Goal: Task Accomplishment & Management: Use online tool/utility

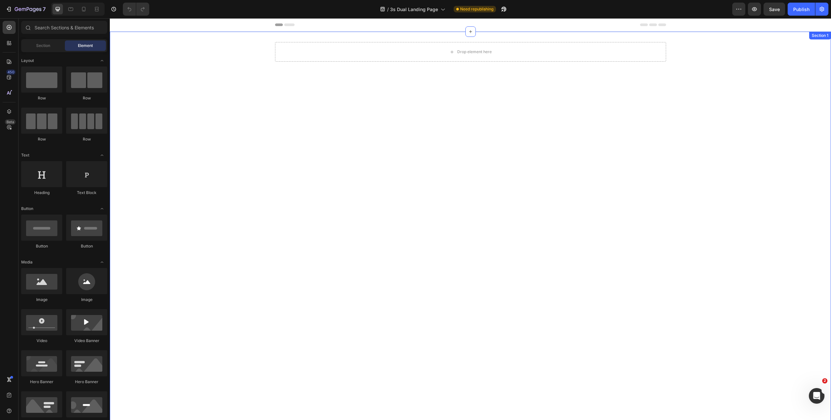
click at [345, 93] on div "Drop element here Row" at bounding box center [470, 229] width 721 height 374
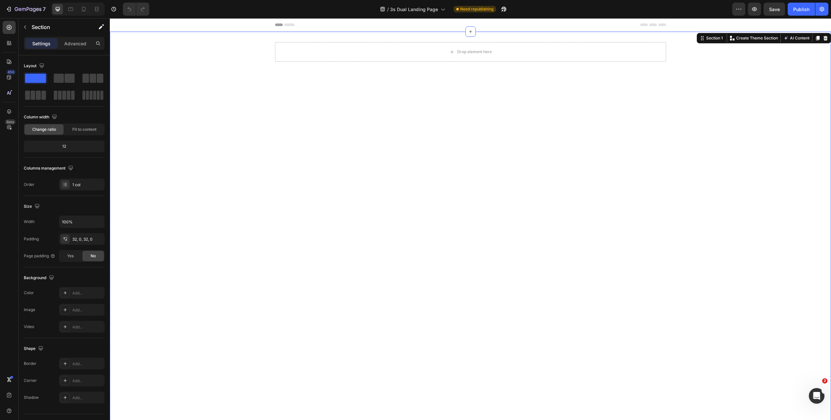
click at [354, 119] on div "Drop element here Row" at bounding box center [470, 229] width 721 height 374
click at [824, 38] on icon at bounding box center [826, 38] width 4 height 5
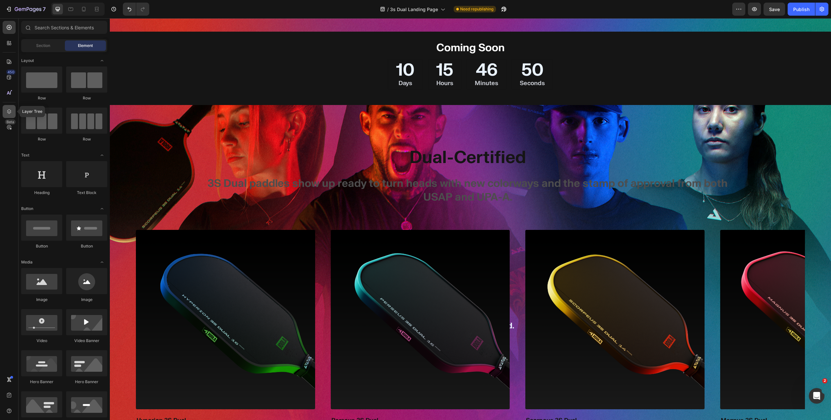
click at [10, 107] on div at bounding box center [9, 111] width 13 height 13
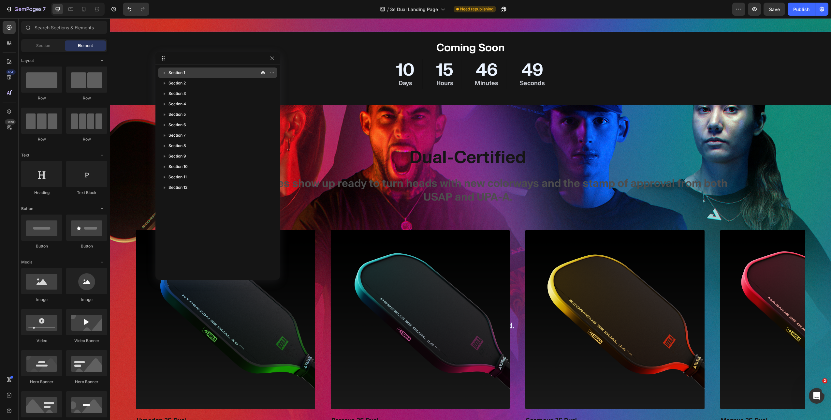
click at [202, 74] on p "Section 1" at bounding box center [215, 72] width 92 height 7
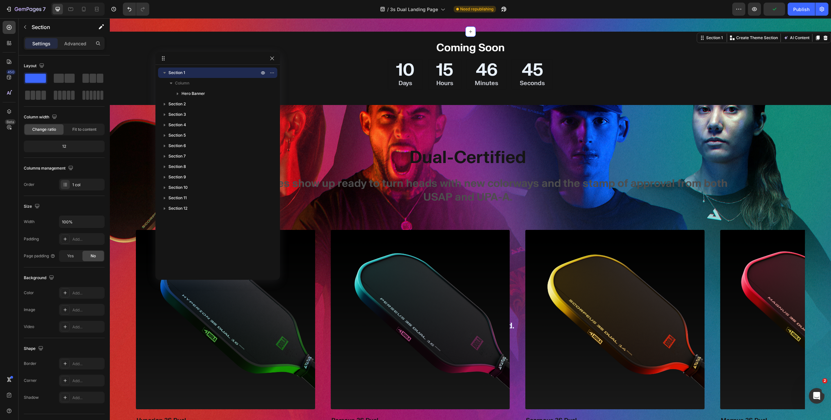
click at [68, 49] on div "Settings Advanced" at bounding box center [64, 43] width 81 height 13
click at [71, 45] on p "Advanced" at bounding box center [75, 43] width 22 height 7
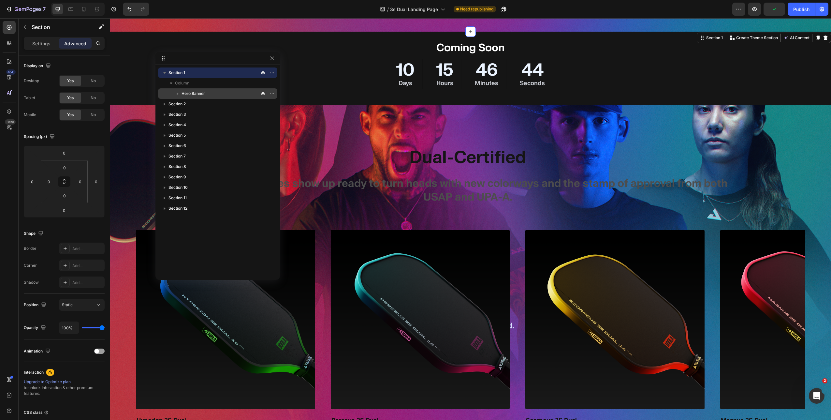
click at [185, 91] on span "Hero Banner" at bounding box center [193, 93] width 23 height 7
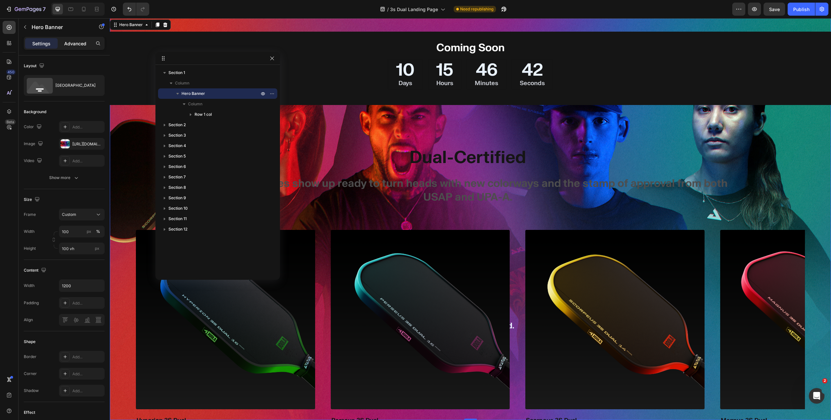
click at [77, 44] on p "Advanced" at bounding box center [75, 43] width 22 height 7
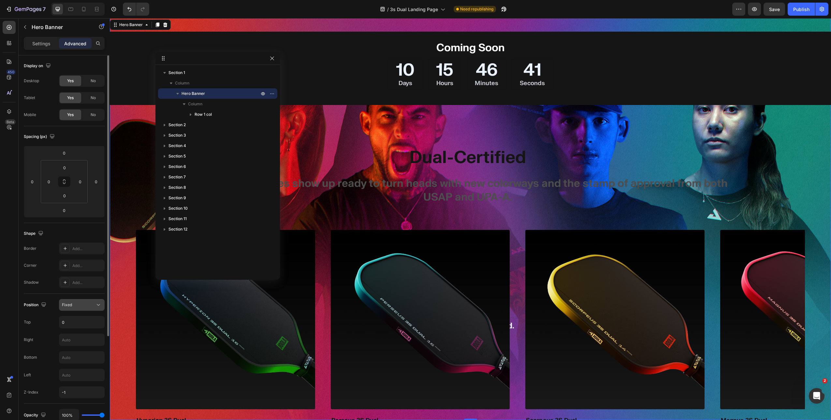
click at [76, 306] on div "Fixed" at bounding box center [78, 305] width 33 height 6
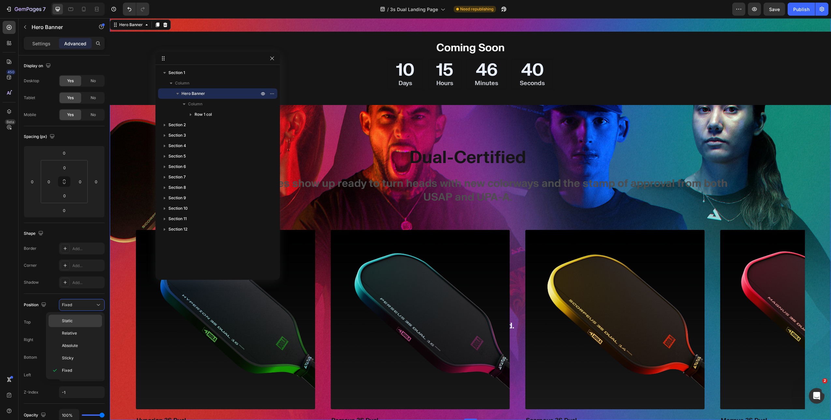
click at [74, 315] on div "Static" at bounding box center [75, 321] width 53 height 12
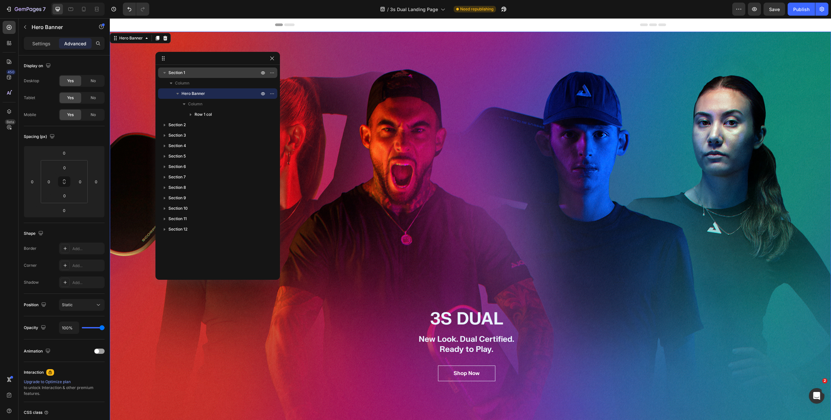
click at [190, 70] on p "Section 1" at bounding box center [215, 72] width 92 height 7
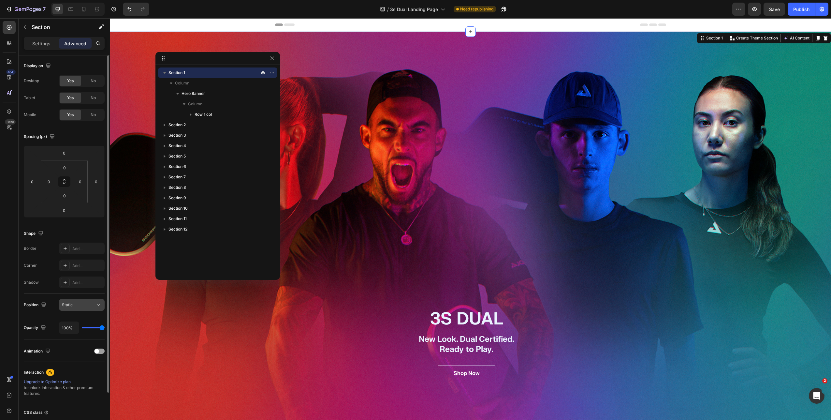
click at [78, 303] on div "Static" at bounding box center [78, 305] width 33 height 6
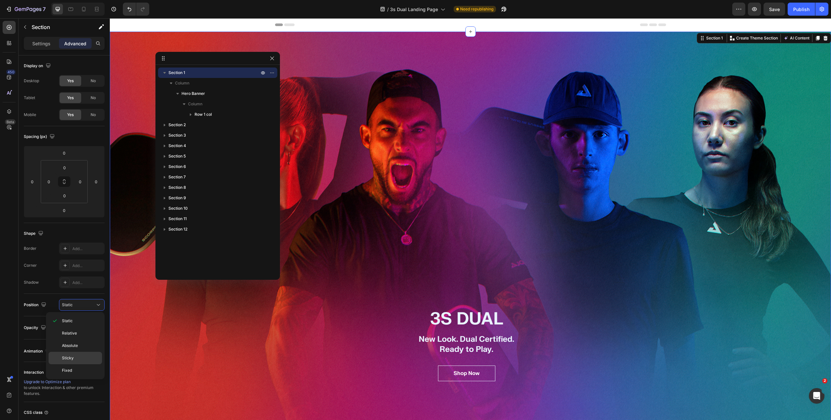
click at [72, 356] on span "Sticky" at bounding box center [68, 358] width 12 height 6
click at [273, 57] on icon "button" at bounding box center [272, 58] width 4 height 4
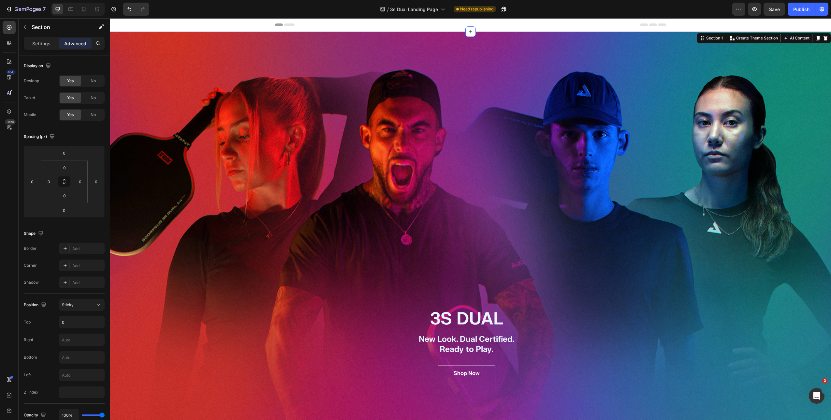
click at [453, 323] on div "INTRODUCING Text block 3S DUAL Heading New Look. Dual Certified. Ready to Play.…" at bounding box center [470, 233] width 721 height 402
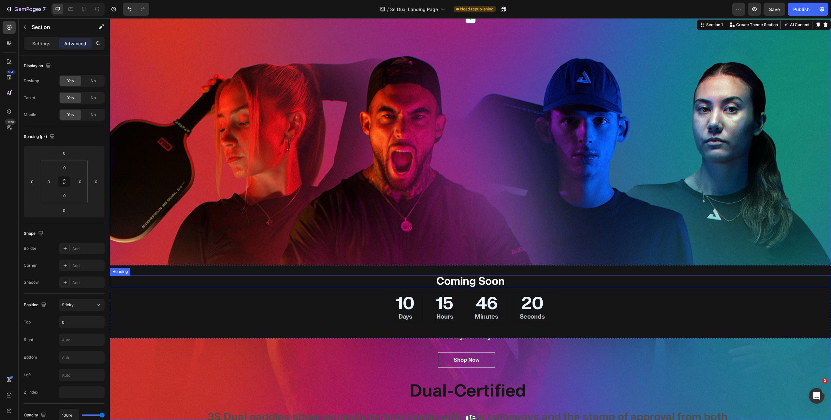
scroll to position [196, 0]
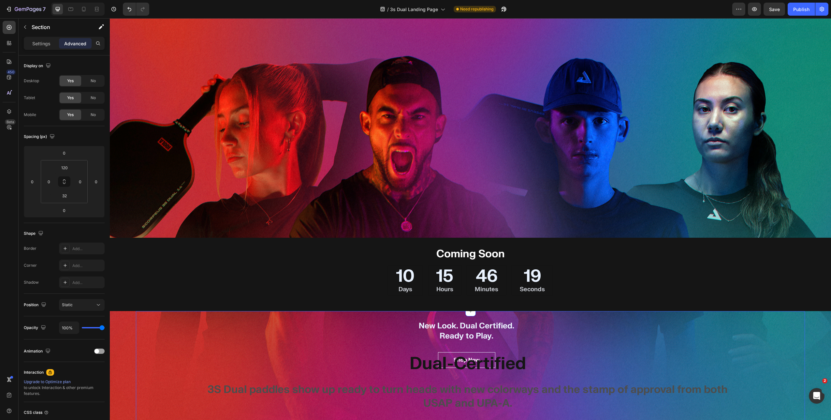
click at [460, 327] on div "Dual-Certified Text Block 3S Dual paddles show up ready to turn heads with new …" at bounding box center [470, 368] width 669 height 114
click at [50, 38] on div "Settings" at bounding box center [41, 43] width 33 height 10
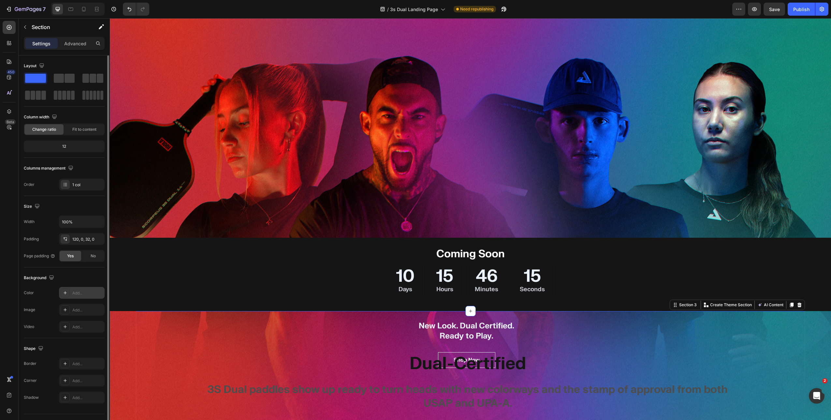
click at [69, 287] on div "Add..." at bounding box center [82, 293] width 46 height 12
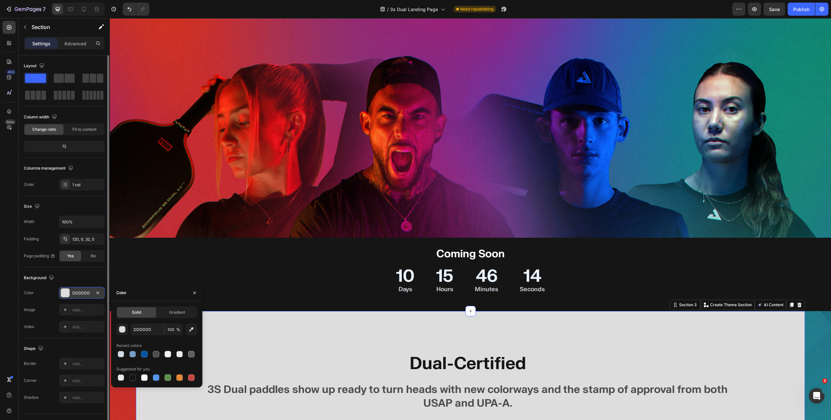
click at [67, 291] on div at bounding box center [65, 292] width 8 height 8
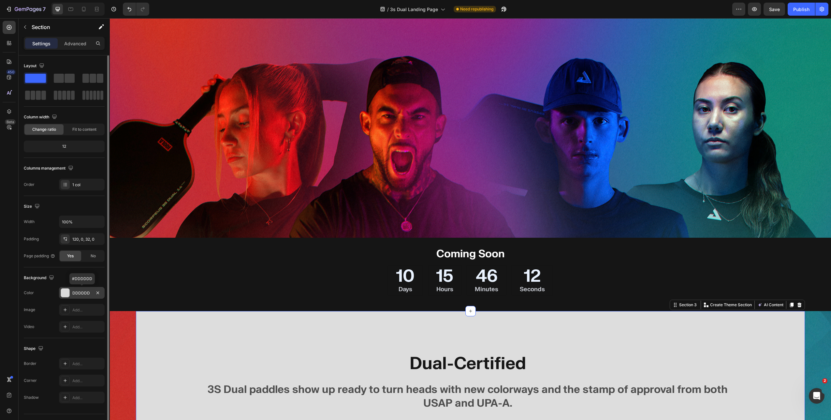
click at [66, 292] on div at bounding box center [65, 292] width 8 height 8
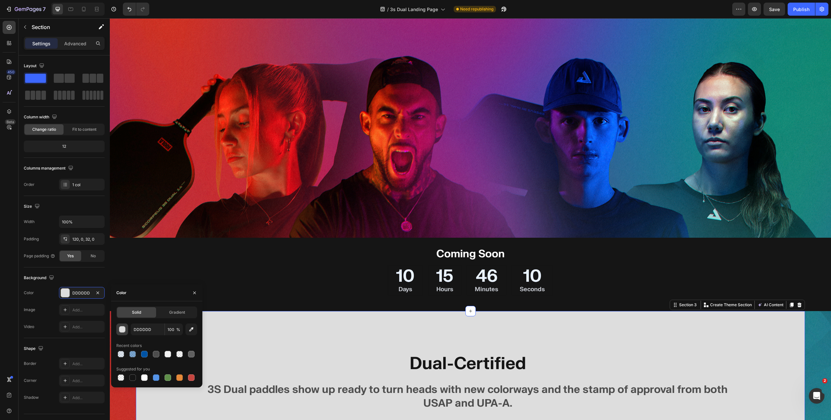
click at [122, 329] on div "button" at bounding box center [122, 329] width 7 height 7
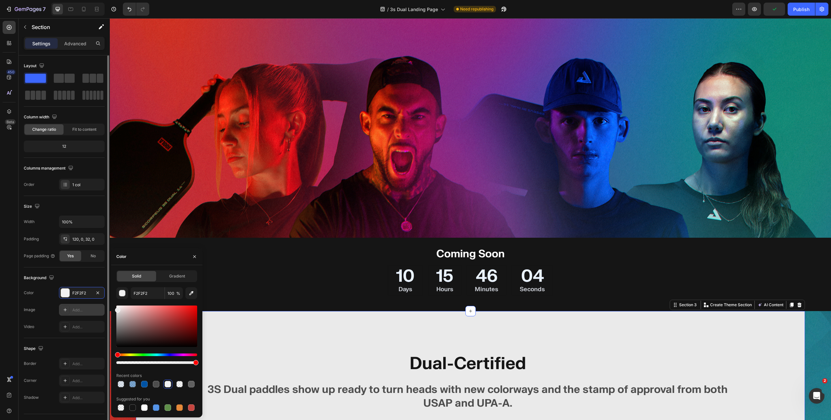
type input "EAEAEA"
drag, startPoint x: 118, startPoint y: 312, endPoint x: 90, endPoint y: 308, distance: 28.3
click at [90, 308] on div "450 Beta Sections(18) Elements(83) Section Element Hero Section Product Detail …" at bounding box center [55, 219] width 110 height 402
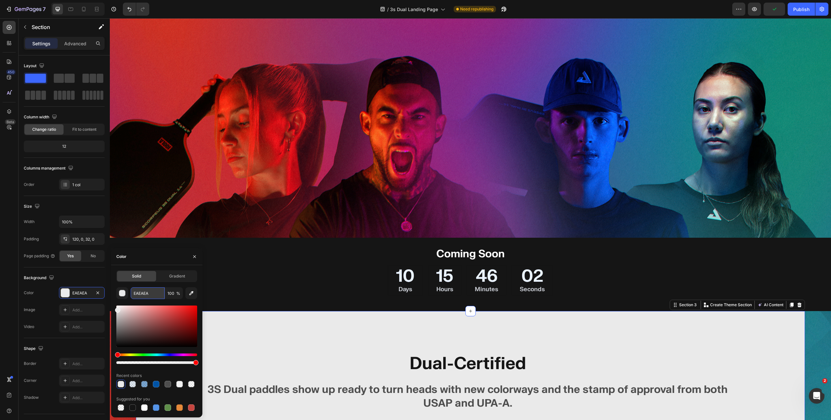
click at [148, 295] on input "EAEAEA" at bounding box center [148, 293] width 34 height 12
click at [192, 256] on icon "button" at bounding box center [194, 256] width 5 height 5
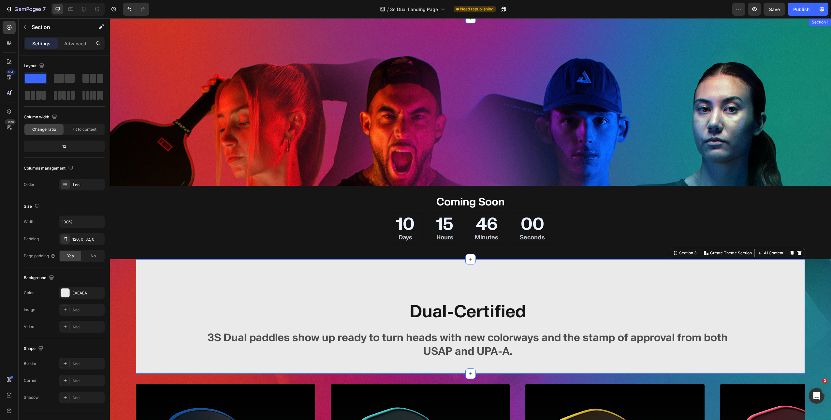
scroll to position [317, 0]
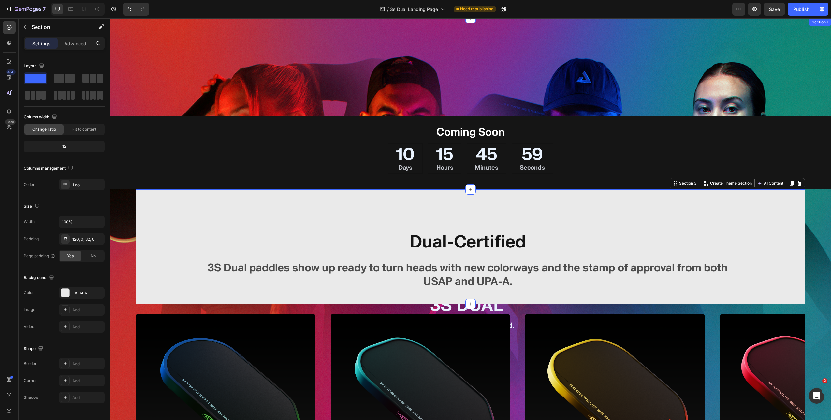
click at [124, 227] on div "INTRODUCING Text block 3S DUAL Heading New Look. Dual Certified. Ready to Play.…" at bounding box center [470, 219] width 721 height 402
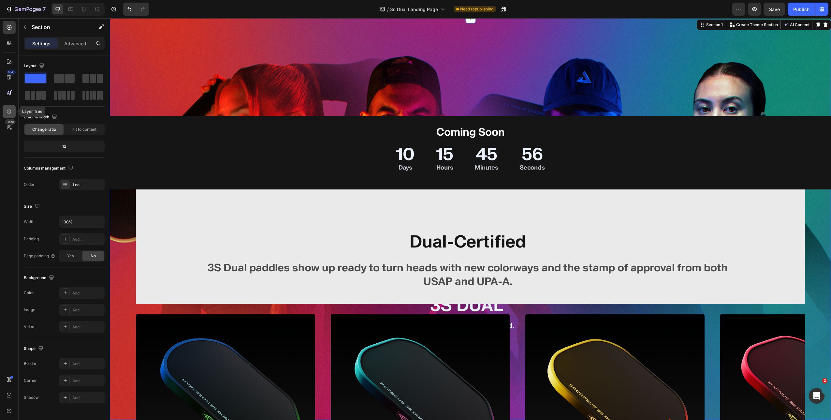
click at [9, 114] on icon at bounding box center [9, 111] width 7 height 7
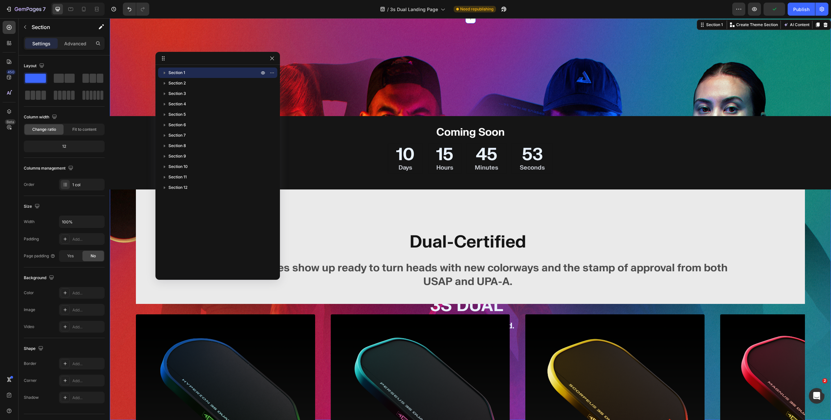
click at [124, 203] on div "INTRODUCING Text block 3S DUAL Heading New Look. Dual Certified. Ready to Play.…" at bounding box center [470, 219] width 721 height 402
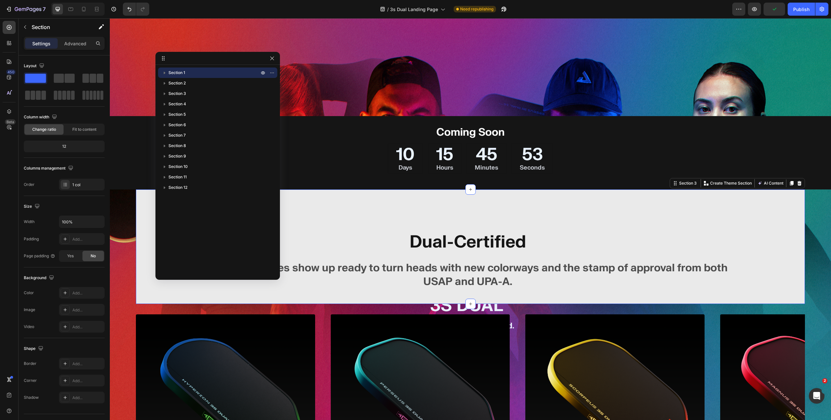
click at [151, 203] on div "Dual-Certified Text Block 3S Dual paddles show up ready to turn heads with new …" at bounding box center [470, 246] width 669 height 114
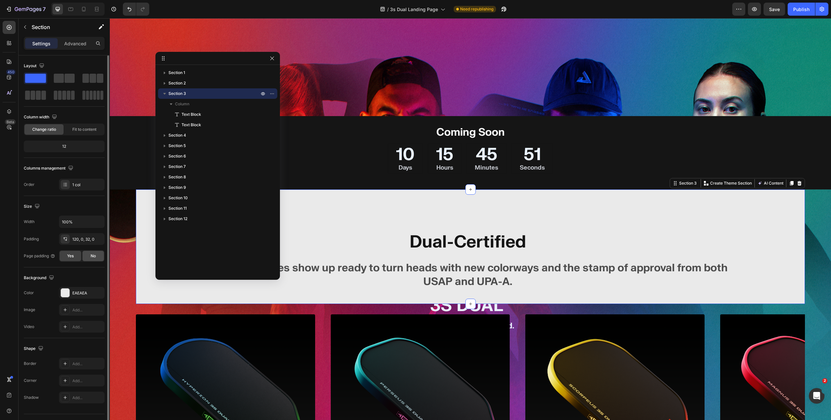
click at [92, 257] on span "No" at bounding box center [93, 256] width 5 height 6
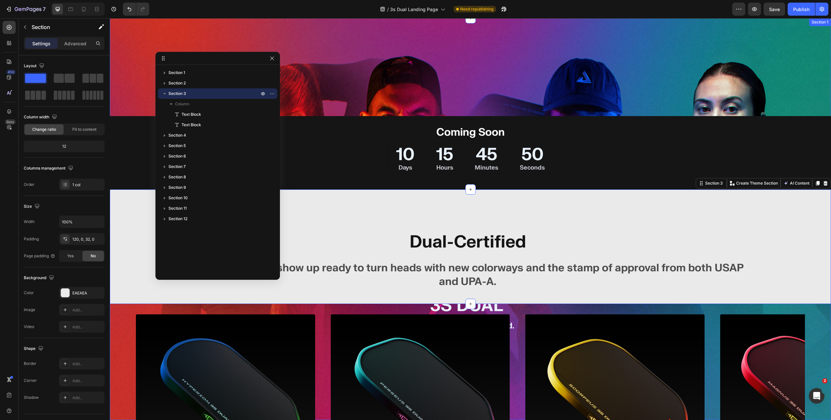
click at [130, 313] on div "INTRODUCING Text block 3S DUAL Heading New Look. Dual Certified. Ready to Play.…" at bounding box center [470, 219] width 721 height 402
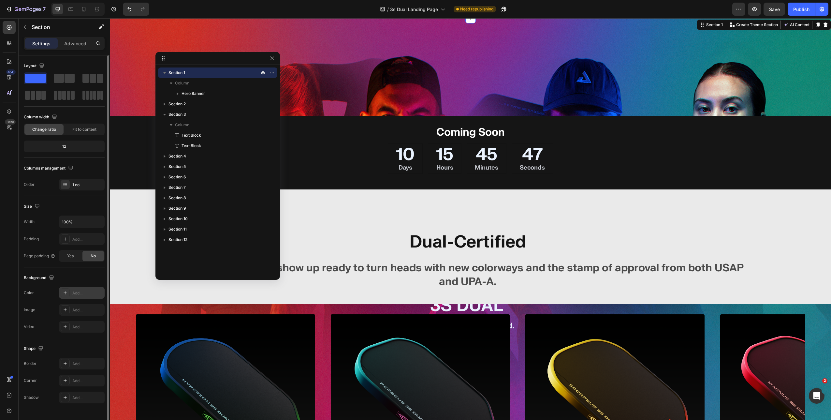
click at [75, 293] on div "Add..." at bounding box center [87, 293] width 31 height 6
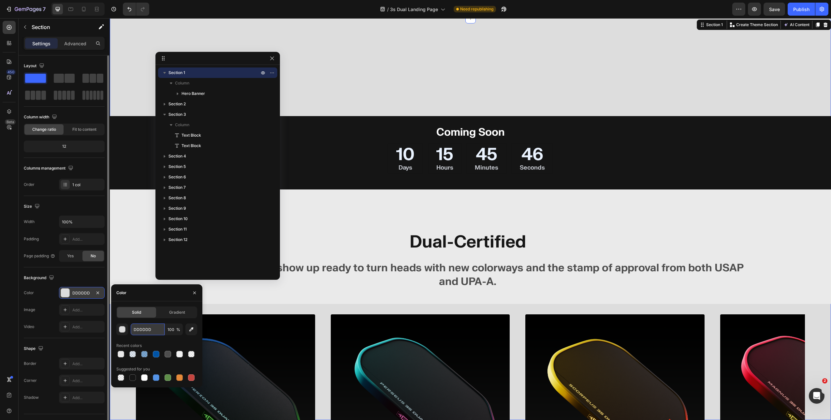
click at [145, 329] on input "DDDDDD" at bounding box center [148, 329] width 34 height 12
paste input "EAEAEA"
paste input "text"
type input "EAEAEA"
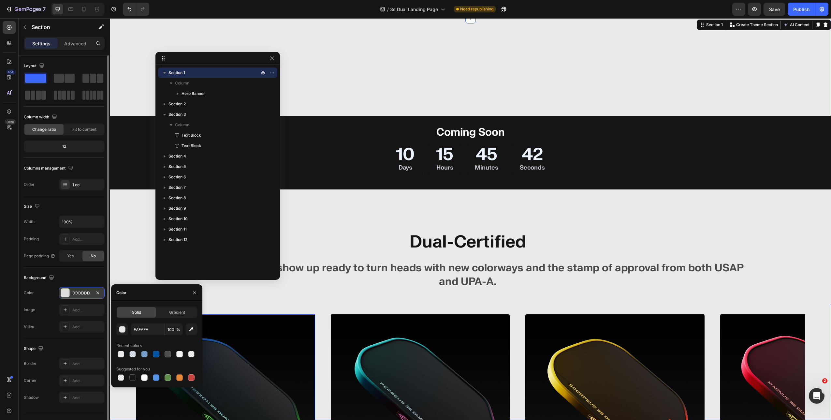
click at [229, 324] on img at bounding box center [225, 403] width 179 height 179
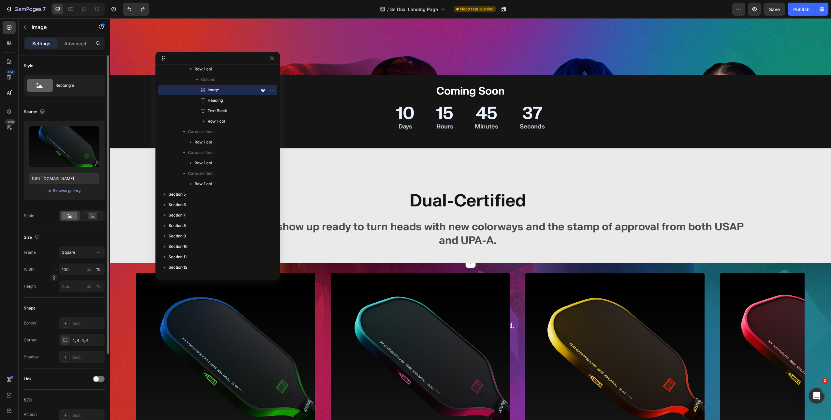
scroll to position [7, 0]
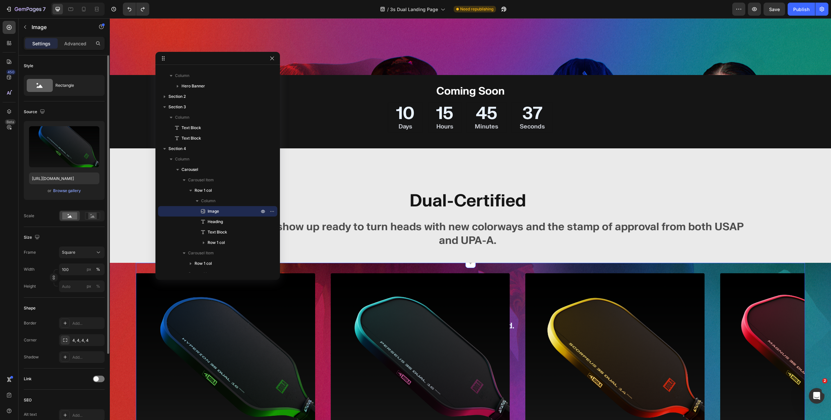
click at [368, 267] on div "Image Hyperion 3S Dual Heading Blue and green, fluid, and controlled. An Aero-C…" at bounding box center [470, 398] width 669 height 271
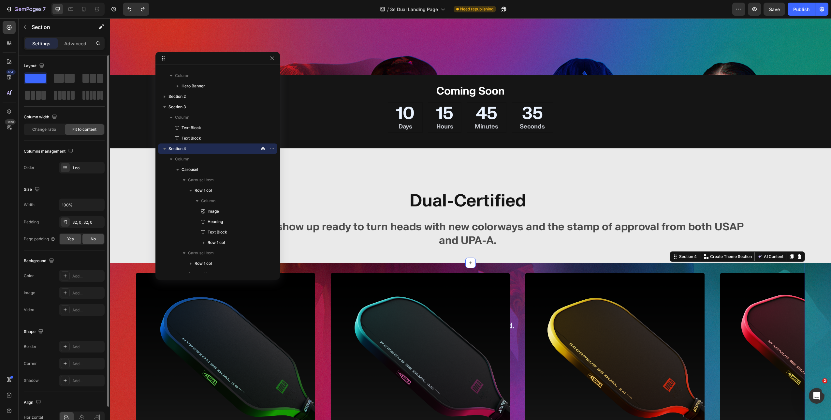
click at [88, 240] on div "No" at bounding box center [93, 239] width 22 height 10
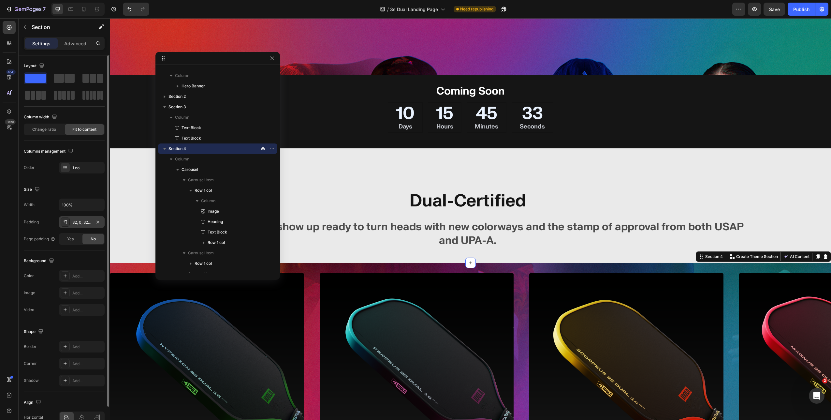
click at [80, 218] on div "32, 0, 32, 0" at bounding box center [82, 222] width 46 height 12
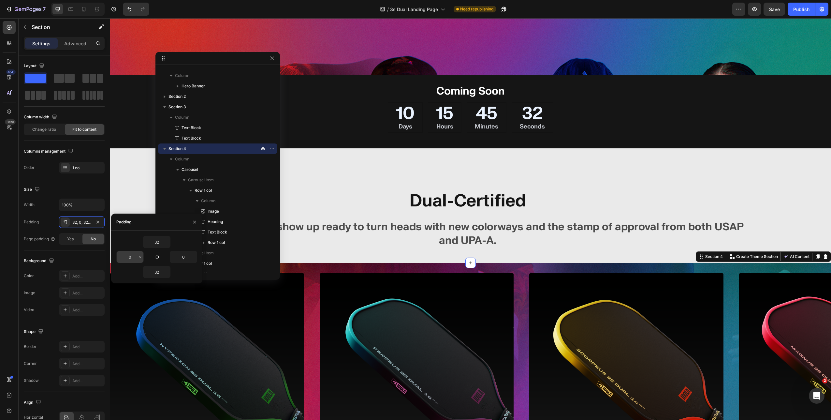
click at [135, 259] on input "0" at bounding box center [130, 257] width 27 height 12
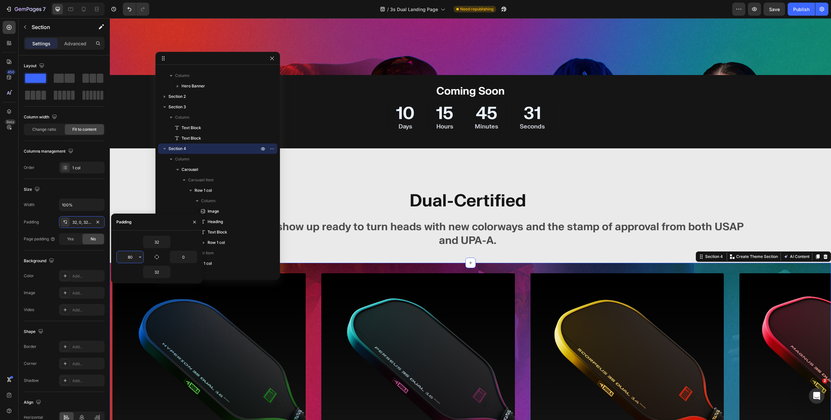
type input "80"
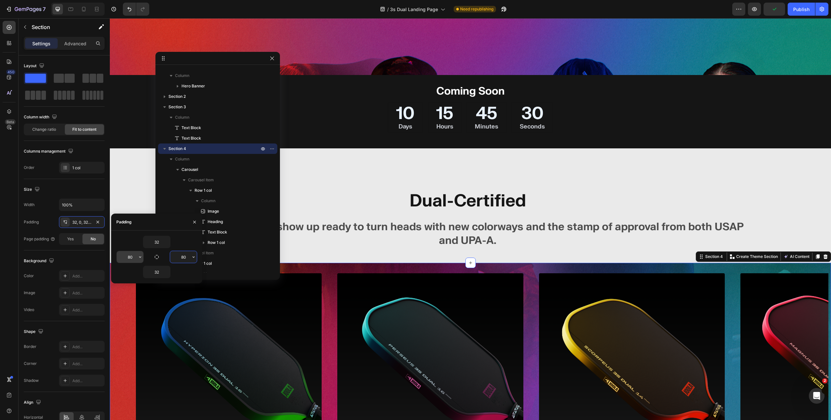
type input "80"
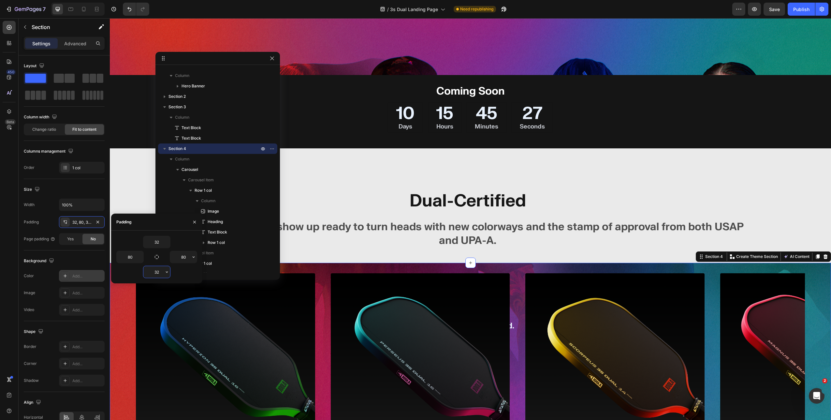
click at [73, 275] on div "Add..." at bounding box center [87, 276] width 31 height 6
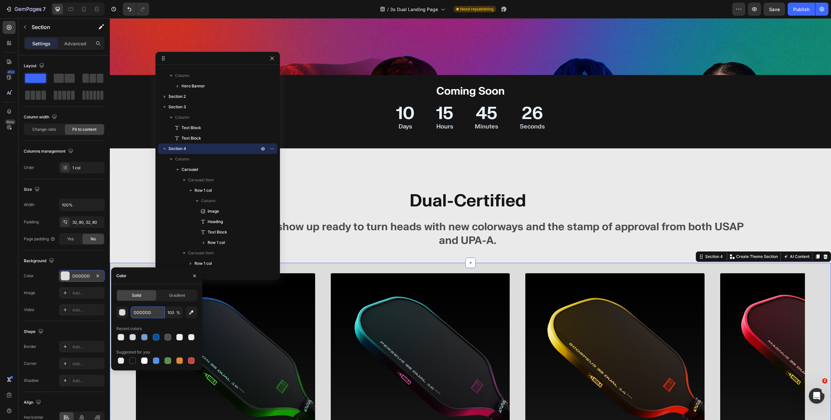
click at [140, 309] on input "DDDDDD" at bounding box center [148, 312] width 34 height 12
paste input "EAEAEA"
type input "EAEAEA"
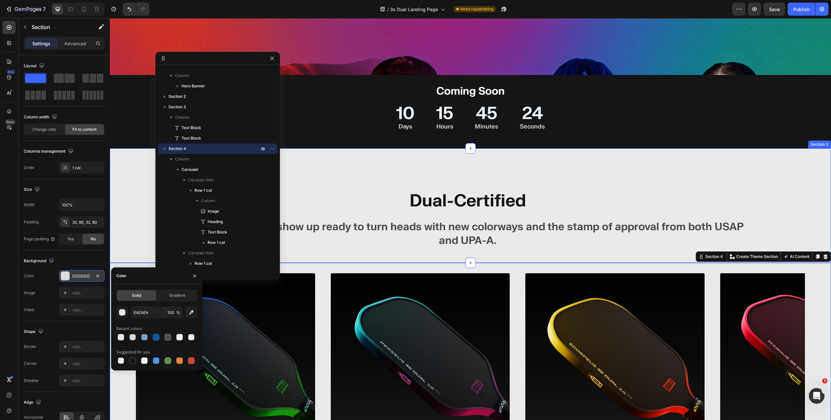
click at [144, 242] on div "3S Dual paddles show up ready to turn heads with new colorways and the stamp of…" at bounding box center [470, 233] width 721 height 37
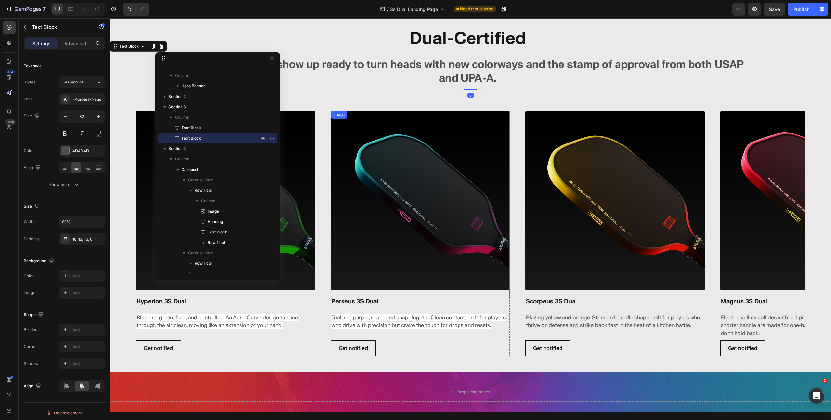
scroll to position [556, 0]
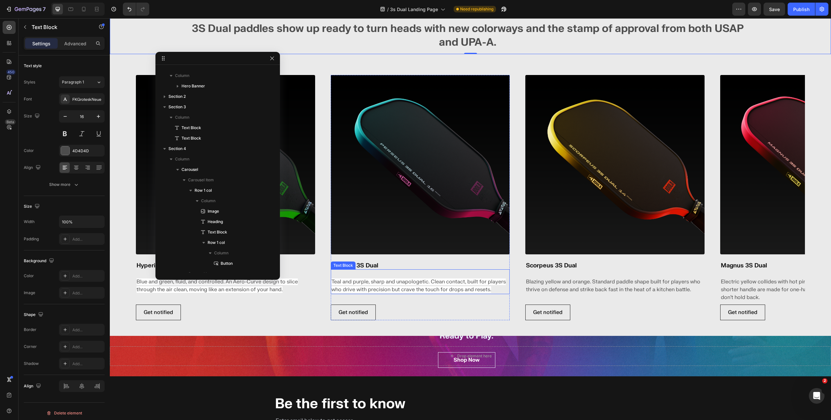
click at [358, 280] on span "Teal and purple, sharp and unapologetic. Clean contact, built for players who d…" at bounding box center [418, 285] width 174 height 14
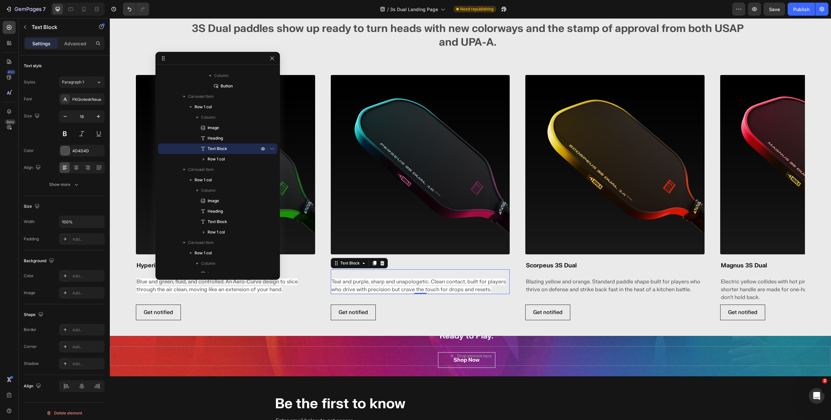
click at [362, 281] on span "Teal and purple, sharp and unapologetic. Clean contact, built for players who d…" at bounding box center [418, 285] width 174 height 14
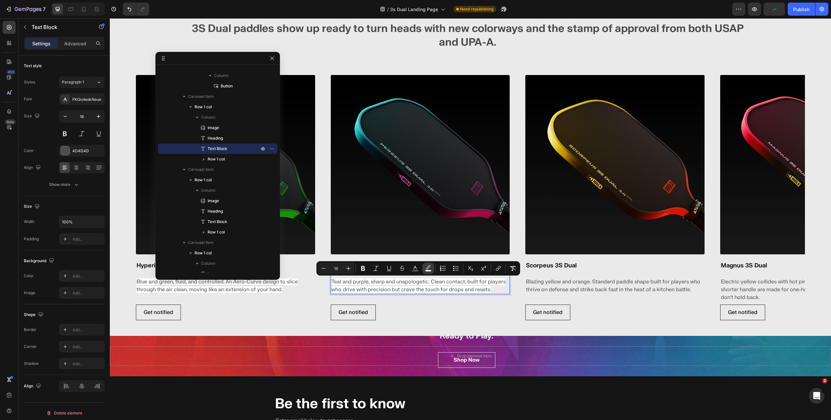
click at [428, 266] on icon "Editor contextual toolbar" at bounding box center [428, 268] width 7 height 7
type input "FFFFFF"
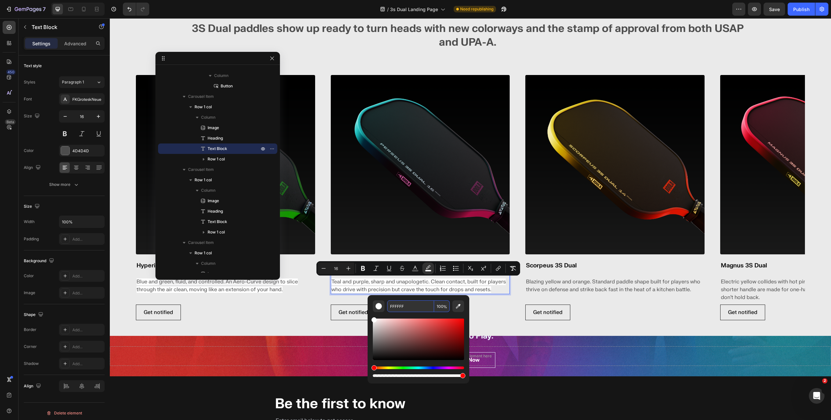
click at [440, 306] on input "100" at bounding box center [442, 306] width 16 height 12
type input "100"
click at [440, 306] on input "100" at bounding box center [442, 306] width 16 height 12
click at [380, 308] on div "Editor contextual toolbar" at bounding box center [378, 306] width 7 height 7
click at [378, 307] on div "Editor contextual toolbar" at bounding box center [378, 306] width 7 height 7
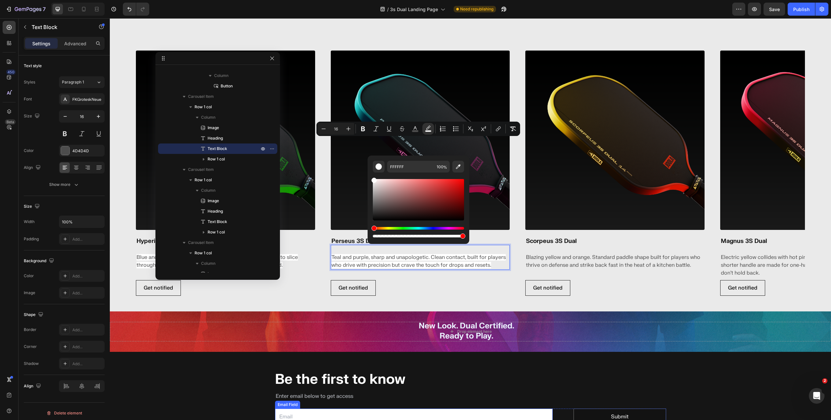
scroll to position [558, 0]
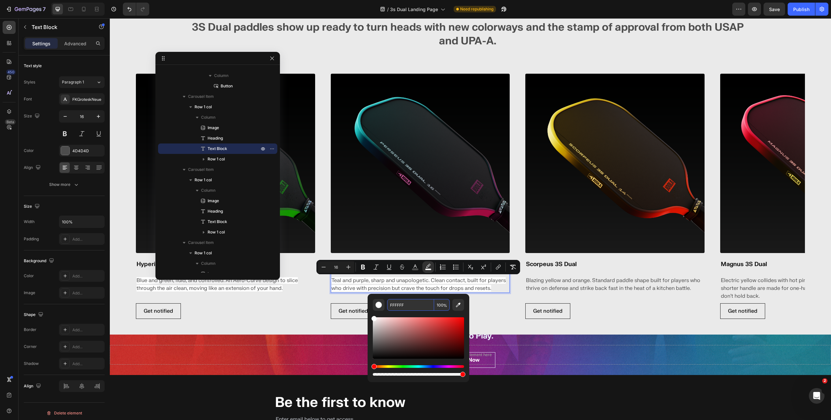
click at [408, 303] on input "FFFFFF" at bounding box center [410, 305] width 47 height 12
type input "0"
click at [293, 280] on span "Blue and green, fluid, and controlled. An Aero-Curve design to slice through th…" at bounding box center [217, 284] width 161 height 14
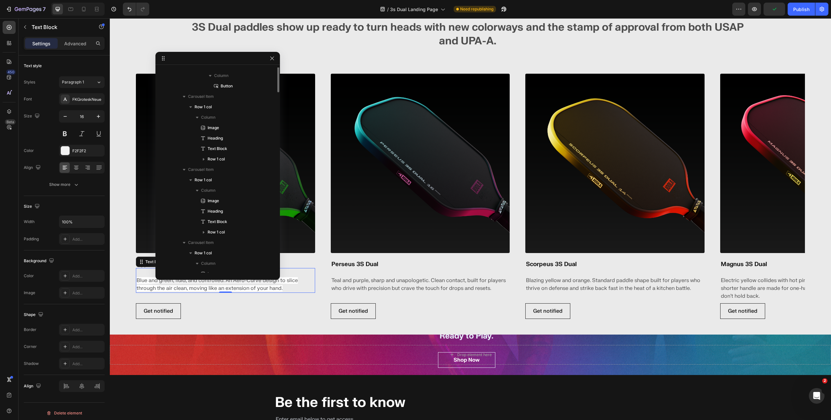
scroll to position [91, 0]
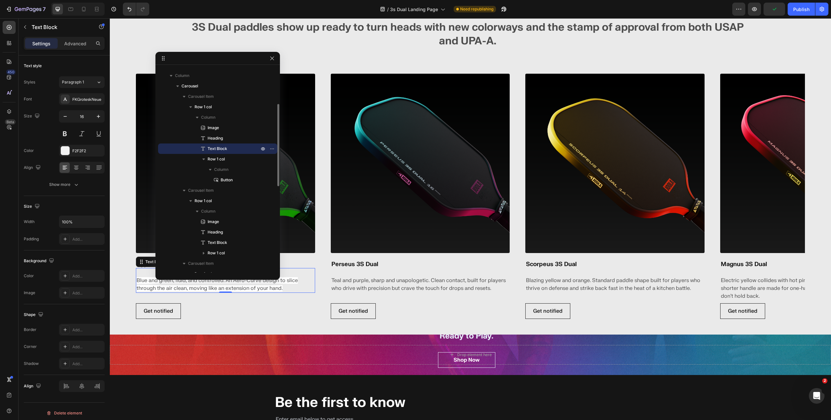
click at [293, 280] on span "Blue and green, fluid, and controlled. An Aero-Curve design to slice through th…" at bounding box center [217, 284] width 161 height 14
click at [275, 57] on button "button" at bounding box center [272, 58] width 8 height 8
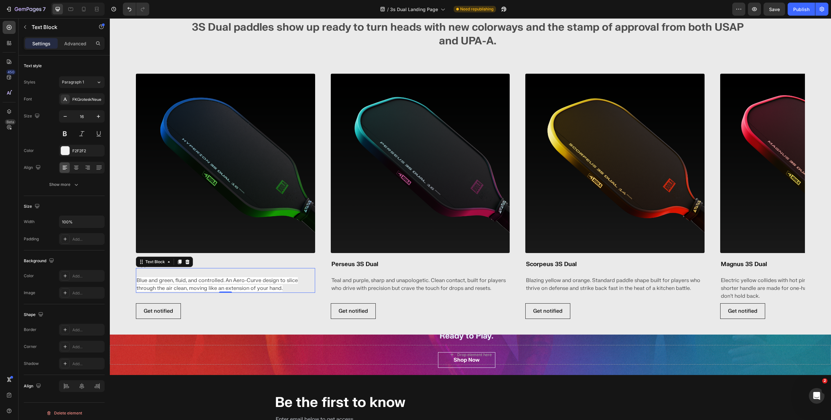
click at [191, 278] on span "Blue and green, fluid, and controlled. An Aero-Curve design to slice through th…" at bounding box center [217, 284] width 161 height 14
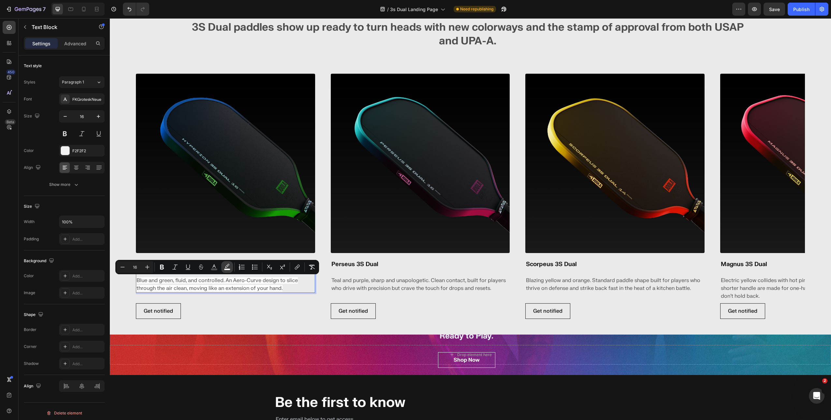
click at [226, 265] on icon "Editor contextual toolbar" at bounding box center [227, 267] width 7 height 7
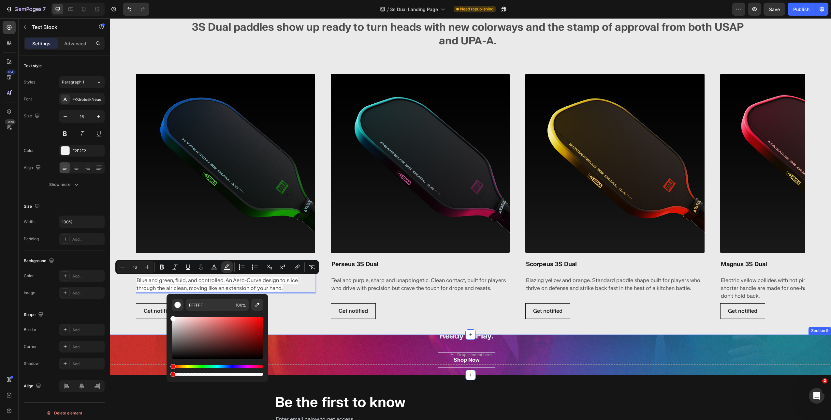
type input "0"
drag, startPoint x: 358, startPoint y: 393, endPoint x: 138, endPoint y: 368, distance: 221.0
click at [126, 302] on div "Image Hyperion 3S Dual Heading Blue and green, fluid, and controlled. An Aero-C…" at bounding box center [470, 198] width 721 height 271
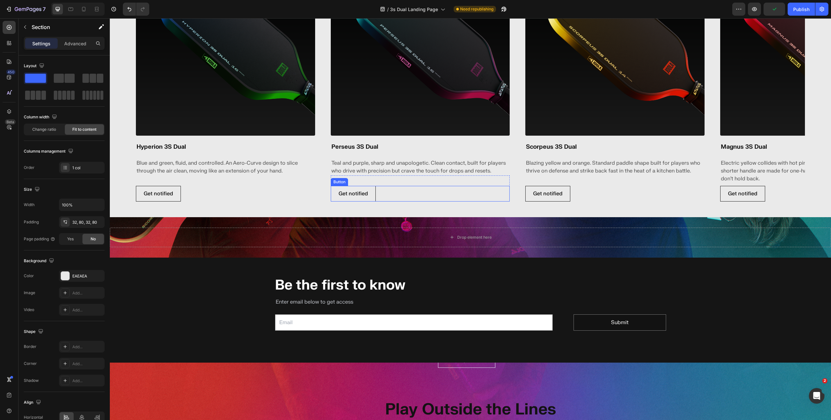
scroll to position [732, 0]
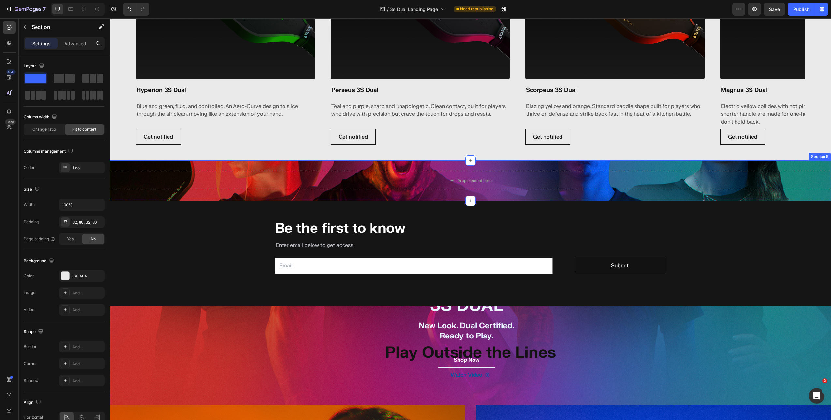
click at [256, 168] on div "Drop element here Section 5" at bounding box center [470, 180] width 721 height 40
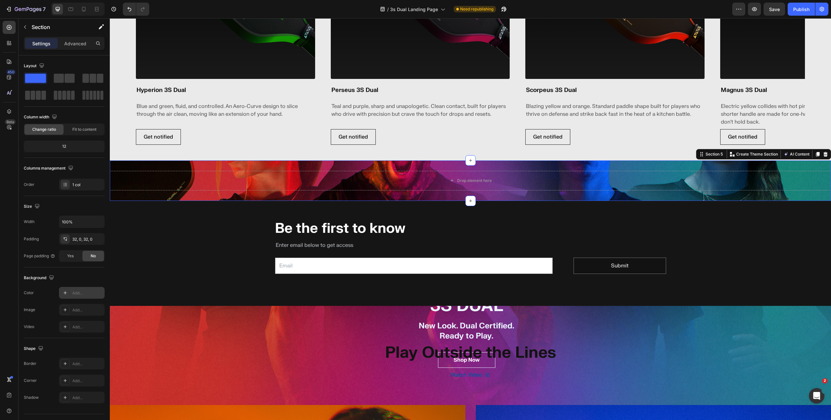
click at [69, 295] on div at bounding box center [65, 292] width 9 height 9
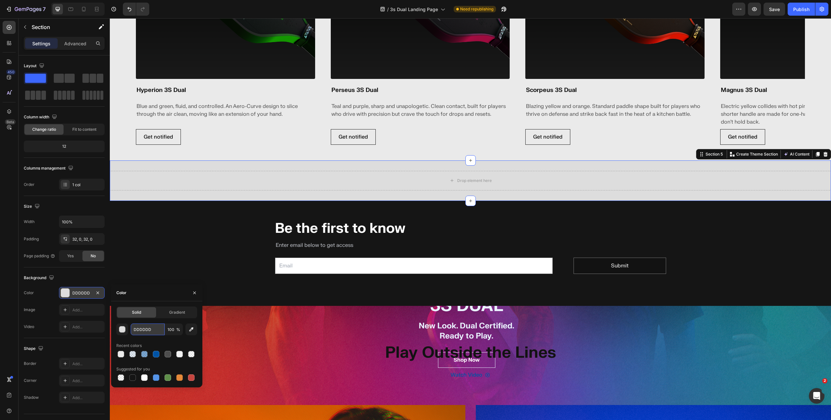
click at [144, 329] on input "DDDDDD" at bounding box center [148, 329] width 34 height 12
paste input "EAEAEA"
type input "EAEAEA"
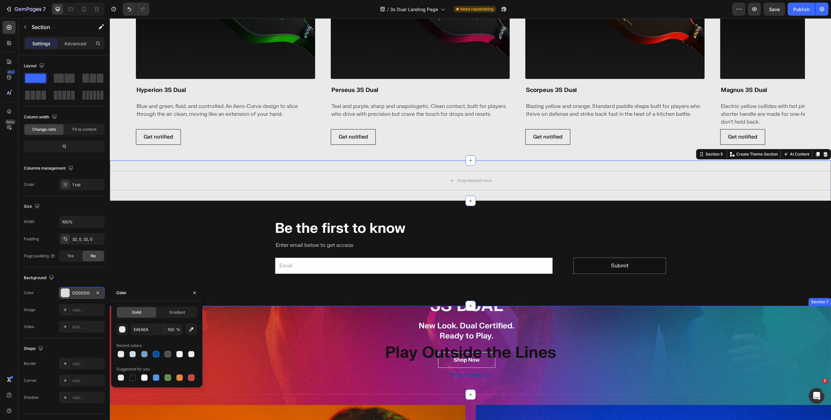
click at [238, 338] on div "Play Outside the Lines Heading Watch Video Button Section 7" at bounding box center [470, 350] width 721 height 89
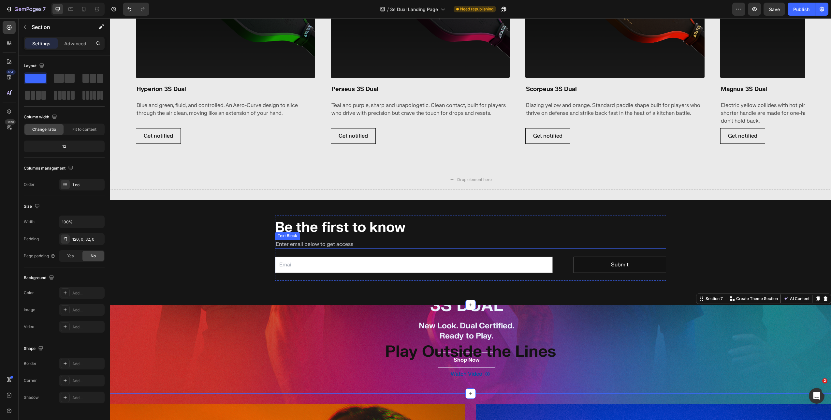
scroll to position [741, 0]
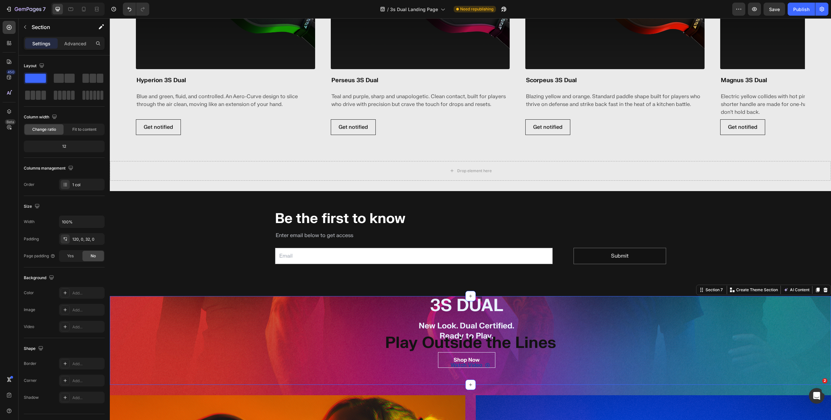
click at [193, 309] on div "Play Outside the Lines Heading Watch Video Button Section 7 Create Theme Sectio…" at bounding box center [470, 340] width 721 height 89
click at [73, 289] on div "Add..." at bounding box center [82, 293] width 46 height 12
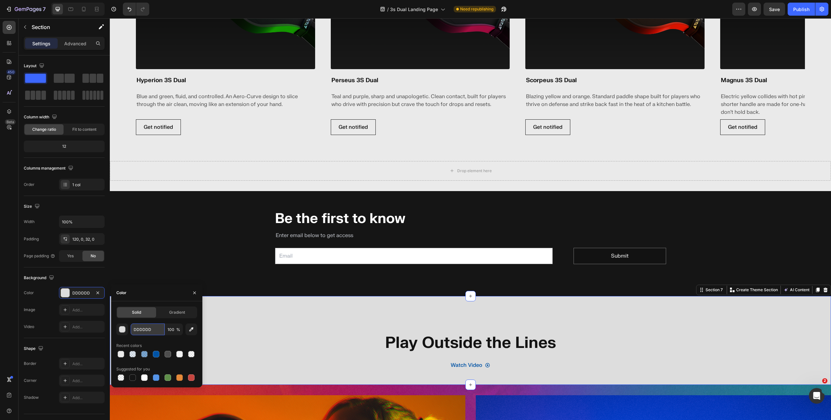
click at [144, 330] on input "DDDDDD" at bounding box center [148, 329] width 34 height 12
paste input "EAEAEA"
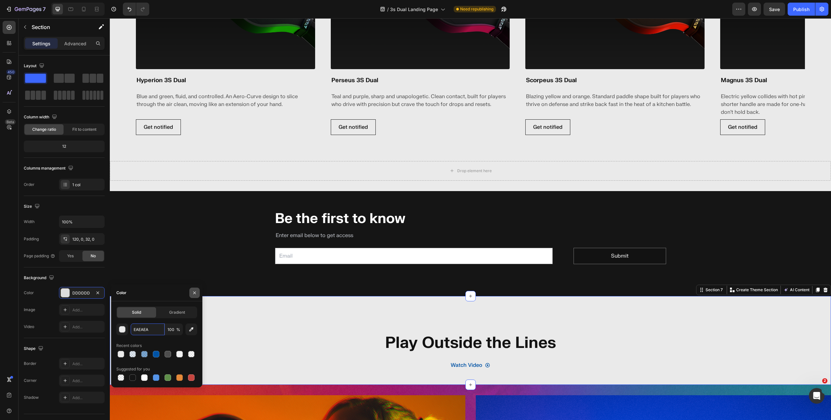
type input "EAEAEA"
click at [192, 293] on icon "button" at bounding box center [194, 292] width 5 height 5
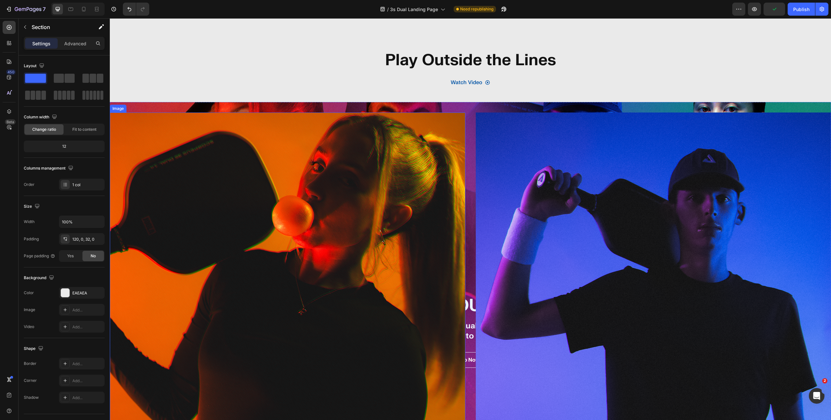
scroll to position [970, 0]
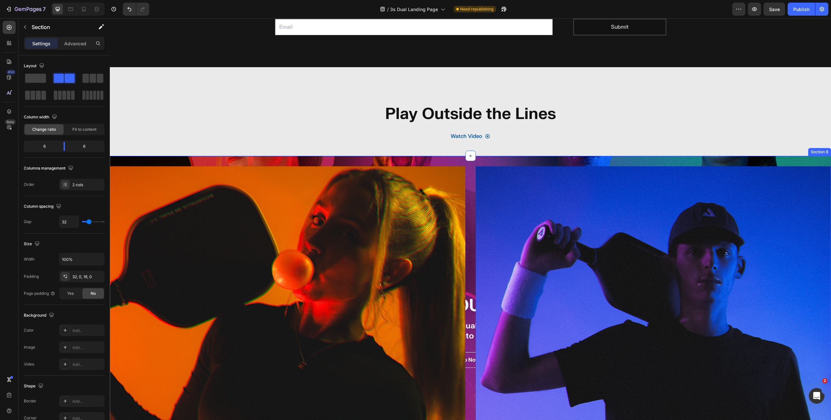
click at [468, 163] on div "Image Certified Vibe. Heading Image Certified Mastermind. Heading Section 8" at bounding box center [470, 401] width 721 height 490
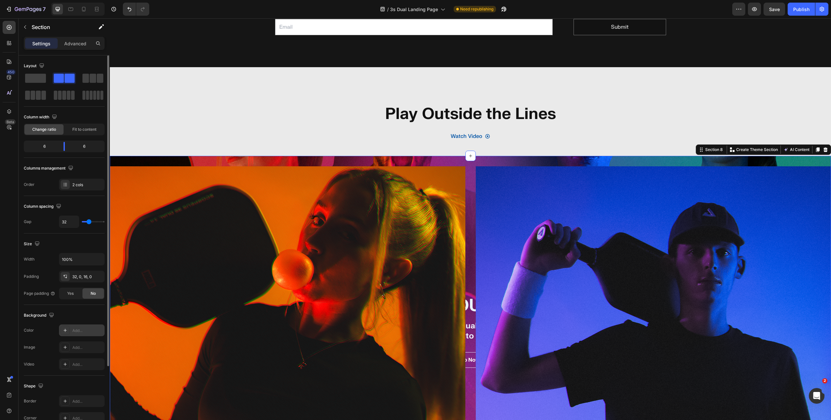
click at [71, 328] on div "Add..." at bounding box center [82, 330] width 46 height 12
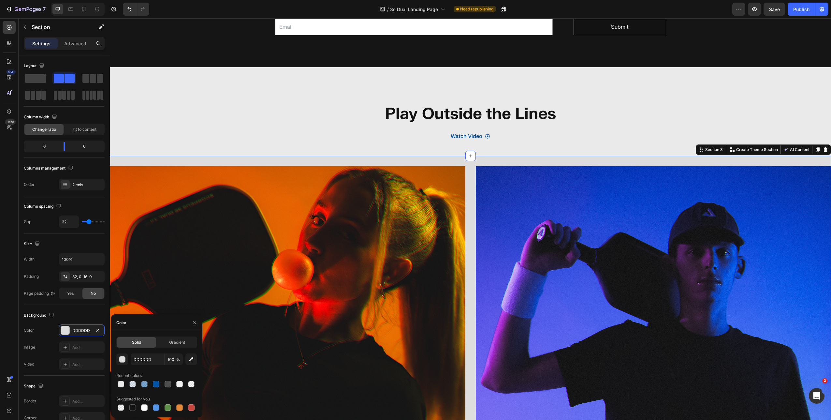
click at [149, 365] on div "DDDDDD 100 % Recent colors Suggested for you" at bounding box center [156, 382] width 81 height 59
click at [150, 361] on input "DDDDDD" at bounding box center [148, 359] width 34 height 12
paste input "EAEAEA"
type input "EAEAEA"
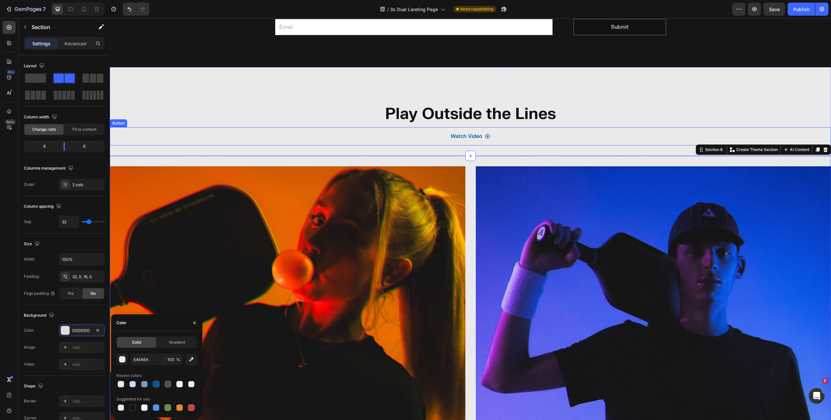
click at [294, 128] on div "Watch Video Button" at bounding box center [470, 136] width 721 height 18
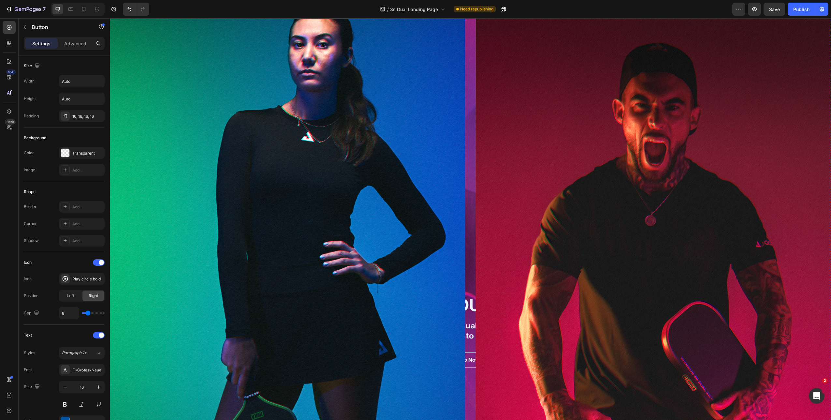
scroll to position [1493, 0]
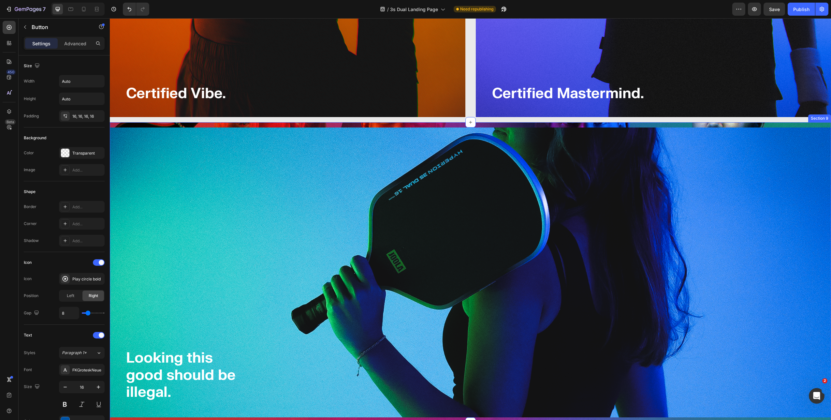
click at [452, 122] on div "Image Looking this good should be illegal. Heading Section 9" at bounding box center [470, 272] width 721 height 300
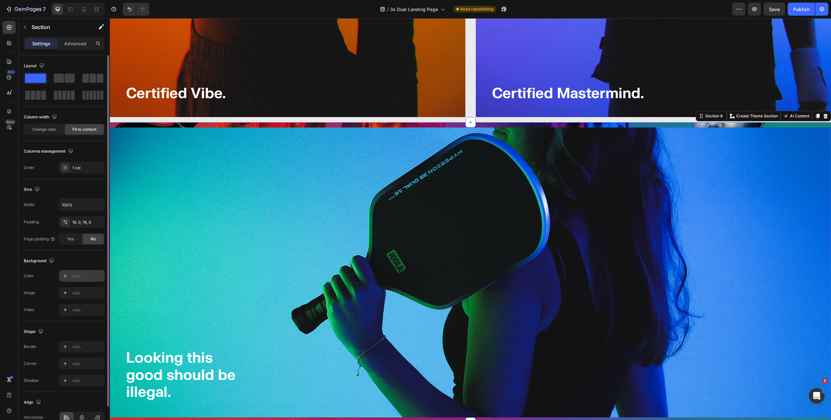
click at [76, 274] on div "Add..." at bounding box center [87, 276] width 31 height 6
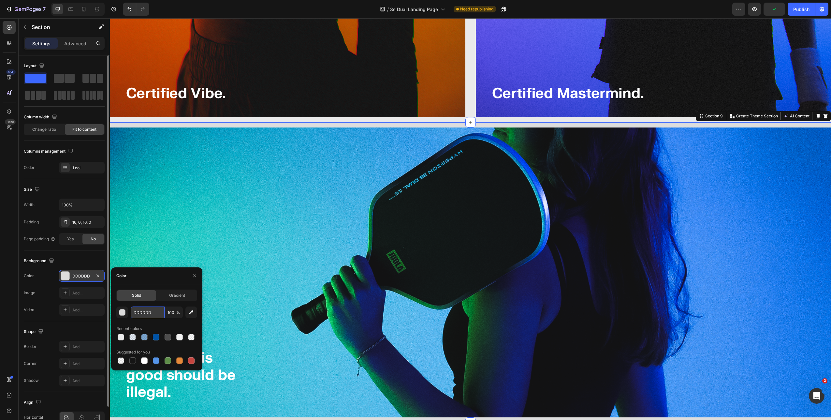
click at [143, 311] on input "DDDDDD" at bounding box center [148, 312] width 34 height 12
paste input "EAEAEA"
type input "EAEAEA"
click at [195, 274] on icon "button" at bounding box center [194, 275] width 5 height 5
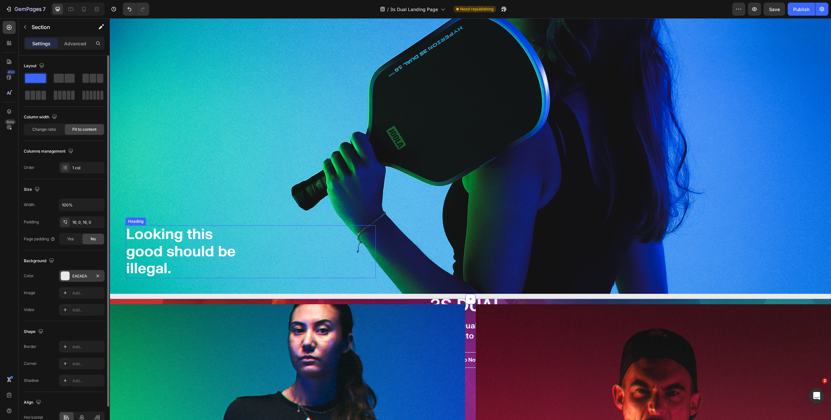
scroll to position [1622, 0]
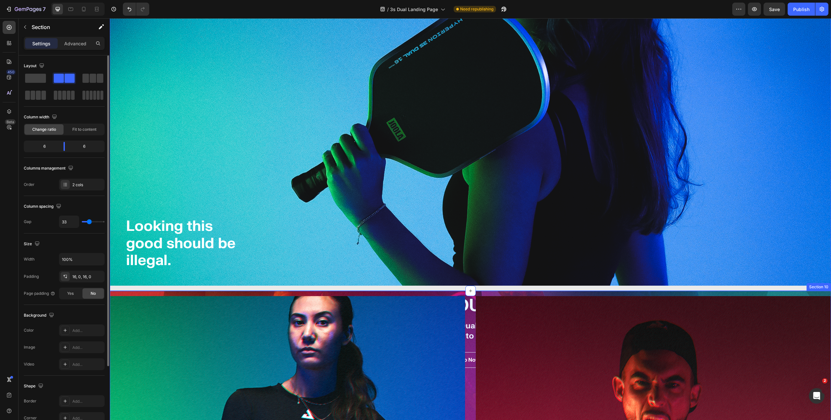
click at [76, 332] on div "Add..." at bounding box center [87, 331] width 31 height 6
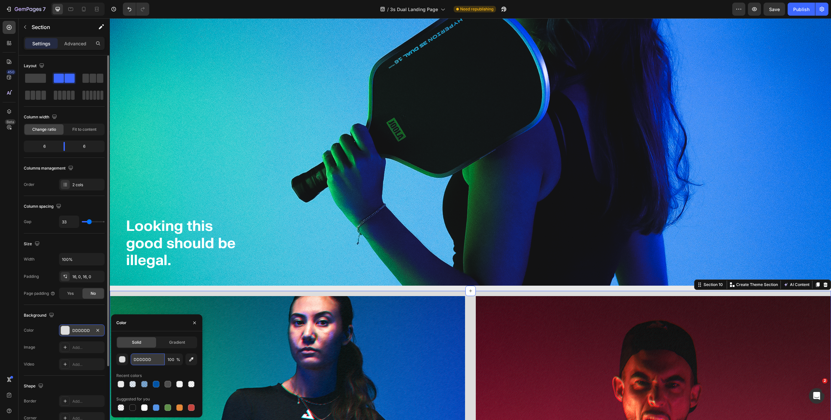
click at [139, 359] on input "DDDDDD" at bounding box center [148, 359] width 34 height 12
paste input "EAEAEA"
type input "EAEAEA"
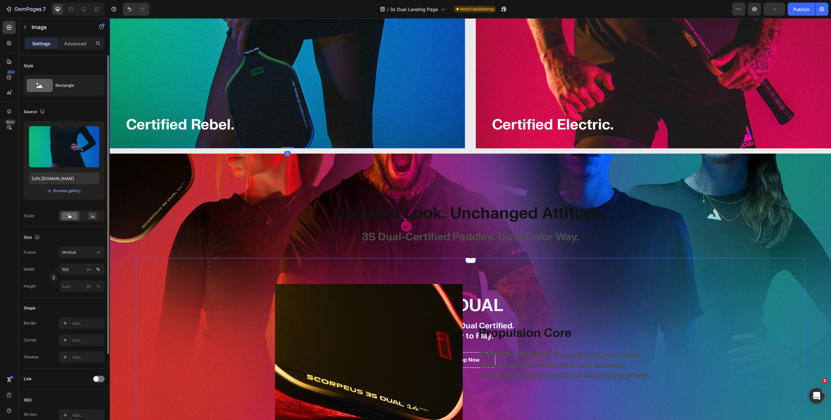
scroll to position [2276, 0]
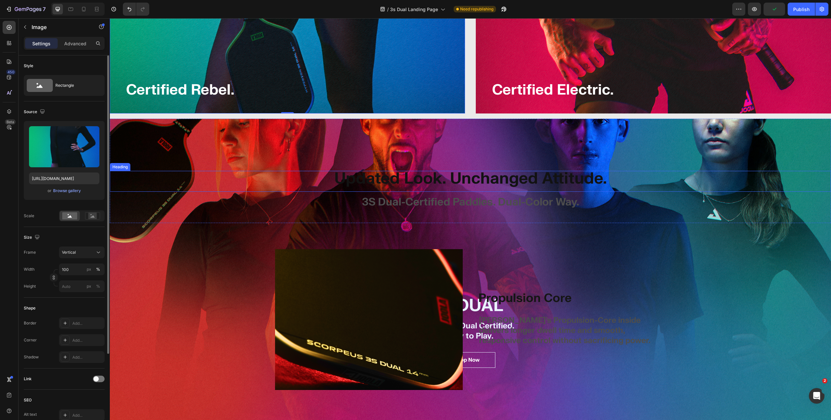
click at [259, 171] on div "Updated Look. Unchanged Attitude." at bounding box center [470, 181] width 721 height 21
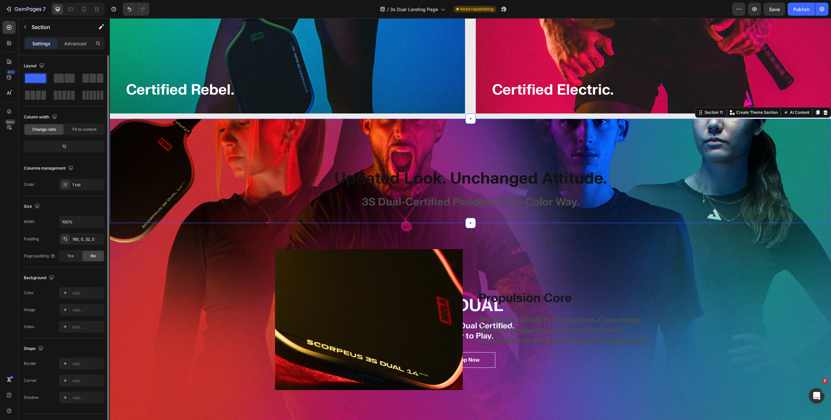
click at [212, 129] on div "Updated Look. Unchanged Attitude. Heading 3S Dual-Certified Paddles. Dual-Color…" at bounding box center [470, 171] width 721 height 104
click at [7, 109] on icon at bounding box center [9, 111] width 7 height 7
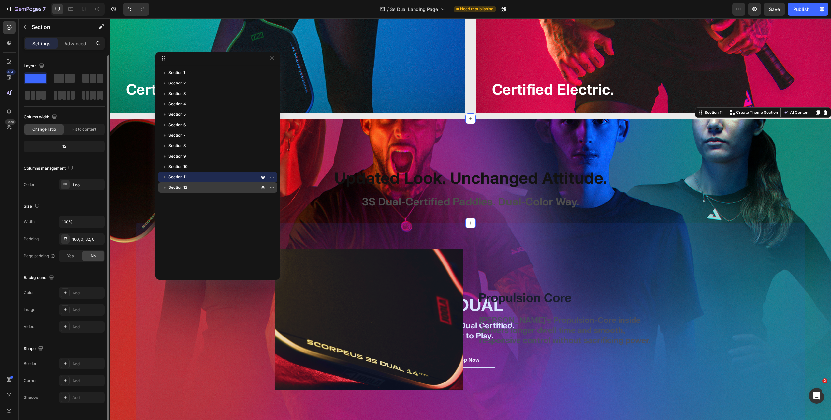
click at [182, 186] on span "Section 12" at bounding box center [178, 187] width 19 height 7
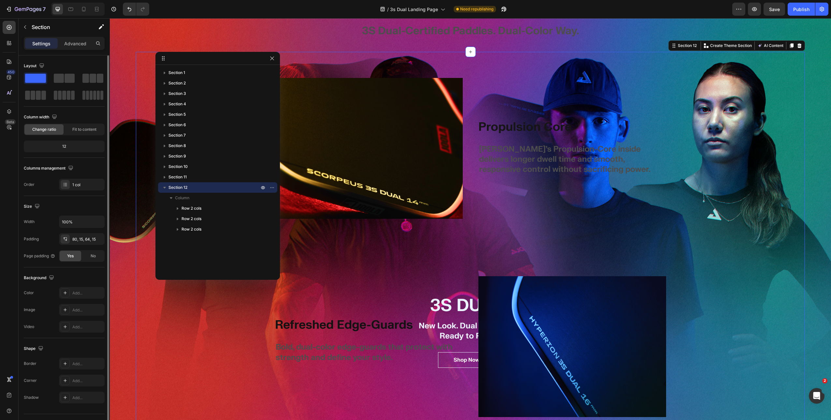
scroll to position [2455, 0]
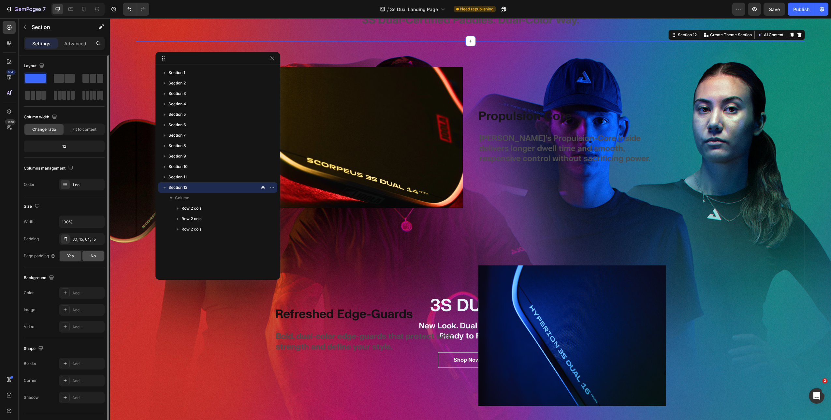
click at [89, 259] on div "No" at bounding box center [93, 256] width 22 height 10
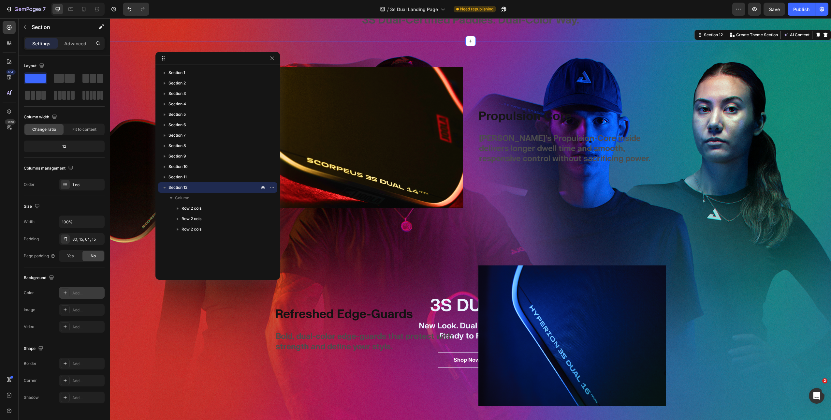
click at [66, 291] on icon at bounding box center [65, 292] width 5 height 5
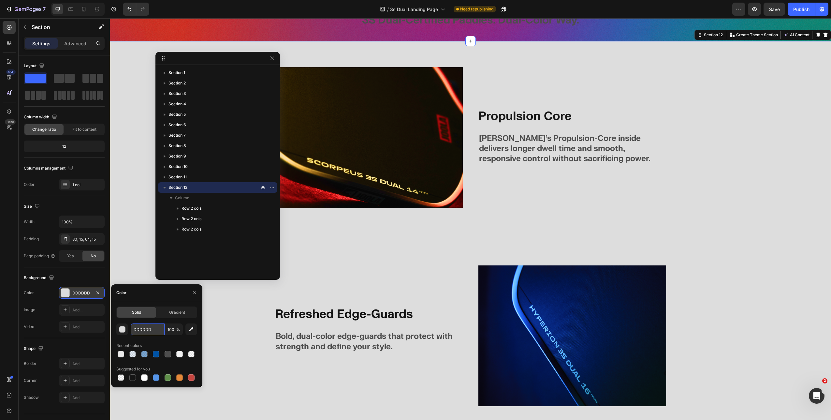
click at [151, 332] on input "DDDDDD" at bounding box center [148, 329] width 34 height 12
paste input "EAEAEA"
type input "EAEAEA"
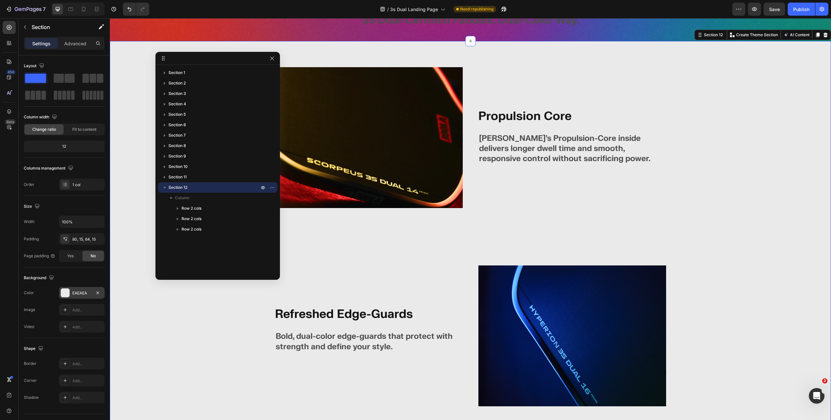
click at [83, 276] on div "Background" at bounding box center [64, 277] width 81 height 10
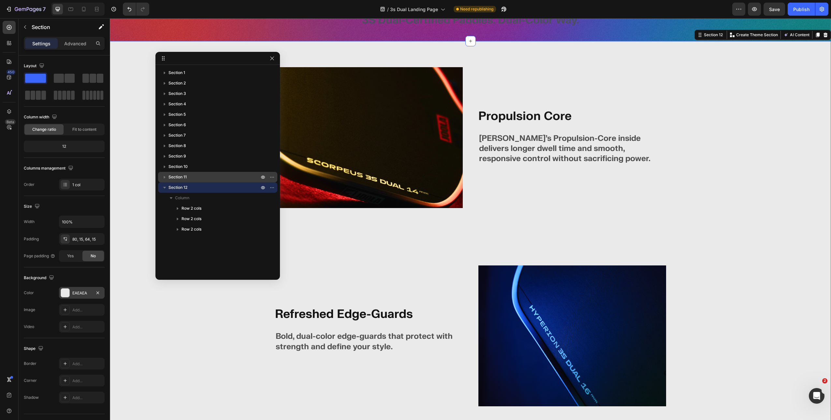
click at [200, 173] on div "Section 11" at bounding box center [218, 177] width 114 height 10
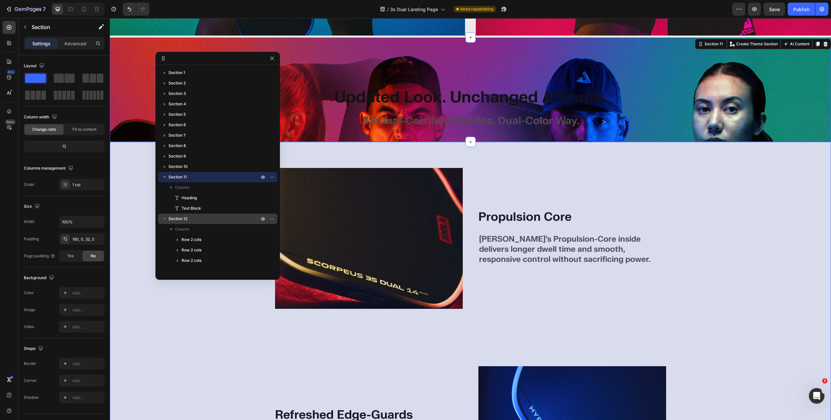
scroll to position [2351, 0]
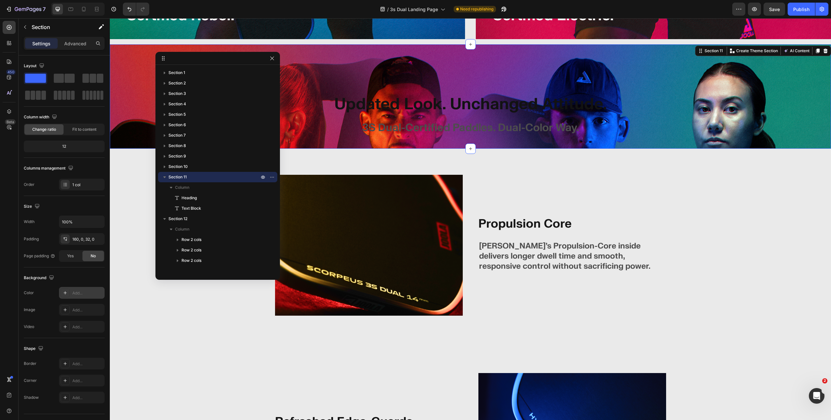
click at [70, 289] on div "Add..." at bounding box center [82, 293] width 46 height 12
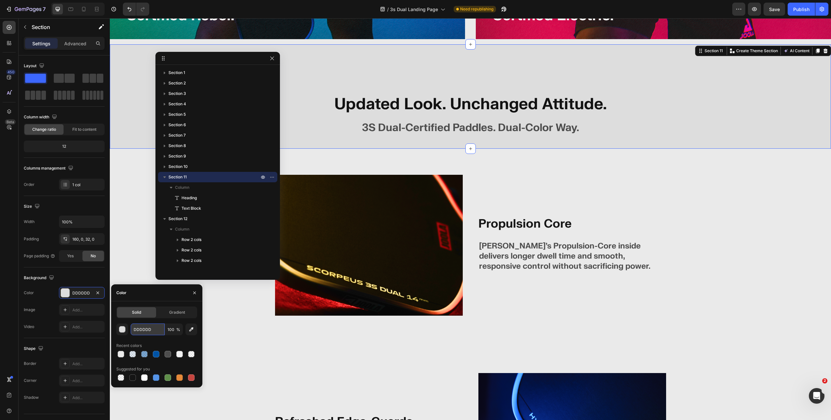
click at [151, 330] on input "DDDDDD" at bounding box center [148, 329] width 34 height 12
paste input "EAEAEA"
type input "EAEAEA"
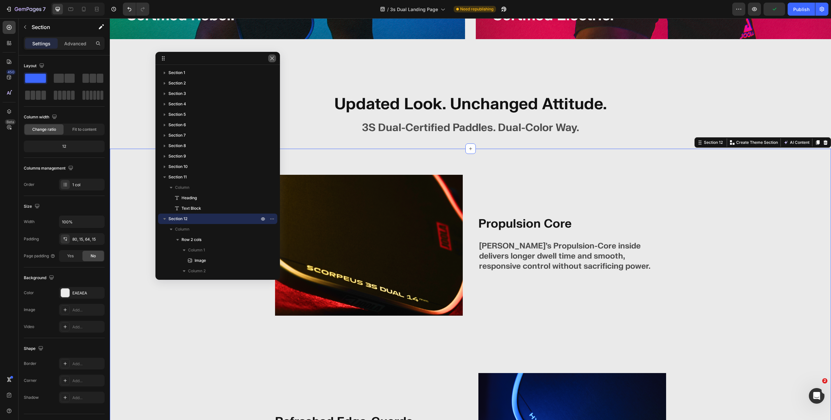
click at [272, 59] on icon "button" at bounding box center [272, 58] width 5 height 5
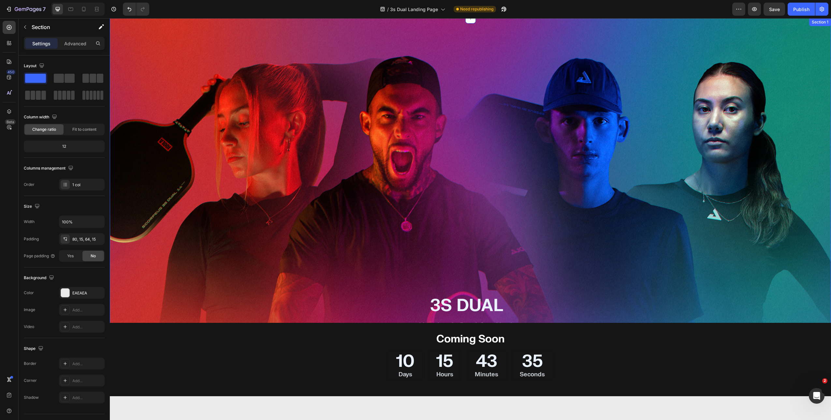
scroll to position [136, 0]
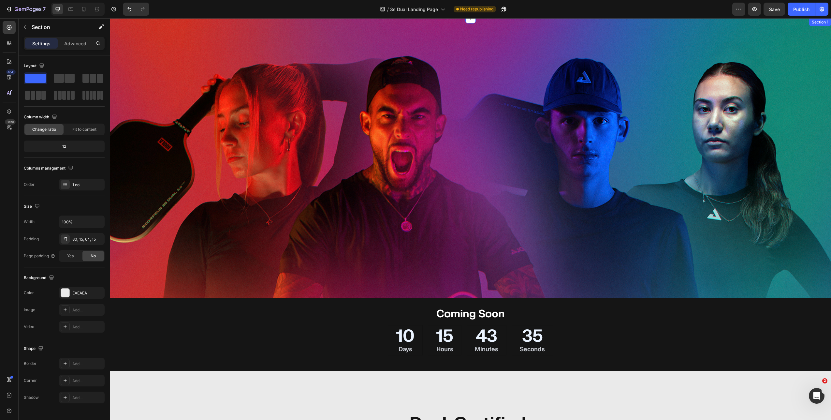
click at [301, 149] on div "INTRODUCING Text block 3S DUAL Heading New Look. Dual Certified. Ready to Play.…" at bounding box center [470, 219] width 721 height 402
click at [26, 28] on icon "button" at bounding box center [24, 26] width 5 height 5
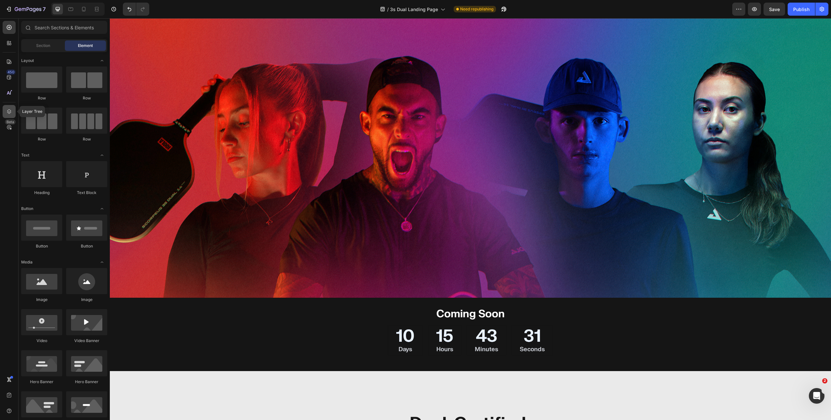
click at [10, 109] on icon at bounding box center [9, 111] width 7 height 7
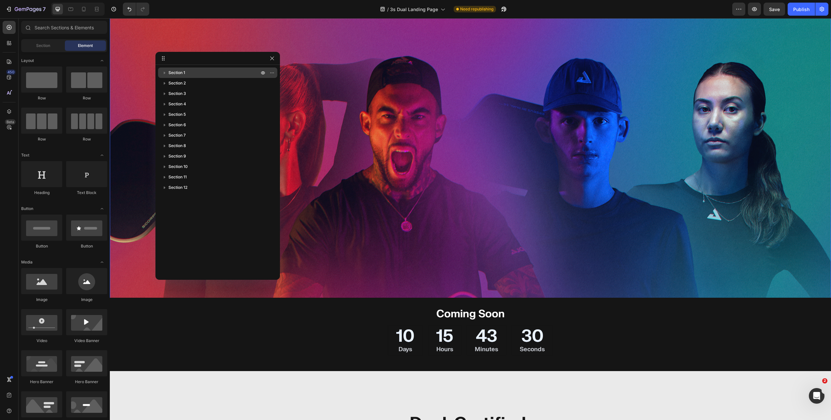
click at [180, 75] on span "Section 1" at bounding box center [177, 72] width 17 height 7
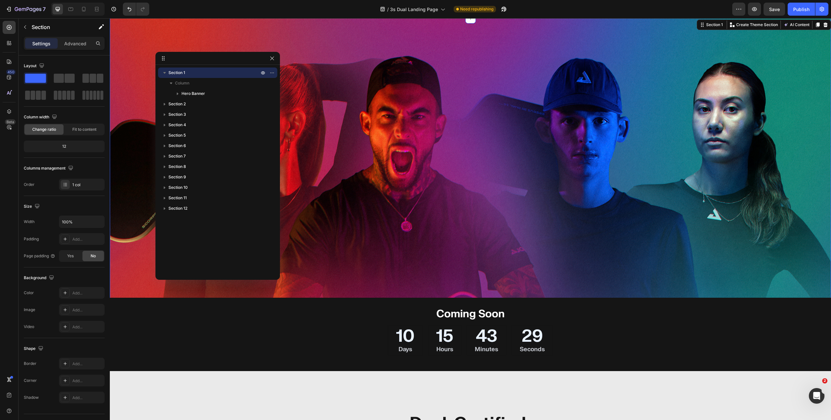
click at [165, 74] on icon "button" at bounding box center [164, 72] width 7 height 7
click at [470, 299] on icon at bounding box center [470, 297] width 5 height 5
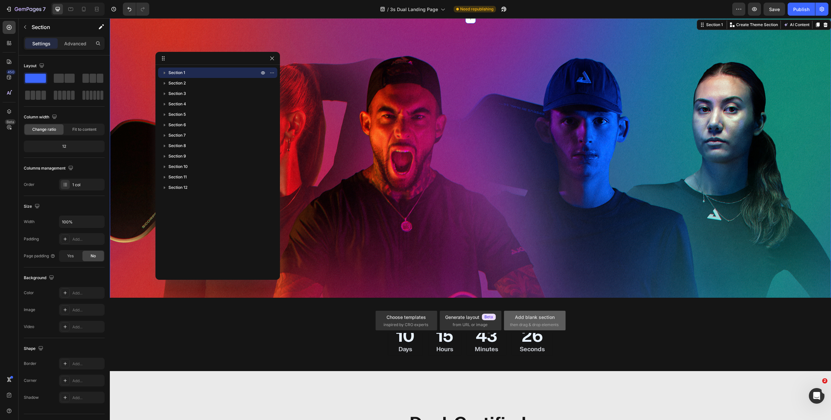
click at [516, 319] on div "Add blank section" at bounding box center [535, 317] width 40 height 7
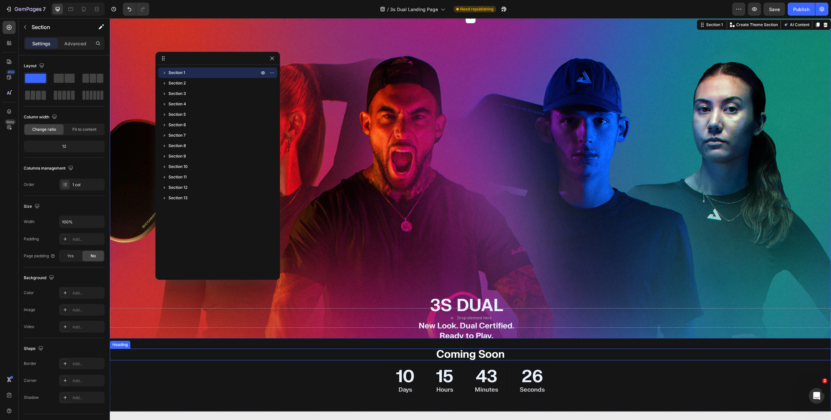
scroll to position [176, 0]
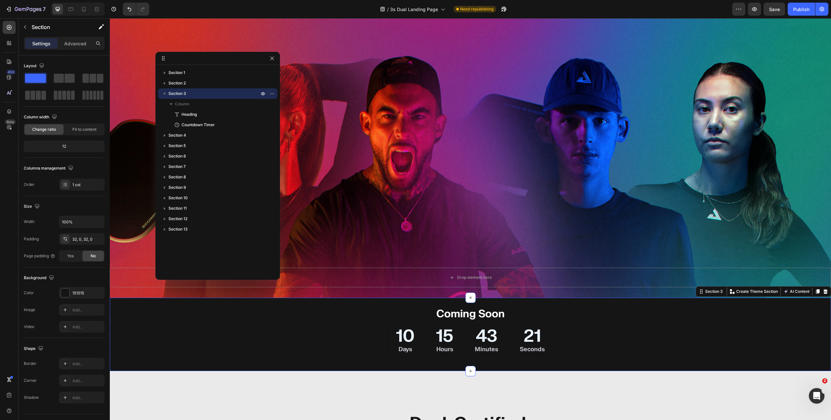
click at [347, 306] on div "Coming Soon Heading 10 Days 15 Hours 43 Minutes 21 Seconds Countdown Timer Sect…" at bounding box center [470, 334] width 721 height 73
click at [384, 278] on div "Drop element here" at bounding box center [470, 278] width 721 height 20
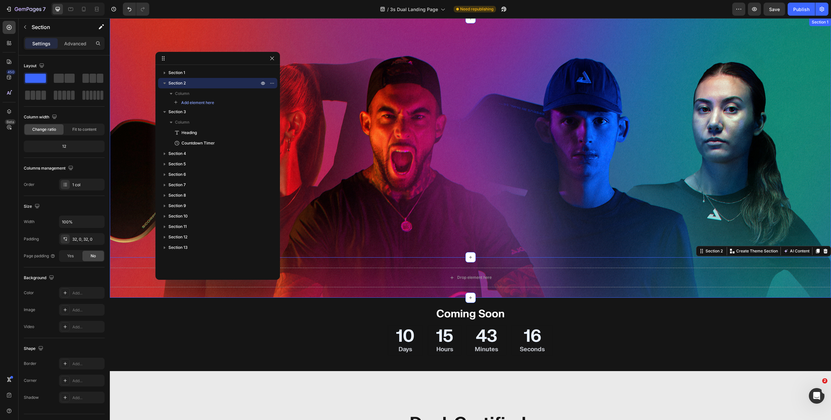
click at [461, 170] on div "INTRODUCING Text block 3S DUAL Heading New Look. Dual Certified. Ready to Play.…" at bounding box center [470, 219] width 721 height 402
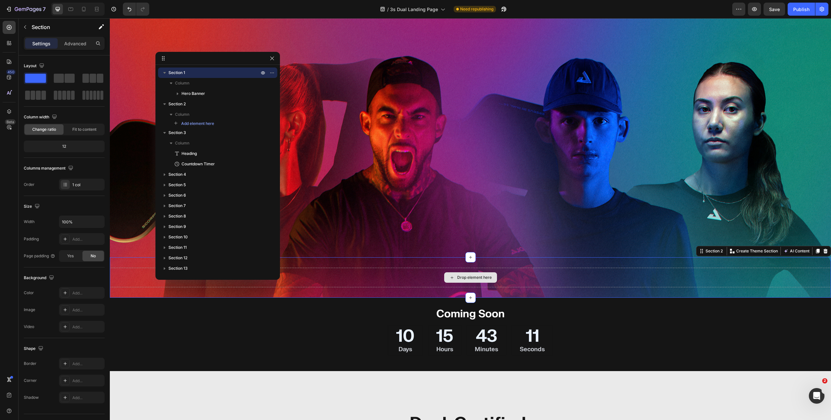
click at [427, 278] on div "Drop element here" at bounding box center [470, 278] width 721 height 20
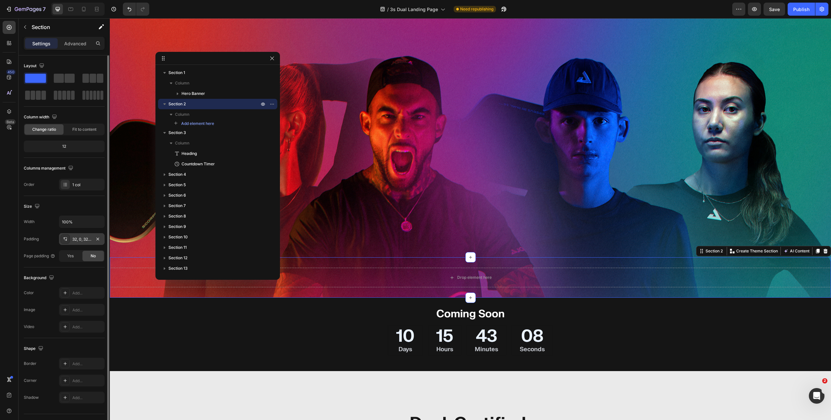
click at [82, 237] on div "32, 0, 32, 0" at bounding box center [81, 239] width 19 height 6
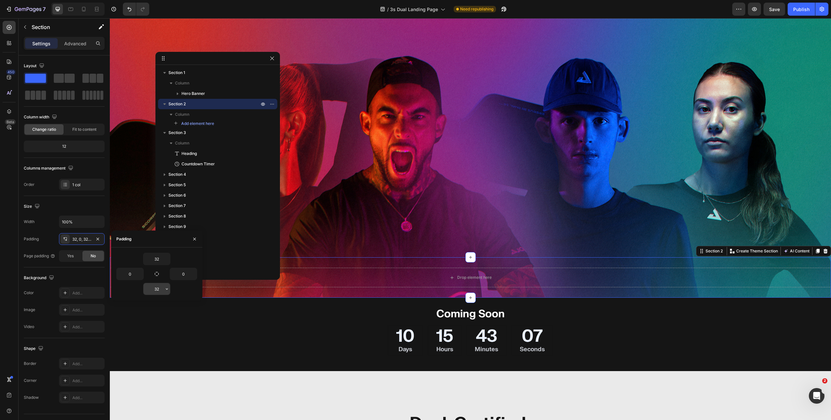
click at [156, 291] on input "32" at bounding box center [156, 289] width 27 height 12
type input "400"
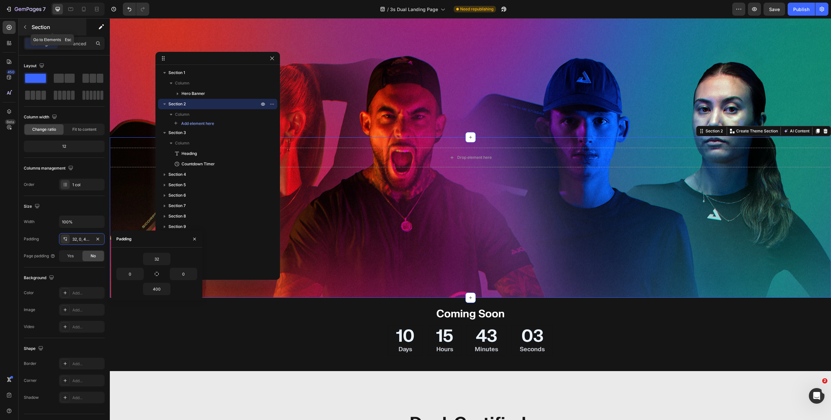
click at [26, 31] on button "button" at bounding box center [25, 27] width 10 height 10
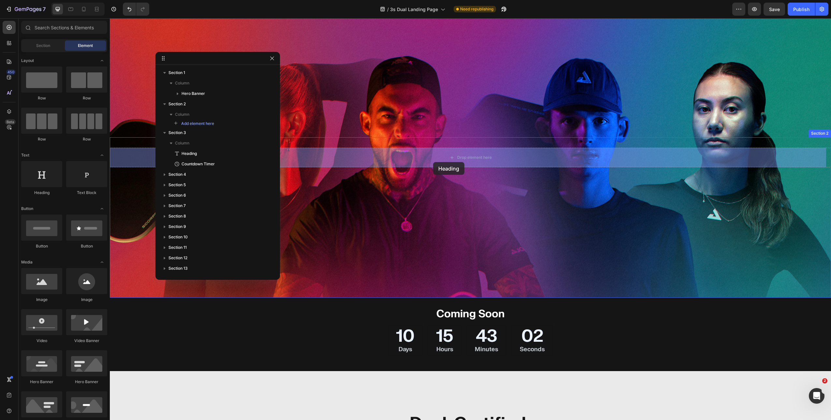
drag, startPoint x: 153, startPoint y: 199, endPoint x: 433, endPoint y: 162, distance: 283.0
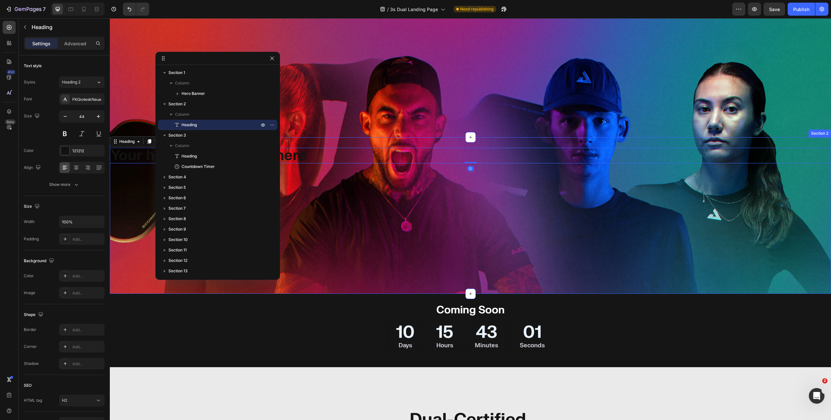
scroll to position [292, 0]
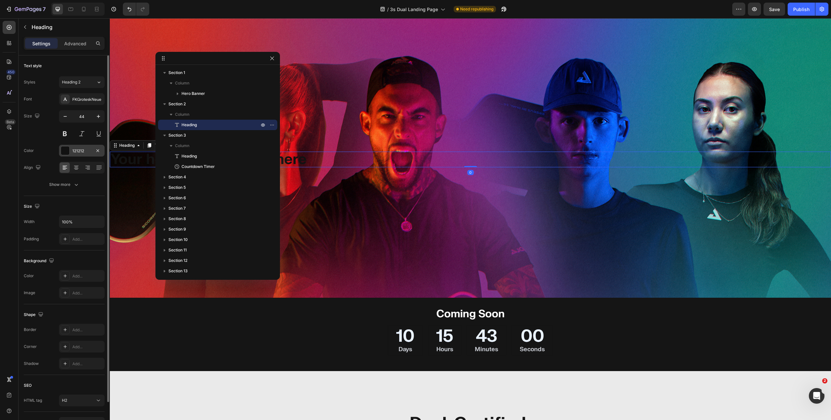
click at [66, 152] on div at bounding box center [65, 150] width 8 height 8
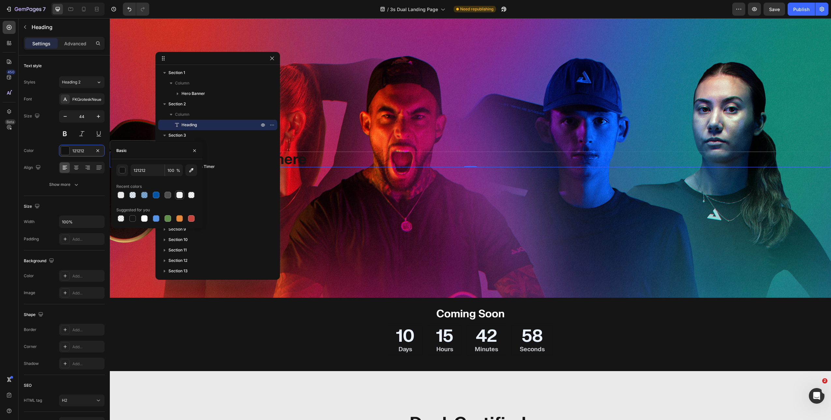
click at [180, 196] on div at bounding box center [179, 195] width 7 height 7
type input "F2F2F2"
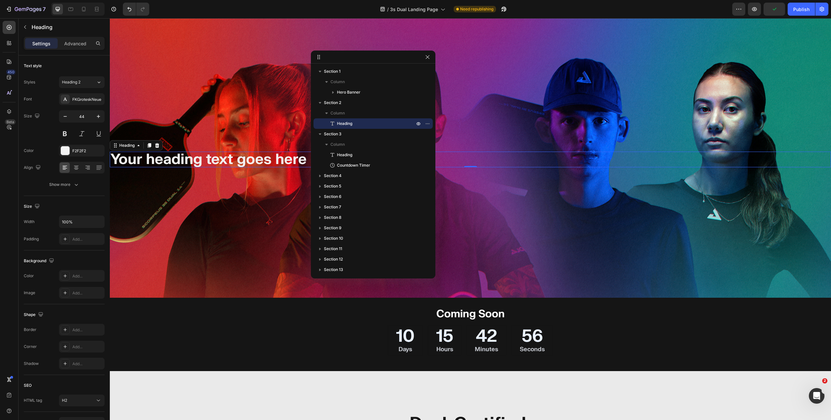
drag, startPoint x: 247, startPoint y: 58, endPoint x: 651, endPoint y: 71, distance: 403.7
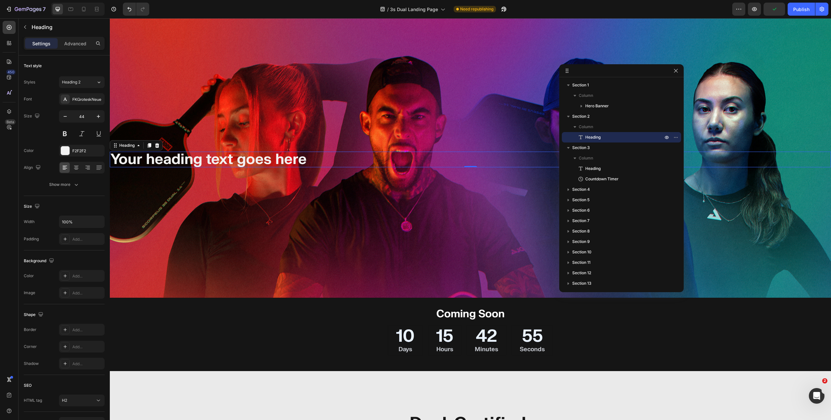
click at [289, 158] on h2 "Your heading text goes here" at bounding box center [470, 160] width 721 height 16
click at [289, 158] on p "Your heading text goes here" at bounding box center [470, 159] width 720 height 14
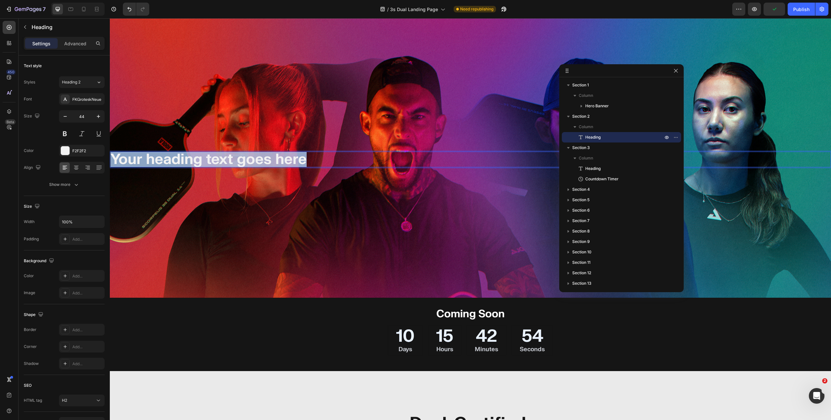
click at [289, 158] on p "Your heading text goes here" at bounding box center [470, 159] width 720 height 14
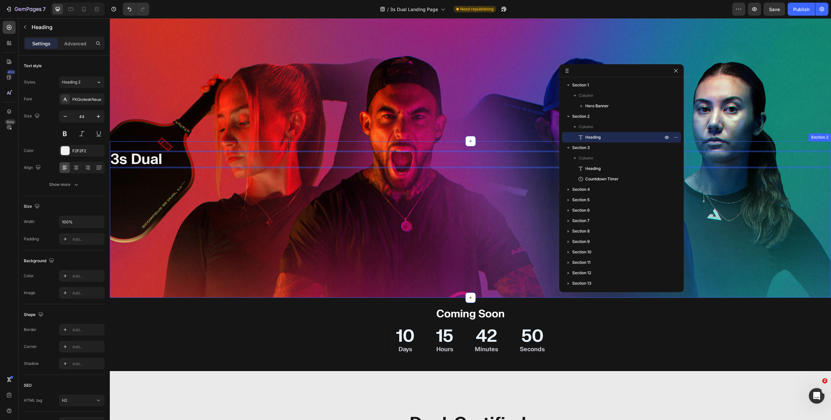
click at [281, 196] on div "3s Dual Heading 0 Section 2" at bounding box center [470, 219] width 721 height 156
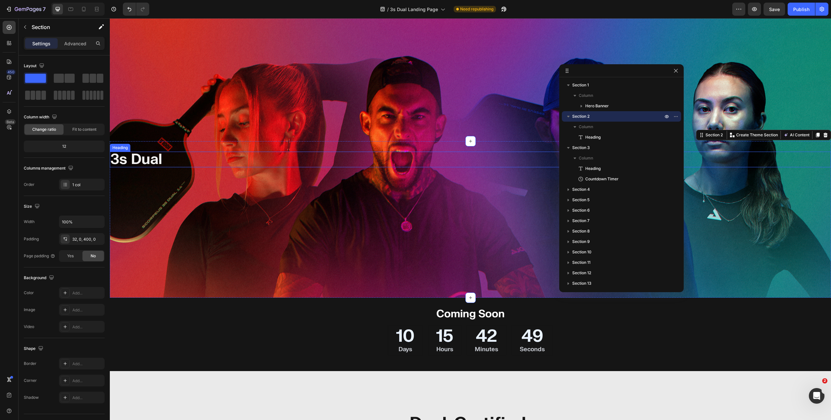
click at [164, 162] on p "3s Dual" at bounding box center [470, 159] width 720 height 14
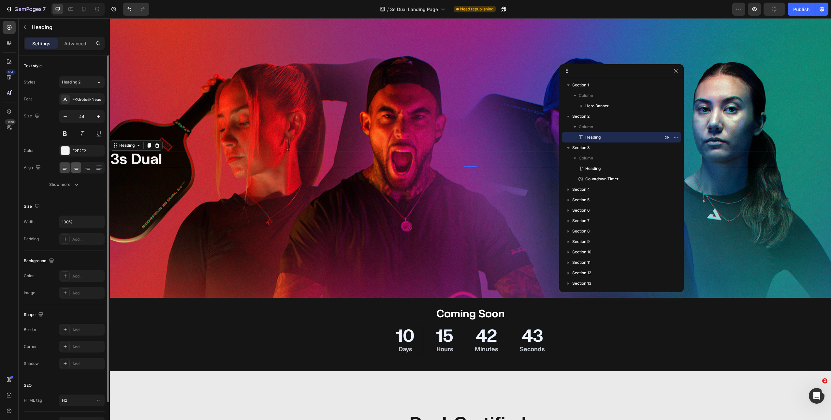
click at [77, 170] on icon at bounding box center [76, 167] width 7 height 7
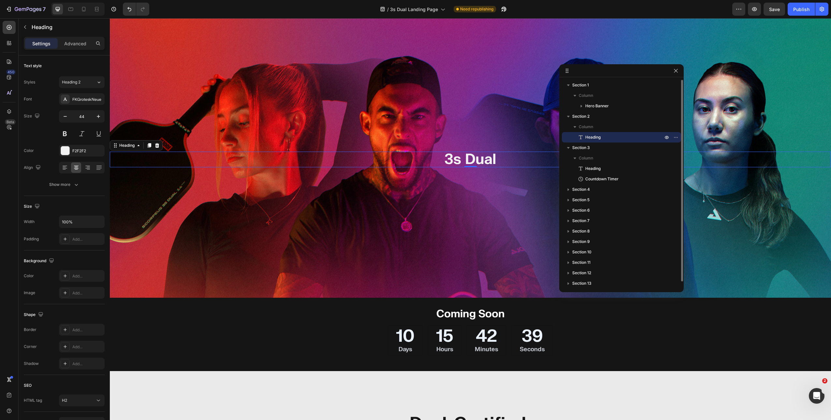
click at [593, 139] on span "Heading" at bounding box center [592, 137] width 15 height 7
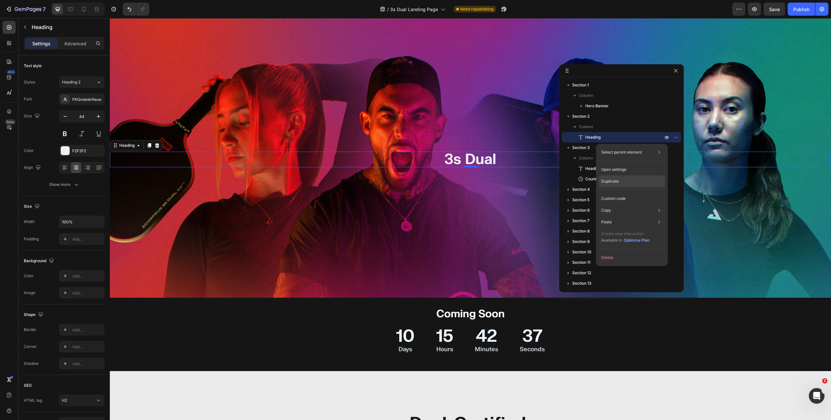
click at [611, 180] on p "Duplicate" at bounding box center [610, 181] width 18 height 6
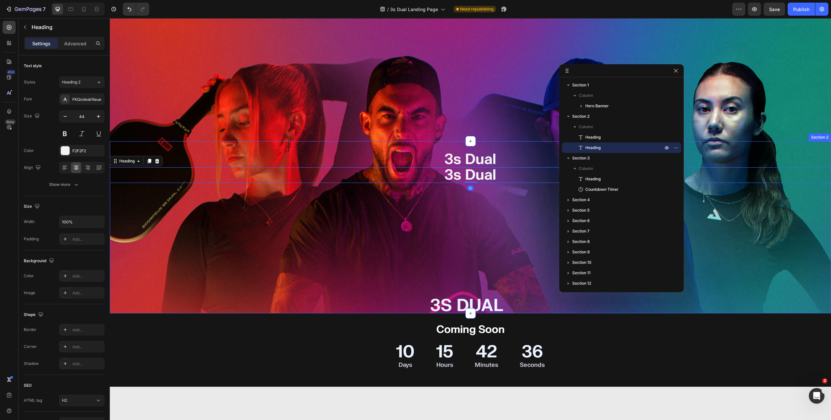
click at [509, 235] on div "3s Dual Heading 3s Dual Heading 0 Section 2" at bounding box center [470, 227] width 721 height 172
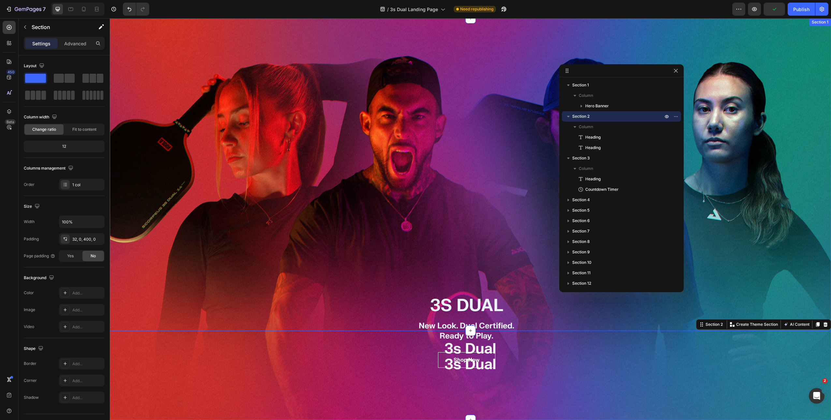
scroll to position [24, 0]
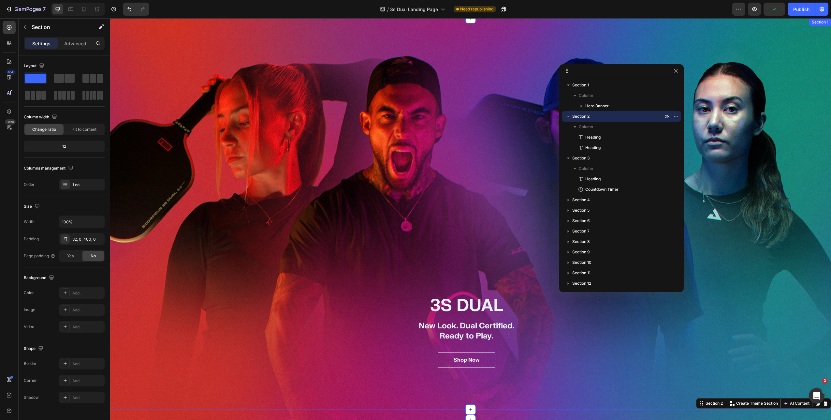
click at [473, 322] on div "INTRODUCING Text block 3S DUAL Heading New Look. Dual Certified. Ready to Play.…" at bounding box center [470, 219] width 721 height 402
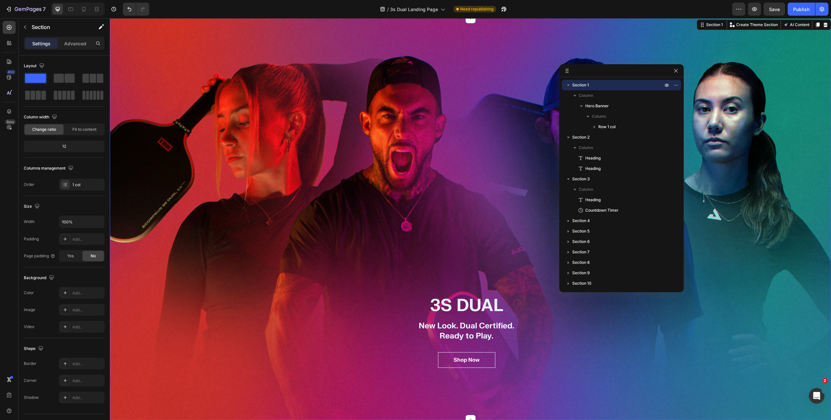
click at [471, 328] on div "INTRODUCING Text block 3S DUAL Heading New Look. Dual Certified. Ready to Play.…" at bounding box center [470, 219] width 721 height 402
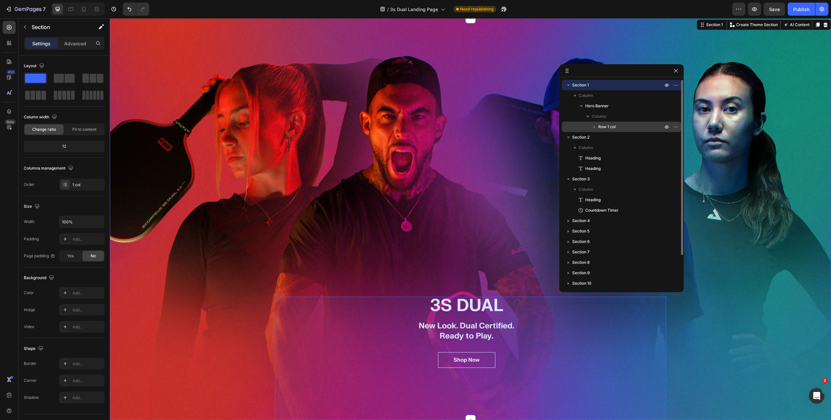
click at [593, 128] on icon "button" at bounding box center [594, 127] width 7 height 7
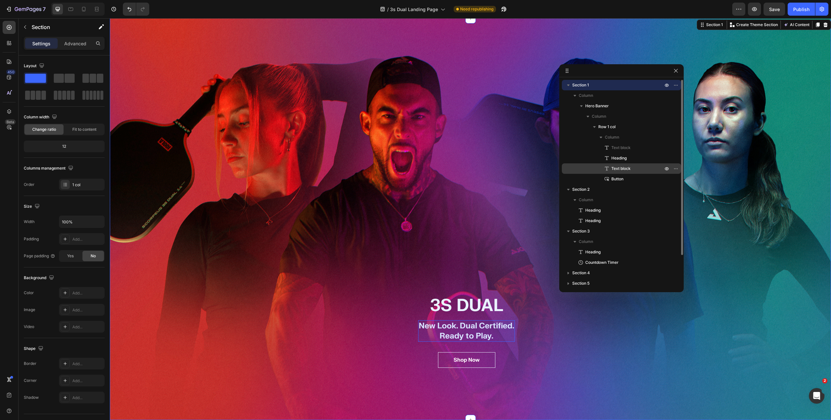
click at [614, 165] on span "Text block" at bounding box center [620, 168] width 19 height 7
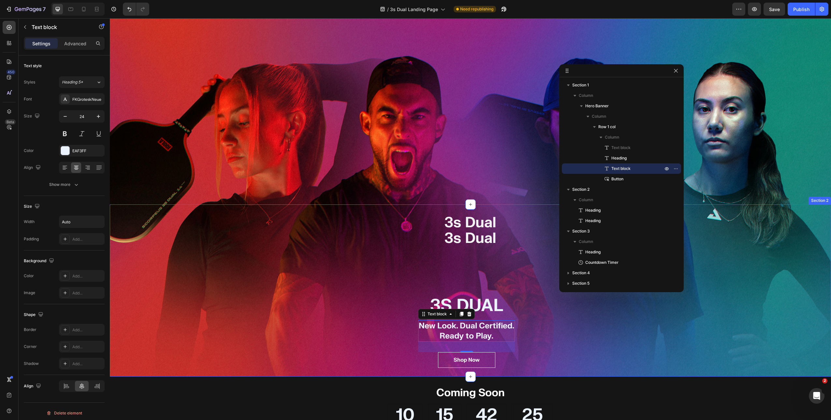
scroll to position [230, 0]
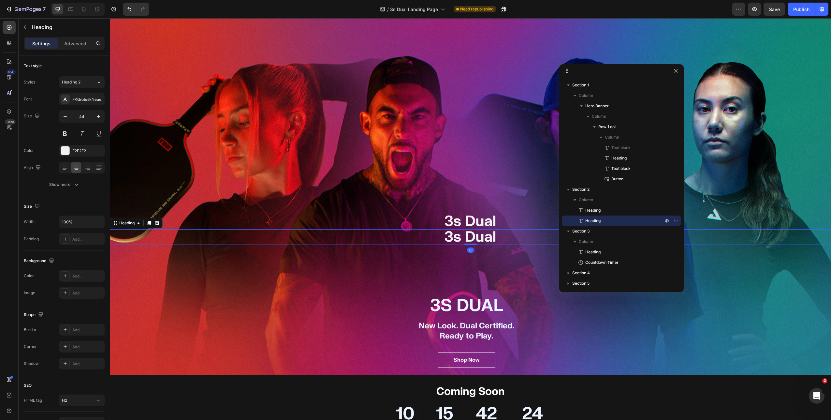
click at [465, 237] on h2 "3s Dual" at bounding box center [470, 237] width 721 height 16
click at [86, 80] on div "Heading 2" at bounding box center [75, 82] width 26 height 6
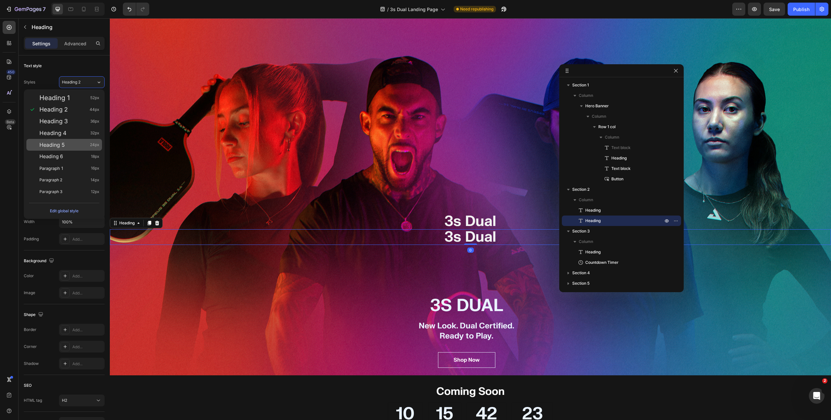
click at [66, 143] on div "Heading 5 24px" at bounding box center [69, 144] width 60 height 7
type input "24"
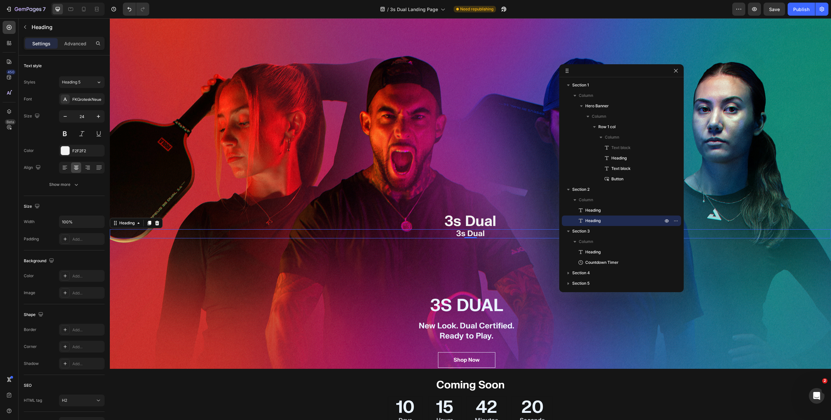
click at [465, 233] on h2 "3s Dual" at bounding box center [470, 233] width 721 height 9
click at [465, 233] on p "3s Dual" at bounding box center [470, 234] width 720 height 8
click at [490, 234] on p "New Look. Dual Certified. Ready to Play." at bounding box center [470, 234] width 720 height 8
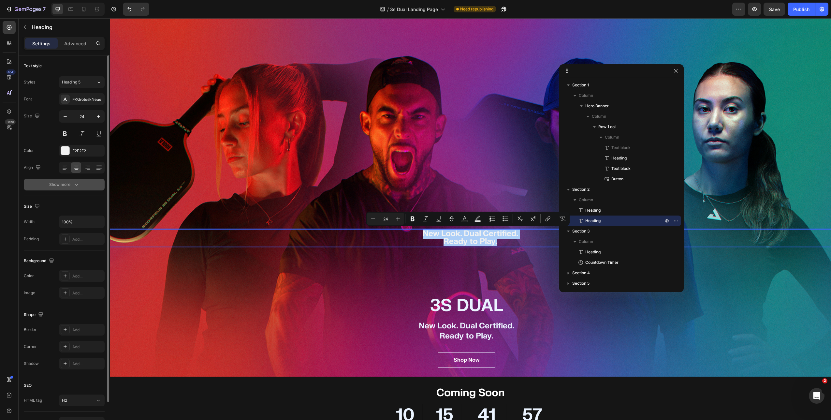
click at [82, 182] on button "Show more" at bounding box center [64, 185] width 81 height 12
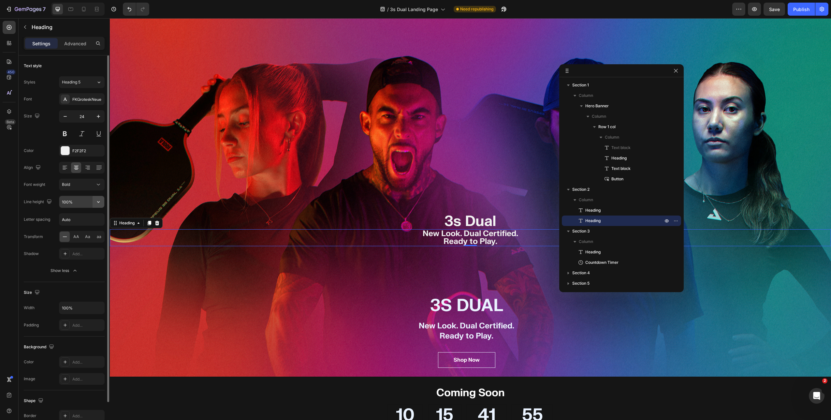
click at [97, 200] on icon "button" at bounding box center [98, 201] width 7 height 7
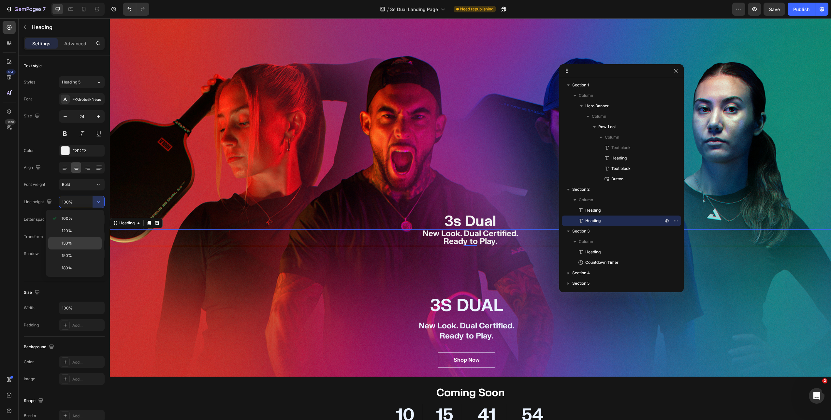
click at [68, 242] on span "130%" at bounding box center [67, 243] width 10 height 6
type input "130%"
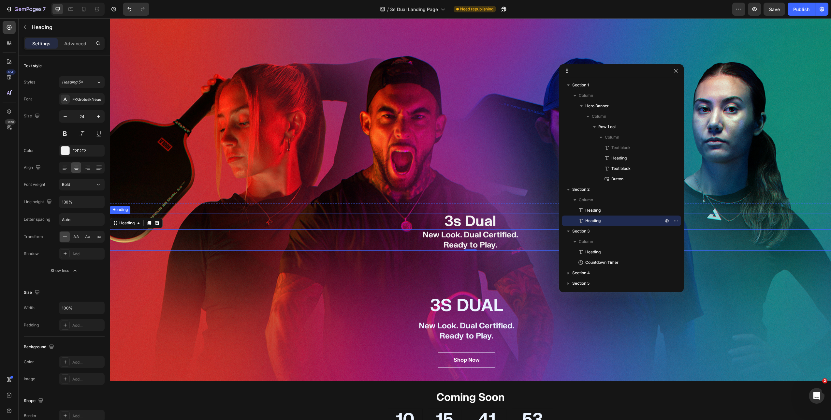
click at [429, 220] on p "3s Dual" at bounding box center [470, 221] width 720 height 14
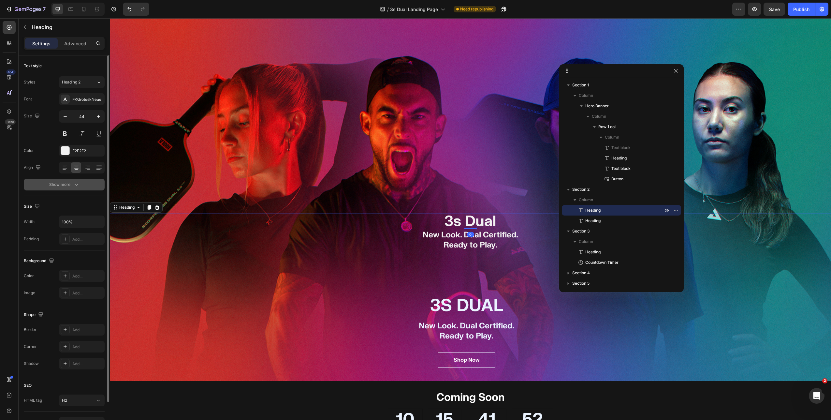
click at [90, 184] on button "Show more" at bounding box center [64, 185] width 81 height 12
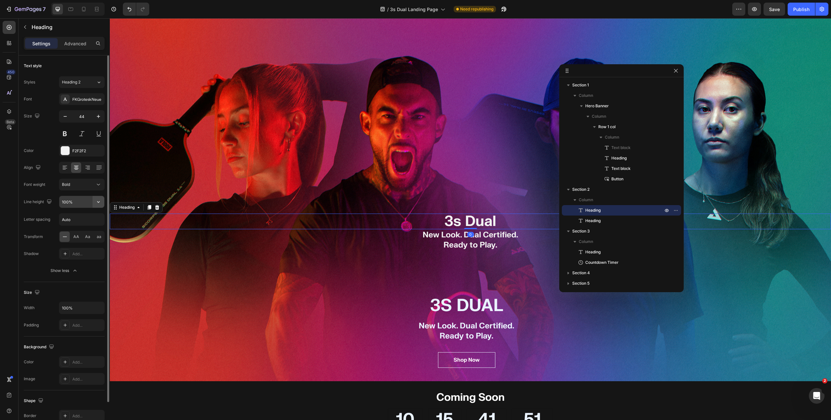
click at [101, 203] on icon "button" at bounding box center [98, 201] width 7 height 7
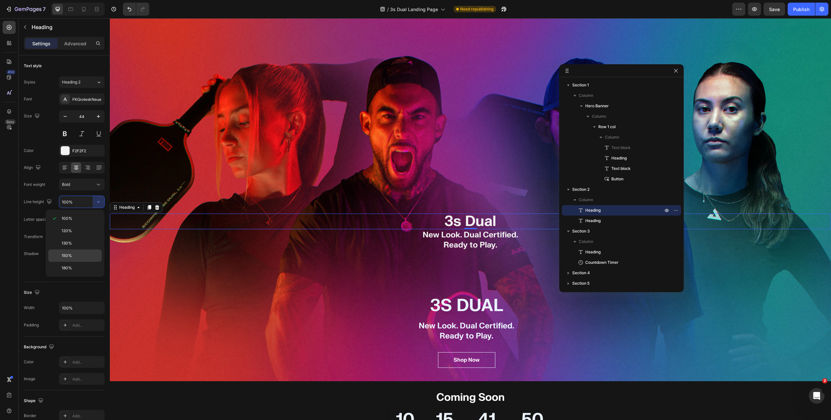
click at [80, 252] on div "150%" at bounding box center [74, 255] width 53 height 12
type input "150%"
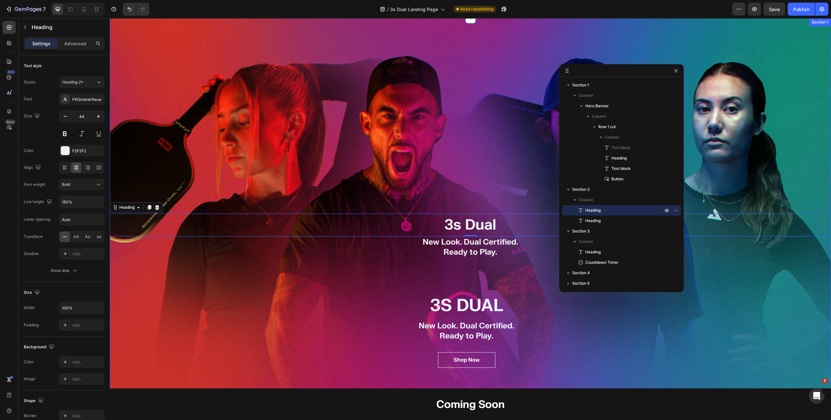
click at [373, 181] on div "INTRODUCING Text block 3S DUAL Heading New Look. Dual Certified. Ready to Play.…" at bounding box center [470, 219] width 721 height 402
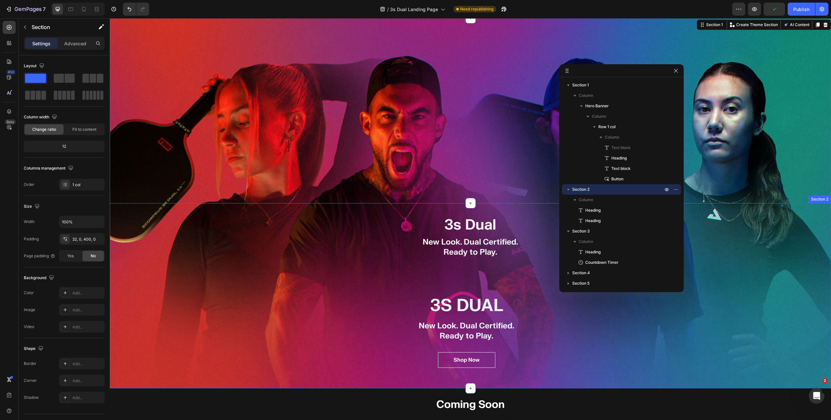
click at [468, 307] on div "3s Dual Heading New Look. Dual Certified. Ready to Play. Heading Section 2" at bounding box center [470, 295] width 721 height 185
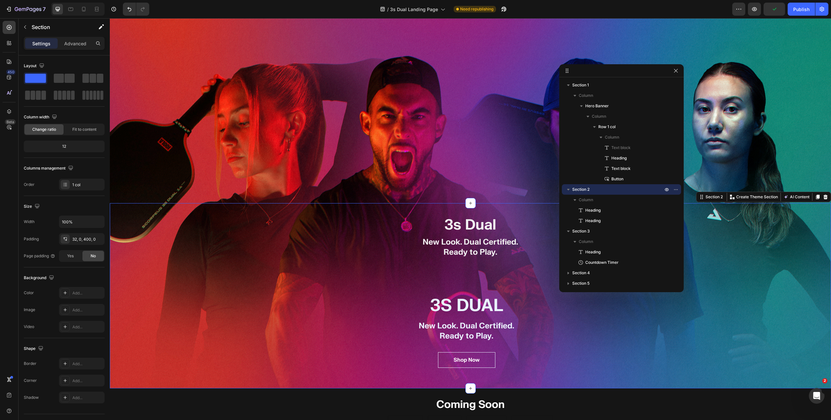
click at [468, 307] on div "3s Dual Heading New Look. Dual Certified. Ready to Play. Heading Section 2 Crea…" at bounding box center [470, 295] width 721 height 185
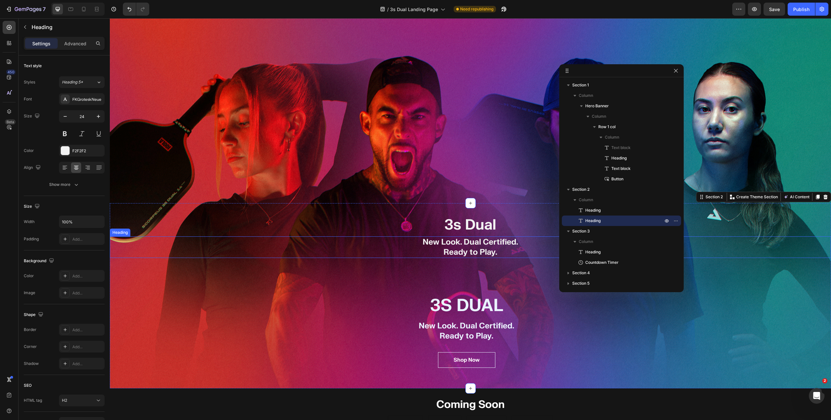
click at [472, 246] on p "New Look. Dual Certified. Ready to Play." at bounding box center [470, 247] width 720 height 20
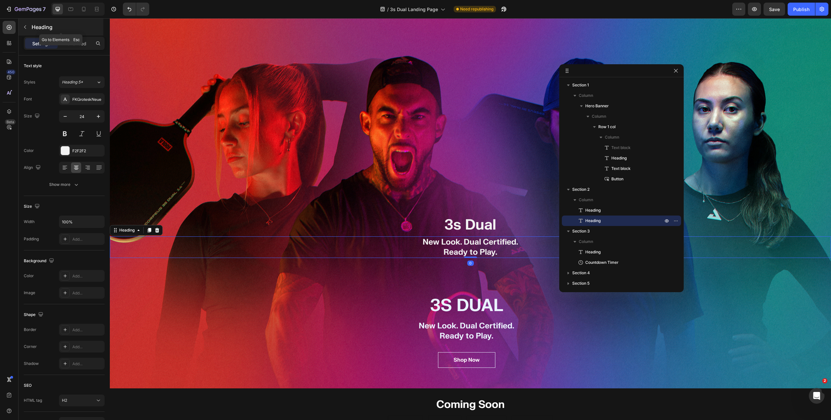
click at [23, 27] on icon "button" at bounding box center [24, 26] width 5 height 5
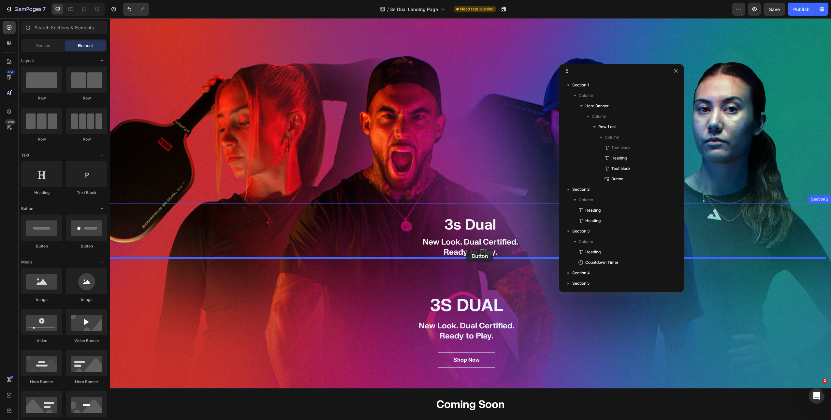
drag, startPoint x: 157, startPoint y: 250, endPoint x: 466, endPoint y: 249, distance: 309.6
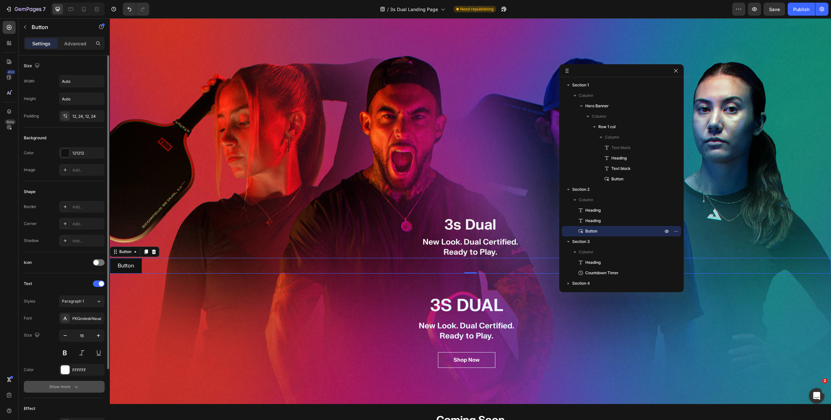
scroll to position [84, 0]
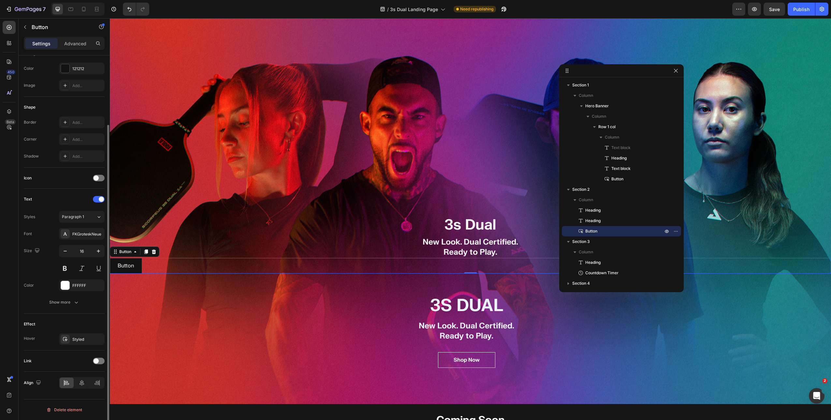
click at [82, 389] on div "Align" at bounding box center [64, 383] width 81 height 22
click at [82, 383] on icon at bounding box center [82, 383] width 5 height 6
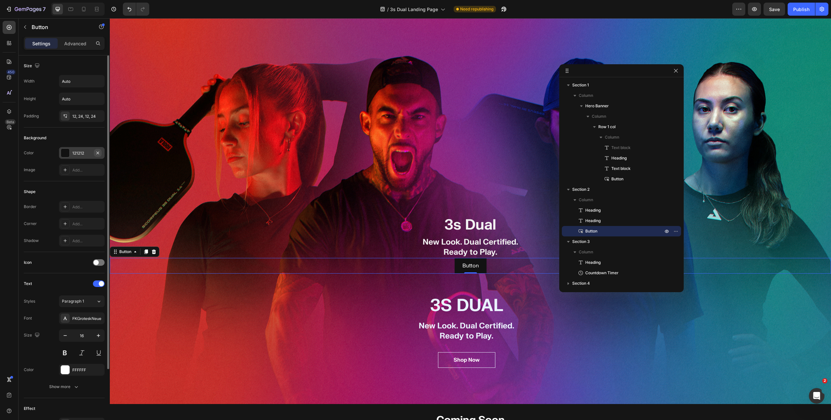
click at [97, 151] on icon "button" at bounding box center [97, 152] width 5 height 5
click at [93, 206] on div "Add..." at bounding box center [87, 207] width 31 height 6
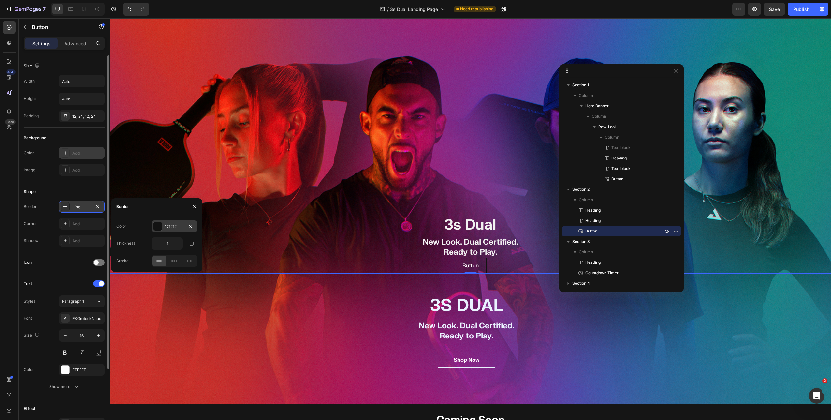
click at [155, 224] on div at bounding box center [158, 226] width 8 height 8
click at [121, 252] on div at bounding box center [121, 251] width 7 height 7
type input "EAEAEA"
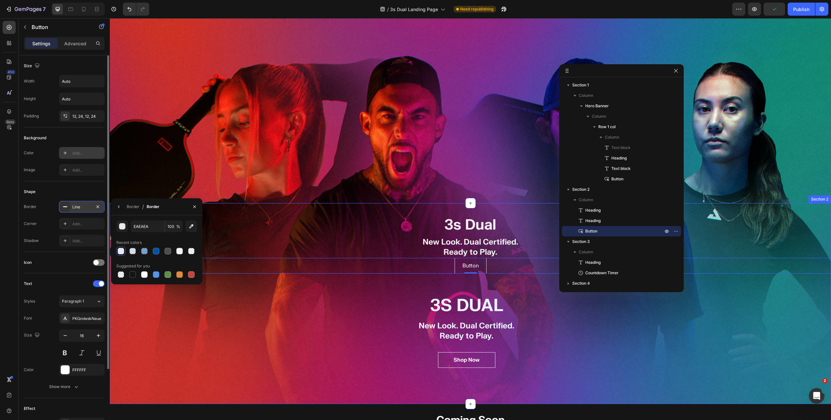
click at [200, 206] on div at bounding box center [195, 206] width 16 height 17
click at [197, 206] on icon "button" at bounding box center [194, 206] width 5 height 5
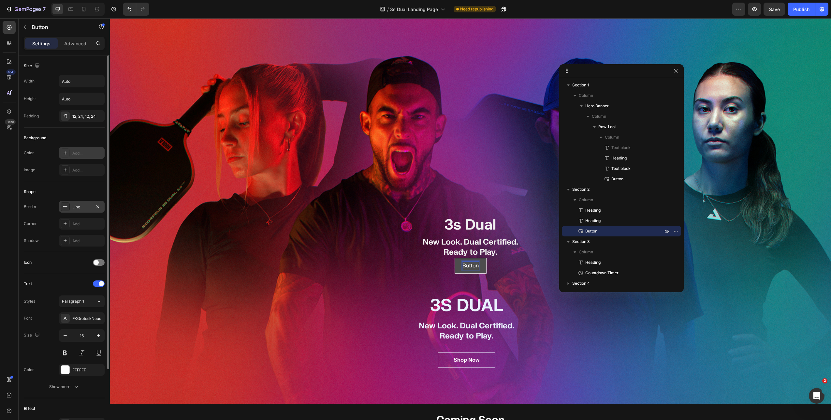
click at [469, 263] on p "Button" at bounding box center [470, 266] width 16 height 8
click at [458, 258] on button "Get" at bounding box center [470, 266] width 24 height 16
click at [421, 271] on div "Get Notified Button 0" at bounding box center [470, 266] width 721 height 16
click at [509, 264] on div "Get Notified Button 0" at bounding box center [470, 266] width 721 height 16
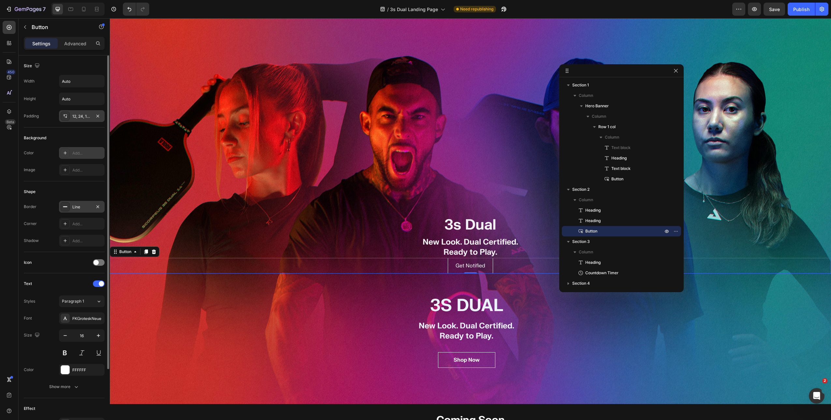
click at [81, 114] on div "12, 24, 12, 24" at bounding box center [81, 116] width 19 height 6
click at [59, 133] on div "Background" at bounding box center [64, 138] width 81 height 10
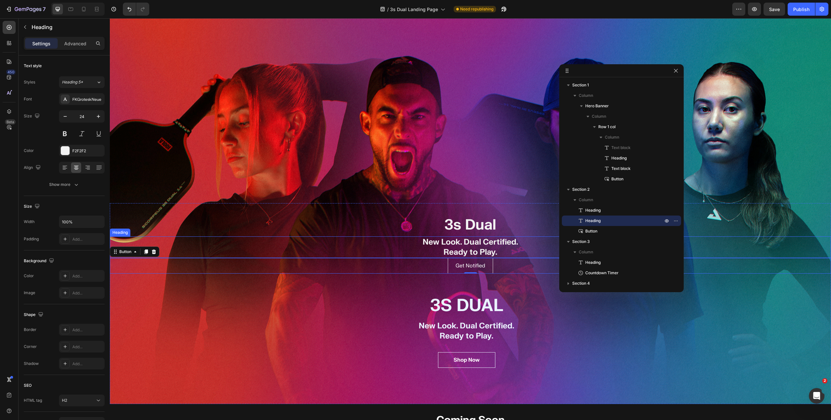
click at [398, 246] on p "New Look. Dual Certified. Ready to Play." at bounding box center [470, 247] width 720 height 20
click at [400, 265] on div "Get Notified Button 0" at bounding box center [470, 266] width 721 height 16
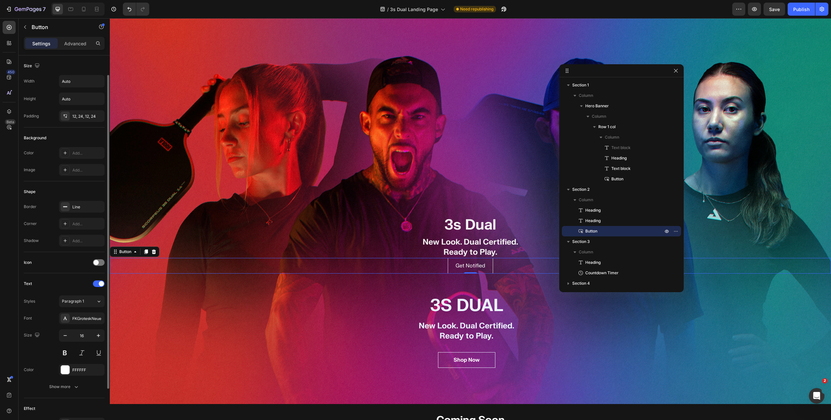
scroll to position [11, 0]
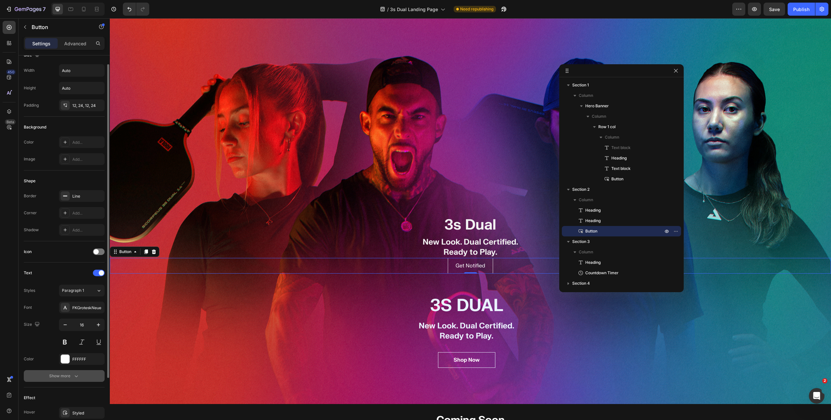
click at [70, 372] on button "Show more" at bounding box center [64, 376] width 81 height 12
click at [77, 370] on button "Normal" at bounding box center [82, 376] width 46 height 12
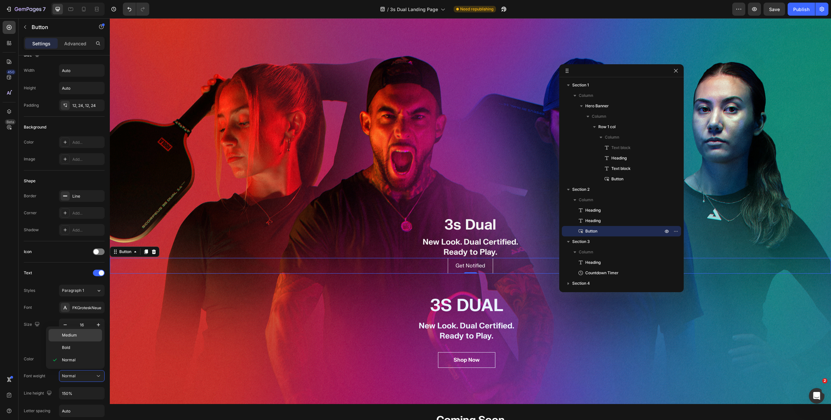
click at [81, 338] on div "Medium" at bounding box center [75, 335] width 53 height 12
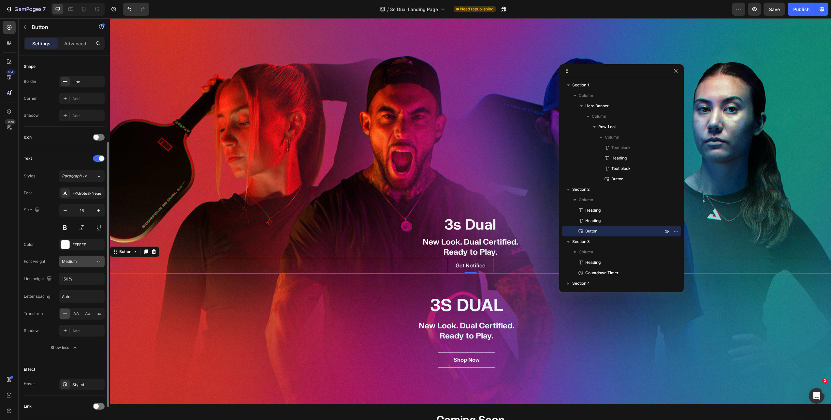
click at [79, 258] on div "Medium" at bounding box center [78, 261] width 33 height 6
click at [69, 291] on span "Bold" at bounding box center [66, 290] width 8 height 6
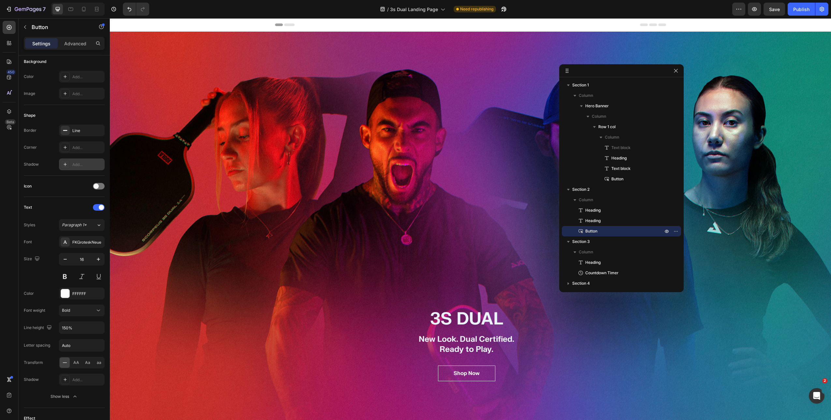
scroll to position [0, 0]
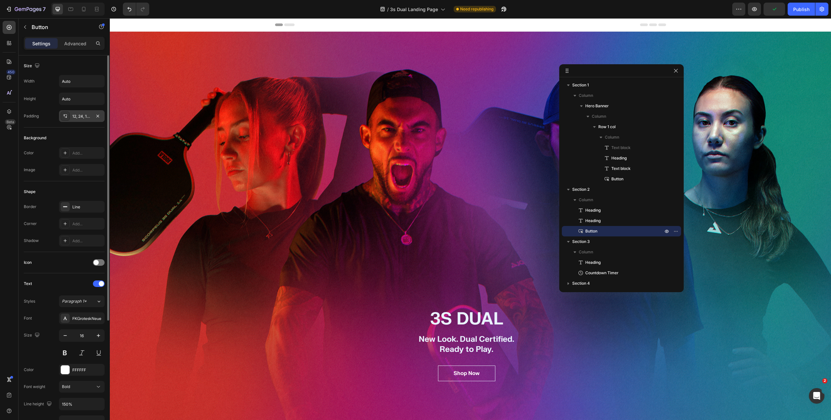
click at [78, 120] on div "12, 24, 12, 24" at bounding box center [82, 116] width 46 height 12
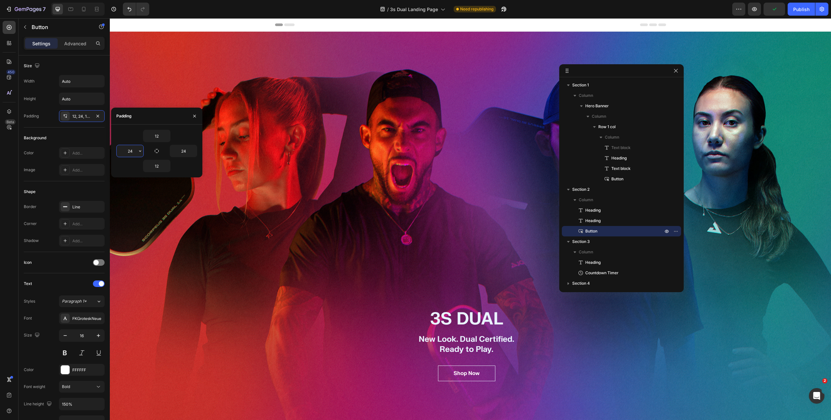
click at [132, 154] on input "24" at bounding box center [130, 151] width 27 height 12
type input "32"
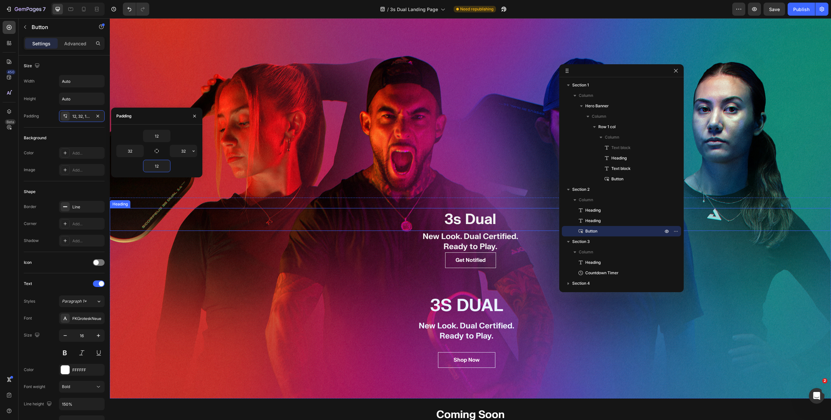
scroll to position [278, 0]
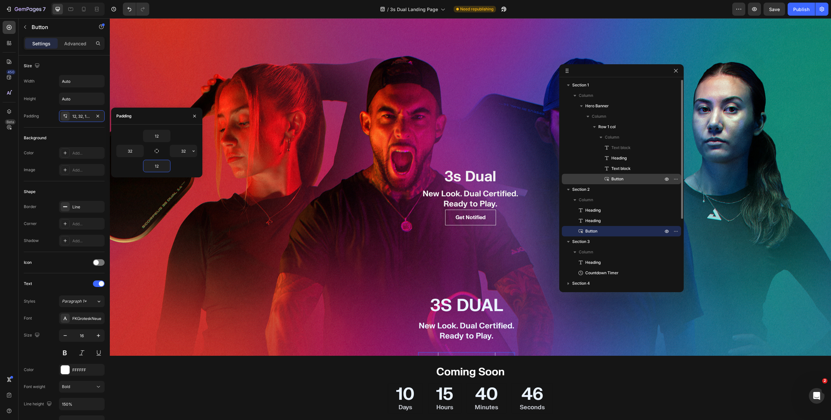
click at [632, 177] on p "Button" at bounding box center [630, 179] width 53 height 7
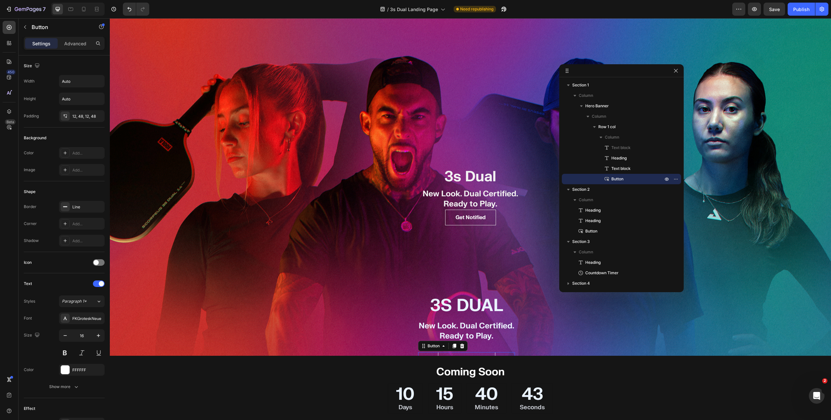
click at [76, 51] on div "Settings Advanced" at bounding box center [64, 46] width 91 height 19
click at [76, 46] on p "Advanced" at bounding box center [75, 43] width 22 height 7
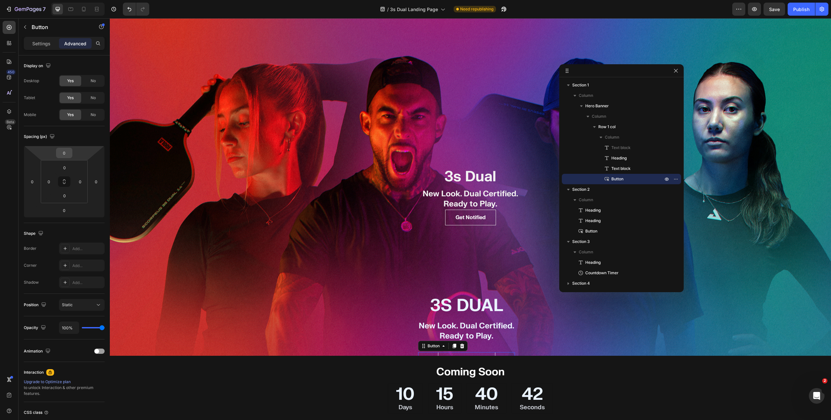
click at [67, 154] on input "0" at bounding box center [64, 153] width 13 height 10
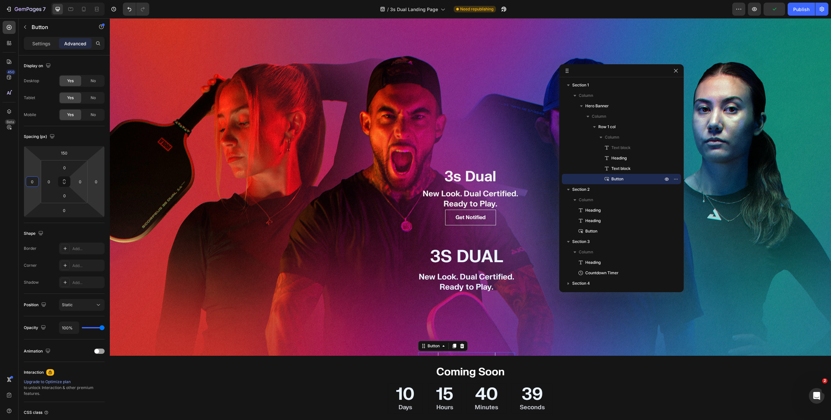
type input "0"
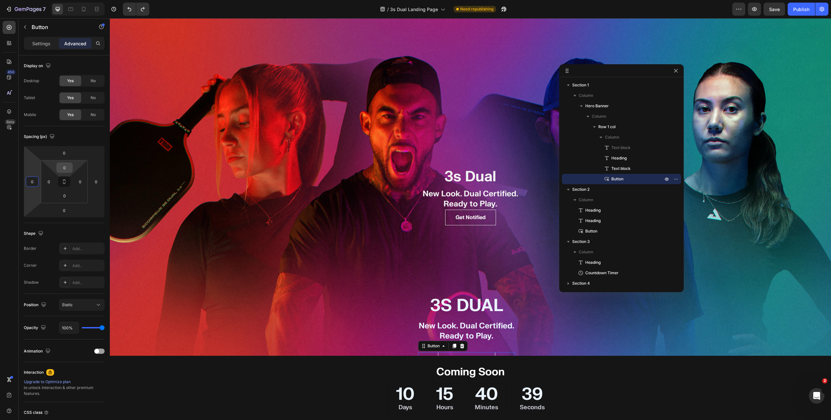
click at [68, 170] on input "0" at bounding box center [64, 168] width 13 height 10
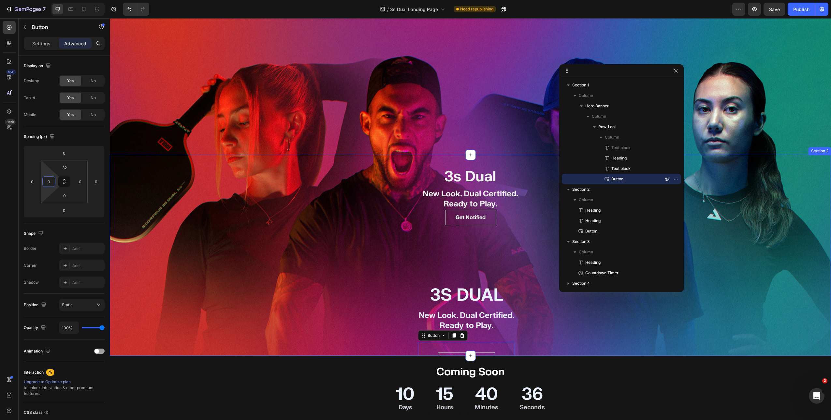
type input "0"
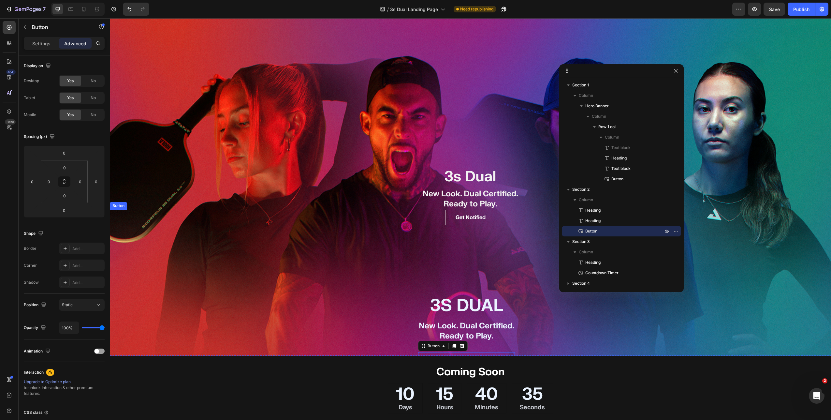
click at [441, 217] on div "Get Notified Button" at bounding box center [470, 218] width 721 height 16
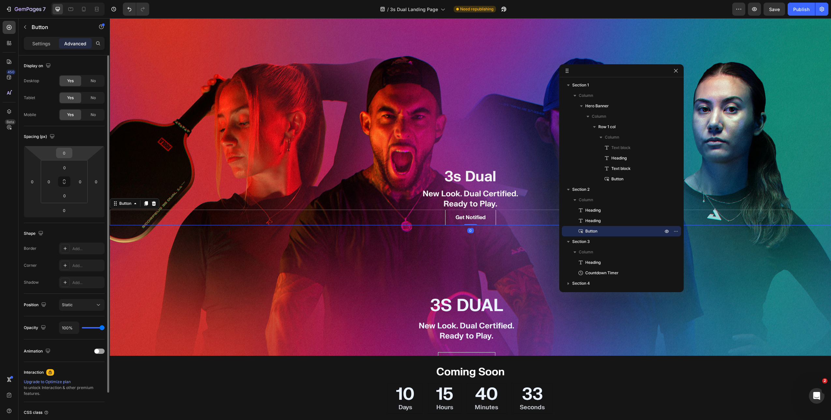
click at [66, 152] on input "0" at bounding box center [64, 153] width 13 height 10
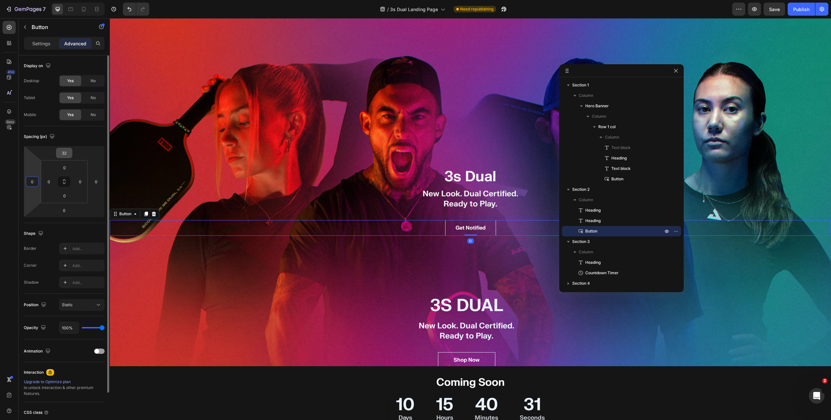
click at [67, 154] on input "32" at bounding box center [64, 153] width 13 height 10
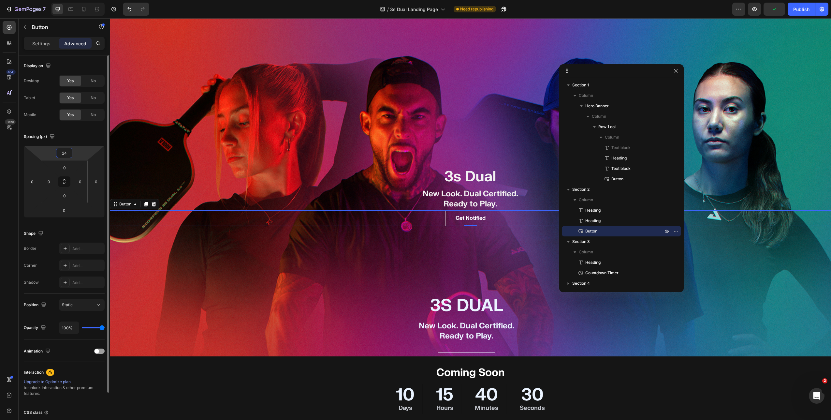
type input "24"
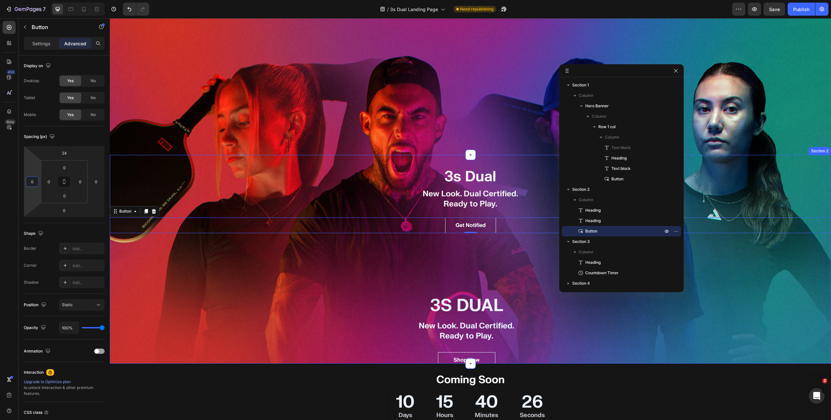
click at [475, 308] on div "3s Dual Heading New Look. Dual Certified. Ready to Play. Heading Get Notified B…" at bounding box center [470, 259] width 721 height 209
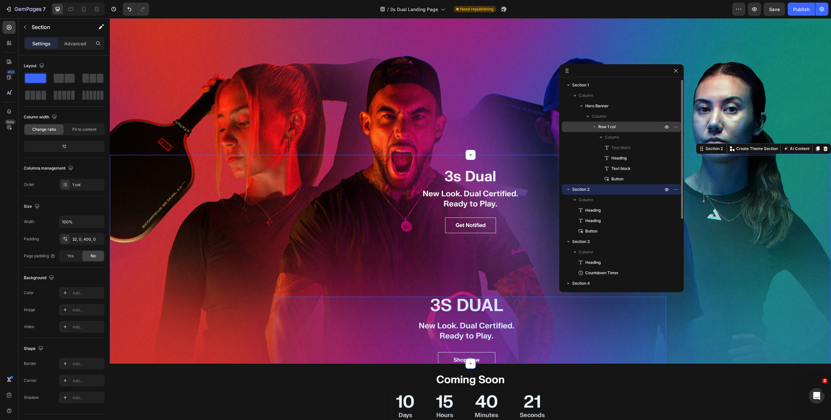
click at [617, 128] on p "Row 1 col" at bounding box center [631, 127] width 66 height 7
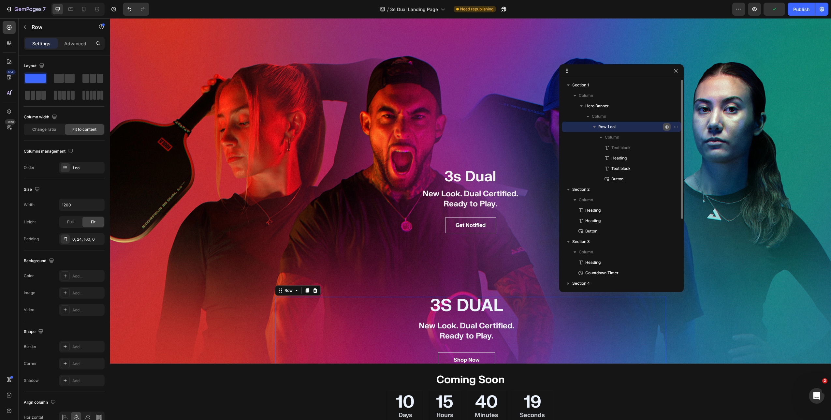
click at [664, 127] on button "button" at bounding box center [667, 127] width 8 height 8
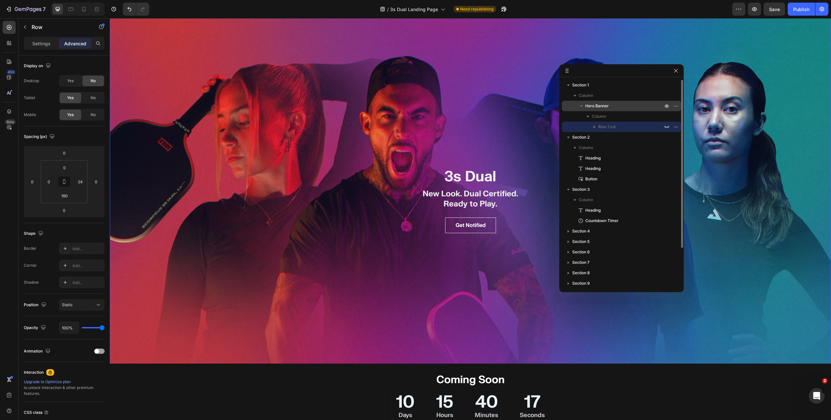
click at [619, 107] on p "Hero Banner" at bounding box center [624, 106] width 79 height 7
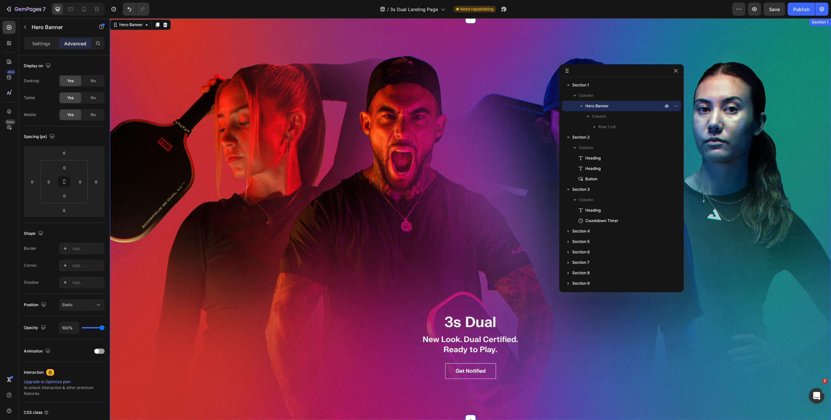
scroll to position [139, 0]
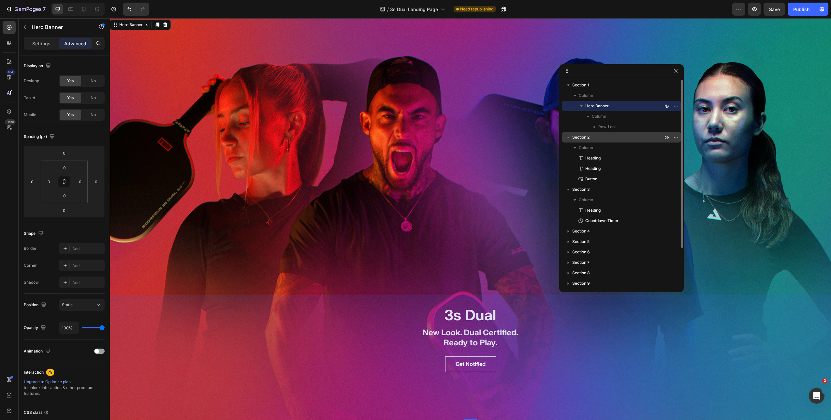
click at [607, 134] on p "Section 2" at bounding box center [618, 137] width 92 height 7
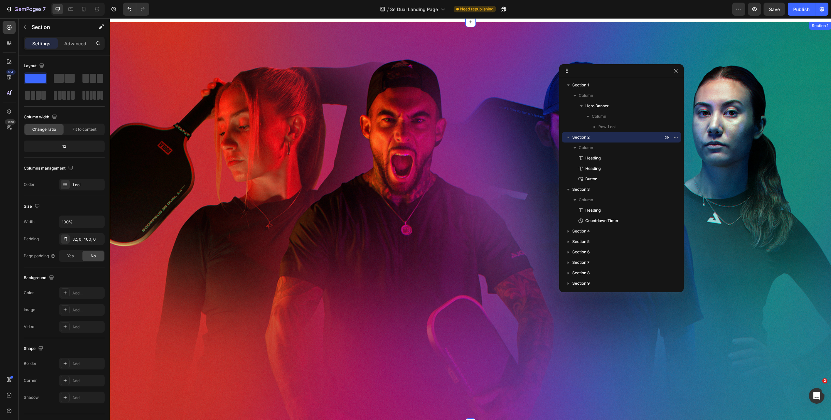
scroll to position [22, 0]
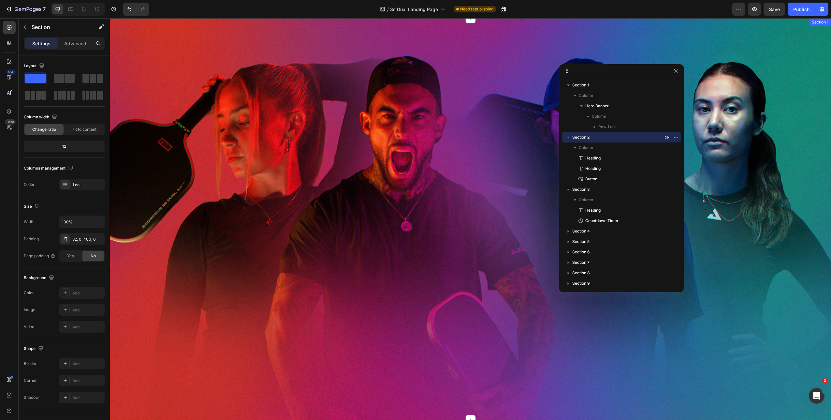
click at [482, 135] on div "INTRODUCING Text block 3S DUAL Heading New Look. Dual Certified. Ready to Play.…" at bounding box center [470, 219] width 721 height 402
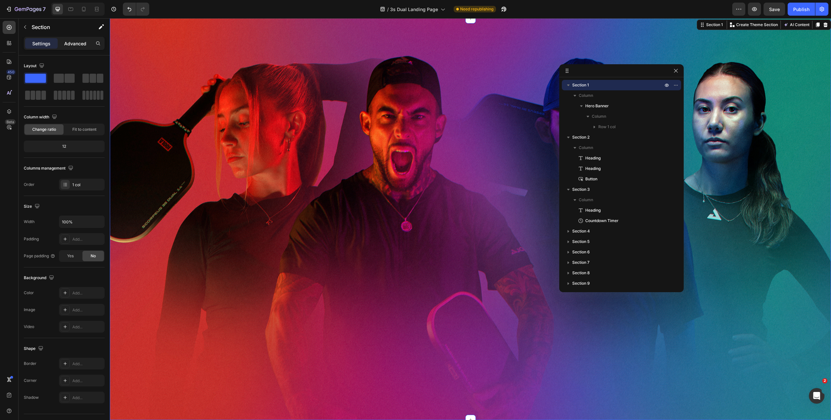
click at [77, 44] on p "Advanced" at bounding box center [75, 43] width 22 height 7
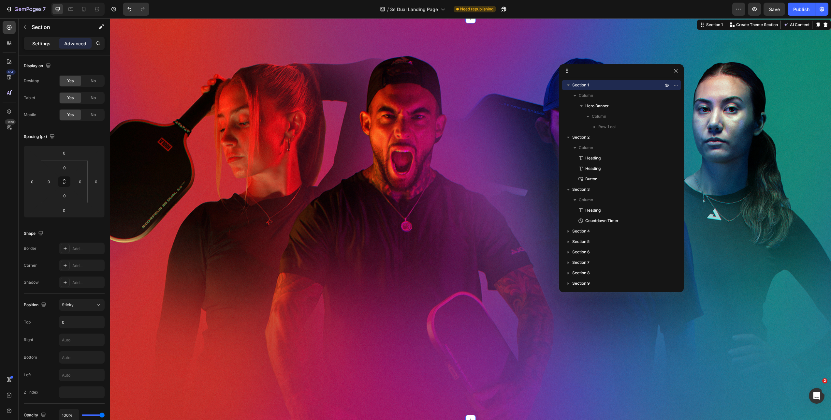
click at [42, 44] on p "Settings" at bounding box center [41, 43] width 18 height 7
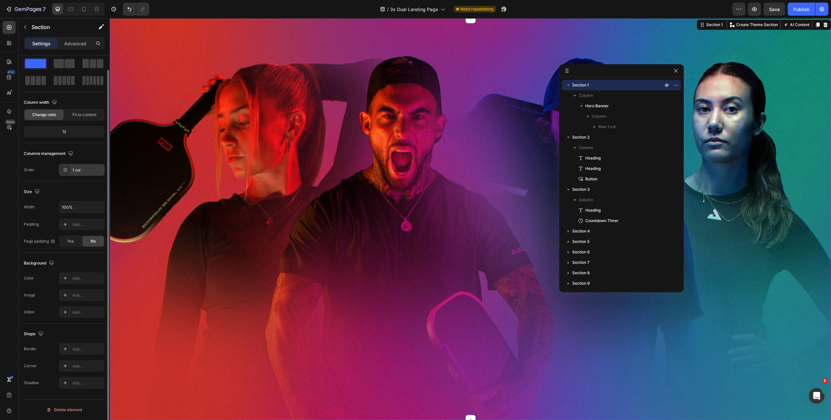
scroll to position [0, 0]
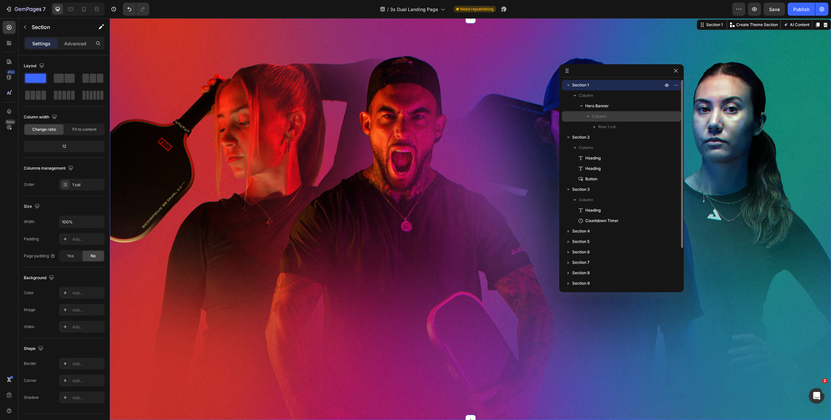
click at [607, 111] on div "Column" at bounding box center [622, 116] width 114 height 10
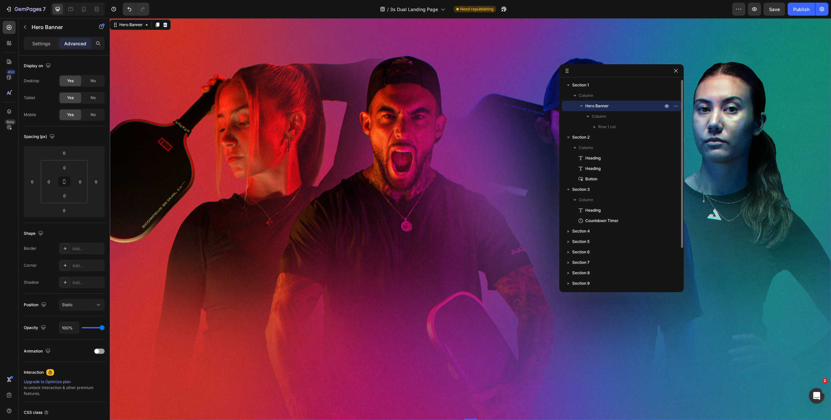
click at [608, 107] on span "Hero Banner" at bounding box center [596, 106] width 23 height 7
click at [43, 40] on p "Settings" at bounding box center [41, 43] width 18 height 7
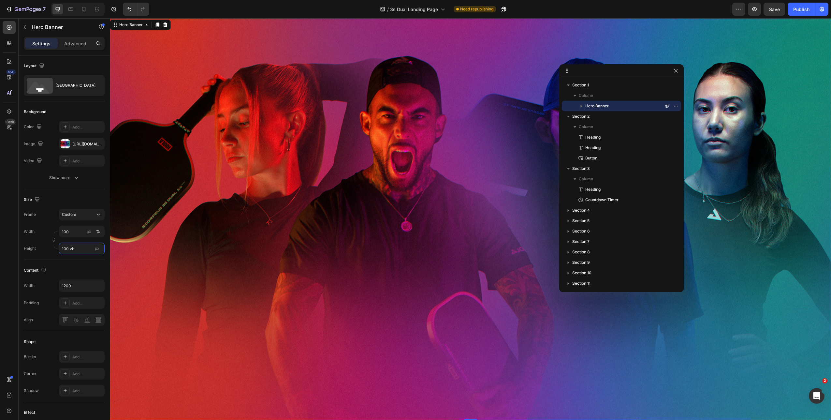
click at [74, 248] on input "100 vh" at bounding box center [82, 248] width 46 height 12
click at [69, 249] on input "100 vh" at bounding box center [82, 248] width 46 height 12
drag, startPoint x: 68, startPoint y: 249, endPoint x: 60, endPoint y: 249, distance: 7.8
click at [60, 249] on input "100 vh" at bounding box center [82, 248] width 46 height 12
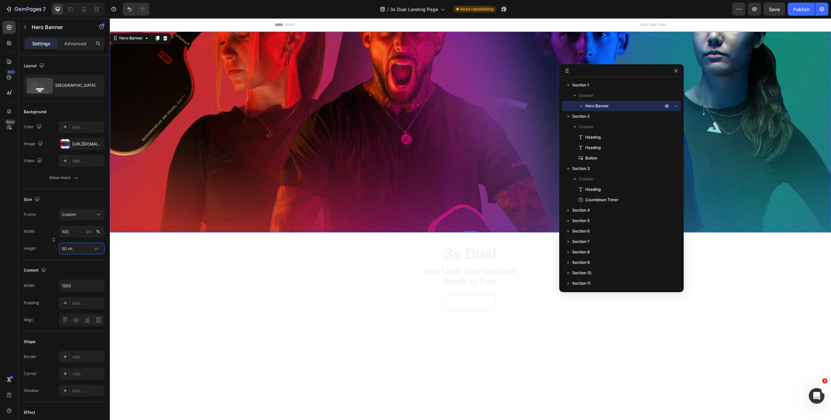
drag, startPoint x: 67, startPoint y: 248, endPoint x: 61, endPoint y: 247, distance: 6.5
click at [61, 247] on input "50 vh" at bounding box center [82, 248] width 46 height 12
type input "80 vh"
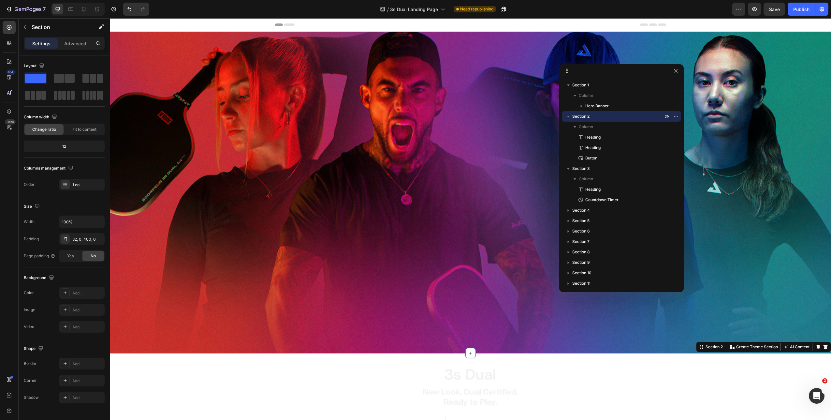
click at [354, 252] on div "INTRODUCING Text block 3S DUAL Heading New Look. Dual Certified. Ready to Play.…" at bounding box center [470, 192] width 721 height 321
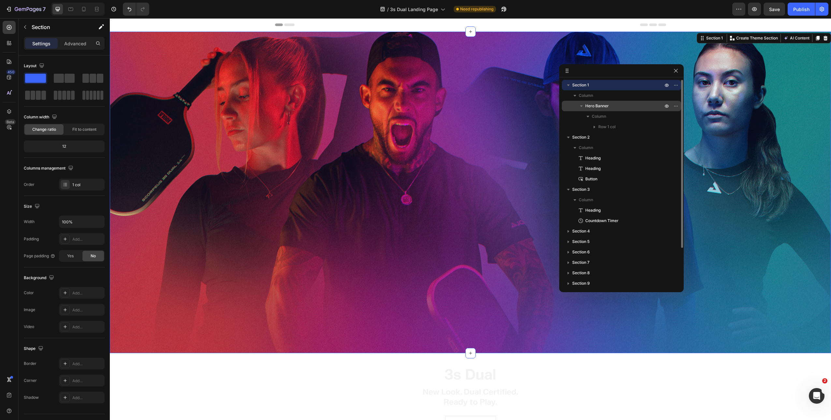
click at [595, 106] on span "Hero Banner" at bounding box center [596, 106] width 23 height 7
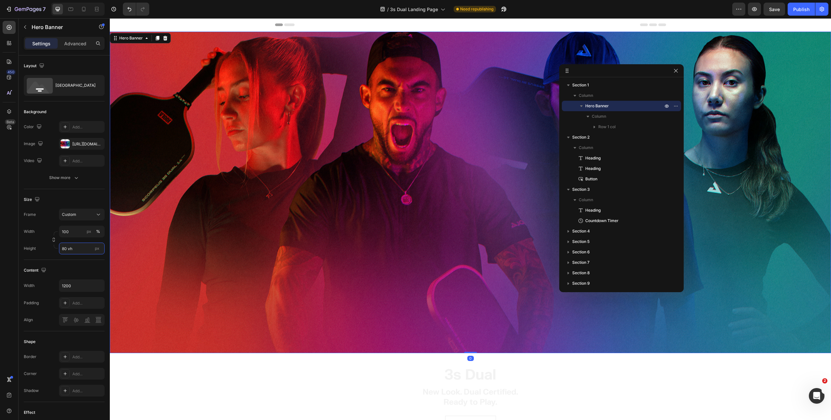
click at [79, 249] on input "80 vh" at bounding box center [82, 248] width 46 height 12
click at [70, 272] on div "Fit screen 100vh" at bounding box center [75, 276] width 53 height 12
type input "100 vh"
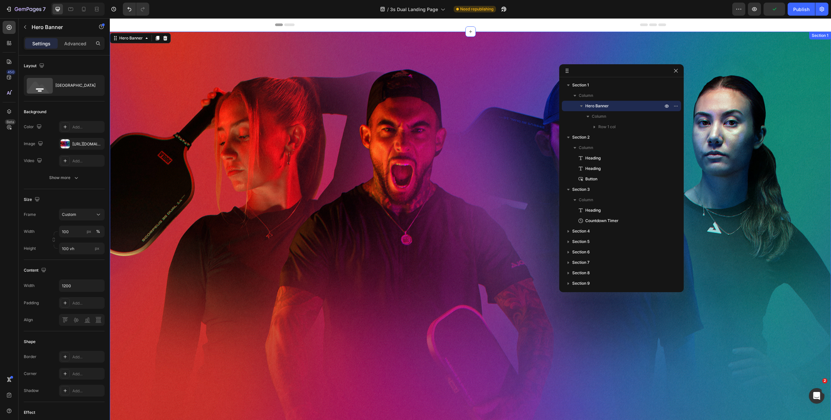
click at [345, 226] on div "INTRODUCING Text block 3S DUAL Heading New Look. Dual Certified. Ready to Play.…" at bounding box center [470, 233] width 721 height 402
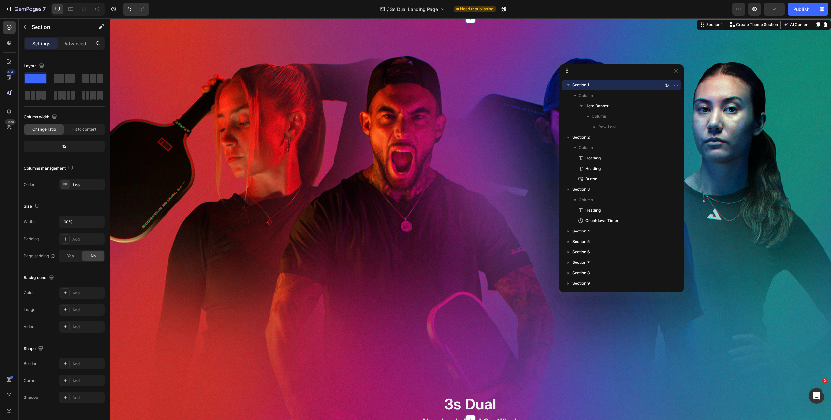
scroll to position [177, 0]
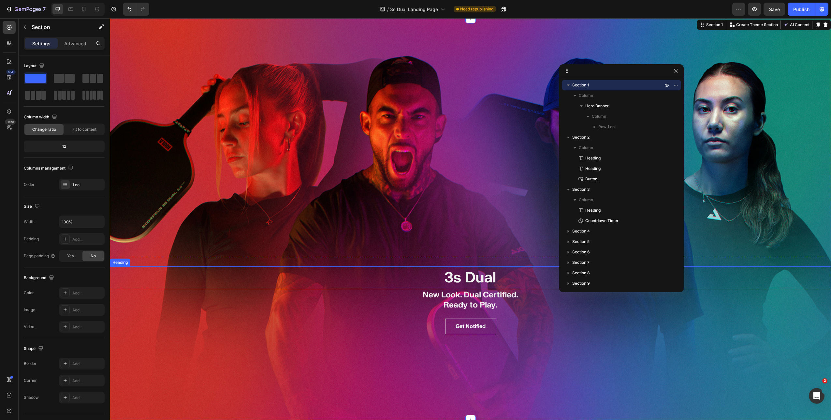
click at [440, 278] on h2 "3s Dual" at bounding box center [470, 277] width 721 height 23
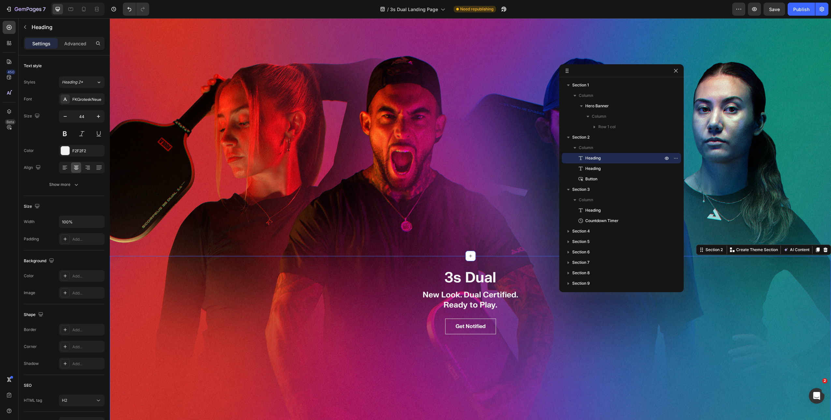
click at [436, 259] on div "3s Dual Heading New Look. Dual Certified. Ready to Play. Heading Get Notified B…" at bounding box center [470, 360] width 721 height 209
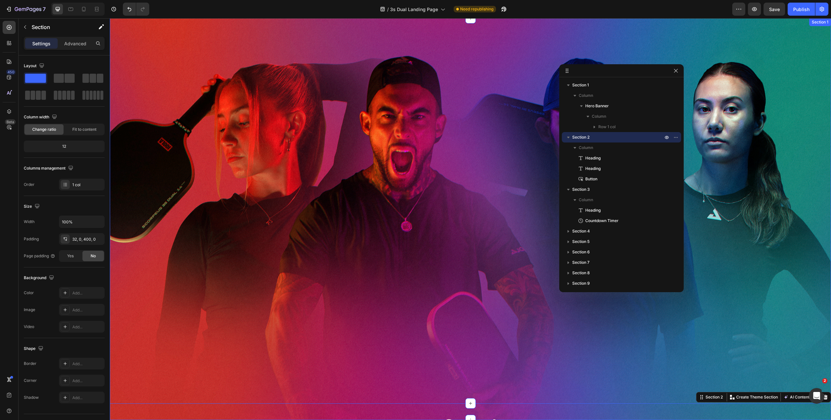
scroll to position [0, 0]
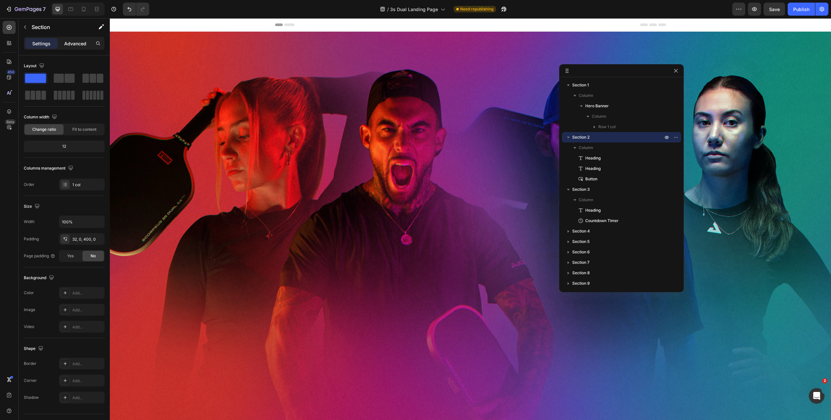
click at [71, 46] on p "Advanced" at bounding box center [75, 43] width 22 height 7
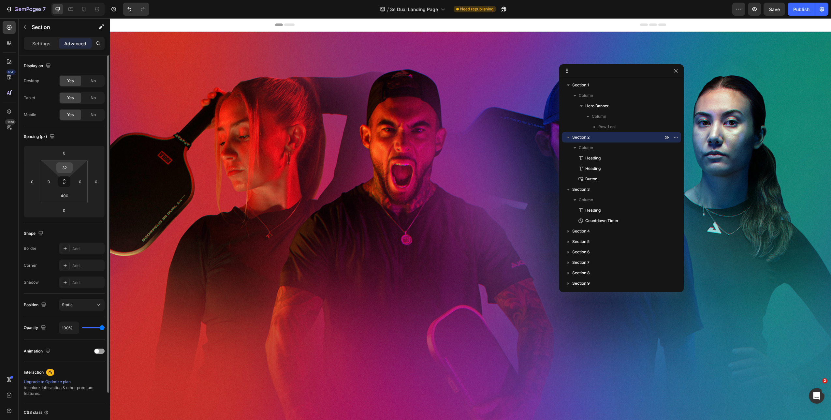
click at [65, 169] on input "32" at bounding box center [64, 168] width 13 height 10
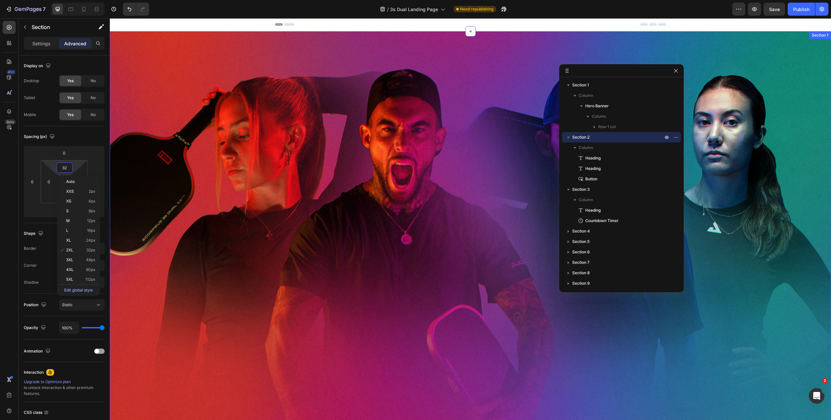
scroll to position [1, 0]
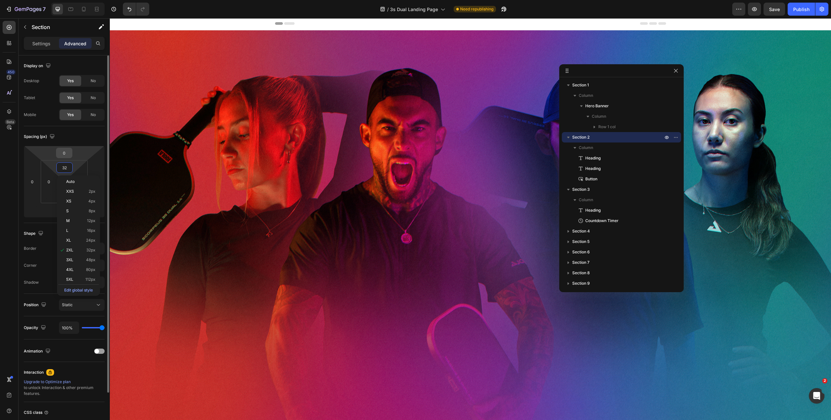
type input "2"
click at [67, 154] on input "0" at bounding box center [64, 153] width 13 height 10
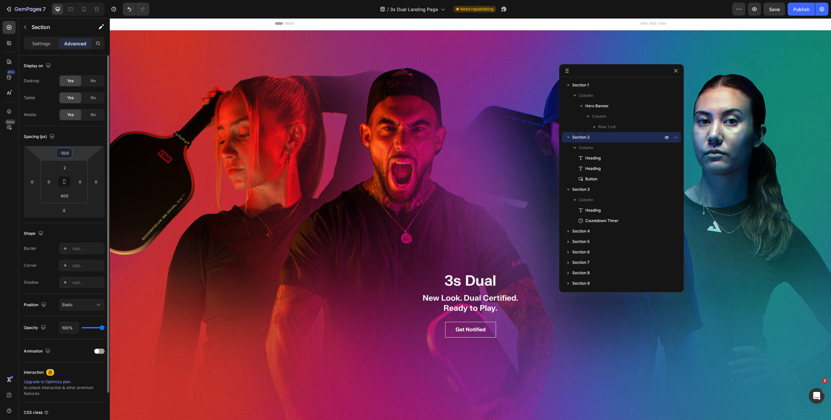
type input "-500"
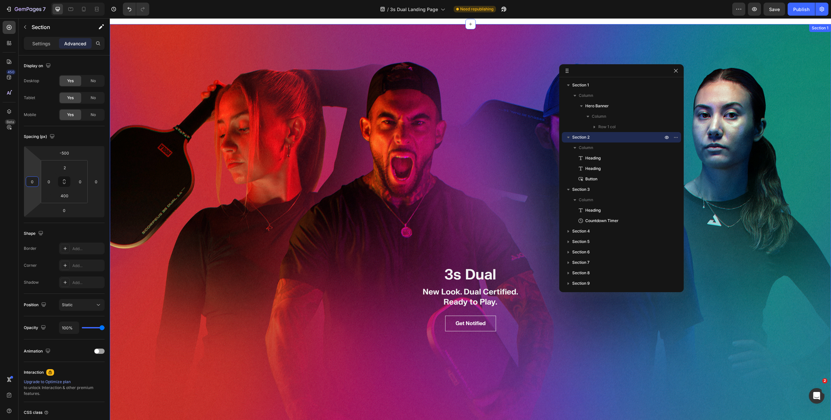
scroll to position [0, 0]
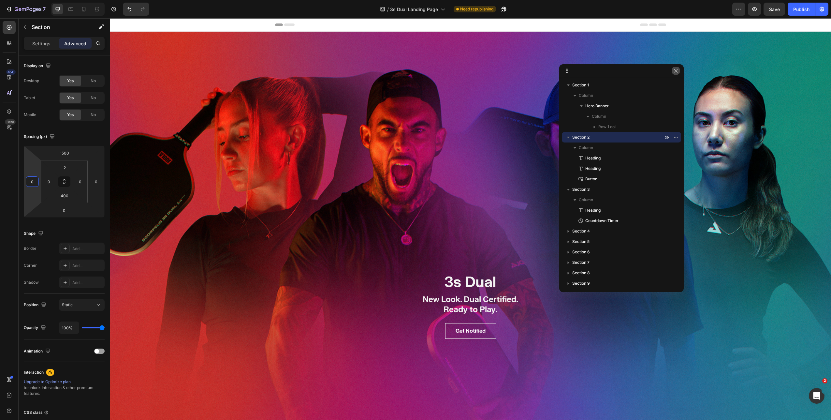
click at [673, 71] on icon "button" at bounding box center [675, 70] width 5 height 5
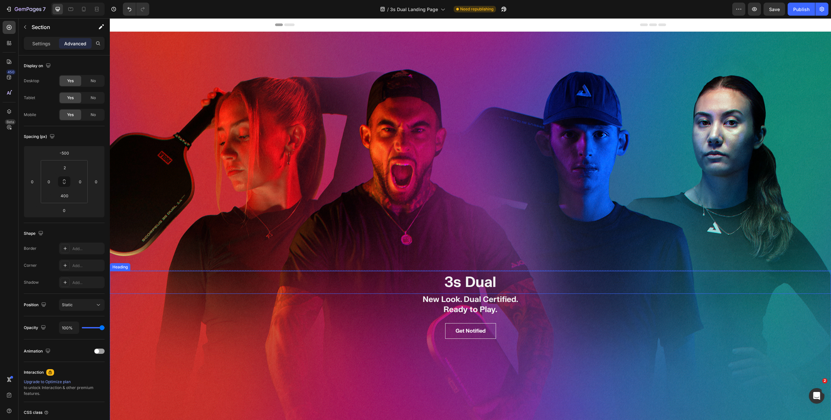
click at [460, 280] on h2 "3s Dual" at bounding box center [470, 282] width 721 height 23
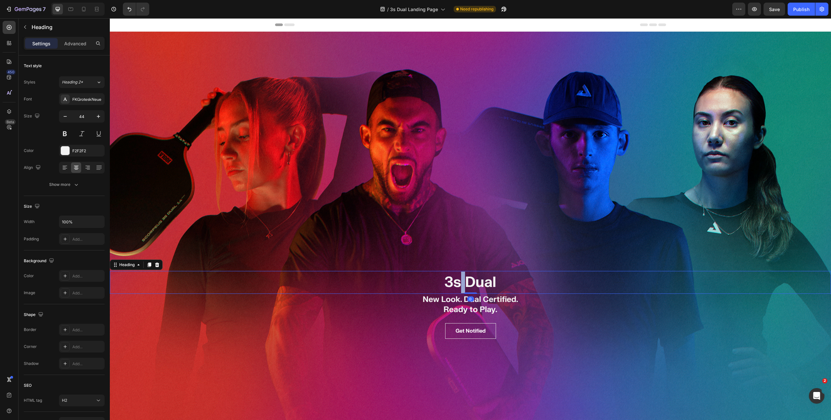
click at [460, 280] on h2 "3s Dual" at bounding box center [470, 282] width 721 height 23
click at [454, 282] on p "3s Dual" at bounding box center [470, 283] width 720 height 22
click at [457, 283] on p "3s Dual" at bounding box center [470, 283] width 720 height 22
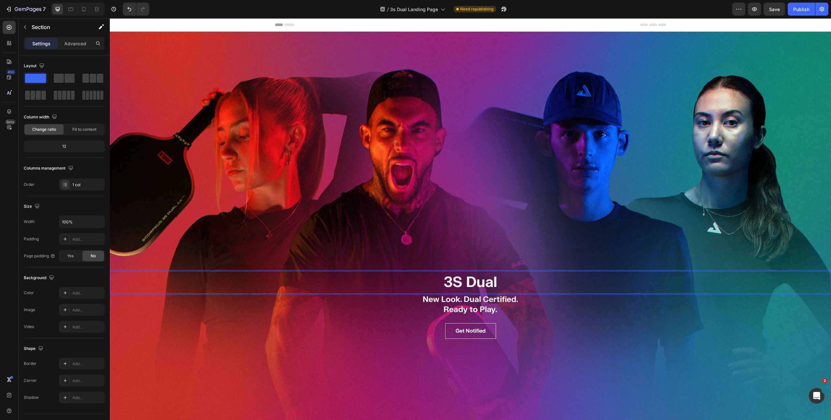
click at [528, 233] on div "INTRODUCING Text block 3S DUAL Heading New Look. Dual Certified. Ready to Play.…" at bounding box center [470, 233] width 721 height 402
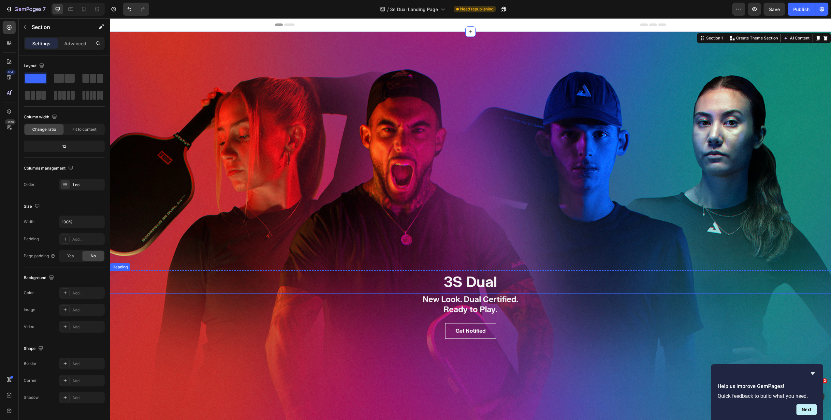
click at [465, 277] on p "3S Dual" at bounding box center [470, 283] width 720 height 22
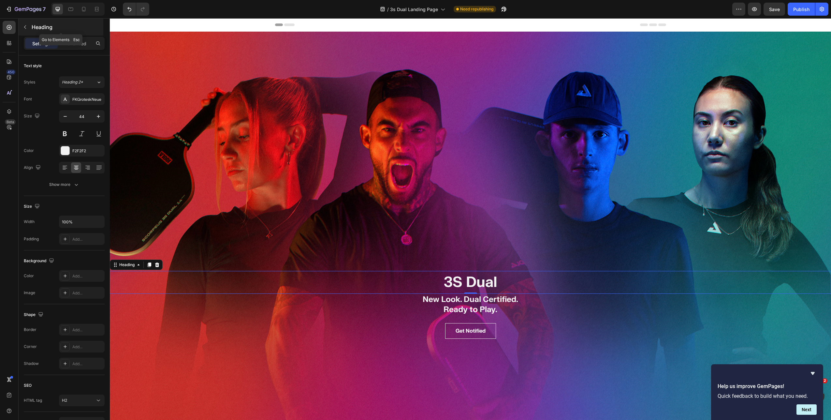
click at [23, 27] on icon "button" at bounding box center [24, 26] width 5 height 5
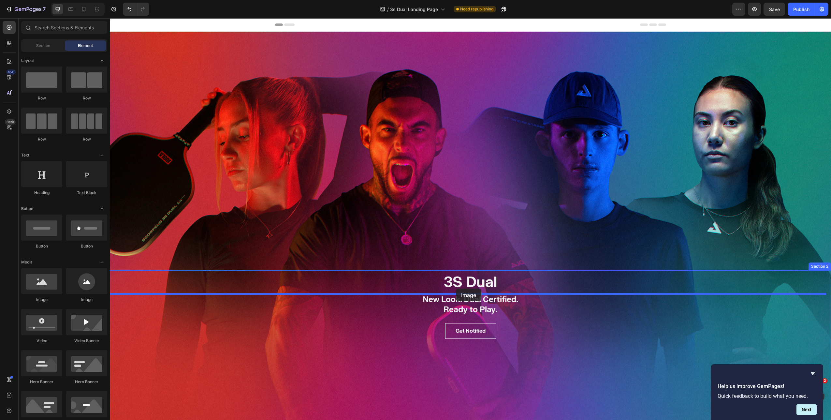
drag, startPoint x: 156, startPoint y: 299, endPoint x: 456, endPoint y: 288, distance: 299.7
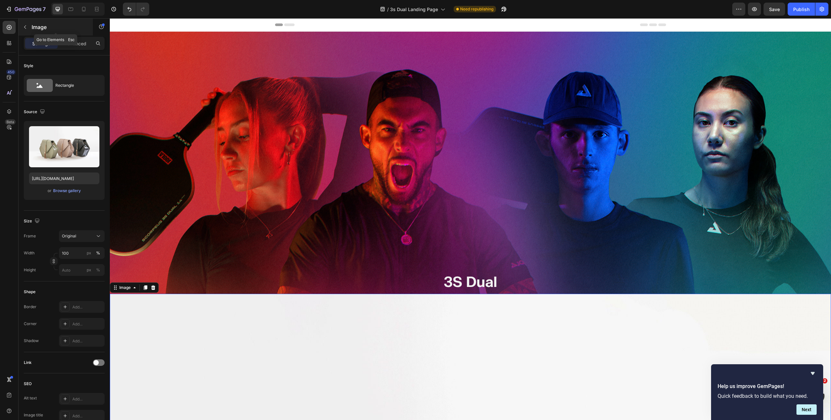
click at [25, 28] on icon "button" at bounding box center [25, 27] width 2 height 4
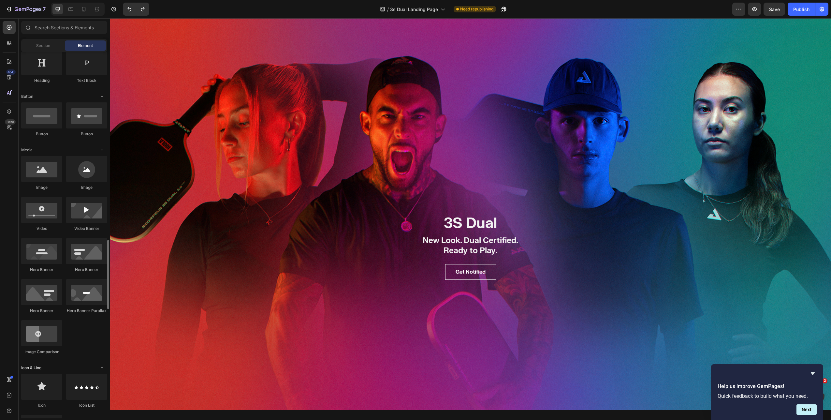
scroll to position [332, 0]
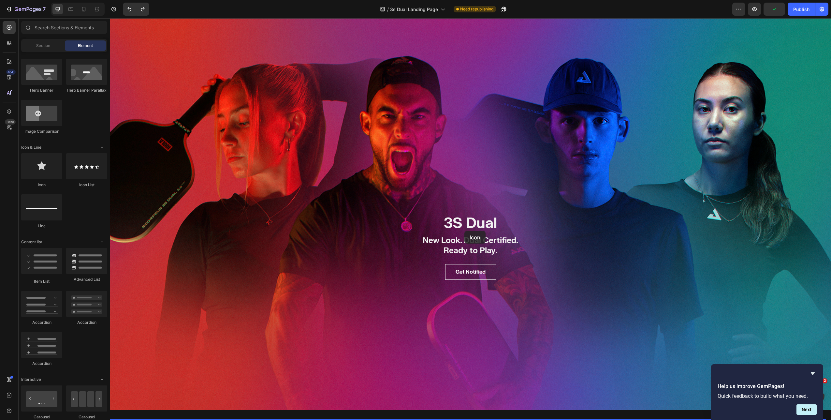
drag, startPoint x: 159, startPoint y: 188, endPoint x: 466, endPoint y: 203, distance: 307.7
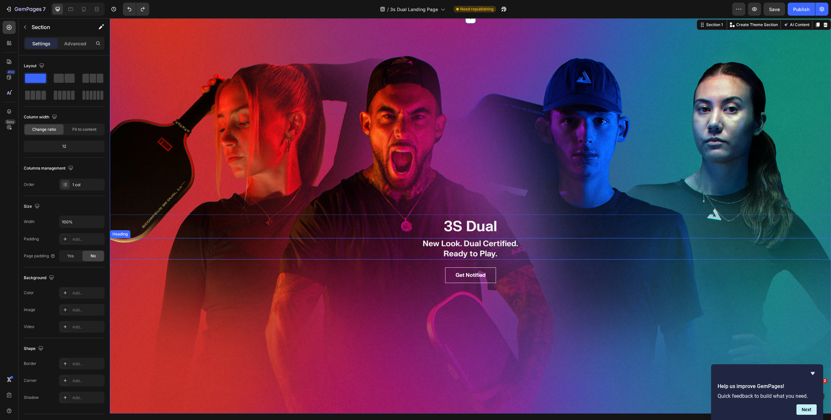
scroll to position [0, 0]
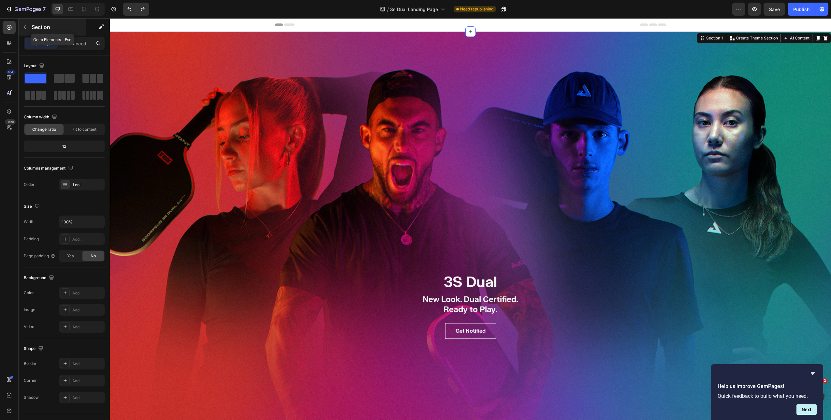
click at [25, 28] on icon "button" at bounding box center [24, 26] width 5 height 5
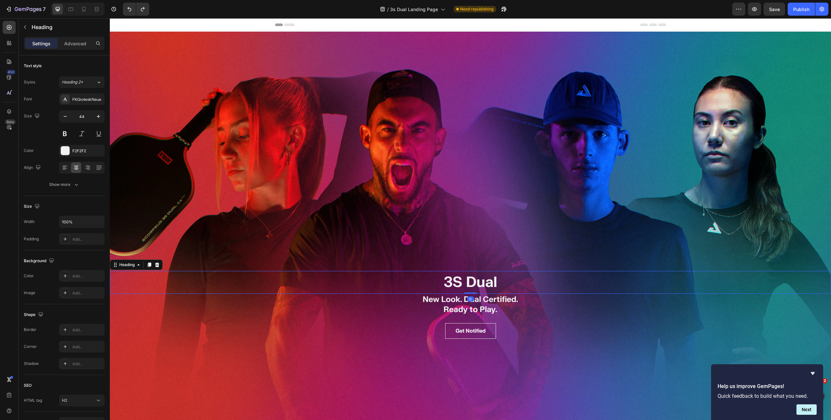
click at [454, 276] on p "3S Dual" at bounding box center [470, 283] width 720 height 22
click at [22, 28] on button "button" at bounding box center [25, 27] width 10 height 10
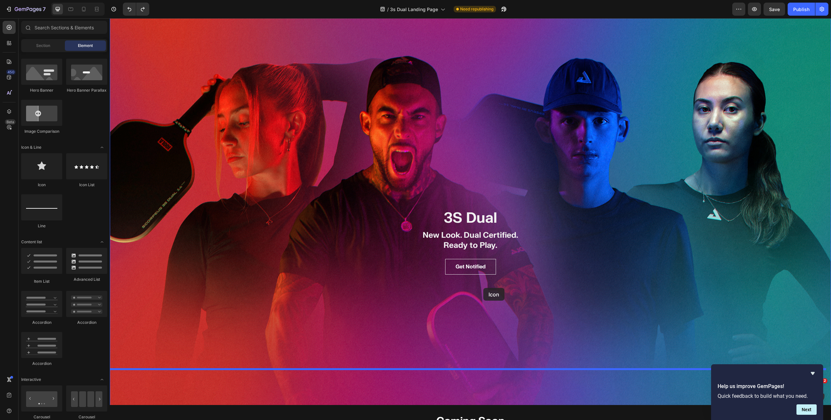
scroll to position [65, 0]
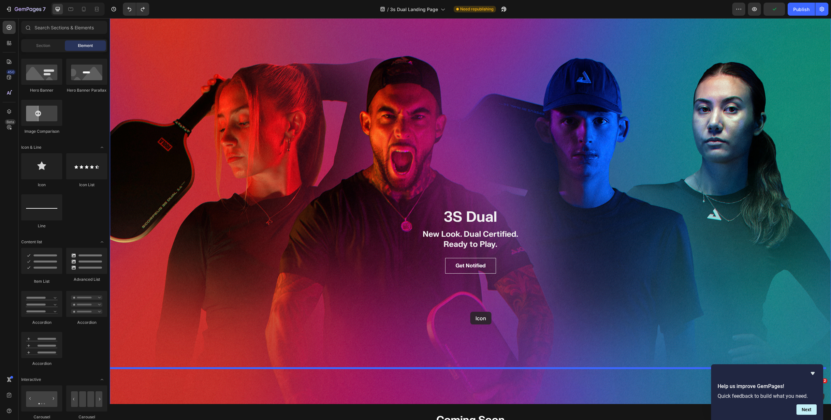
drag, startPoint x: 153, startPoint y: 187, endPoint x: 470, endPoint y: 312, distance: 341.1
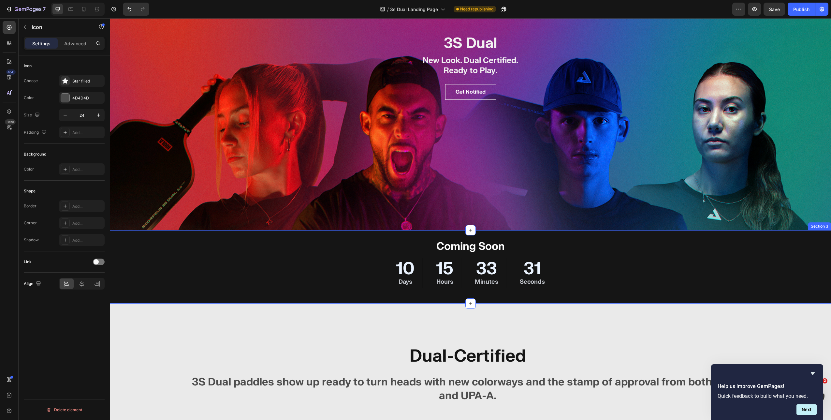
scroll to position [243, 0]
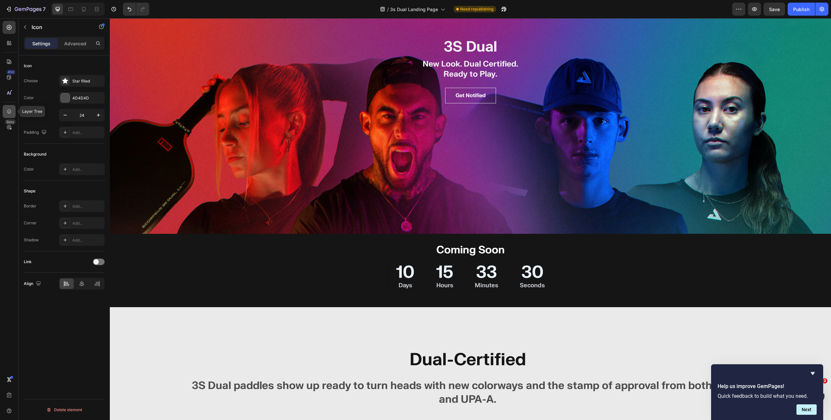
click at [11, 112] on icon at bounding box center [9, 111] width 7 height 7
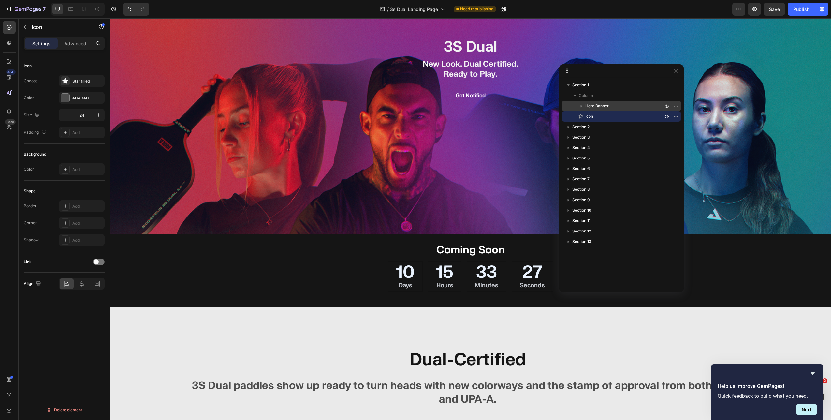
click at [581, 106] on icon "button" at bounding box center [582, 106] width 2 height 3
click at [581, 106] on icon "button" at bounding box center [581, 106] width 3 height 2
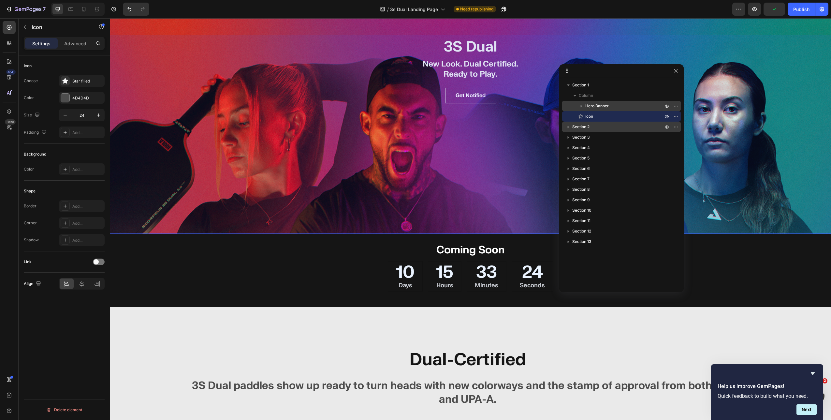
click at [570, 126] on icon "button" at bounding box center [568, 127] width 7 height 7
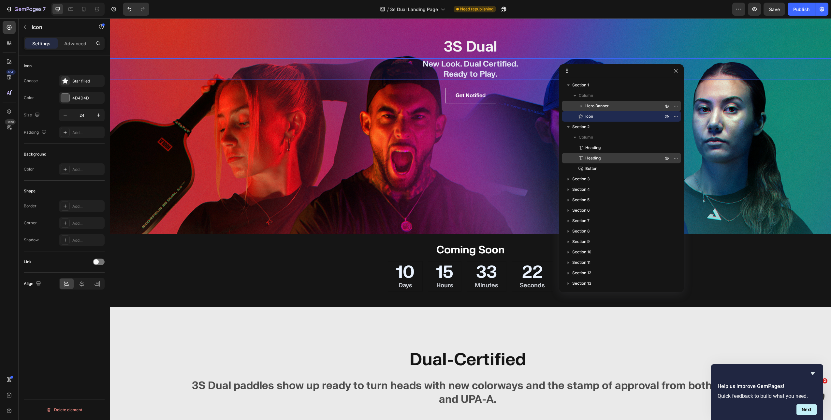
drag, startPoint x: 587, startPoint y: 115, endPoint x: 594, endPoint y: 156, distance: 42.0
click at [594, 156] on div "Section 1 Column Hero Banner Icon Section 2 Column Heading Heading Button Secti…" at bounding box center [621, 182] width 125 height 205
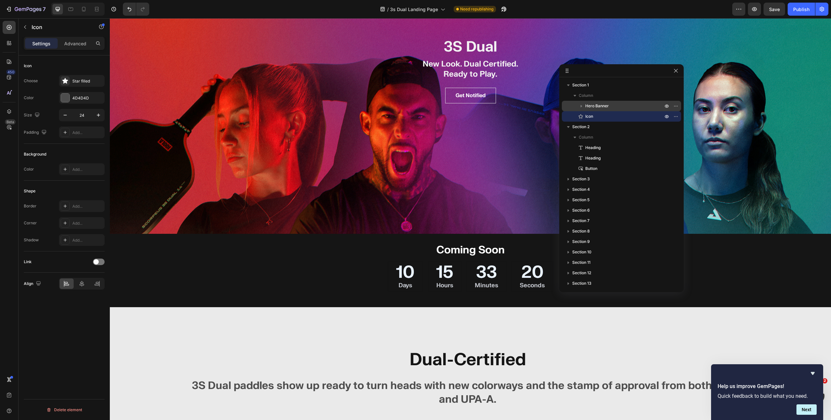
drag, startPoint x: 571, startPoint y: 115, endPoint x: 448, endPoint y: 100, distance: 124.0
click at [571, 115] on div "Icon" at bounding box center [622, 116] width 114 height 10
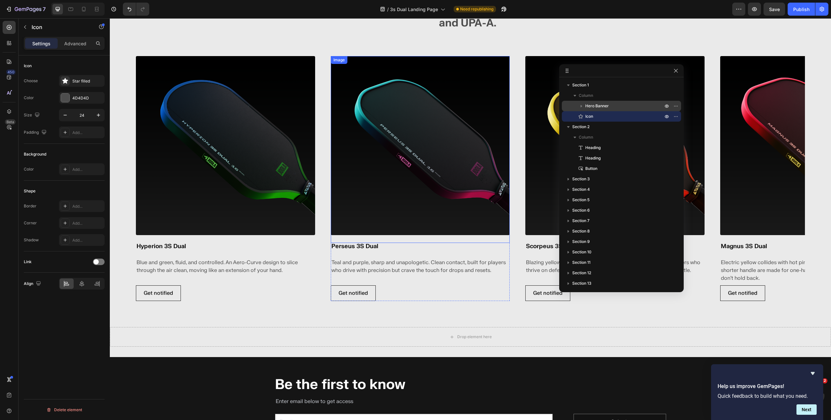
scroll to position [622, 0]
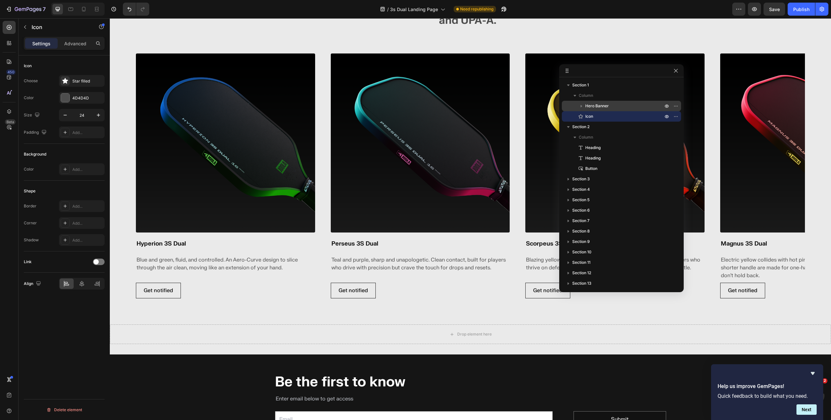
click at [612, 106] on p "Hero Banner" at bounding box center [624, 106] width 79 height 7
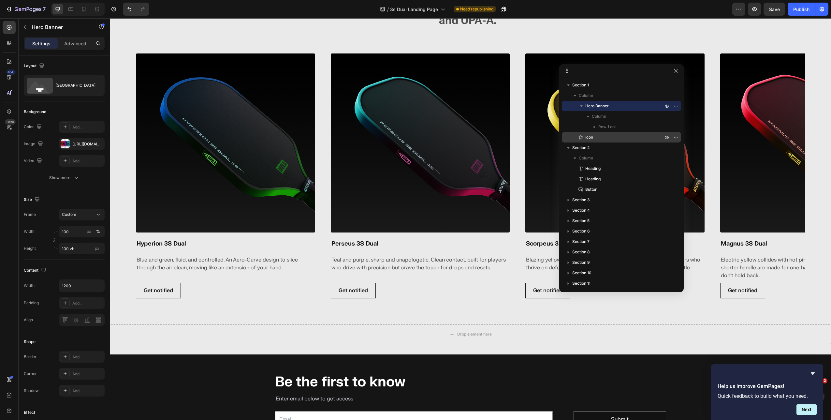
click at [605, 137] on p "Icon" at bounding box center [617, 137] width 79 height 7
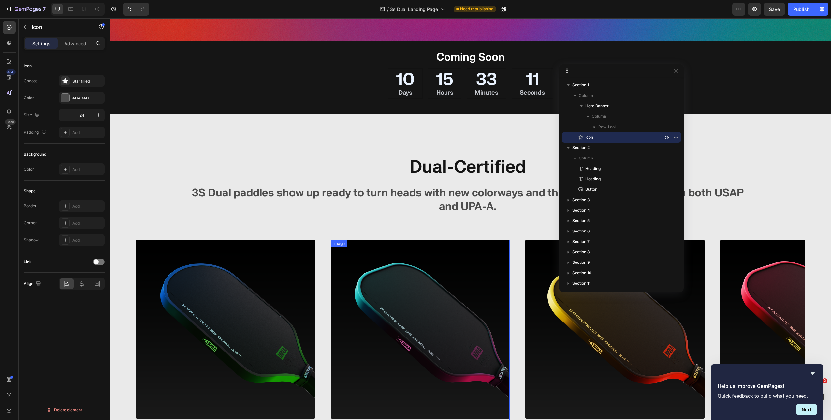
scroll to position [368, 0]
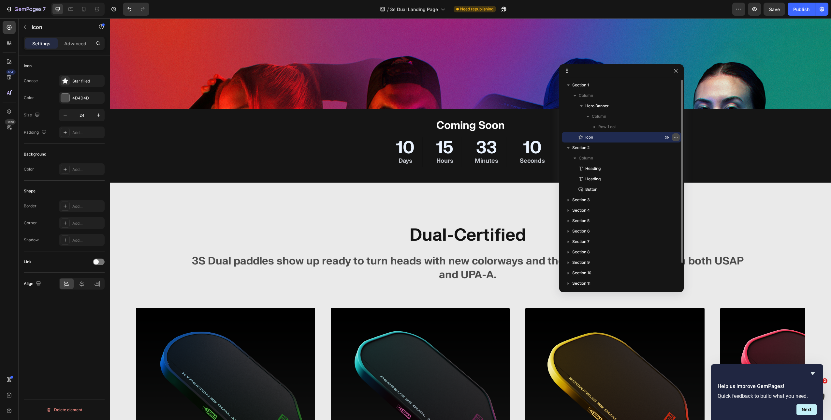
click at [674, 137] on icon "button" at bounding box center [675, 137] width 5 height 5
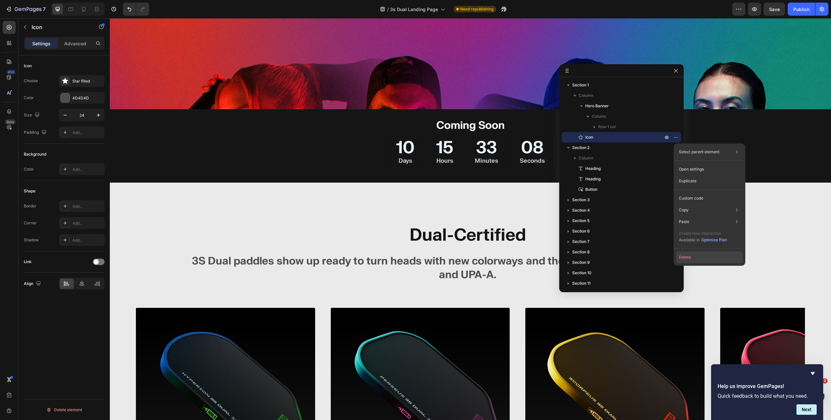
click at [685, 258] on button "Delete" at bounding box center [709, 257] width 66 height 12
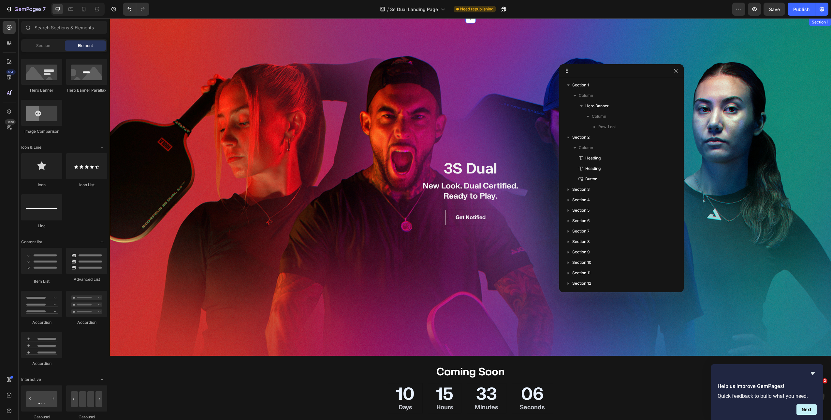
scroll to position [181, 0]
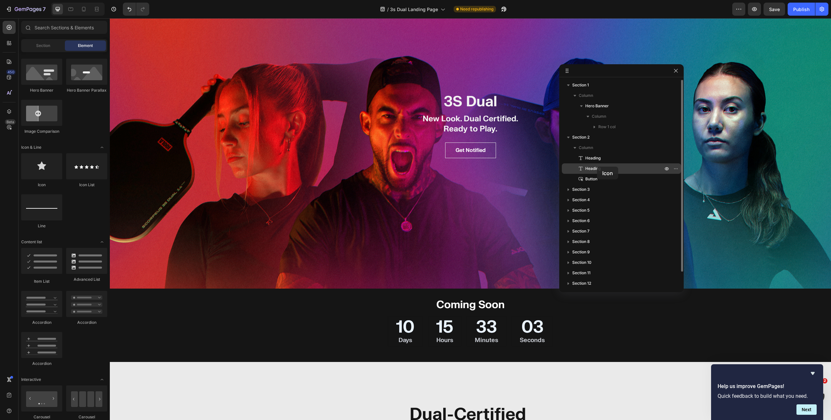
drag, startPoint x: 52, startPoint y: 169, endPoint x: 597, endPoint y: 167, distance: 545.3
click at [597, 0] on div "7 Version history / 3s Dual Landing Page Need republishing Preview Save Publish…" at bounding box center [415, 0] width 831 height 0
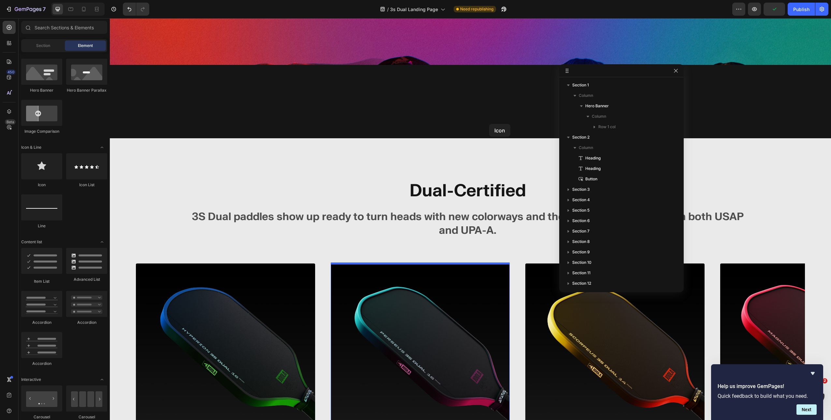
scroll to position [345, 0]
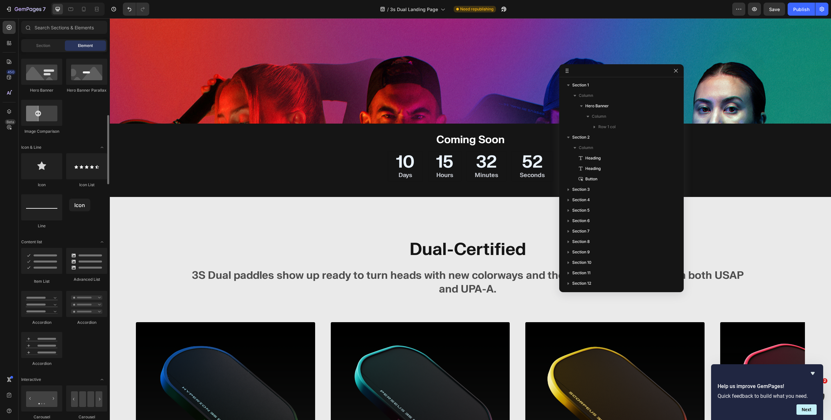
drag, startPoint x: 33, startPoint y: 170, endPoint x: 69, endPoint y: 199, distance: 45.5
click at [69, 199] on div "Icon Icon List Line" at bounding box center [64, 193] width 86 height 81
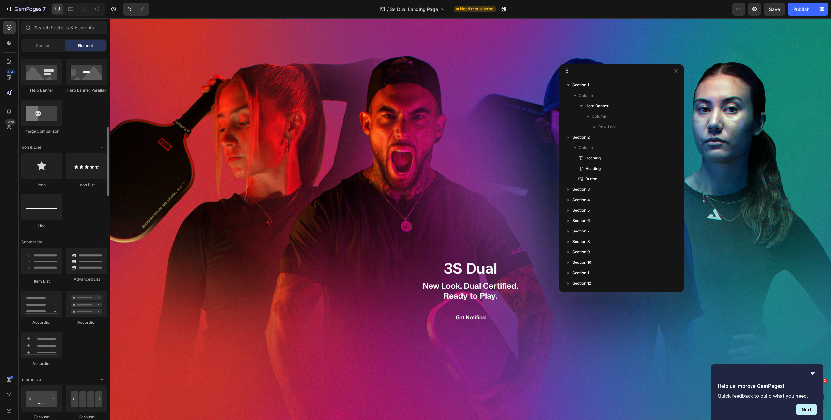
scroll to position [376, 0]
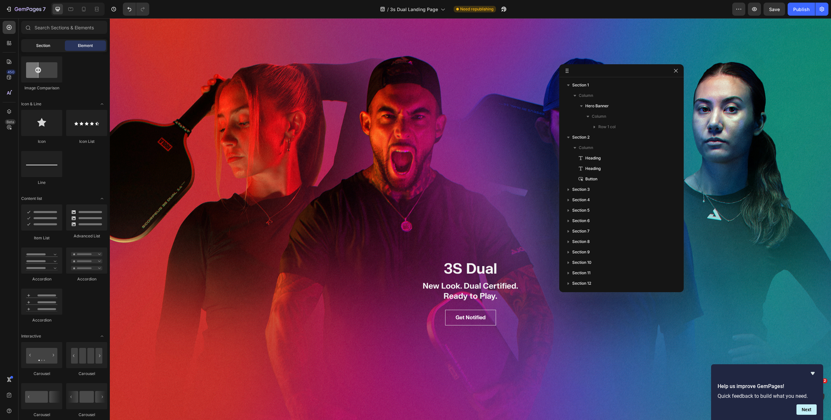
click at [44, 45] on span "Section" at bounding box center [43, 46] width 14 height 6
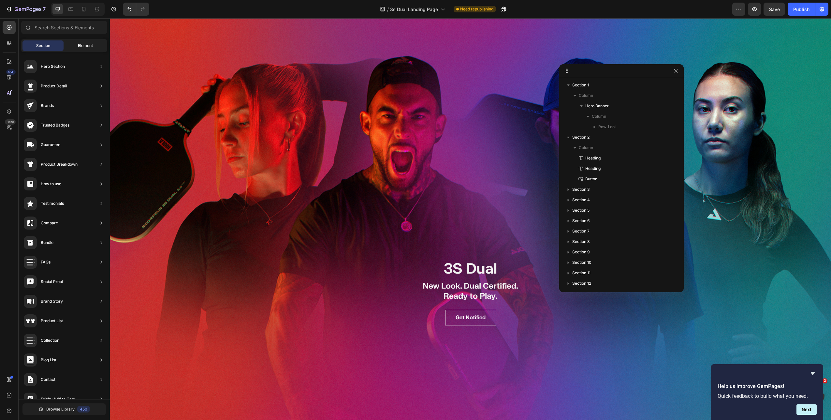
click at [79, 45] on span "Element" at bounding box center [85, 46] width 15 height 6
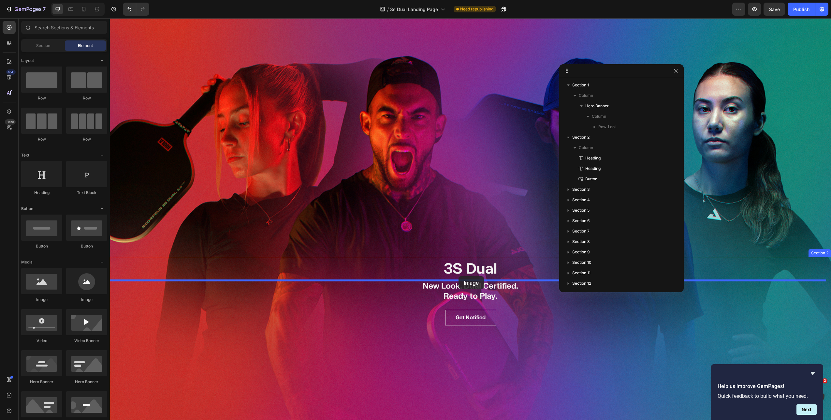
drag, startPoint x: 141, startPoint y: 300, endPoint x: 459, endPoint y: 277, distance: 318.9
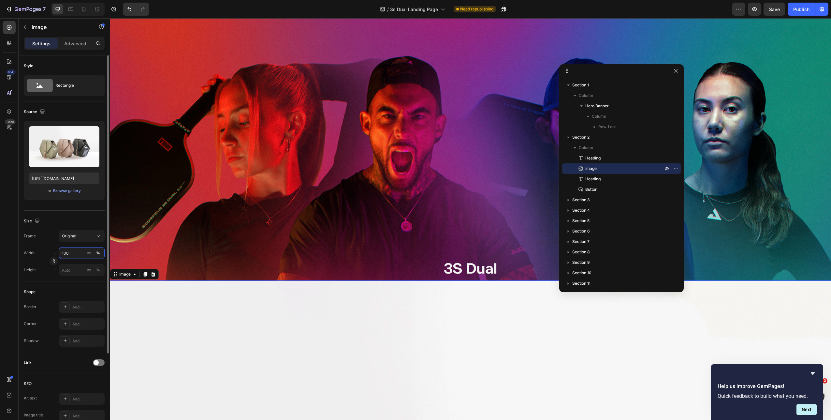
click at [76, 252] on input "100" at bounding box center [82, 253] width 46 height 12
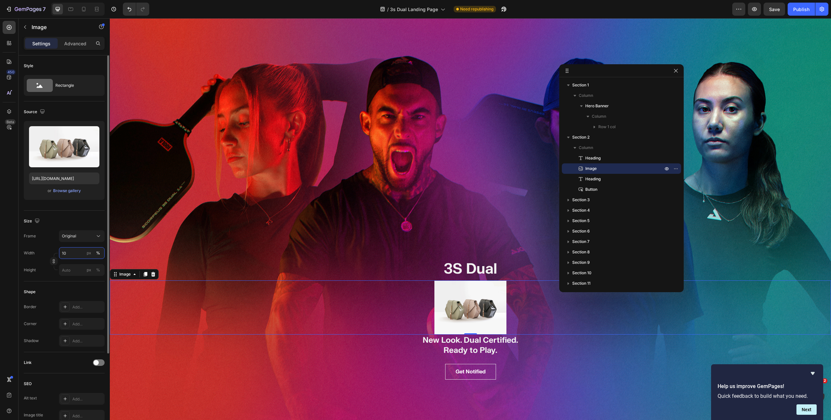
type input "10"
click at [95, 234] on icon at bounding box center [98, 236] width 7 height 7
click at [70, 155] on input "file" at bounding box center [64, 157] width 45 height 11
type input "https://cdn.shopify.com/s/files/1/0685/6943/2278/files/gempages_533118176372720…"
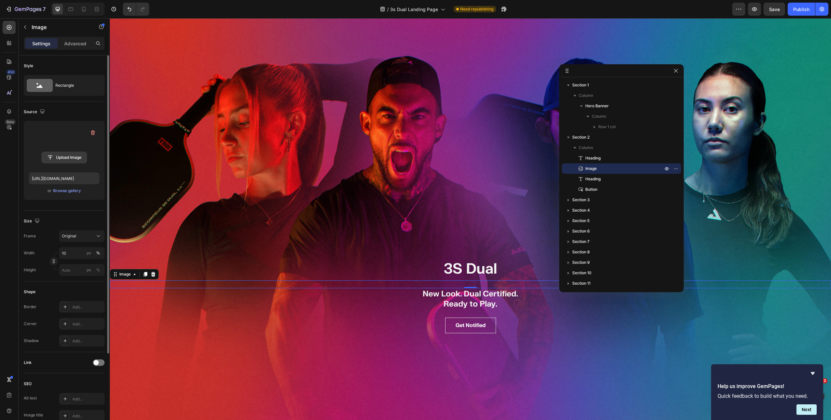
click at [76, 158] on input "file" at bounding box center [64, 157] width 45 height 11
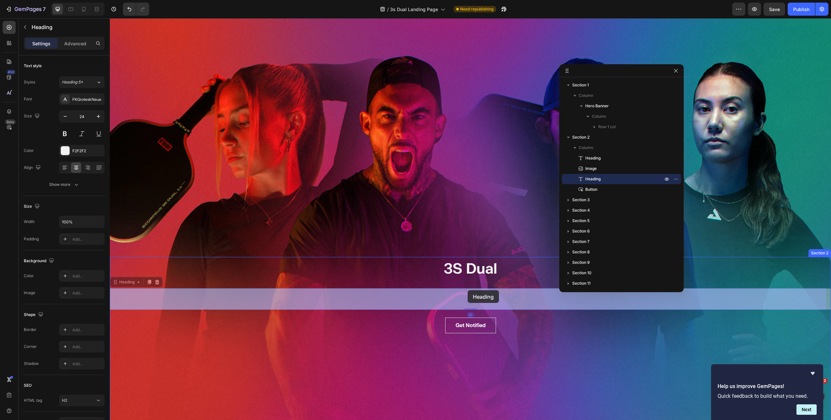
drag, startPoint x: 468, startPoint y: 288, endPoint x: 467, endPoint y: 292, distance: 4.2
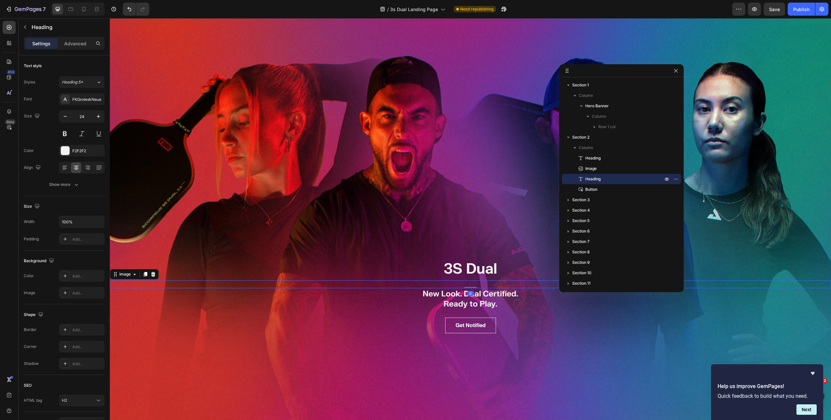
click at [469, 281] on img at bounding box center [470, 284] width 72 height 8
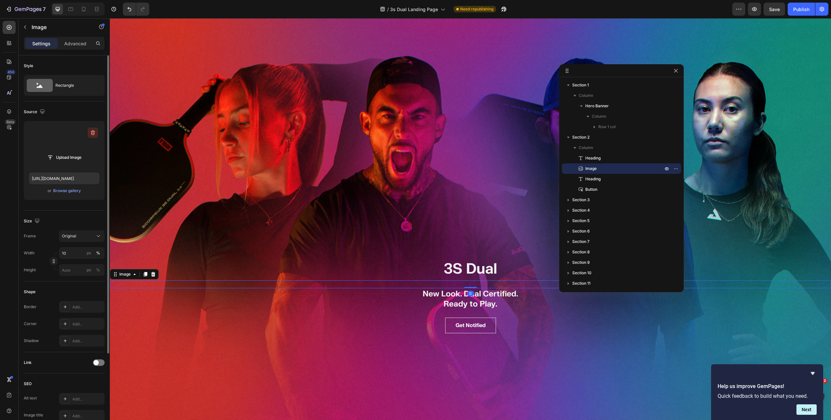
click at [95, 130] on icon "button" at bounding box center [93, 132] width 7 height 7
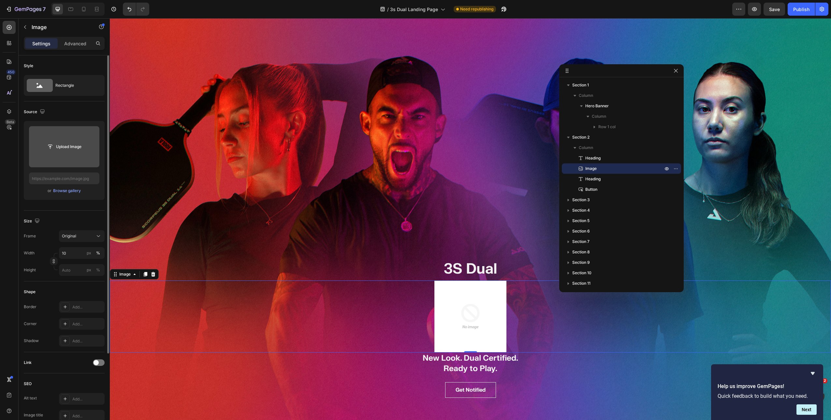
click at [72, 138] on input "file" at bounding box center [64, 146] width 70 height 41
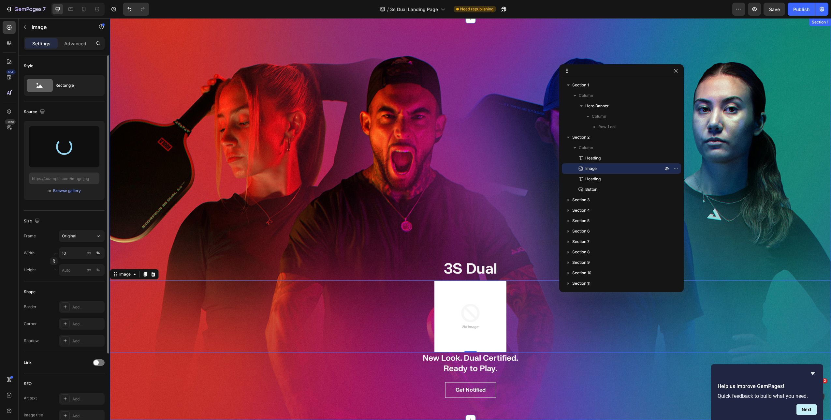
type input "[URL][DOMAIN_NAME]"
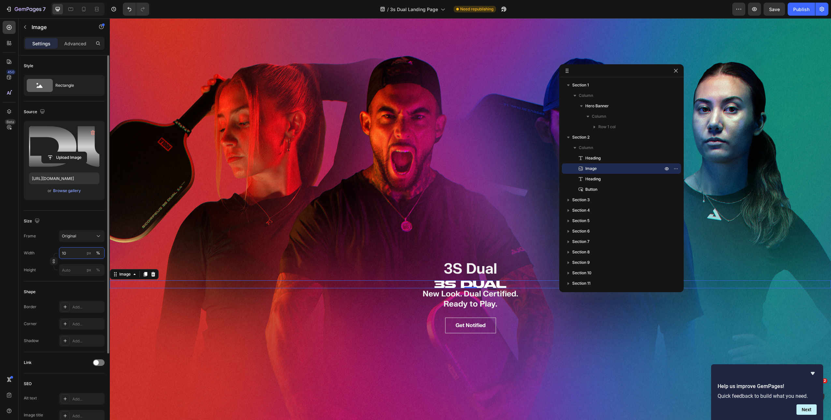
click at [74, 251] on input "10" at bounding box center [82, 253] width 46 height 12
type input "35"
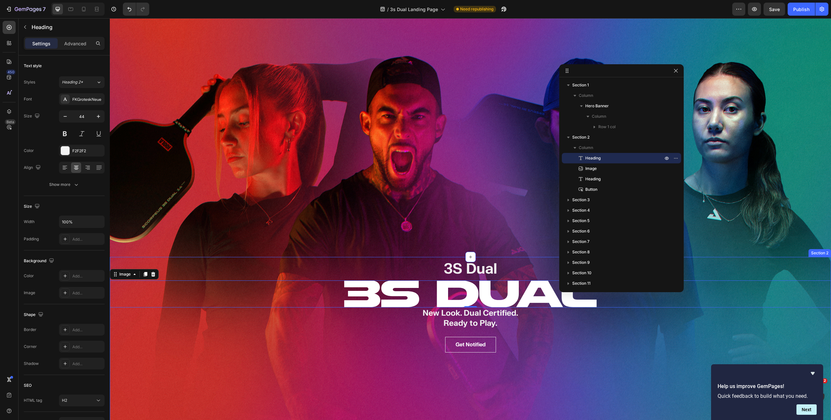
click at [475, 264] on h2 "3S Dual" at bounding box center [470, 268] width 721 height 23
click at [159, 251] on icon at bounding box center [156, 251] width 5 height 5
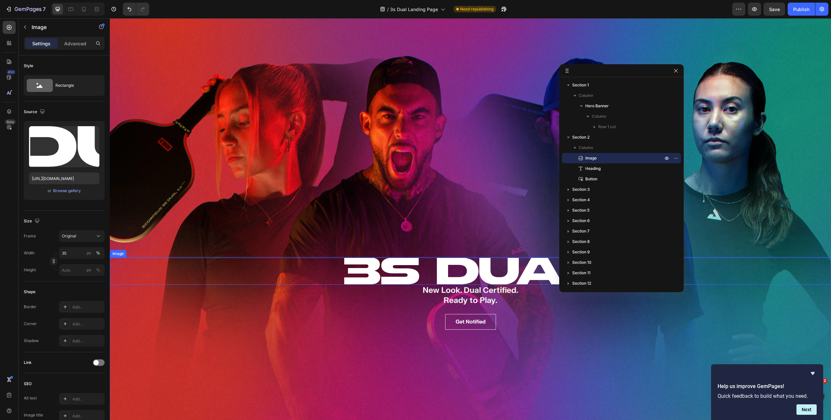
click at [445, 265] on img at bounding box center [470, 270] width 253 height 27
click at [74, 40] on p "Advanced" at bounding box center [75, 43] width 22 height 7
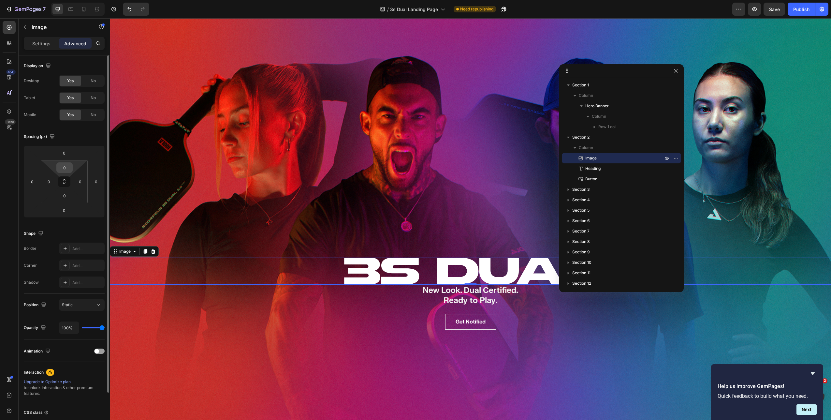
click at [67, 166] on input "0" at bounding box center [64, 168] width 13 height 10
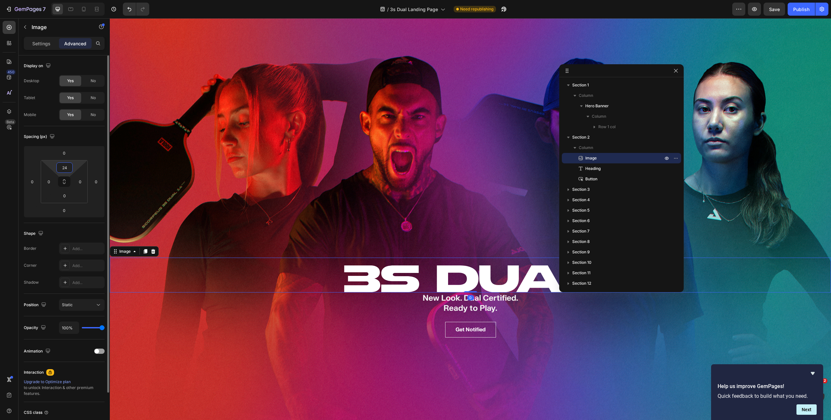
type input "24"
click at [66, 195] on input "0" at bounding box center [64, 196] width 13 height 10
type input "24"
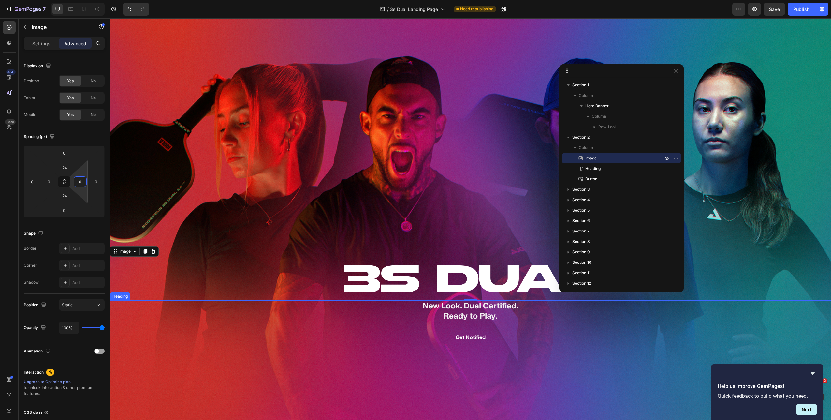
click at [452, 313] on h2 "New Look. Dual Certified. Ready to Play." at bounding box center [470, 311] width 721 height 22
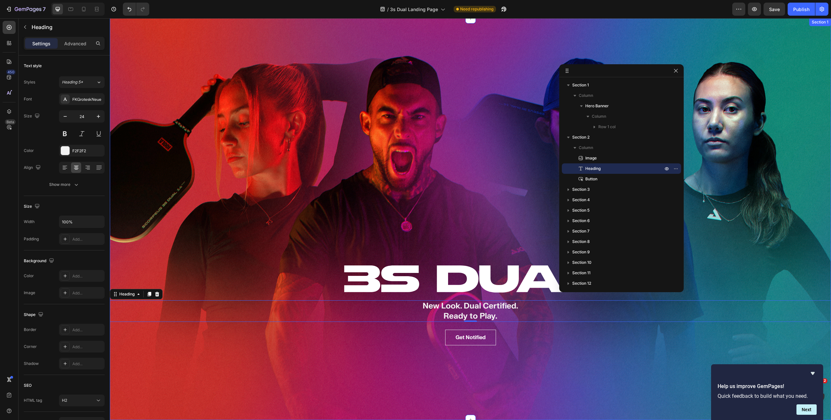
click at [459, 212] on div "INTRODUCING Text block 3S DUAL Heading New Look. Dual Certified. Ready to Play.…" at bounding box center [470, 219] width 721 height 402
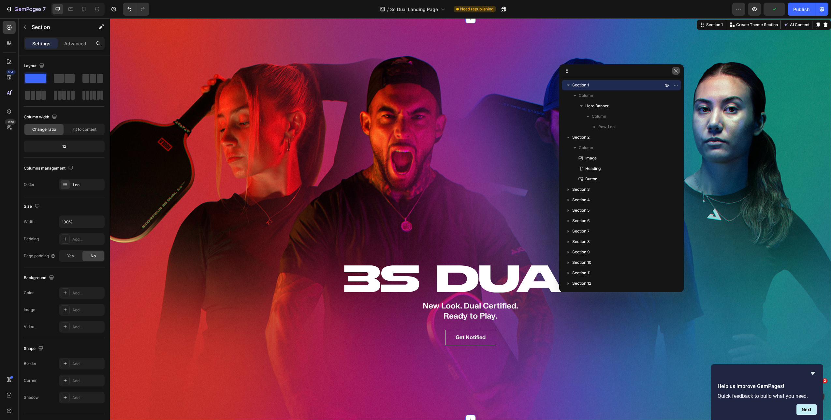
click at [678, 74] on button "button" at bounding box center [676, 71] width 8 height 8
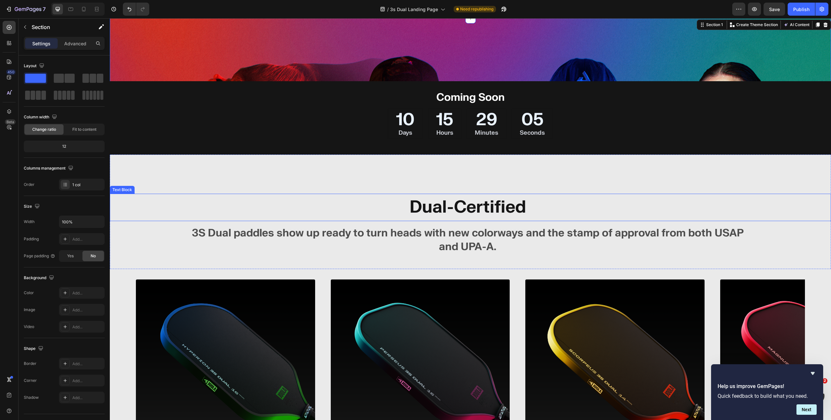
scroll to position [627, 0]
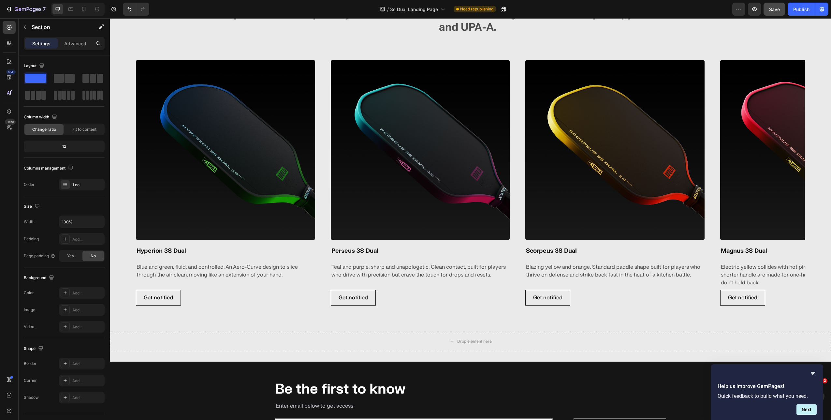
click at [777, 14] on button "Save" at bounding box center [775, 9] width 22 height 13
click at [797, 10] on div "Publish" at bounding box center [801, 9] width 16 height 7
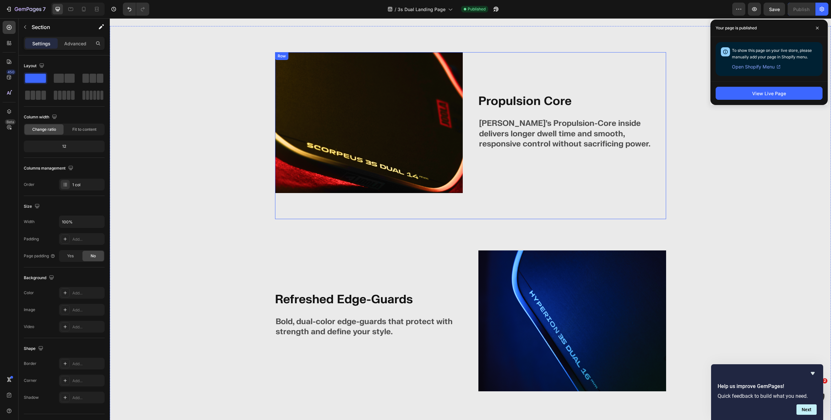
scroll to position [2489, 0]
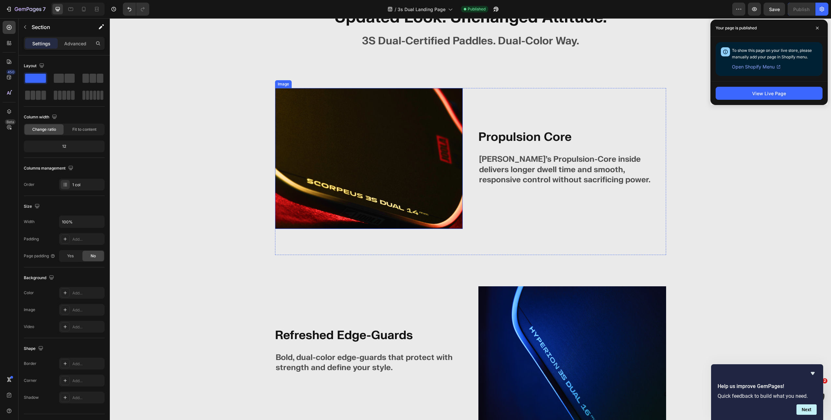
click at [396, 135] on img at bounding box center [369, 158] width 188 height 141
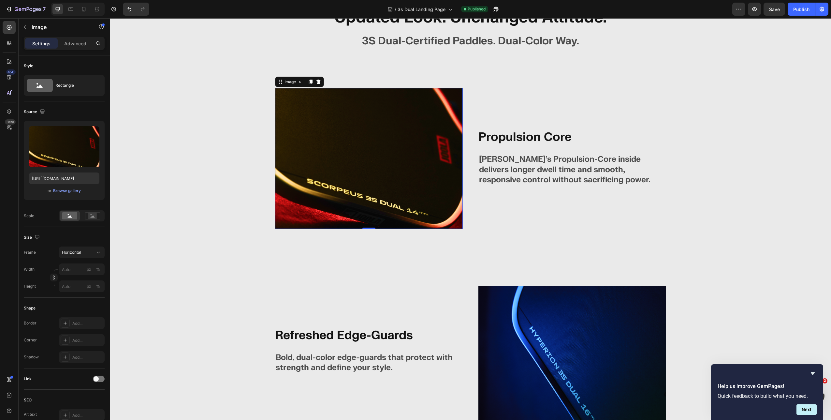
click at [358, 127] on img at bounding box center [369, 158] width 188 height 141
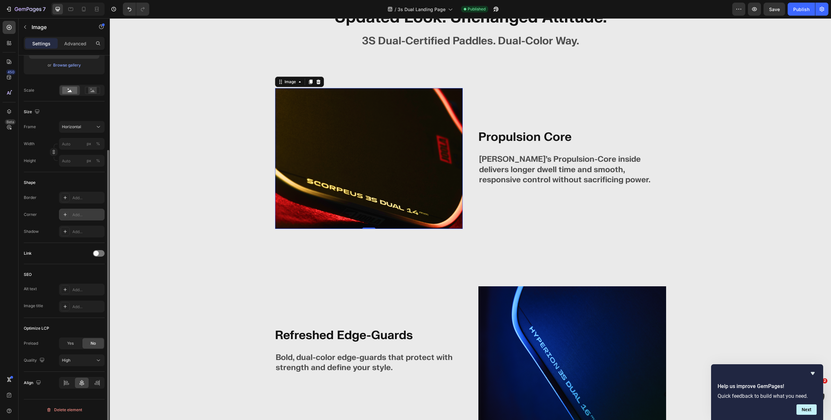
click at [84, 211] on div "Add..." at bounding box center [82, 215] width 46 height 12
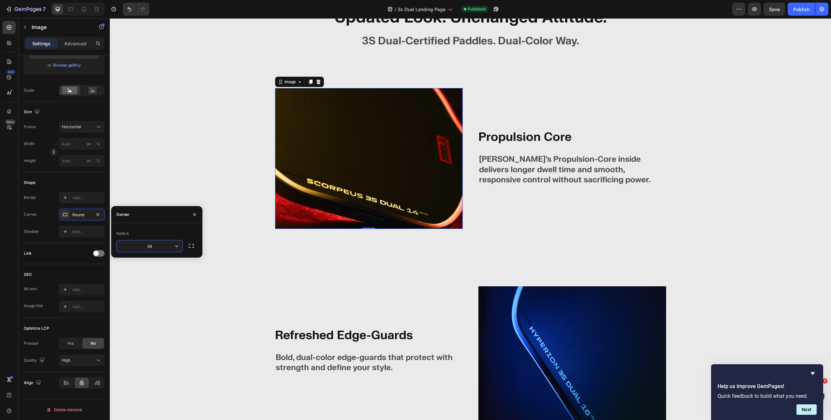
type input "24"
click at [495, 335] on img at bounding box center [572, 356] width 188 height 141
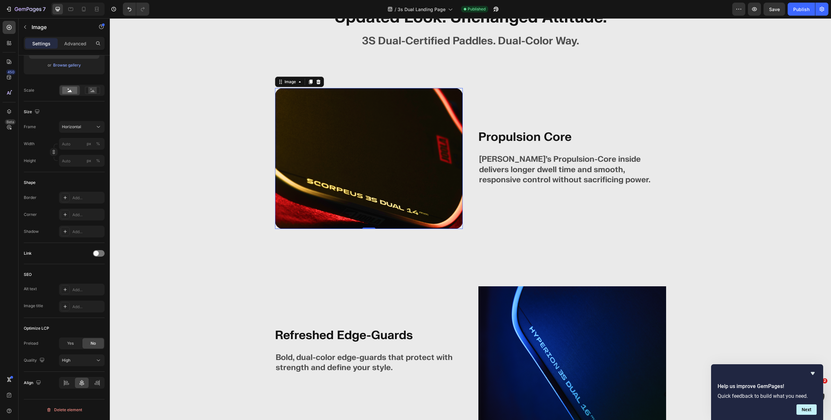
click at [357, 177] on img at bounding box center [369, 158] width 188 height 141
click at [66, 216] on icon at bounding box center [65, 214] width 5 height 5
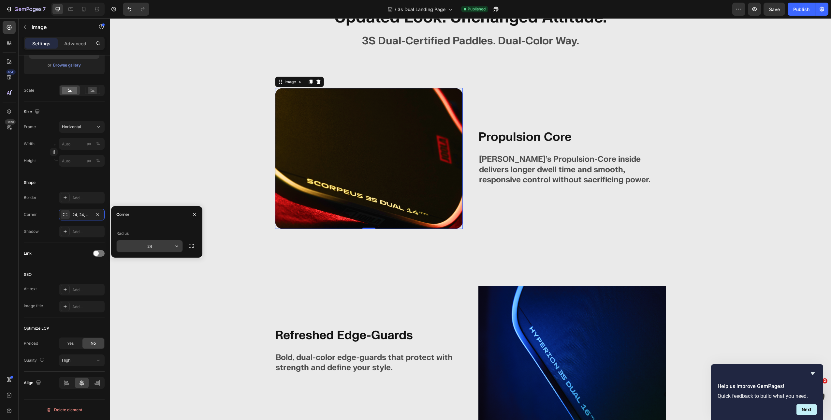
click at [152, 249] on input "24" at bounding box center [150, 246] width 66 height 12
type input "100"
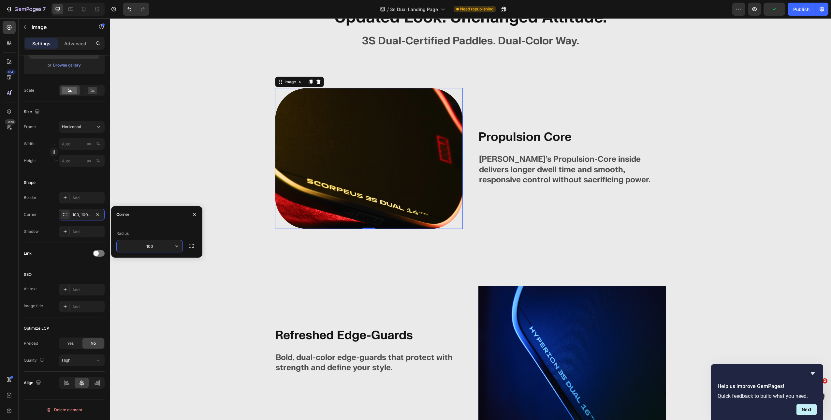
drag, startPoint x: 159, startPoint y: 245, endPoint x: 133, endPoint y: 247, distance: 26.1
click at [133, 247] on input "100" at bounding box center [150, 246] width 66 height 12
click at [146, 246] on input "100" at bounding box center [150, 246] width 66 height 12
type input "0"
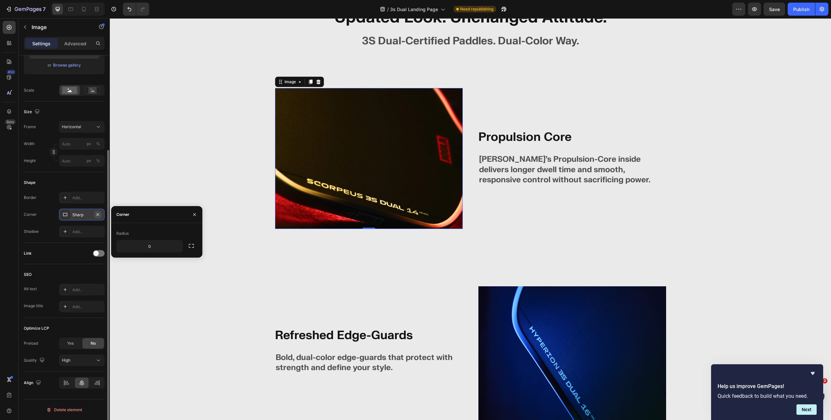
click at [101, 215] on button "button" at bounding box center [98, 215] width 8 height 8
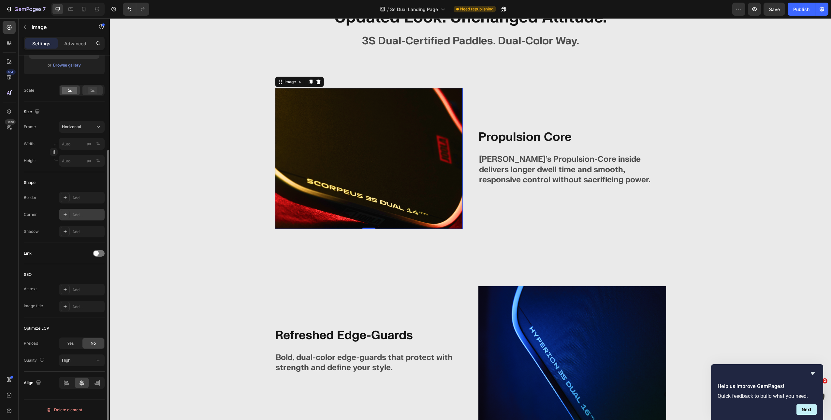
scroll to position [0, 0]
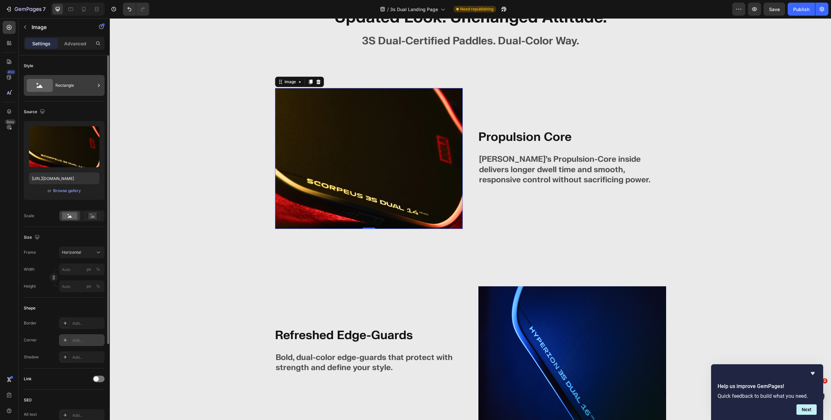
click at [69, 87] on div "Rectangle" at bounding box center [75, 85] width 40 height 15
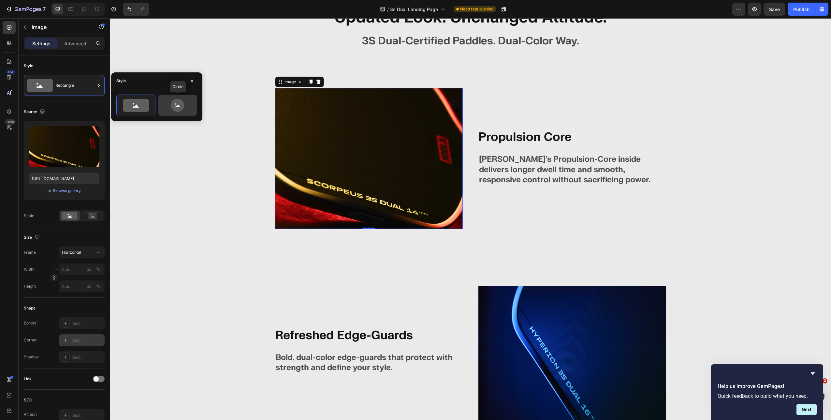
click at [180, 101] on icon at bounding box center [177, 105] width 13 height 13
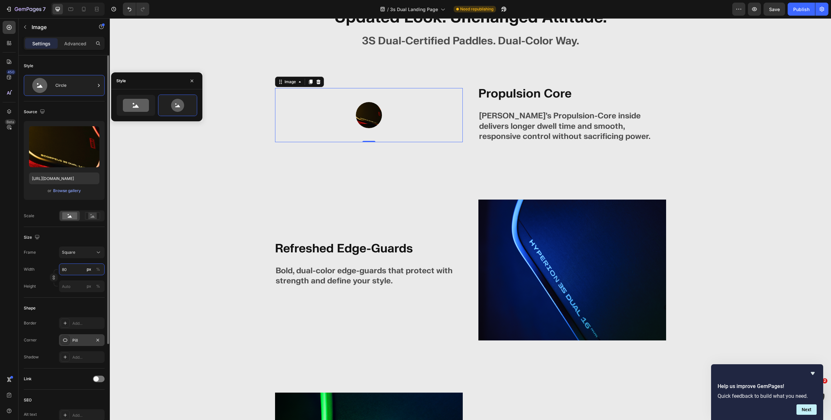
click at [71, 275] on input "80" at bounding box center [82, 269] width 46 height 12
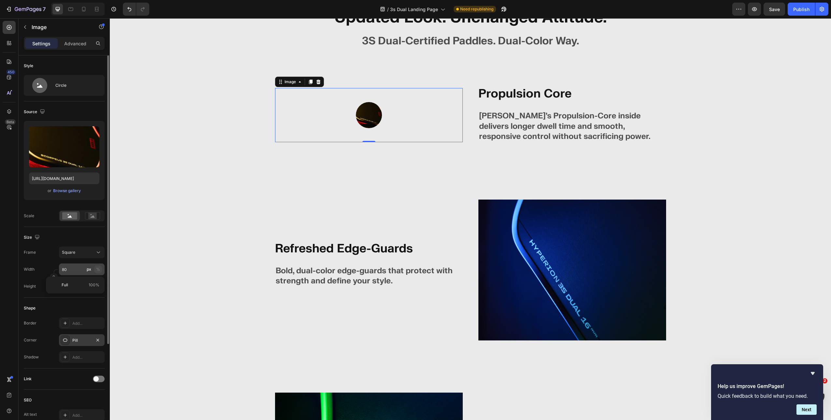
click at [99, 271] on div "%" at bounding box center [98, 269] width 4 height 6
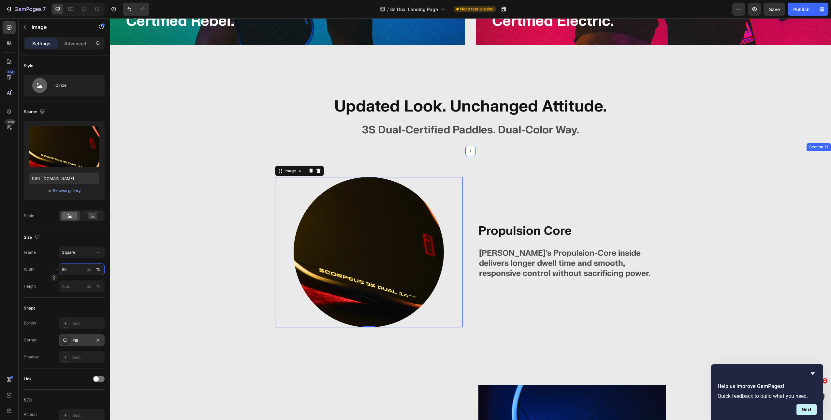
scroll to position [2451, 0]
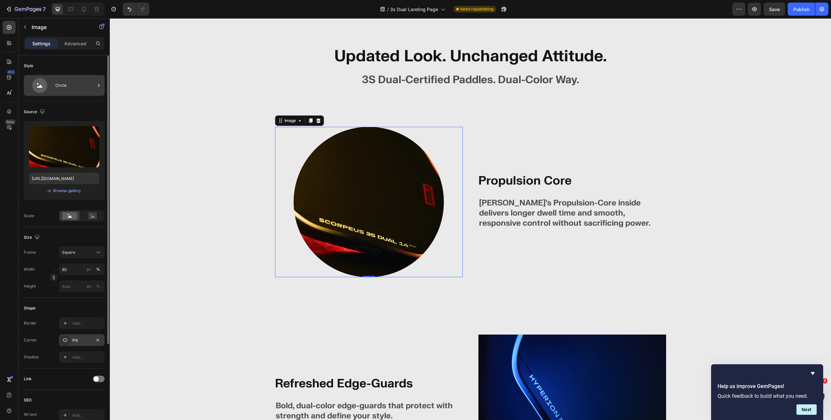
click at [62, 76] on div "Circle" at bounding box center [64, 85] width 81 height 21
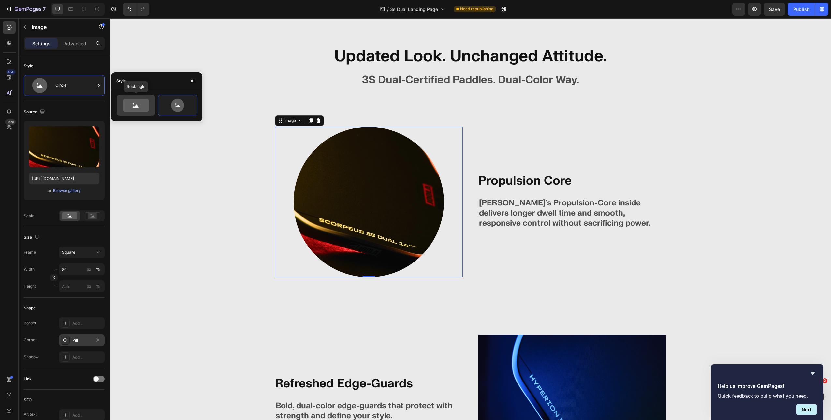
click at [140, 107] on icon at bounding box center [136, 105] width 26 height 13
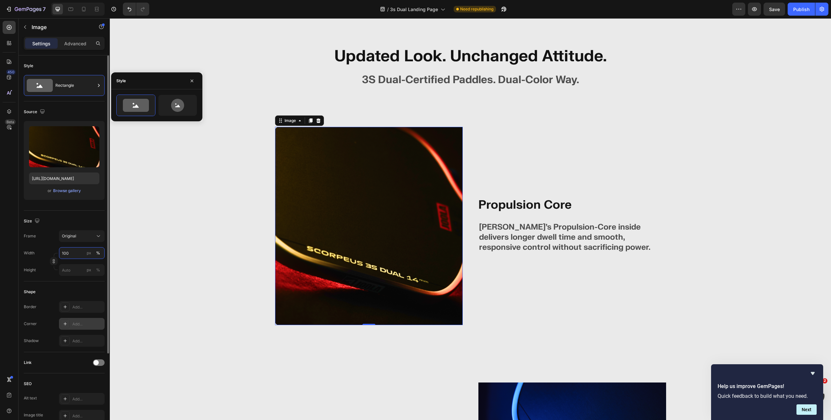
click at [79, 248] on input "100" at bounding box center [82, 253] width 46 height 12
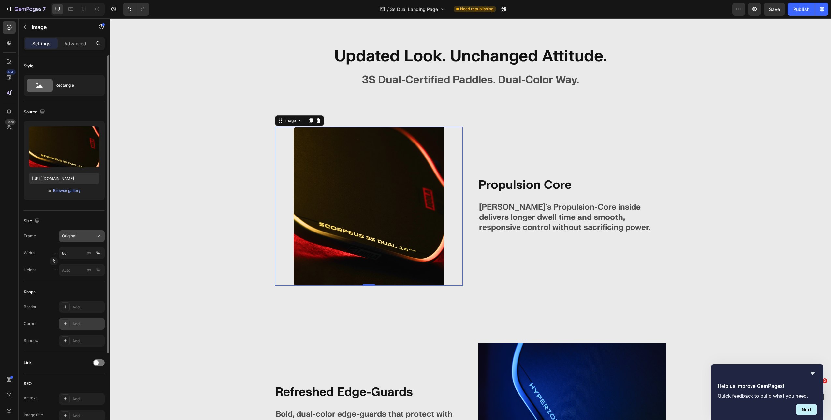
click at [76, 239] on div "Original" at bounding box center [82, 236] width 40 height 7
click at [77, 276] on span "Horizontal" at bounding box center [71, 276] width 19 height 7
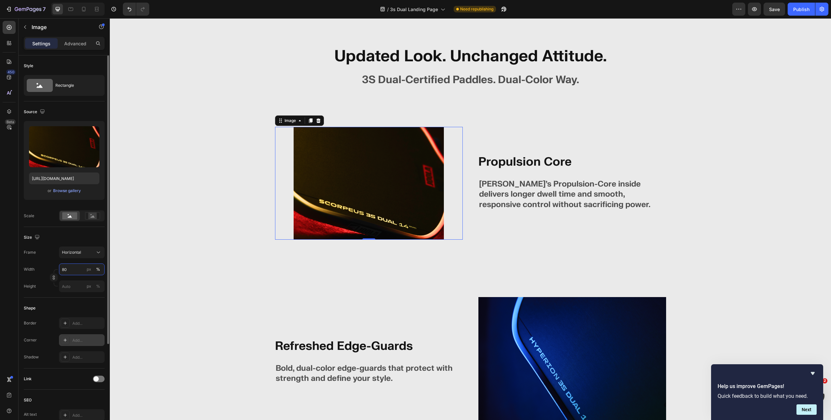
click at [74, 268] on input "80" at bounding box center [82, 269] width 46 height 12
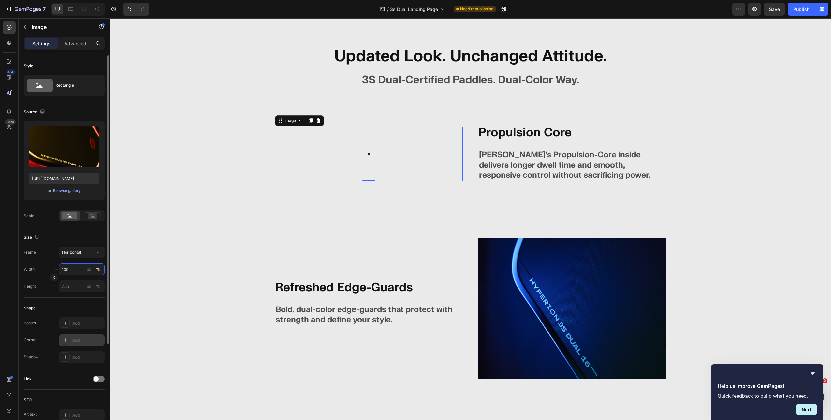
type input "100"
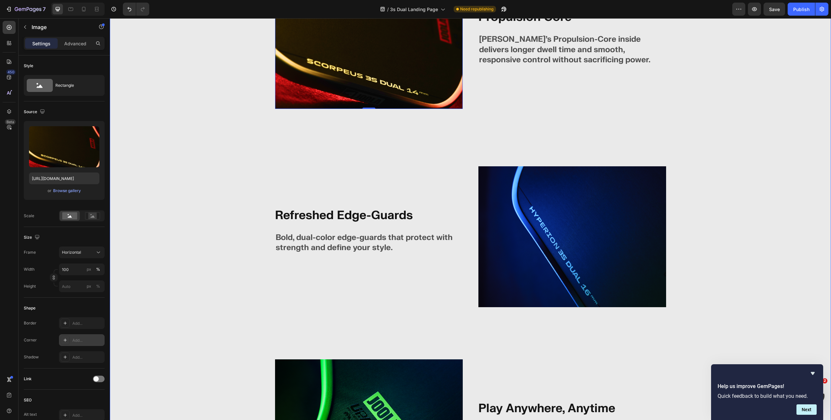
scroll to position [2513, 0]
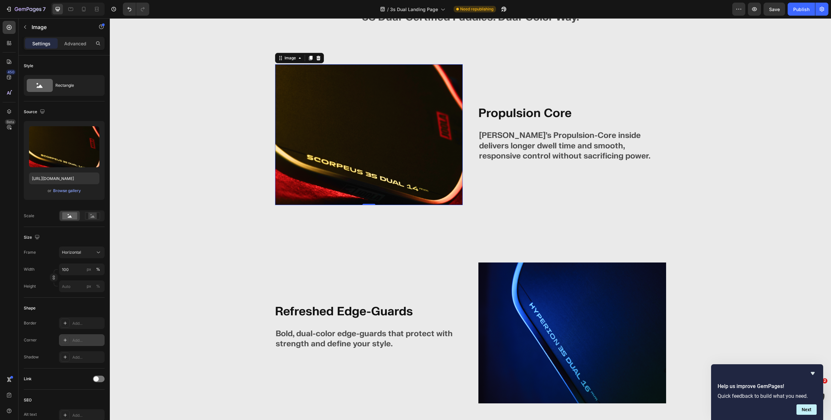
click at [80, 337] on div "Add..." at bounding box center [87, 340] width 31 height 6
type input "8"
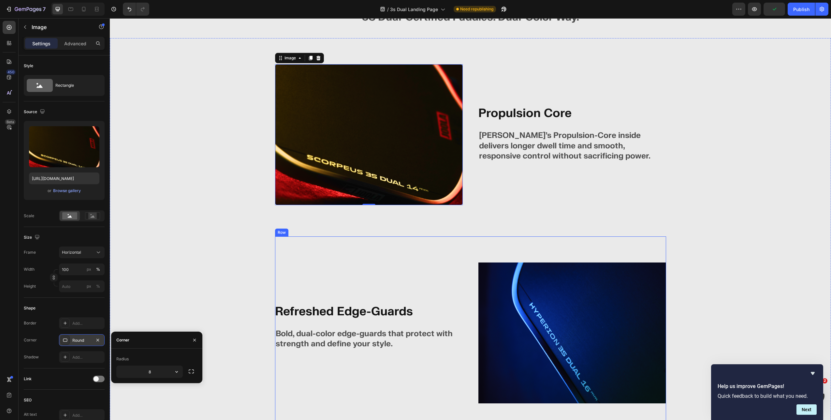
click at [275, 247] on div "Refreshed Edge-Guards Heading Bold, dual-color edge-guards that protect with st…" at bounding box center [470, 332] width 391 height 193
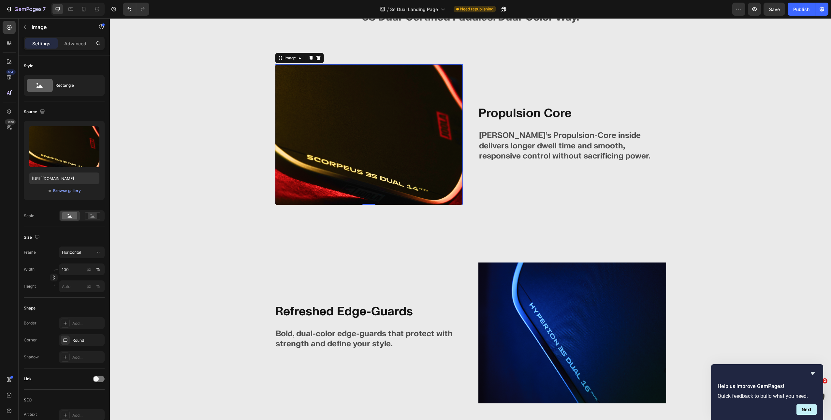
click at [301, 170] on img at bounding box center [369, 134] width 188 height 141
click at [77, 338] on div "Round" at bounding box center [81, 340] width 19 height 6
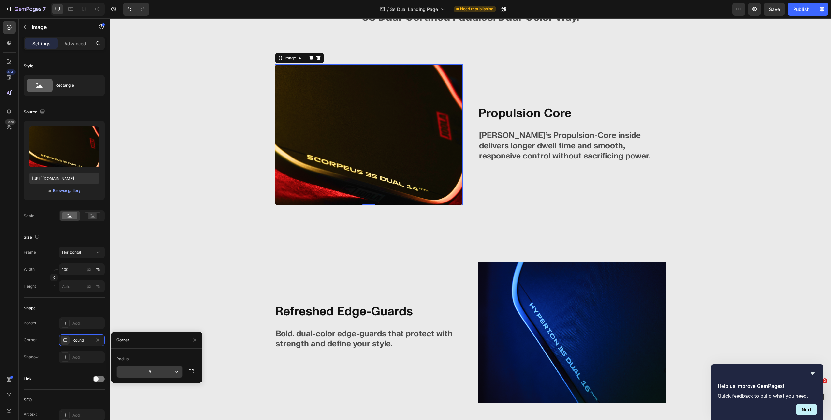
click at [155, 368] on input "8" at bounding box center [150, 372] width 66 height 12
drag, startPoint x: 154, startPoint y: 370, endPoint x: 120, endPoint y: 368, distance: 34.3
click at [120, 368] on input "8" at bounding box center [150, 372] width 66 height 12
type input "24"
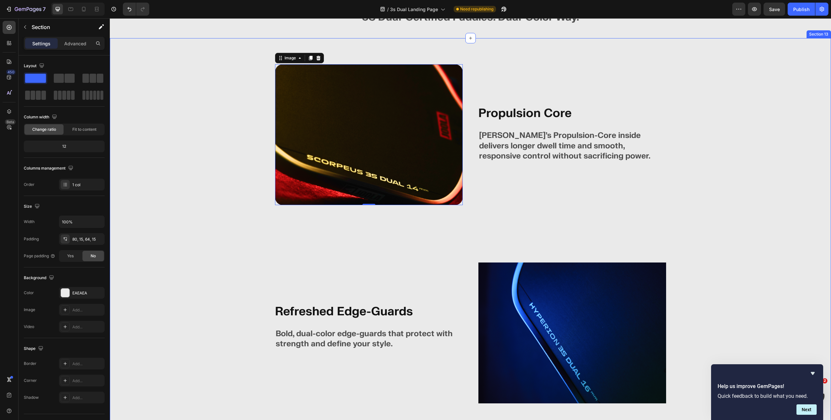
click at [230, 267] on div "Image 0 Propulsion Core Text Block JOOLA’s Propulsion-Core inside delivers long…" at bounding box center [471, 343] width 712 height 558
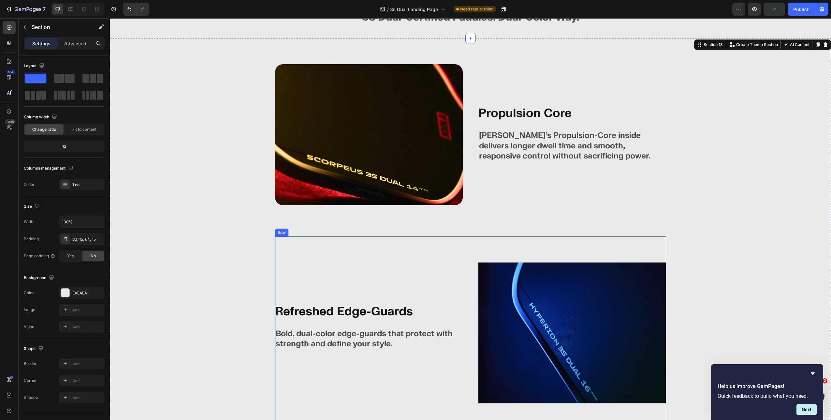
click at [434, 286] on div "Refreshed Edge-Guards Heading Bold, dual-color edge-guards that protect with st…" at bounding box center [369, 332] width 188 height 141
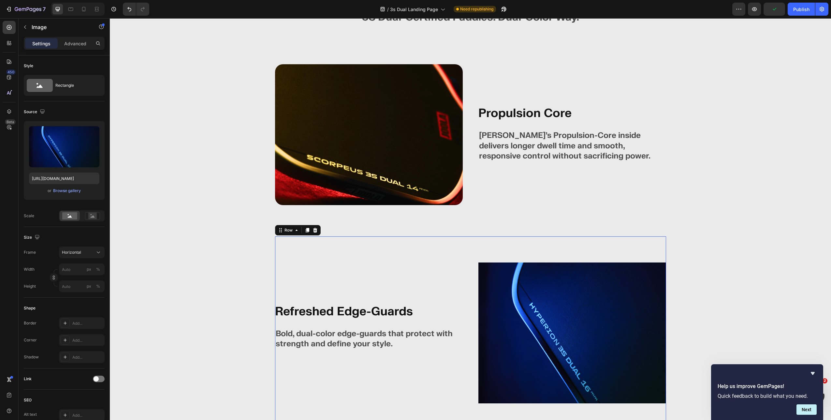
click at [519, 286] on img at bounding box center [572, 332] width 188 height 141
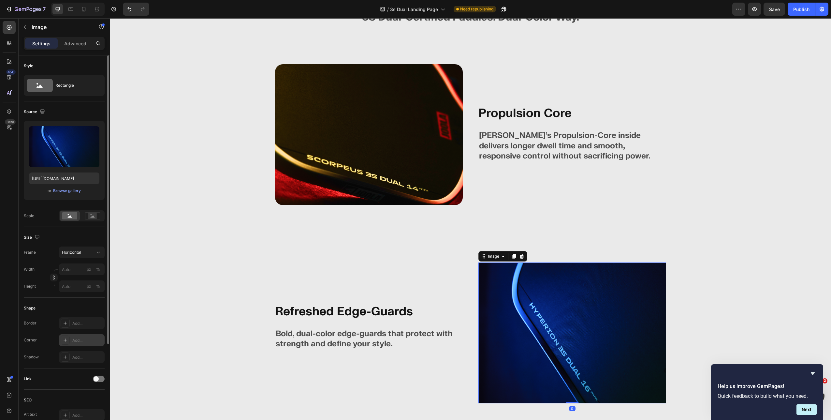
click at [76, 342] on div "Add..." at bounding box center [87, 340] width 31 height 6
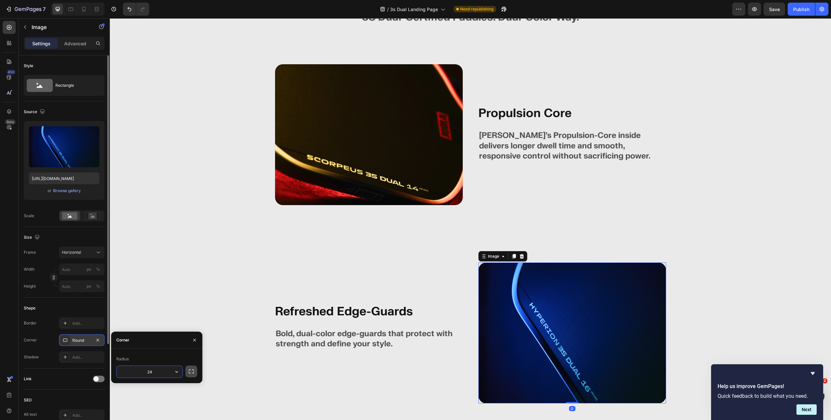
type input "24"
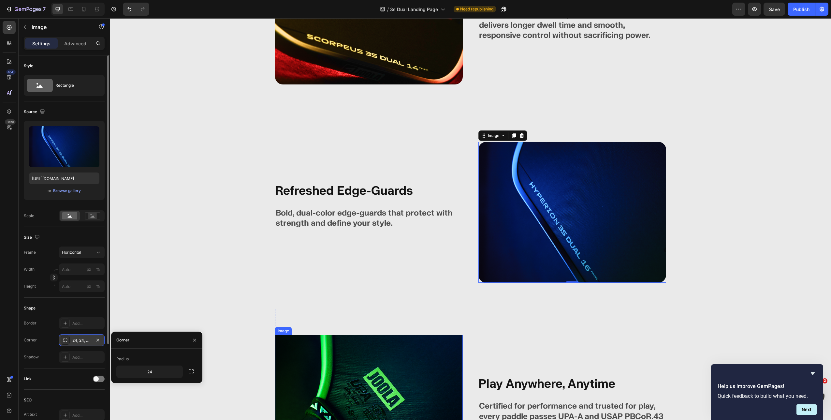
click at [359, 355] on img at bounding box center [369, 405] width 188 height 141
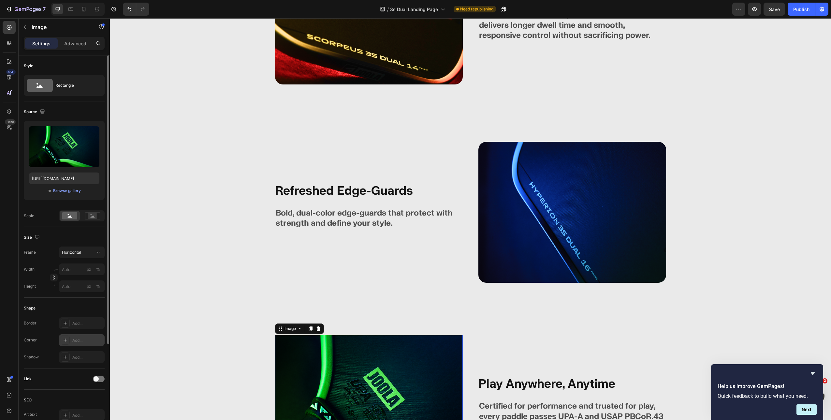
click at [80, 336] on div "Add..." at bounding box center [82, 340] width 46 height 12
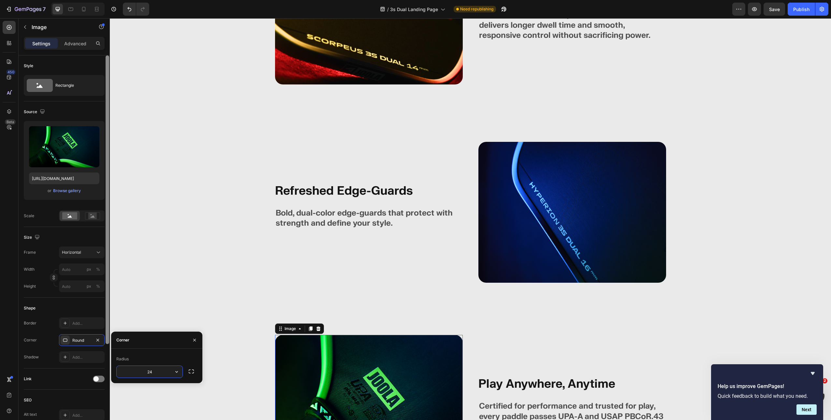
type input "24"
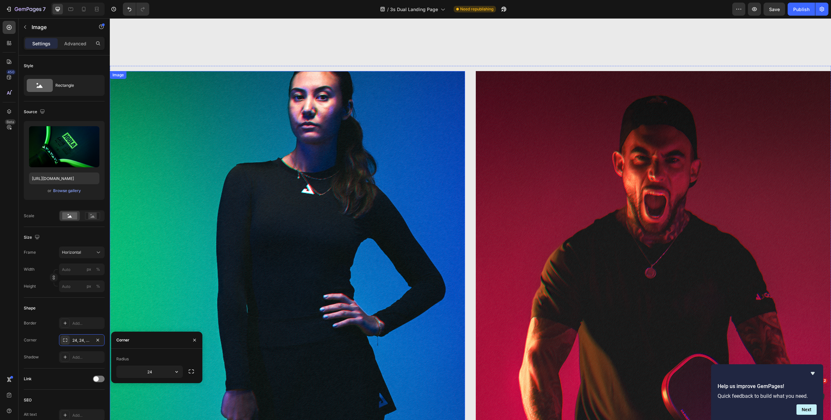
scroll to position [1781, 0]
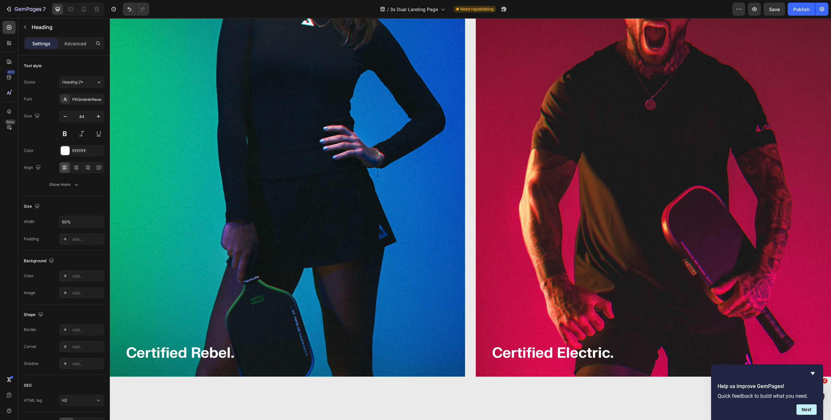
click at [80, 218] on input "50%" at bounding box center [81, 222] width 45 height 12
type input "100%"
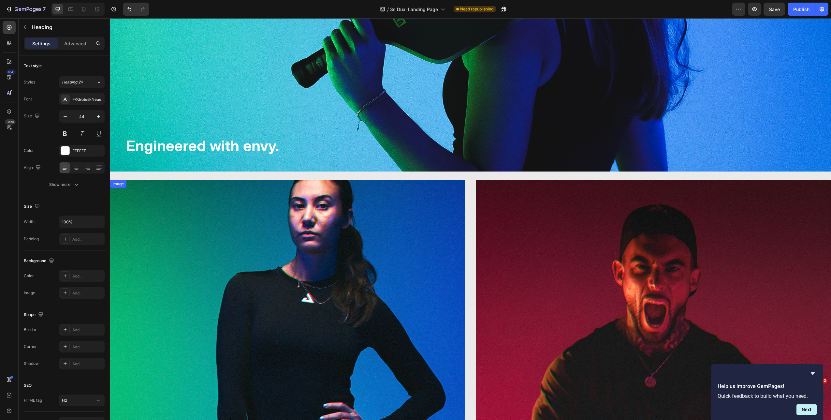
scroll to position [1768, 0]
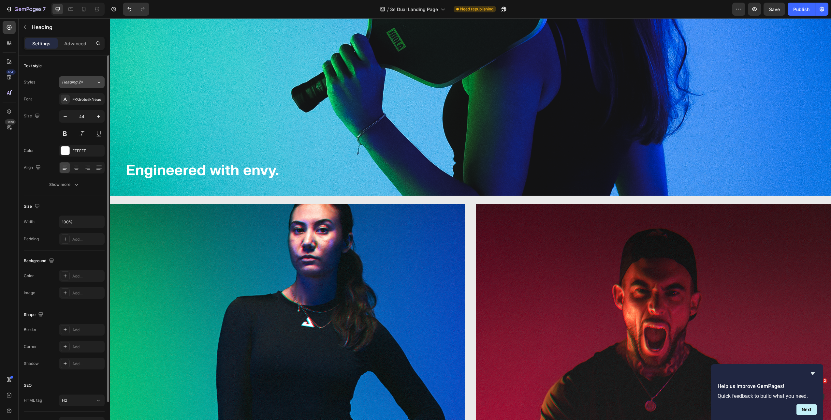
click at [83, 83] on span "Heading 2*" at bounding box center [72, 82] width 21 height 6
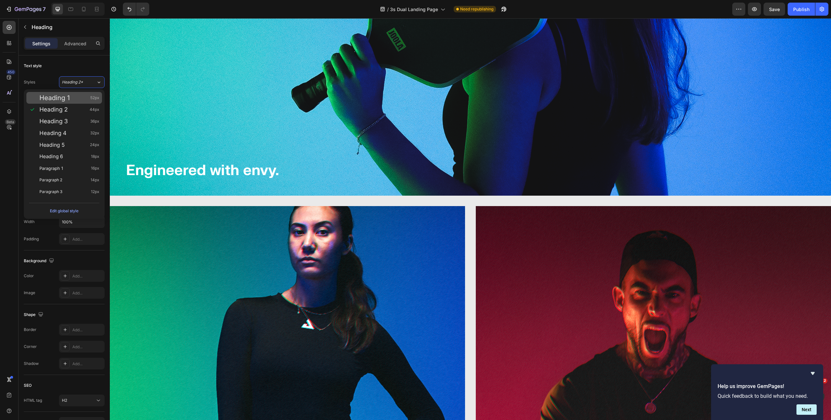
click at [62, 103] on div "Heading 1 52px" at bounding box center [64, 98] width 76 height 12
type input "52"
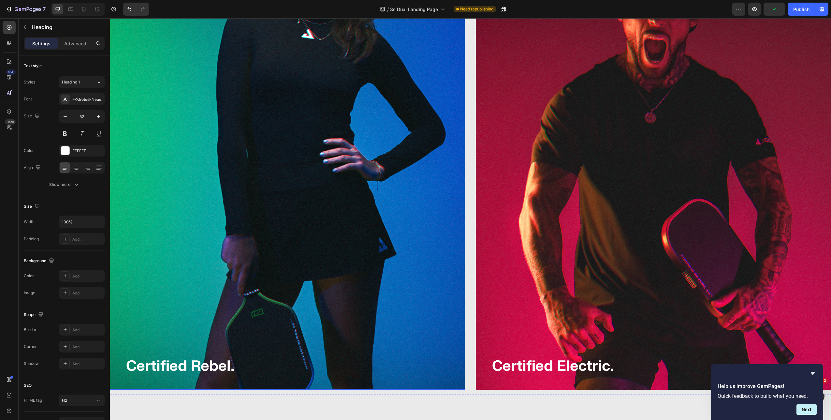
scroll to position [2065, 0]
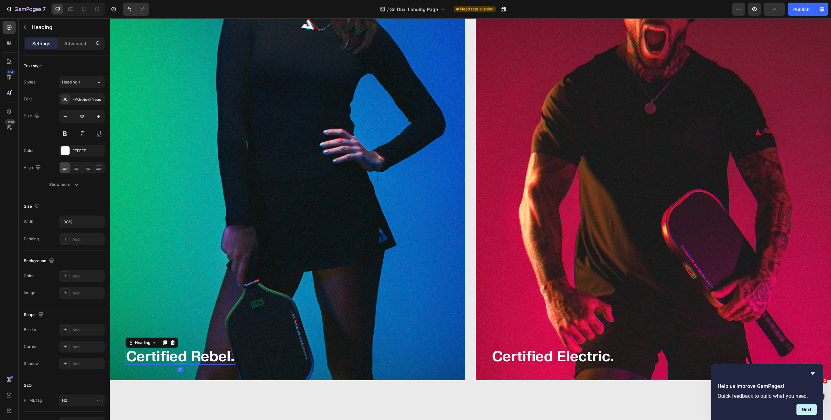
click at [174, 347] on strong "Certified Rebel." at bounding box center [180, 356] width 108 height 18
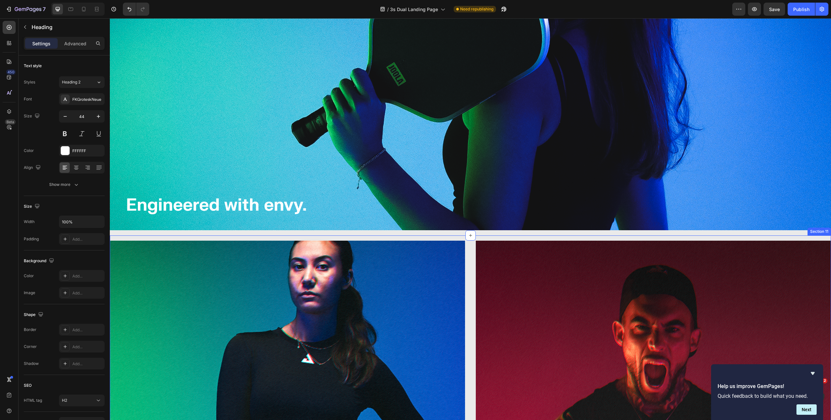
scroll to position [1673, 0]
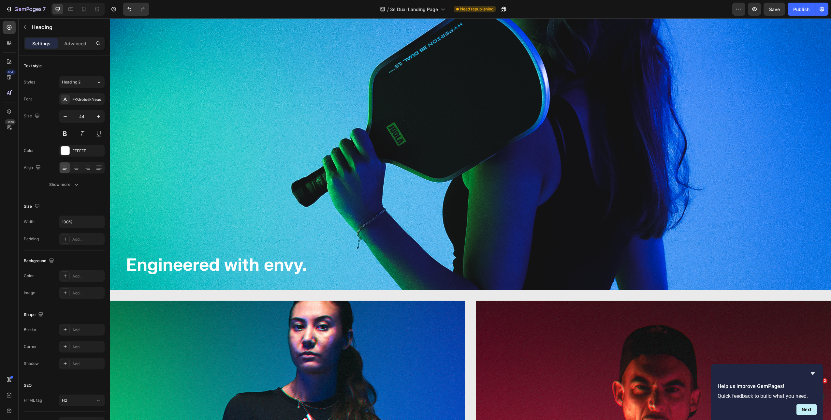
click at [206, 260] on strong "Engineered with envy." at bounding box center [216, 265] width 181 height 22
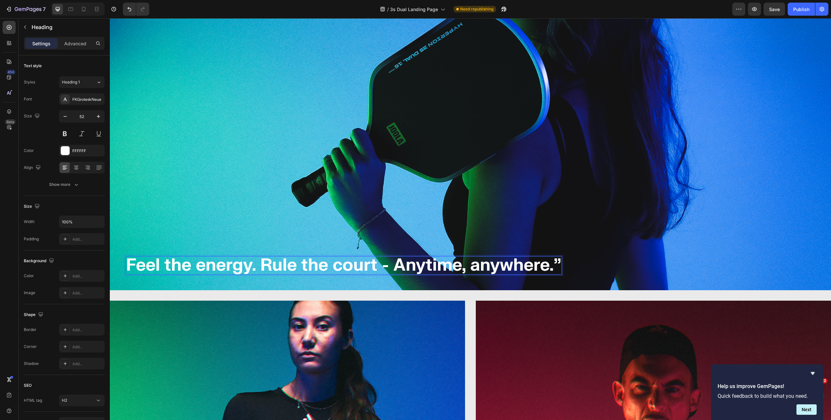
click at [262, 264] on strong "Feel the energy. Rule the court - Anytime, anywhere.”" at bounding box center [343, 265] width 435 height 22
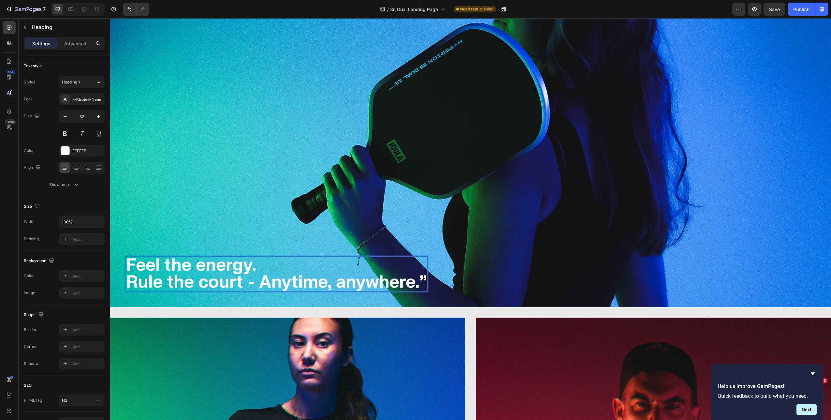
click at [263, 280] on strong "Rule the court - Anytime, anywhere.”" at bounding box center [276, 282] width 301 height 22
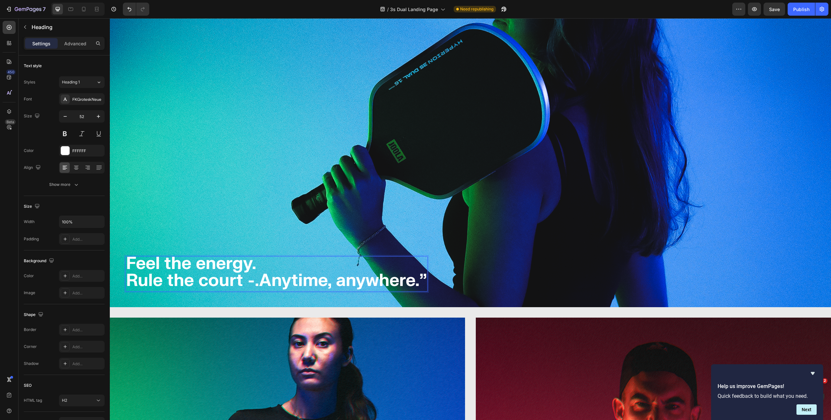
scroll to position [1639, 0]
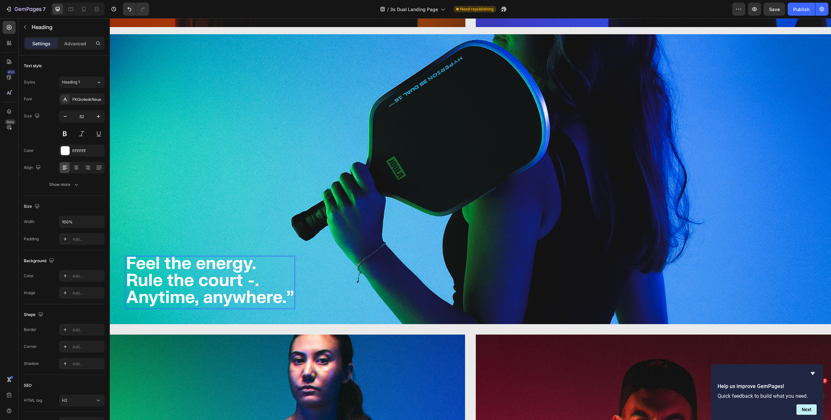
click at [250, 286] on strong "Anytime, anywhere.”" at bounding box center [210, 297] width 168 height 22
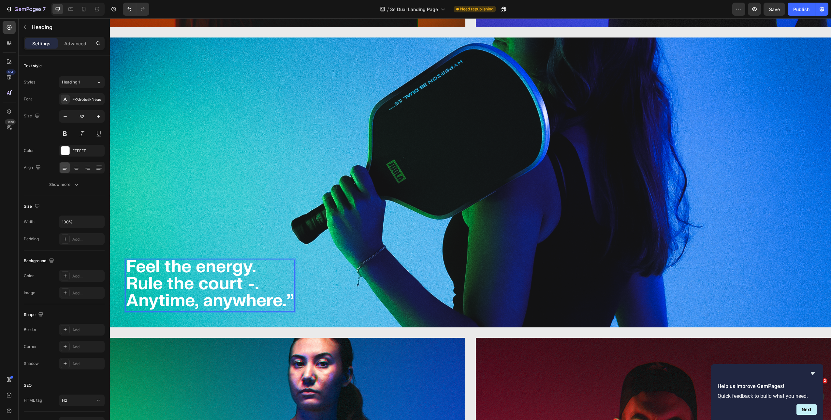
click at [252, 281] on strong "Rule the court -." at bounding box center [192, 284] width 133 height 22
click at [292, 293] on strong "Anytime, anywhere.”" at bounding box center [210, 301] width 168 height 22
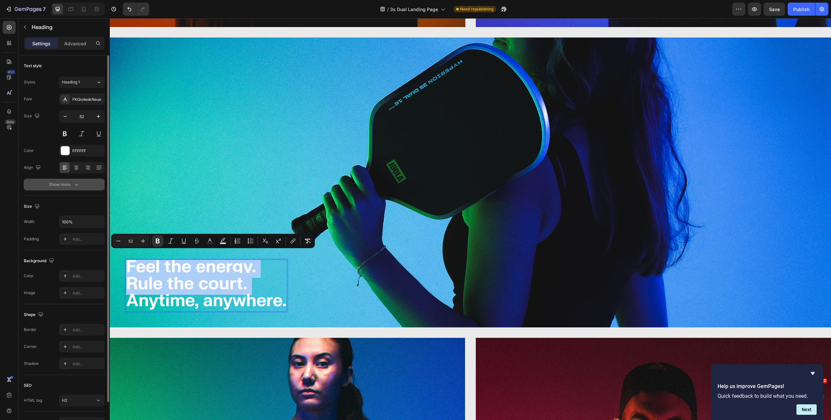
click at [81, 186] on button "Show more" at bounding box center [64, 185] width 81 height 12
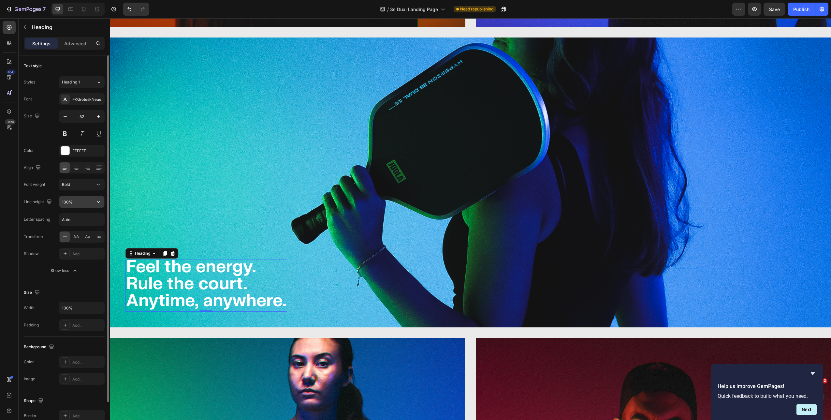
click at [86, 204] on input "100%" at bounding box center [81, 202] width 45 height 12
click at [94, 201] on button "button" at bounding box center [99, 202] width 12 height 12
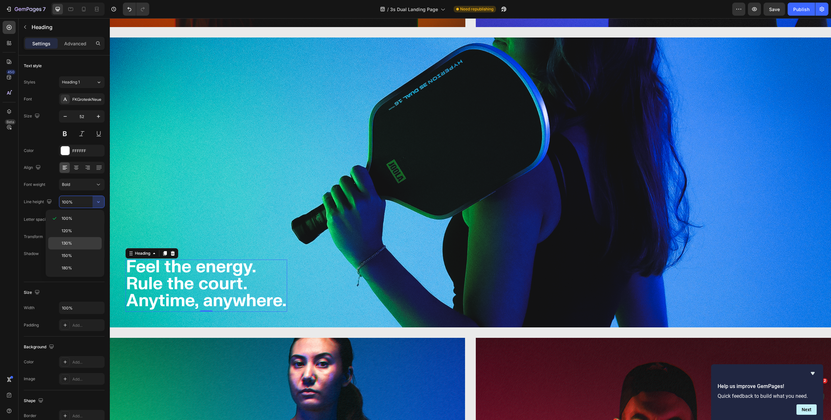
click at [70, 243] on span "130%" at bounding box center [67, 243] width 10 height 6
type input "130%"
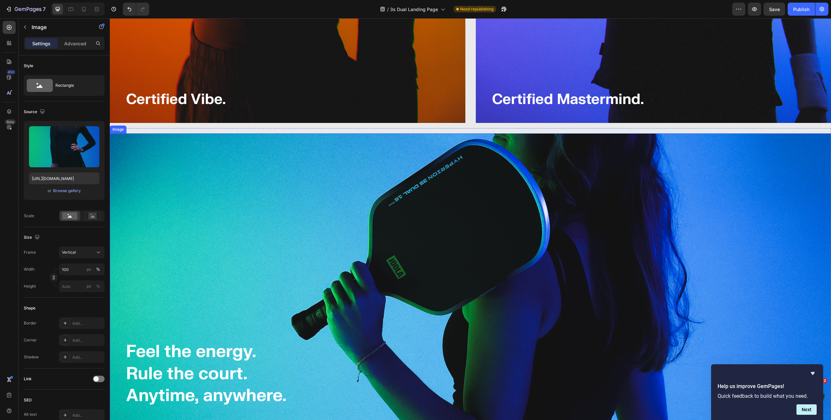
scroll to position [1691, 0]
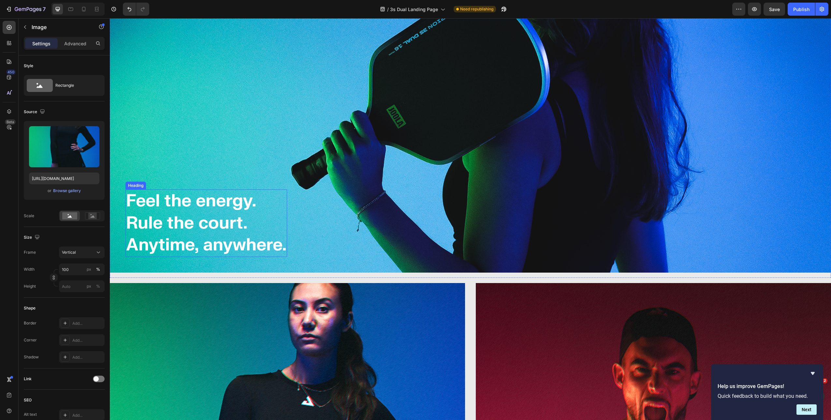
click at [210, 220] on strong "Rule the court." at bounding box center [186, 223] width 121 height 22
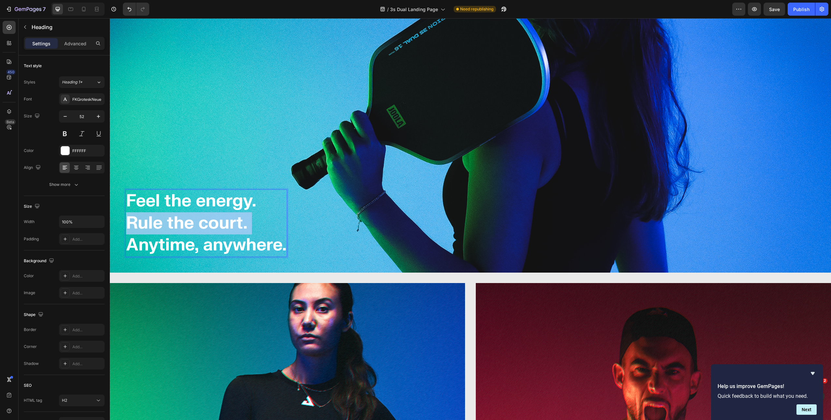
click at [210, 220] on strong "Rule the court." at bounding box center [186, 223] width 121 height 22
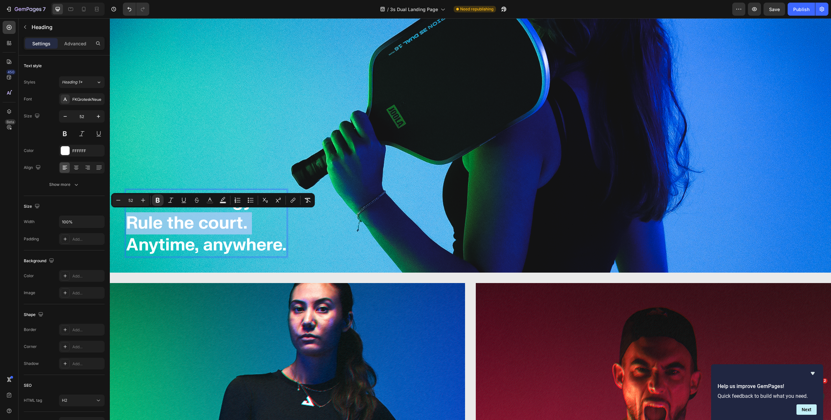
click at [210, 220] on strong "Rule the court." at bounding box center [186, 223] width 121 height 22
click at [207, 222] on strong "Rule the court." at bounding box center [186, 223] width 121 height 22
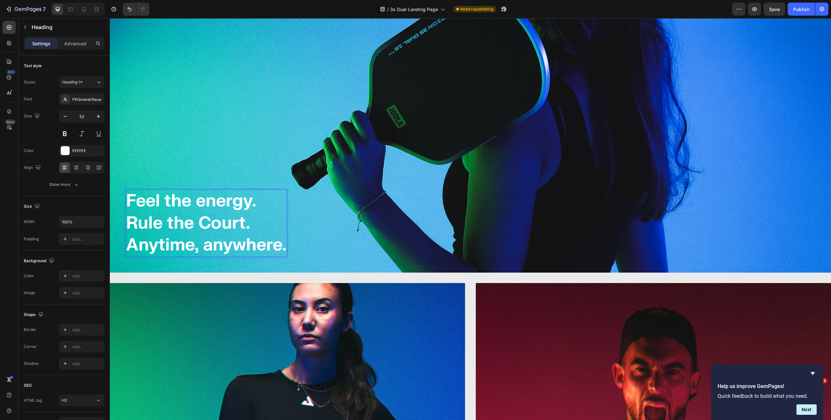
click at [204, 204] on strong "Feel the energy." at bounding box center [191, 201] width 130 height 22
click at [214, 245] on strong "Anytime, anywhere." at bounding box center [206, 245] width 160 height 22
click at [370, 211] on img at bounding box center [470, 128] width 721 height 290
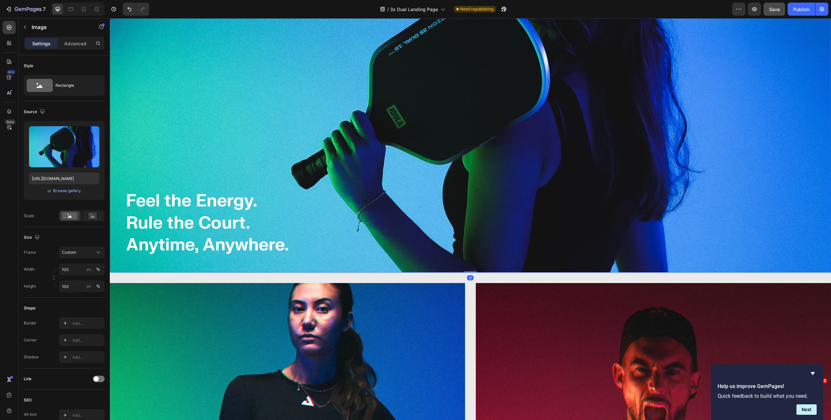
click at [772, 11] on span "Save" at bounding box center [774, 10] width 11 height 6
click at [789, 11] on button "Publish" at bounding box center [801, 9] width 27 height 13
click at [87, 9] on icon at bounding box center [84, 9] width 7 height 7
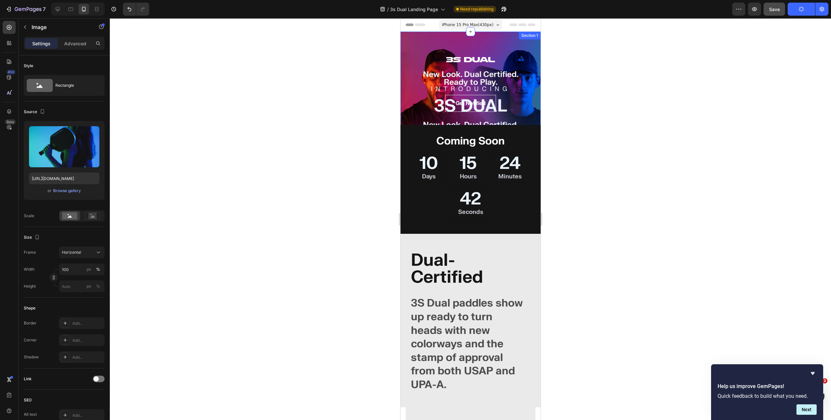
click at [527, 40] on div "INTRODUCING Text block 3S DUAL Heading New Look. Dual Certified. Ready to Play.…" at bounding box center [470, 122] width 140 height 180
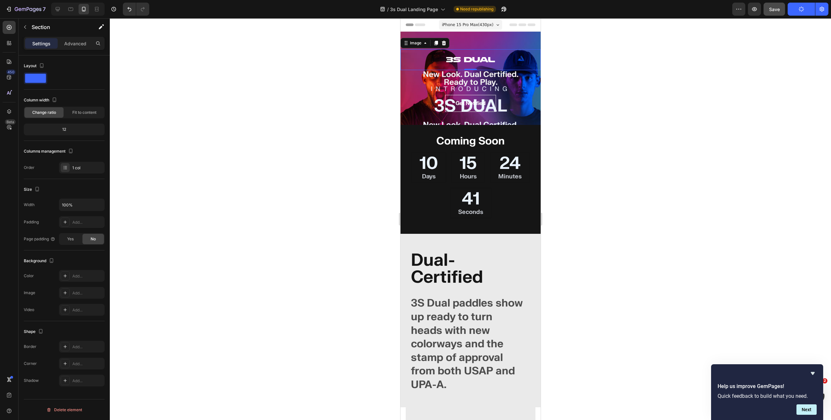
click at [526, 50] on div "Image 0" at bounding box center [470, 59] width 140 height 21
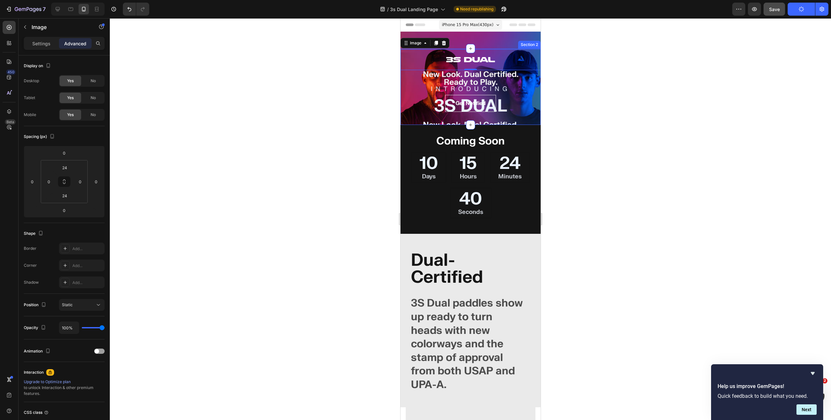
click at [520, 45] on div "Section 2" at bounding box center [529, 45] width 22 height 8
click at [9, 110] on icon at bounding box center [9, 111] width 7 height 7
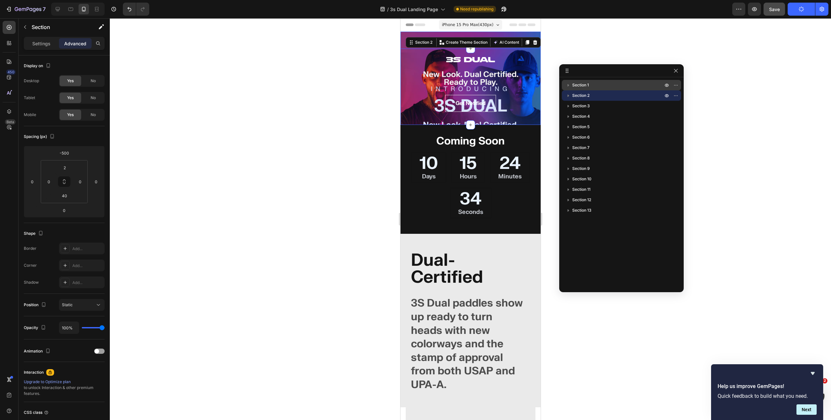
click at [568, 86] on icon "button" at bounding box center [568, 85] width 7 height 7
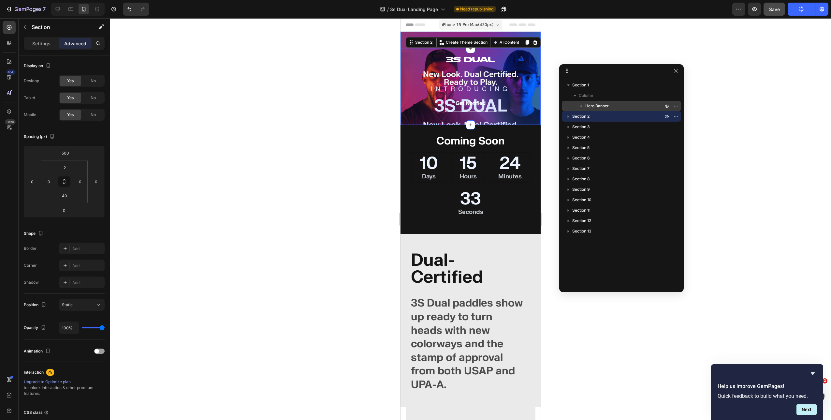
click at [581, 106] on icon "button" at bounding box center [582, 106] width 2 height 3
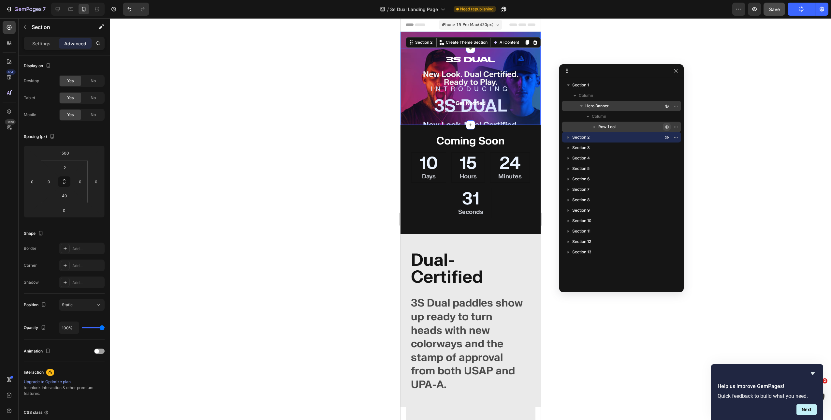
click at [667, 125] on icon "button" at bounding box center [667, 126] width 4 height 3
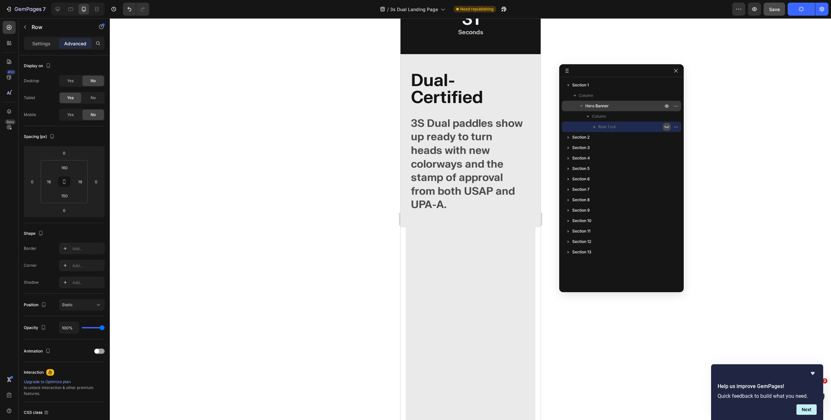
click at [667, 125] on icon "button" at bounding box center [666, 126] width 5 height 5
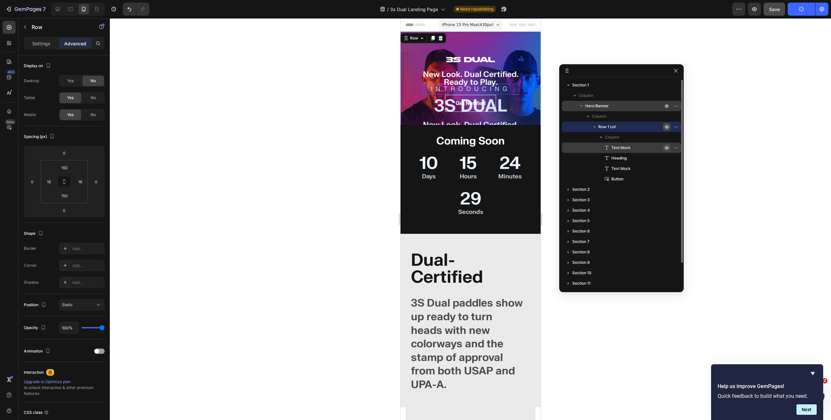
click at [669, 148] on icon "button" at bounding box center [666, 147] width 5 height 5
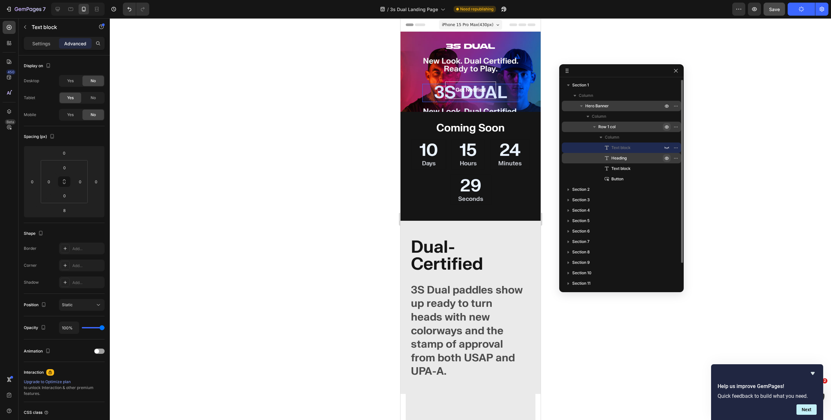
click at [667, 157] on icon "button" at bounding box center [667, 158] width 2 height 2
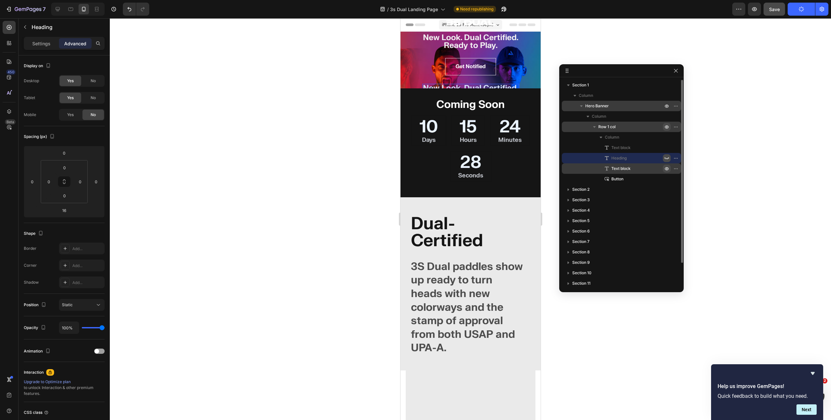
click at [667, 167] on icon "button" at bounding box center [666, 168] width 5 height 5
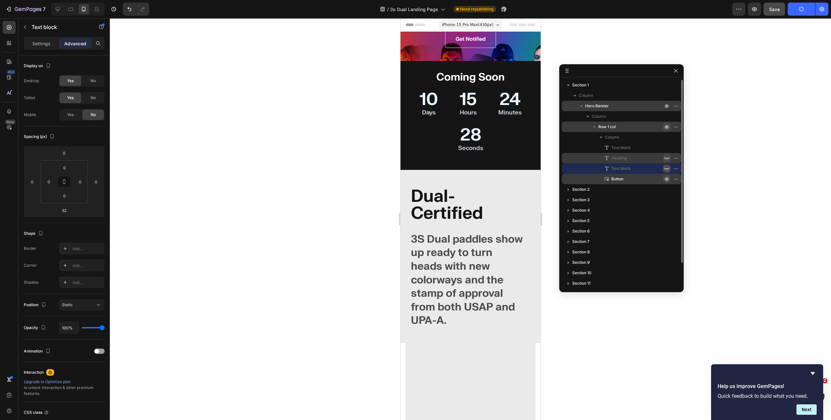
click at [667, 179] on icon "button" at bounding box center [666, 178] width 5 height 5
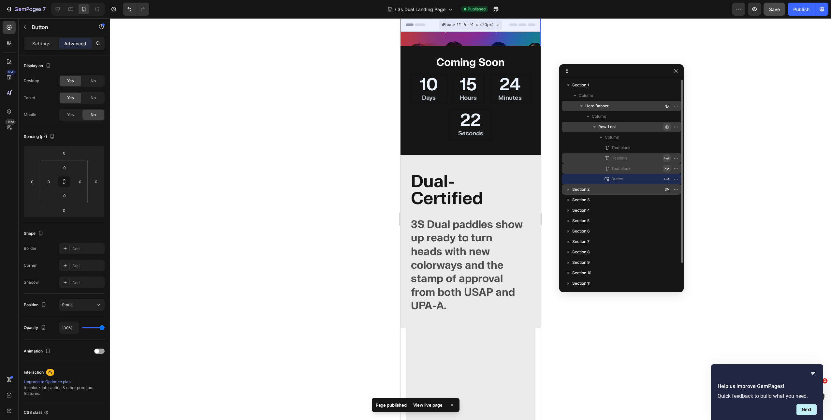
click at [583, 188] on span "Section 2" at bounding box center [580, 189] width 17 height 7
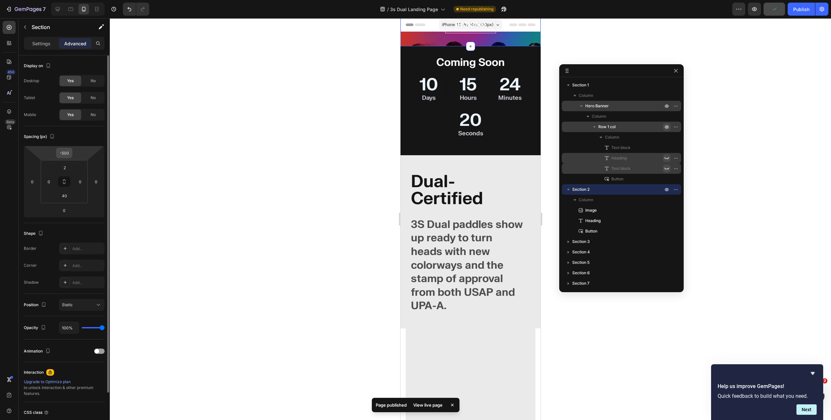
click at [68, 153] on input "-500" at bounding box center [64, 153] width 13 height 10
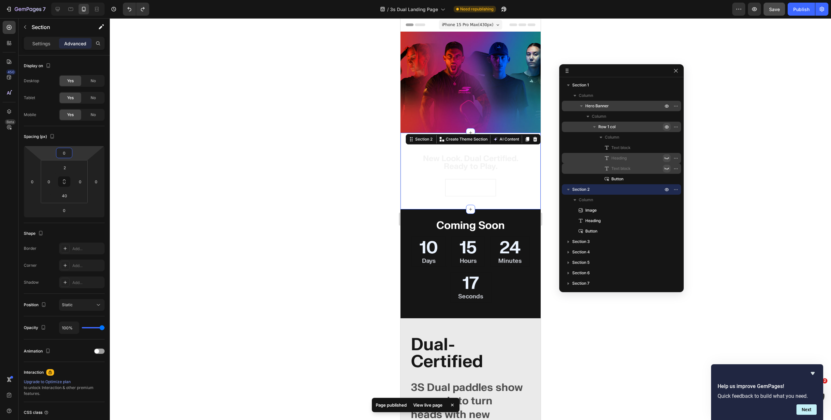
type input "-500"
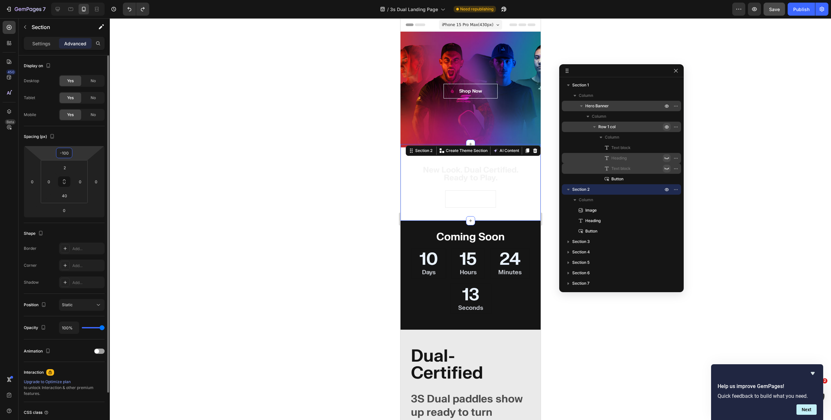
type input "-100"
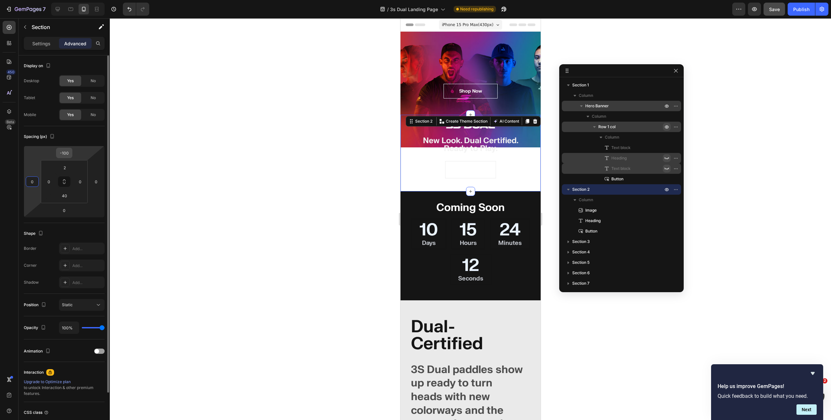
click at [66, 152] on input "-100" at bounding box center [64, 153] width 13 height 10
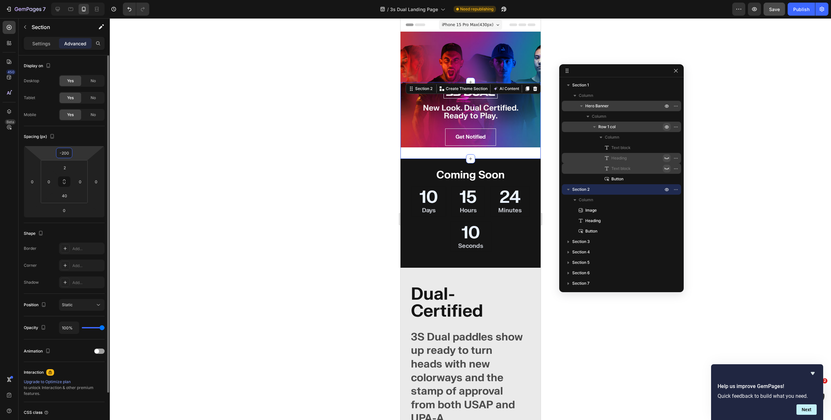
type input "-200"
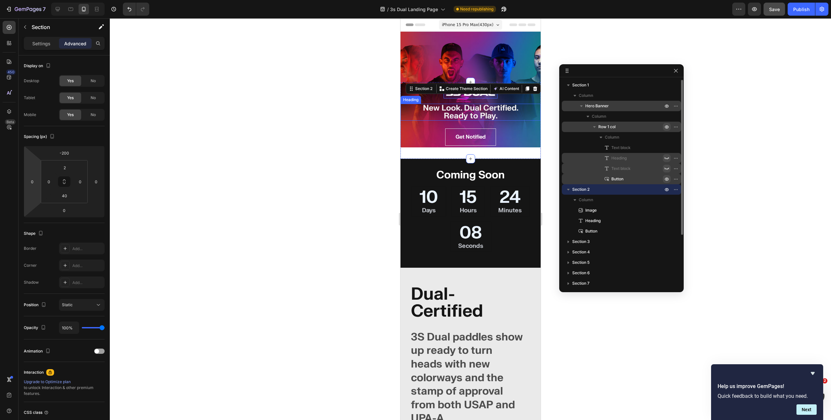
click at [667, 180] on icon "button" at bounding box center [667, 179] width 2 height 2
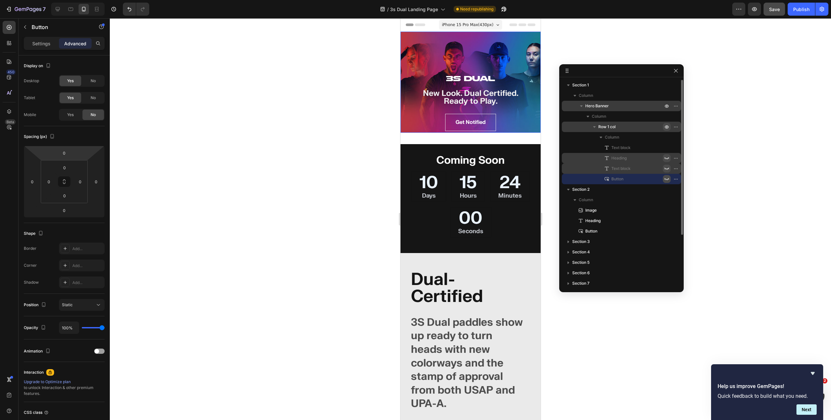
click at [618, 125] on p "Row 1 col" at bounding box center [631, 127] width 66 height 7
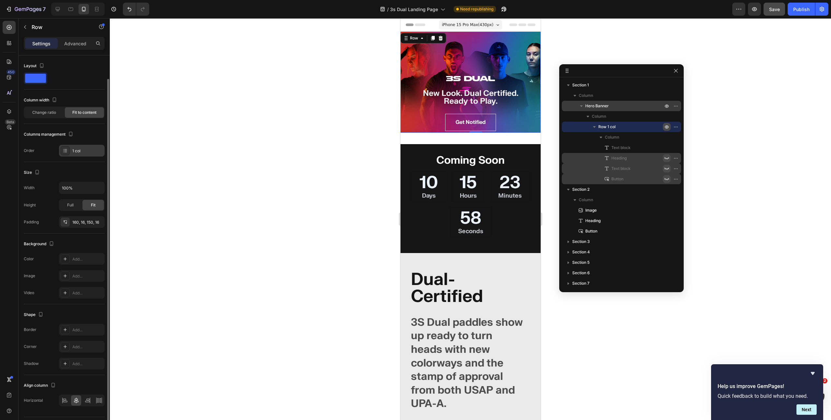
scroll to position [18, 0]
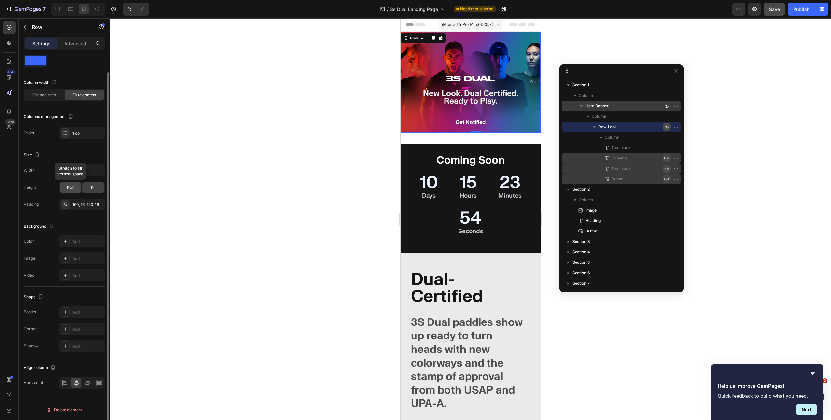
click at [72, 189] on span "Full" at bounding box center [70, 187] width 7 height 6
click at [87, 187] on div "Fit" at bounding box center [93, 187] width 22 height 10
click at [78, 204] on div "160, 16, 150, 16" at bounding box center [81, 205] width 19 height 6
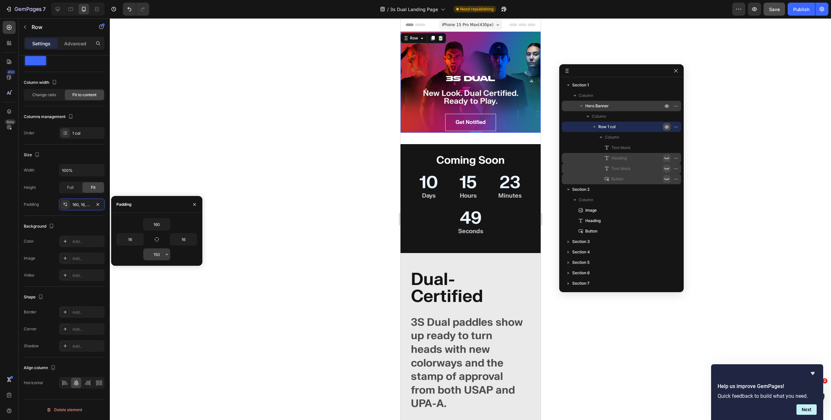
click at [155, 255] on input "150" at bounding box center [156, 254] width 27 height 12
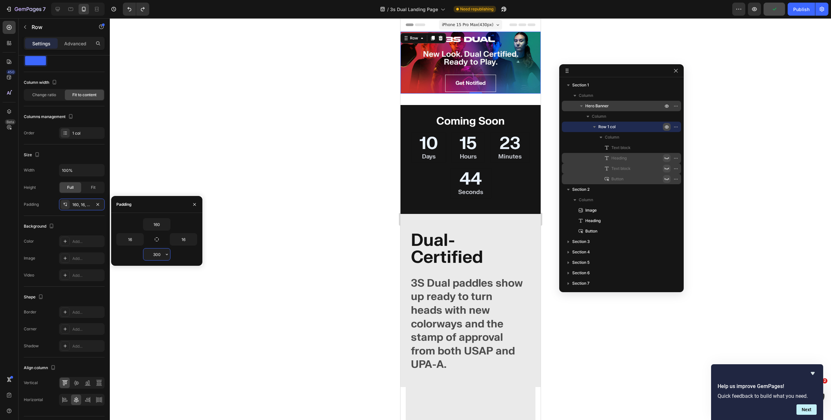
type input "300"
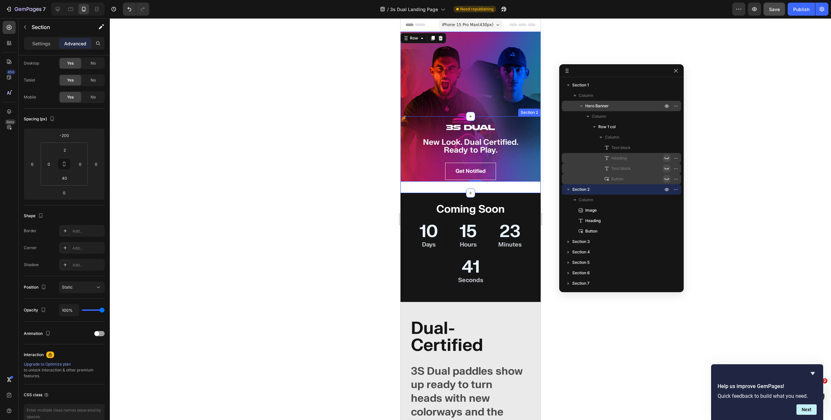
click at [442, 190] on div "Image New Look. Dual Certified. Ready to Play. Heading Get Notified Button Sect…" at bounding box center [470, 154] width 140 height 77
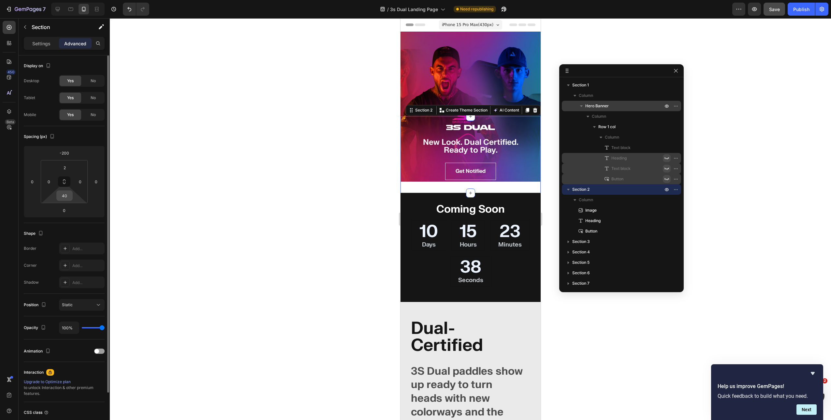
click at [63, 199] on input "40" at bounding box center [64, 196] width 13 height 10
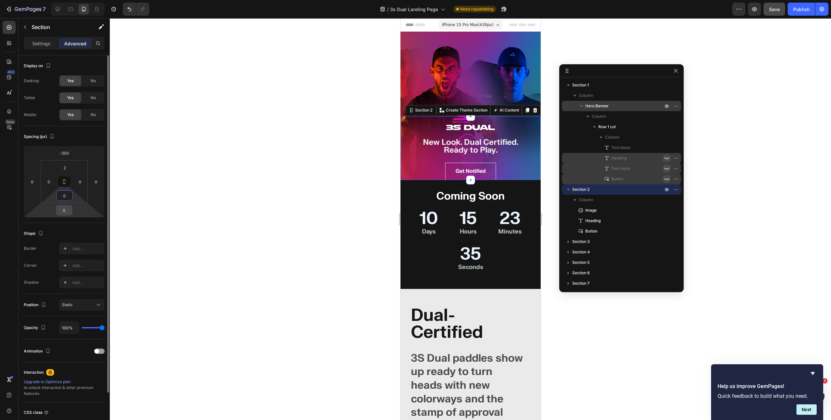
type input "0"
click at [65, 209] on input "0" at bounding box center [64, 210] width 13 height 10
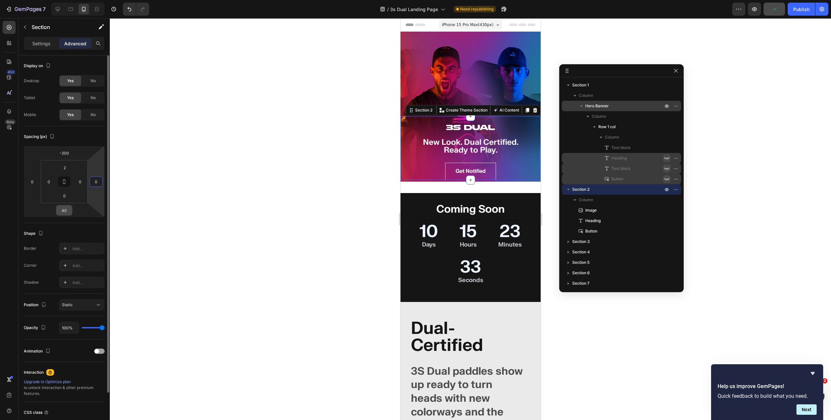
type input "0"
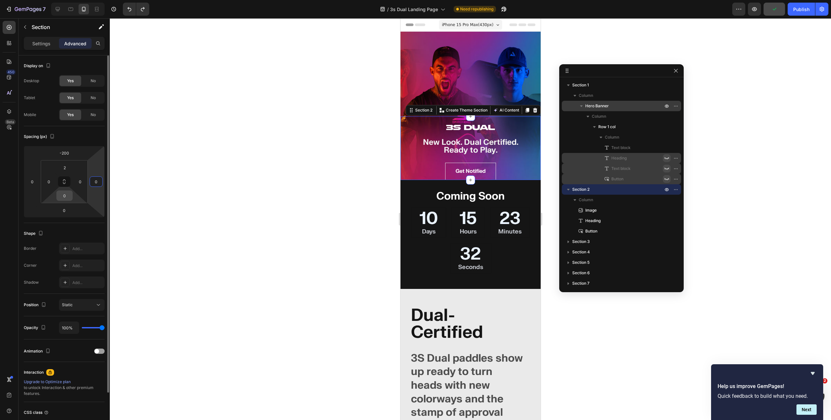
click at [66, 193] on input "0" at bounding box center [64, 196] width 13 height 10
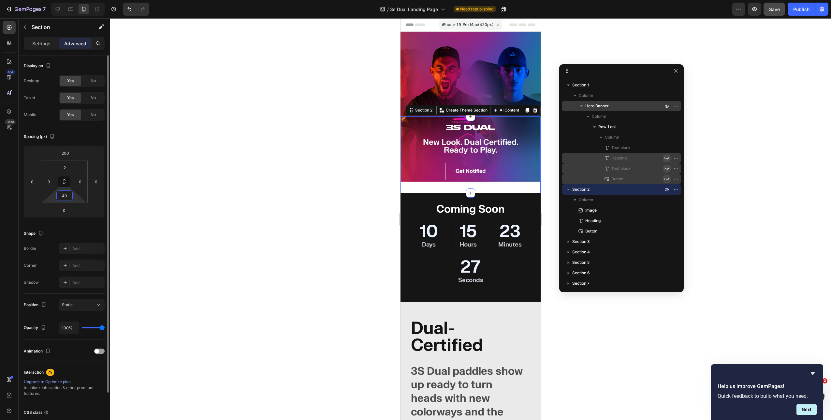
click at [66, 198] on input "40" at bounding box center [64, 196] width 13 height 10
type input "48"
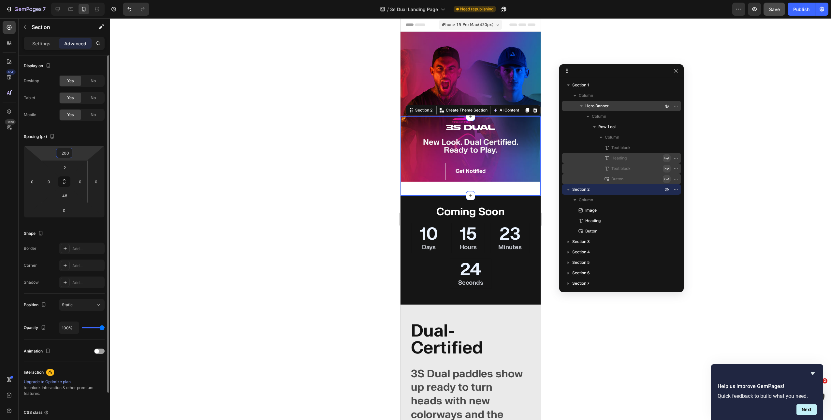
click at [66, 156] on input "-200" at bounding box center [64, 153] width 13 height 10
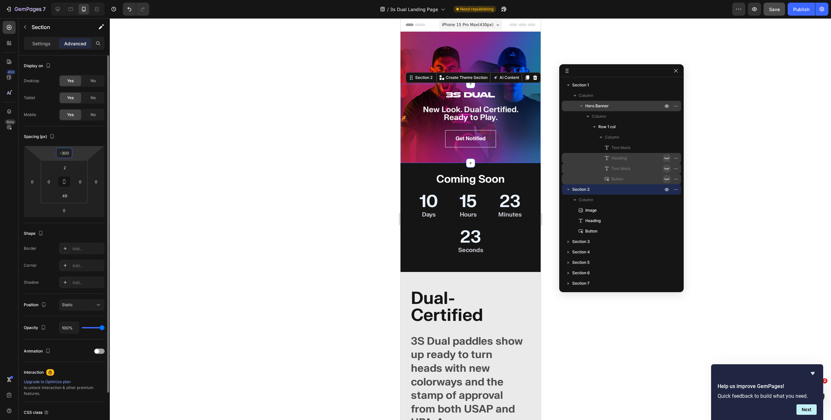
type input "-300"
click at [262, 98] on div at bounding box center [470, 219] width 721 height 402
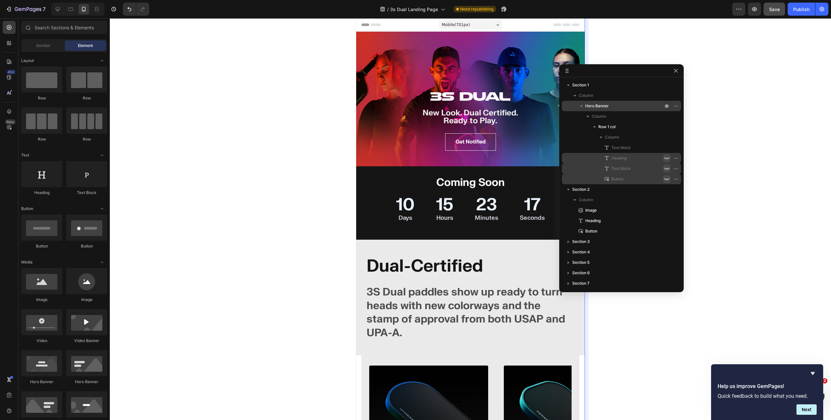
drag, startPoint x: 541, startPoint y: 221, endPoint x: 629, endPoint y: 221, distance: 88.3
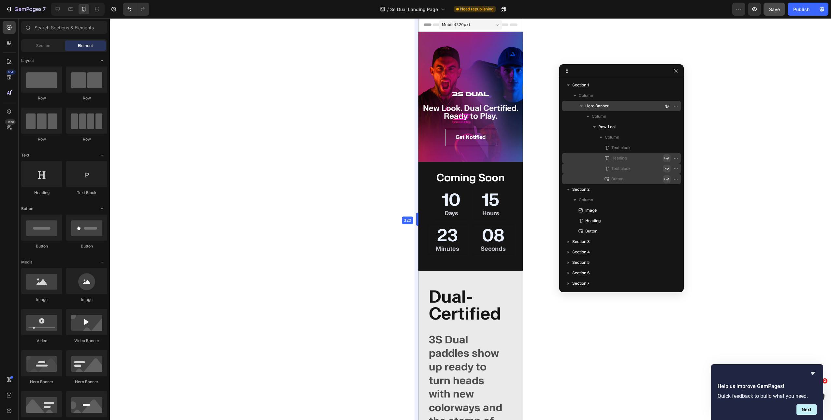
drag, startPoint x: 355, startPoint y: 216, endPoint x: 515, endPoint y: 207, distance: 160.0
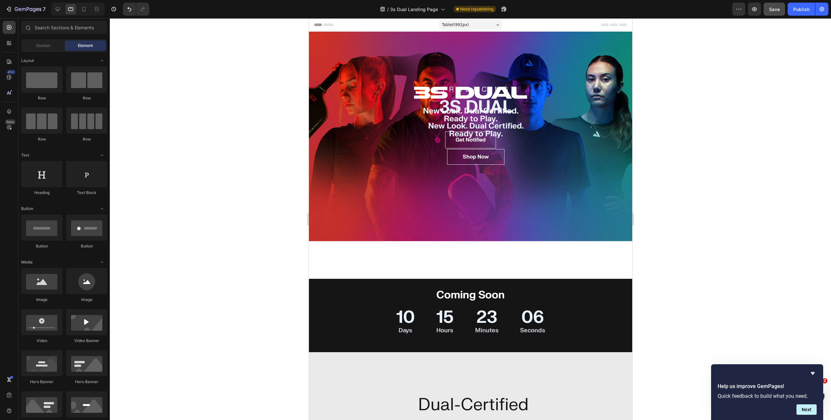
click at [279, 220] on div at bounding box center [470, 219] width 721 height 402
click at [332, 39] on div "INTRODUCING Text block 3S DUAL Heading New Look. Dual Certified. Ready to Play.…" at bounding box center [470, 137] width 323 height 210
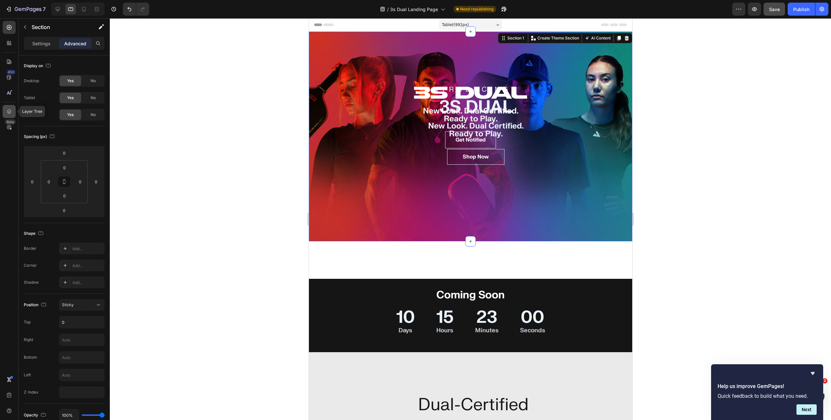
click at [10, 109] on icon at bounding box center [9, 111] width 7 height 7
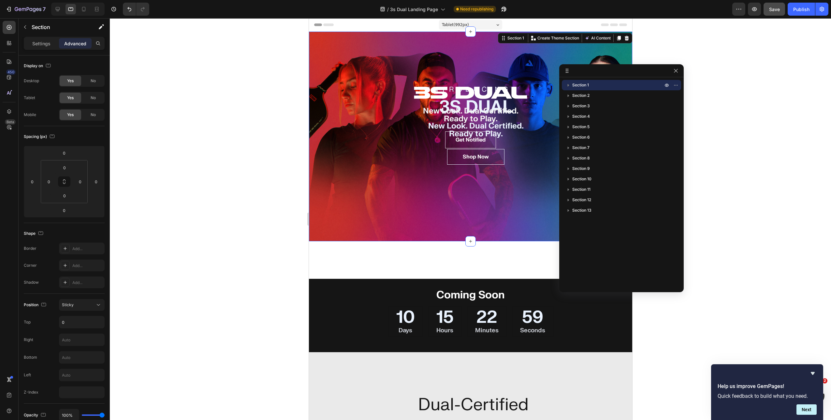
click at [568, 86] on icon "button" at bounding box center [568, 85] width 7 height 7
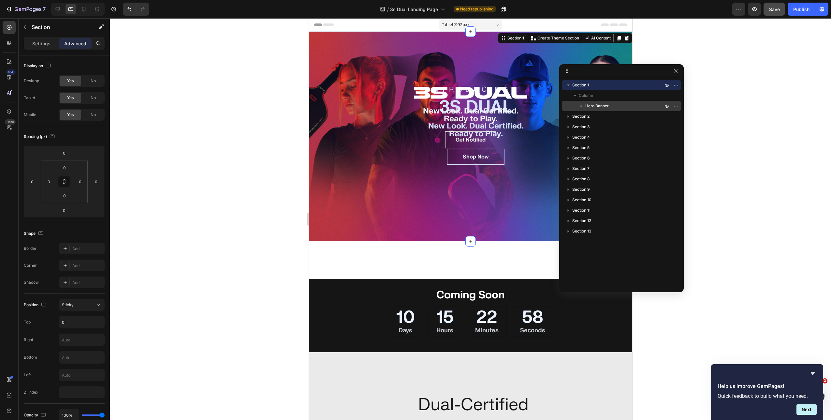
click at [582, 106] on icon "button" at bounding box center [581, 106] width 7 height 7
click at [593, 124] on icon "button" at bounding box center [594, 127] width 7 height 7
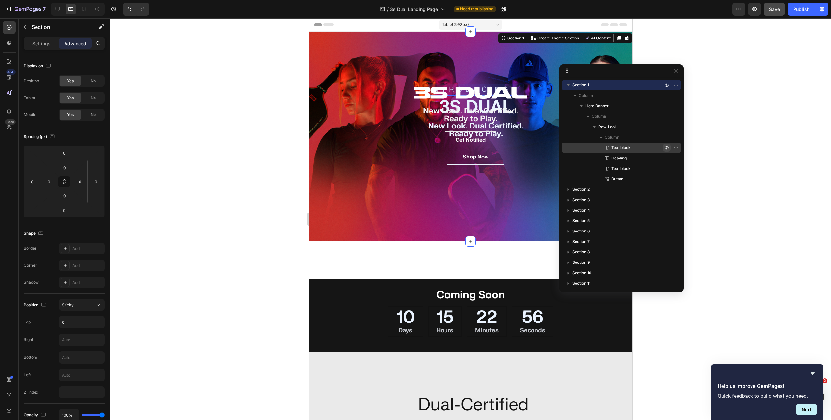
click at [666, 145] on icon "button" at bounding box center [666, 147] width 5 height 5
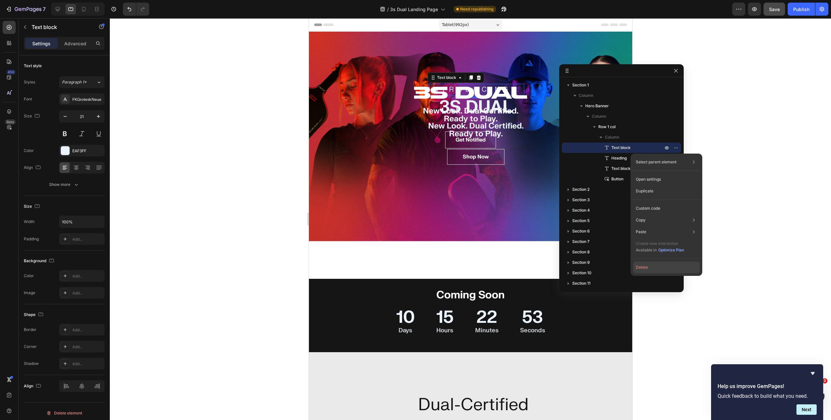
click at [649, 264] on button "Delete" at bounding box center [666, 267] width 66 height 12
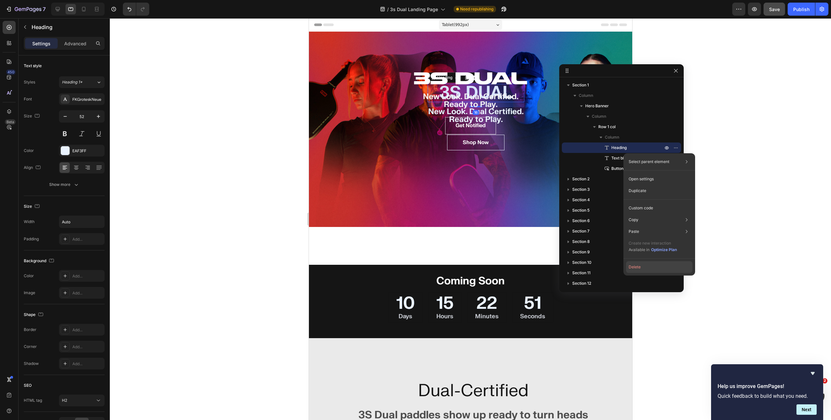
click at [641, 263] on button "Delete" at bounding box center [659, 267] width 66 height 12
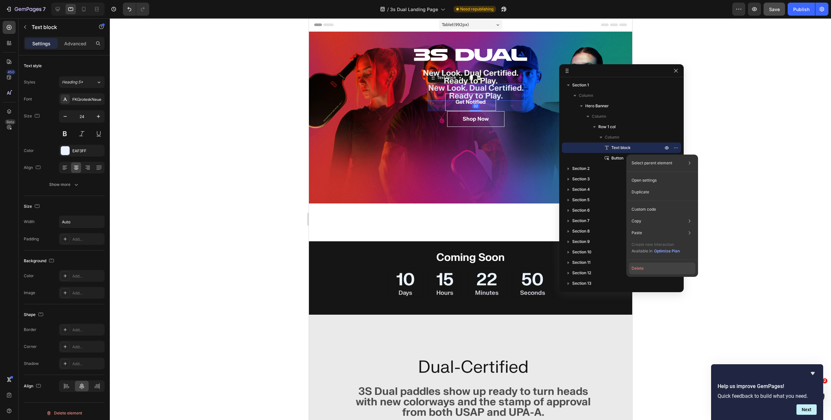
click at [636, 270] on button "Delete" at bounding box center [662, 268] width 66 height 12
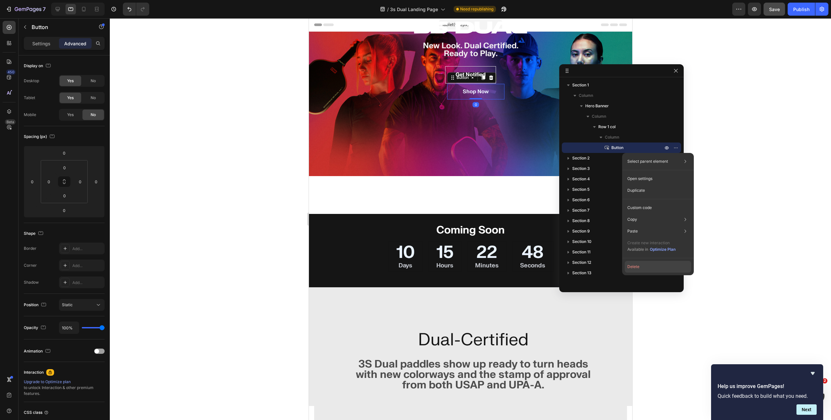
click at [638, 265] on button "Delete" at bounding box center [658, 267] width 66 height 12
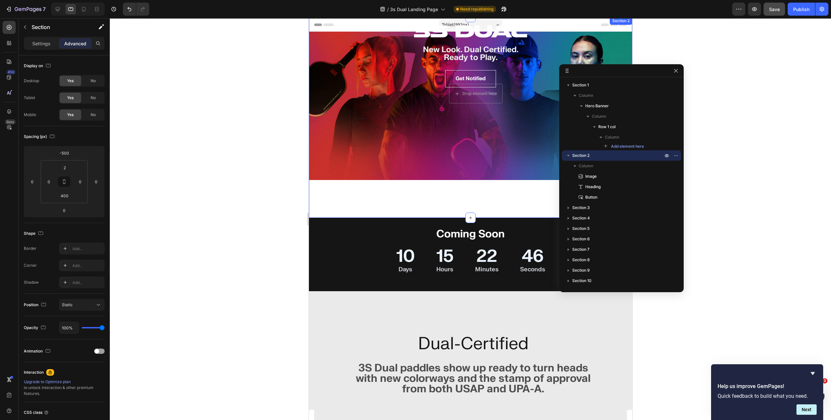
click at [501, 115] on div "Image New Look. Dual Certified. Ready to Play. Heading Get Notified Button Sect…" at bounding box center [470, 117] width 323 height 201
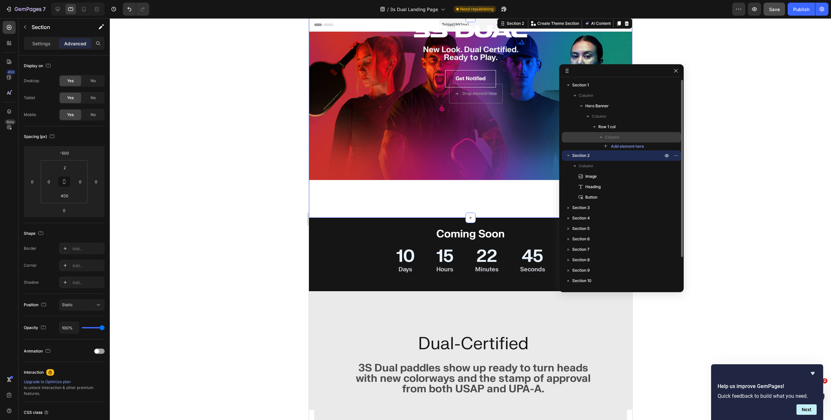
click at [617, 138] on span "Column" at bounding box center [612, 137] width 14 height 7
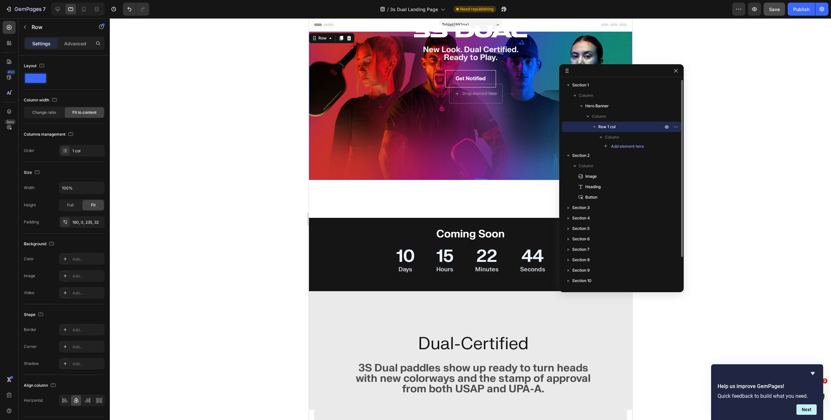
click at [611, 124] on span "Row 1 col" at bounding box center [606, 127] width 17 height 7
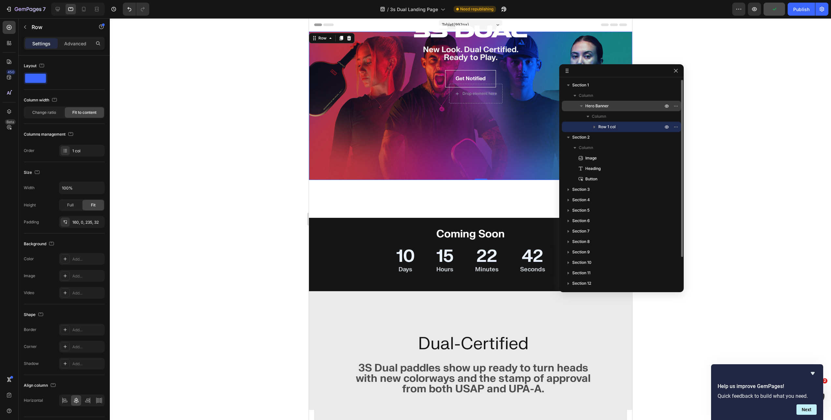
click at [606, 110] on div "Hero Banner" at bounding box center [622, 106] width 114 height 10
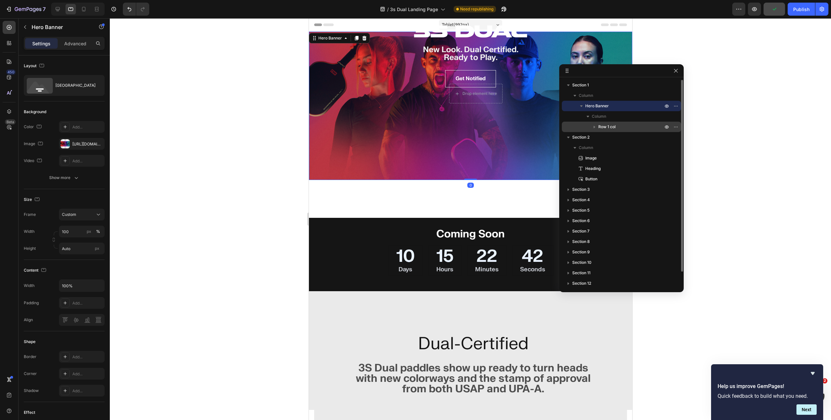
click at [612, 128] on span "Row 1 col" at bounding box center [606, 127] width 17 height 7
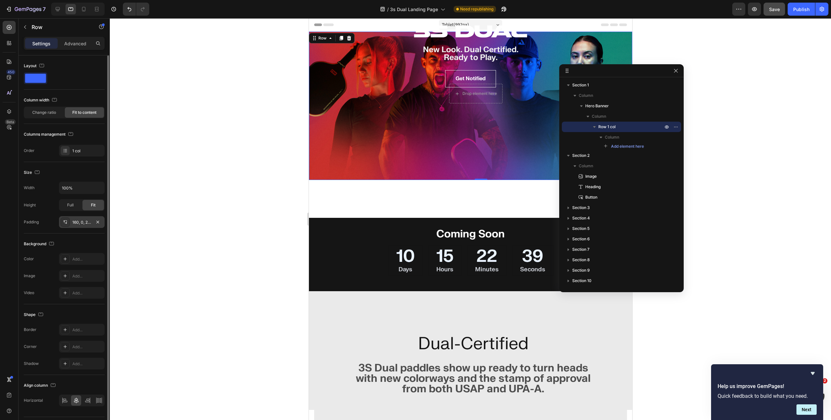
click at [75, 223] on div "160, 0, 235, 32" at bounding box center [81, 222] width 19 height 6
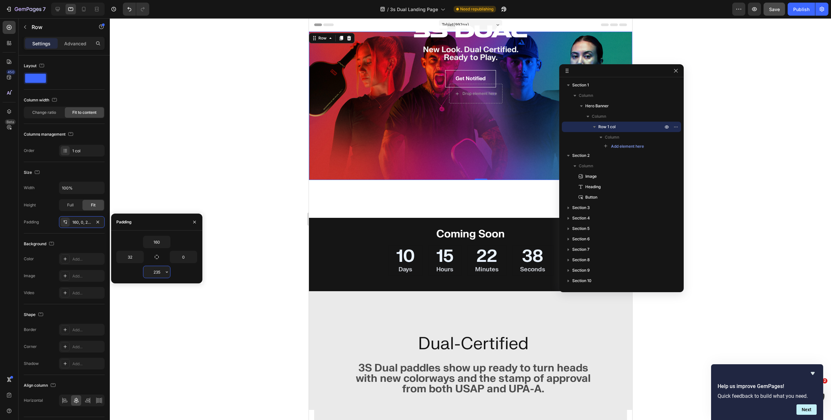
click at [157, 275] on input "235" at bounding box center [156, 272] width 27 height 12
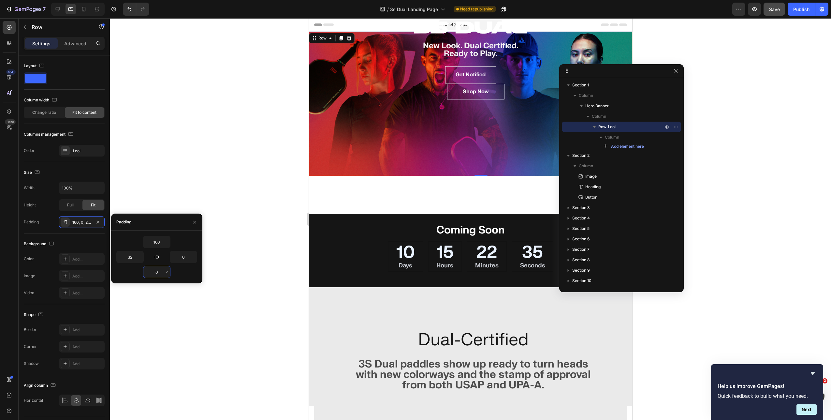
type input "235"
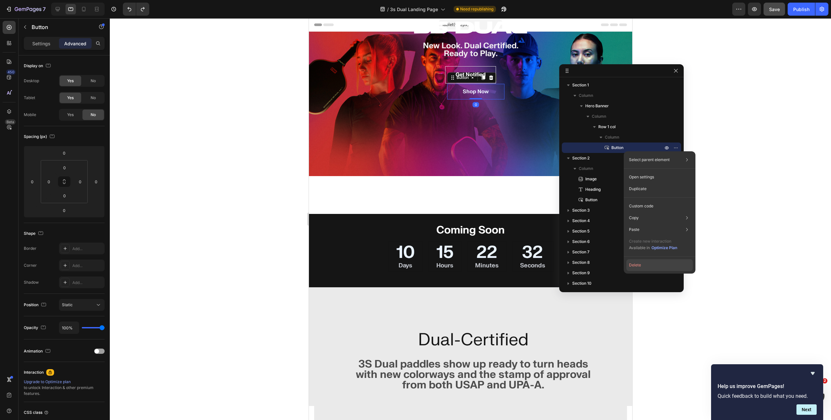
click at [634, 263] on button "Delete" at bounding box center [659, 265] width 66 height 12
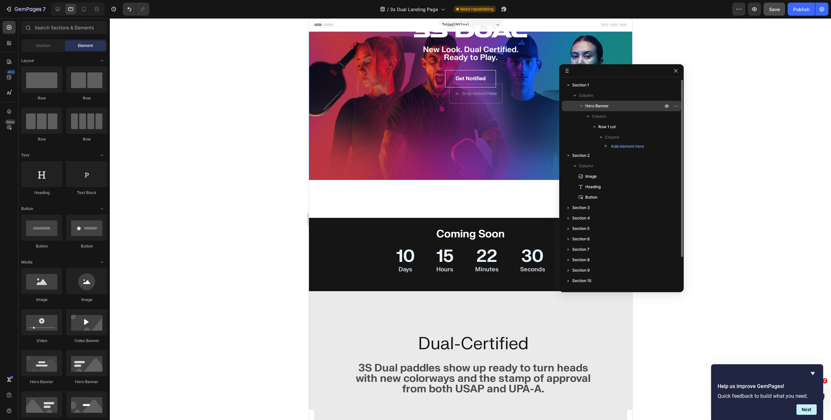
click at [616, 107] on p "Hero Banner" at bounding box center [624, 106] width 79 height 7
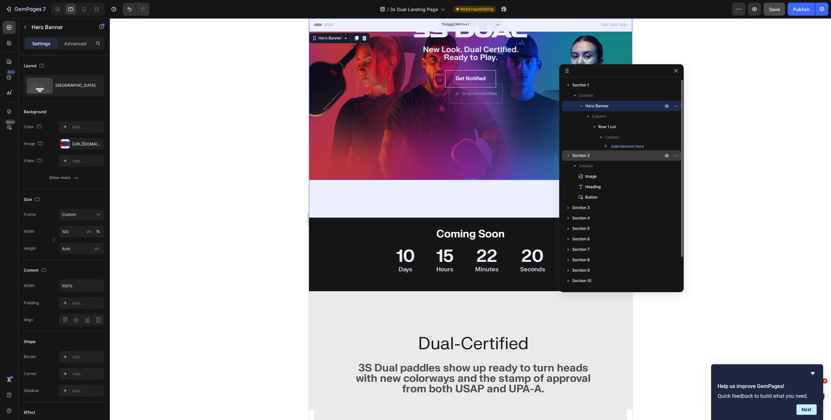
click at [604, 156] on p "Section 2" at bounding box center [618, 155] width 92 height 7
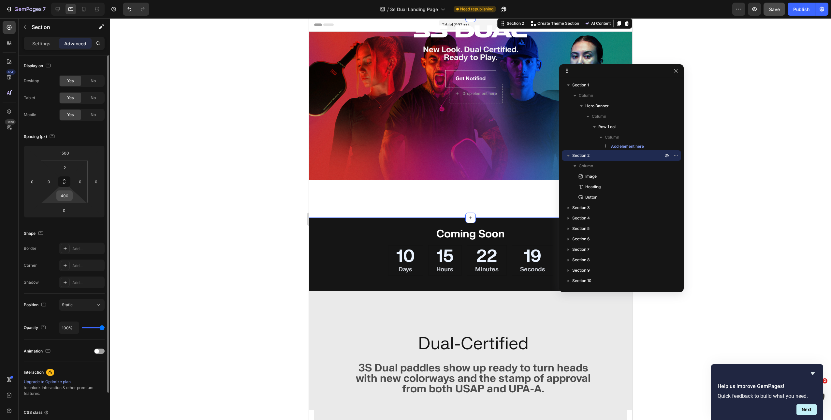
click at [69, 195] on input "400" at bounding box center [64, 196] width 13 height 10
click at [72, 152] on div "-500" at bounding box center [64, 153] width 16 height 10
click at [66, 152] on input "-500" at bounding box center [64, 153] width 13 height 10
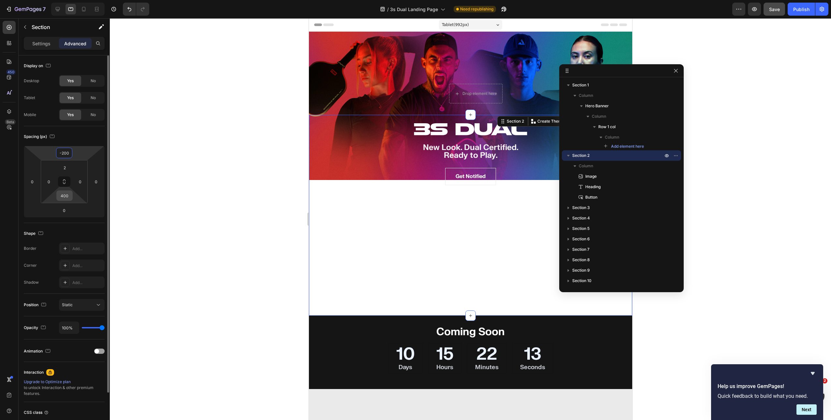
type input "-200"
click at [65, 199] on input "400" at bounding box center [64, 196] width 13 height 10
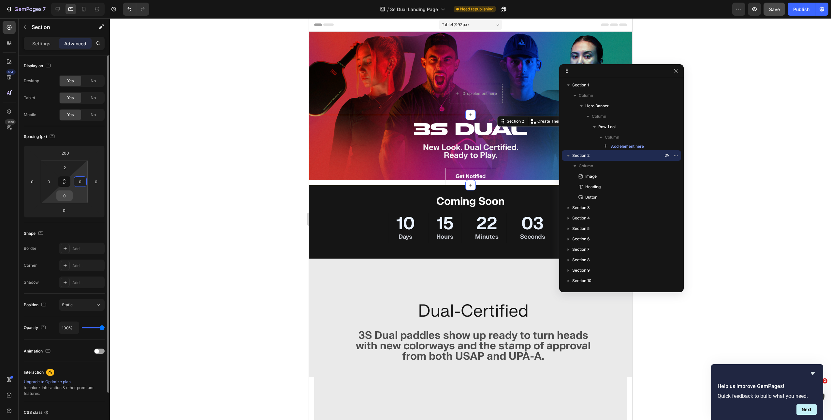
click at [69, 195] on input "0" at bounding box center [64, 196] width 13 height 10
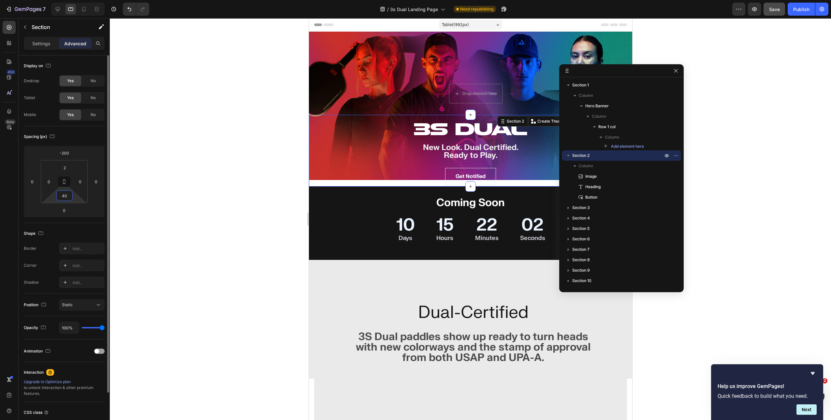
type input "40"
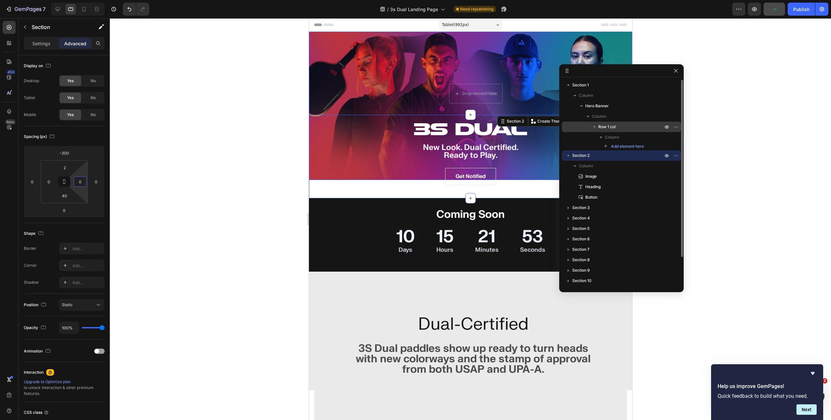
click at [613, 126] on span "Row 1 col" at bounding box center [606, 127] width 17 height 7
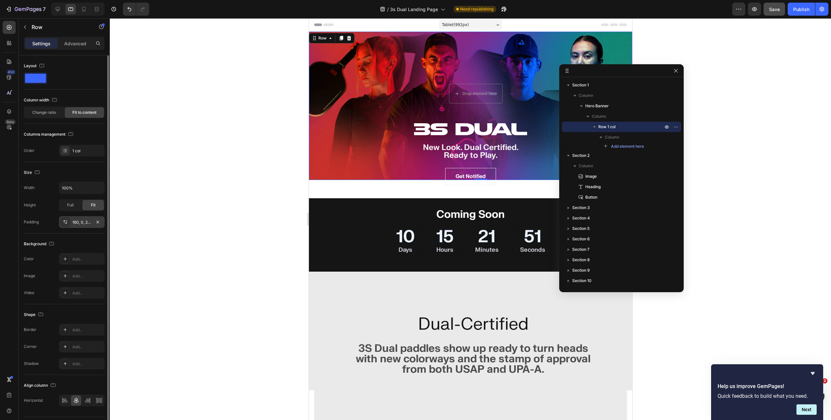
click at [85, 222] on div "160, 0, 235, 32" at bounding box center [81, 222] width 19 height 6
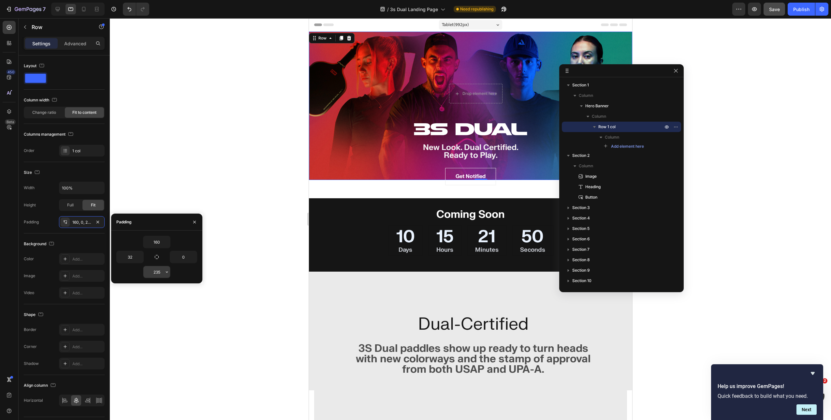
click at [154, 272] on input "235" at bounding box center [156, 272] width 27 height 12
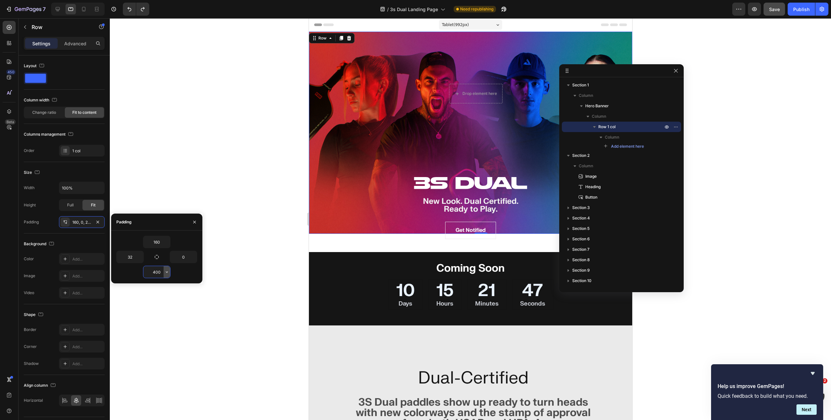
type input "235"
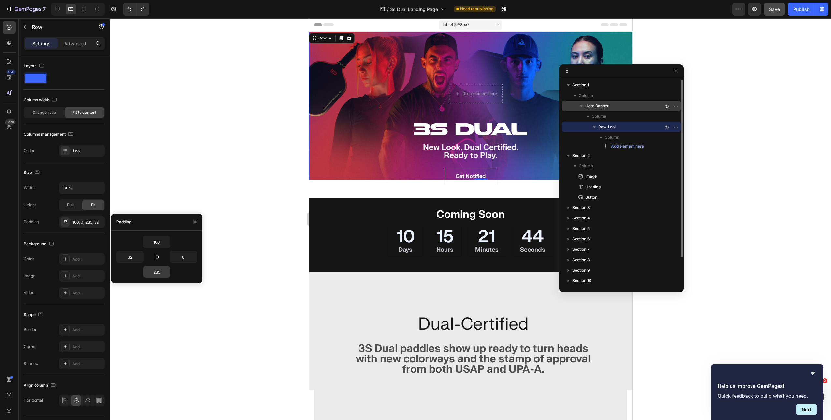
click at [602, 106] on span "Hero Banner" at bounding box center [596, 106] width 23 height 7
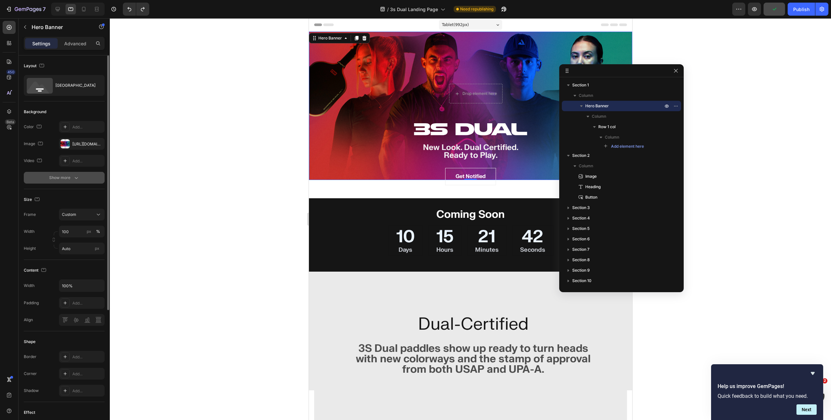
click at [81, 177] on button "Show more" at bounding box center [64, 178] width 81 height 12
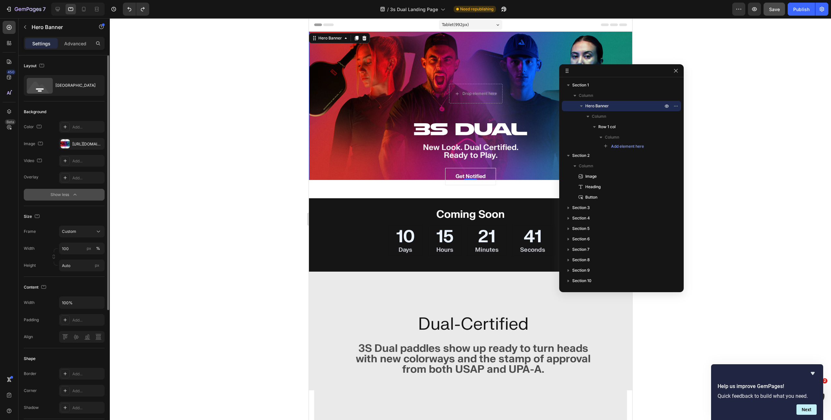
click at [74, 197] on icon "button" at bounding box center [75, 194] width 7 height 7
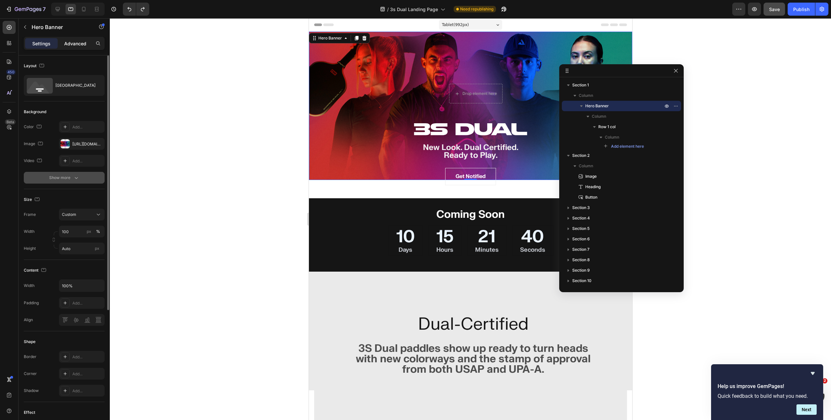
click at [79, 44] on p "Advanced" at bounding box center [75, 43] width 22 height 7
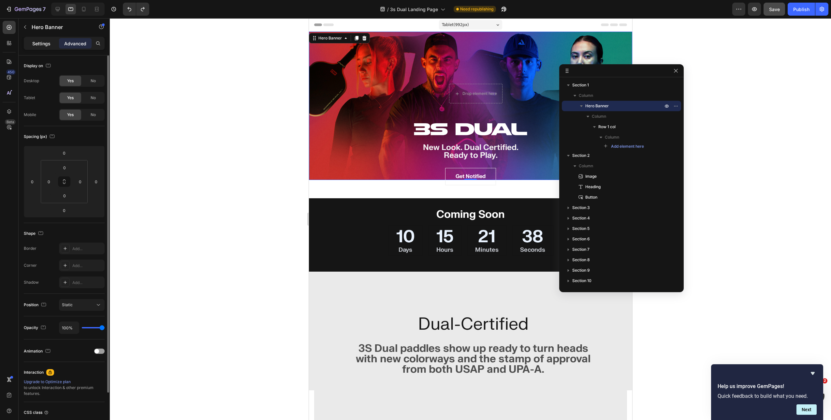
click at [36, 45] on p "Settings" at bounding box center [41, 43] width 18 height 7
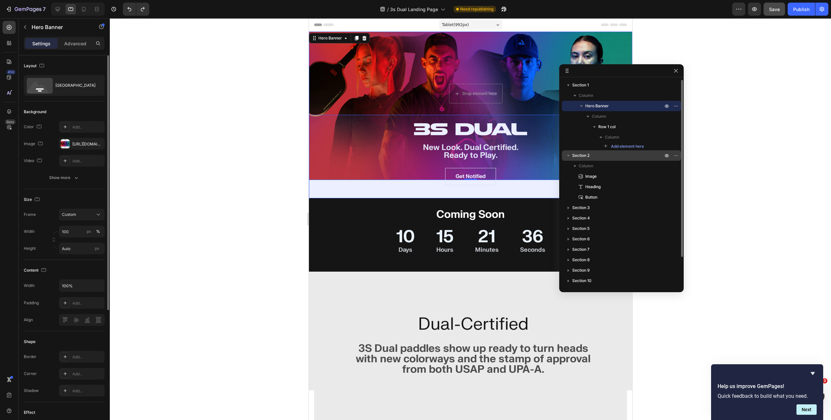
click at [604, 157] on p "Section 2" at bounding box center [618, 155] width 92 height 7
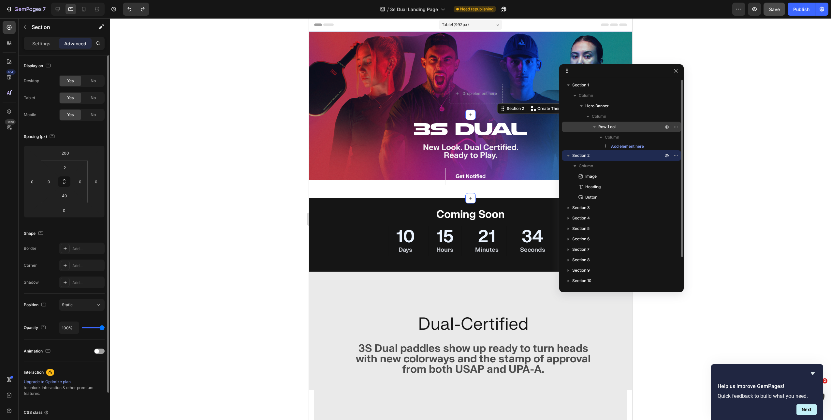
click at [620, 128] on p "Row 1 col" at bounding box center [631, 127] width 66 height 7
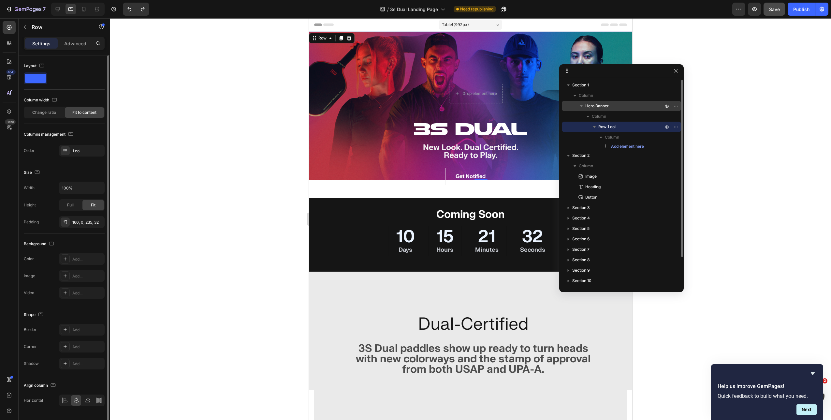
click at [606, 106] on span "Hero Banner" at bounding box center [596, 106] width 23 height 7
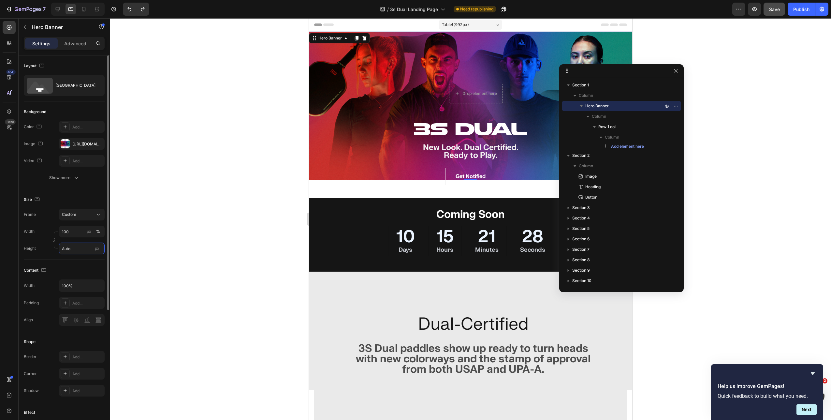
click at [80, 250] on input "Auto" at bounding box center [82, 248] width 46 height 12
click at [79, 274] on span "Fit screen" at bounding box center [71, 276] width 18 height 6
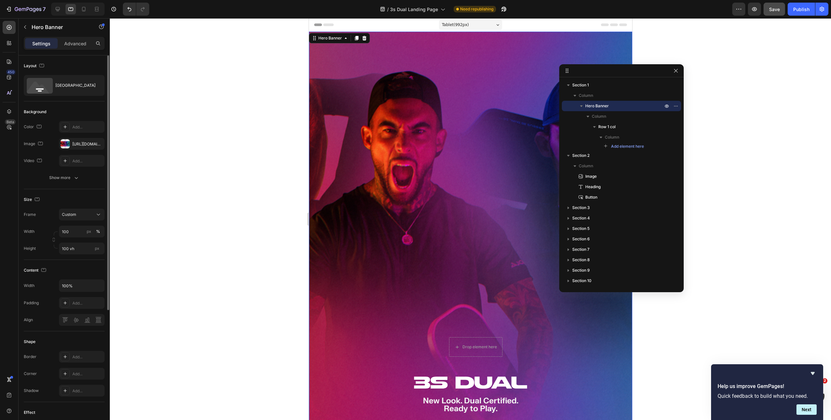
type input "Auto"
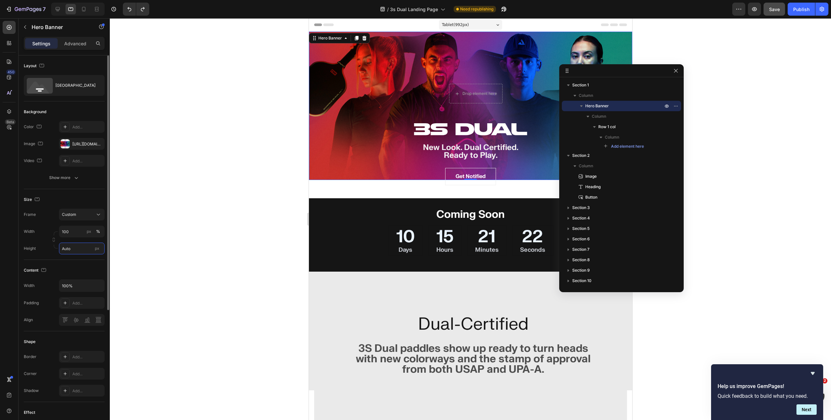
click at [81, 248] on input "Auto" at bounding box center [82, 248] width 46 height 12
click at [82, 262] on p "Fit content Auto" at bounding box center [81, 264] width 38 height 6
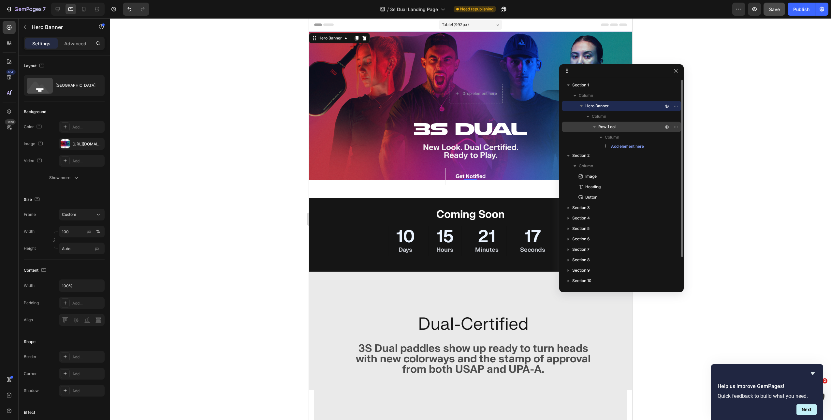
click at [615, 124] on span "Row 1 col" at bounding box center [606, 127] width 17 height 7
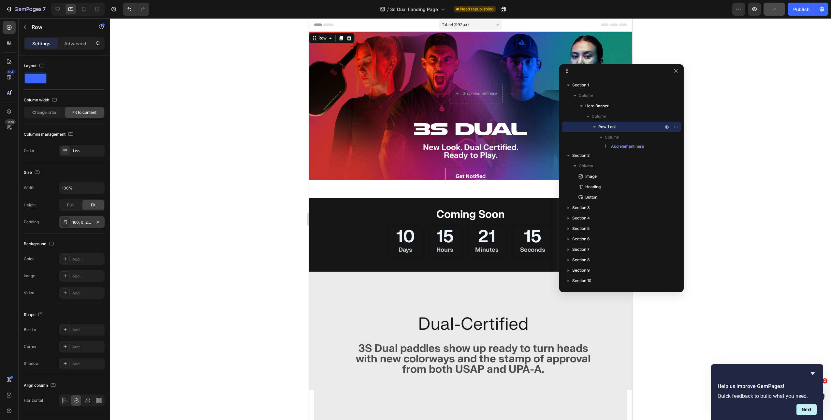
click at [79, 224] on div "160, 0, 235, 32" at bounding box center [81, 222] width 19 height 6
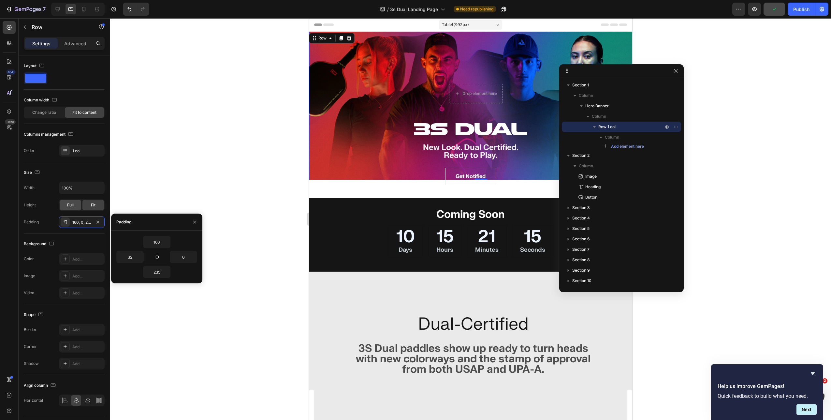
click at [75, 205] on div "Full" at bounding box center [71, 205] width 22 height 10
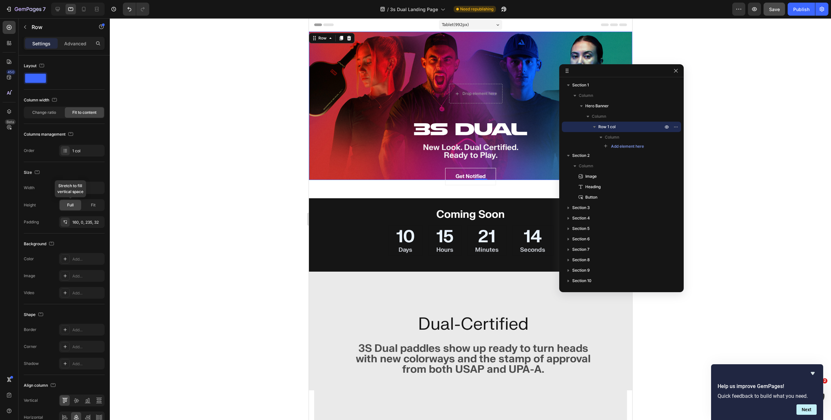
click at [72, 205] on span "Full" at bounding box center [70, 205] width 7 height 6
click at [81, 223] on div "160, 0, 235, 32" at bounding box center [81, 222] width 19 height 6
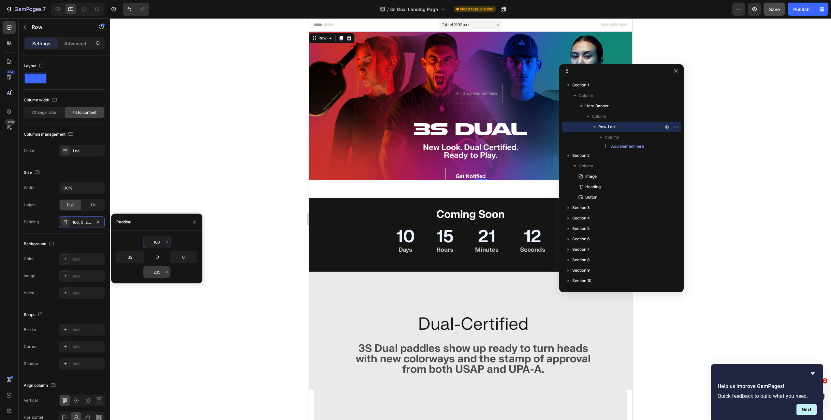
click at [158, 271] on input "235" at bounding box center [156, 272] width 27 height 12
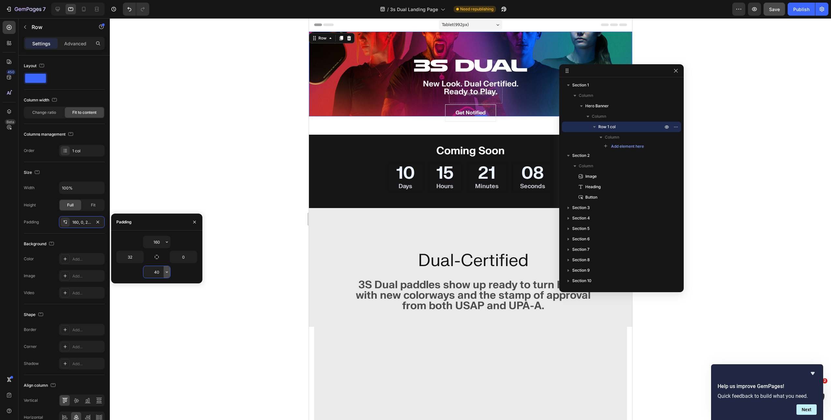
type input "235"
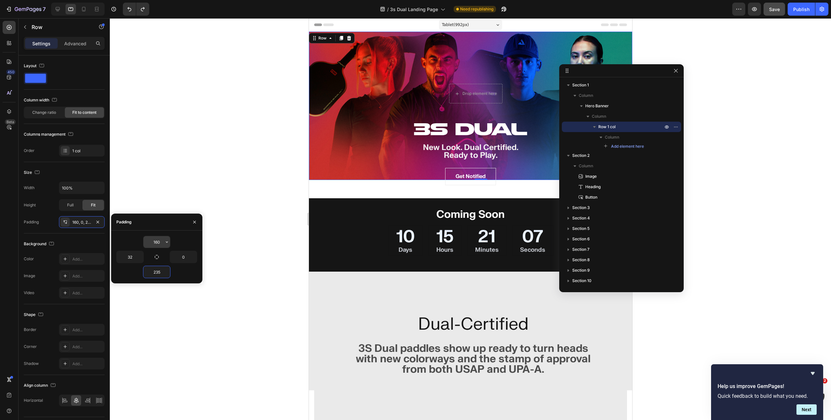
click at [159, 243] on input "160" at bounding box center [156, 242] width 27 height 12
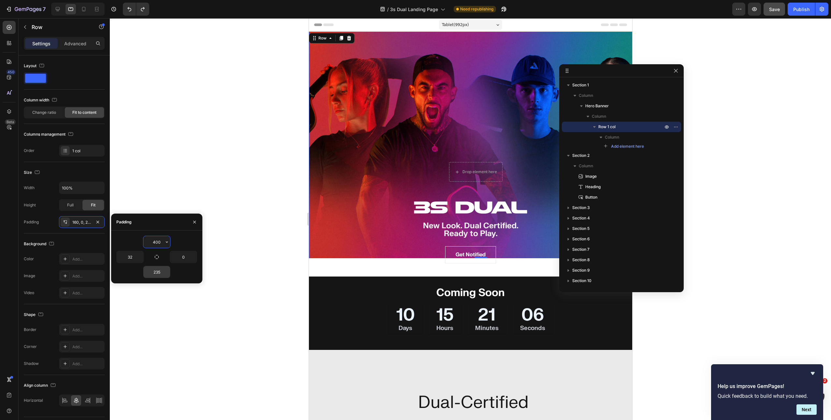
type input "400"
click at [156, 271] on input "235" at bounding box center [156, 272] width 27 height 12
type input "0"
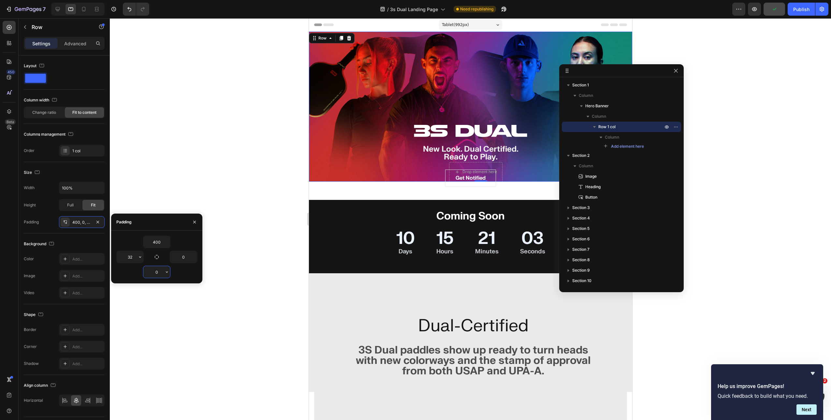
type input "160"
type input "235"
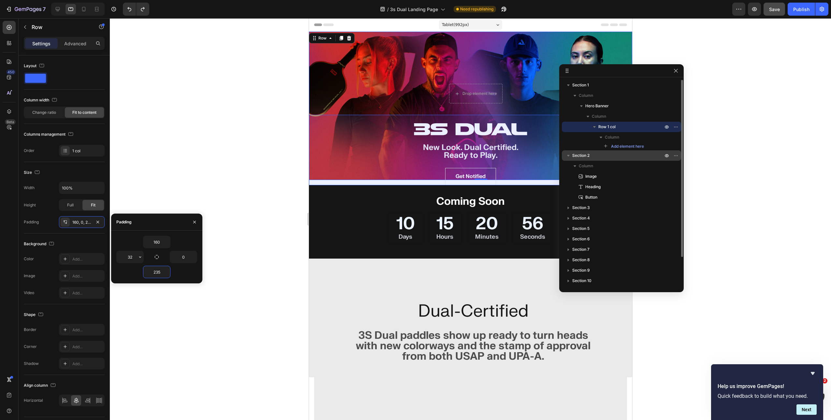
click at [600, 154] on p "Section 2" at bounding box center [618, 155] width 92 height 7
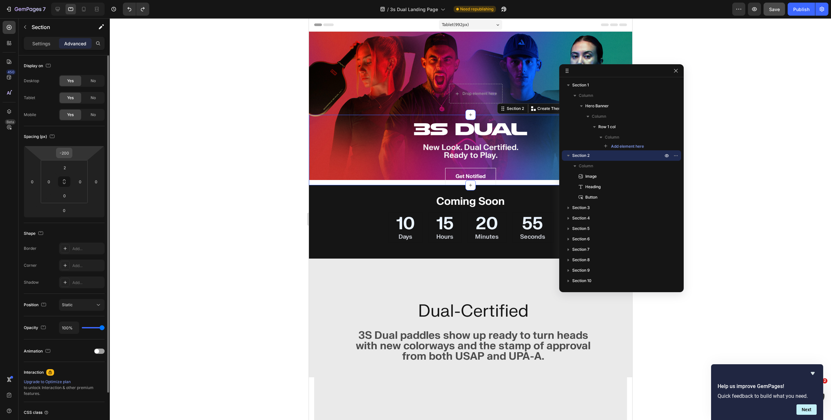
click at [69, 156] on input "-200" at bounding box center [64, 153] width 13 height 10
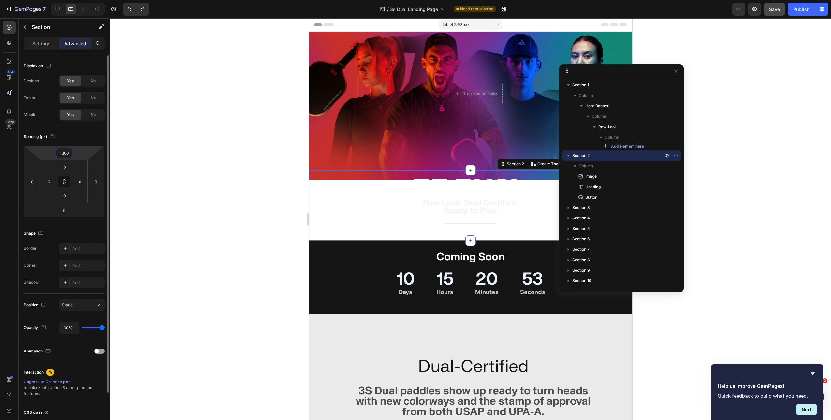
type input "-300"
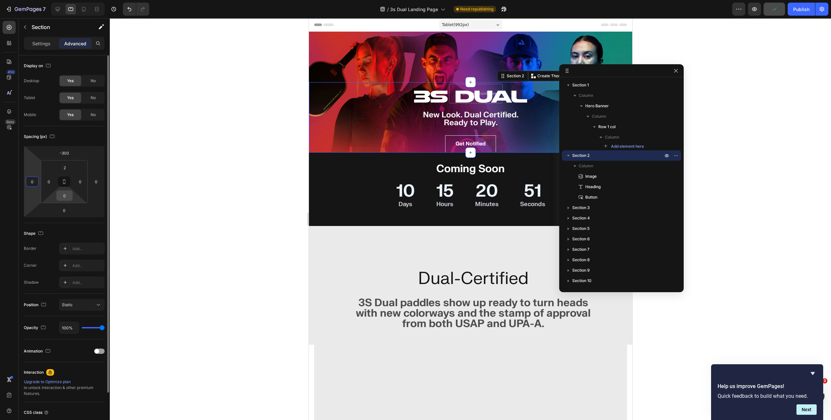
click at [72, 194] on div "0" at bounding box center [64, 195] width 16 height 10
click at [69, 195] on input "0" at bounding box center [64, 196] width 13 height 10
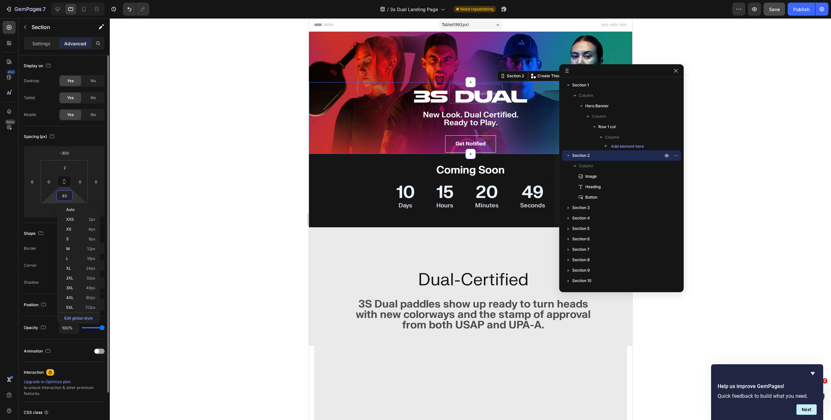
type input "40"
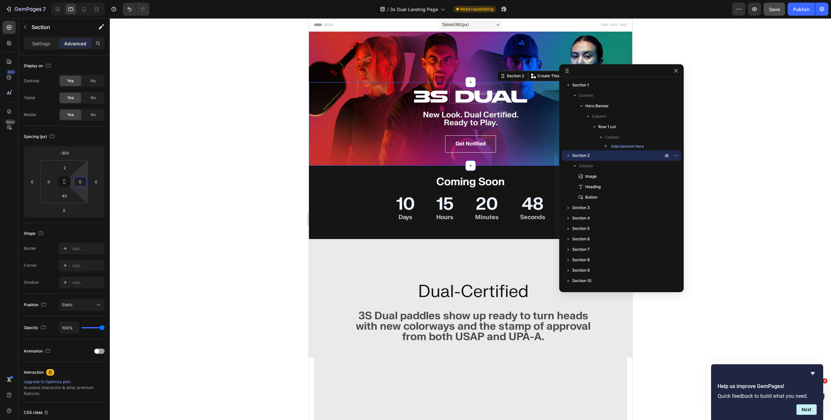
click at [188, 165] on div at bounding box center [470, 219] width 721 height 402
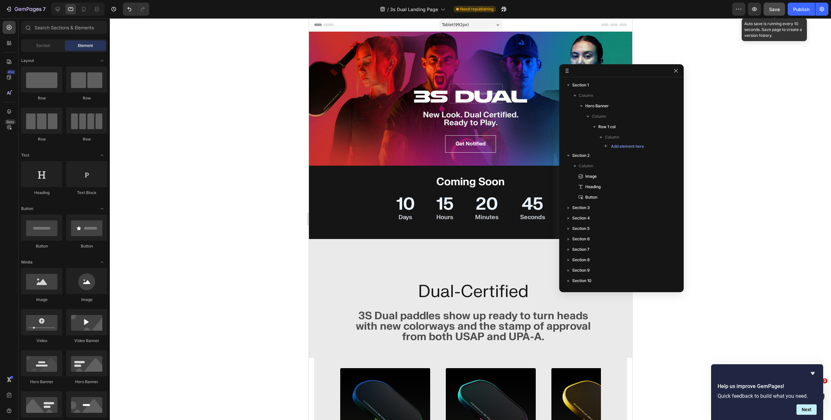
click at [774, 9] on span "Save" at bounding box center [774, 10] width 11 height 6
click at [84, 10] on icon at bounding box center [84, 9] width 7 height 7
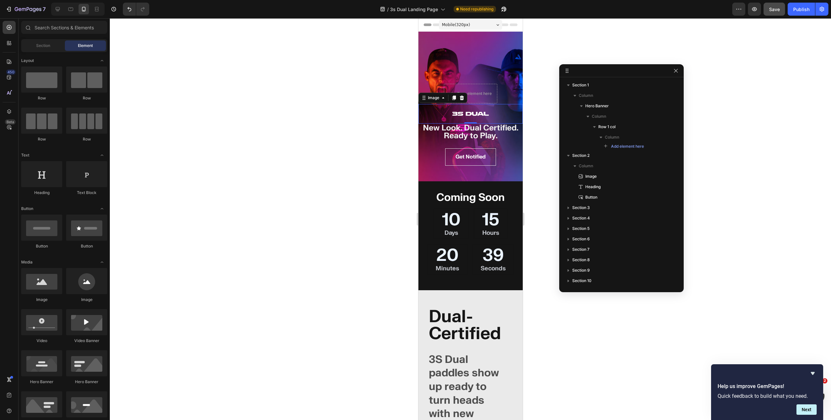
click at [474, 112] on img at bounding box center [470, 114] width 37 height 4
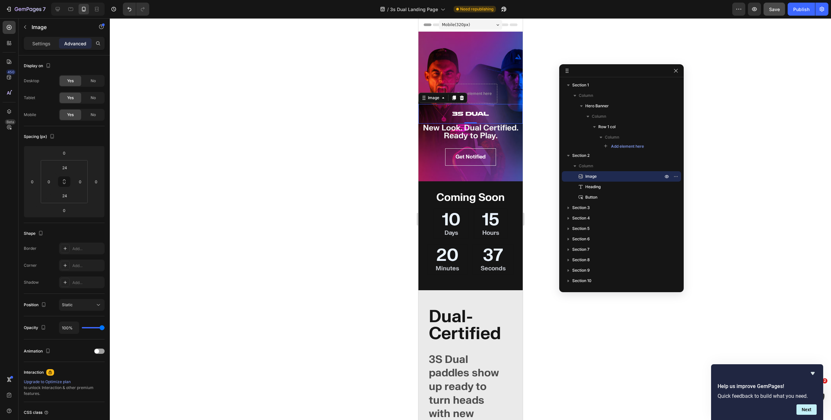
click at [41, 49] on div "Settings Advanced" at bounding box center [64, 43] width 81 height 13
click at [42, 46] on p "Settings" at bounding box center [41, 43] width 18 height 7
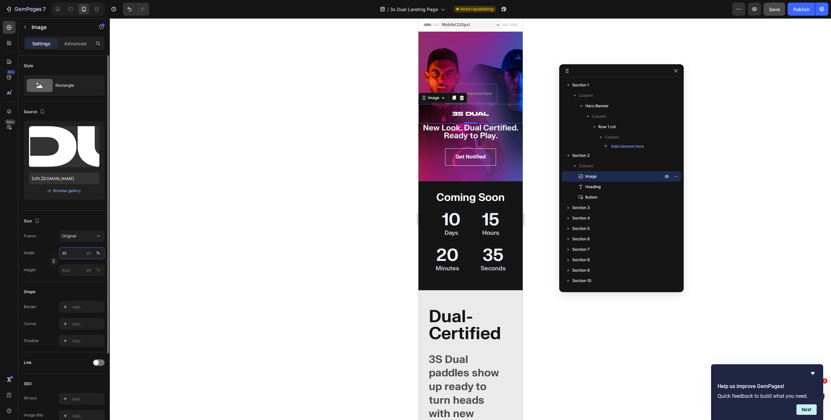
click at [69, 250] on input "35" at bounding box center [82, 253] width 46 height 12
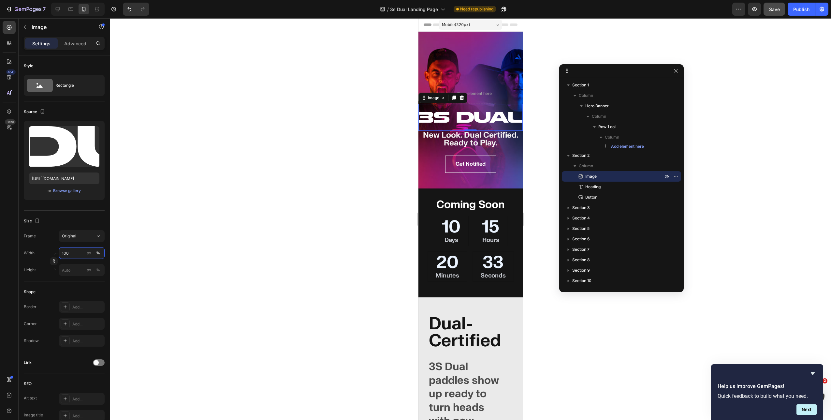
type input "100"
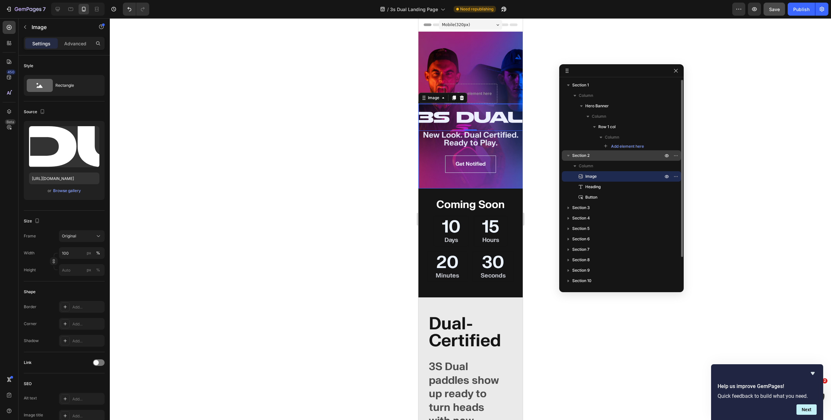
click at [585, 154] on span "Section 2" at bounding box center [580, 155] width 17 height 7
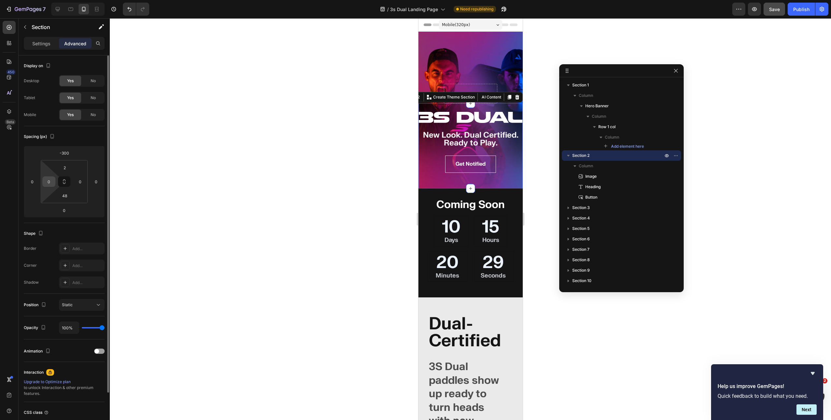
click at [54, 180] on div "0" at bounding box center [48, 181] width 13 height 10
click at [51, 181] on input "0" at bounding box center [49, 182] width 10 height 10
type input "16"
type input "1"
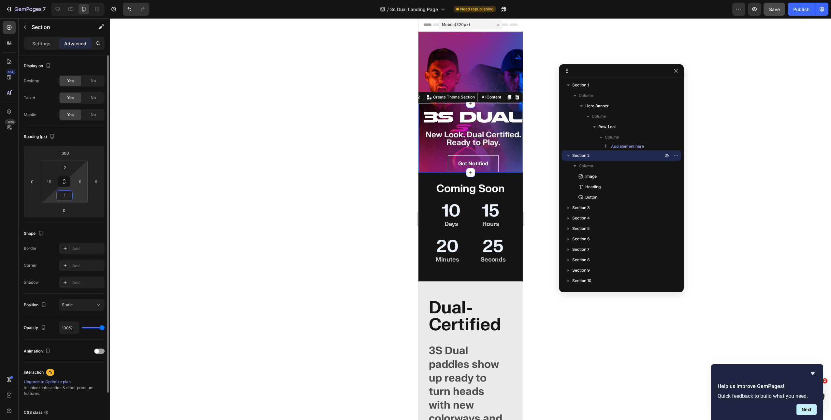
type input "0"
type input "48"
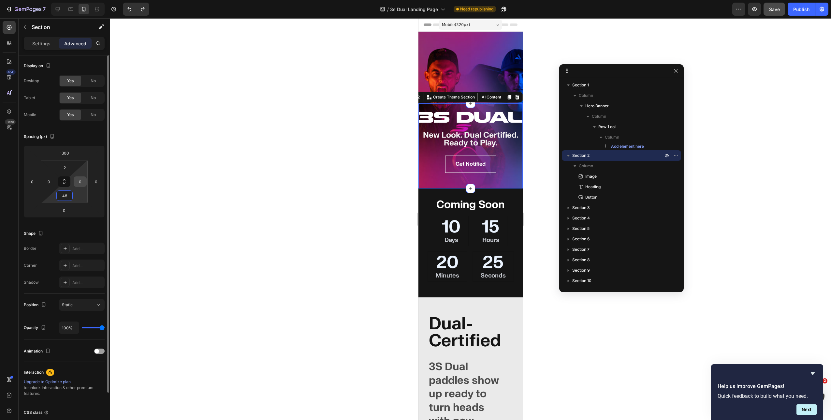
click at [80, 183] on input "0" at bounding box center [80, 182] width 10 height 10
type input "16"
click at [49, 183] on input "0" at bounding box center [49, 182] width 10 height 10
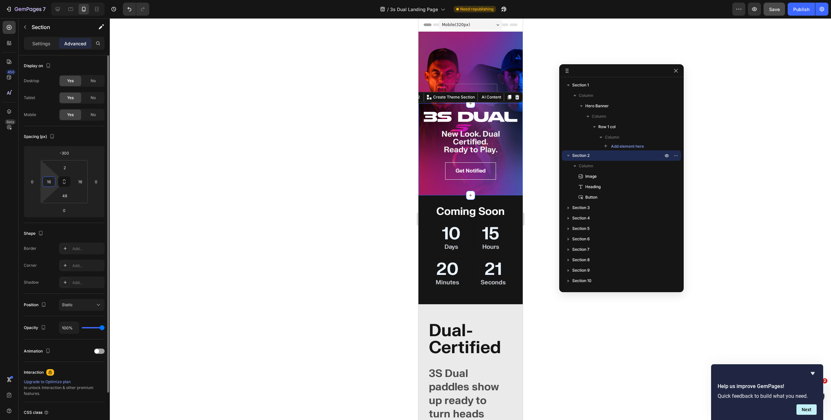
type input "16"
click at [262, 107] on div at bounding box center [470, 219] width 721 height 402
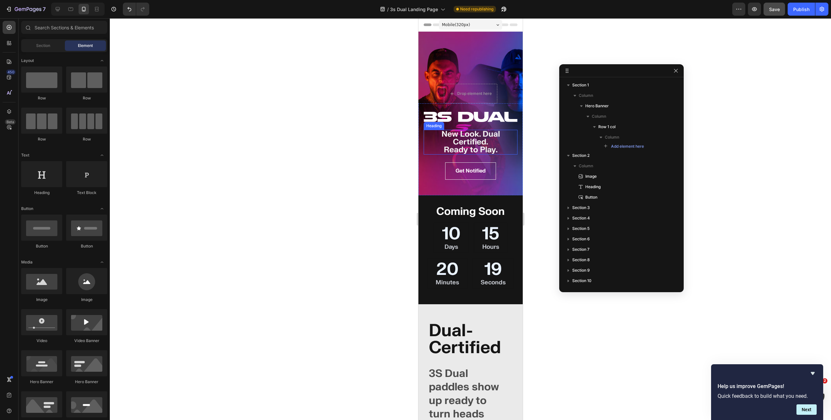
click at [464, 139] on h2 "New Look. Dual Certified. Ready to Play." at bounding box center [470, 142] width 94 height 25
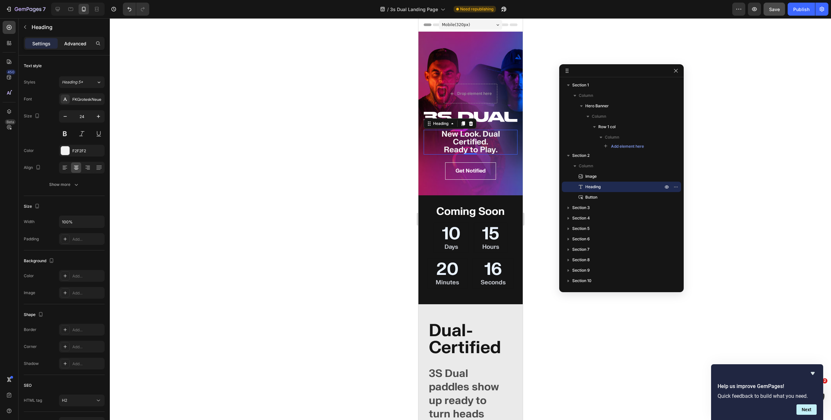
click at [80, 47] on div "Advanced" at bounding box center [75, 43] width 33 height 10
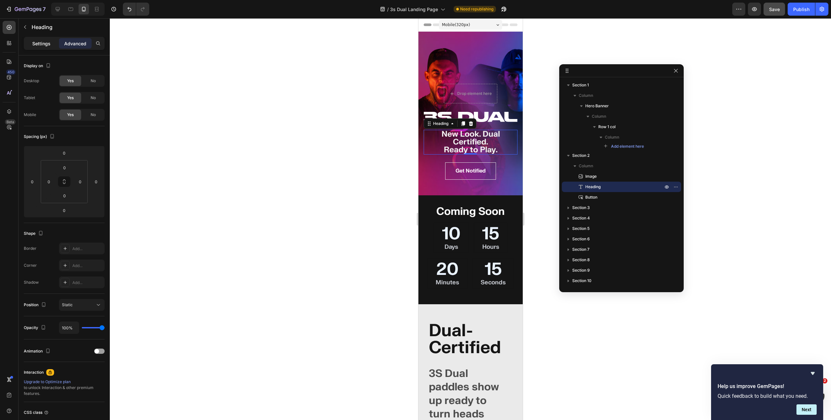
click at [45, 44] on p "Settings" at bounding box center [41, 43] width 18 height 7
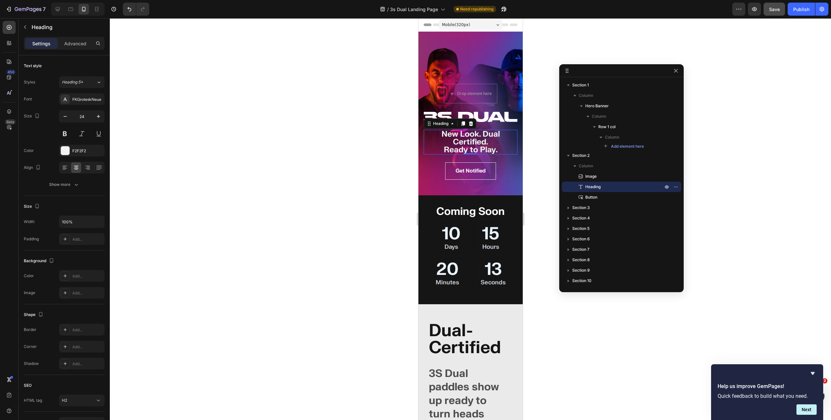
click at [441, 135] on h2 "New Look. Dual Certified. Ready to Play." at bounding box center [470, 142] width 94 height 25
click at [450, 142] on p "New Look. Dual Certified. Ready to Play." at bounding box center [470, 141] width 93 height 23
click at [446, 149] on p "New Look. Dual-Certified. Ready to Play." at bounding box center [470, 141] width 93 height 23
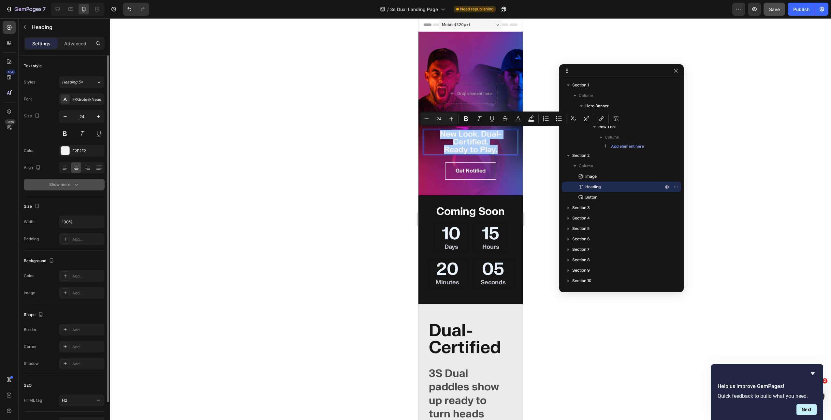
click at [70, 187] on div "Show more" at bounding box center [64, 184] width 30 height 7
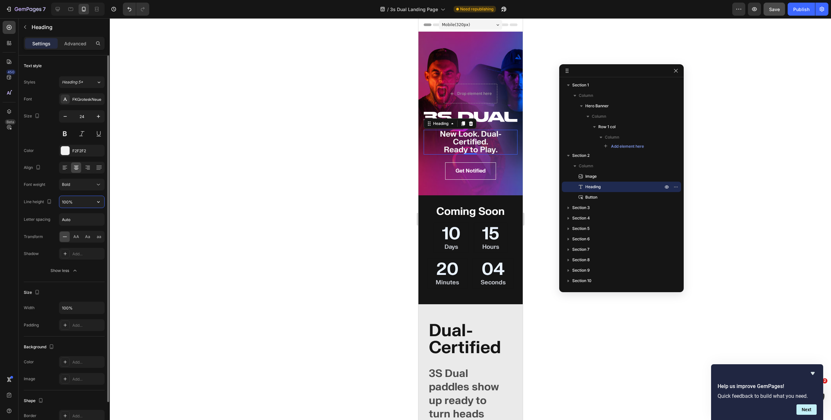
click at [90, 203] on input "100%" at bounding box center [81, 202] width 45 height 12
click at [98, 201] on icon "button" at bounding box center [98, 201] width 7 height 7
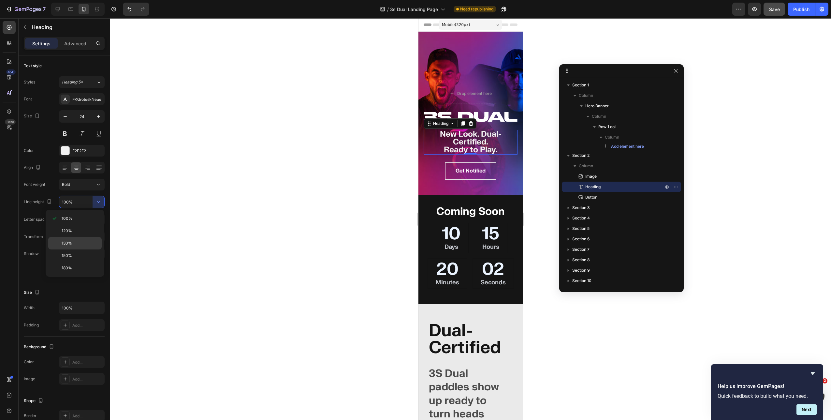
click at [72, 239] on div "130%" at bounding box center [74, 243] width 53 height 12
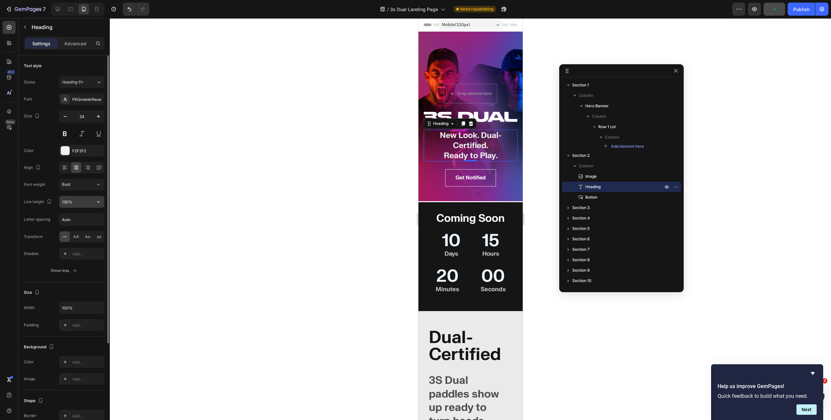
click at [98, 201] on icon "button" at bounding box center [98, 201] width 7 height 7
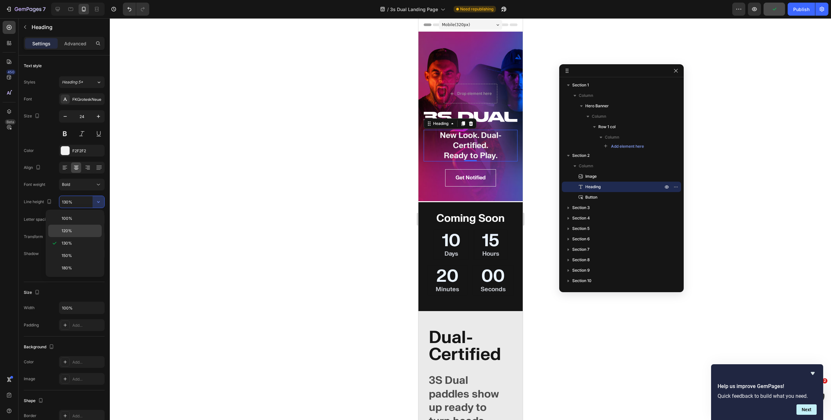
click at [77, 234] on div "120%" at bounding box center [74, 231] width 53 height 12
type input "120%"
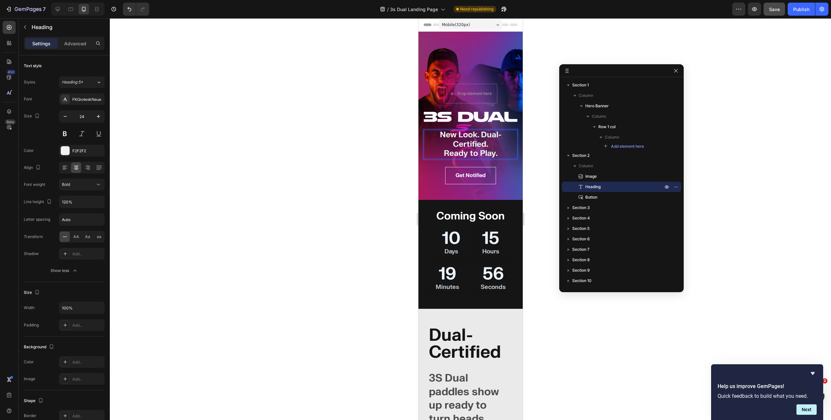
click at [437, 135] on p "New Look. Dual-Certified. Ready to Play." at bounding box center [470, 144] width 93 height 28
click at [69, 168] on div at bounding box center [65, 167] width 10 height 10
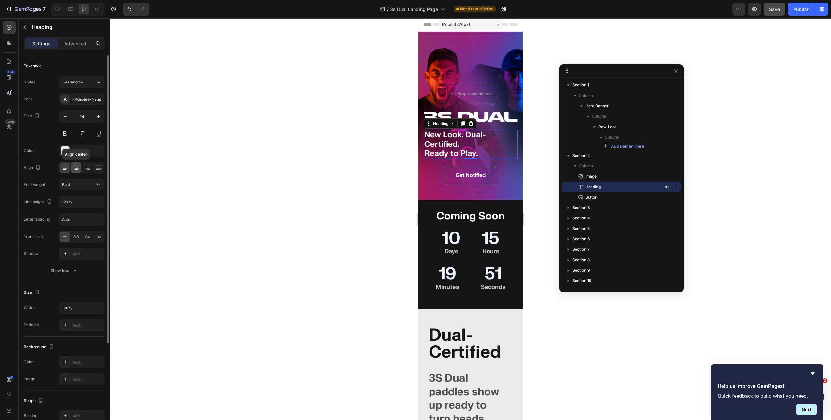
click at [80, 168] on div at bounding box center [76, 167] width 10 height 10
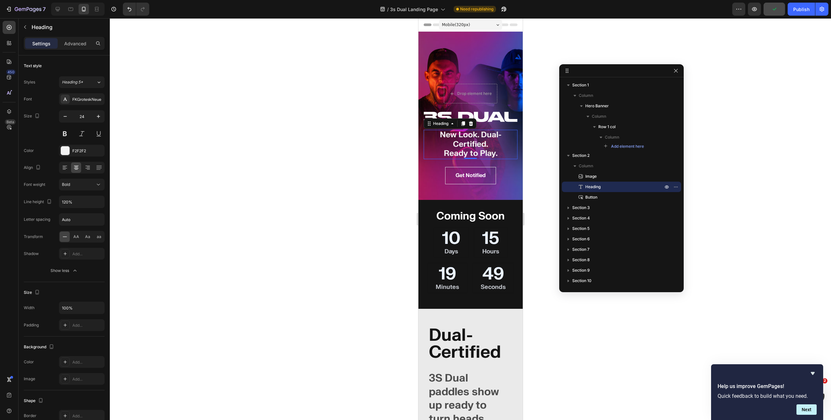
click at [161, 139] on div at bounding box center [470, 219] width 721 height 402
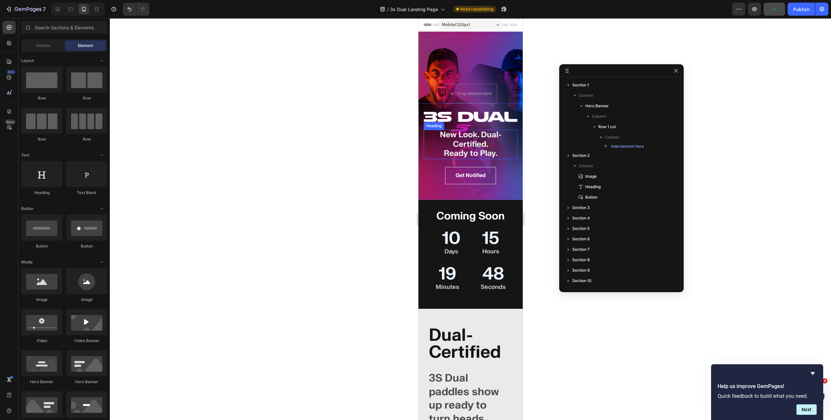
click at [473, 138] on p "New Look. Dual-Certified. Ready to Play." at bounding box center [470, 144] width 93 height 28
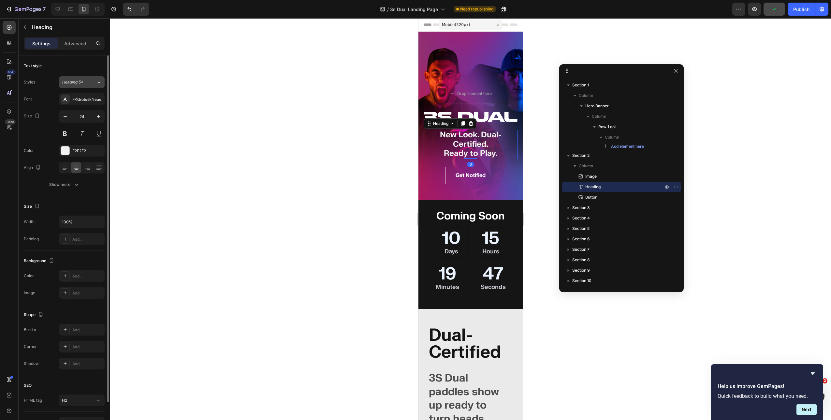
click at [88, 84] on div "Heading 5*" at bounding box center [79, 82] width 34 height 6
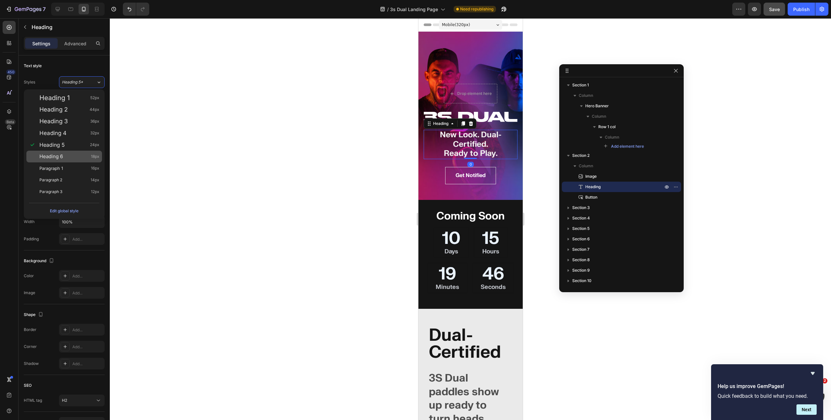
click at [67, 155] on div "Heading 6 18px" at bounding box center [69, 156] width 60 height 7
type input "18"
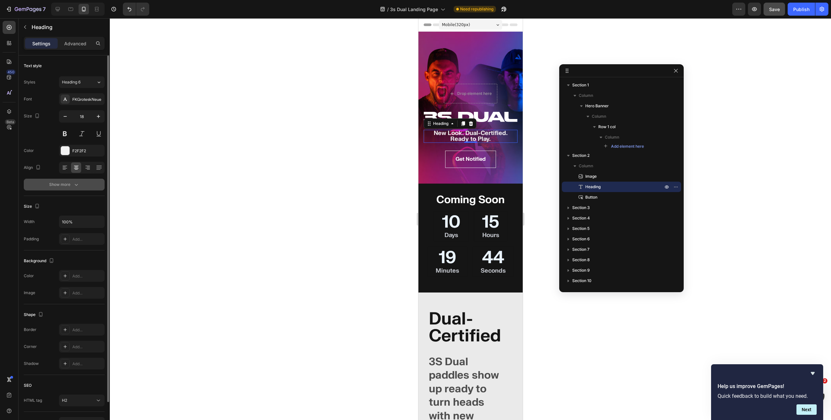
click at [85, 186] on button "Show more" at bounding box center [64, 185] width 81 height 12
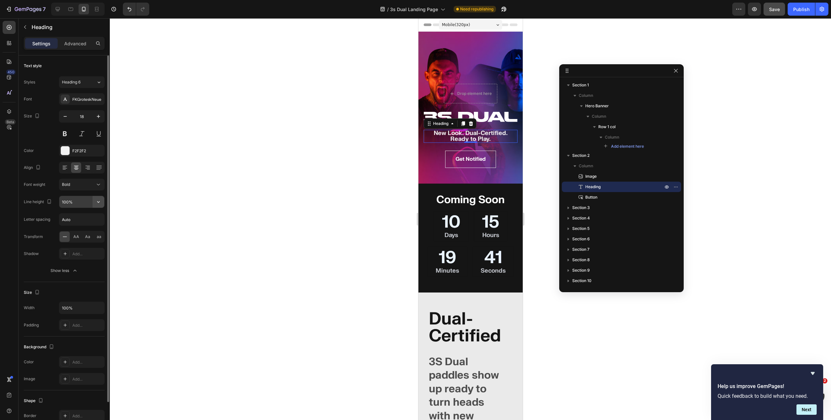
click at [101, 201] on icon "button" at bounding box center [98, 201] width 7 height 7
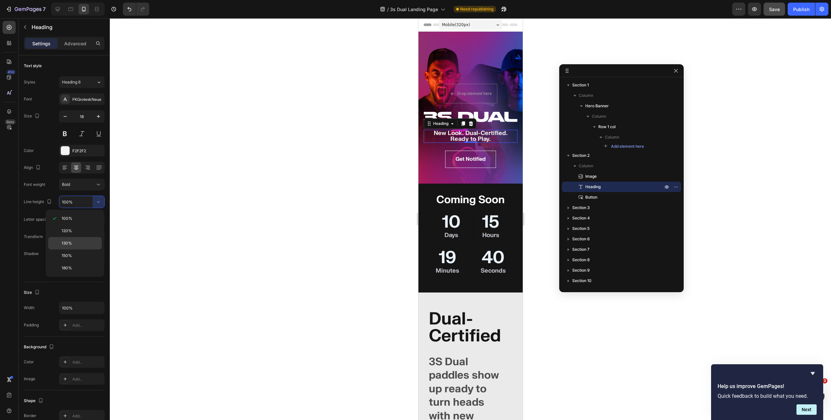
click at [74, 248] on div "130%" at bounding box center [74, 243] width 53 height 12
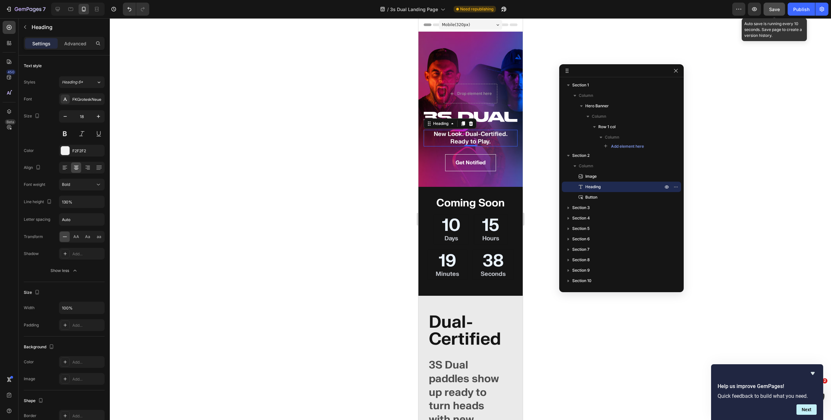
click at [772, 11] on span "Save" at bounding box center [774, 10] width 11 height 6
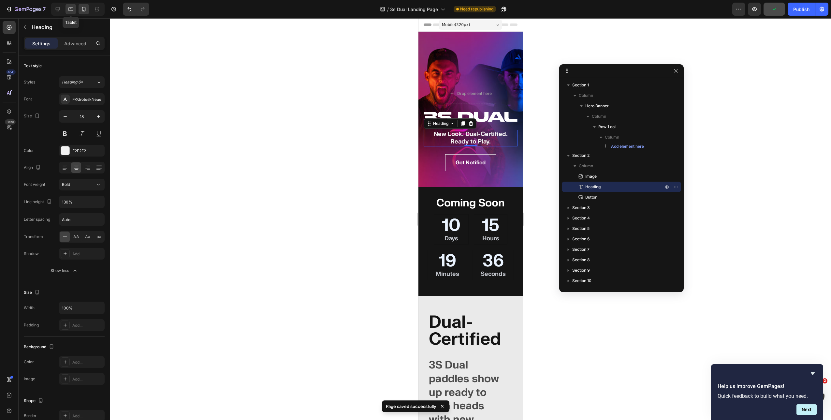
click at [72, 10] on icon at bounding box center [70, 9] width 7 height 7
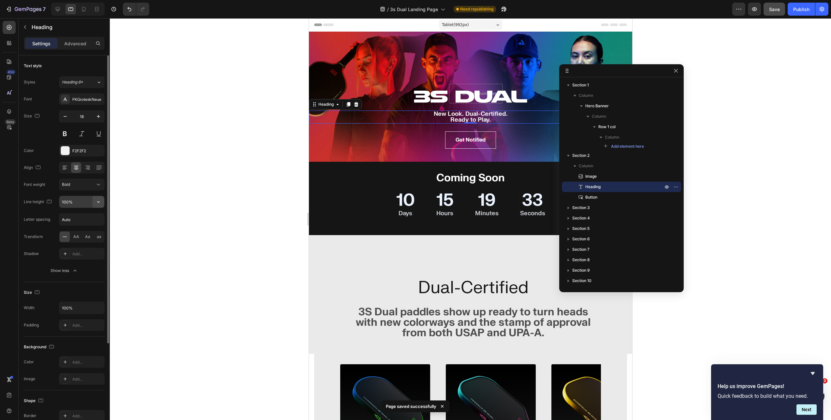
click at [97, 202] on icon "button" at bounding box center [98, 201] width 7 height 7
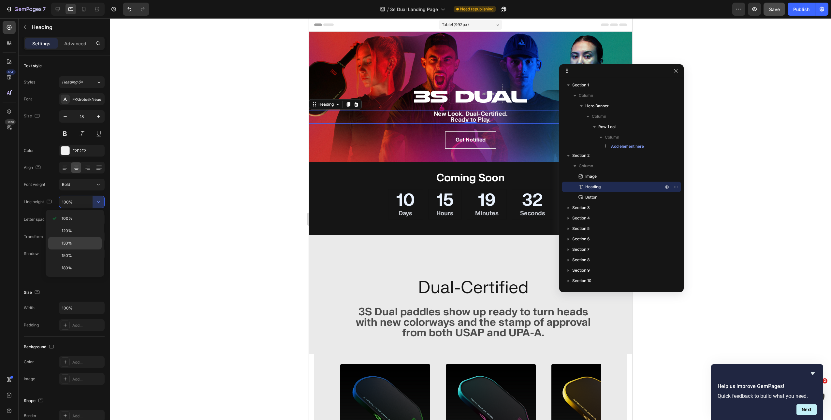
click at [76, 240] on p "130%" at bounding box center [80, 243] width 37 height 6
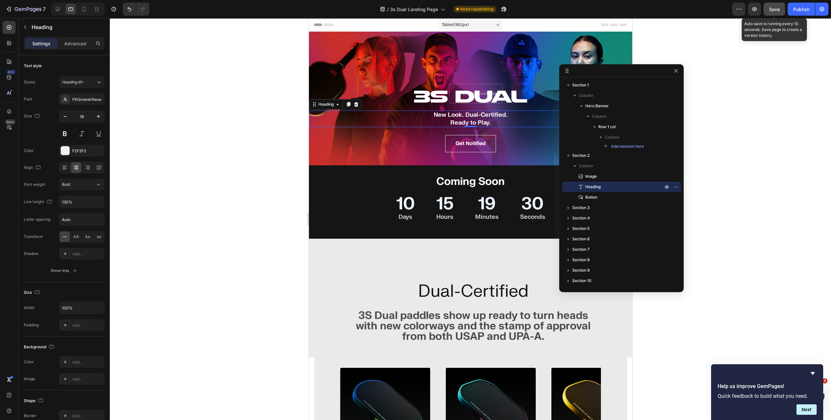
click at [773, 7] on span "Save" at bounding box center [774, 10] width 11 height 6
click at [59, 8] on icon at bounding box center [57, 9] width 7 height 7
type input "100%"
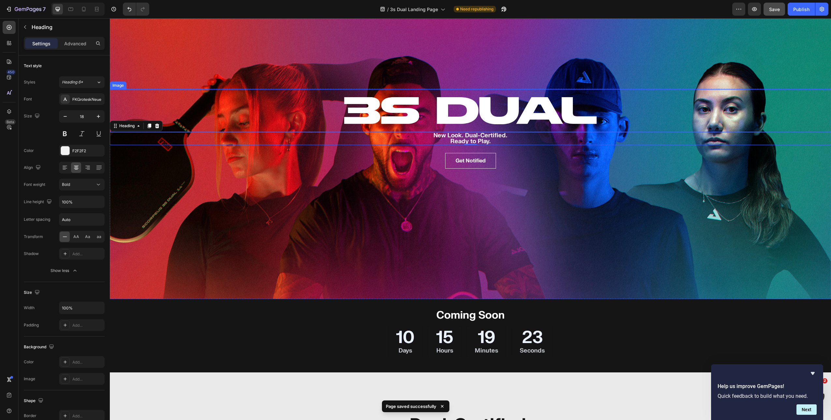
scroll to position [179, 0]
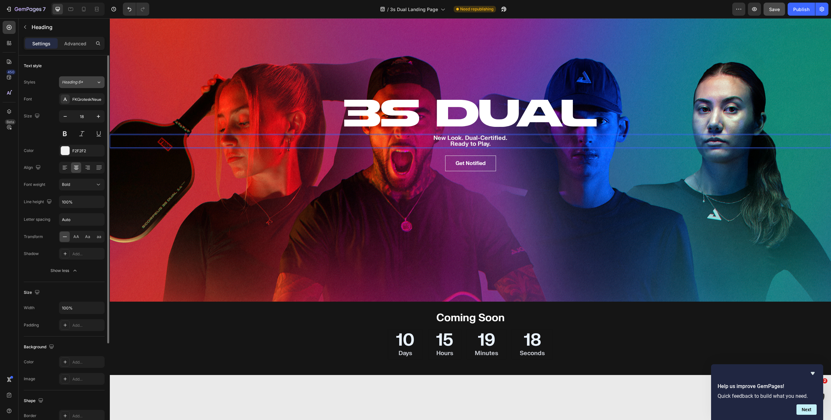
click at [93, 83] on div "Heading 6*" at bounding box center [79, 82] width 34 height 6
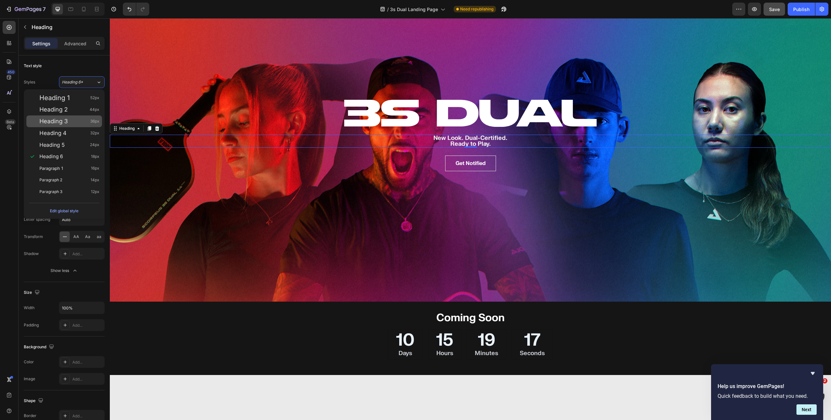
click at [69, 124] on div "Heading 3 36px" at bounding box center [69, 121] width 60 height 7
type input "36"
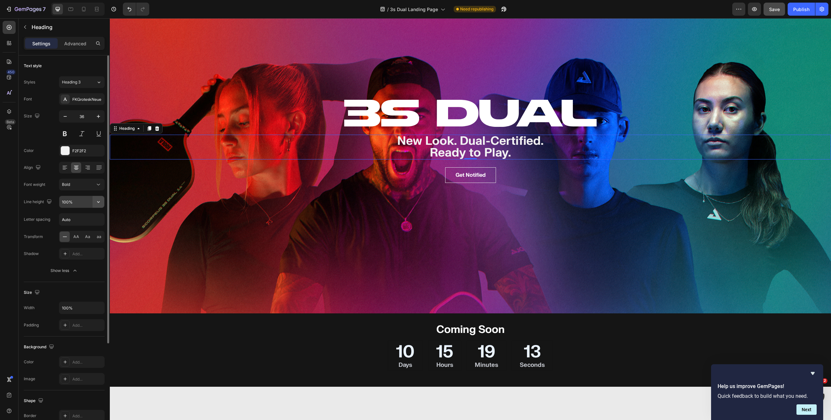
click at [96, 201] on icon "button" at bounding box center [98, 201] width 7 height 7
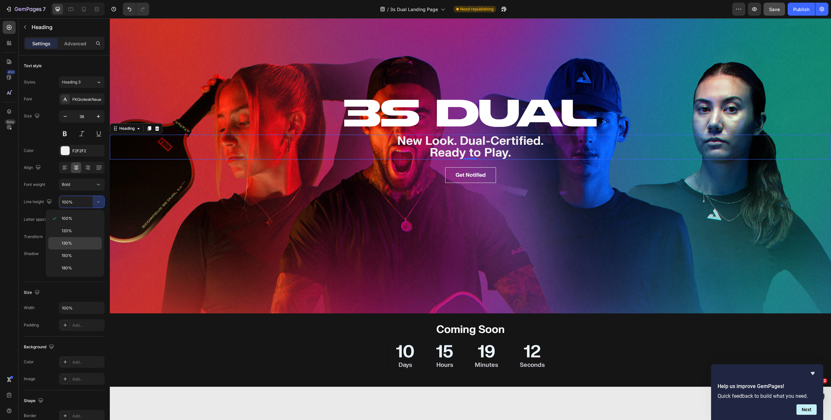
click at [73, 241] on p "130%" at bounding box center [80, 243] width 37 height 6
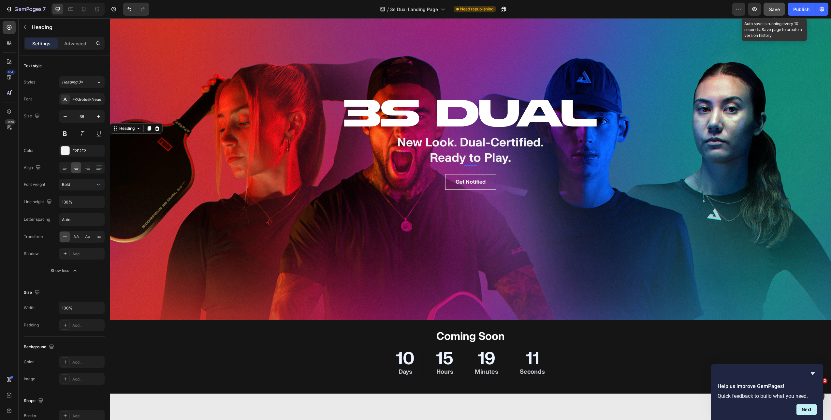
click at [773, 10] on span "Save" at bounding box center [774, 10] width 11 height 6
click at [84, 7] on icon at bounding box center [84, 9] width 4 height 5
type input "100%"
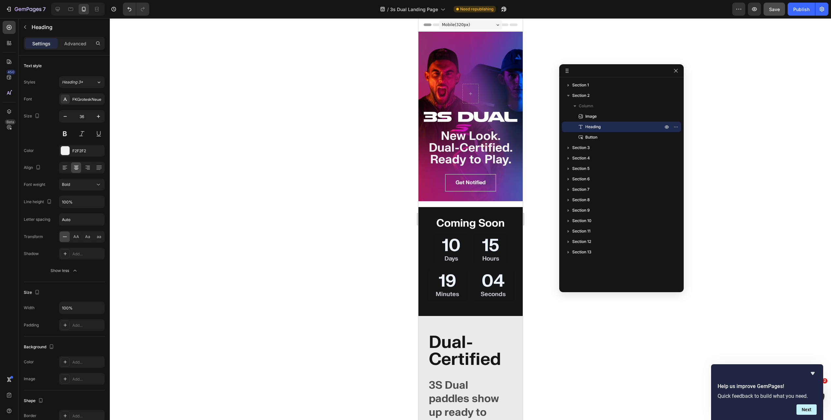
click at [467, 142] on h2 "New Look. Dual-Certified. Ready to Play." at bounding box center [470, 148] width 94 height 37
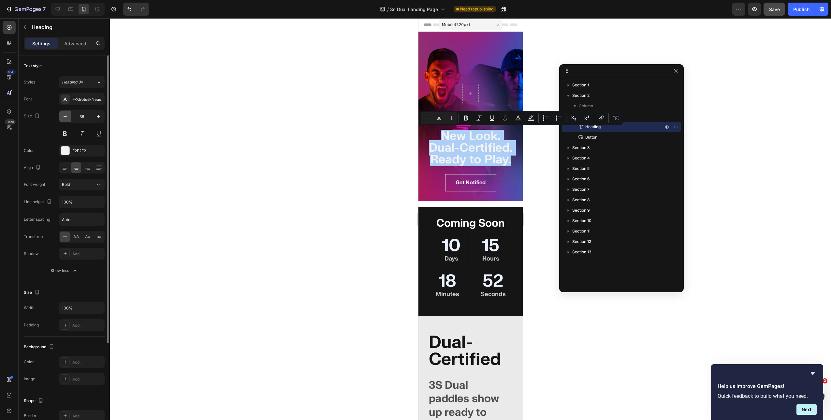
click at [68, 114] on icon "button" at bounding box center [65, 116] width 7 height 7
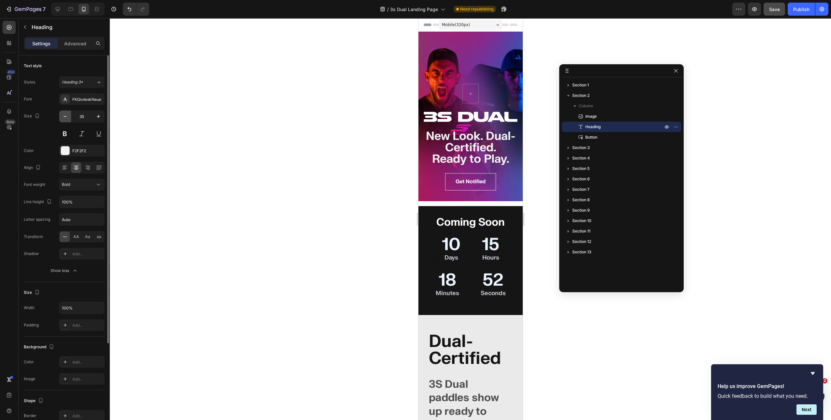
click at [68, 114] on icon "button" at bounding box center [65, 116] width 7 height 7
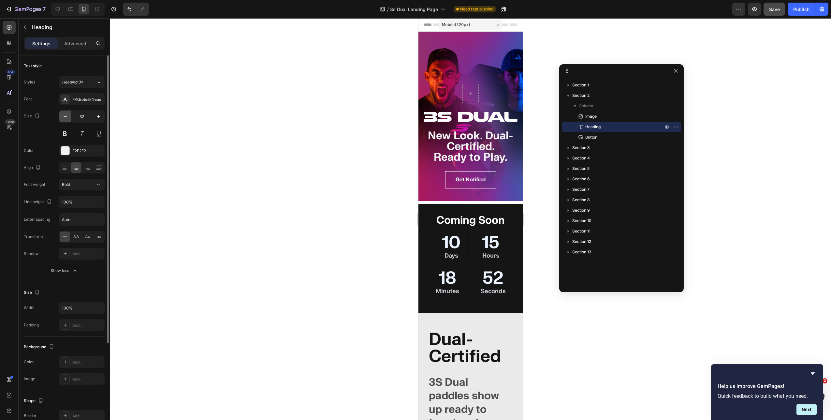
click at [68, 114] on icon "button" at bounding box center [65, 116] width 7 height 7
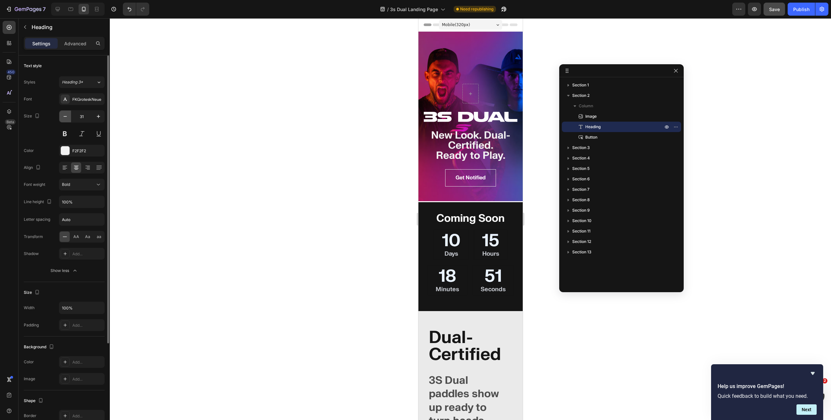
click at [68, 114] on icon "button" at bounding box center [65, 116] width 7 height 7
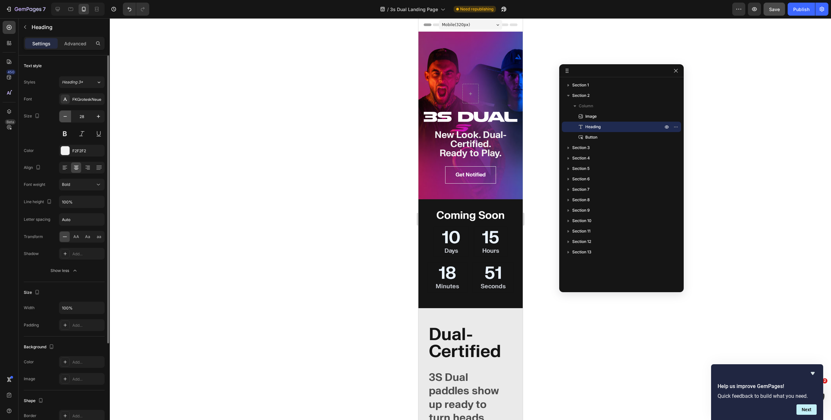
click at [68, 114] on icon "button" at bounding box center [65, 116] width 7 height 7
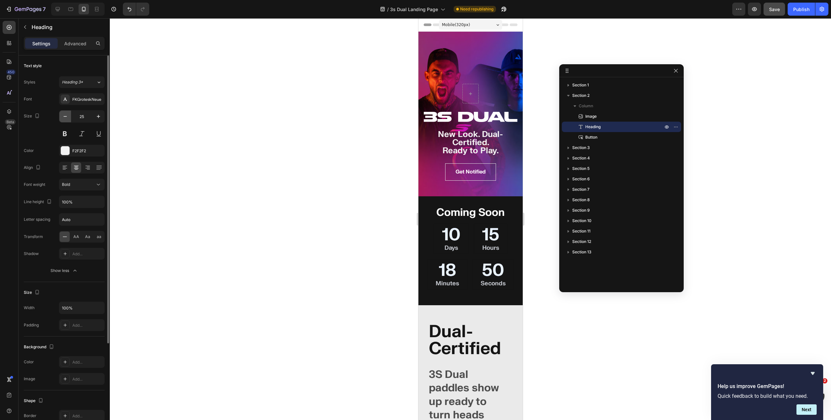
click at [68, 114] on icon "button" at bounding box center [65, 116] width 7 height 7
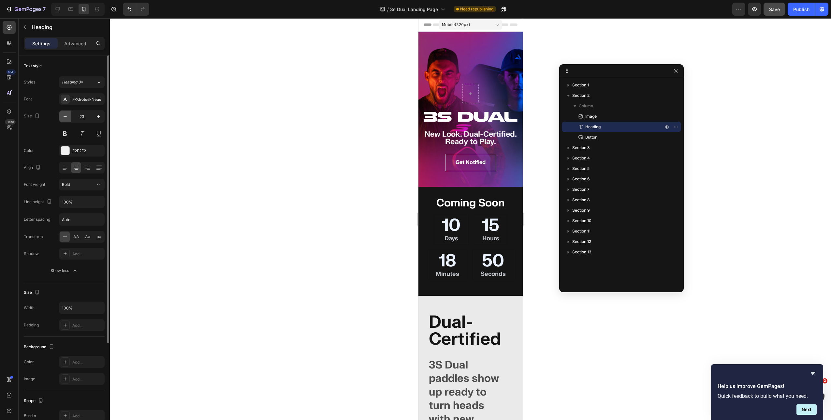
click at [68, 114] on icon "button" at bounding box center [65, 116] width 7 height 7
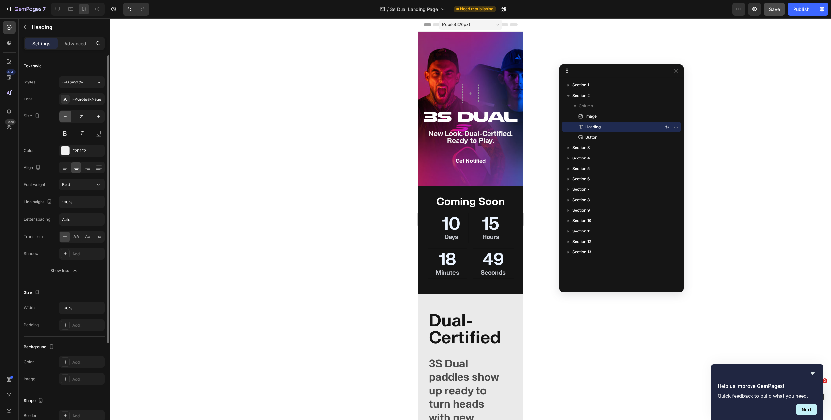
click at [68, 114] on icon "button" at bounding box center [65, 116] width 7 height 7
click at [69, 117] on button "button" at bounding box center [65, 116] width 12 height 12
type input "18"
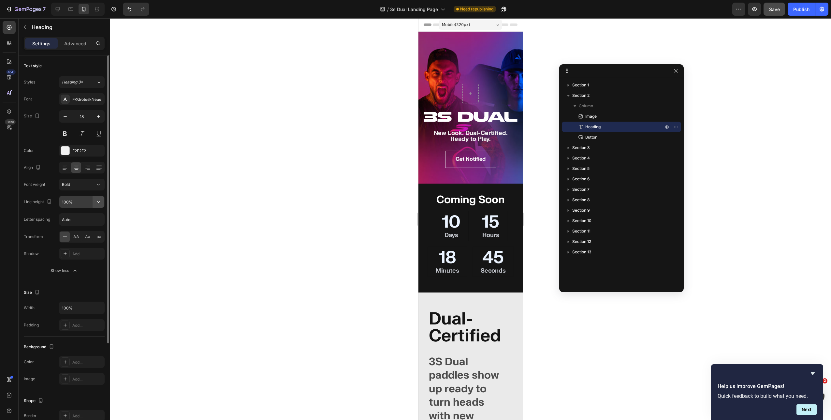
click at [102, 201] on button "button" at bounding box center [99, 202] width 12 height 12
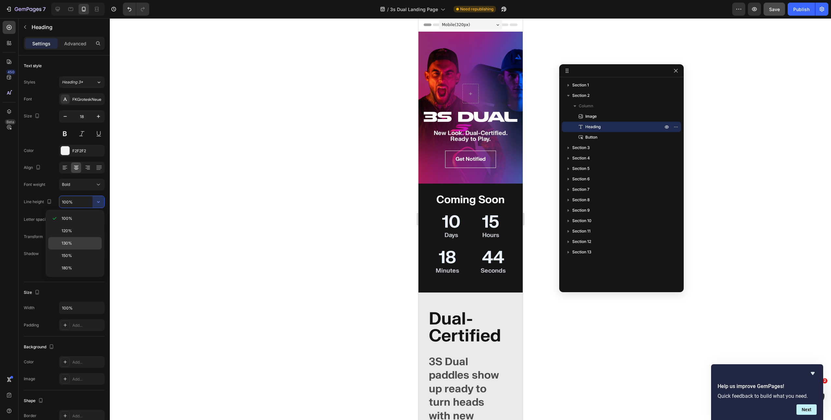
click at [82, 242] on p "130%" at bounding box center [80, 243] width 37 height 6
type input "130%"
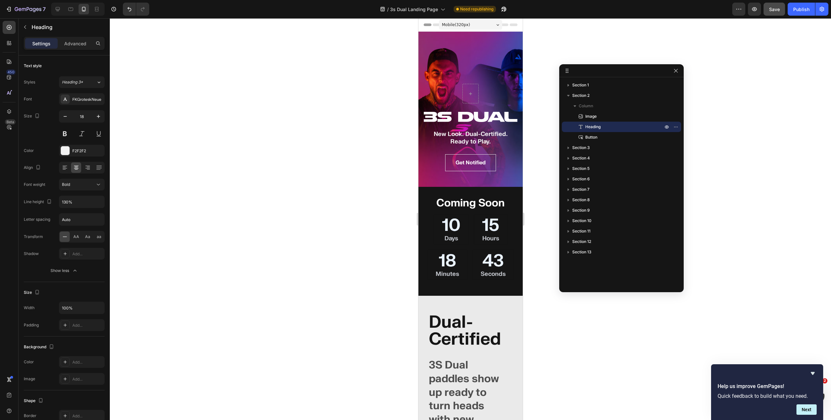
click at [769, 12] on div "Save" at bounding box center [774, 9] width 11 height 7
click at [70, 9] on icon at bounding box center [70, 9] width 7 height 7
type input "36"
type input "100%"
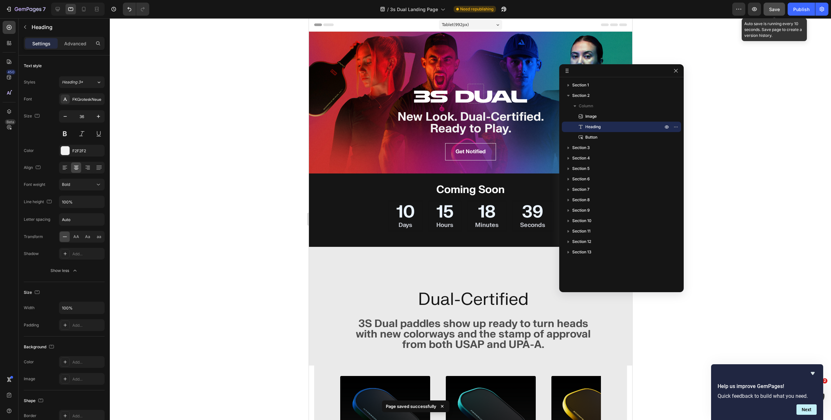
click at [773, 10] on span "Save" at bounding box center [774, 10] width 11 height 6
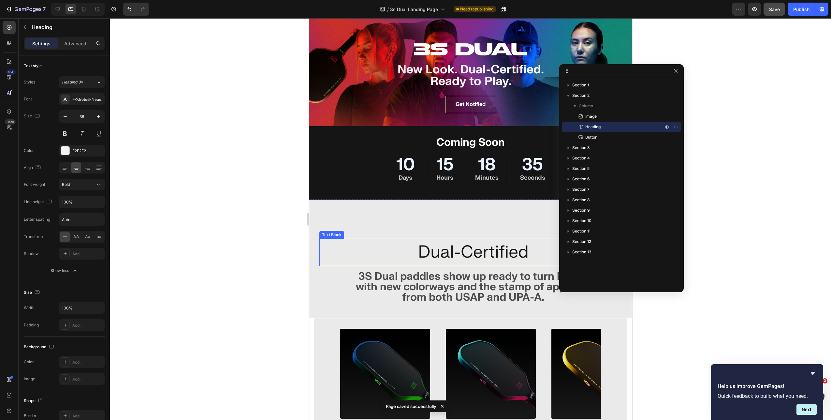
scroll to position [52, 0]
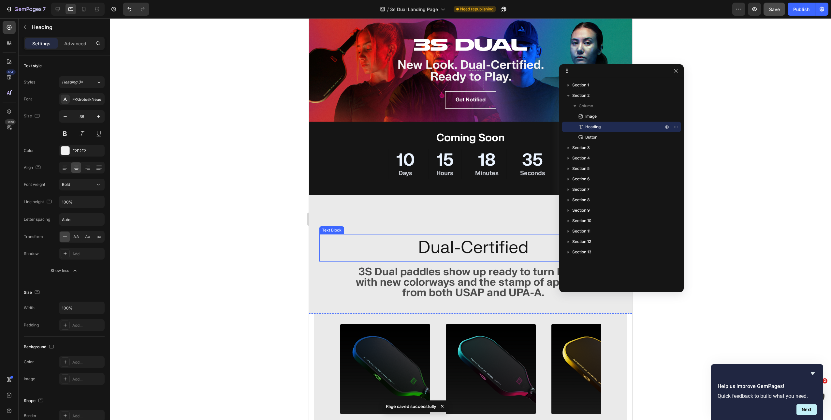
click at [464, 254] on p "Dual-Certified" at bounding box center [472, 247] width 245 height 17
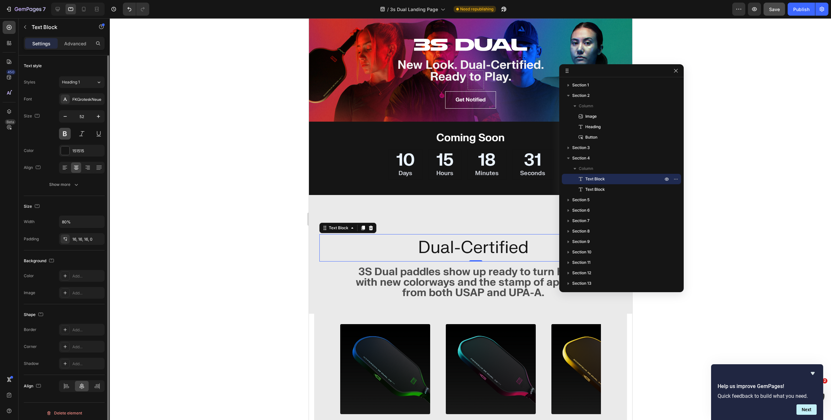
click at [67, 131] on button at bounding box center [65, 134] width 12 height 12
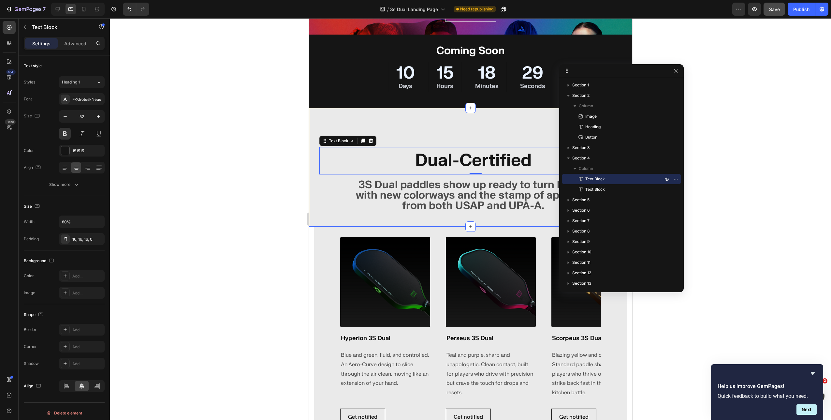
scroll to position [156, 0]
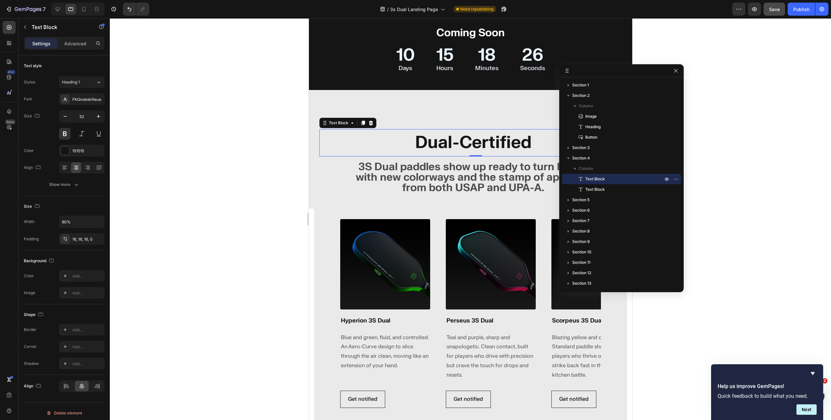
click at [450, 145] on p "Dual-Certified" at bounding box center [472, 142] width 245 height 17
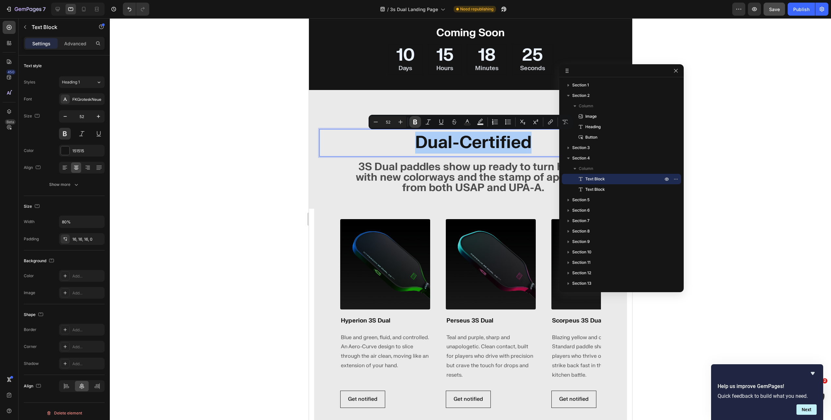
click at [414, 120] on icon "Editor contextual toolbar" at bounding box center [415, 122] width 4 height 5
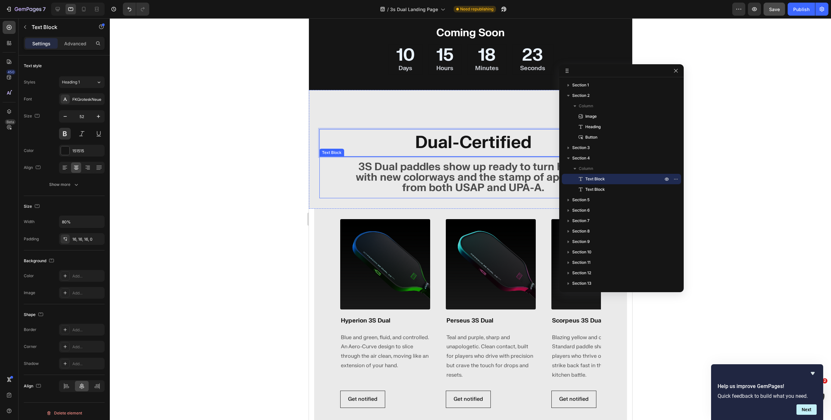
click at [443, 170] on p "3S Dual paddles show up ready to turn heads with new colorways and the stamp of…" at bounding box center [472, 177] width 245 height 31
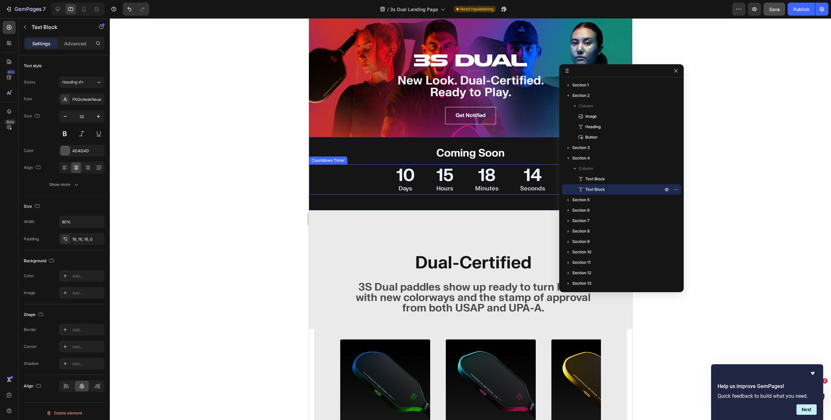
scroll to position [0, 0]
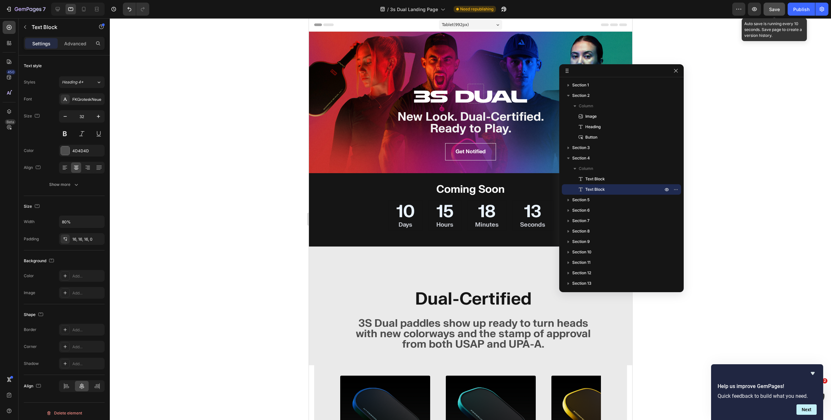
click at [782, 11] on button "Save" at bounding box center [775, 9] width 22 height 13
click at [673, 71] on button "button" at bounding box center [676, 71] width 8 height 8
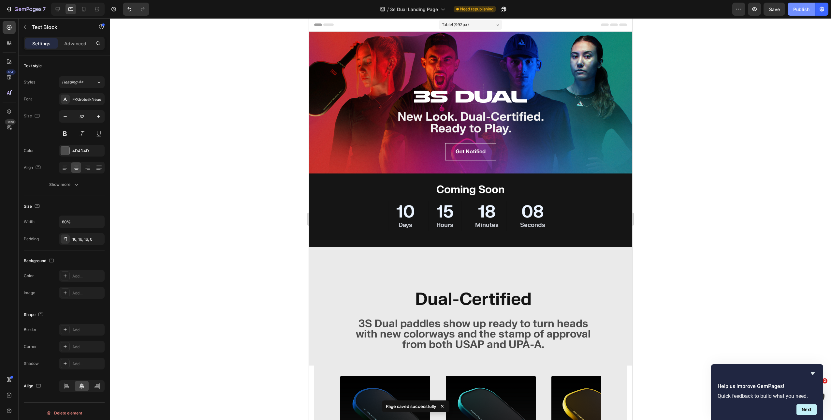
click at [796, 8] on div "Publish" at bounding box center [801, 9] width 16 height 7
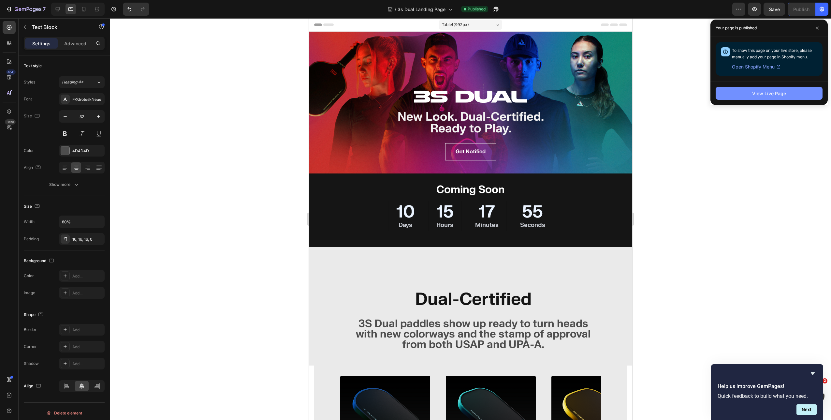
click at [742, 91] on button "View Live Page" at bounding box center [769, 93] width 107 height 13
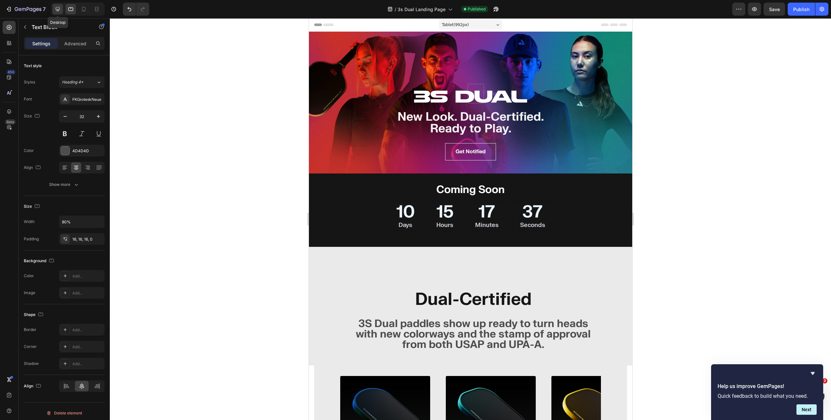
click at [54, 9] on div at bounding box center [57, 9] width 10 height 10
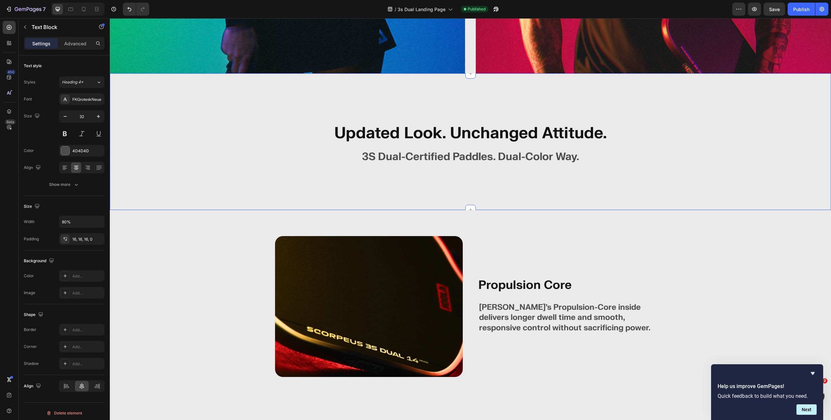
scroll to position [2046, 0]
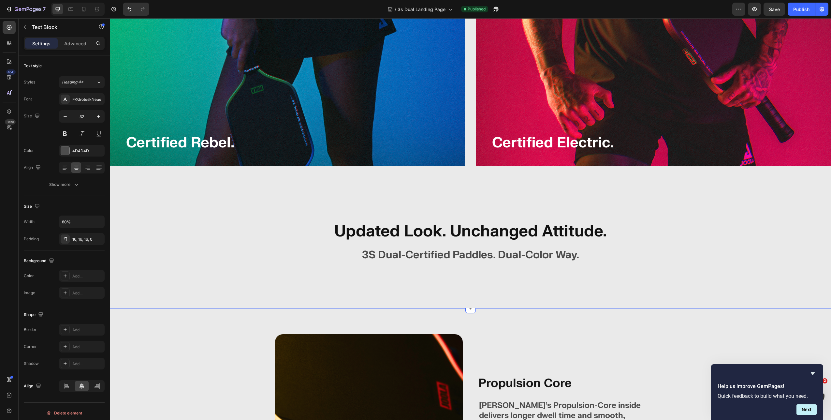
click at [407, 208] on div "Updated Look. Unchanged Attitude. Heading 3S Dual-Certified Paddles. Dual-Color…" at bounding box center [470, 239] width 721 height 137
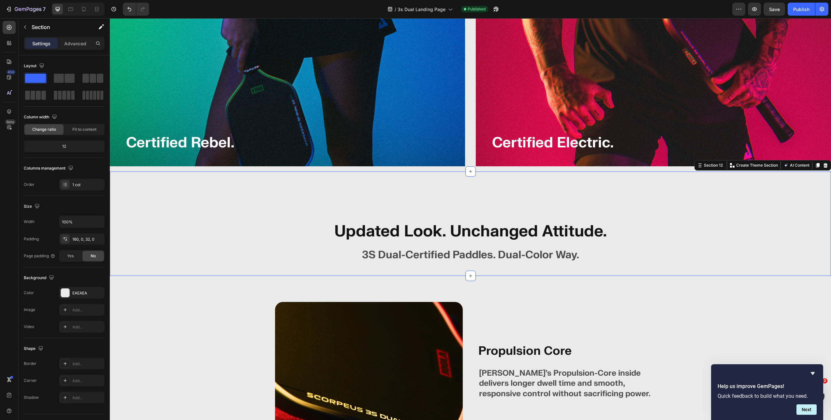
scroll to position [2175, 0]
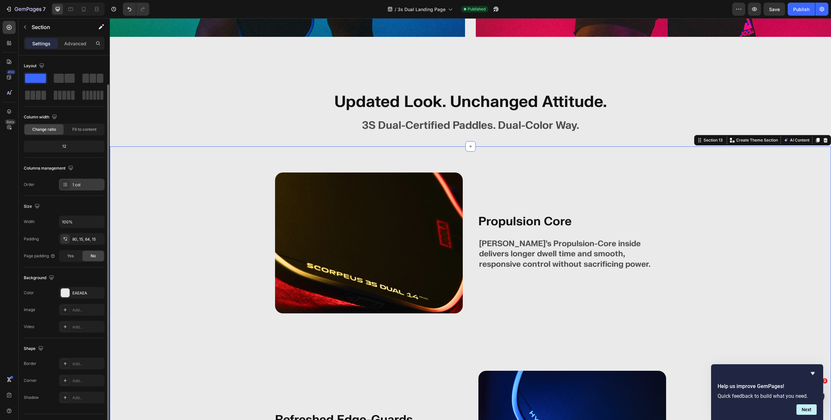
scroll to position [15, 0]
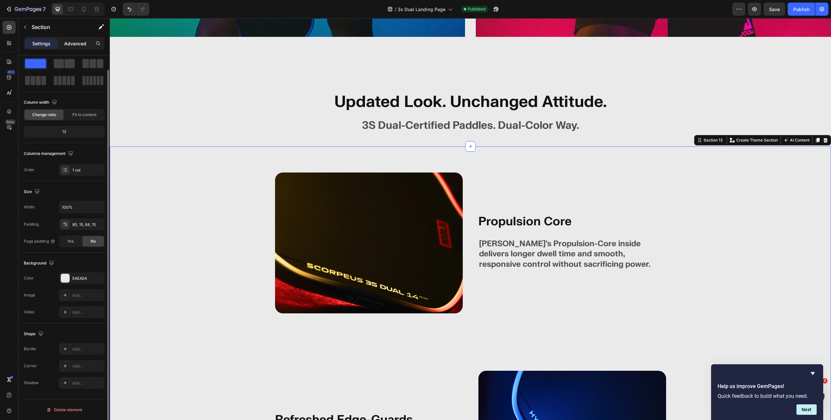
click at [71, 40] on p "Advanced" at bounding box center [75, 43] width 22 height 7
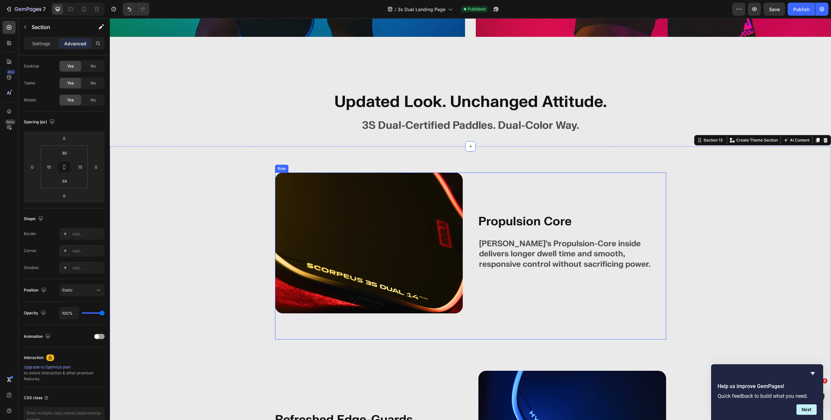
click at [371, 318] on div "Image Propulsion Core Text Block JOOLA’s Propulsion-Core inside delivers longer…" at bounding box center [470, 255] width 391 height 167
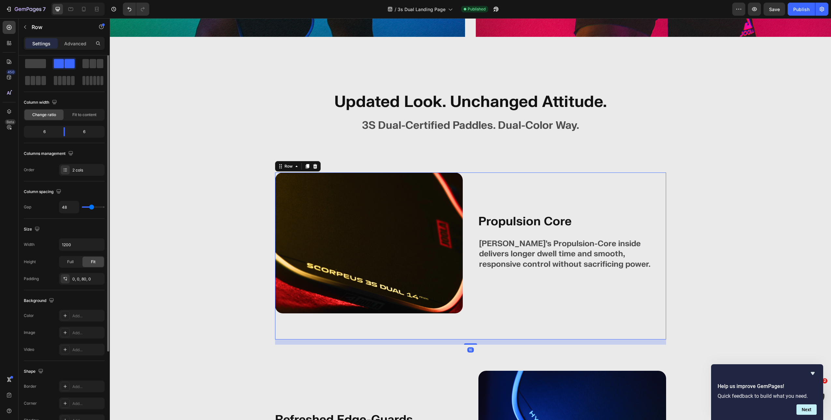
scroll to position [0, 0]
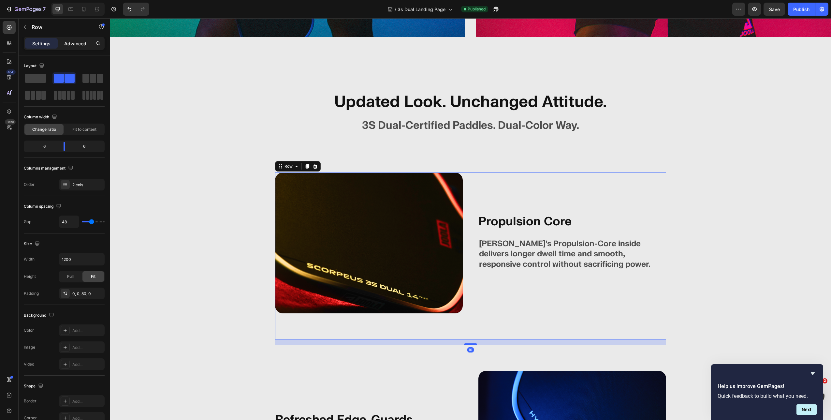
click at [73, 45] on p "Advanced" at bounding box center [75, 43] width 22 height 7
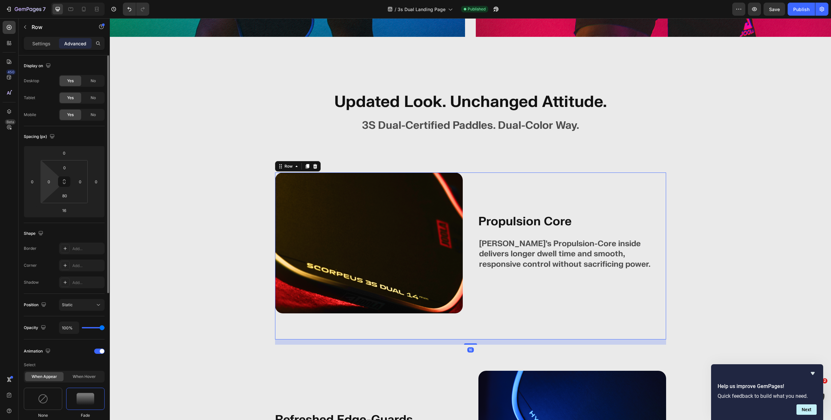
scroll to position [234, 0]
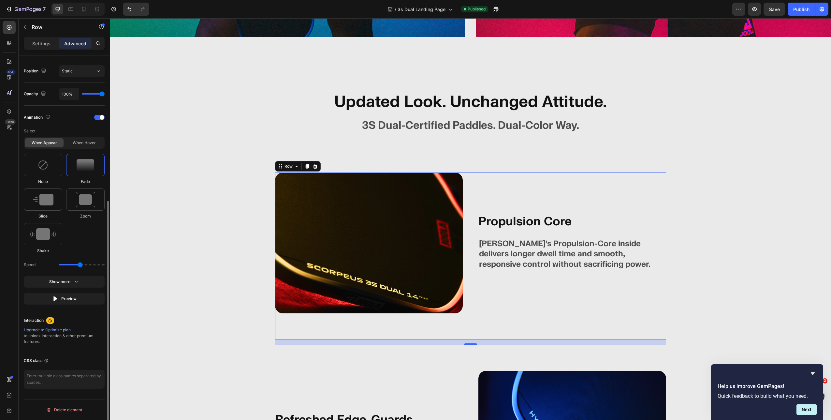
click at [100, 117] on span at bounding box center [102, 117] width 5 height 5
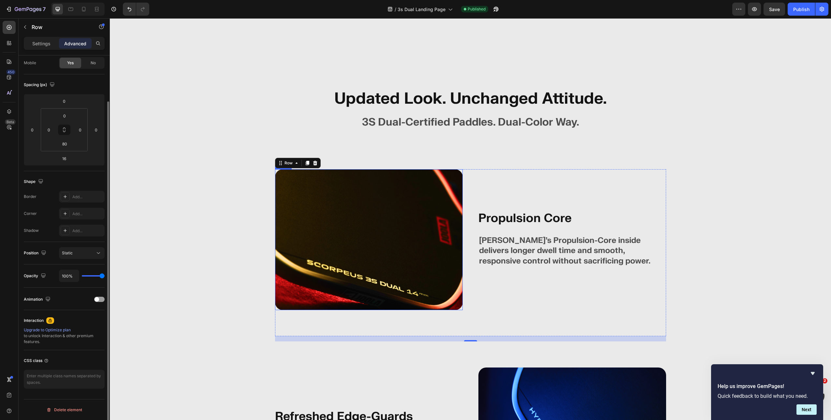
scroll to position [2390, 0]
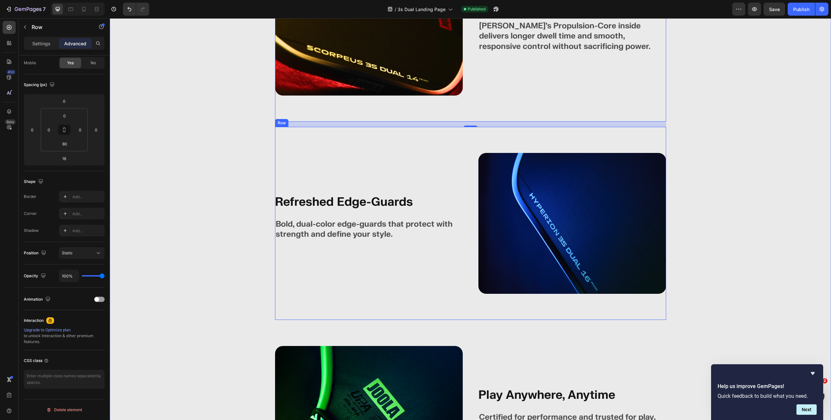
click at [385, 169] on div "Refreshed Edge-Guards Heading Bold, dual-color edge-guards that protect with st…" at bounding box center [369, 223] width 188 height 141
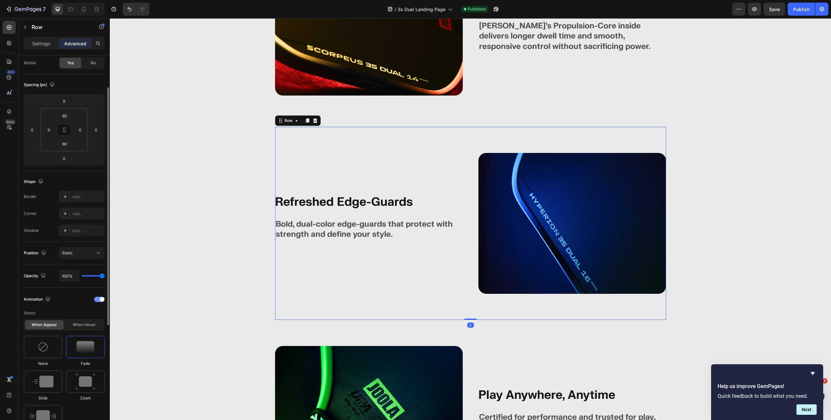
click at [102, 297] on span at bounding box center [102, 299] width 5 height 5
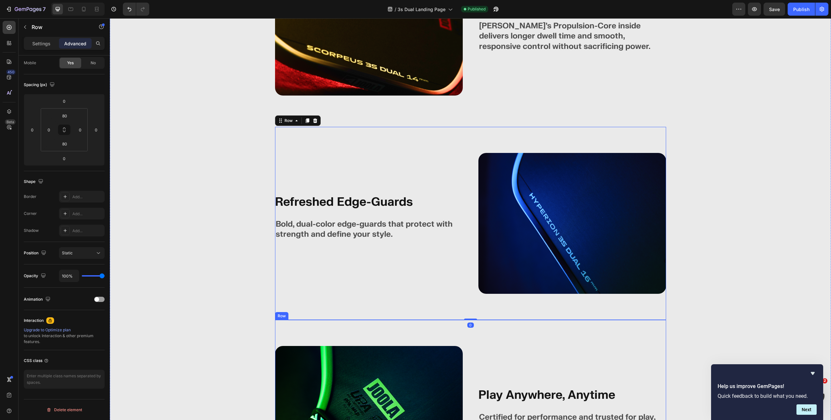
click at [316, 329] on div "Image Play Anywhere, Anytime Text Block Certified for performance and trusted f…" at bounding box center [470, 416] width 391 height 193
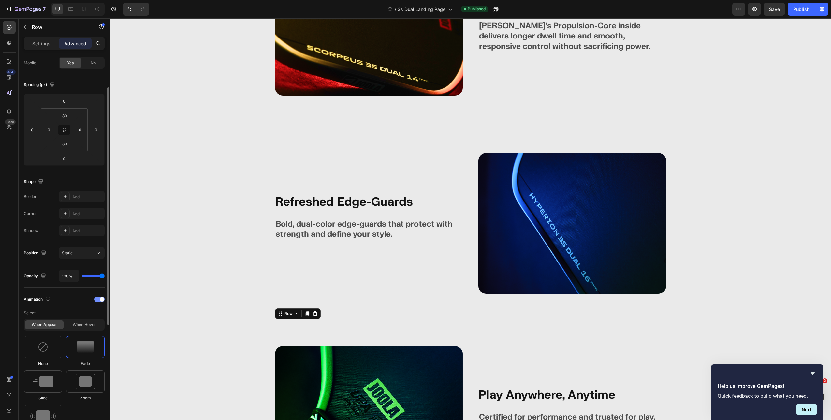
click at [101, 300] on span at bounding box center [102, 299] width 5 height 5
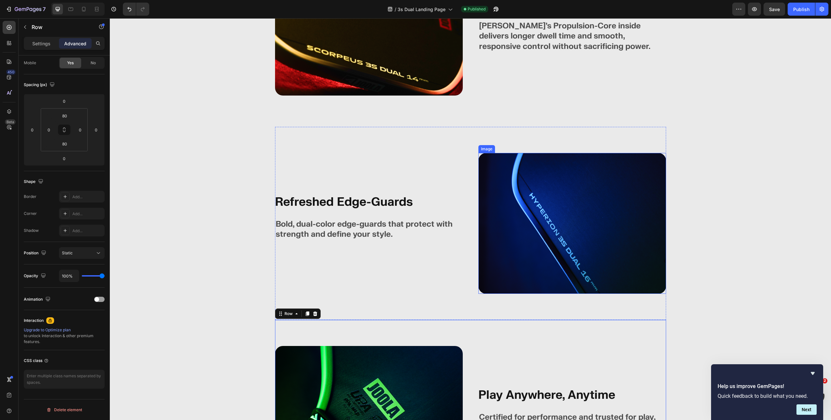
click at [498, 203] on img at bounding box center [572, 223] width 188 height 141
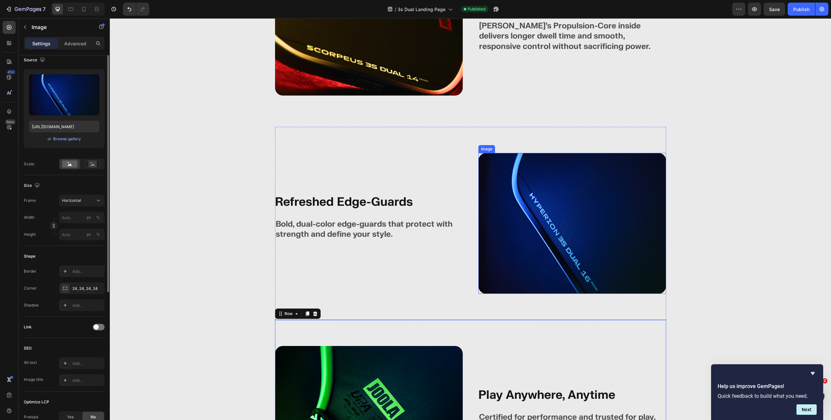
scroll to position [0, 0]
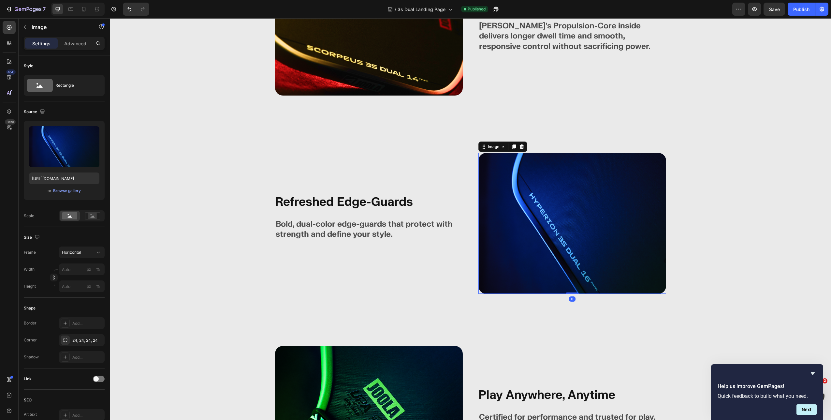
click at [75, 50] on div "Settings Advanced" at bounding box center [64, 46] width 91 height 19
click at [75, 47] on div "Advanced" at bounding box center [75, 43] width 33 height 10
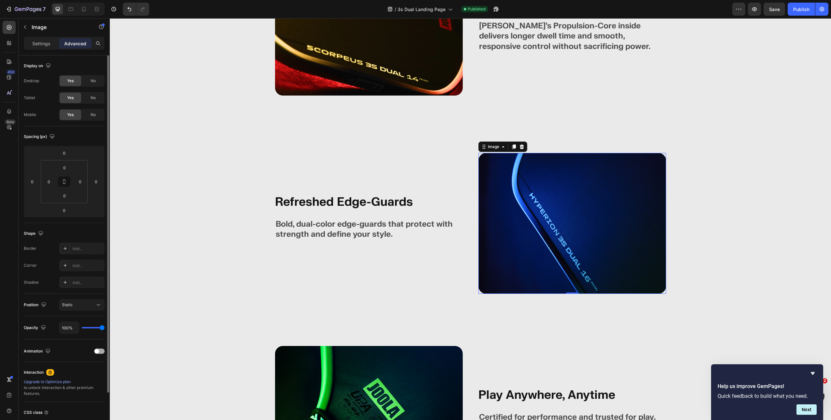
click at [100, 352] on div at bounding box center [99, 350] width 10 height 5
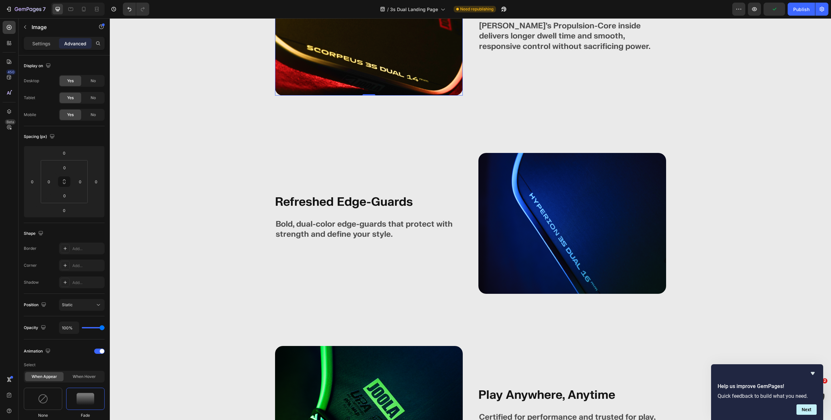
click at [346, 72] on img at bounding box center [369, 25] width 188 height 141
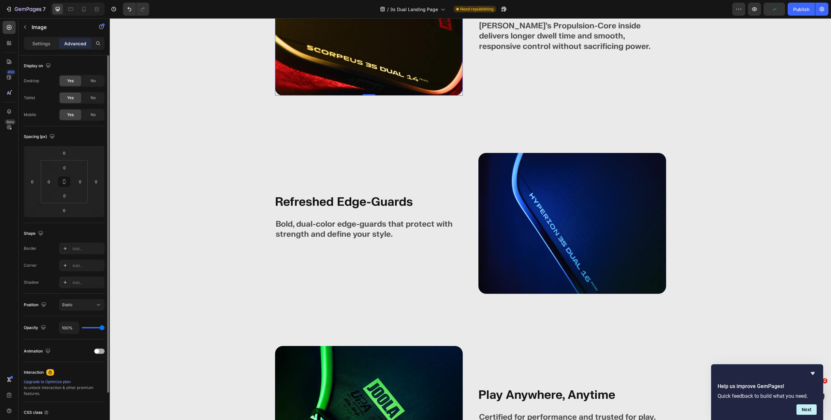
click at [100, 356] on div "Animation" at bounding box center [64, 351] width 81 height 10
click at [99, 353] on div at bounding box center [99, 350] width 10 height 5
click at [314, 363] on img at bounding box center [369, 416] width 188 height 141
click at [100, 349] on div at bounding box center [99, 350] width 10 height 5
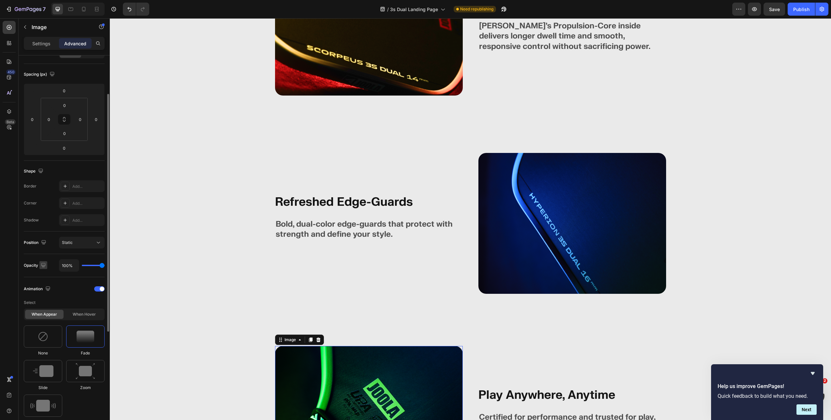
scroll to position [118, 0]
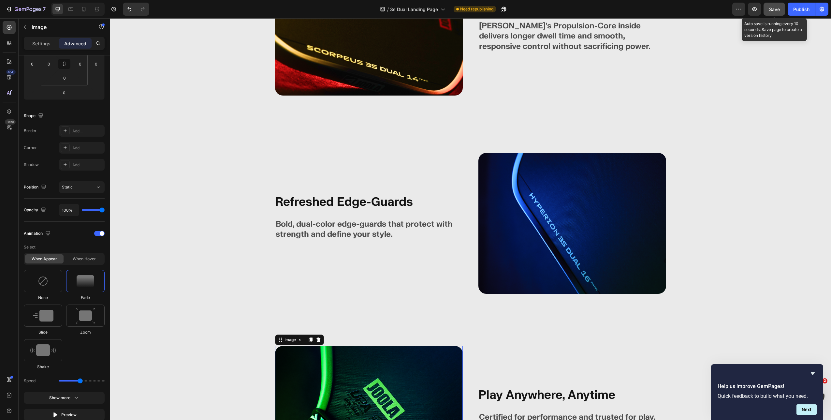
click at [779, 6] on div "Save" at bounding box center [774, 9] width 11 height 7
click at [85, 9] on icon at bounding box center [84, 9] width 4 height 5
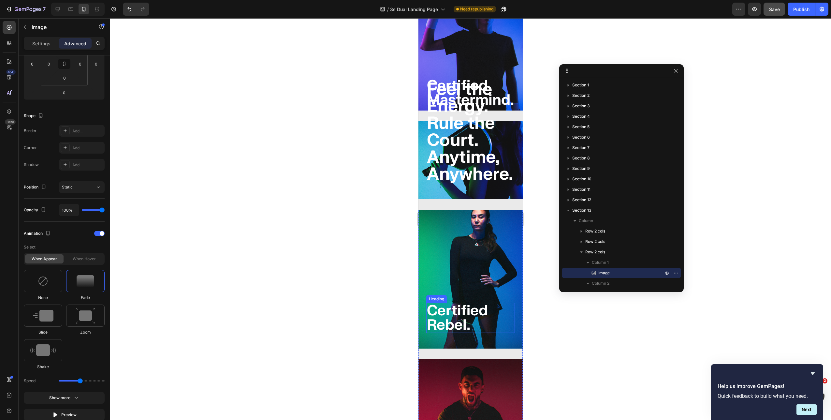
scroll to position [1114, 0]
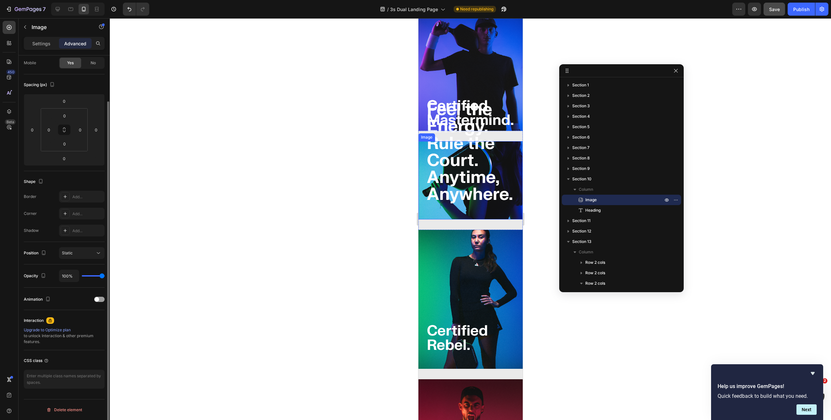
click at [435, 200] on img at bounding box center [470, 180] width 104 height 78
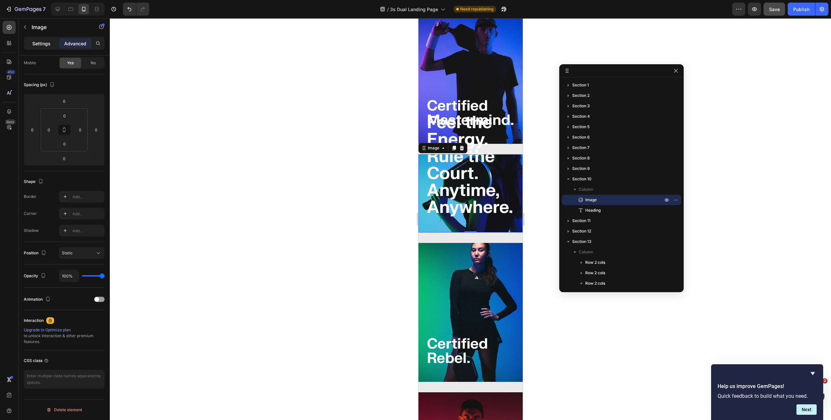
click at [38, 42] on p "Settings" at bounding box center [41, 43] width 18 height 7
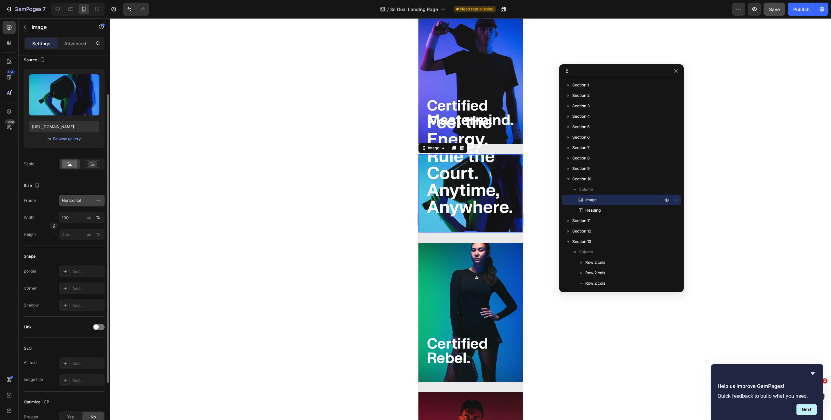
click at [90, 195] on button "Horizontal" at bounding box center [82, 201] width 46 height 12
click at [79, 217] on div "Square" at bounding box center [81, 216] width 38 height 7
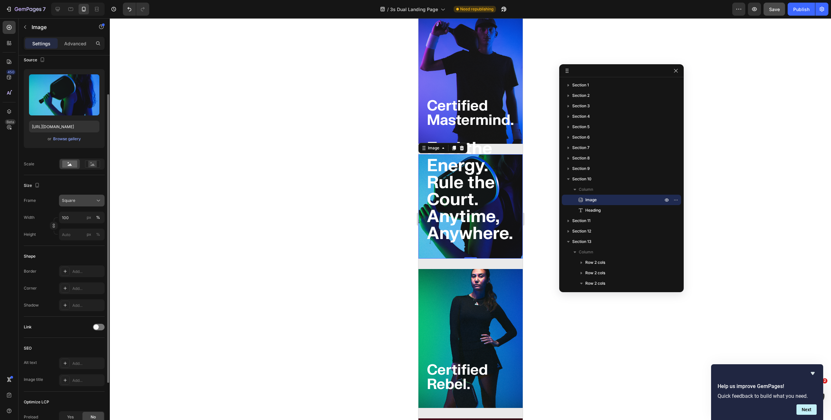
click at [84, 204] on button "Square" at bounding box center [82, 201] width 46 height 12
click at [78, 229] on div "Vertical" at bounding box center [81, 229] width 38 height 7
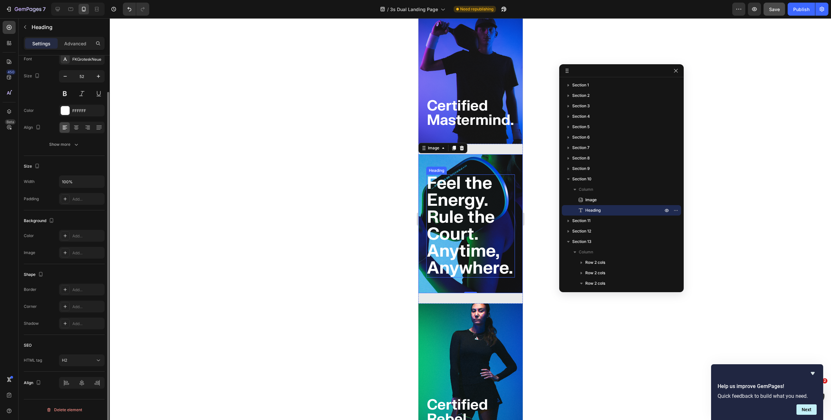
click at [451, 206] on strong "Rule the Court." at bounding box center [461, 225] width 68 height 39
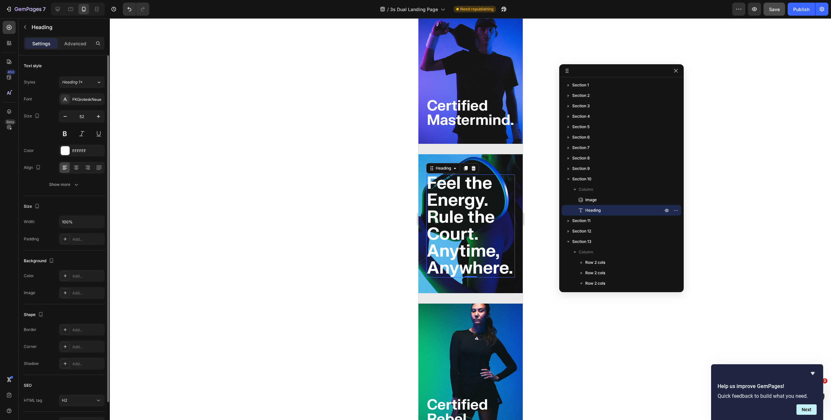
click at [435, 246] on h2 "Feel the Energy. Rule the Court. Anytime, Anywhere." at bounding box center [470, 225] width 89 height 103
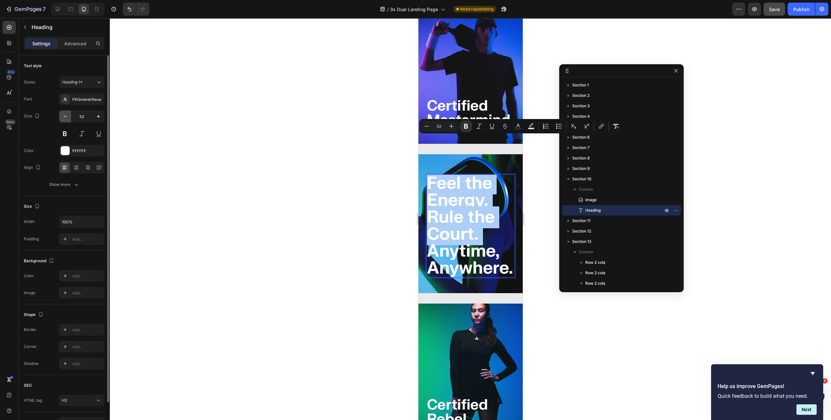
click at [69, 118] on button "button" at bounding box center [65, 116] width 12 height 12
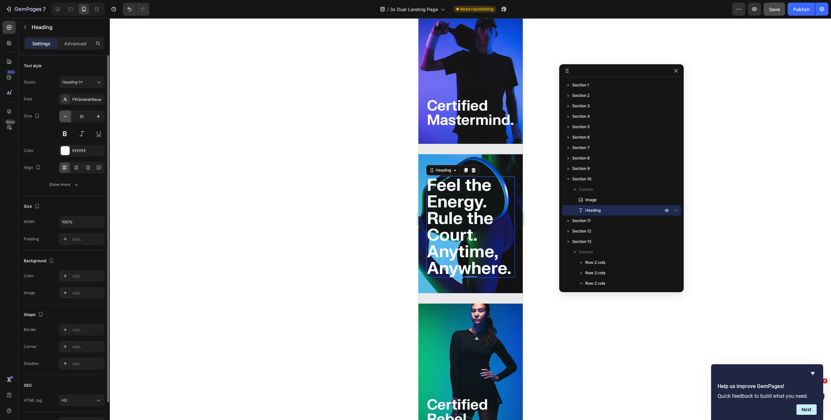
click at [68, 118] on icon "button" at bounding box center [65, 116] width 7 height 7
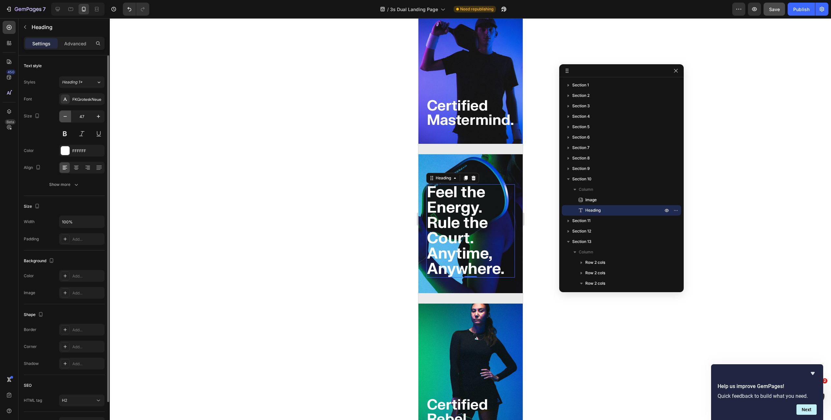
click at [68, 118] on icon "button" at bounding box center [65, 116] width 7 height 7
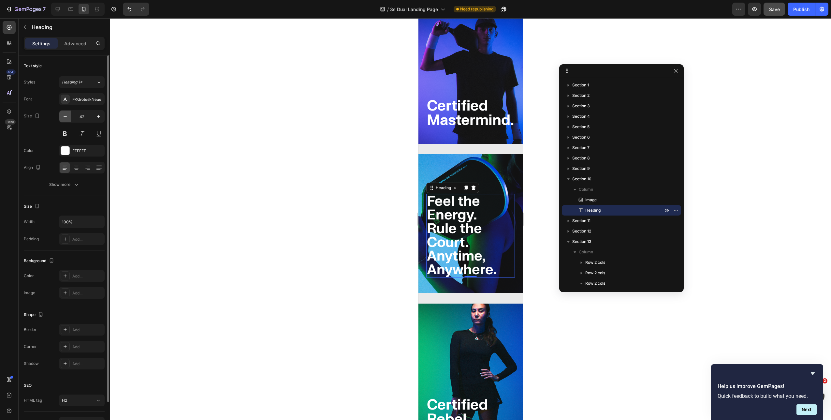
click at [68, 118] on icon "button" at bounding box center [65, 116] width 7 height 7
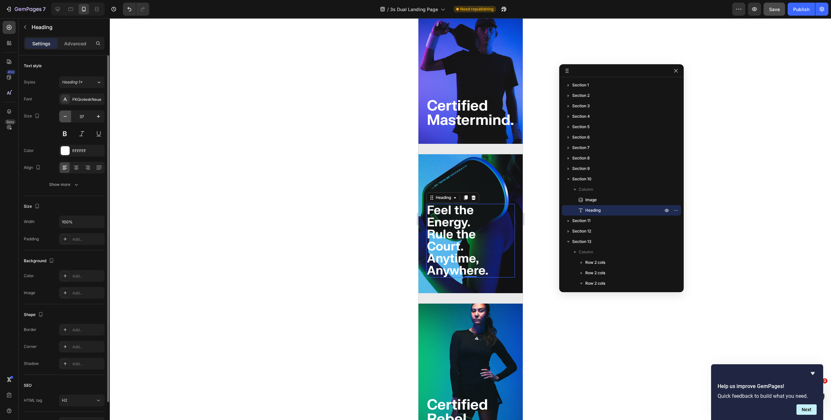
click at [68, 118] on icon "button" at bounding box center [65, 116] width 7 height 7
click at [66, 116] on icon "button" at bounding box center [65, 116] width 3 height 1
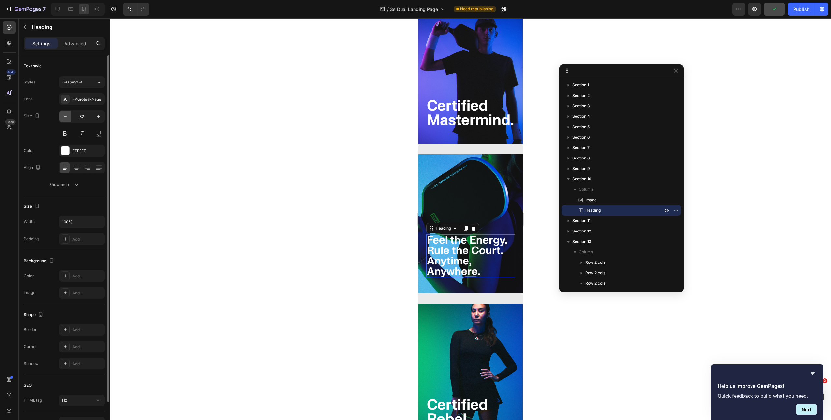
click at [66, 116] on icon "button" at bounding box center [65, 116] width 3 height 1
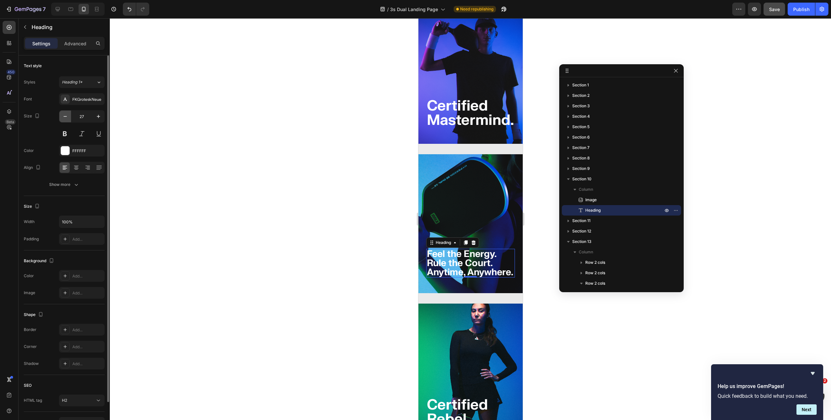
click at [66, 116] on icon "button" at bounding box center [65, 116] width 3 height 1
type input "25"
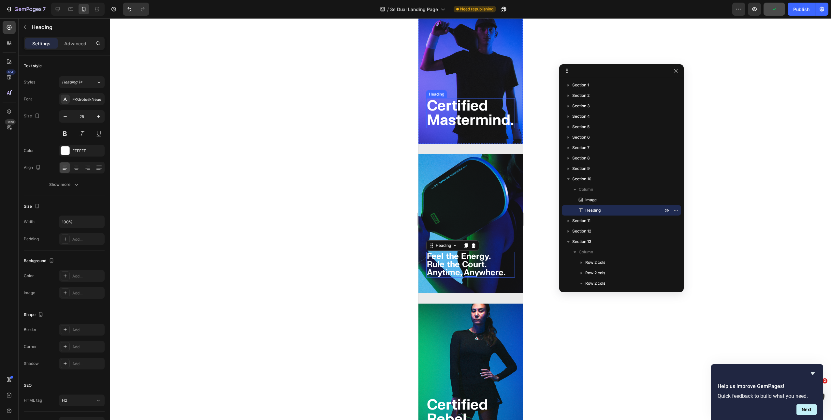
click at [451, 97] on strong "Certified Mastermind." at bounding box center [470, 113] width 87 height 33
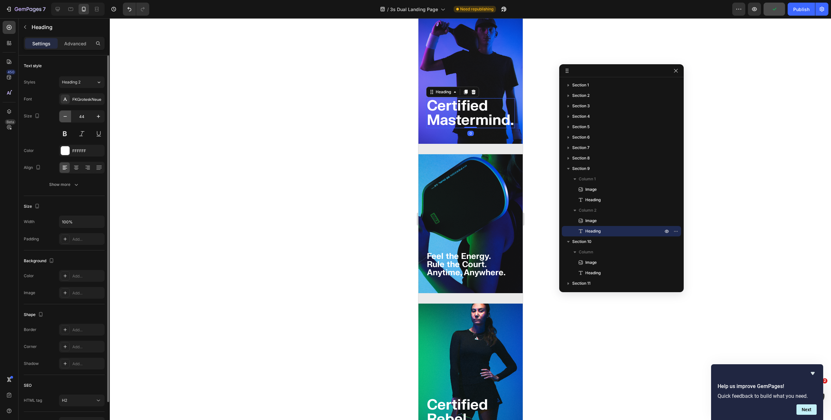
click at [66, 118] on icon "button" at bounding box center [65, 116] width 7 height 7
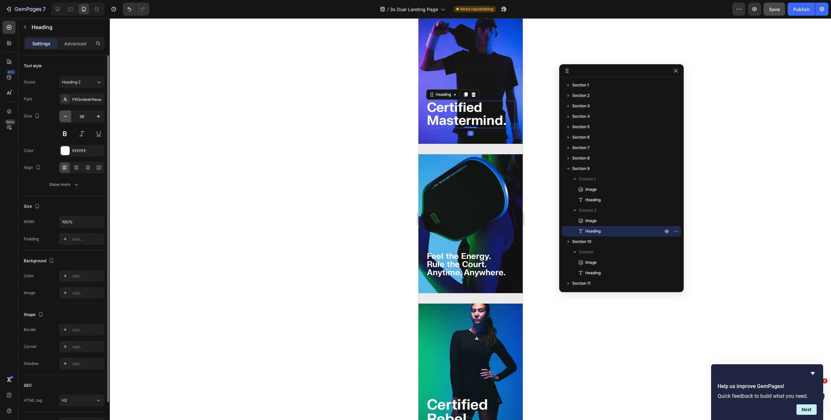
click at [66, 118] on icon "button" at bounding box center [65, 116] width 7 height 7
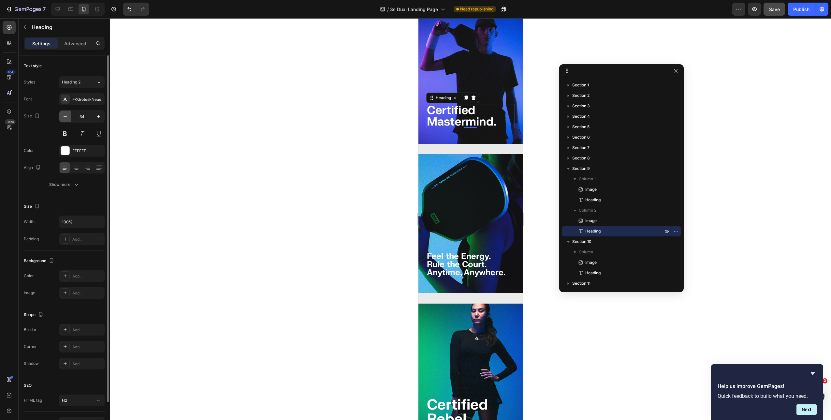
click at [66, 118] on icon "button" at bounding box center [65, 116] width 7 height 7
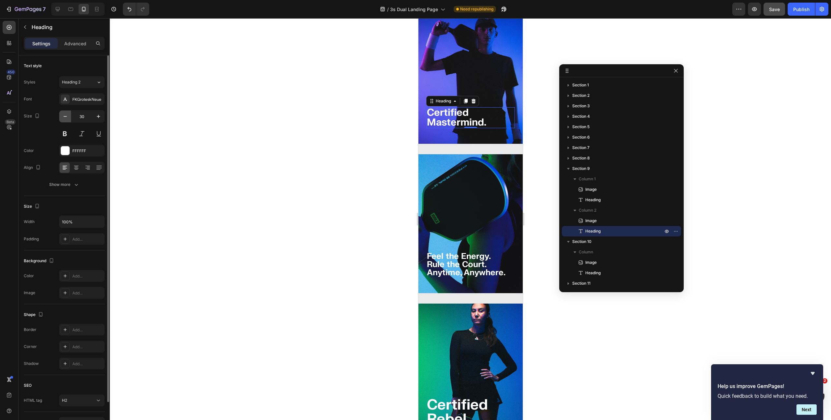
click at [66, 118] on icon "button" at bounding box center [65, 116] width 7 height 7
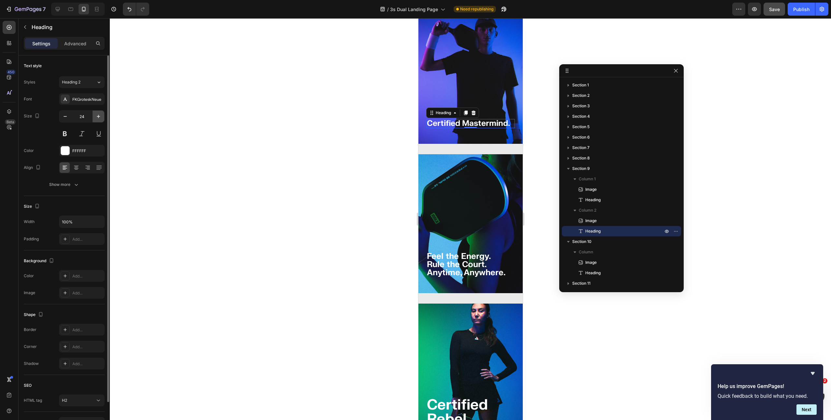
click at [98, 117] on icon "button" at bounding box center [98, 116] width 3 height 3
type input "25"
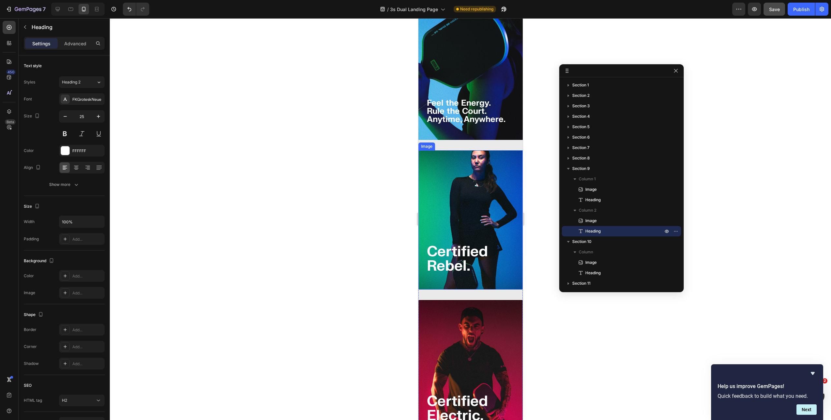
scroll to position [1286, 0]
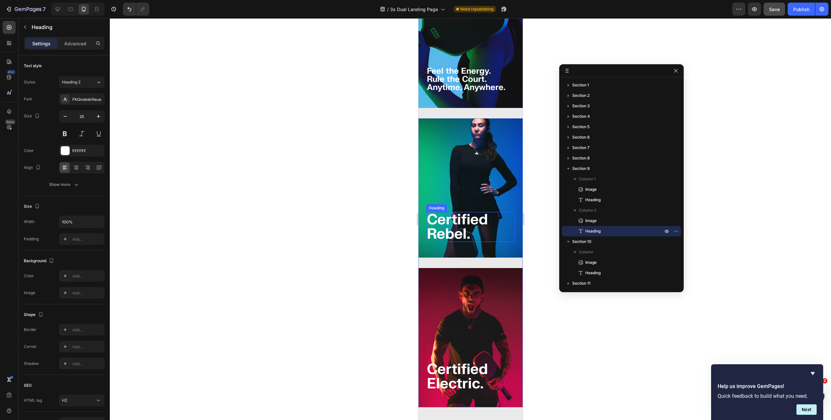
click at [452, 211] on strong "Certified Rebel." at bounding box center [457, 227] width 61 height 33
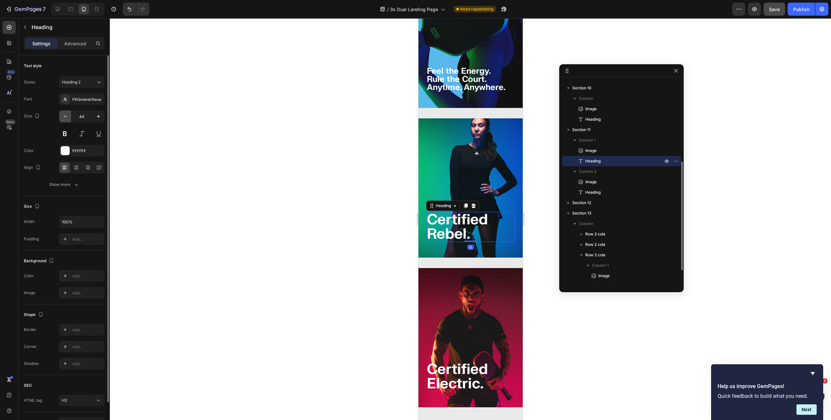
click at [61, 117] on button "button" at bounding box center [65, 116] width 12 height 12
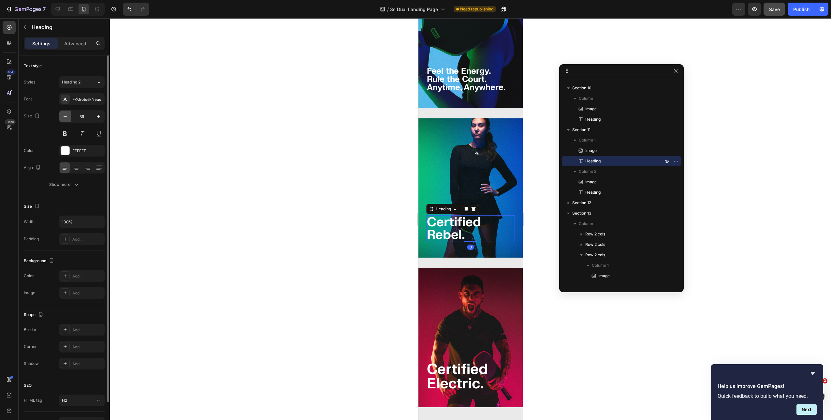
click at [61, 117] on button "button" at bounding box center [65, 116] width 12 height 12
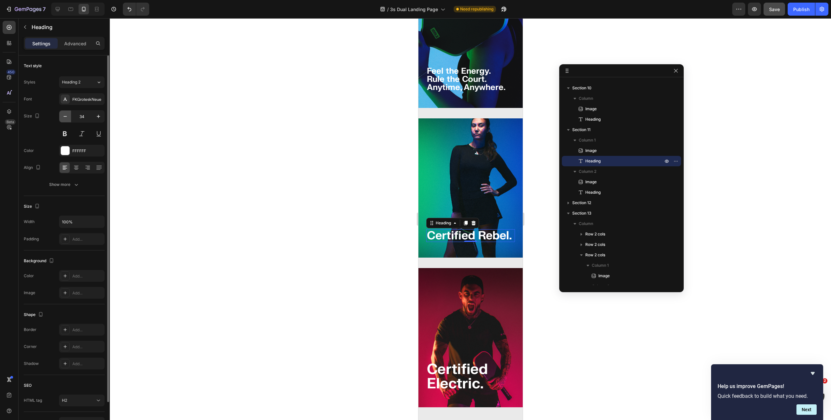
click at [61, 117] on button "button" at bounding box center [65, 116] width 12 height 12
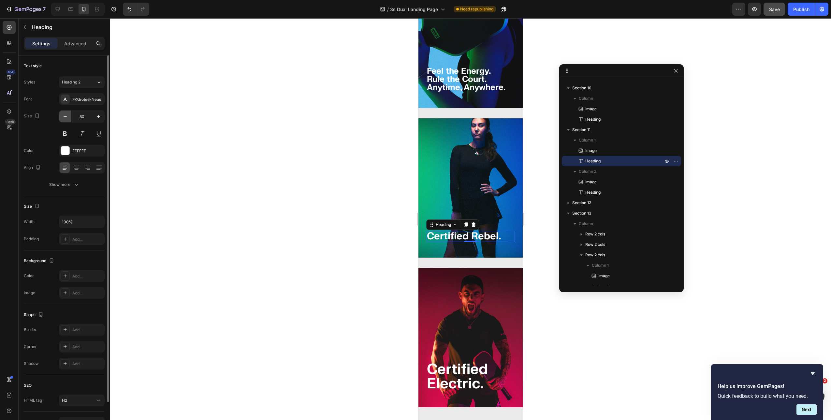
click at [61, 117] on button "button" at bounding box center [65, 116] width 12 height 12
type input "25"
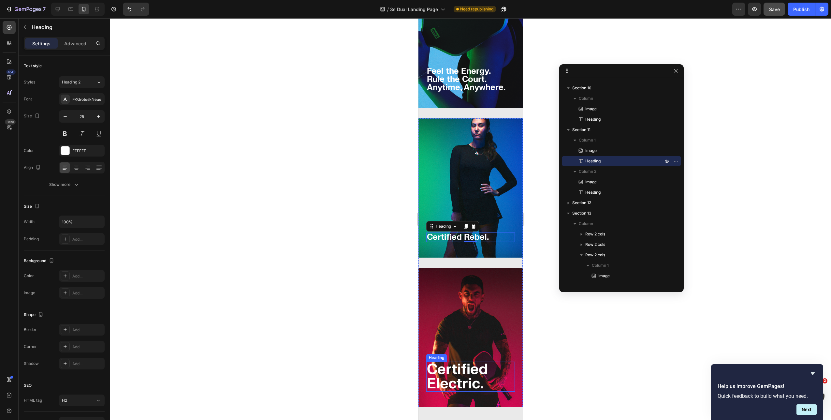
click at [457, 360] on strong "Certified Electric." at bounding box center [457, 376] width 61 height 33
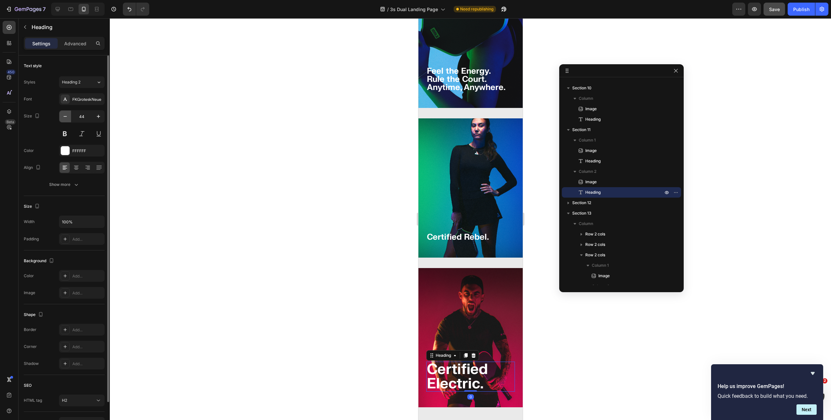
click at [64, 114] on icon "button" at bounding box center [65, 116] width 7 height 7
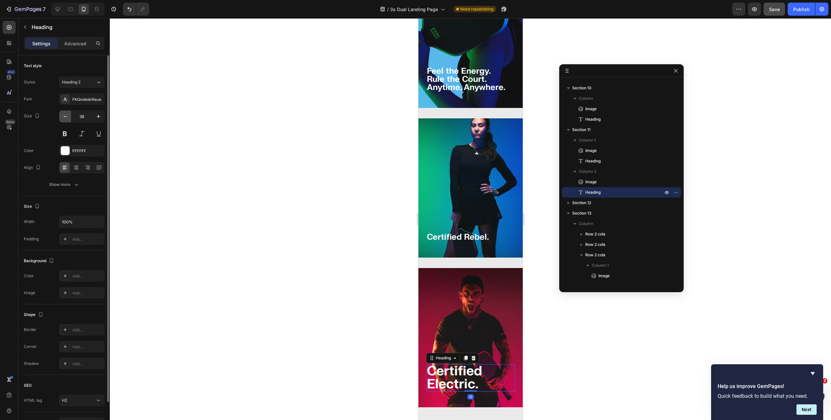
click at [64, 114] on icon "button" at bounding box center [65, 116] width 7 height 7
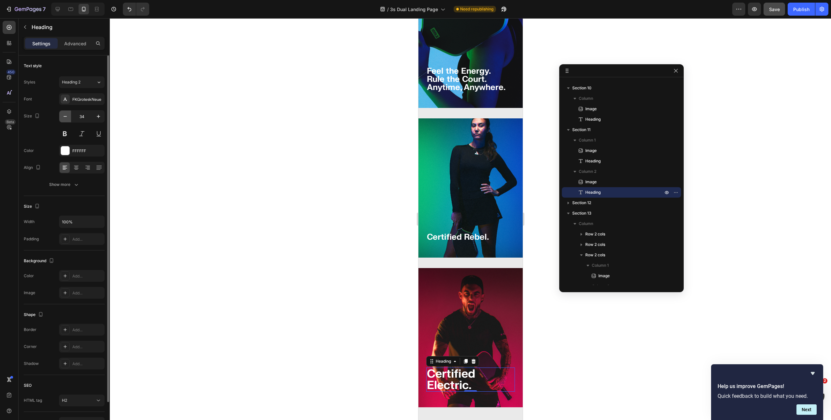
click at [64, 114] on icon "button" at bounding box center [65, 116] width 7 height 7
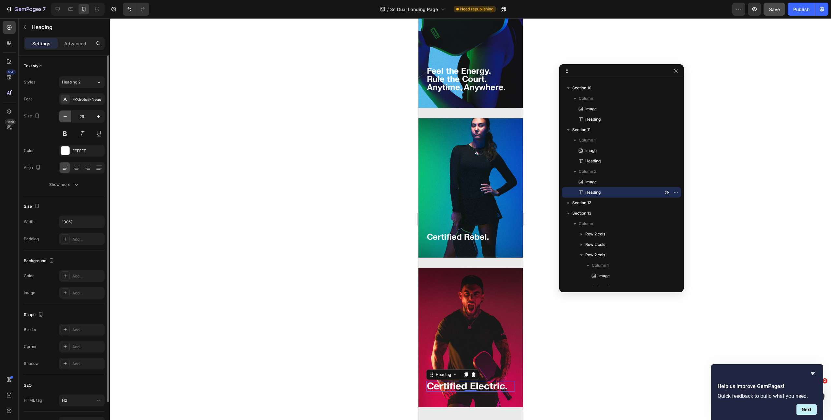
click at [64, 114] on icon "button" at bounding box center [65, 116] width 7 height 7
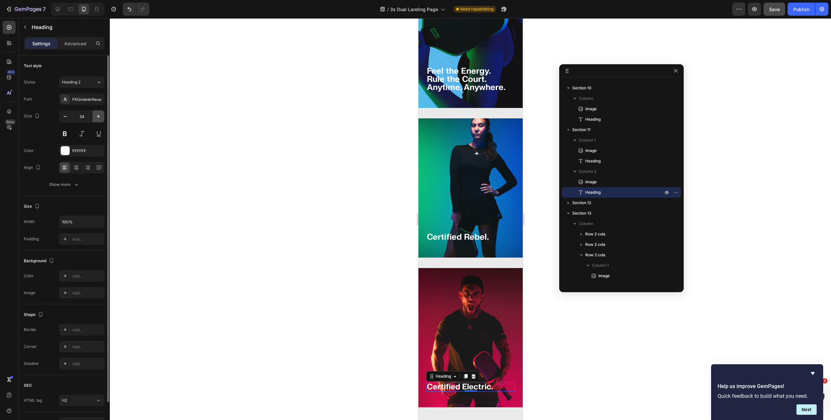
click at [98, 116] on icon "button" at bounding box center [98, 116] width 3 height 3
type input "25"
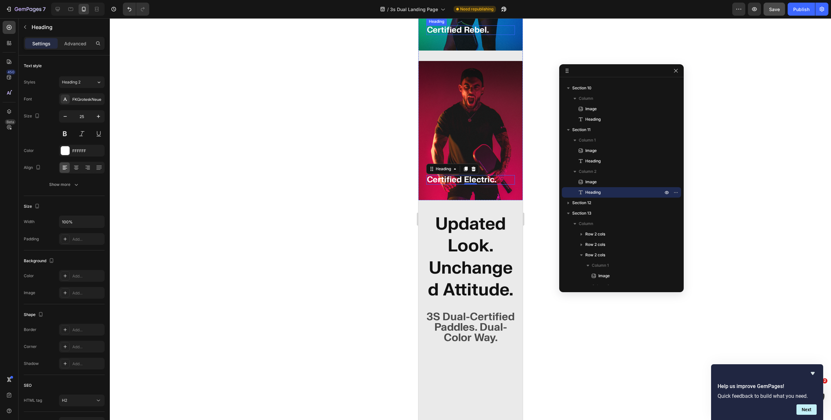
scroll to position [1494, 0]
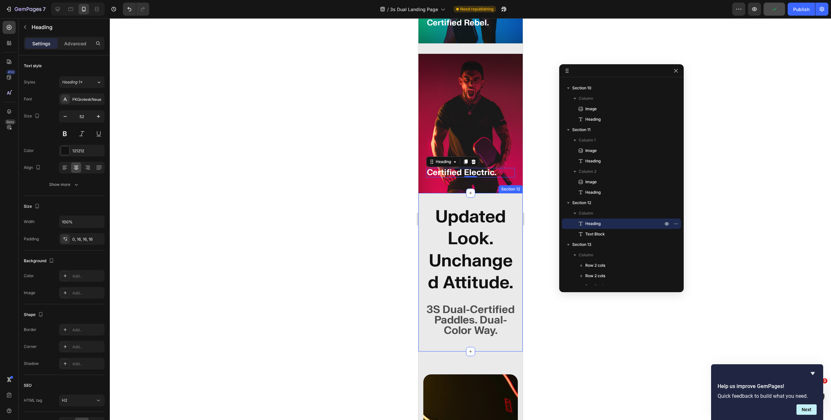
click at [462, 206] on h2 "Updated Look. Unchanged Attitude." at bounding box center [470, 252] width 104 height 93
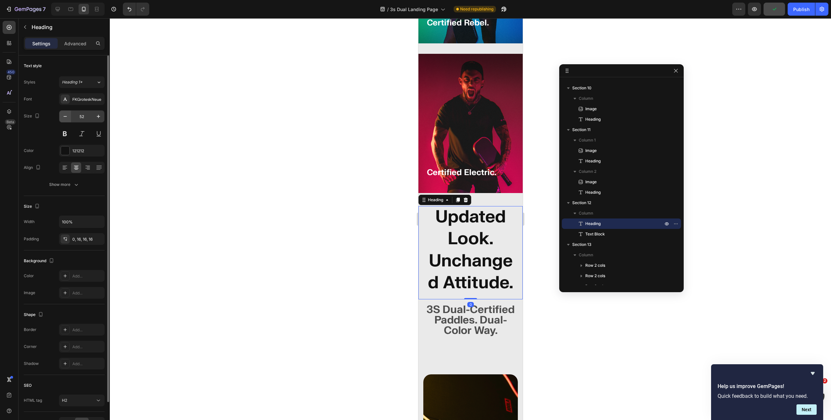
click at [67, 117] on icon "button" at bounding box center [65, 116] width 7 height 7
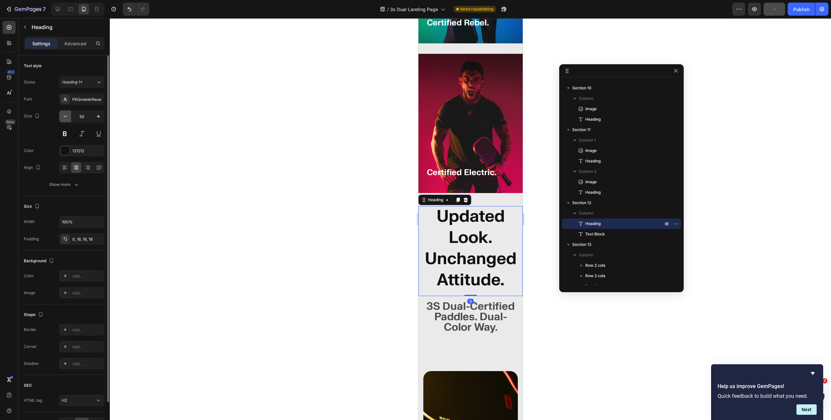
click at [67, 117] on icon "button" at bounding box center [65, 116] width 7 height 7
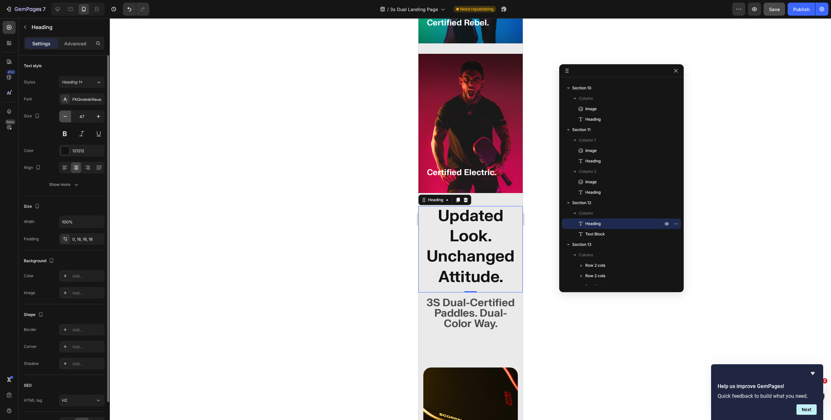
click at [67, 117] on icon "button" at bounding box center [65, 116] width 7 height 7
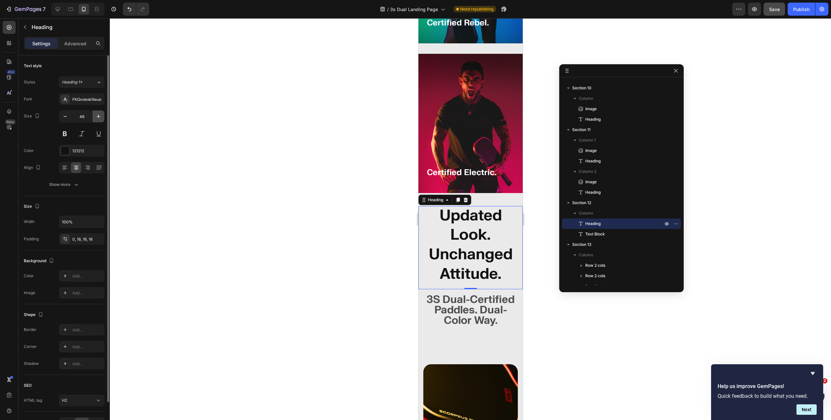
click at [97, 117] on icon "button" at bounding box center [98, 116] width 7 height 7
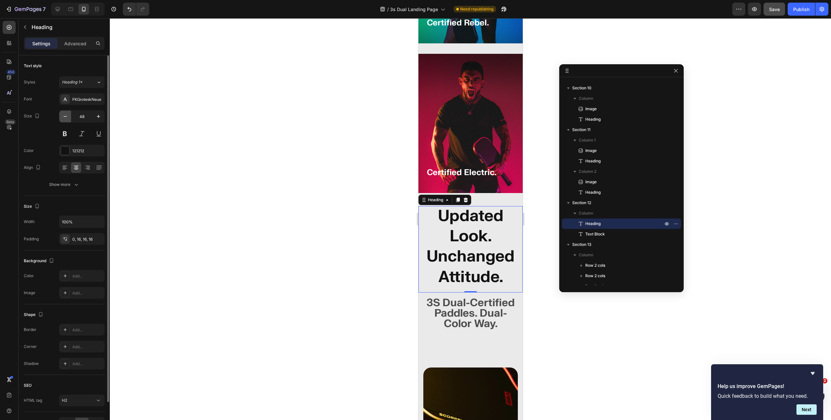
click at [65, 116] on icon "button" at bounding box center [65, 116] width 7 height 7
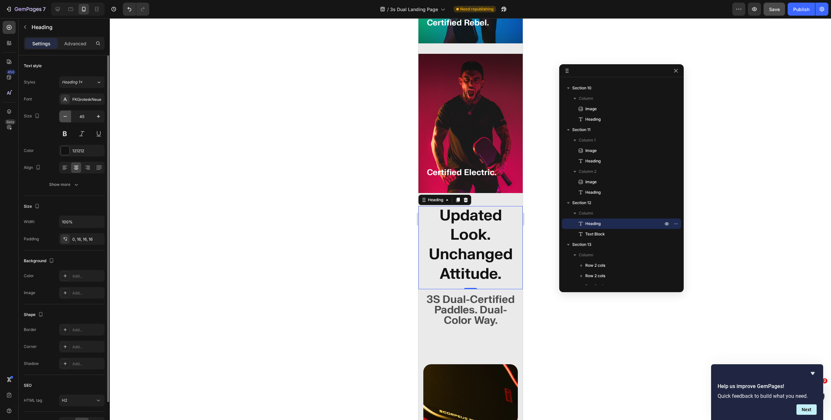
click at [65, 116] on icon "button" at bounding box center [65, 116] width 7 height 7
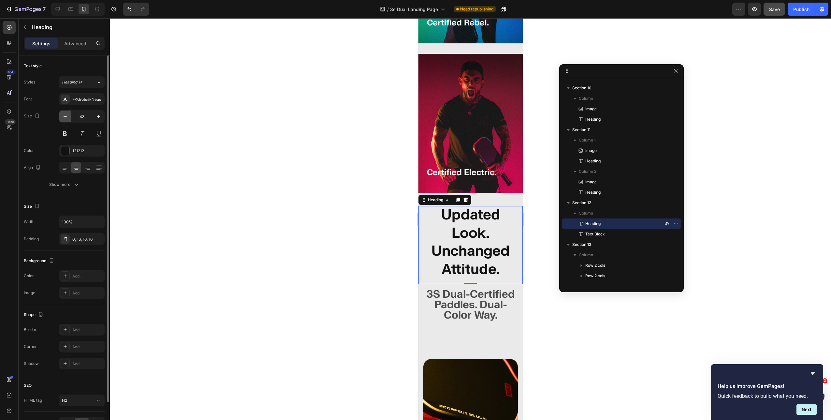
click at [65, 116] on icon "button" at bounding box center [65, 116] width 7 height 7
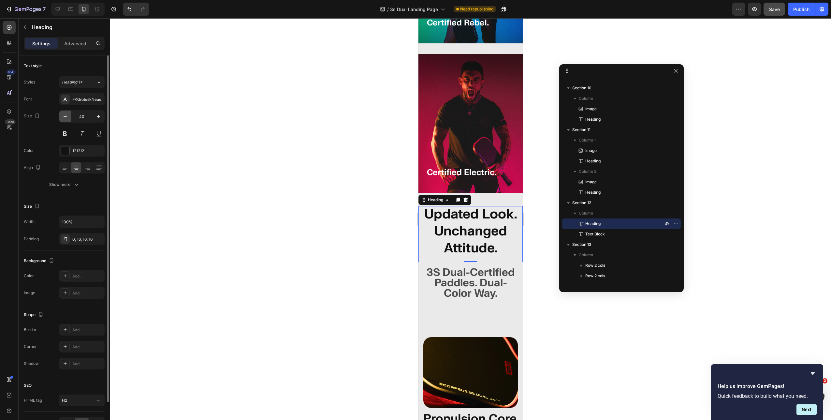
click at [65, 116] on icon "button" at bounding box center [65, 116] width 7 height 7
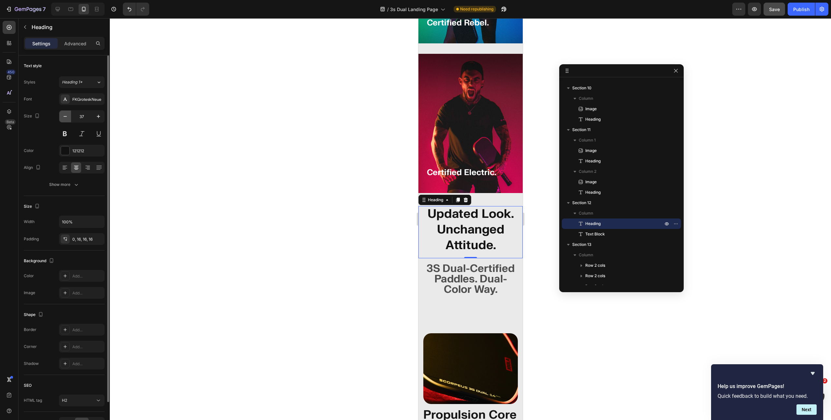
click at [65, 116] on icon "button" at bounding box center [65, 116] width 7 height 7
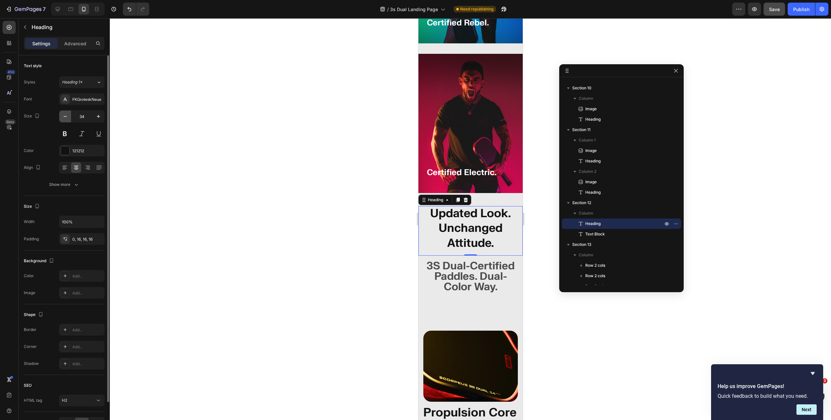
click at [65, 116] on icon "button" at bounding box center [65, 116] width 7 height 7
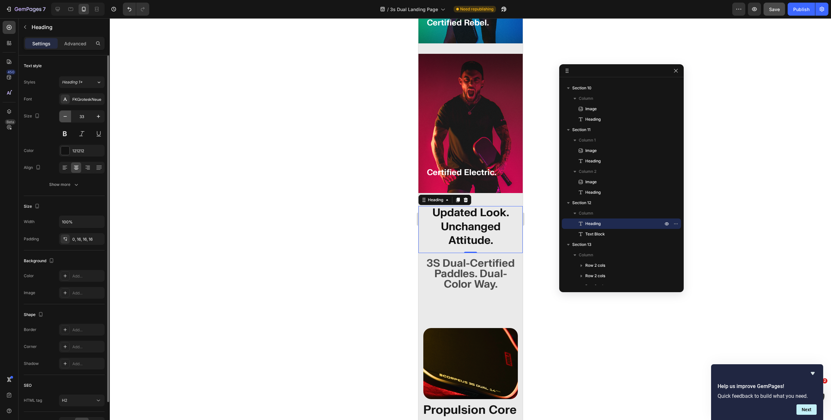
click at [65, 116] on icon "button" at bounding box center [65, 116] width 7 height 7
click at [65, 116] on icon "button" at bounding box center [65, 116] width 3 height 1
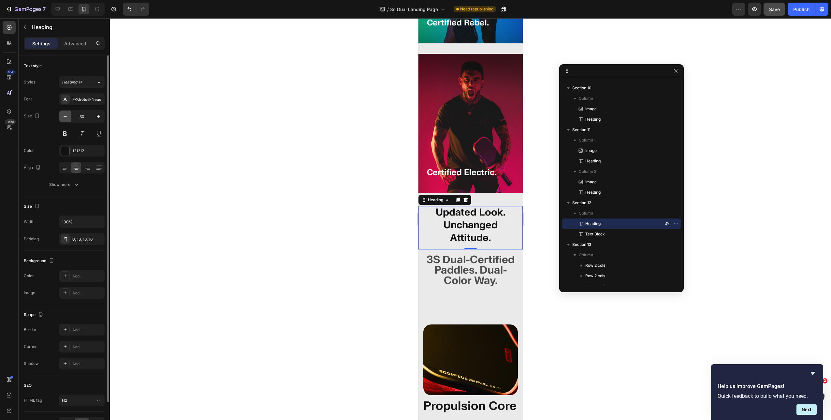
click at [65, 116] on icon "button" at bounding box center [65, 116] width 3 height 1
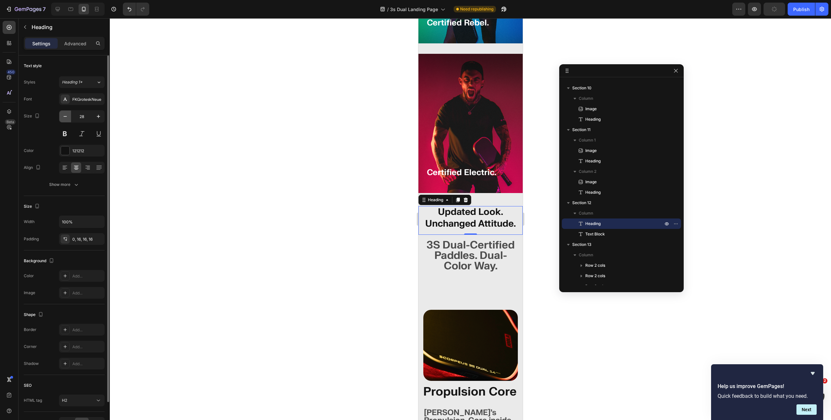
click at [65, 116] on icon "button" at bounding box center [65, 116] width 3 height 1
type input "26"
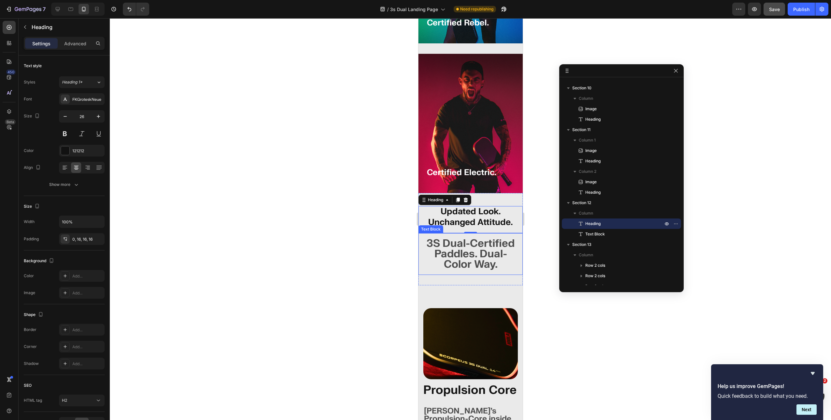
click at [446, 238] on p "3S Dual-Certified Paddles. Dual-Color Way." at bounding box center [470, 253] width 94 height 31
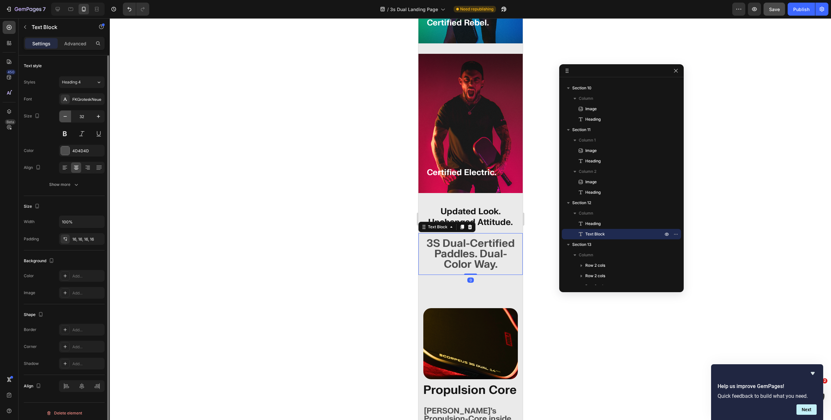
click at [70, 116] on button "button" at bounding box center [65, 116] width 12 height 12
click at [64, 116] on icon "button" at bounding box center [65, 116] width 7 height 7
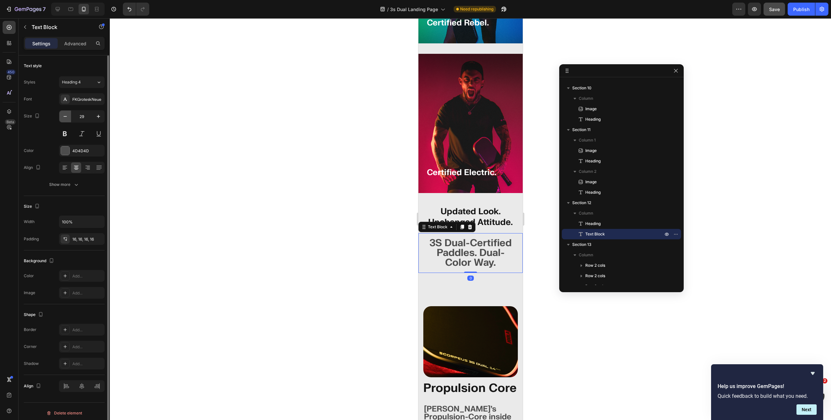
click at [64, 116] on icon "button" at bounding box center [65, 116] width 7 height 7
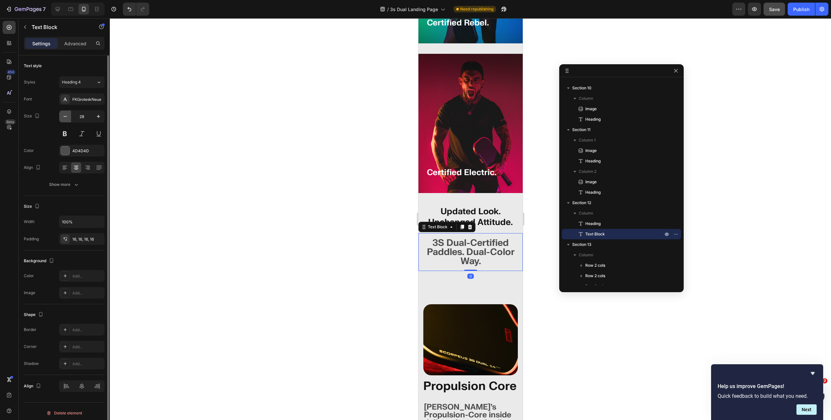
click at [64, 116] on icon "button" at bounding box center [65, 116] width 7 height 7
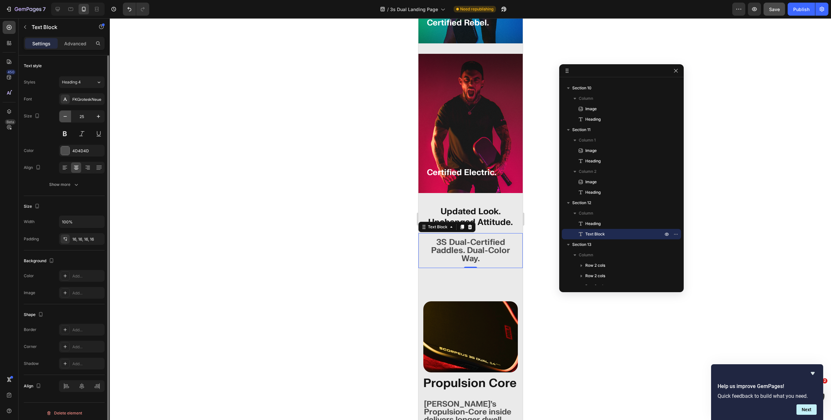
click at [64, 116] on icon "button" at bounding box center [65, 116] width 7 height 7
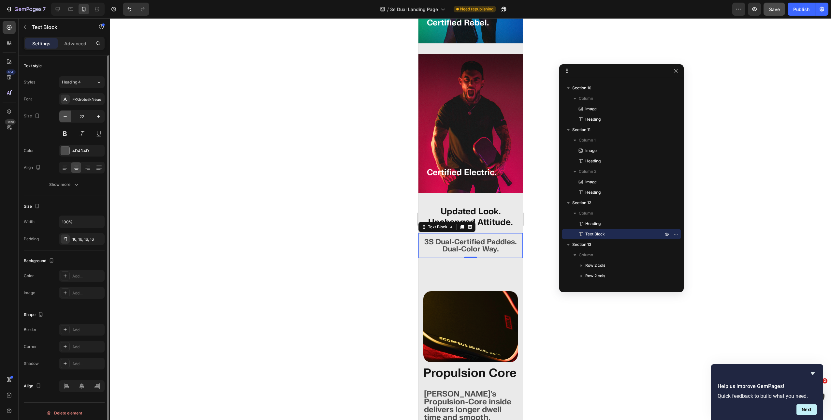
click at [64, 116] on icon "button" at bounding box center [65, 116] width 7 height 7
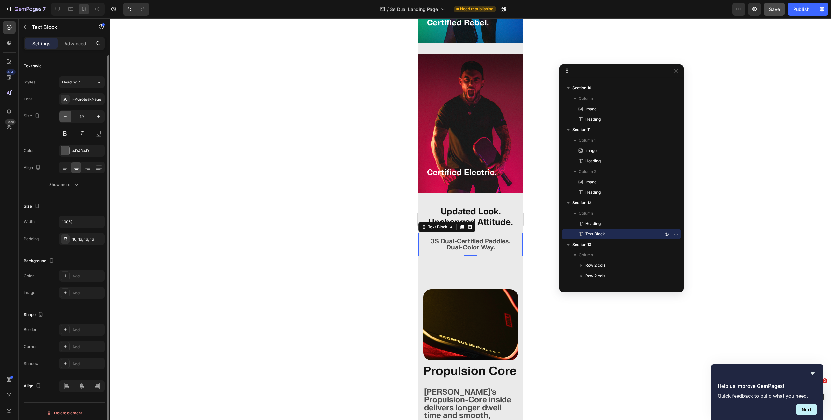
click at [64, 116] on icon "button" at bounding box center [65, 116] width 7 height 7
click at [97, 115] on icon "button" at bounding box center [98, 116] width 7 height 7
type input "18"
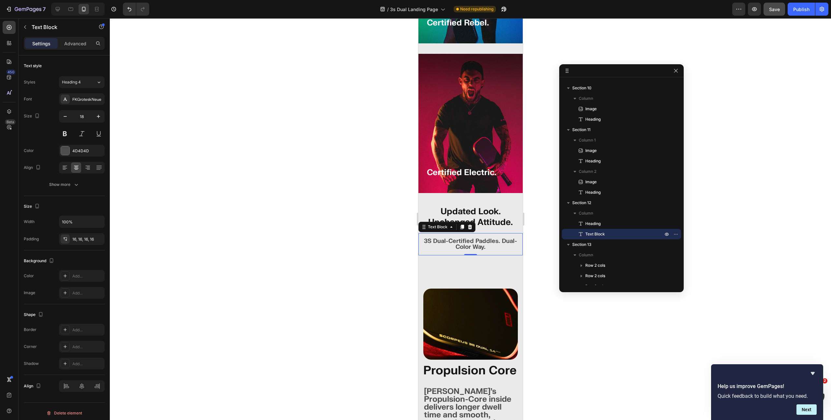
click at [357, 212] on div at bounding box center [470, 219] width 721 height 402
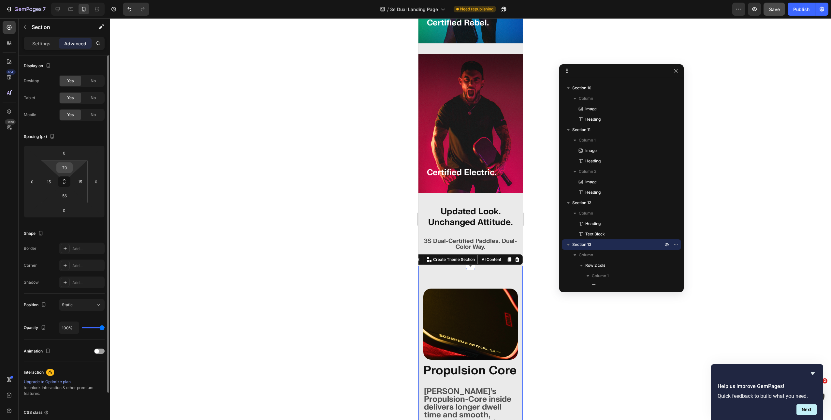
click at [67, 164] on input "70" at bounding box center [64, 168] width 13 height 10
type input "32"
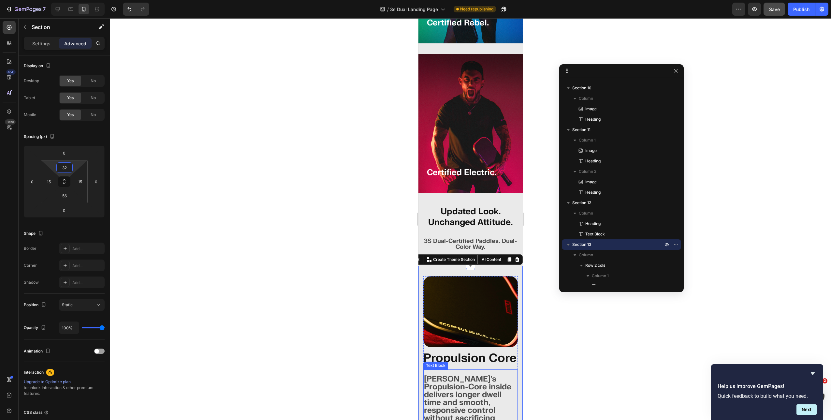
click at [458, 386] on p "[PERSON_NAME]’s Propulsion-Core inside delivers longer dwell time and smooth, r…" at bounding box center [470, 402] width 93 height 55
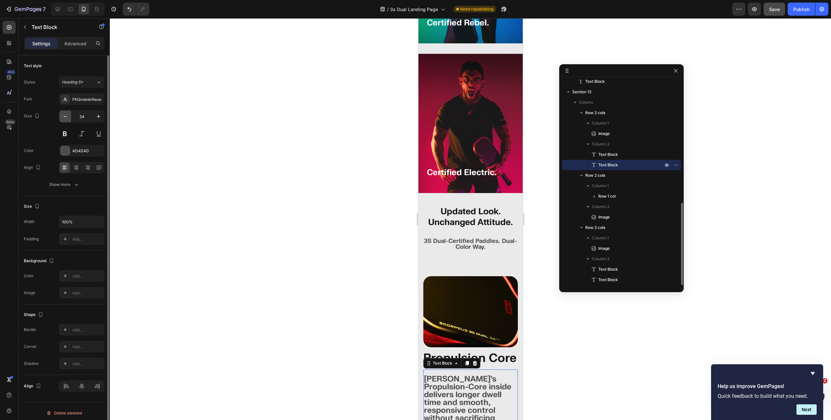
click at [69, 121] on button "button" at bounding box center [65, 116] width 12 height 12
click at [68, 120] on button "button" at bounding box center [65, 116] width 12 height 12
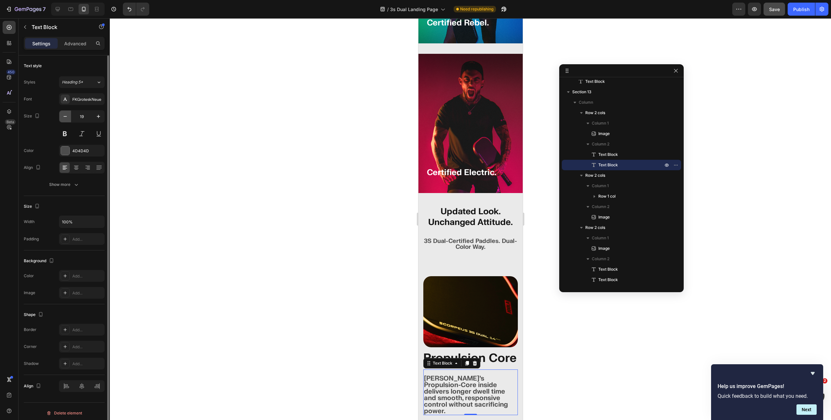
click at [68, 120] on button "button" at bounding box center [65, 116] width 12 height 12
click at [99, 117] on icon "button" at bounding box center [98, 116] width 7 height 7
click at [66, 115] on icon "button" at bounding box center [65, 116] width 7 height 7
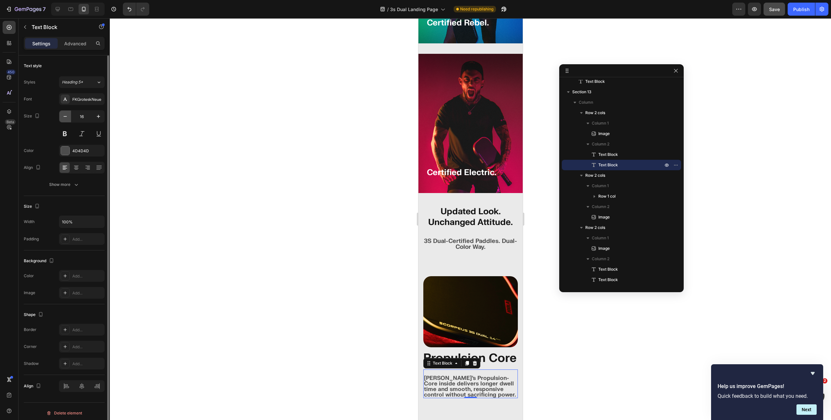
click at [66, 115] on icon "button" at bounding box center [65, 116] width 7 height 7
click at [96, 113] on icon "button" at bounding box center [98, 116] width 7 height 7
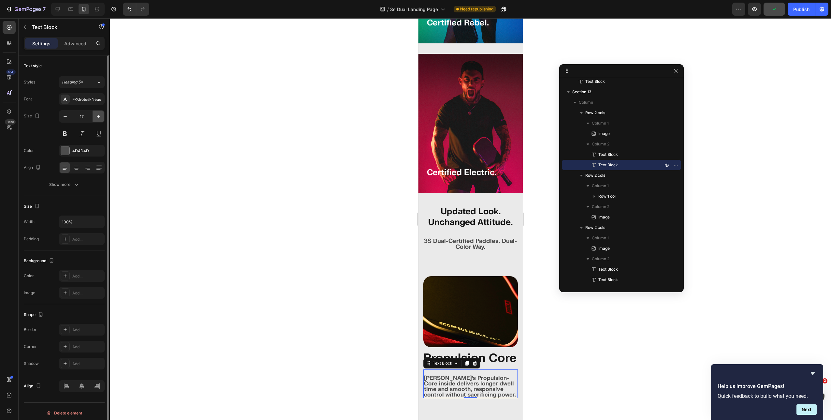
click at [96, 113] on icon "button" at bounding box center [98, 116] width 7 height 7
click at [67, 115] on icon "button" at bounding box center [65, 116] width 7 height 7
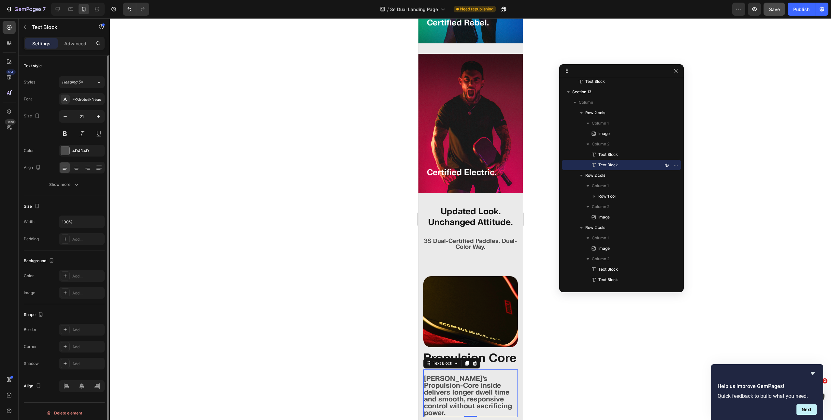
type input "20"
click at [73, 185] on icon "button" at bounding box center [76, 184] width 7 height 7
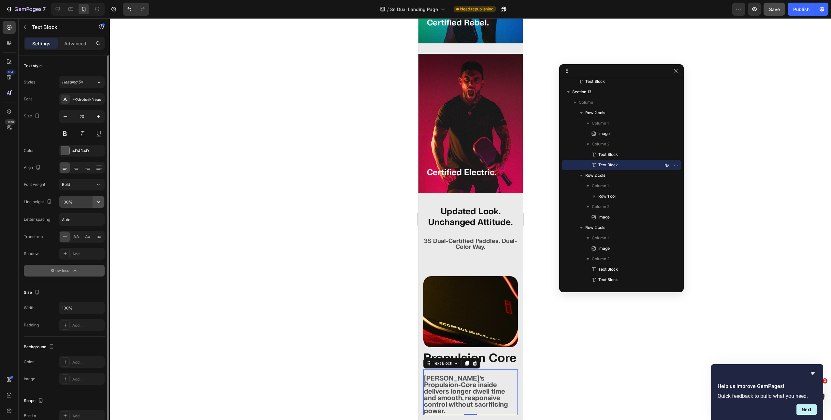
click at [98, 202] on icon "button" at bounding box center [98, 202] width 3 height 2
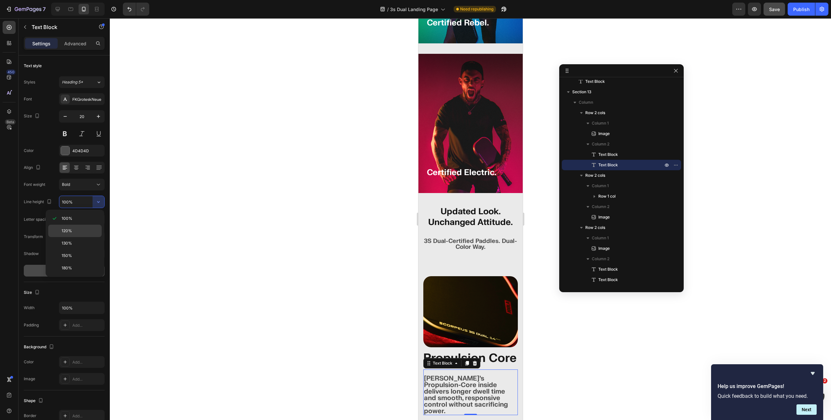
click at [69, 232] on span "120%" at bounding box center [67, 231] width 10 height 6
type input "120%"
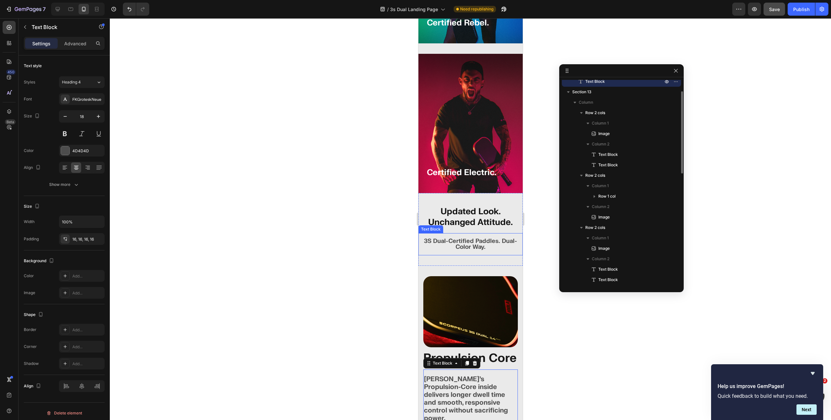
click at [452, 238] on p "3S Dual-Certified Paddles. Dual-Color Way." at bounding box center [470, 244] width 94 height 12
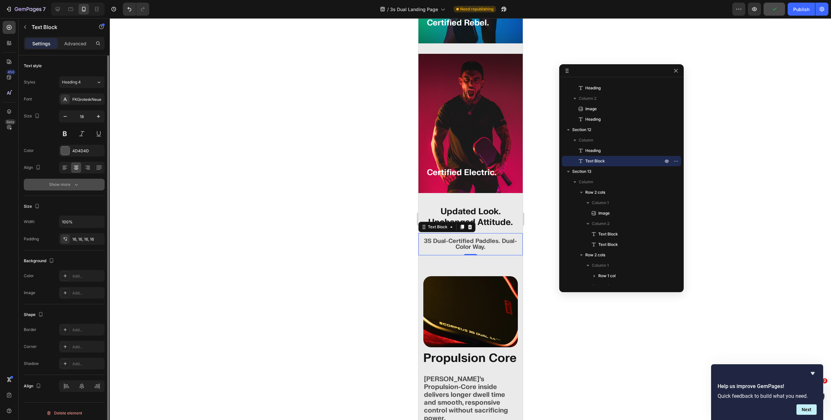
click at [77, 181] on icon "button" at bounding box center [76, 184] width 7 height 7
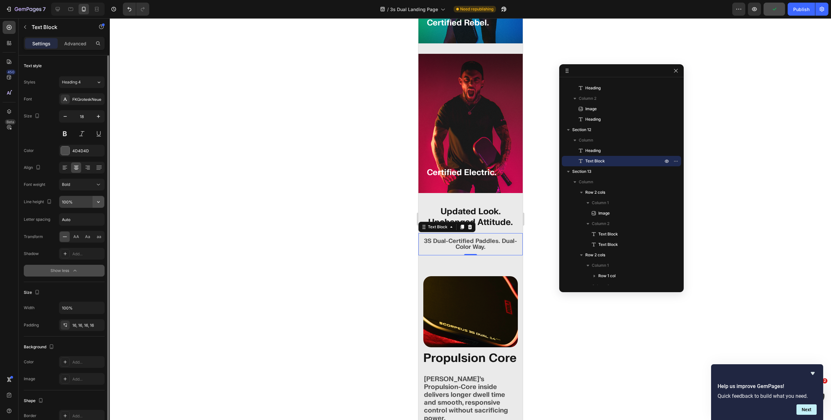
click at [96, 202] on icon "button" at bounding box center [98, 201] width 7 height 7
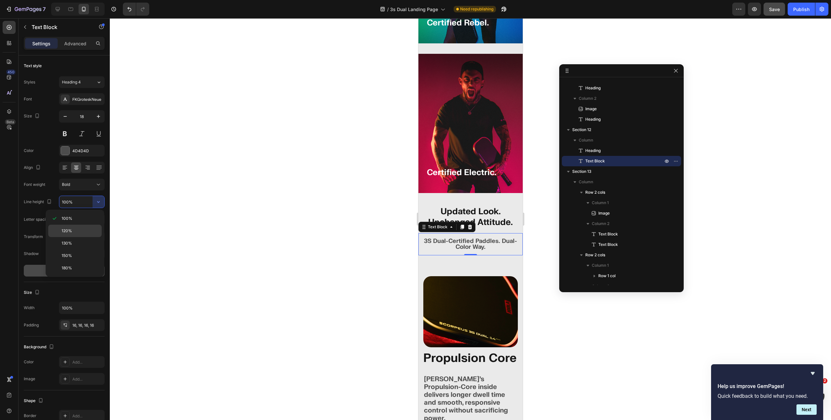
click at [73, 232] on p "120%" at bounding box center [80, 231] width 37 height 6
type input "120%"
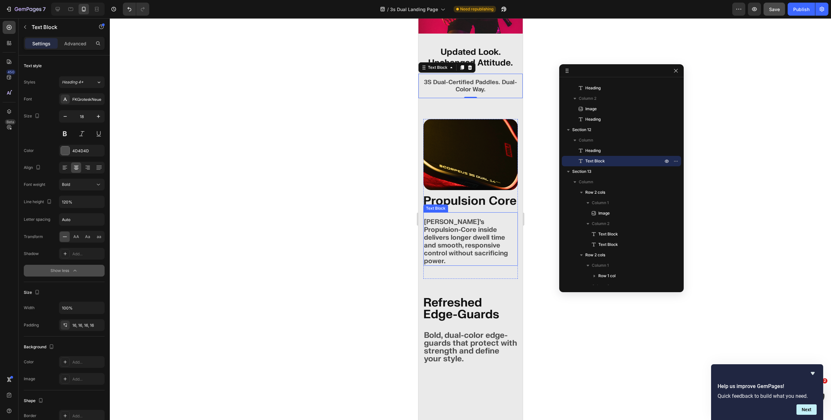
scroll to position [1741, 0]
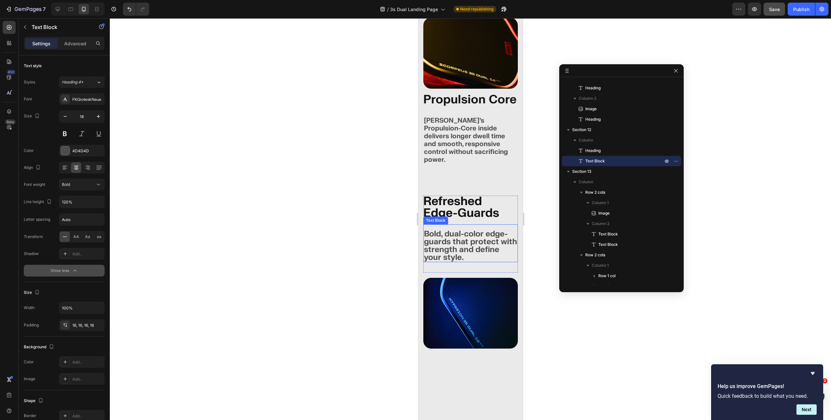
click at [466, 244] on p "Bold, dual-color edge-guards that protect with strength and define your style." at bounding box center [470, 245] width 93 height 31
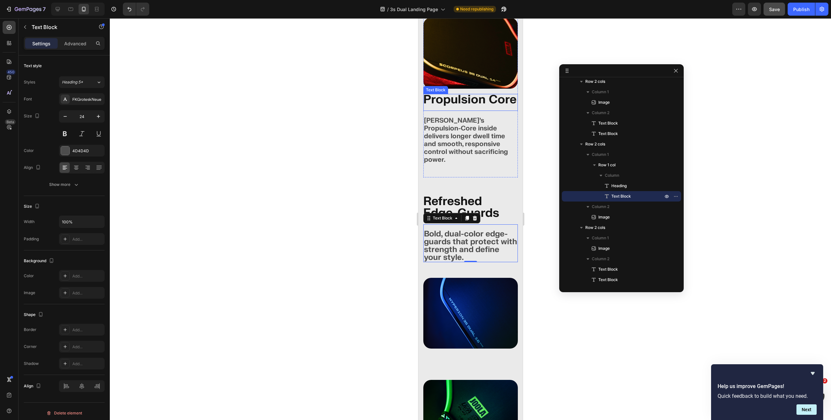
click at [443, 104] on p "Propulsion Core" at bounding box center [470, 100] width 95 height 12
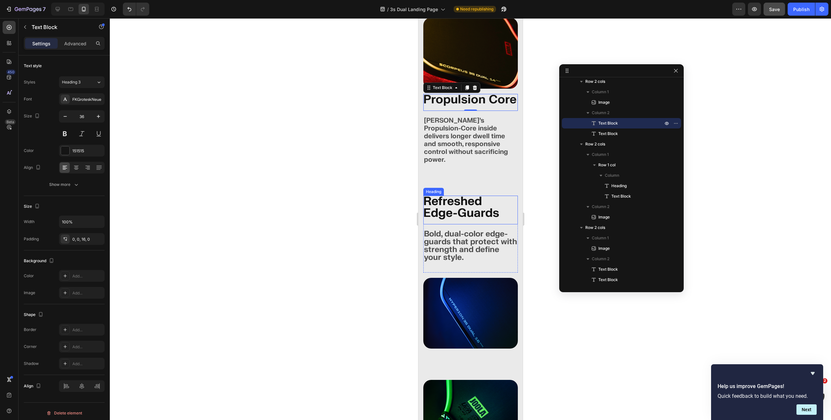
click at [443, 209] on h2 "Refreshed Edge-Guards" at bounding box center [470, 210] width 95 height 29
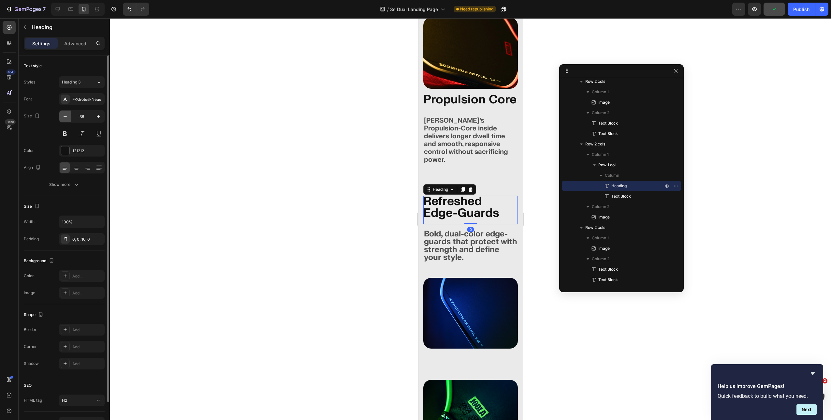
click at [67, 118] on icon "button" at bounding box center [65, 116] width 7 height 7
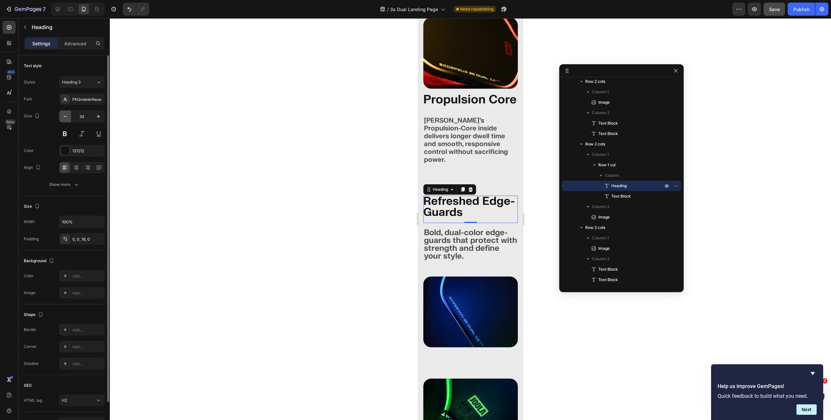
click at [67, 118] on icon "button" at bounding box center [65, 116] width 7 height 7
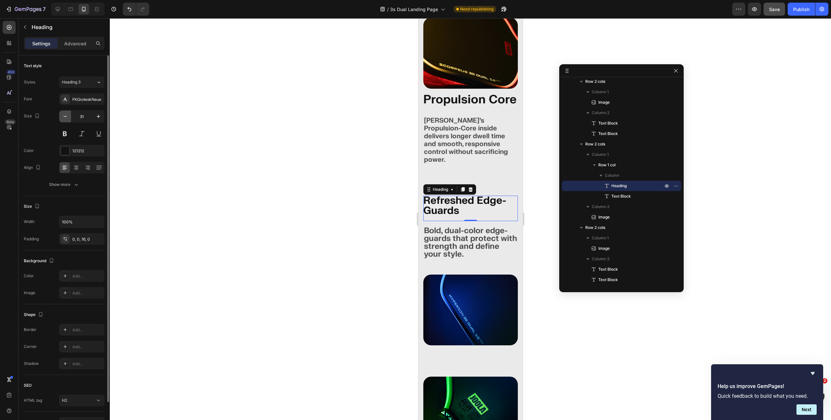
click at [67, 118] on icon "button" at bounding box center [65, 116] width 7 height 7
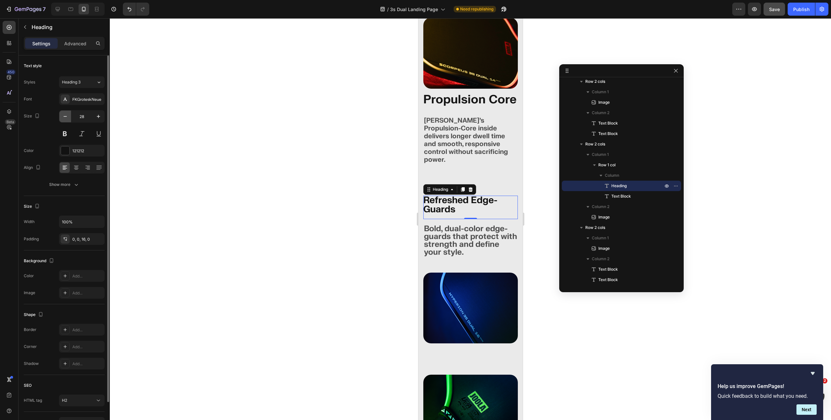
click at [67, 118] on icon "button" at bounding box center [65, 116] width 7 height 7
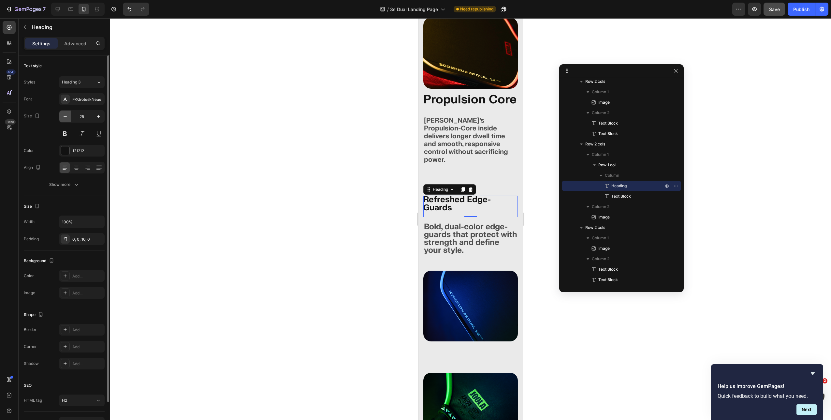
click at [67, 118] on icon "button" at bounding box center [65, 116] width 7 height 7
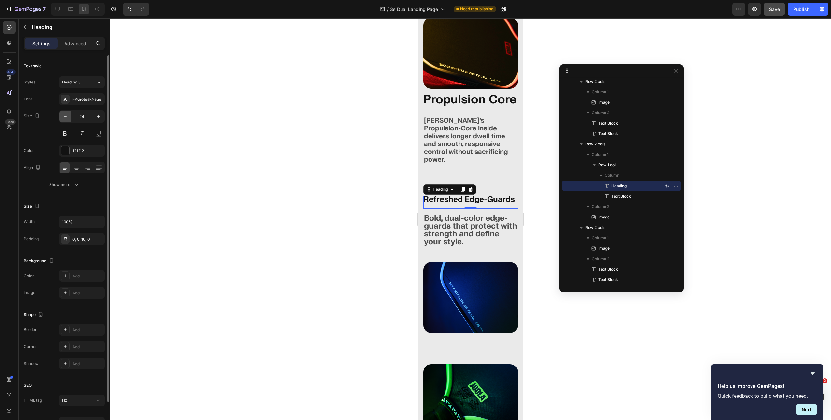
click at [67, 118] on icon "button" at bounding box center [65, 116] width 7 height 7
click at [94, 115] on button "button" at bounding box center [99, 116] width 12 height 12
type input "24"
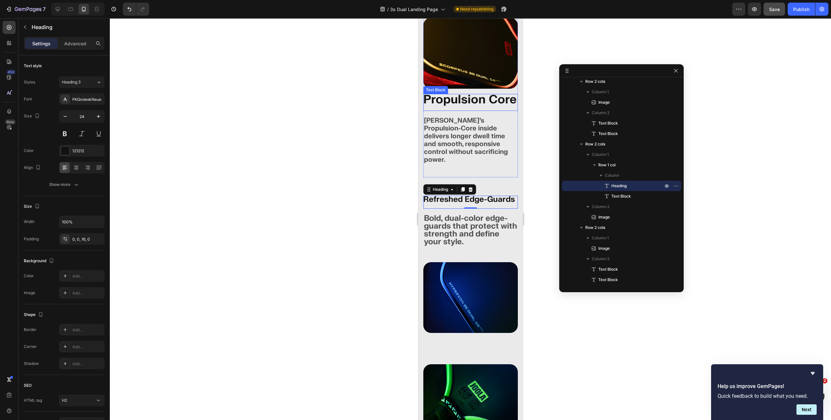
click at [455, 99] on p "Propulsion Core" at bounding box center [470, 100] width 95 height 12
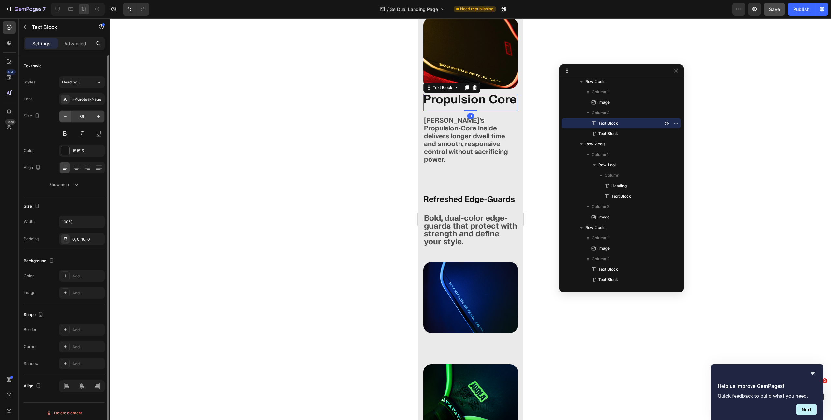
click at [68, 114] on icon "button" at bounding box center [65, 116] width 7 height 7
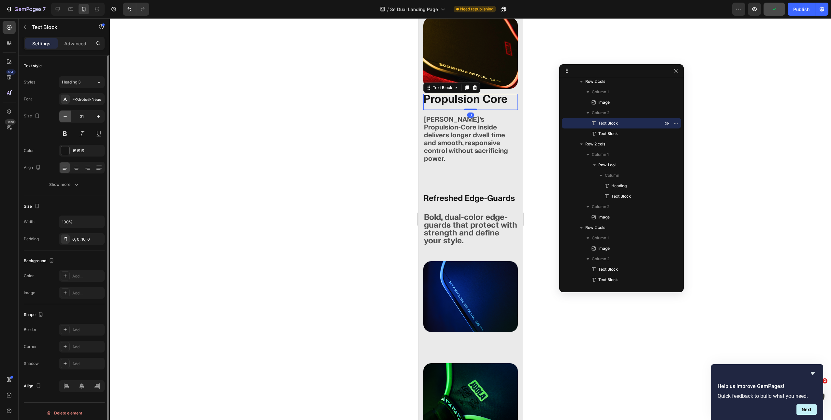
click at [68, 114] on icon "button" at bounding box center [65, 116] width 7 height 7
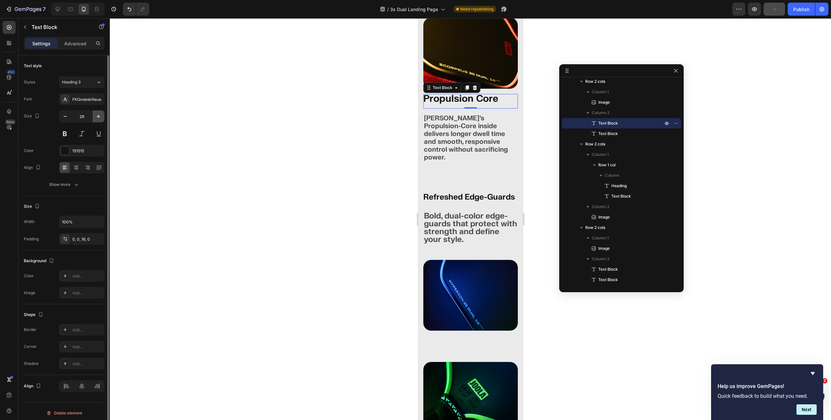
click at [99, 114] on icon "button" at bounding box center [98, 116] width 7 height 7
type input "32"
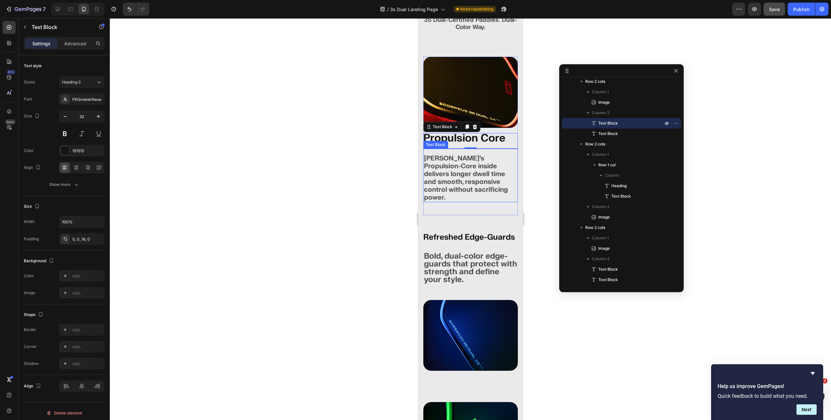
scroll to position [1684, 0]
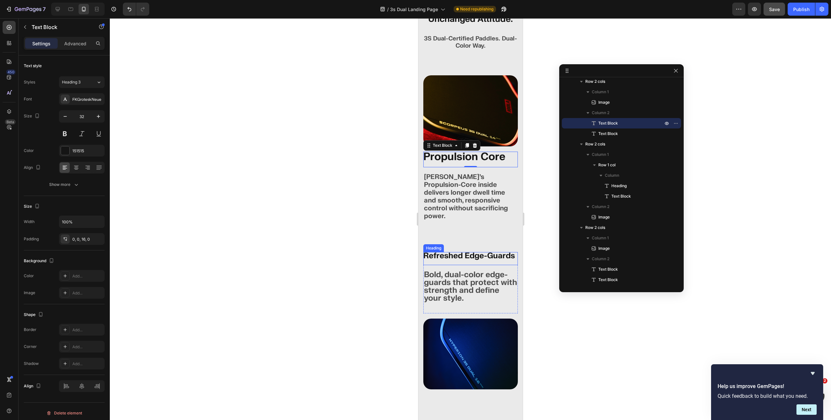
click at [453, 252] on h2 "Refreshed Edge-Guards" at bounding box center [470, 258] width 95 height 13
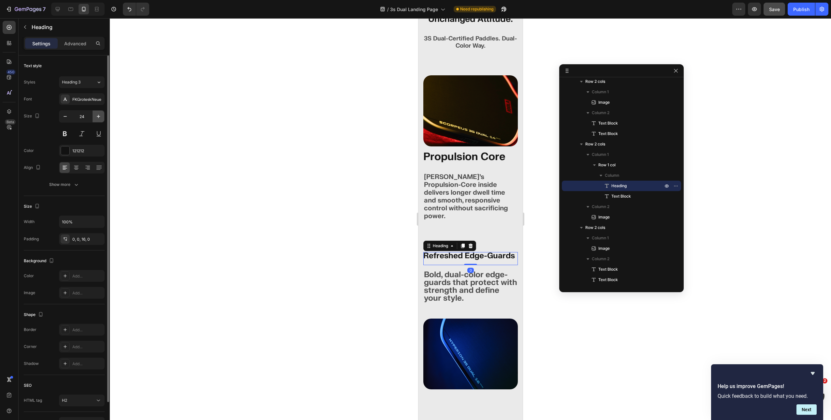
click at [98, 115] on icon "button" at bounding box center [98, 116] width 3 height 3
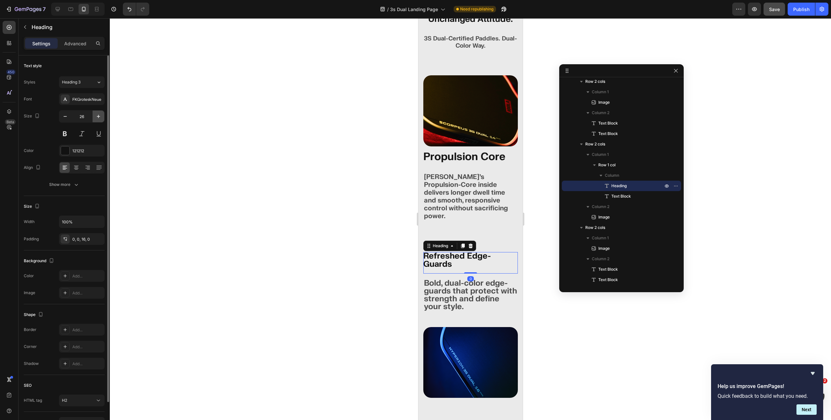
click at [98, 115] on icon "button" at bounding box center [98, 116] width 3 height 3
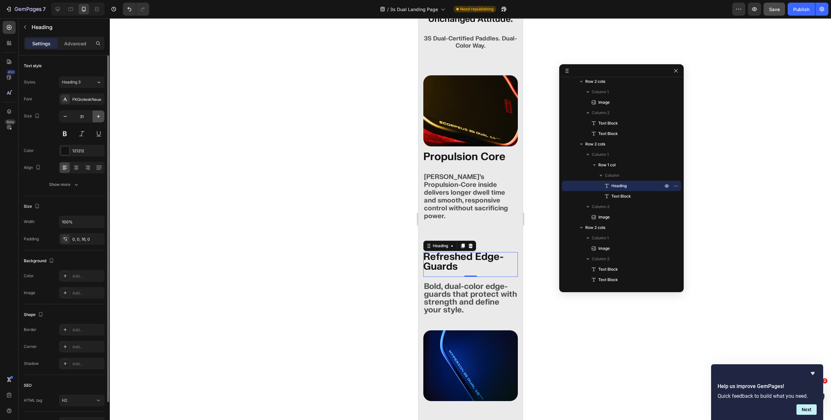
click at [98, 115] on icon "button" at bounding box center [98, 116] width 3 height 3
type input "32"
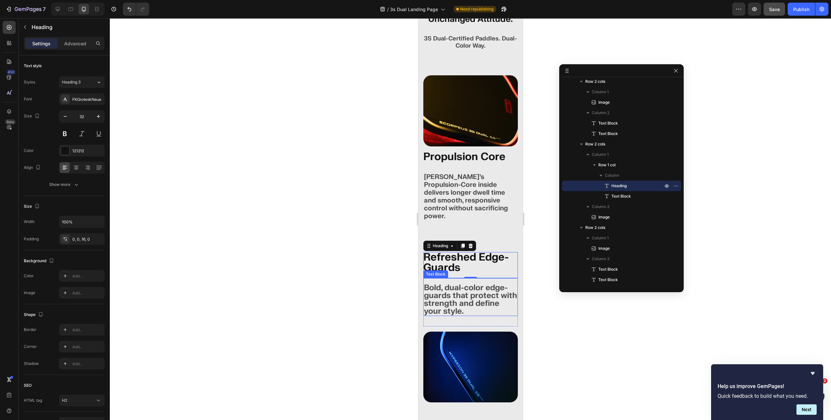
click at [465, 292] on p "Bold, dual-color edge-guards that protect with strength and define your style." at bounding box center [470, 299] width 93 height 31
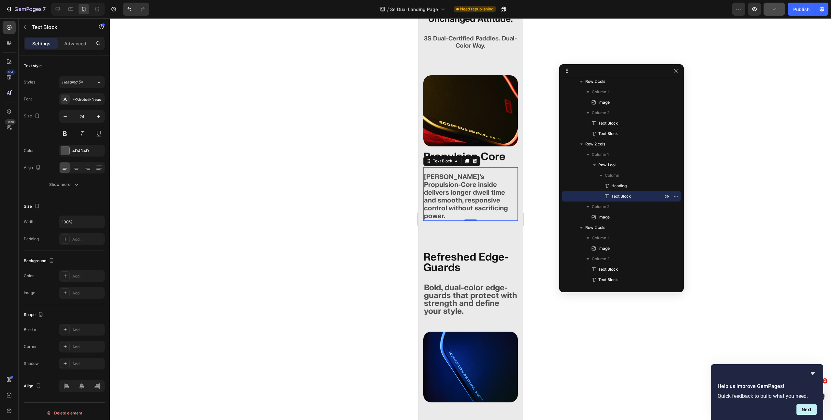
click at [443, 184] on p "[PERSON_NAME]’s Propulsion-Core inside delivers longer dwell time and smooth, r…" at bounding box center [470, 196] width 93 height 47
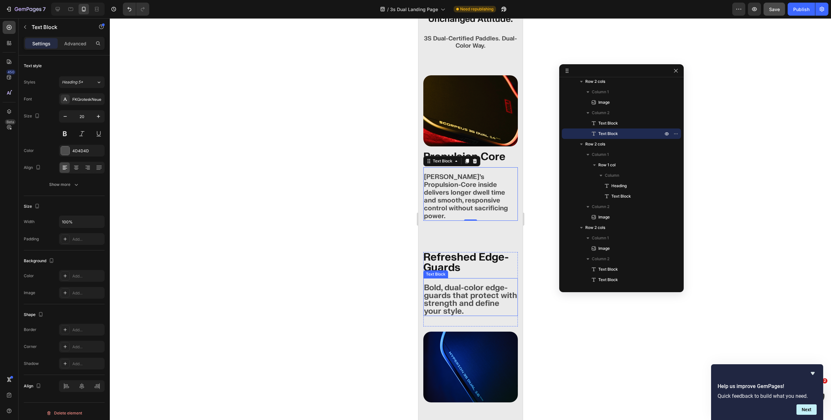
click at [461, 284] on p "Bold, dual-color edge-guards that protect with strength and define your style." at bounding box center [470, 299] width 93 height 31
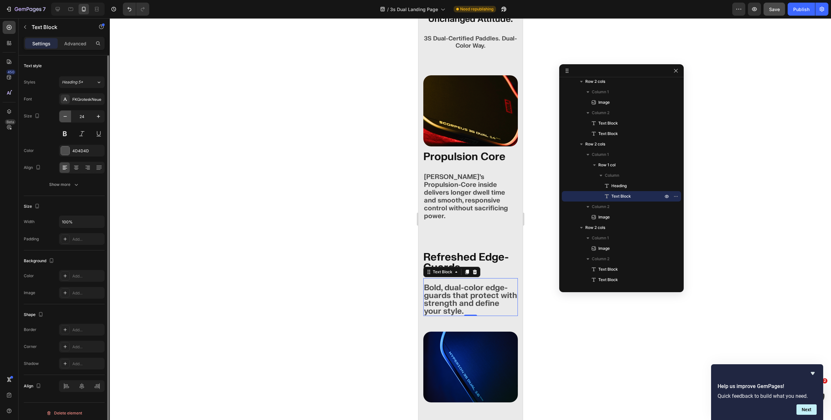
click at [65, 117] on icon "button" at bounding box center [65, 116] width 7 height 7
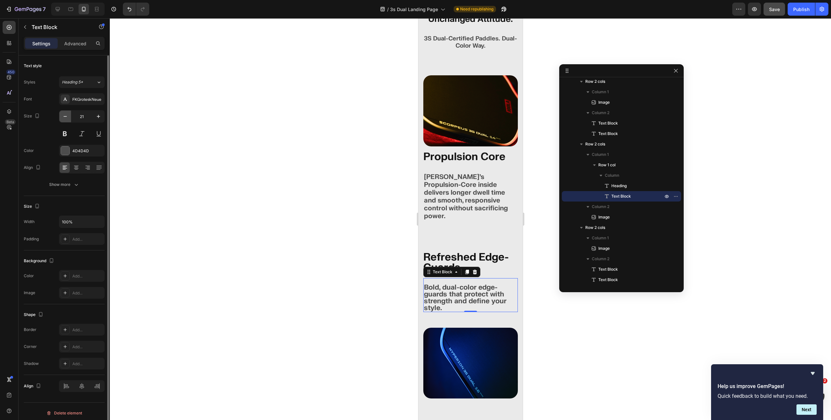
click at [65, 117] on icon "button" at bounding box center [65, 116] width 7 height 7
type input "20"
click at [76, 182] on icon "button" at bounding box center [76, 184] width 7 height 7
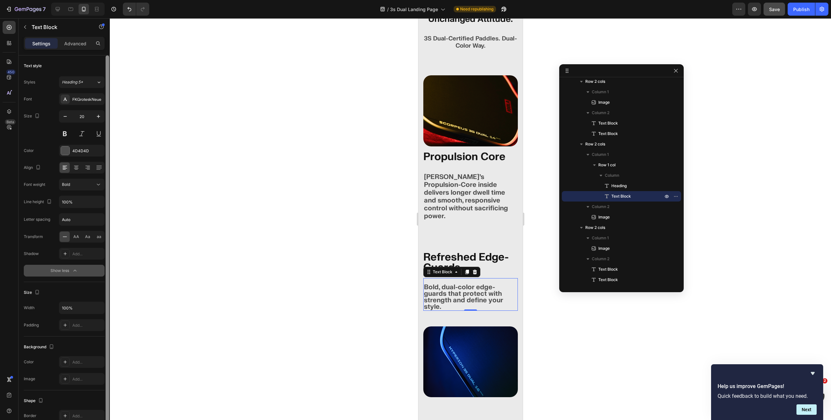
click at [105, 203] on div at bounding box center [107, 246] width 5 height 383
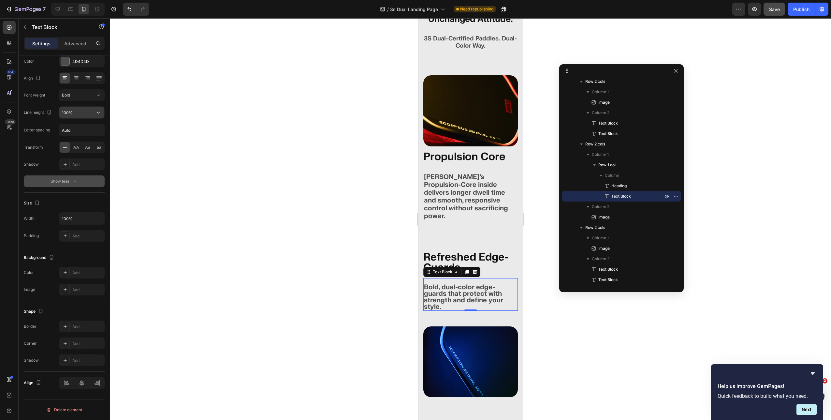
click at [99, 113] on icon "button" at bounding box center [98, 113] width 3 height 2
click at [82, 146] on div "120%" at bounding box center [74, 141] width 53 height 12
type input "120%"
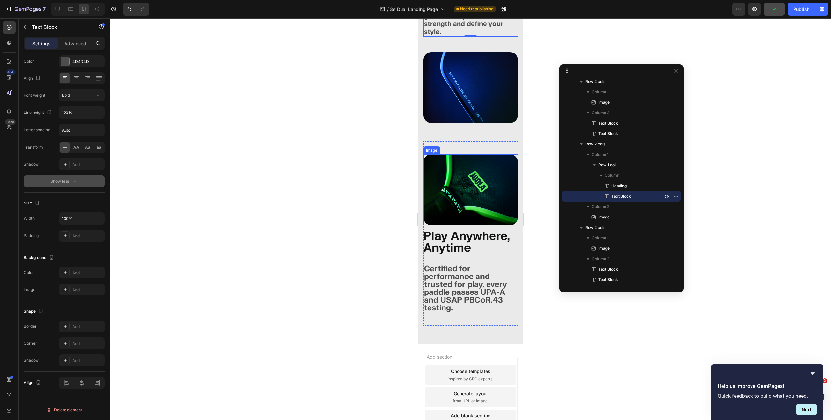
scroll to position [1967, 0]
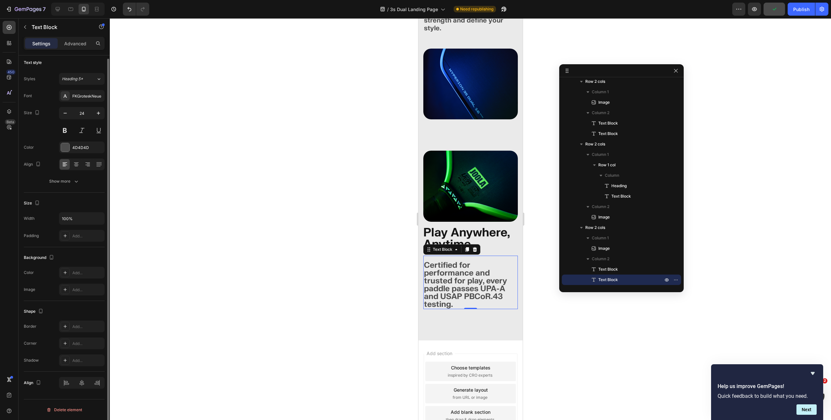
click at [454, 261] on p "Certified for performance and trusted for play, every paddle passes UPA-A and U…" at bounding box center [470, 284] width 93 height 47
click at [66, 115] on icon "button" at bounding box center [65, 113] width 7 height 7
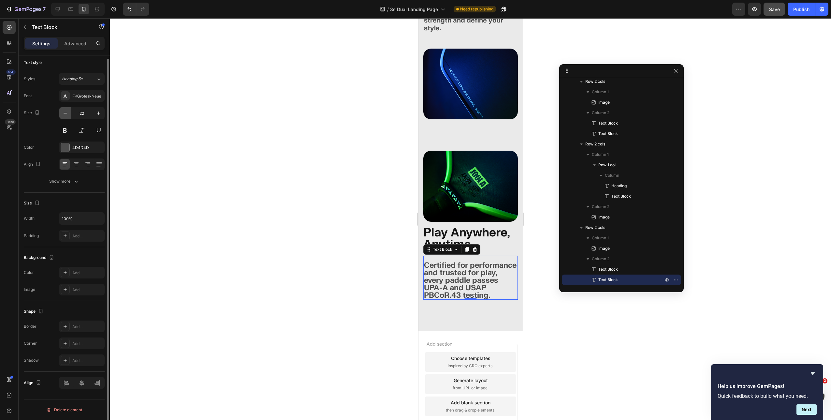
click at [66, 115] on icon "button" at bounding box center [65, 113] width 7 height 7
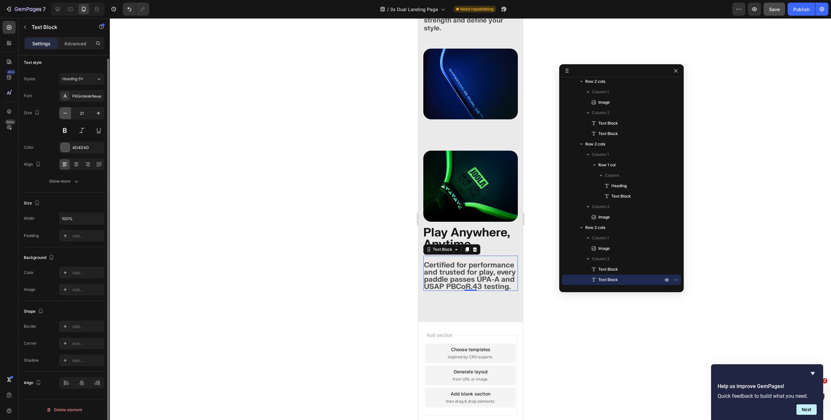
click at [66, 115] on icon "button" at bounding box center [65, 113] width 7 height 7
type input "20"
click at [77, 176] on button "Show more" at bounding box center [64, 181] width 81 height 12
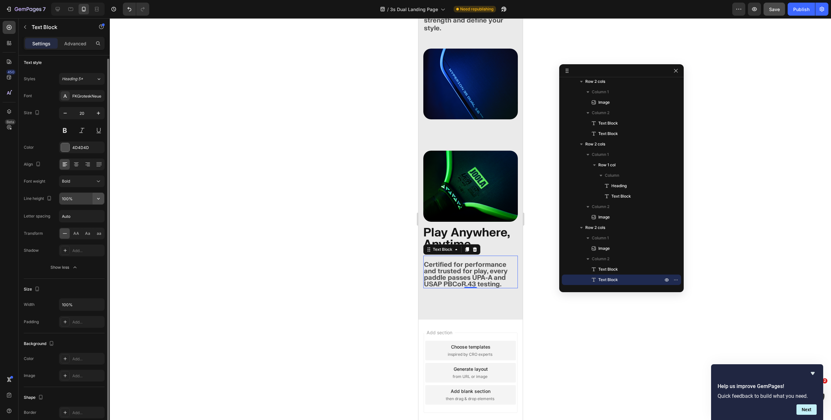
click at [96, 198] on icon "button" at bounding box center [98, 198] width 7 height 7
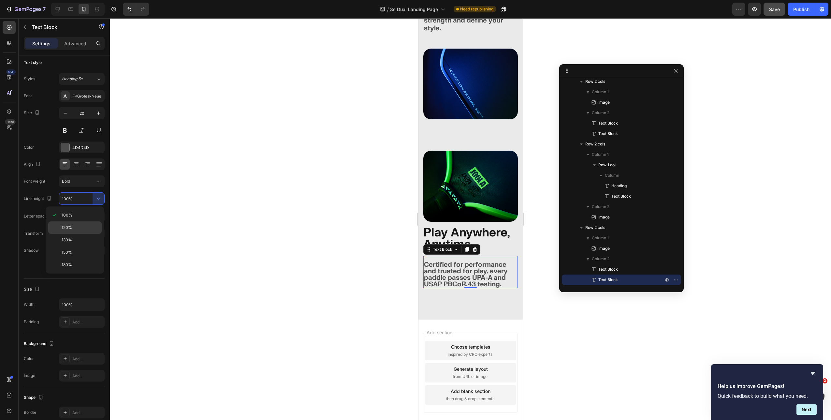
click at [68, 229] on span "120%" at bounding box center [67, 228] width 10 height 6
type input "120%"
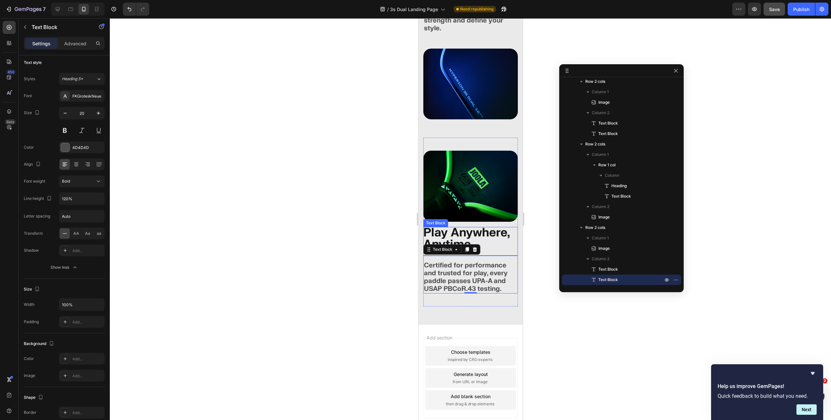
click at [466, 227] on p "Play Anywhere, Anytime" at bounding box center [470, 238] width 95 height 23
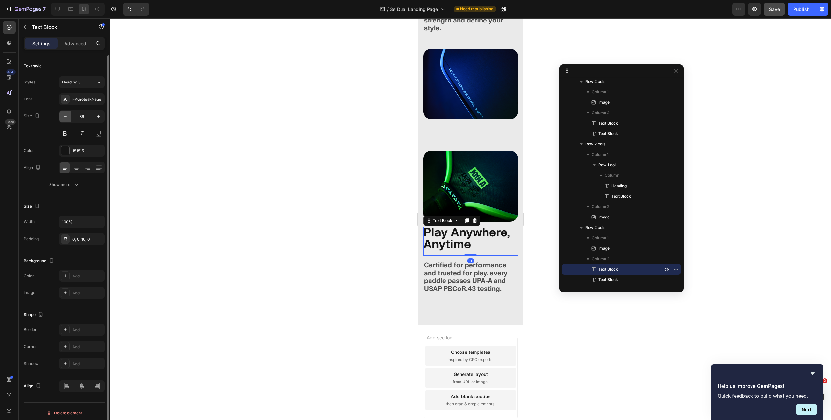
click at [65, 116] on icon "button" at bounding box center [65, 116] width 3 height 1
type input "32"
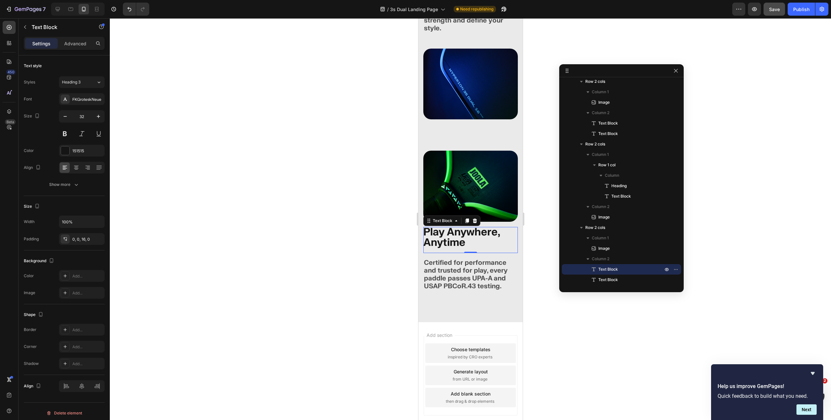
click at [291, 146] on div at bounding box center [470, 219] width 721 height 402
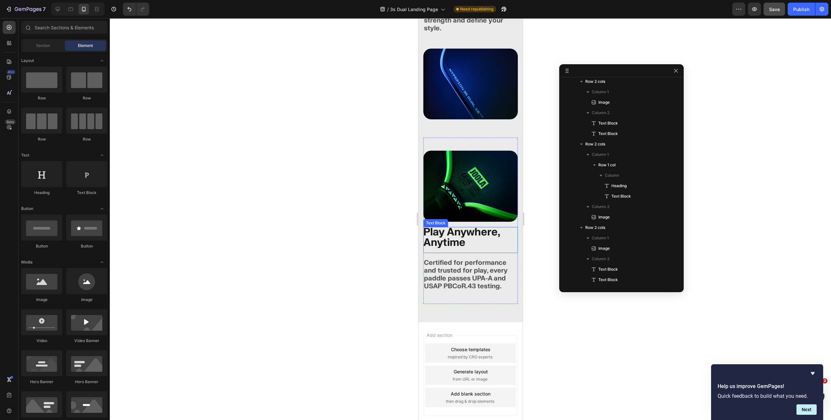
click at [450, 227] on p "Play Anywhere, Anytime" at bounding box center [470, 237] width 95 height 21
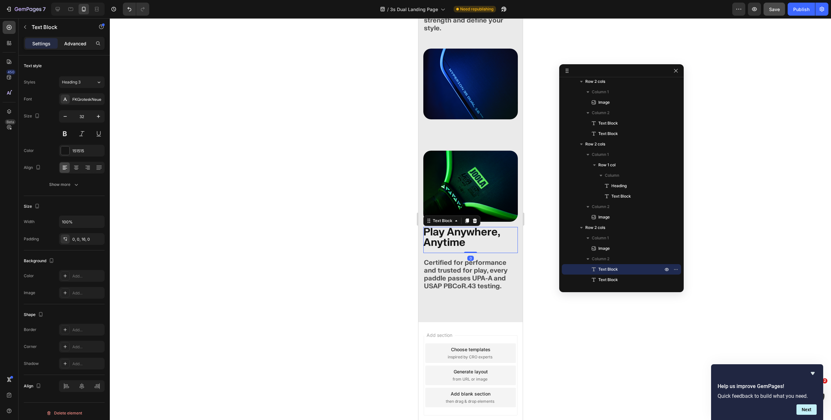
click at [76, 43] on p "Advanced" at bounding box center [75, 43] width 22 height 7
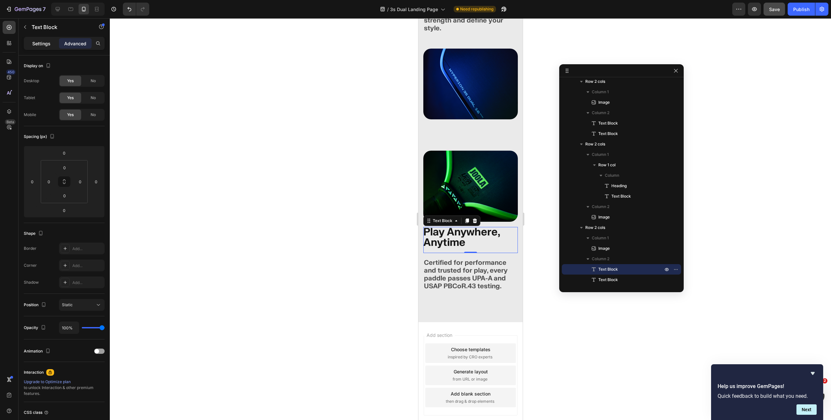
click at [34, 43] on p "Settings" at bounding box center [41, 43] width 18 height 7
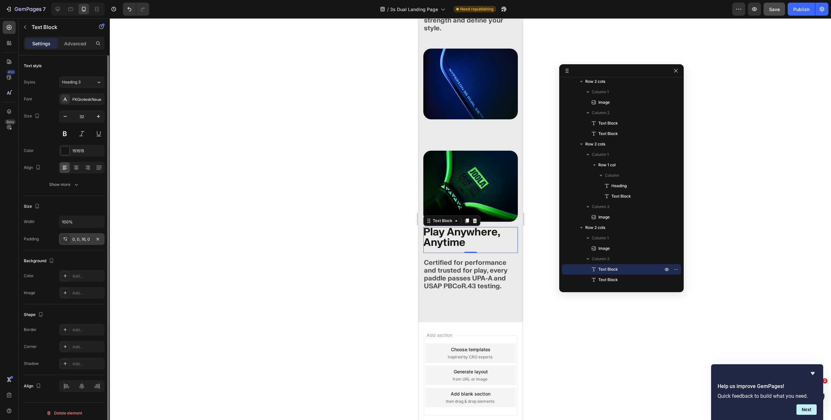
click at [81, 237] on div "0, 0, 16, 0" at bounding box center [81, 239] width 19 height 6
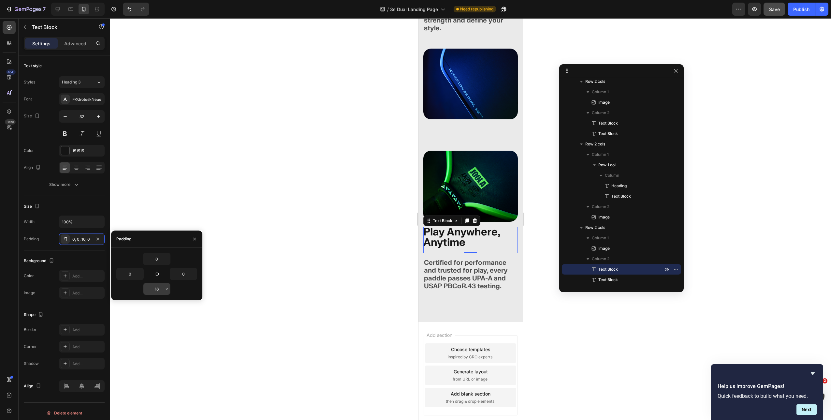
click at [156, 286] on input "16" at bounding box center [156, 289] width 27 height 12
drag, startPoint x: 159, startPoint y: 291, endPoint x: 149, endPoint y: 289, distance: 10.6
click at [149, 289] on input "16" at bounding box center [156, 289] width 27 height 12
type input "0"
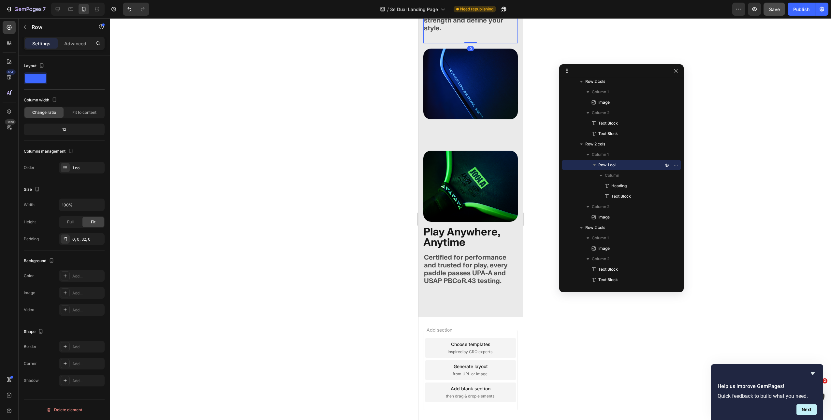
click at [442, 22] on div "Refreshed Edge-Guards Heading Bold, dual-color edge-guards that protect with st…" at bounding box center [470, 6] width 95 height 74
click at [84, 239] on div "0, 0, 32, 0" at bounding box center [81, 239] width 19 height 6
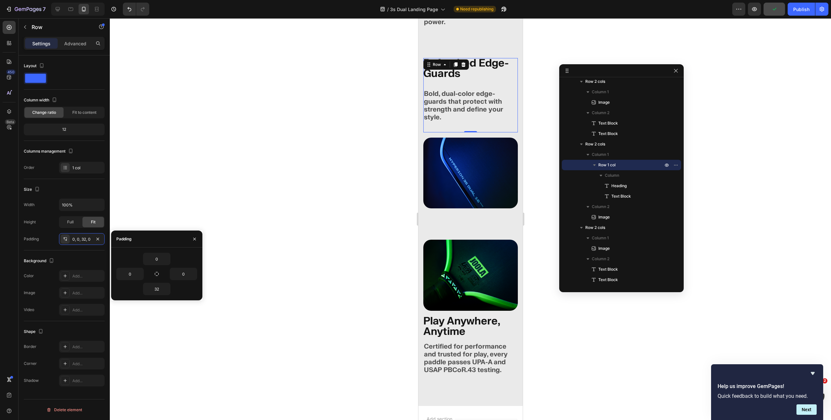
scroll to position [1851, 0]
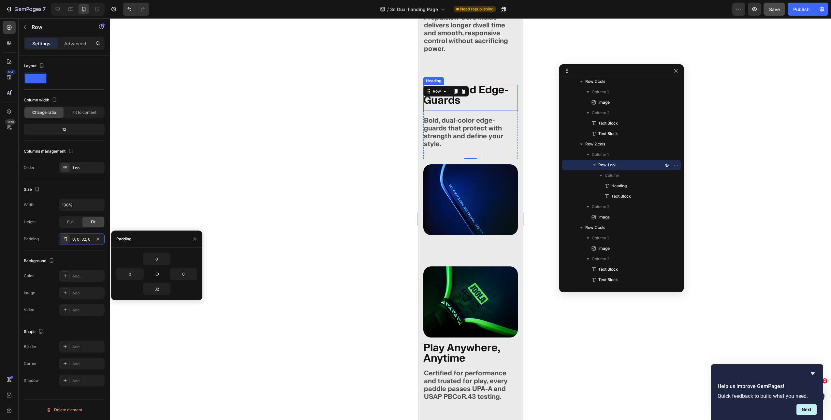
click at [468, 92] on h2 "Refreshed Edge-Guards" at bounding box center [470, 98] width 95 height 26
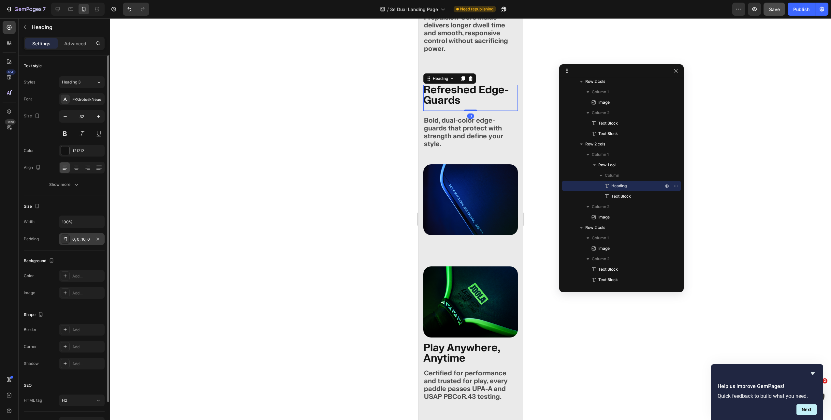
click at [85, 238] on div "0, 0, 16, 0" at bounding box center [81, 239] width 19 height 6
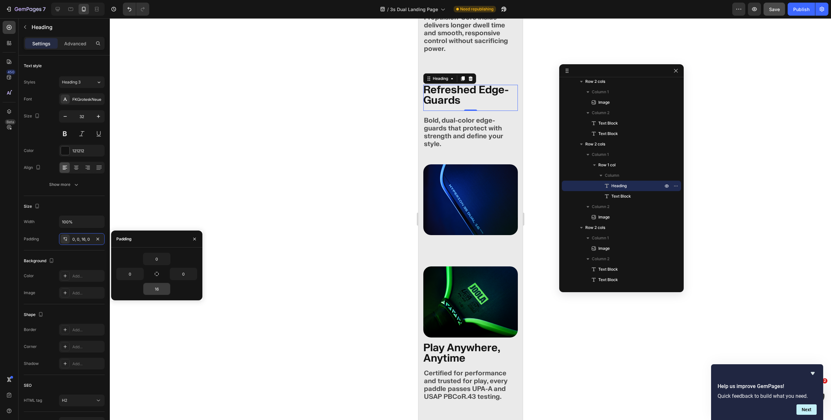
click at [159, 286] on input "16" at bounding box center [156, 289] width 27 height 12
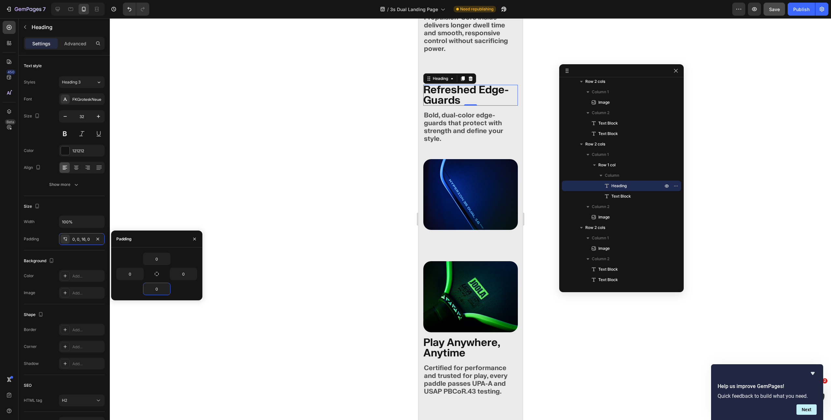
type input "0"
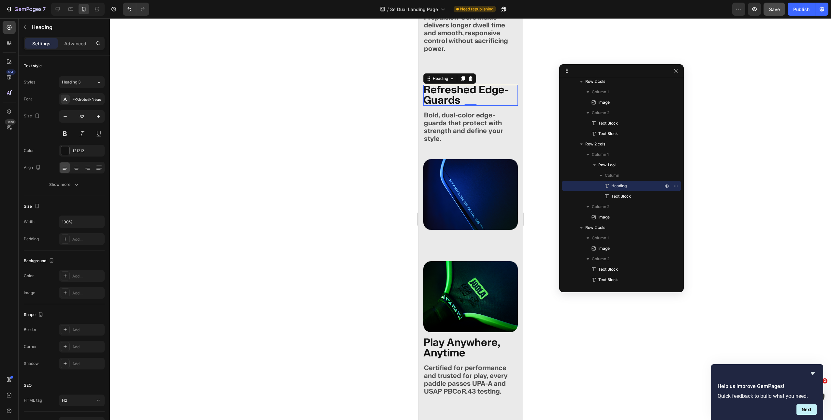
click at [329, 167] on div at bounding box center [470, 219] width 721 height 402
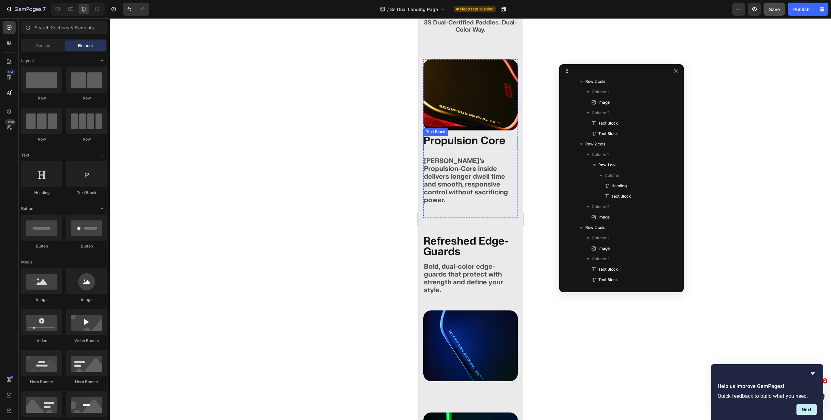
scroll to position [1695, 0]
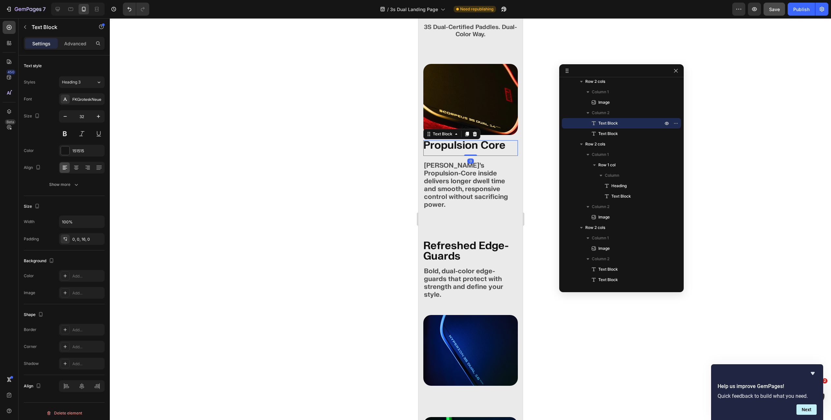
click at [454, 140] on p "Propulsion Core" at bounding box center [470, 145] width 95 height 10
click at [79, 239] on div "0, 0, 16, 0" at bounding box center [81, 239] width 19 height 6
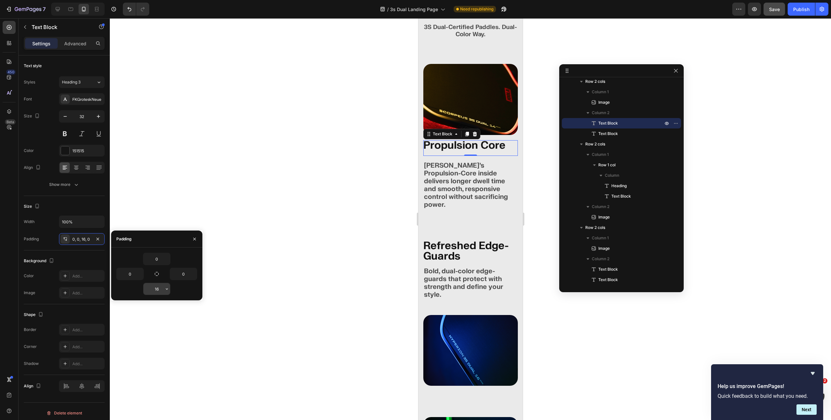
click at [161, 291] on input "16" at bounding box center [156, 289] width 27 height 12
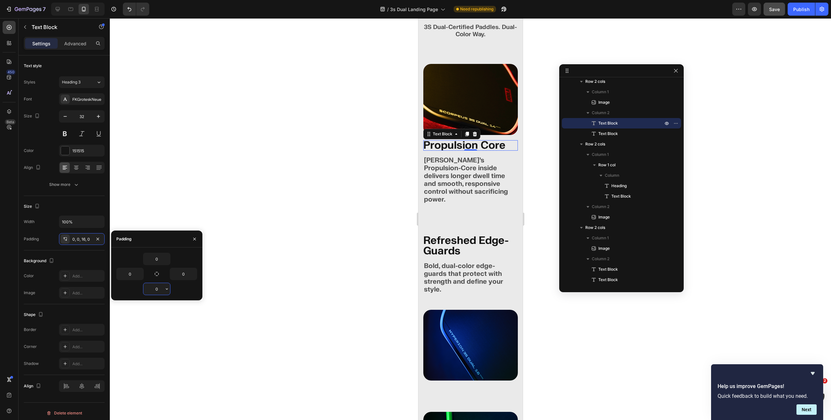
type input "0"
click at [331, 176] on div at bounding box center [470, 219] width 721 height 402
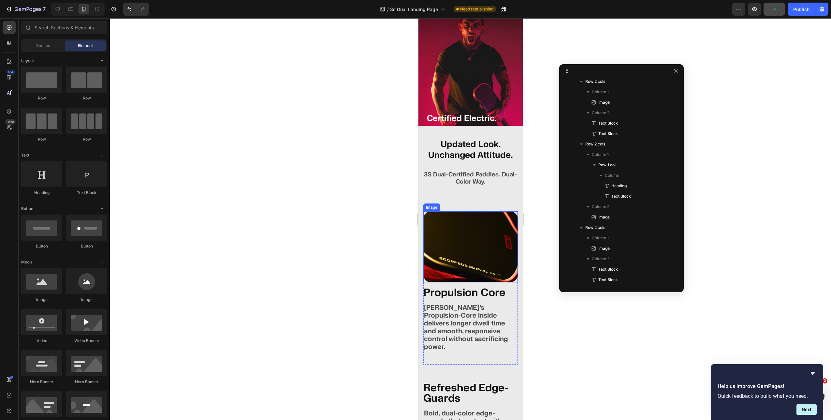
scroll to position [1506, 0]
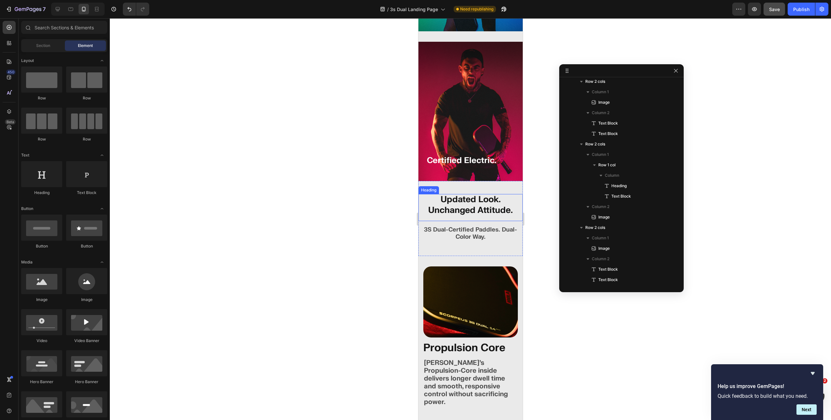
click at [468, 194] on h2 "Updated Look. Unchanged Attitude." at bounding box center [470, 207] width 104 height 27
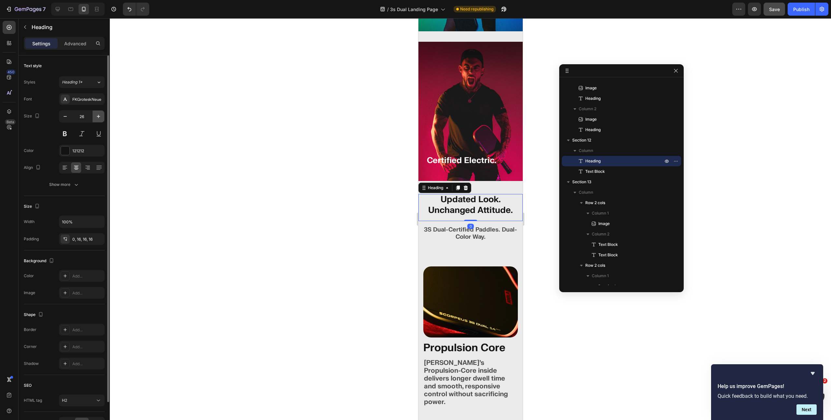
click at [97, 114] on icon "button" at bounding box center [98, 116] width 7 height 7
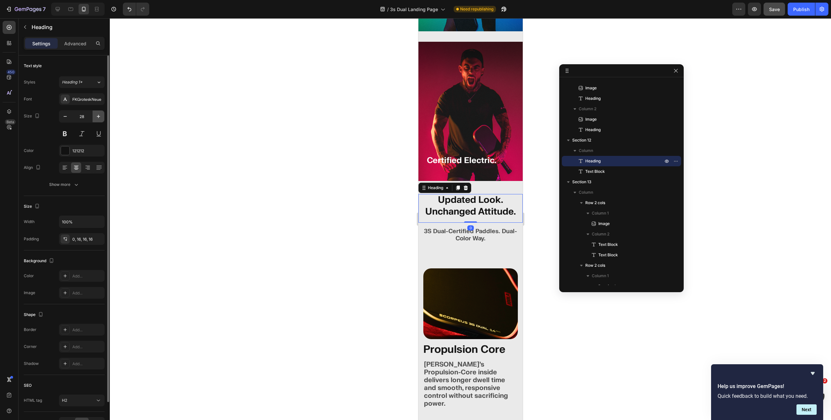
click at [97, 114] on icon "button" at bounding box center [98, 116] width 7 height 7
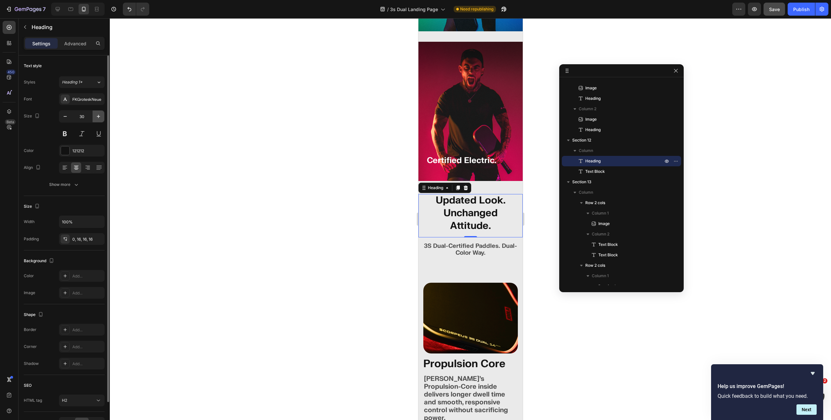
click at [97, 114] on icon "button" at bounding box center [98, 116] width 7 height 7
type input "32"
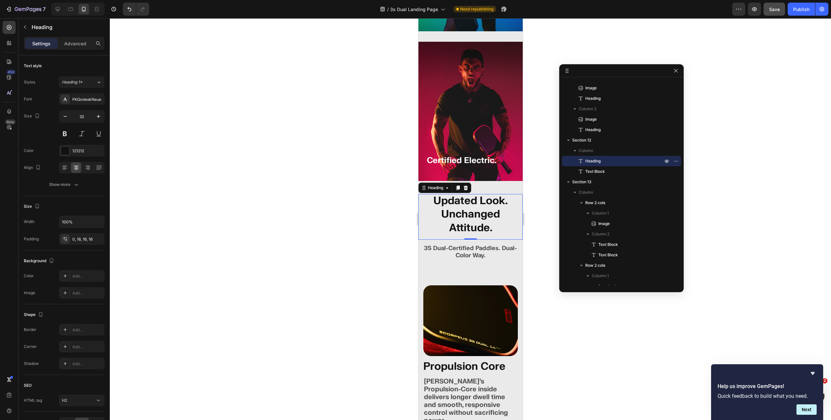
click at [470, 242] on div "0" at bounding box center [470, 244] width 7 height 5
click at [358, 226] on div at bounding box center [470, 219] width 721 height 402
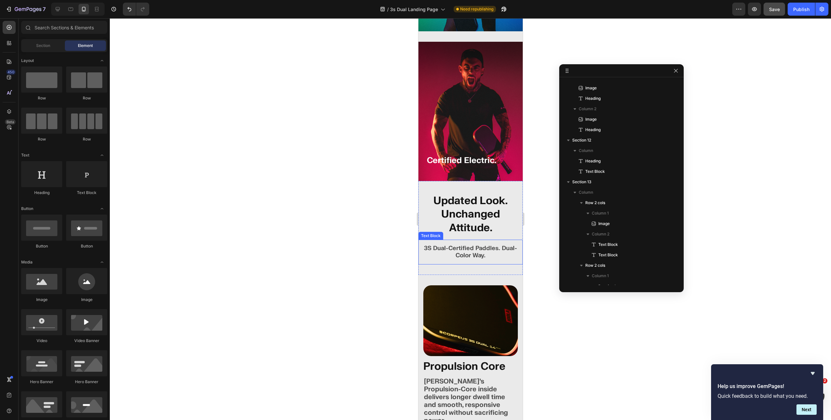
click at [462, 245] on p "3S Dual-Certified Paddles. Dual-Color Way." at bounding box center [470, 252] width 94 height 14
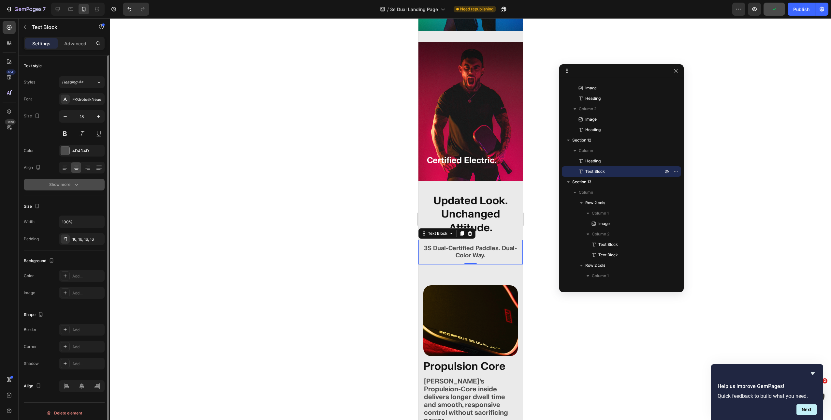
click at [80, 187] on button "Show more" at bounding box center [64, 185] width 81 height 12
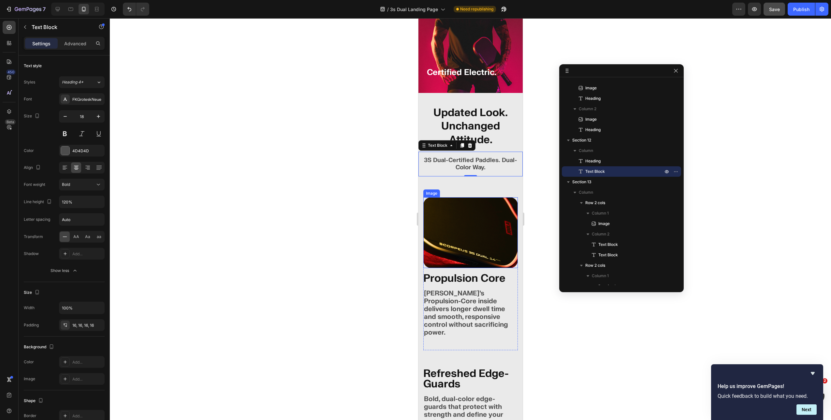
scroll to position [1593, 0]
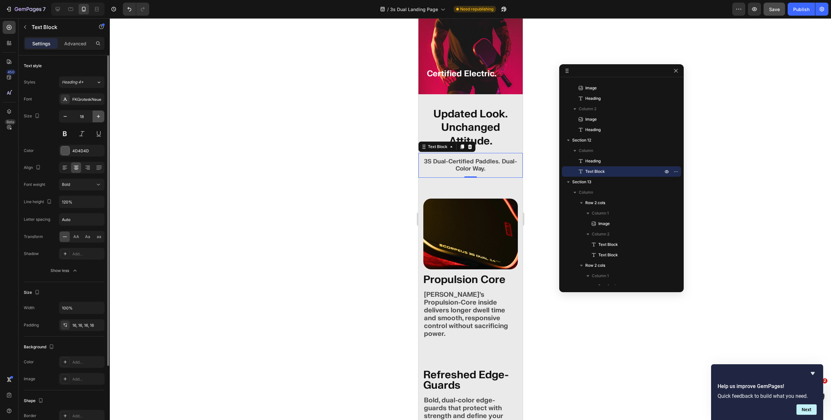
click at [96, 117] on icon "button" at bounding box center [98, 116] width 7 height 7
click at [96, 118] on icon "button" at bounding box center [98, 116] width 7 height 7
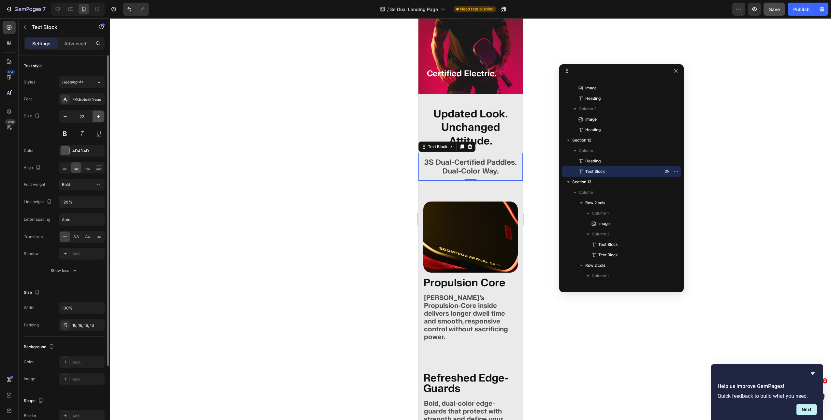
click at [96, 118] on icon "button" at bounding box center [98, 116] width 7 height 7
type input "23"
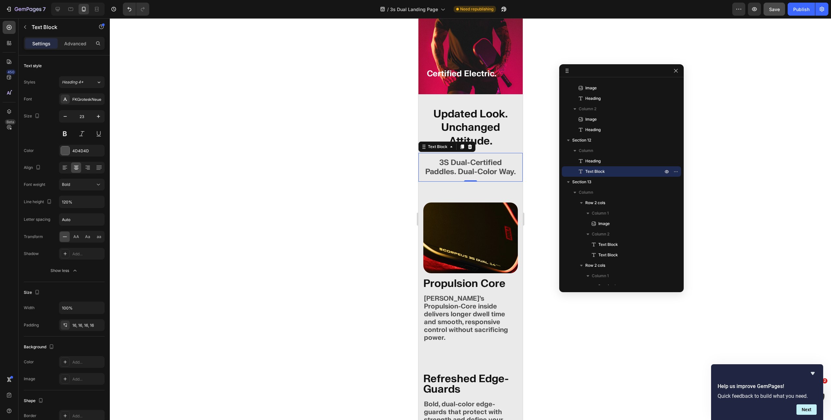
click at [462, 158] on p "3S Dual-Certified Paddles. Dual-Color Way." at bounding box center [470, 167] width 94 height 18
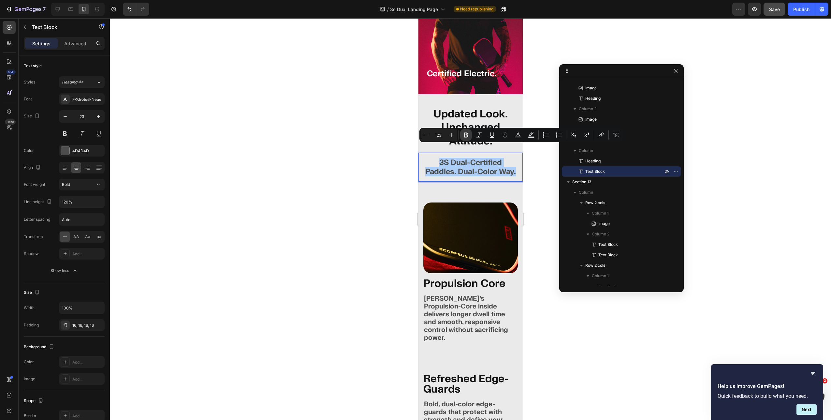
click at [466, 137] on icon "Editor contextual toolbar" at bounding box center [466, 135] width 7 height 7
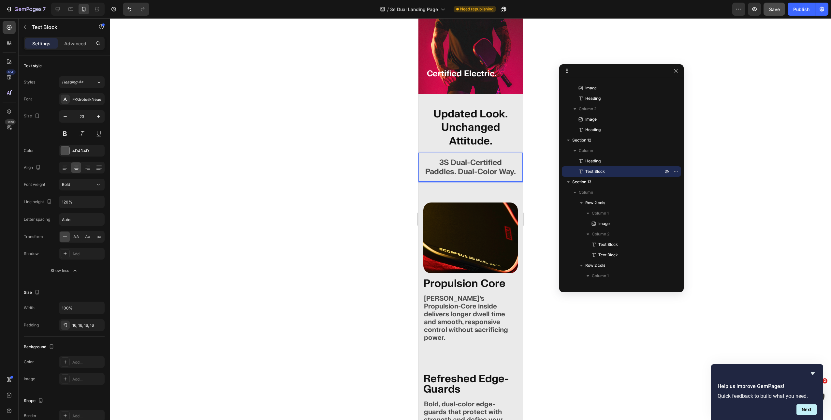
click at [314, 165] on div at bounding box center [470, 219] width 721 height 402
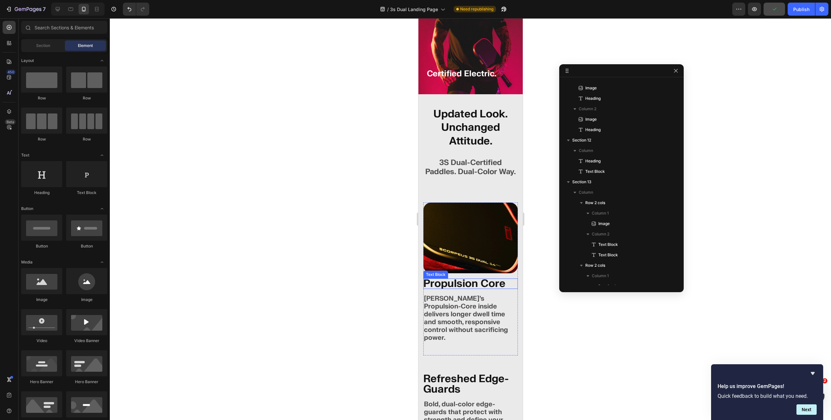
click at [456, 278] on p "Propulsion Core" at bounding box center [470, 283] width 95 height 10
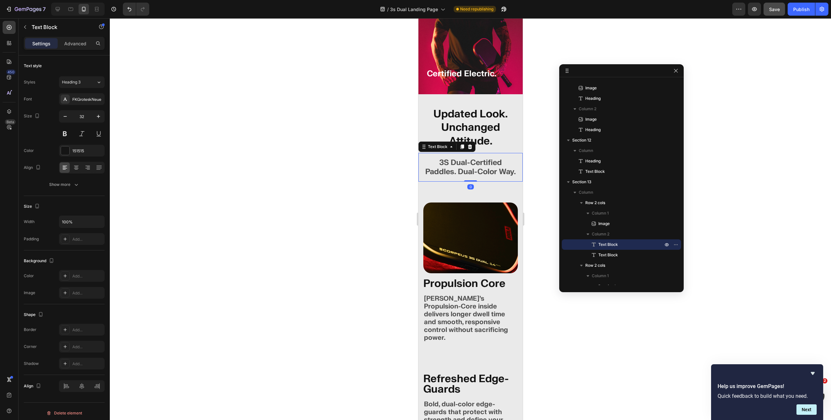
click at [465, 158] on strong "3S Dual-Certified Paddles. Dual-Color Way." at bounding box center [470, 167] width 91 height 19
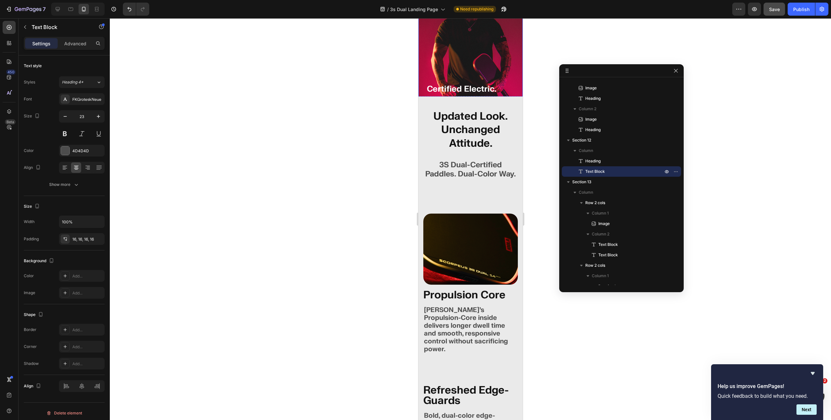
scroll to position [1487, 0]
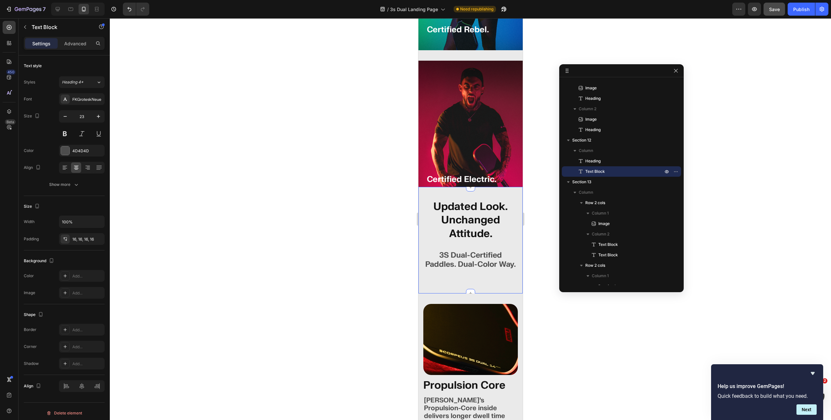
click at [454, 189] on div "Updated Look. Unchanged Attitude. Heading 3S Dual-Certified Paddles. Dual-Color…" at bounding box center [470, 240] width 104 height 107
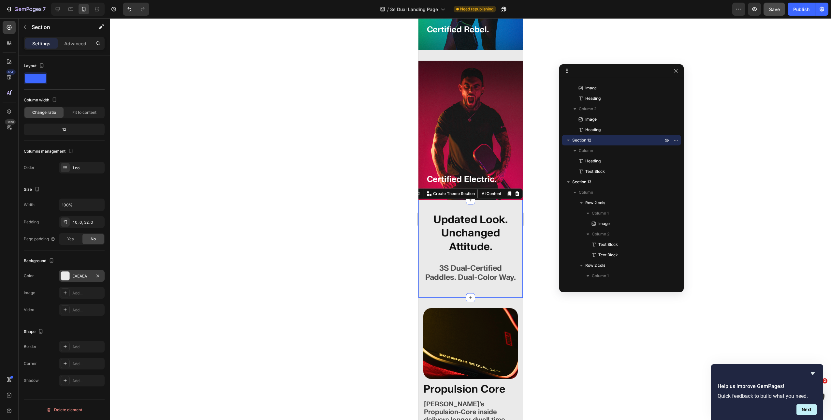
click at [67, 272] on div at bounding box center [65, 276] width 8 height 8
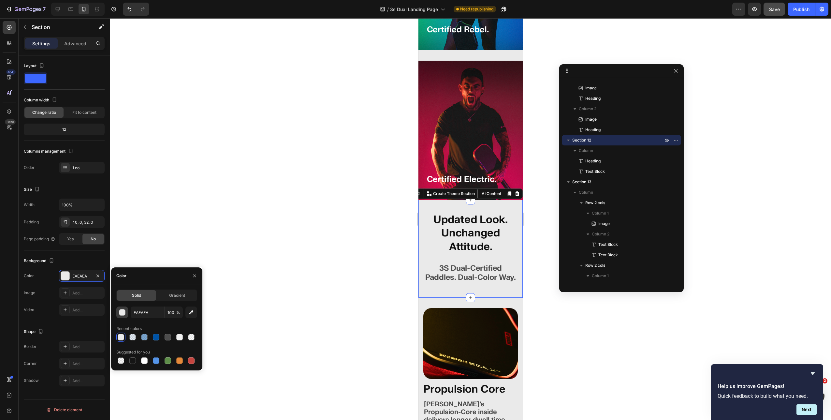
click at [121, 311] on div "button" at bounding box center [122, 312] width 7 height 7
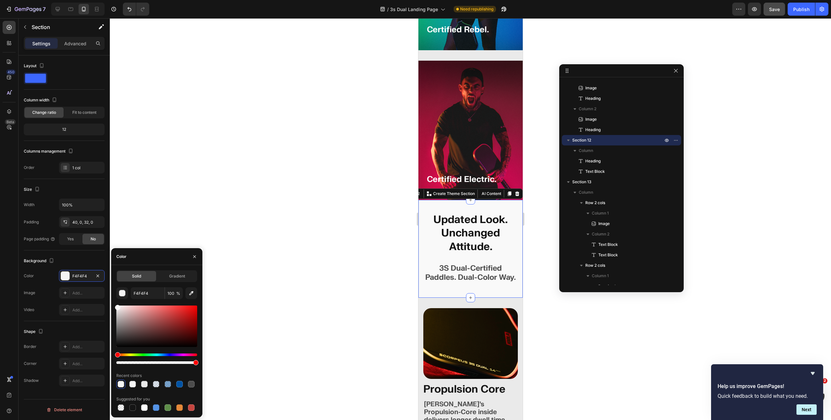
type input "F9F9F9"
drag, startPoint x: 119, startPoint y: 309, endPoint x: 112, endPoint y: 306, distance: 7.3
click at [112, 306] on div "Solid Gradient F9F9F9 100 % Recent colors Suggested for you" at bounding box center [156, 341] width 91 height 142
click at [146, 292] on input "F9F9F9" at bounding box center [148, 293] width 34 height 12
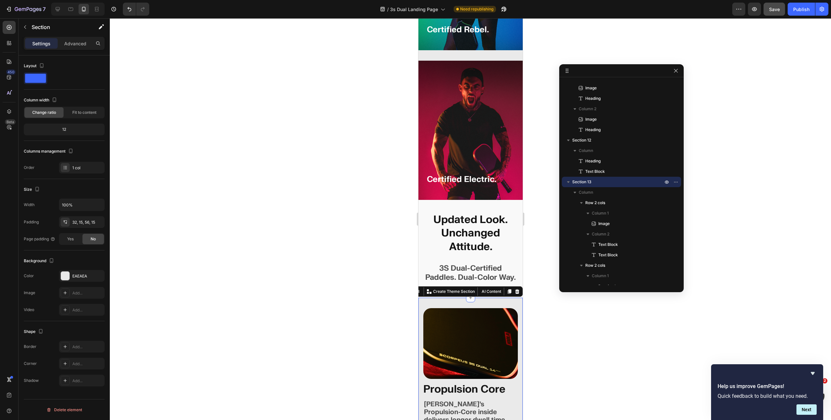
click at [65, 275] on div at bounding box center [65, 276] width 8 height 8
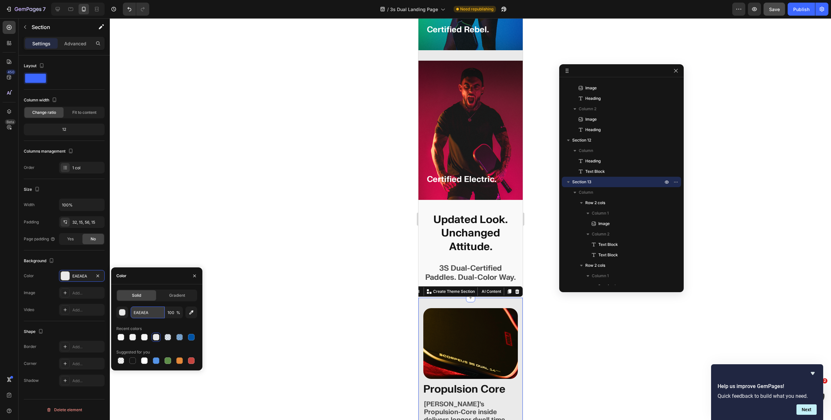
click at [142, 311] on input "EAEAEA" at bounding box center [148, 312] width 34 height 12
paste input "F9F9F"
type input "F9F9F"
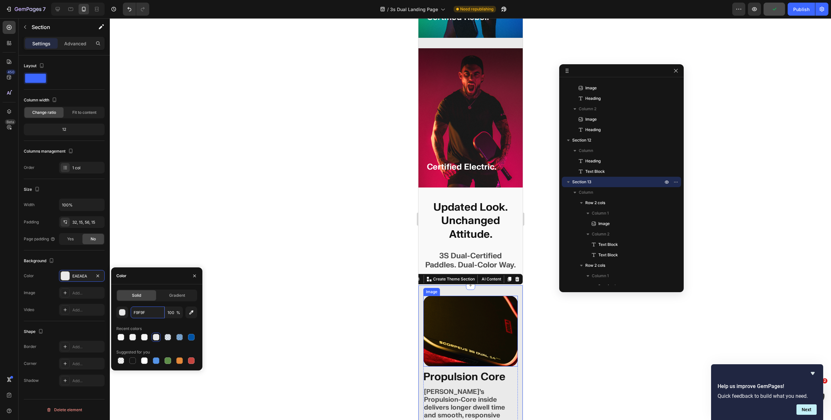
scroll to position [1505, 0]
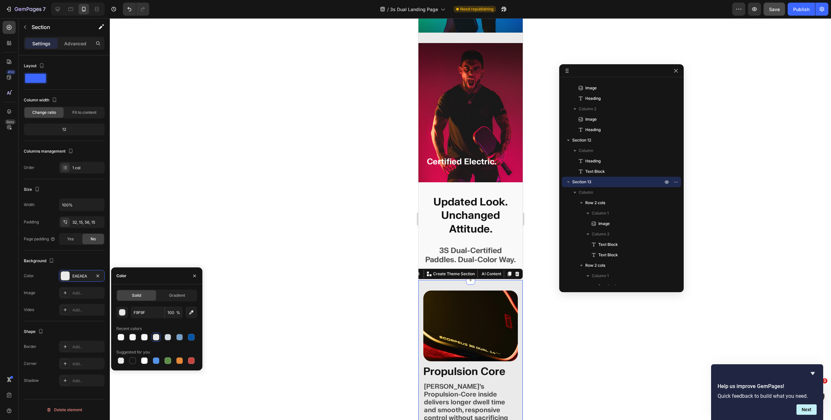
click at [259, 323] on div at bounding box center [470, 219] width 721 height 402
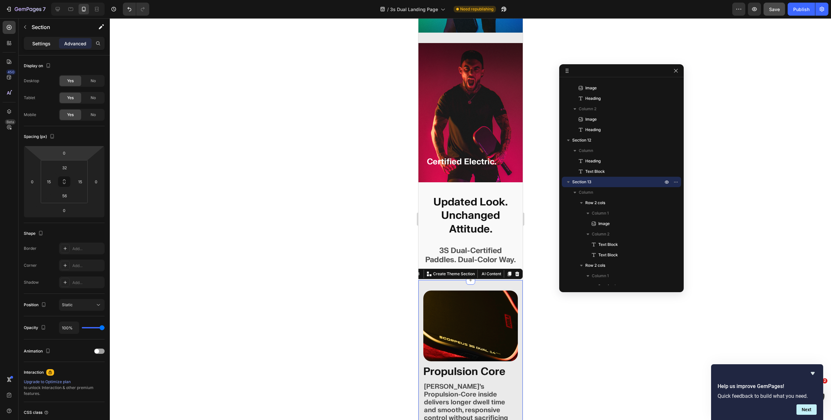
click at [40, 44] on p "Settings" at bounding box center [41, 43] width 18 height 7
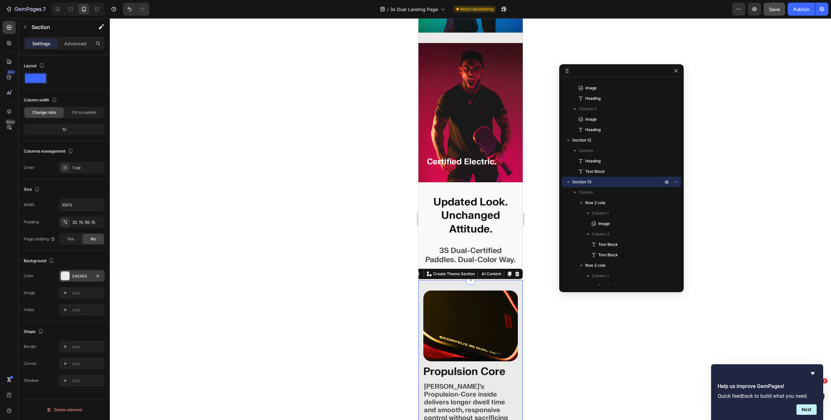
click at [78, 276] on div "EAEAEA" at bounding box center [81, 276] width 19 height 6
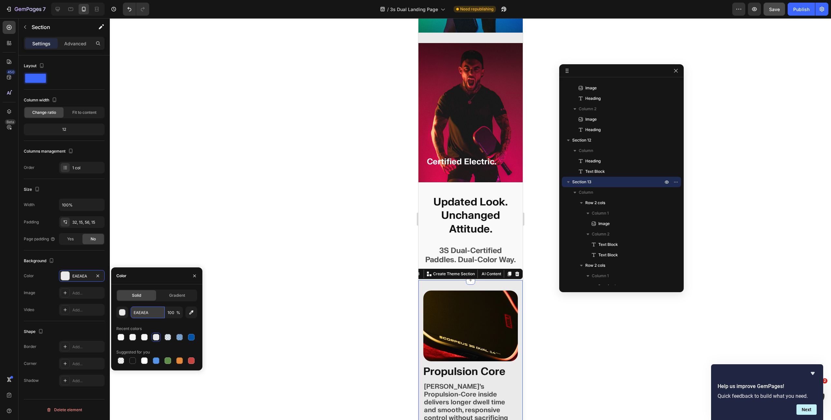
click at [147, 310] on input "EAEAEA" at bounding box center [148, 312] width 34 height 12
paste input "F9F9F"
click at [137, 323] on div "EAEAEA 100 % Recent colors Suggested for you" at bounding box center [156, 335] width 81 height 59
click at [123, 336] on div at bounding box center [121, 337] width 7 height 7
type input "F9F9F9"
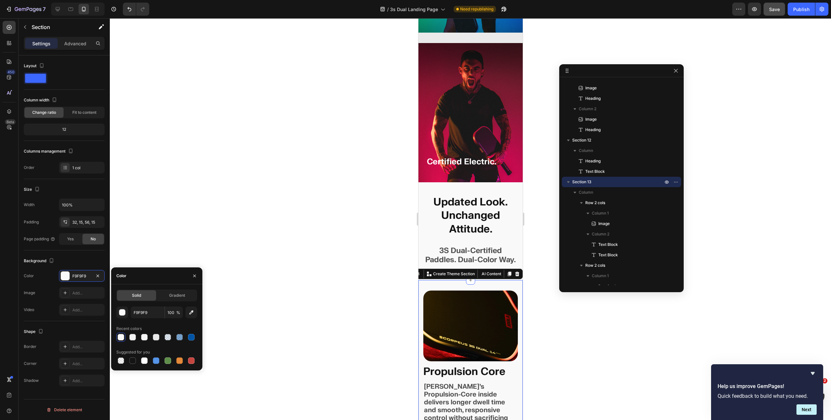
click at [318, 255] on div at bounding box center [470, 219] width 721 height 402
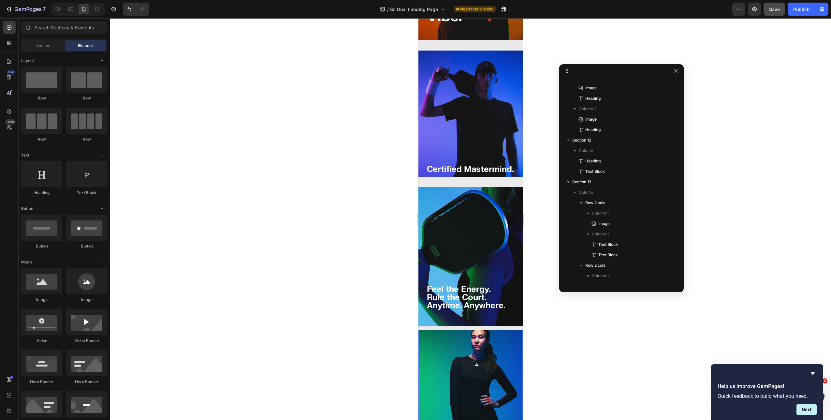
scroll to position [1006, 0]
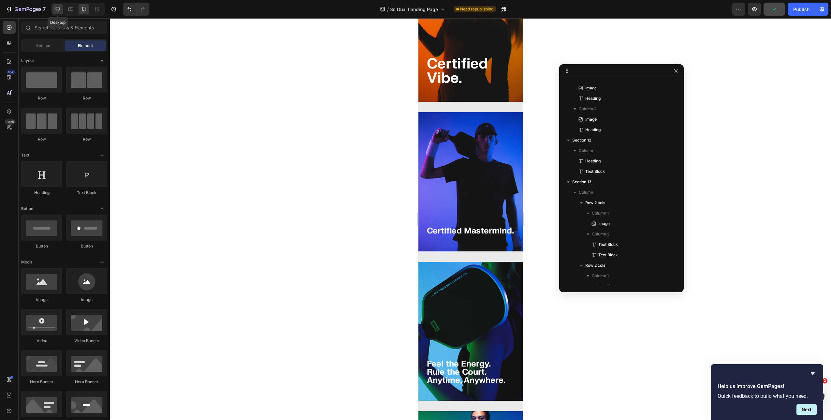
click at [62, 8] on div at bounding box center [57, 9] width 10 height 10
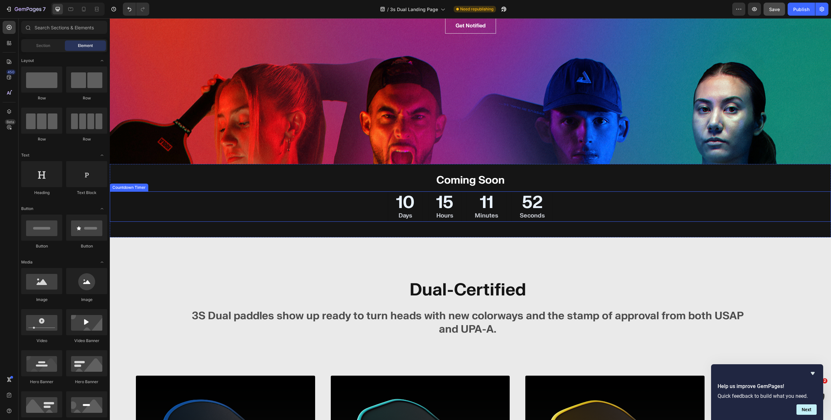
scroll to position [313, 0]
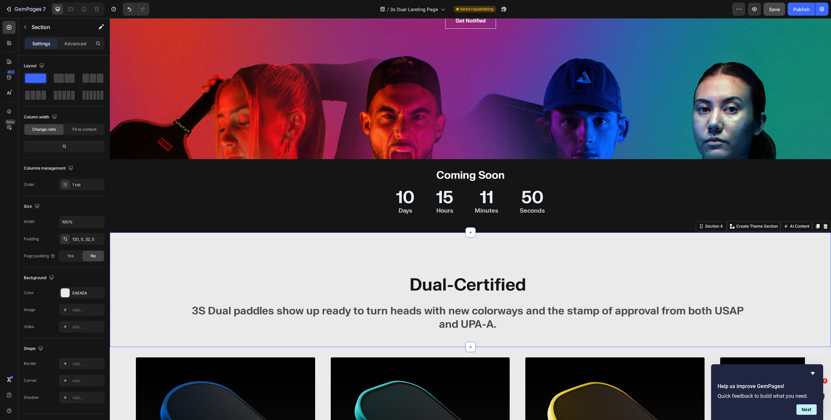
click at [307, 267] on div "Dual-Certified Text Block 3S Dual paddles show up ready to turn heads with new …" at bounding box center [470, 289] width 721 height 114
click at [81, 293] on div "EAEAEA" at bounding box center [81, 293] width 19 height 6
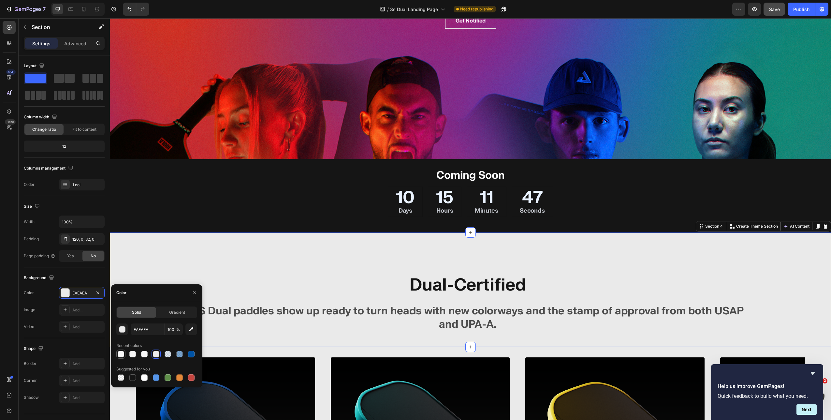
click at [122, 353] on div at bounding box center [121, 354] width 7 height 7
type input "F9F9F9"
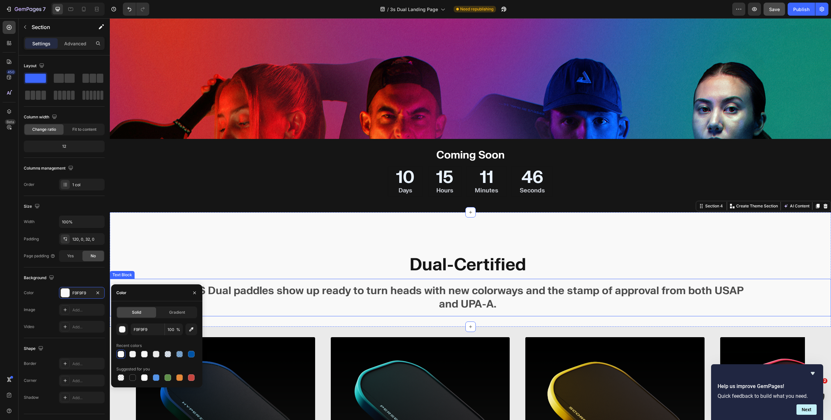
scroll to position [370, 0]
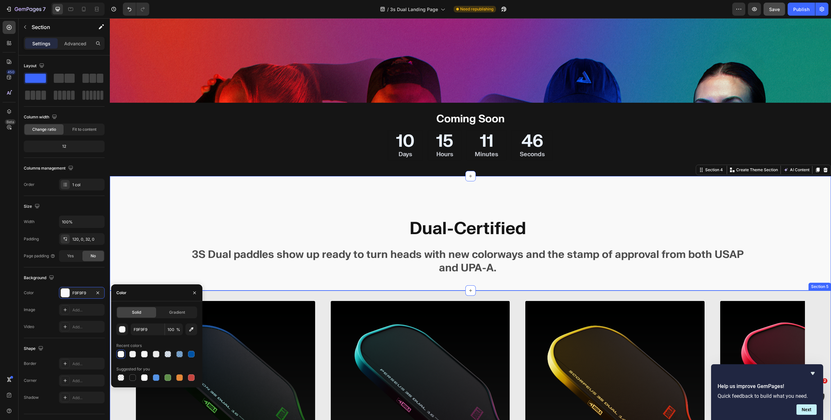
click at [319, 326] on div "Image Hyperion 3S Dual Heading Blue and green, fluid, and controlled. An Aero-C…" at bounding box center [470, 425] width 721 height 271
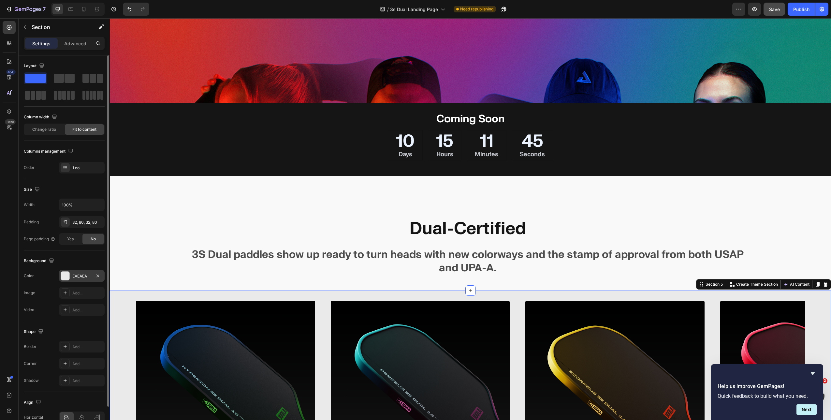
click at [62, 274] on div at bounding box center [65, 276] width 8 height 8
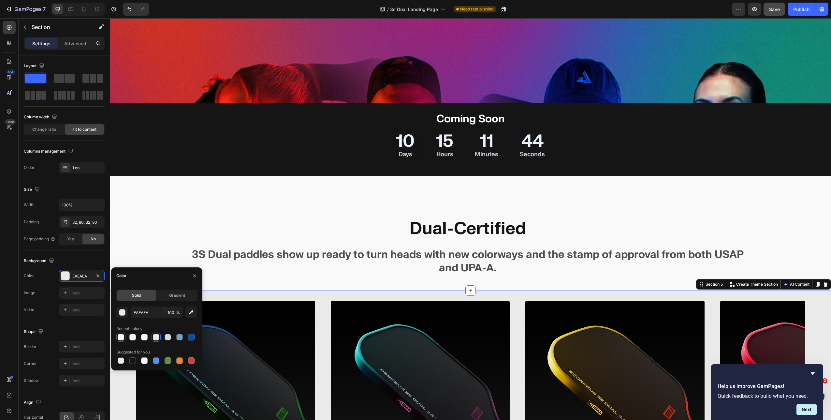
click at [123, 337] on div at bounding box center [121, 337] width 7 height 7
type input "F9F9F9"
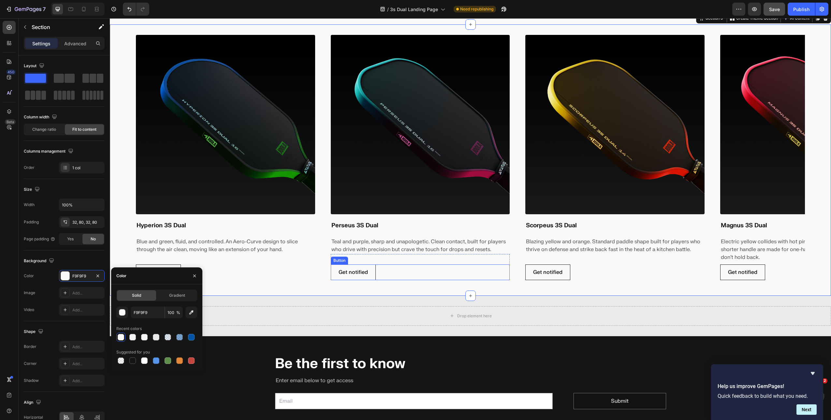
scroll to position [720, 0]
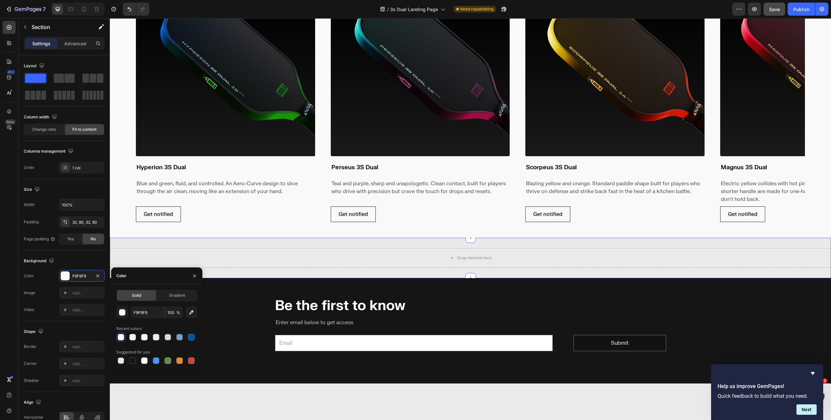
click at [318, 244] on div "Drop element here Section 6 Create Theme Section AI Content Write with GemAI Wh…" at bounding box center [470, 258] width 721 height 40
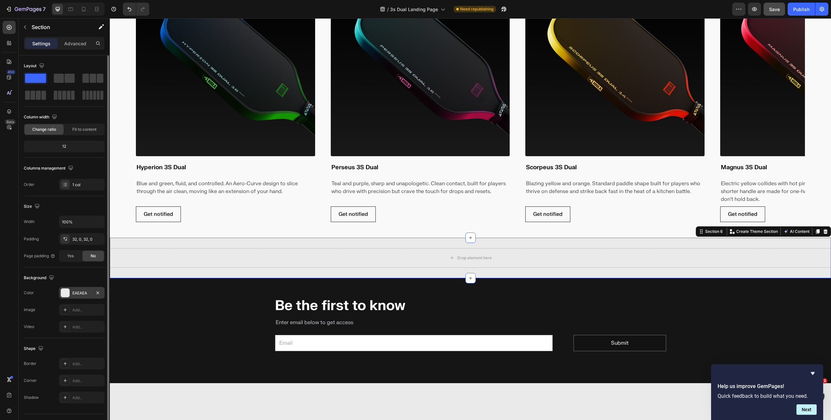
click at [64, 291] on div at bounding box center [65, 292] width 8 height 8
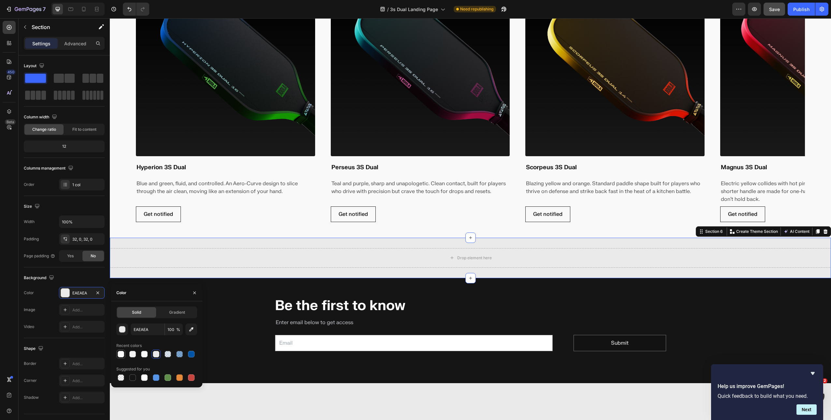
click at [123, 355] on div at bounding box center [121, 354] width 7 height 7
type input "F9F9F9"
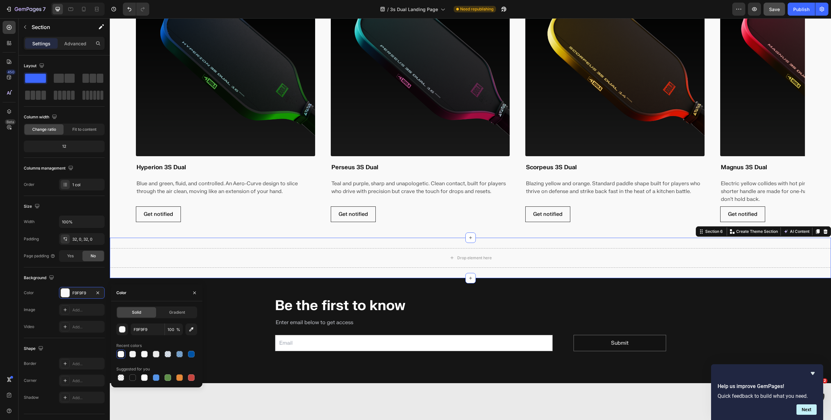
scroll to position [934, 0]
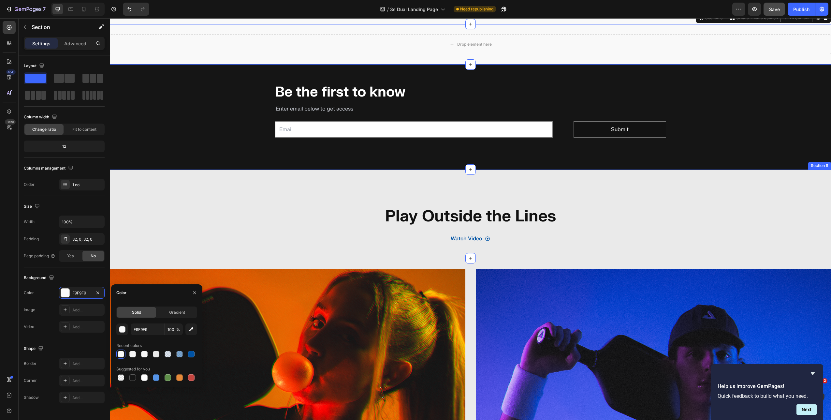
click at [303, 182] on div "Play Outside the Lines Heading Watch Video Button Section 8" at bounding box center [470, 213] width 721 height 89
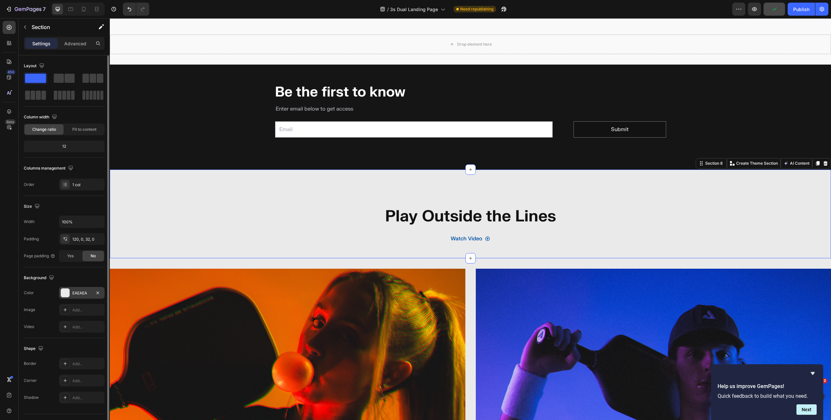
click at [61, 294] on div at bounding box center [65, 292] width 8 height 8
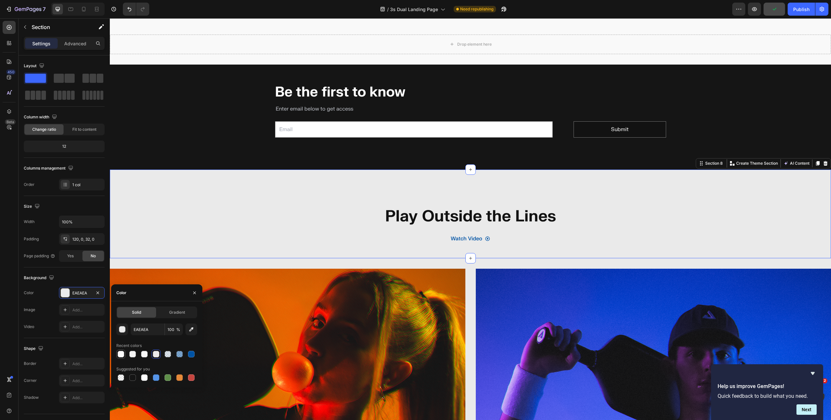
click at [122, 353] on div at bounding box center [121, 354] width 7 height 7
type input "F9F9F9"
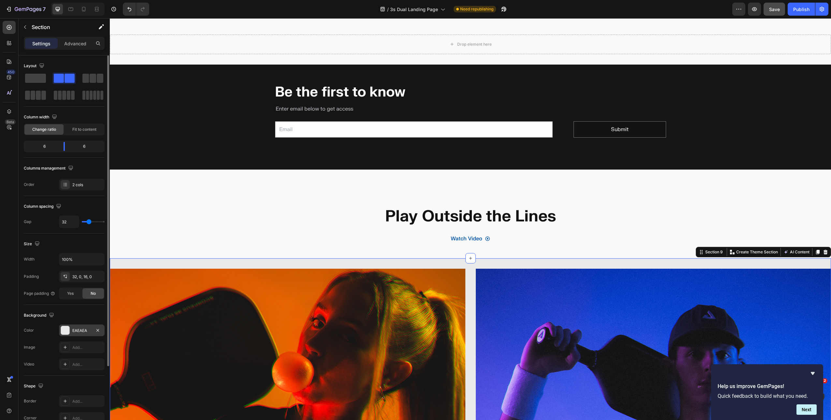
click at [60, 332] on div "EAEAEA" at bounding box center [82, 330] width 46 height 12
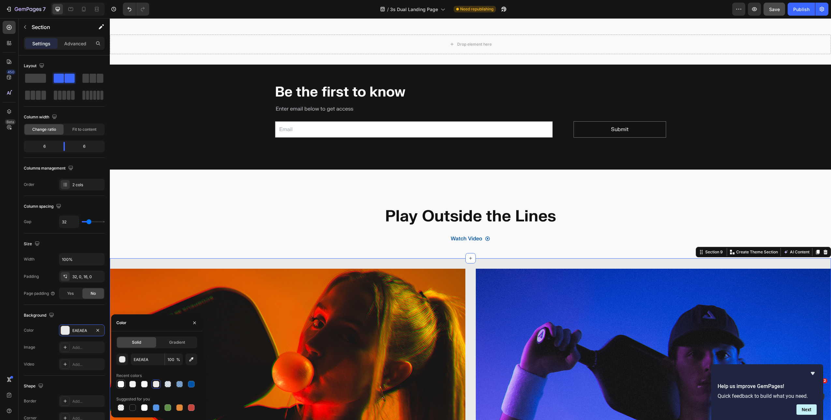
click at [122, 385] on div at bounding box center [121, 384] width 7 height 7
type input "F9F9F9"
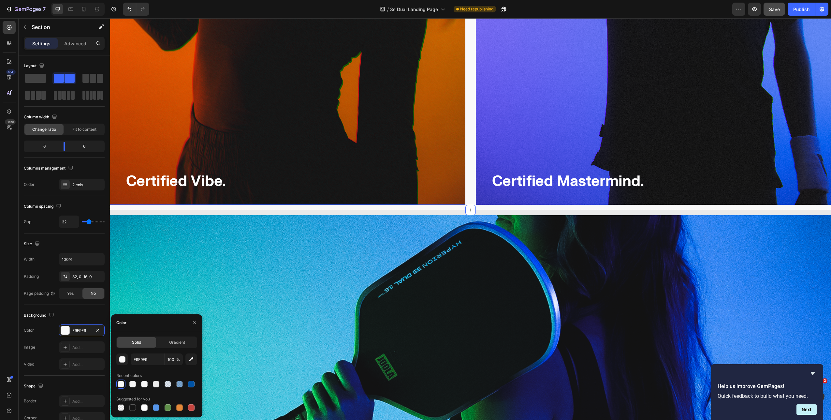
scroll to position [1483, 0]
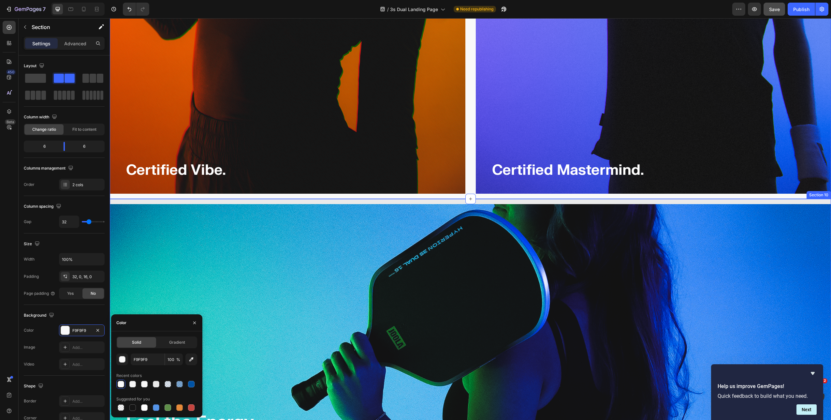
click at [316, 199] on div "Image Feel the Energy. Rule the Court. Anytime, Anywhere. Heading Section 10" at bounding box center [470, 349] width 721 height 300
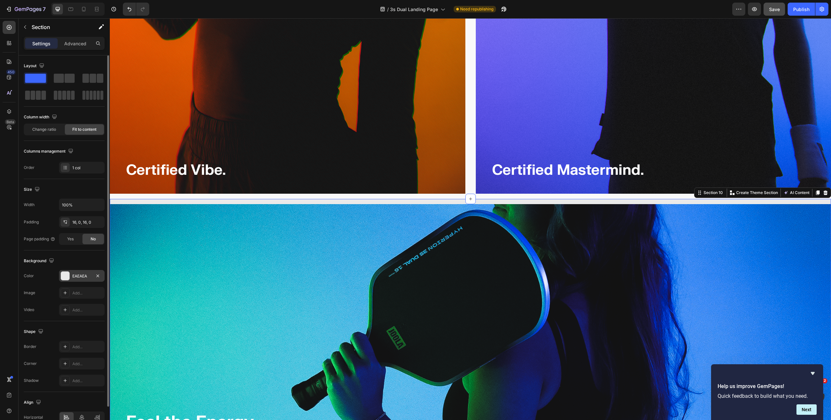
click at [63, 273] on div at bounding box center [65, 276] width 8 height 8
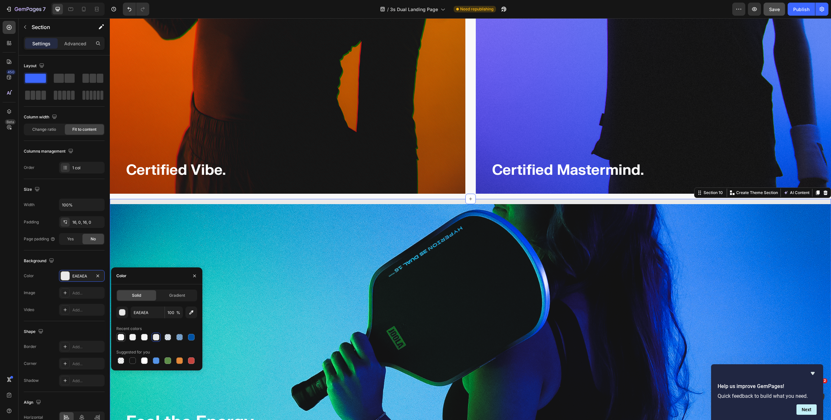
click at [120, 336] on div at bounding box center [121, 337] width 7 height 7
type input "F9F9F9"
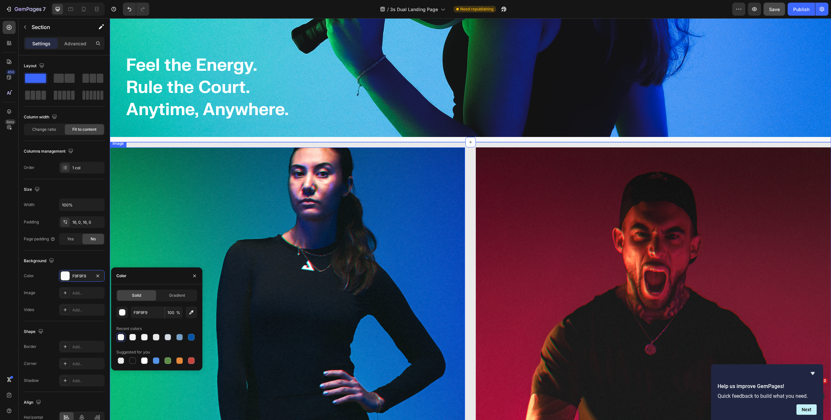
scroll to position [1853, 0]
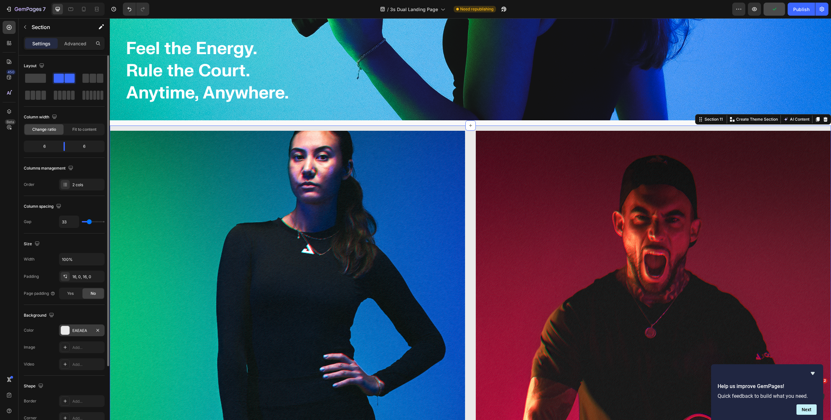
click at [62, 331] on div at bounding box center [65, 330] width 8 height 8
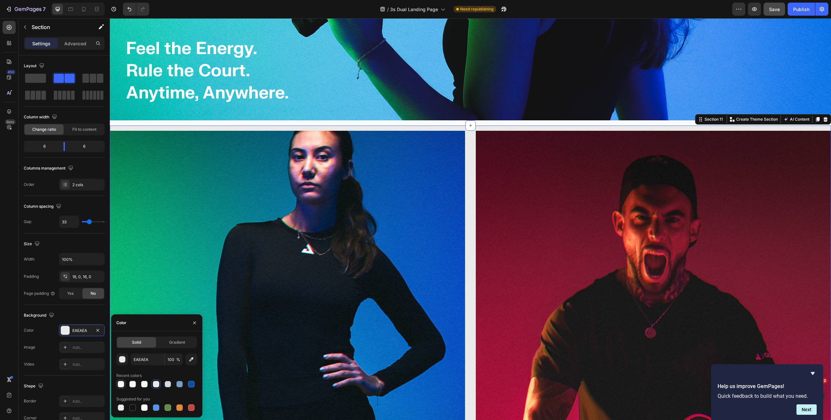
click at [122, 386] on div at bounding box center [121, 384] width 7 height 7
type input "F9F9F9"
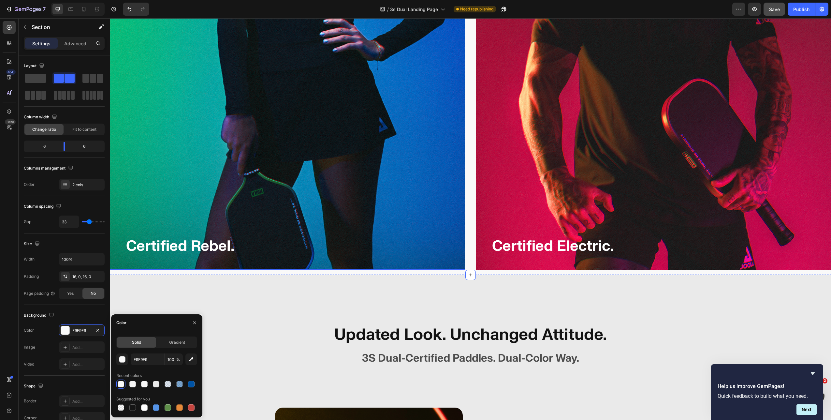
scroll to position [2216, 0]
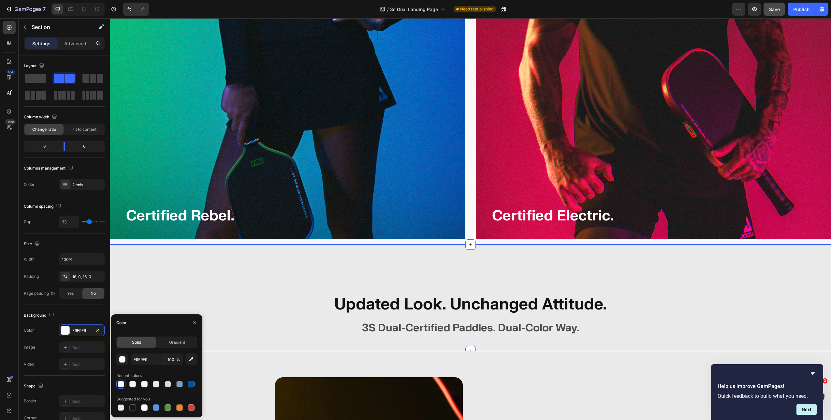
click at [414, 250] on div "Updated Look. Unchanged Attitude. Heading 3S Dual-Certified Paddles. Dual-Color…" at bounding box center [470, 297] width 721 height 107
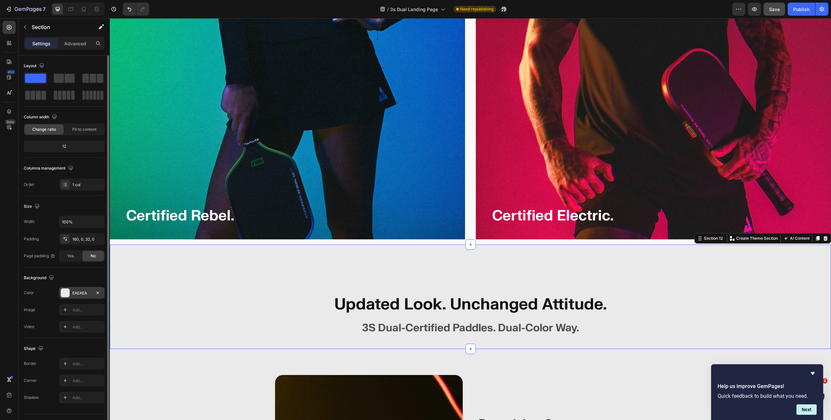
click at [67, 292] on div at bounding box center [65, 292] width 8 height 8
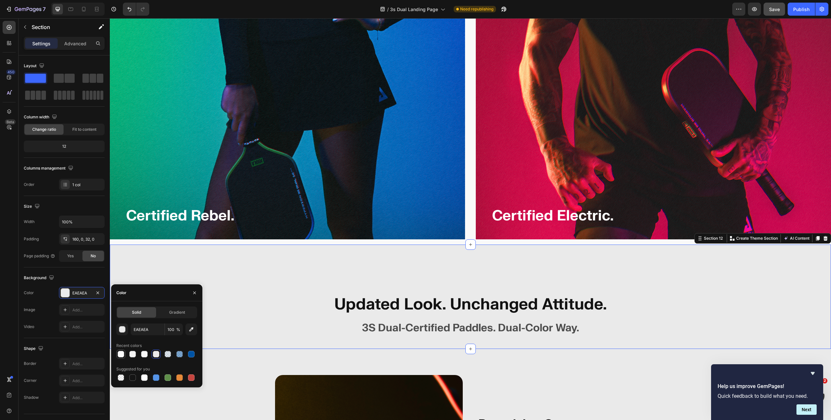
click at [121, 355] on div at bounding box center [121, 354] width 7 height 7
type input "F9F9F9"
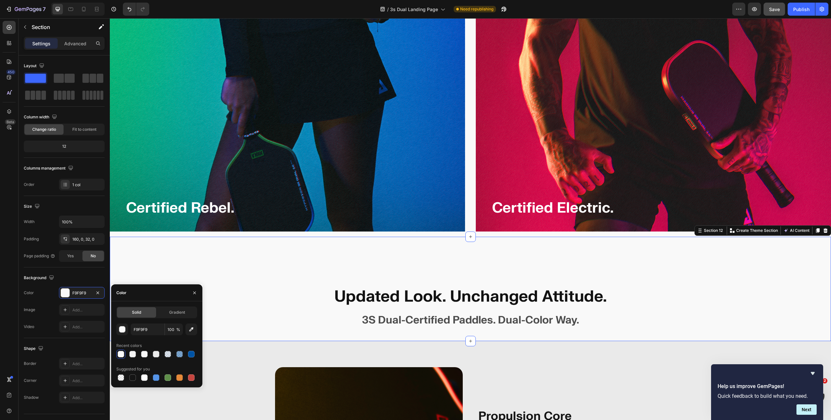
scroll to position [2418, 0]
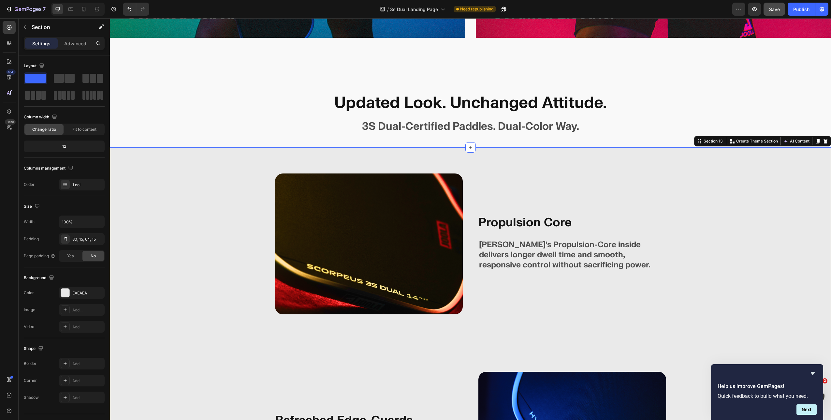
click at [68, 290] on div at bounding box center [65, 292] width 8 height 8
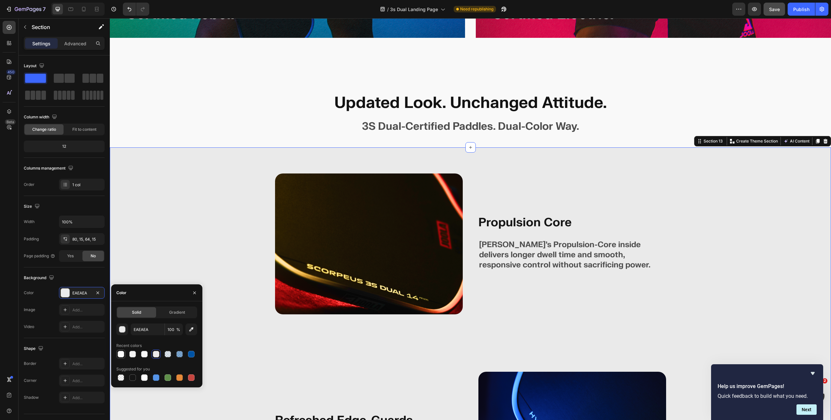
click at [122, 355] on div at bounding box center [121, 354] width 7 height 7
type input "F9F9F9"
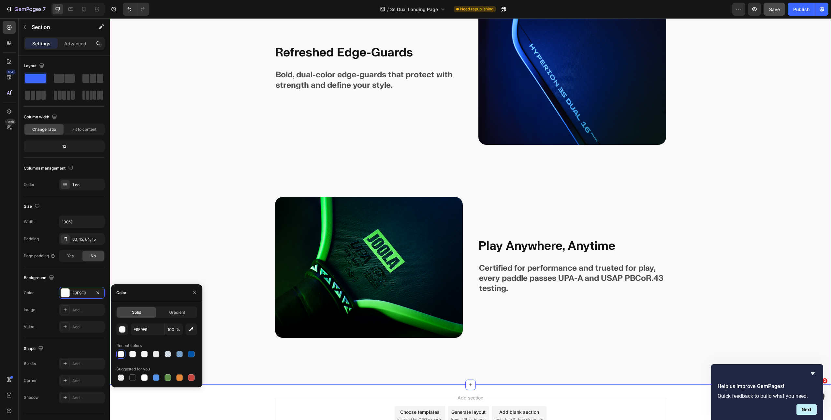
scroll to position [2841, 0]
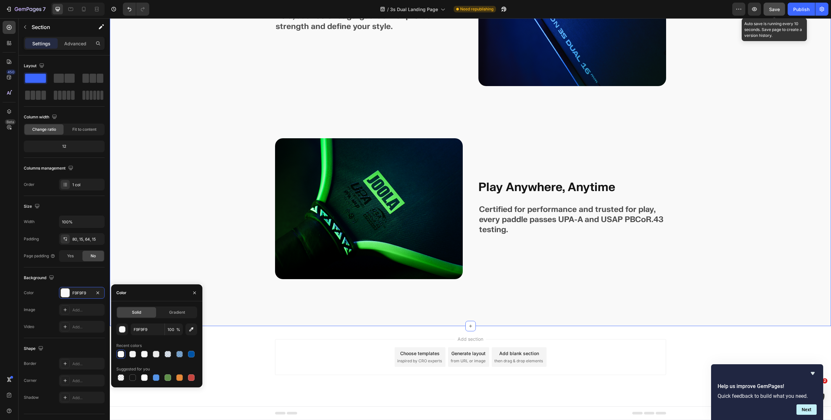
click at [771, 10] on button "Save" at bounding box center [775, 9] width 22 height 13
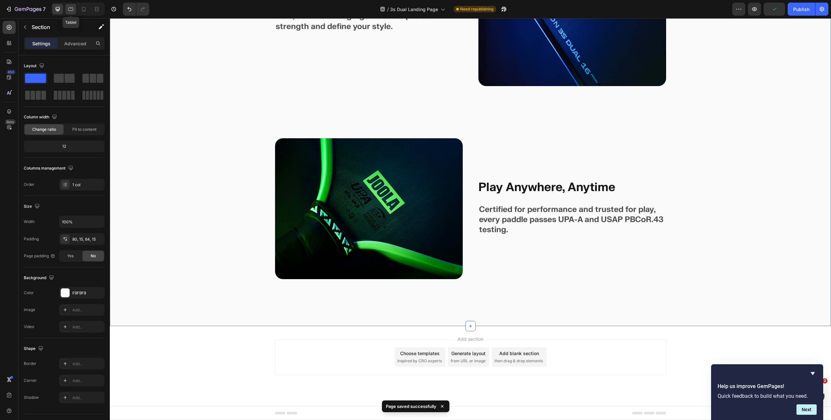
click at [69, 8] on icon at bounding box center [70, 9] width 7 height 7
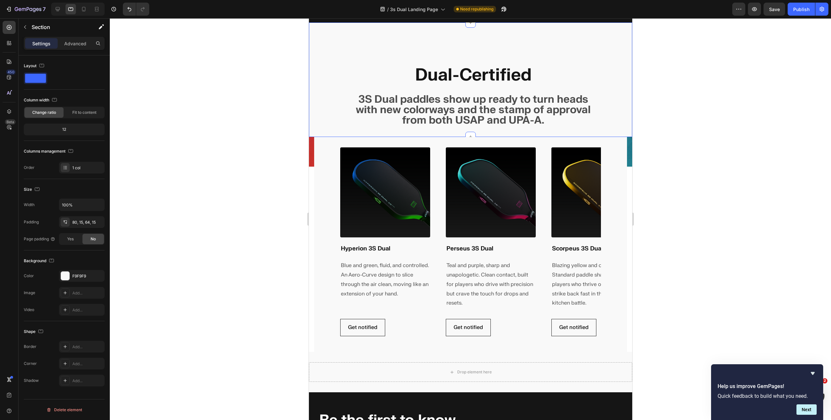
scroll to position [369, 0]
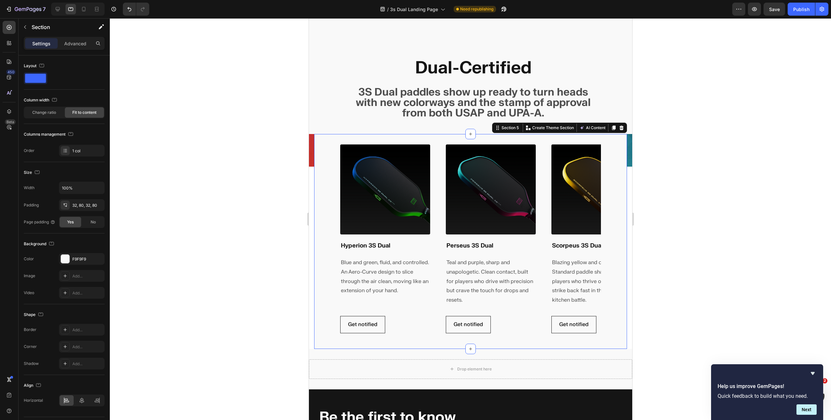
click at [319, 169] on div "Image Hyperion 3S Dual Heading Blue and green, fluid, and controlled. An Aero-C…" at bounding box center [470, 241] width 313 height 215
click at [101, 205] on button "button" at bounding box center [98, 205] width 8 height 8
click at [11, 110] on icon at bounding box center [9, 111] width 4 height 5
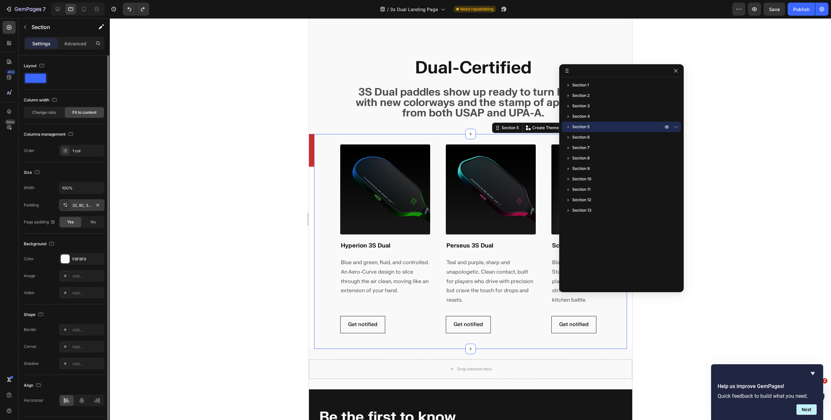
click at [599, 126] on p "Section 5" at bounding box center [618, 127] width 92 height 7
click at [97, 221] on div "No" at bounding box center [93, 222] width 22 height 10
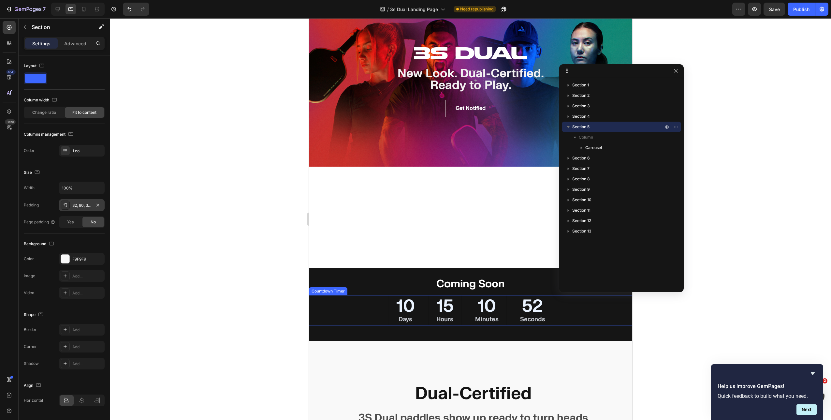
scroll to position [0, 0]
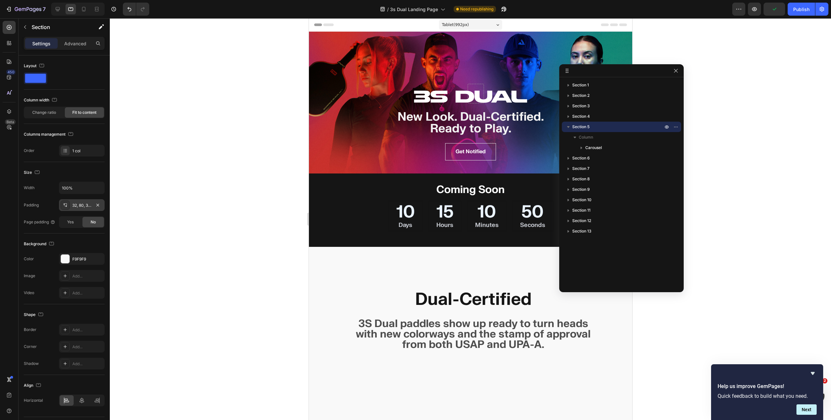
click at [241, 94] on div at bounding box center [470, 219] width 721 height 402
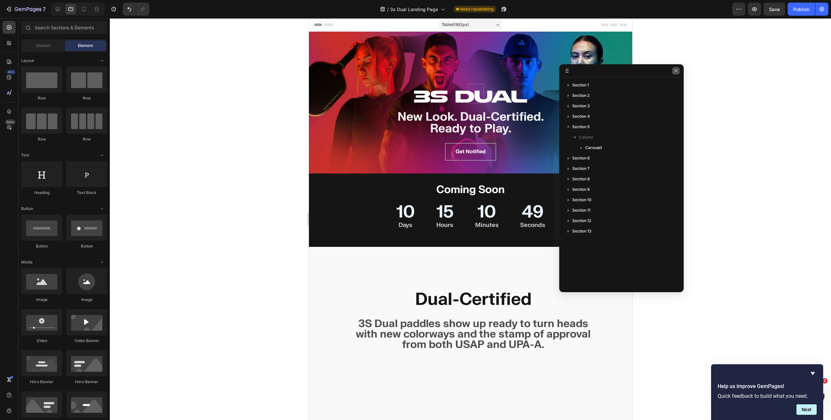
click at [678, 71] on icon "button" at bounding box center [675, 70] width 5 height 5
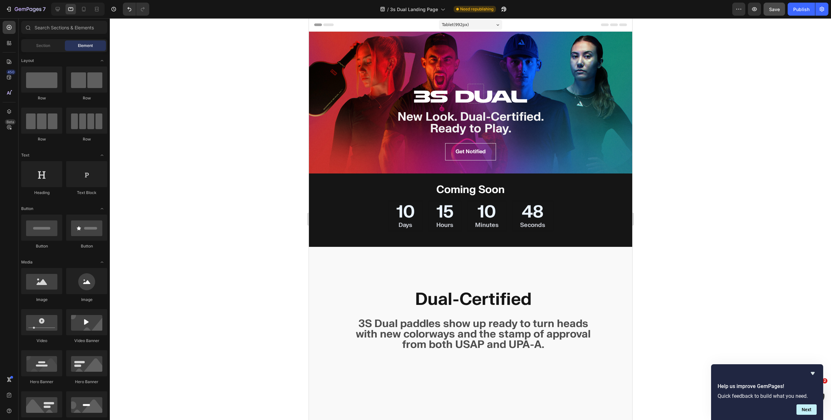
click at [776, 15] on button "Save" at bounding box center [775, 9] width 22 height 13
click at [796, 13] on button "Publish" at bounding box center [801, 9] width 27 height 13
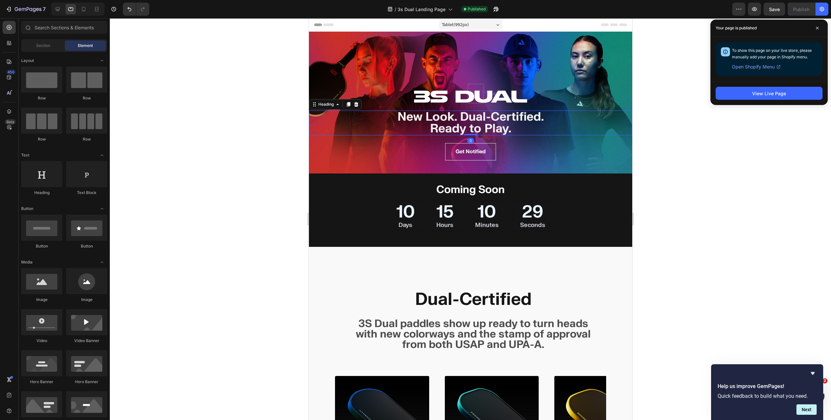
click at [451, 114] on h2 "New Look. Dual-Certified. Ready to Play." at bounding box center [470, 122] width 323 height 25
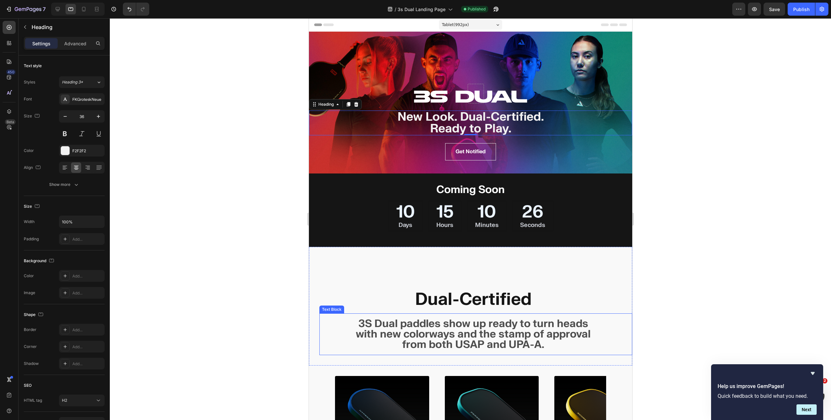
click at [475, 334] on p "3S Dual paddles show up ready to turn heads with new colorways and the stamp of…" at bounding box center [472, 333] width 245 height 31
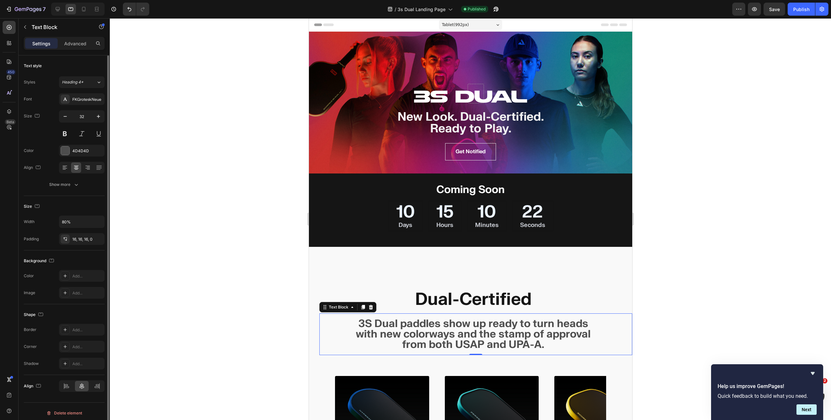
click at [66, 192] on div "Text style Styles Heading 4* Font FKGroteskNeue Size 32 Color 4D4D4D Align Show…" at bounding box center [64, 125] width 81 height 140
click at [73, 183] on icon "button" at bounding box center [76, 184] width 7 height 7
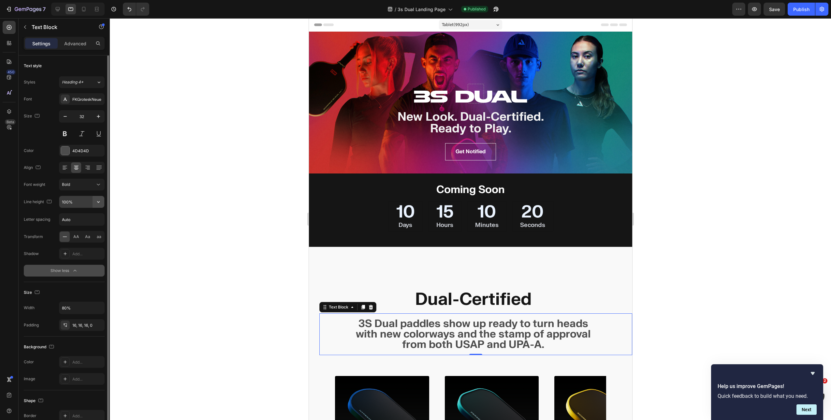
click at [99, 204] on icon "button" at bounding box center [98, 201] width 7 height 7
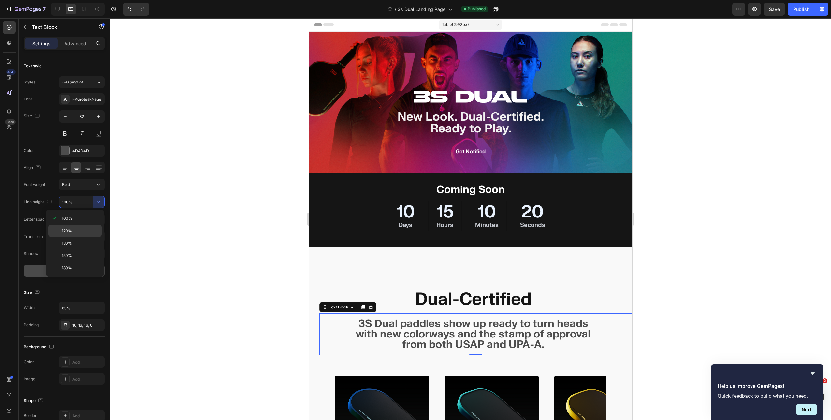
click at [83, 229] on p "120%" at bounding box center [80, 231] width 37 height 6
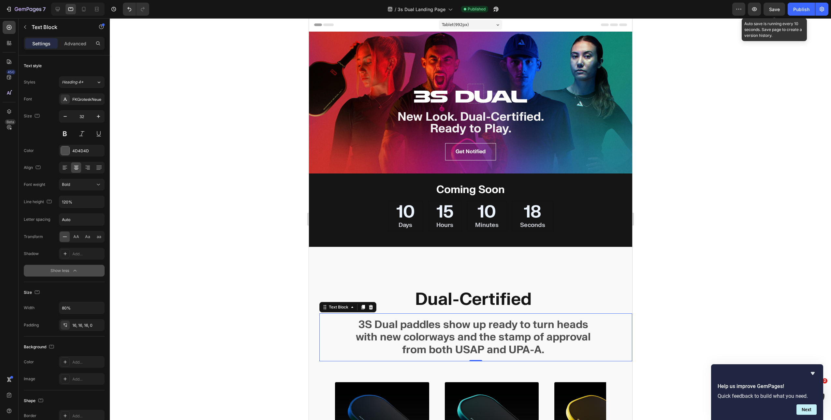
click at [779, 9] on span "Save" at bounding box center [774, 10] width 11 height 6
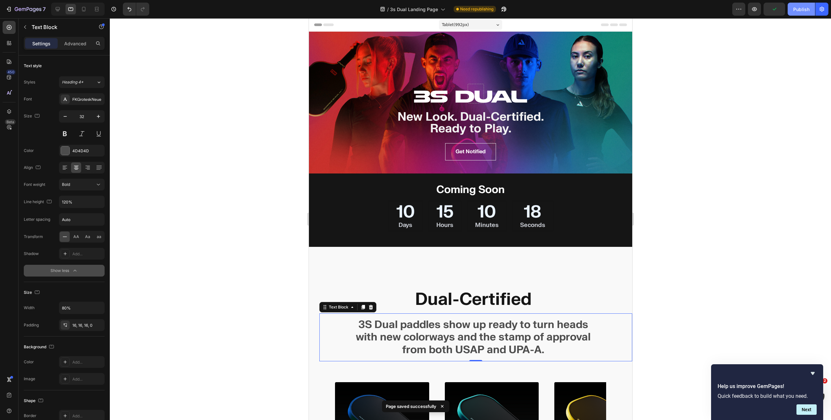
click at [792, 9] on button "Publish" at bounding box center [801, 9] width 27 height 13
click at [62, 12] on div at bounding box center [57, 9] width 10 height 10
type input "130%"
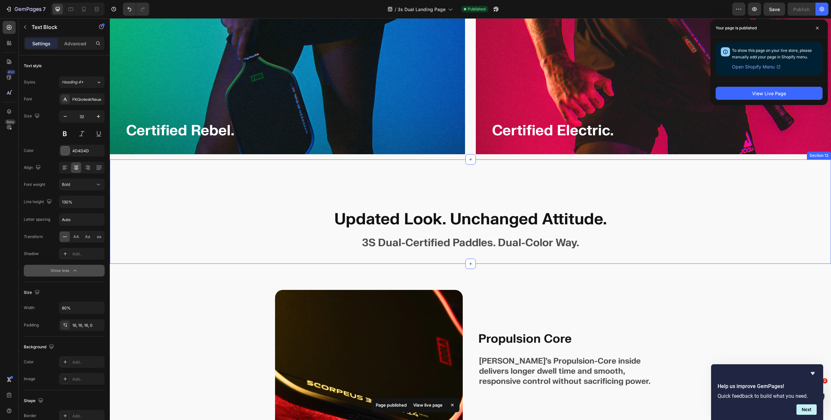
scroll to position [1891, 0]
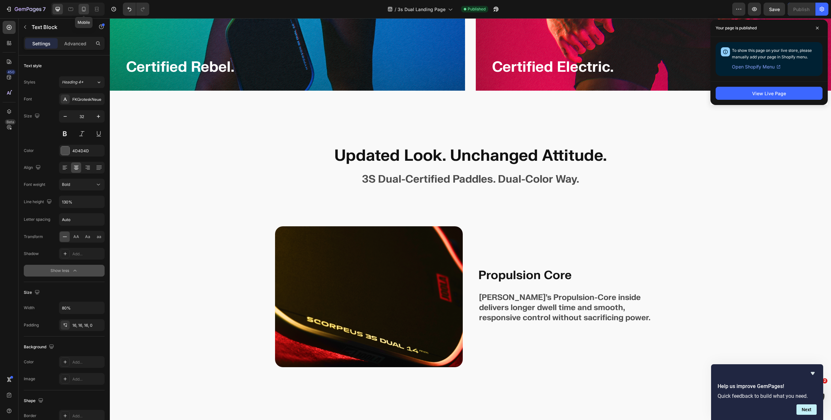
click at [84, 11] on icon at bounding box center [84, 9] width 4 height 5
type input "100%"
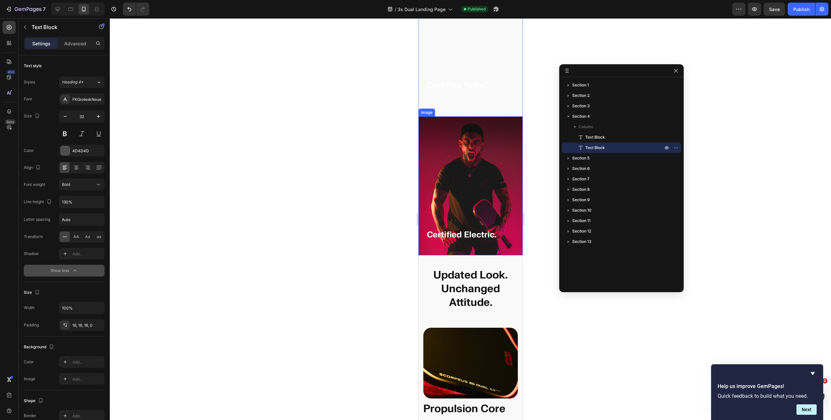
scroll to position [1681, 0]
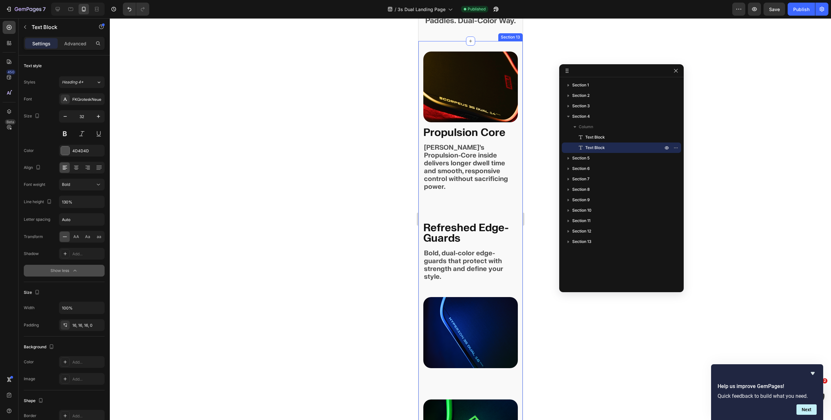
click at [422, 94] on div "Image Propulsion Core Text Block JOOLA’s Propulsion-Core inside delivers longer…" at bounding box center [470, 303] width 104 height 524
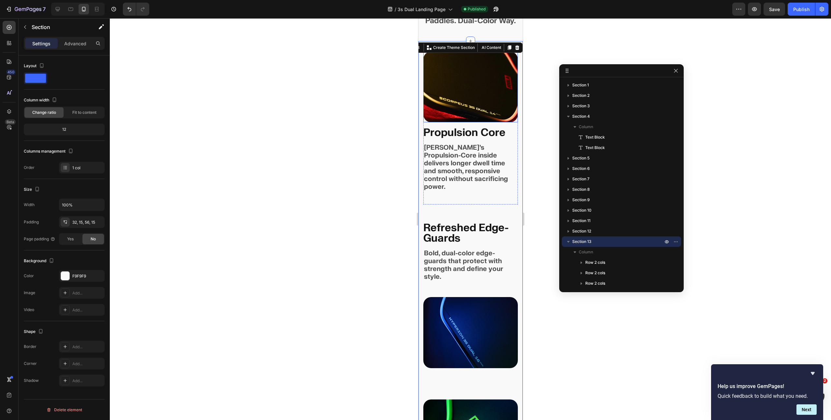
click at [431, 92] on img at bounding box center [470, 86] width 95 height 71
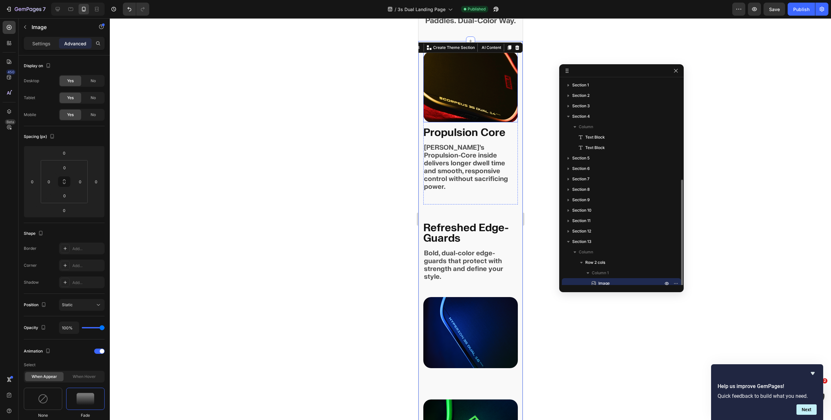
scroll to position [56, 0]
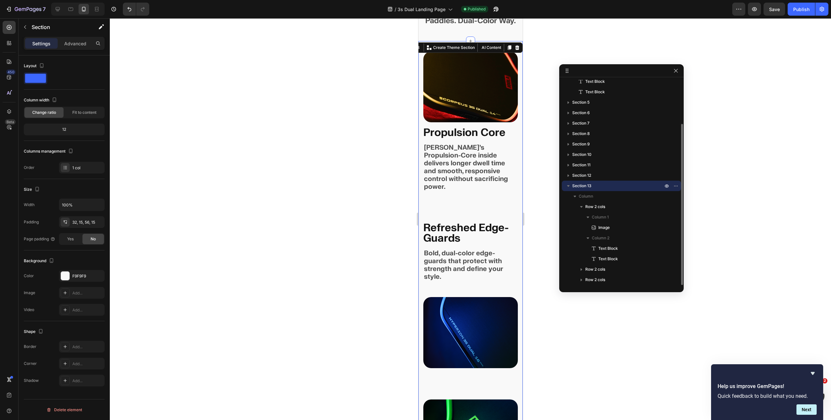
click at [420, 93] on div "Image Propulsion Core Text Block JOOLA’s Propulsion-Core inside delivers longer…" at bounding box center [470, 303] width 104 height 524
click at [97, 221] on icon "button" at bounding box center [97, 221] width 3 height 3
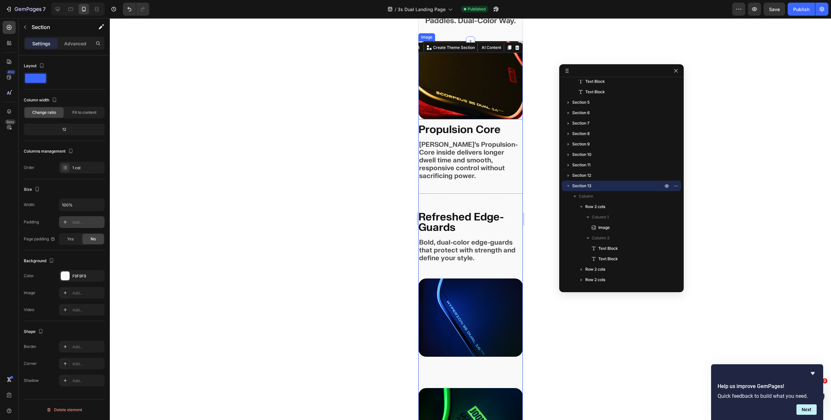
click at [462, 86] on img at bounding box center [470, 80] width 104 height 78
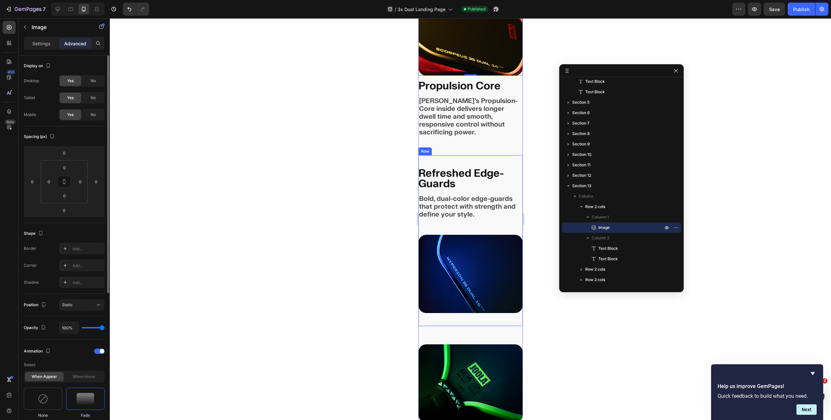
scroll to position [1757, 0]
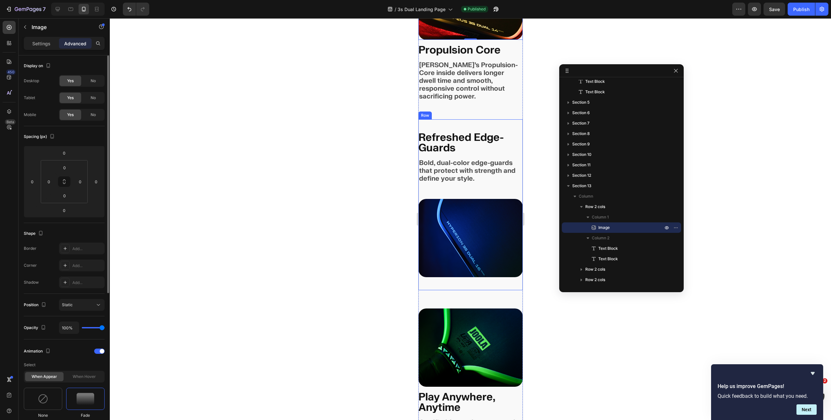
click at [456, 192] on div "Refreshed Edge-Guards Heading Bold, dual-color edge-guards that protect with st…" at bounding box center [470, 204] width 104 height 171
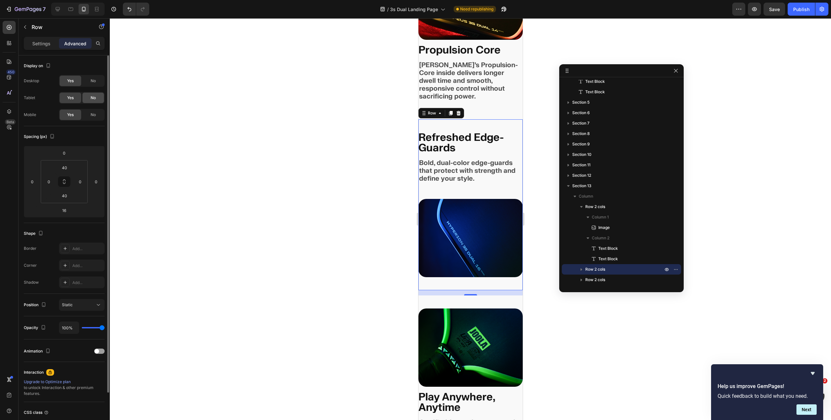
click at [91, 95] on span "No" at bounding box center [93, 98] width 5 height 6
click at [93, 112] on span "No" at bounding box center [93, 115] width 5 height 6
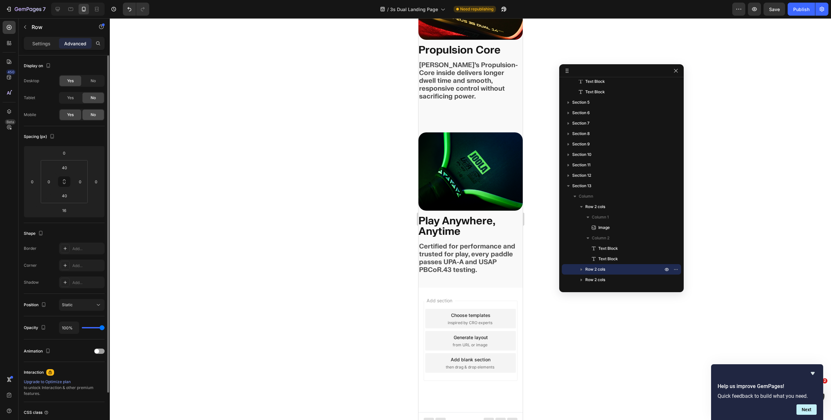
scroll to position [1755, 0]
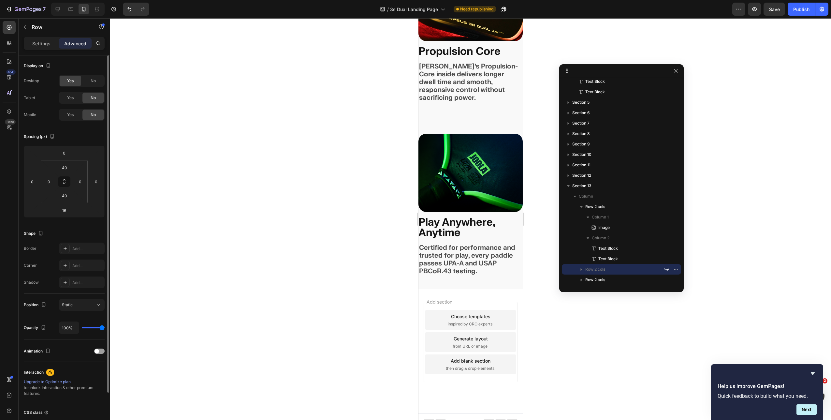
click at [66, 92] on div "Yes No" at bounding box center [82, 98] width 46 height 12
click at [72, 95] on span "Yes" at bounding box center [70, 98] width 7 height 6
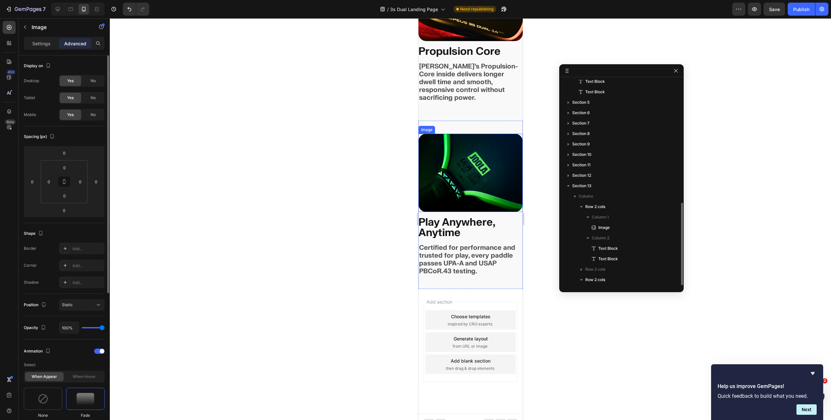
click at [466, 148] on img at bounding box center [470, 173] width 104 height 78
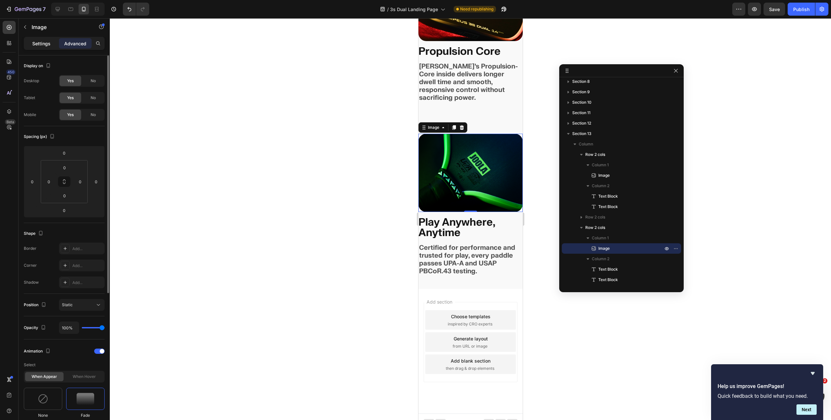
click at [36, 40] on p "Settings" at bounding box center [41, 43] width 18 height 7
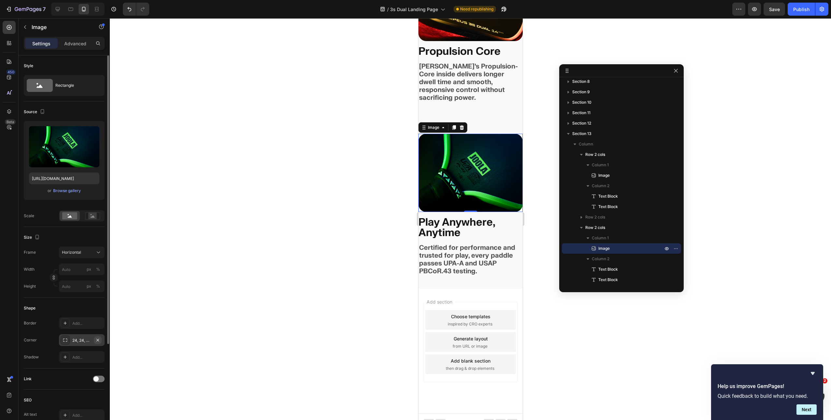
click at [99, 340] on icon "button" at bounding box center [97, 339] width 5 height 5
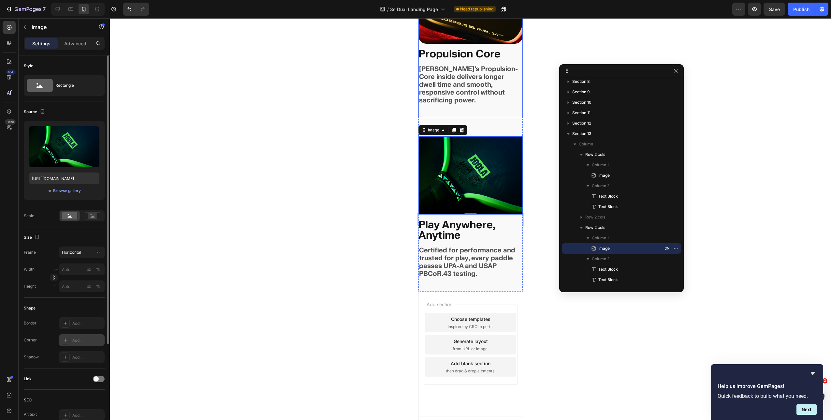
scroll to position [1633, 0]
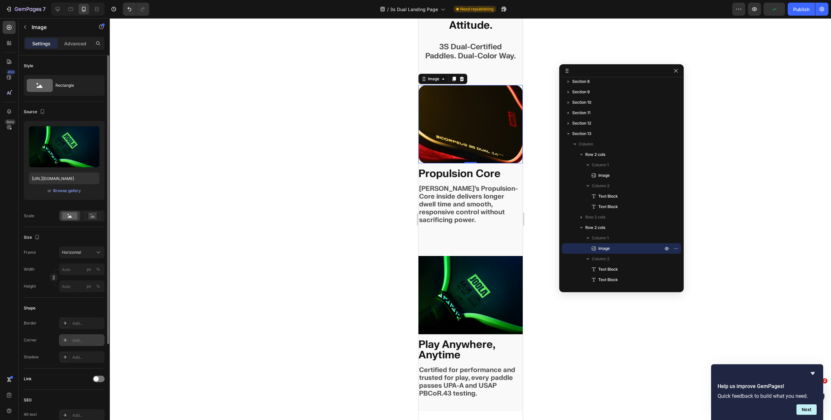
click at [464, 111] on img at bounding box center [470, 124] width 104 height 78
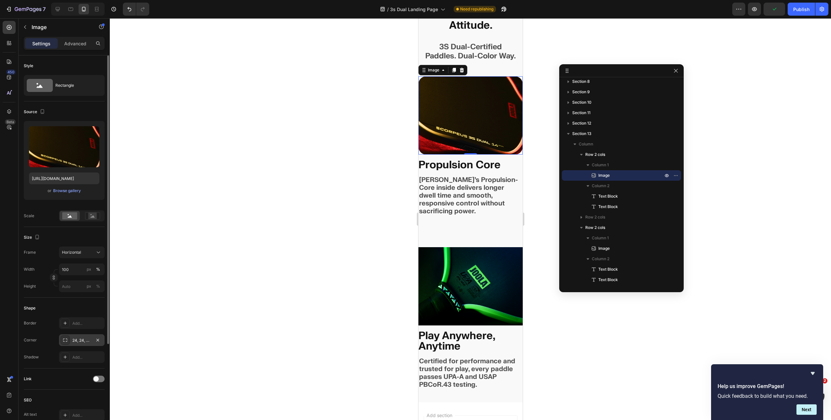
click at [93, 336] on div "24, 24, 24, 24" at bounding box center [82, 340] width 46 height 12
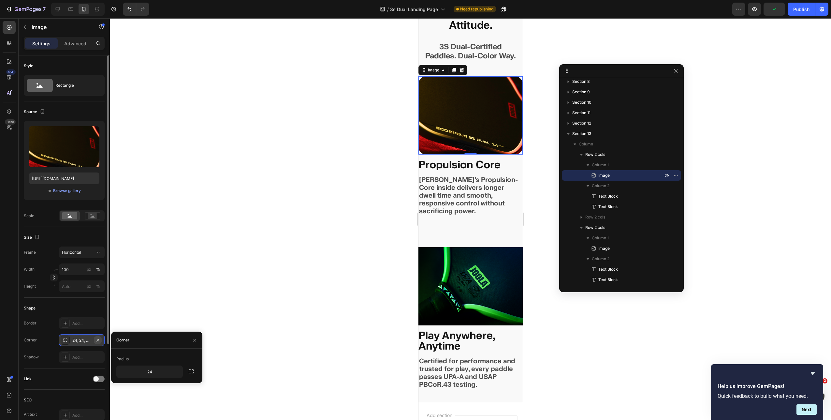
click at [97, 338] on icon "button" at bounding box center [97, 339] width 5 height 5
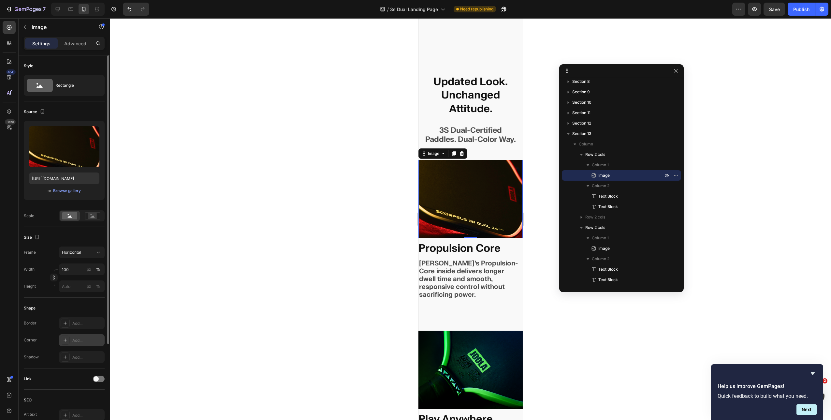
scroll to position [1640, 0]
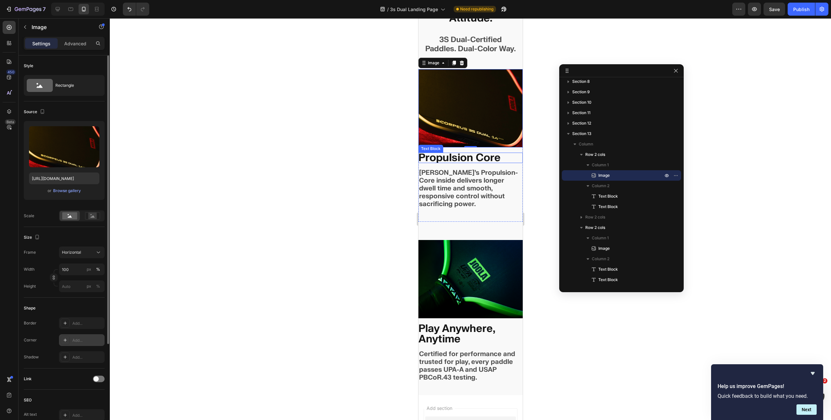
click at [446, 163] on p "Propulsion Core" at bounding box center [470, 158] width 104 height 10
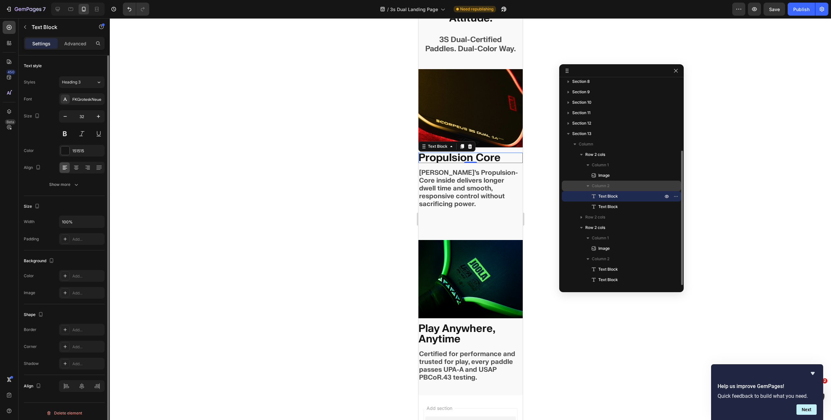
click at [607, 187] on span "Column 2" at bounding box center [601, 186] width 18 height 7
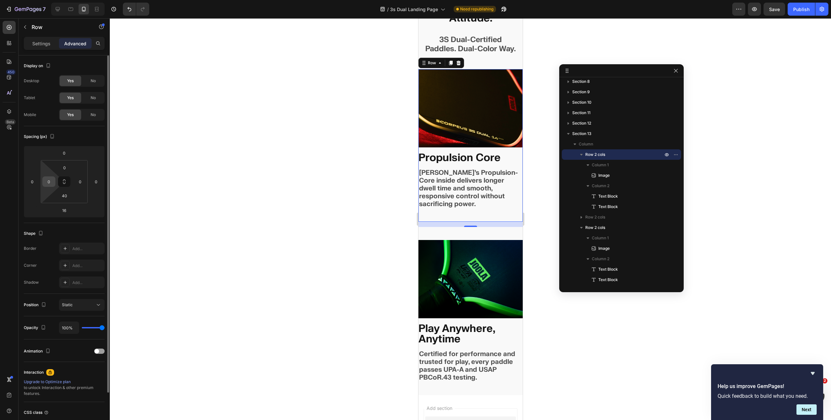
click at [52, 182] on input "0" at bounding box center [49, 182] width 10 height 10
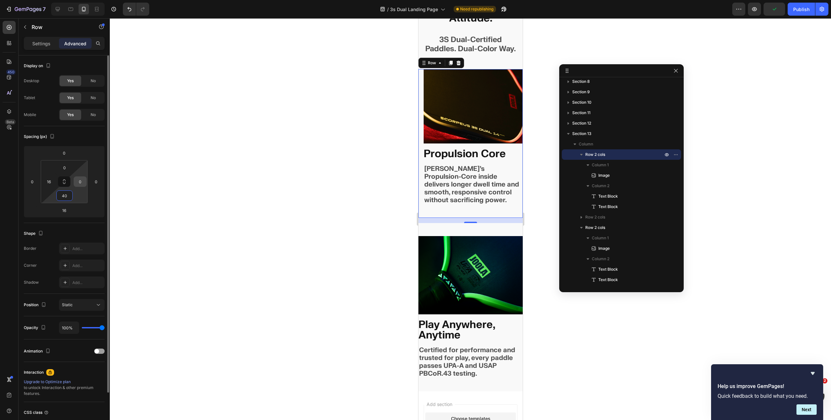
type input "0"
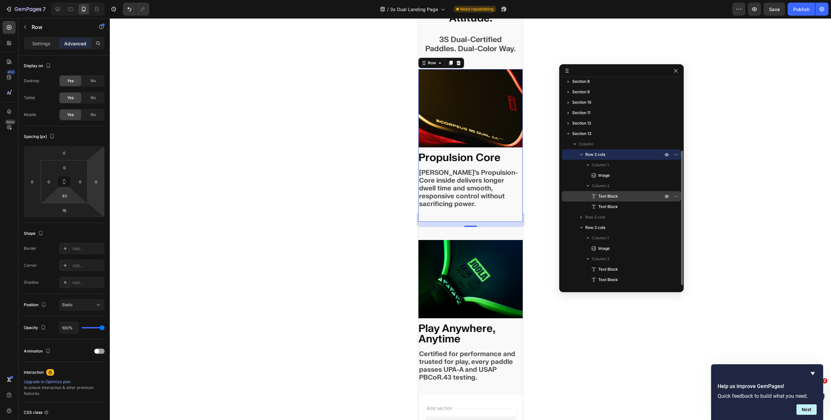
click at [611, 194] on span "Text Block" at bounding box center [608, 196] width 20 height 7
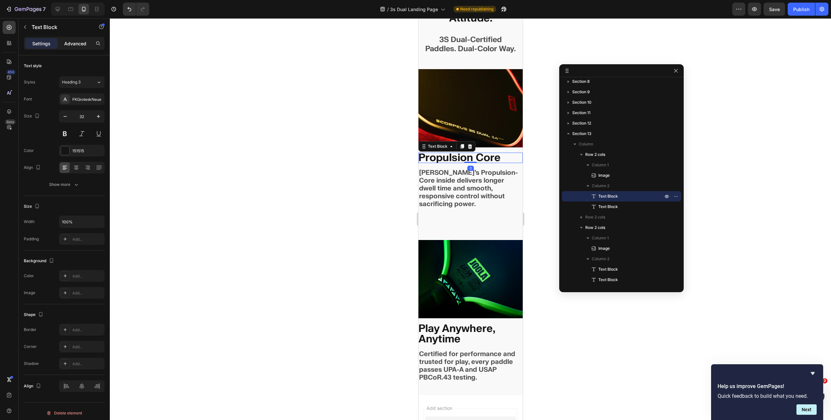
click at [82, 43] on p "Advanced" at bounding box center [75, 43] width 22 height 7
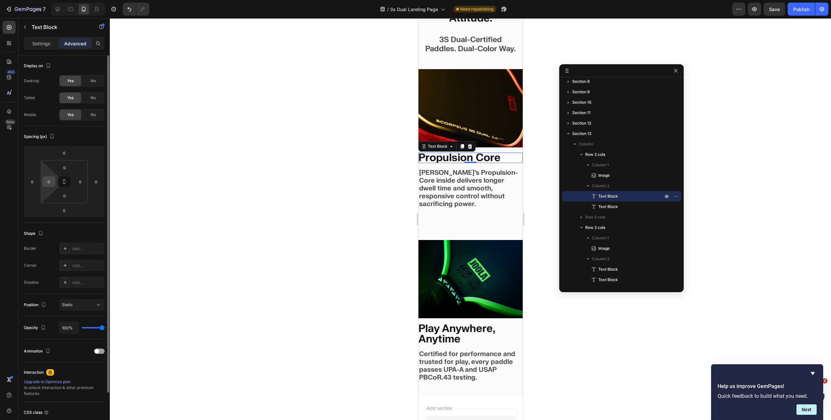
click at [53, 183] on input "0" at bounding box center [49, 182] width 10 height 10
type input "16"
click at [460, 185] on p "[PERSON_NAME]’s Propulsion-Core inside delivers longer dwell time and smooth, r…" at bounding box center [470, 188] width 103 height 39
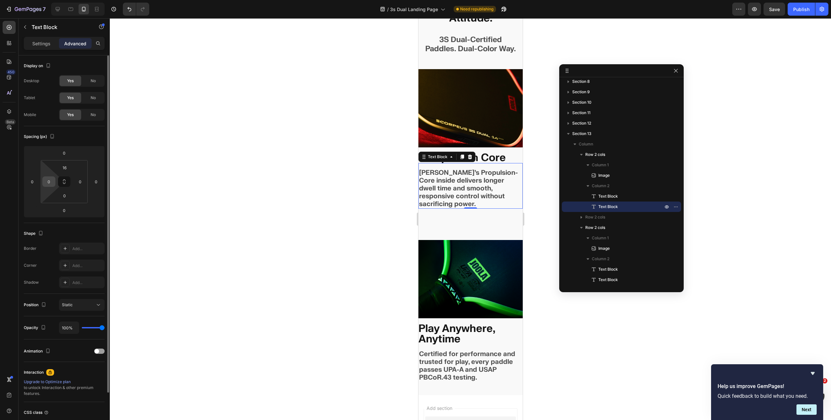
click at [48, 181] on input "0" at bounding box center [49, 182] width 10 height 10
type input "16"
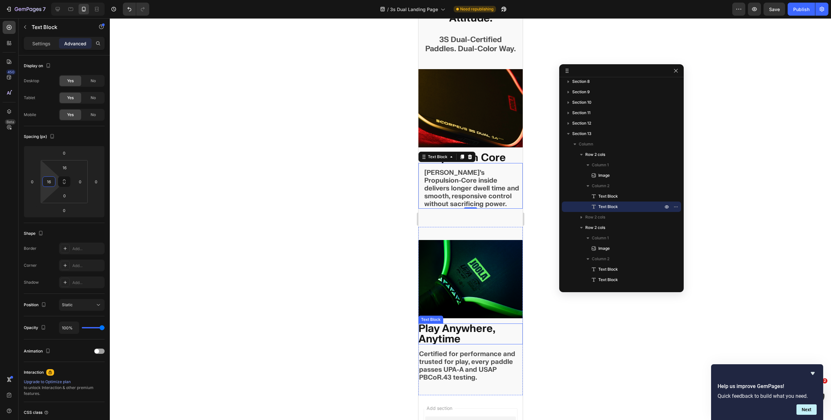
click at [437, 329] on p "Play Anywhere, Anytime" at bounding box center [470, 333] width 104 height 21
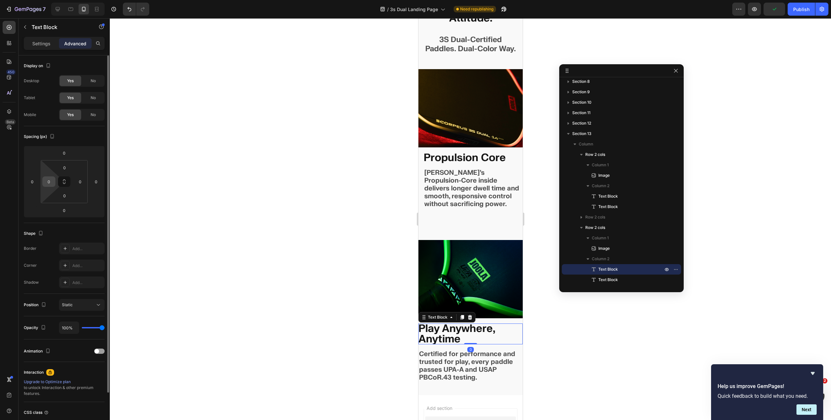
click at [53, 183] on input "0" at bounding box center [49, 182] width 10 height 10
type input "16"
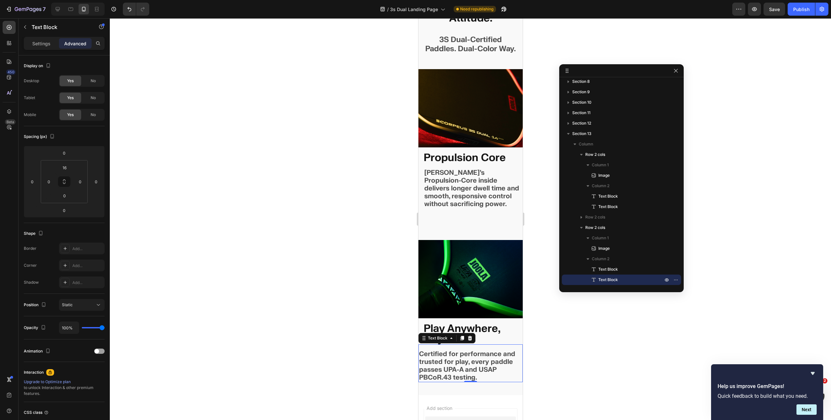
click at [465, 374] on p "Certified for performance and trusted for play, every paddle passes UPA-A and U…" at bounding box center [470, 365] width 103 height 31
click at [52, 184] on input "0" at bounding box center [49, 182] width 10 height 10
type input "16"
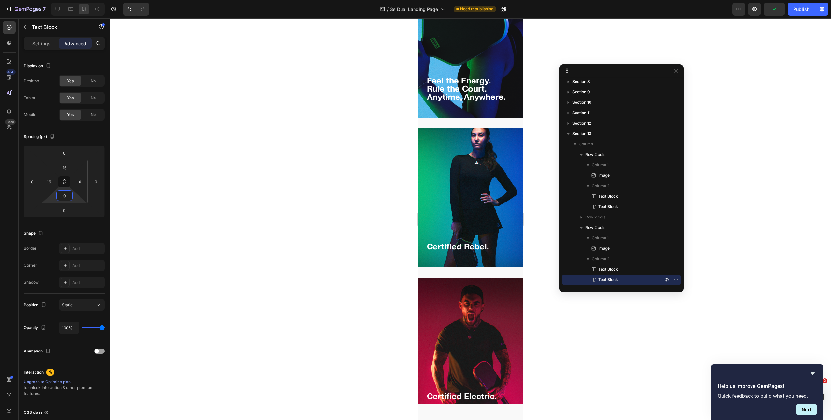
scroll to position [1307, 0]
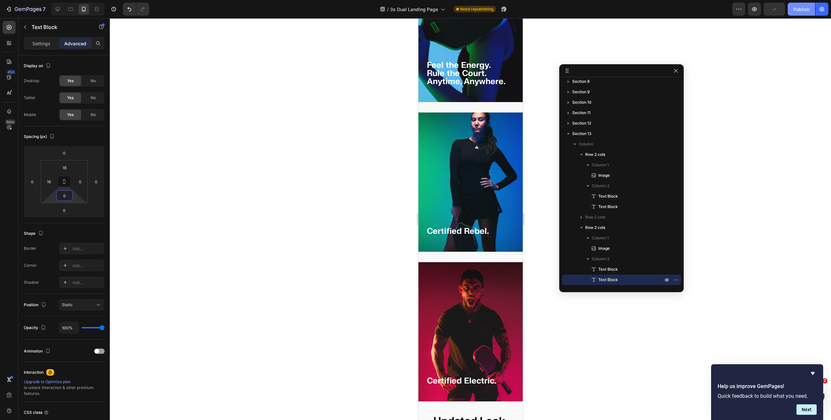
click at [805, 11] on div "Publish" at bounding box center [801, 9] width 16 height 7
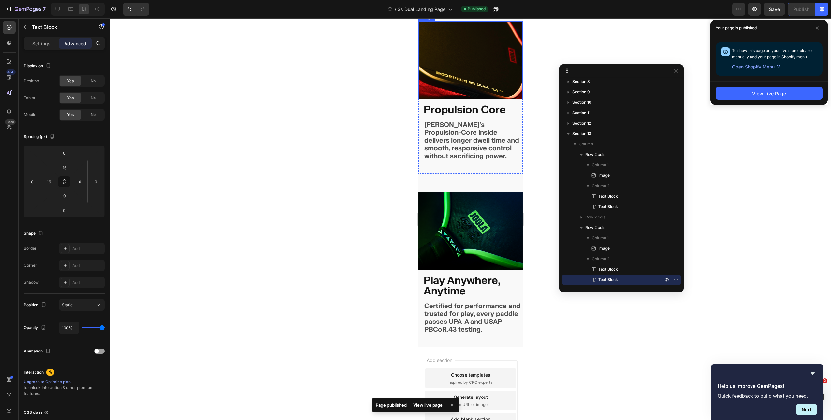
scroll to position [1809, 0]
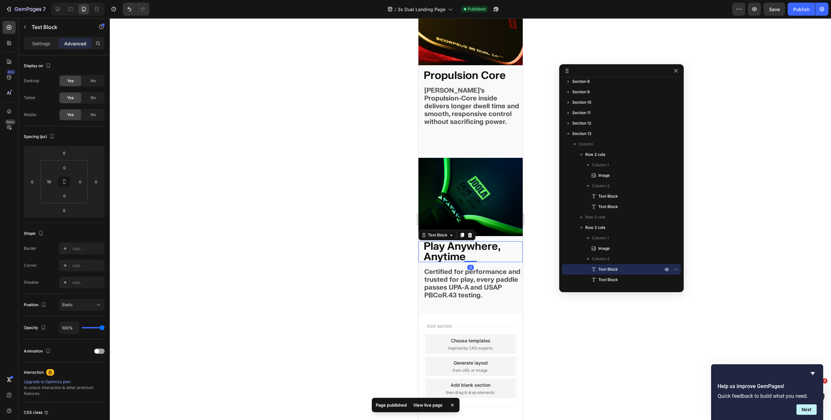
click at [453, 241] on p "Play Anywhere, Anytime" at bounding box center [472, 251] width 99 height 21
click at [51, 40] on div "Settings" at bounding box center [41, 43] width 33 height 10
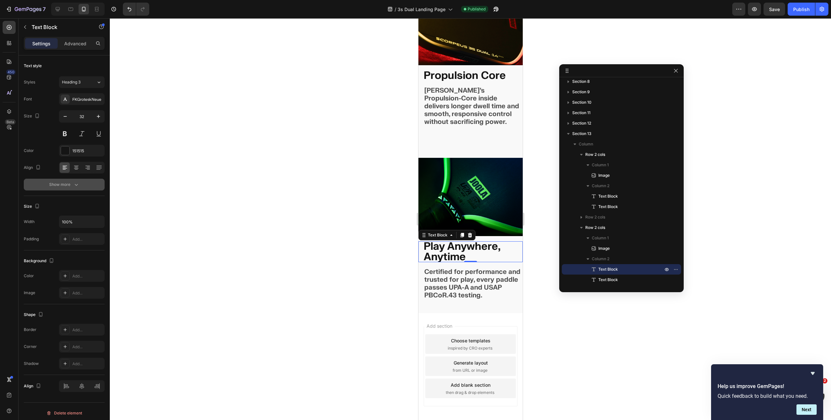
click at [71, 184] on div "Show more" at bounding box center [64, 184] width 30 height 7
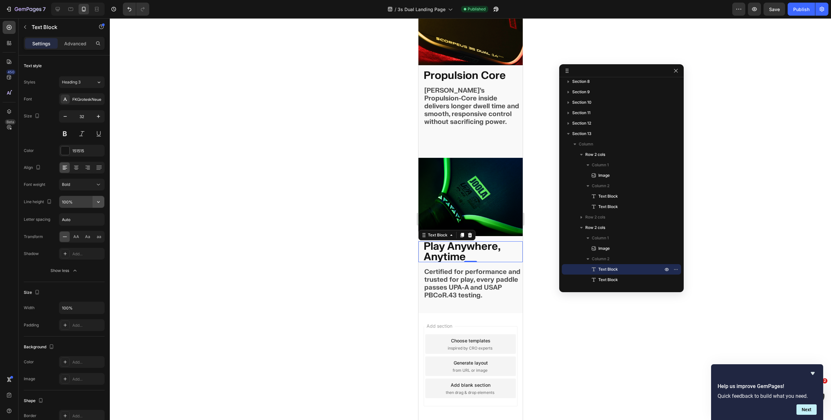
click at [100, 204] on icon "button" at bounding box center [98, 201] width 7 height 7
click at [80, 230] on p "120%" at bounding box center [80, 231] width 37 height 6
type input "120%"
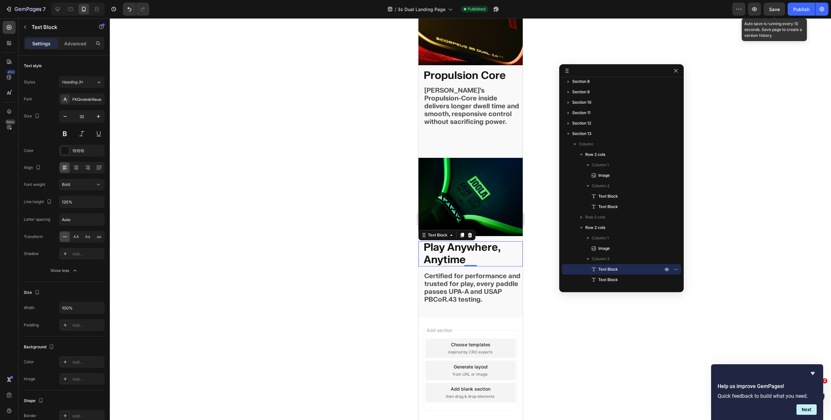
click at [779, 11] on span "Save" at bounding box center [774, 10] width 11 height 6
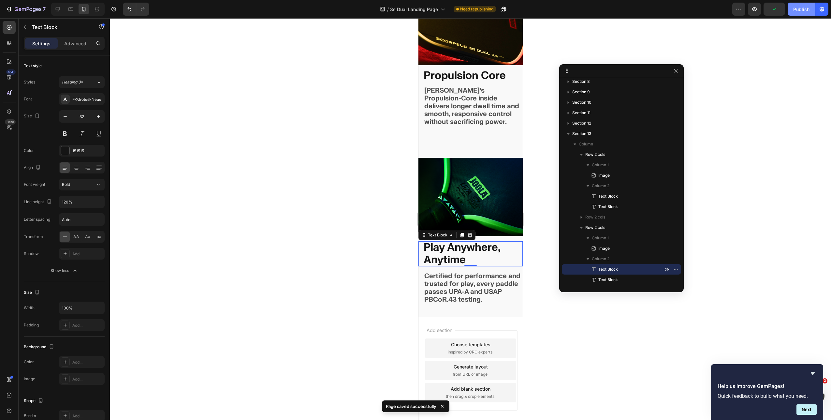
click at [803, 11] on div "Publish" at bounding box center [801, 9] width 16 height 7
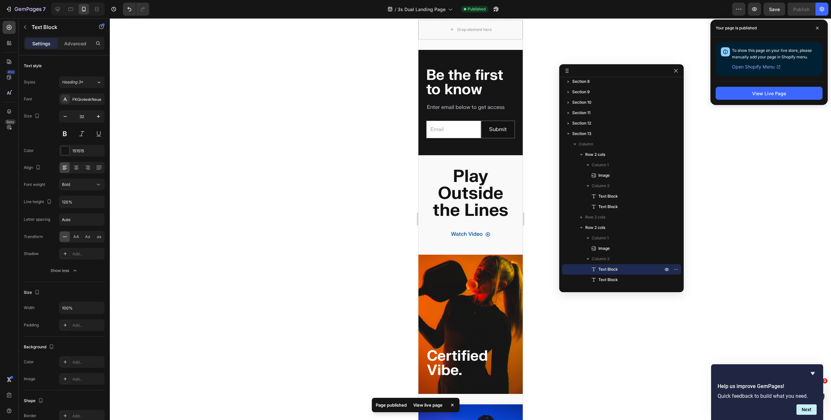
scroll to position [950, 0]
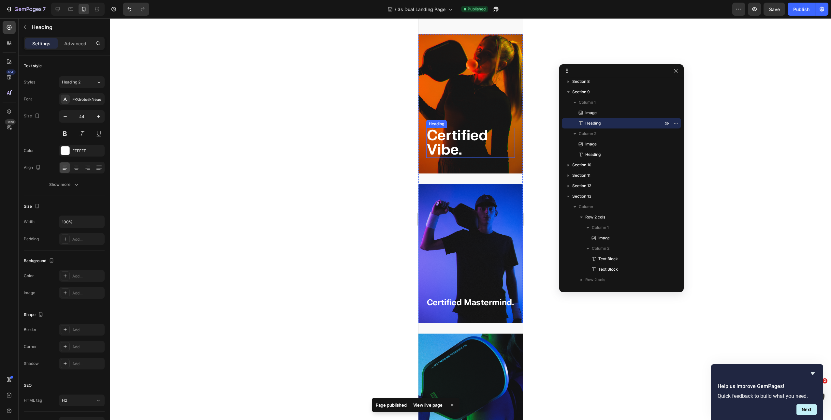
click at [449, 138] on strong "Certified Vibe." at bounding box center [457, 142] width 61 height 33
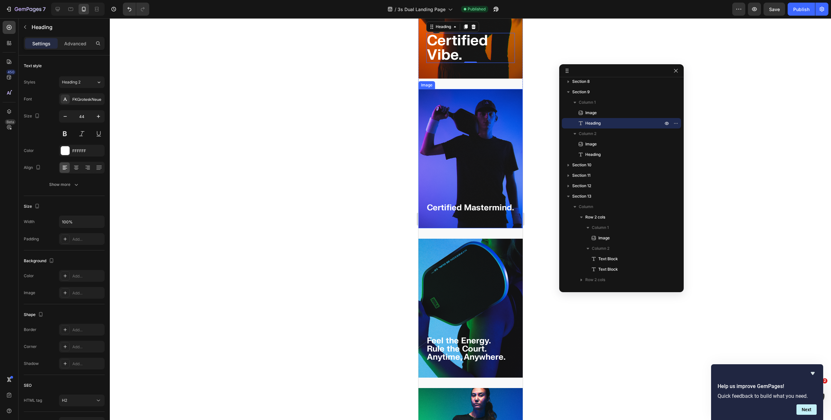
scroll to position [1007, 0]
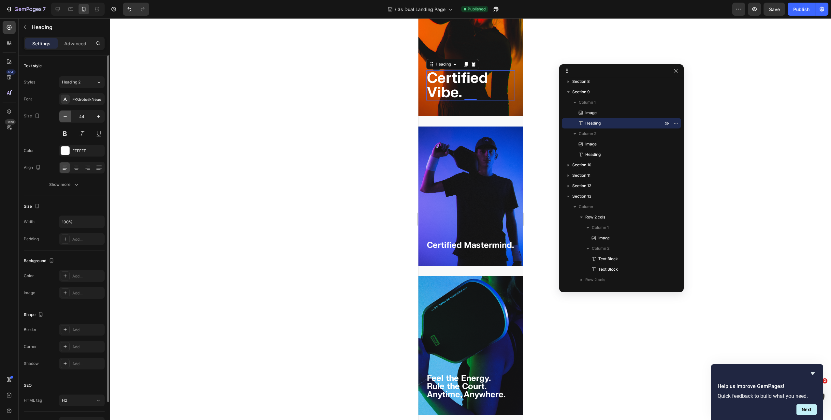
click at [66, 117] on icon "button" at bounding box center [65, 116] width 7 height 7
type input "42"
click at [435, 240] on strong "Certified Mastermind." at bounding box center [470, 245] width 87 height 10
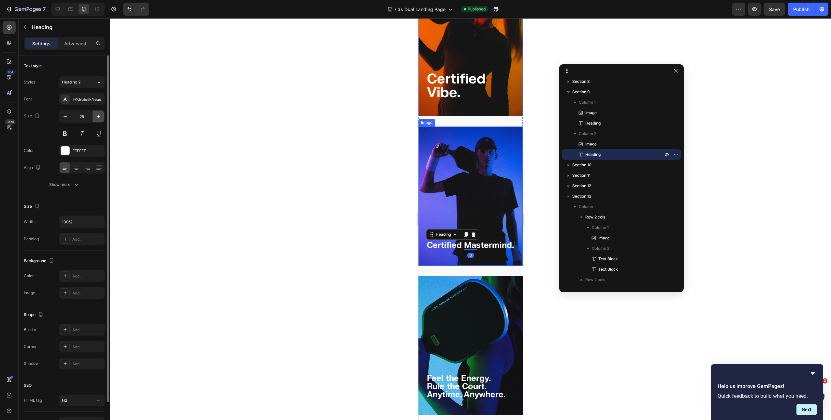
click at [96, 120] on button "button" at bounding box center [99, 116] width 12 height 12
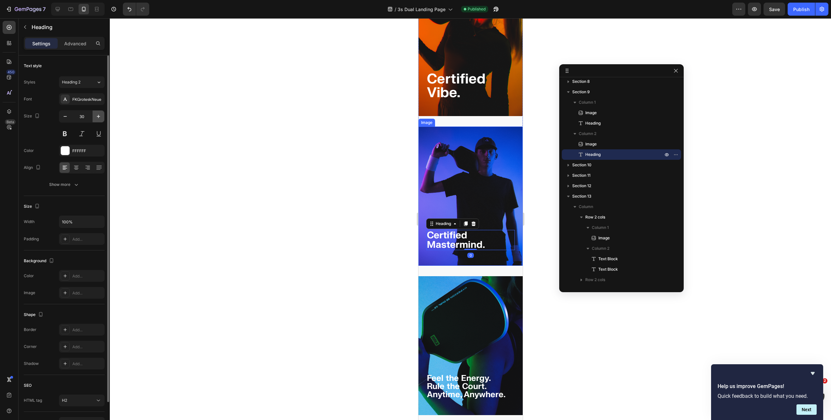
click at [96, 120] on button "button" at bounding box center [99, 116] width 12 height 12
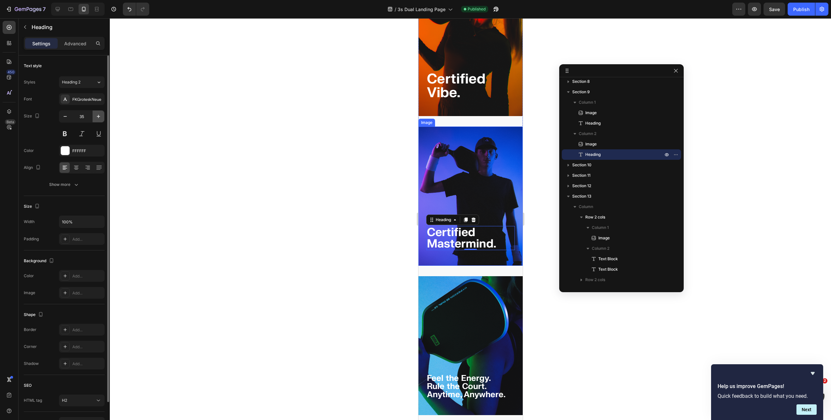
click at [96, 120] on button "button" at bounding box center [99, 116] width 12 height 12
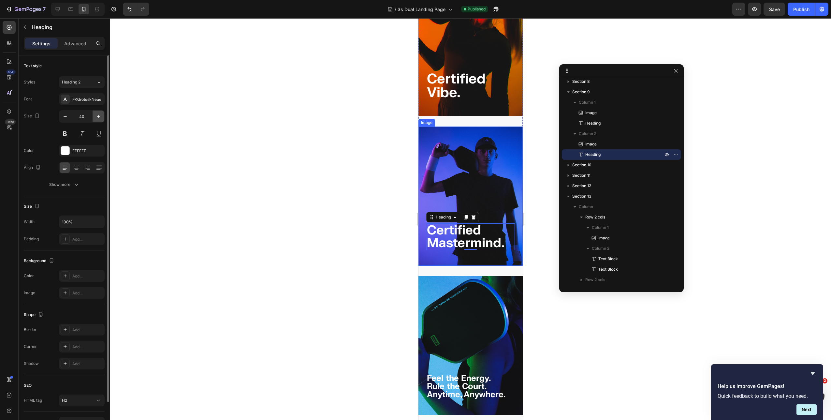
click at [96, 120] on button "button" at bounding box center [99, 116] width 12 height 12
click at [65, 119] on icon "button" at bounding box center [65, 116] width 7 height 7
click at [66, 119] on icon "button" at bounding box center [65, 116] width 7 height 7
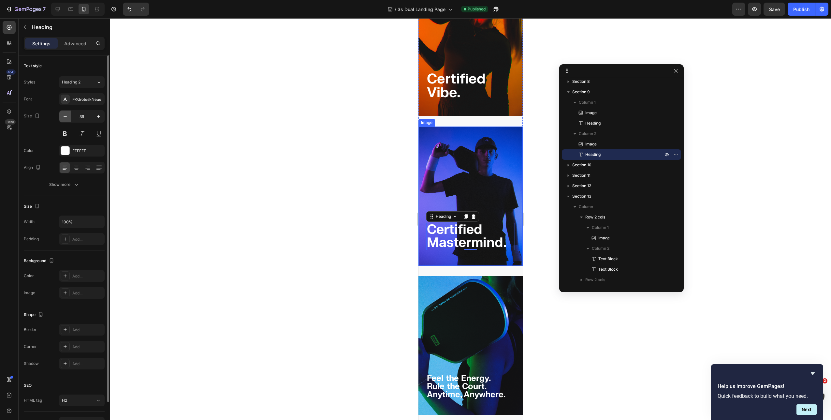
click at [66, 119] on icon "button" at bounding box center [65, 116] width 7 height 7
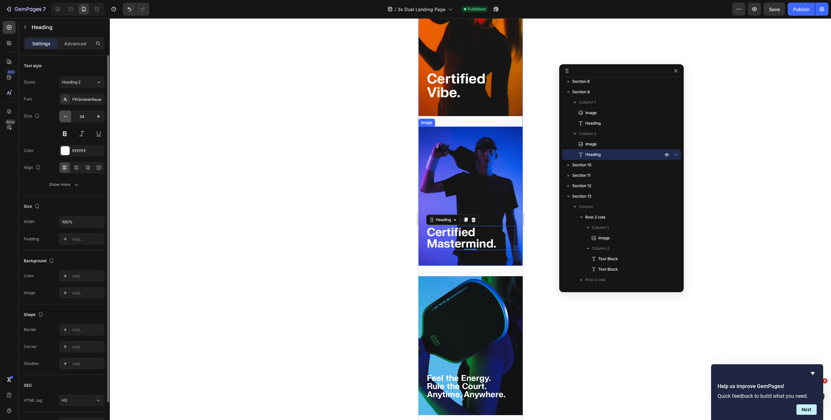
click at [66, 119] on icon "button" at bounding box center [65, 116] width 7 height 7
type input "32"
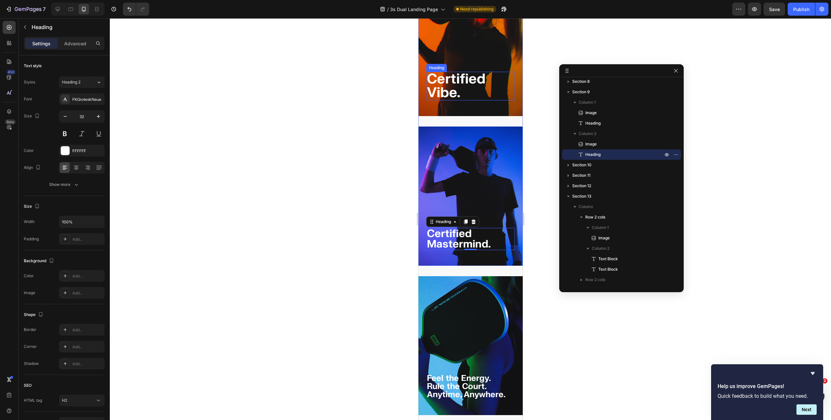
click at [448, 81] on strong "Certified Vibe." at bounding box center [456, 85] width 59 height 31
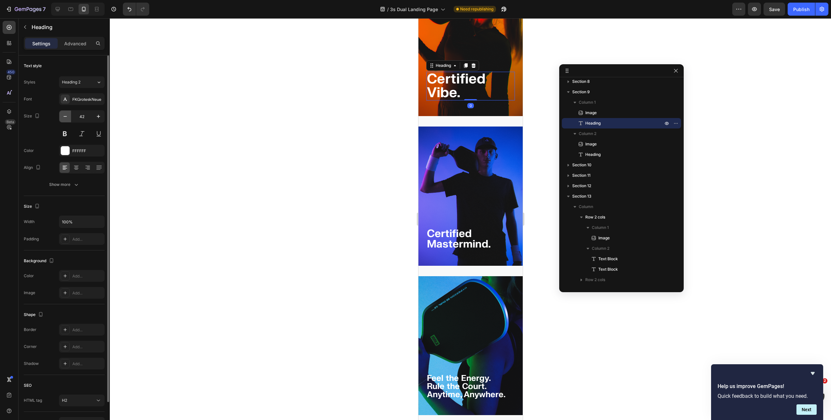
click at [66, 114] on icon "button" at bounding box center [65, 116] width 7 height 7
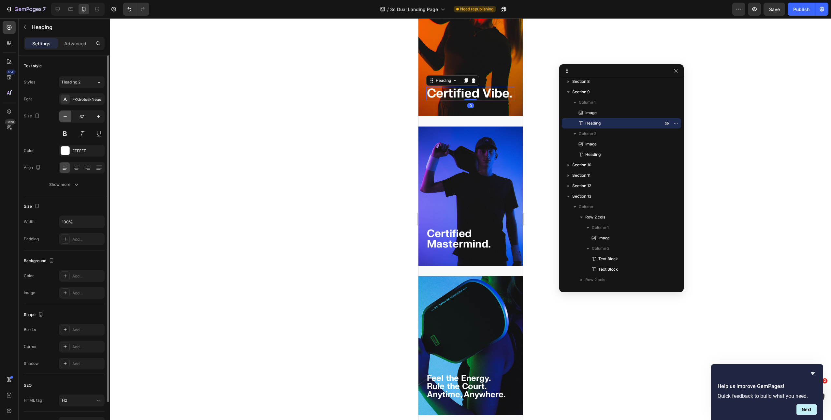
click at [66, 114] on icon "button" at bounding box center [65, 116] width 7 height 7
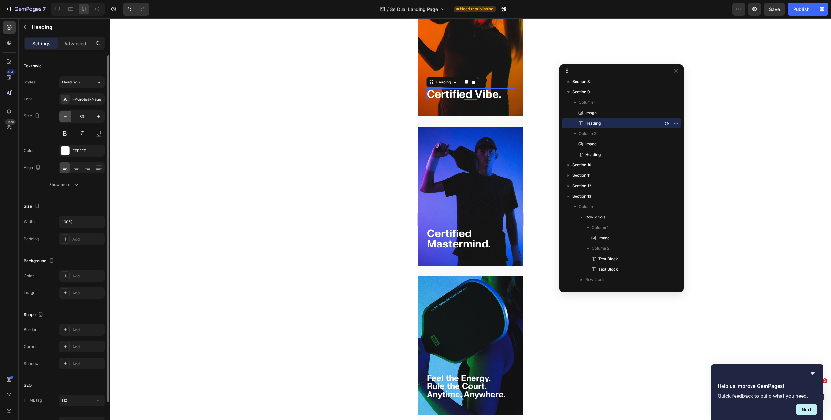
type input "32"
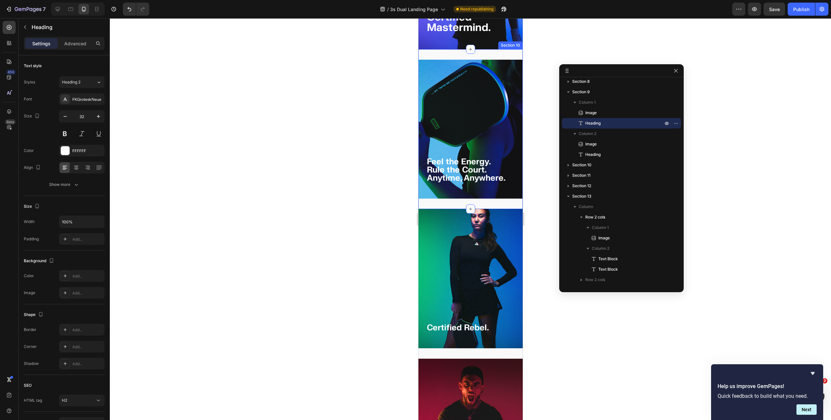
scroll to position [1264, 0]
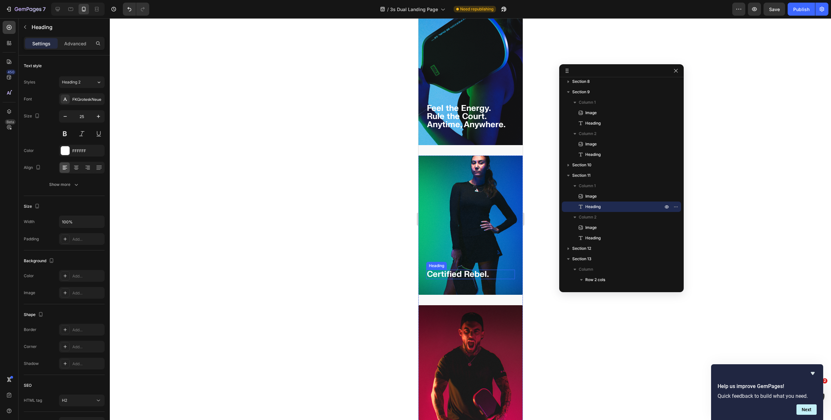
click at [443, 269] on strong "Certified Rebel." at bounding box center [458, 274] width 62 height 10
click at [96, 110] on button "button" at bounding box center [99, 116] width 12 height 12
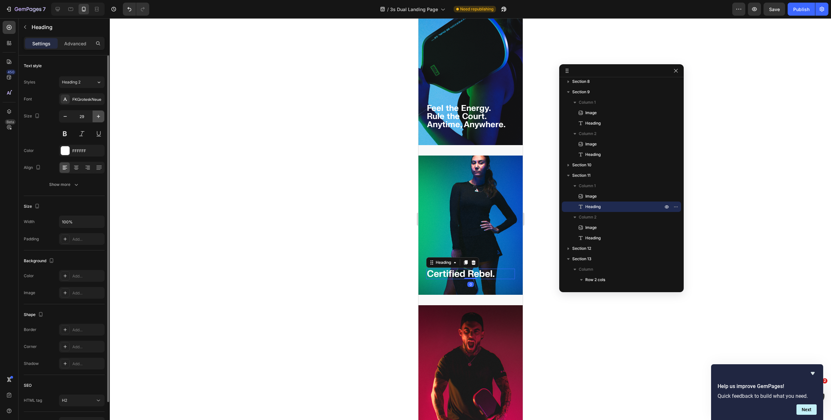
click at [96, 110] on button "button" at bounding box center [99, 116] width 12 height 12
click at [97, 112] on button "button" at bounding box center [99, 116] width 12 height 12
type input "32"
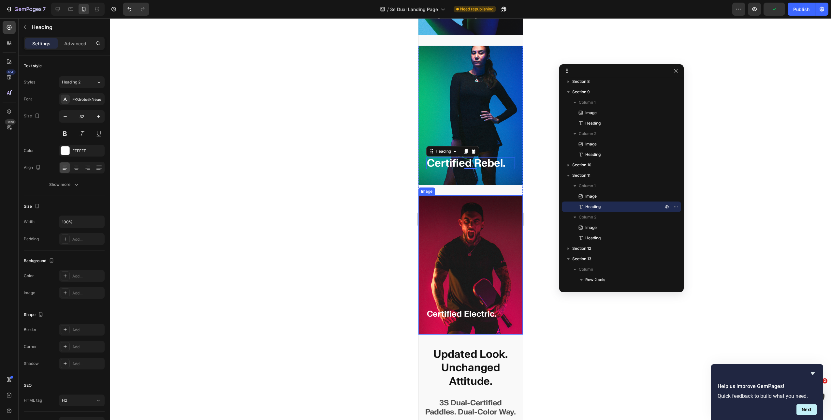
scroll to position [1380, 0]
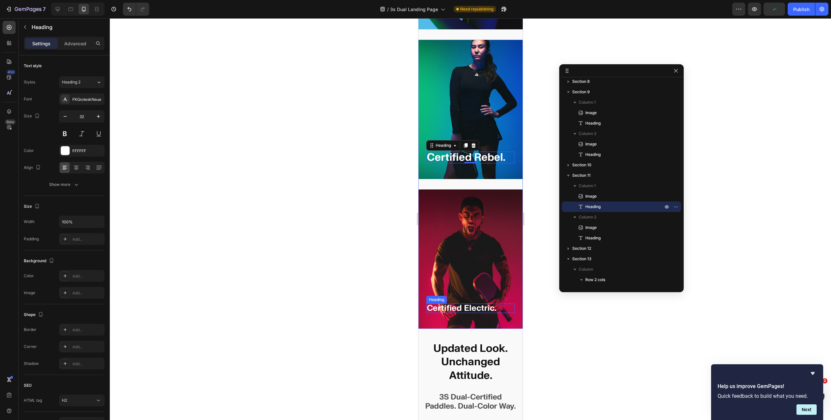
click at [446, 303] on strong "Certified Electric." at bounding box center [461, 308] width 69 height 10
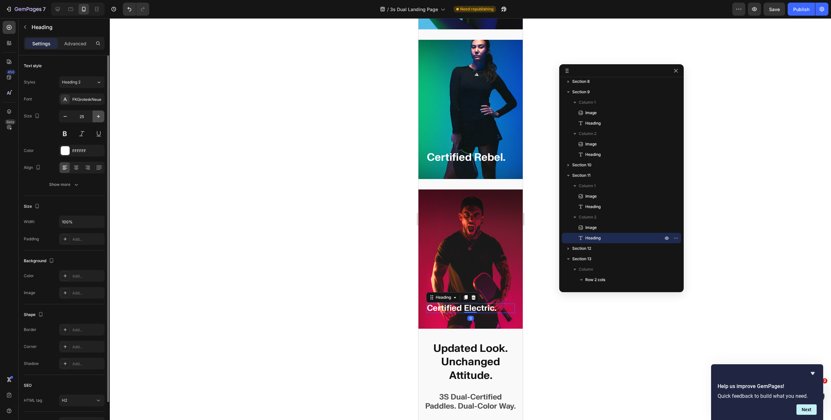
click at [98, 116] on icon "button" at bounding box center [98, 116] width 3 height 3
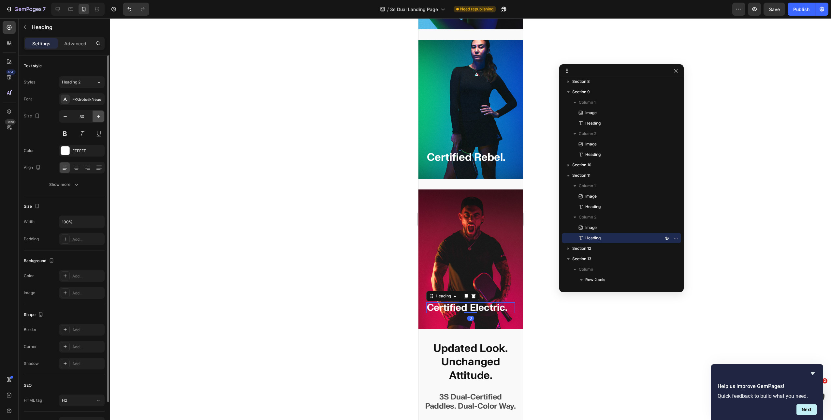
click at [98, 116] on icon "button" at bounding box center [98, 116] width 3 height 3
type input "32"
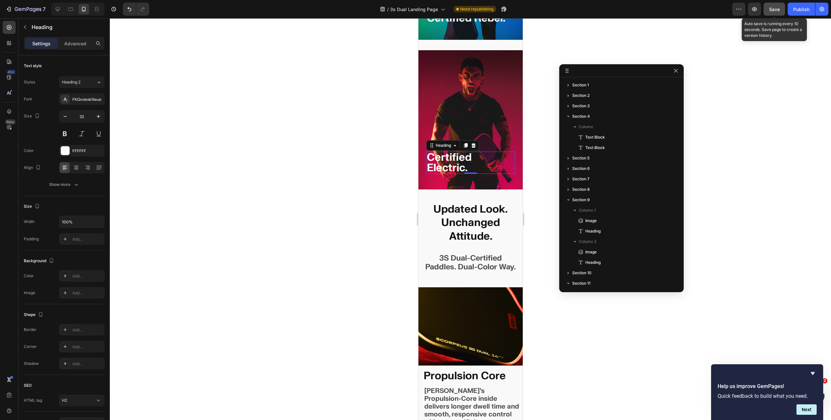
scroll to position [108, 0]
click at [769, 11] on button "Save" at bounding box center [775, 9] width 22 height 13
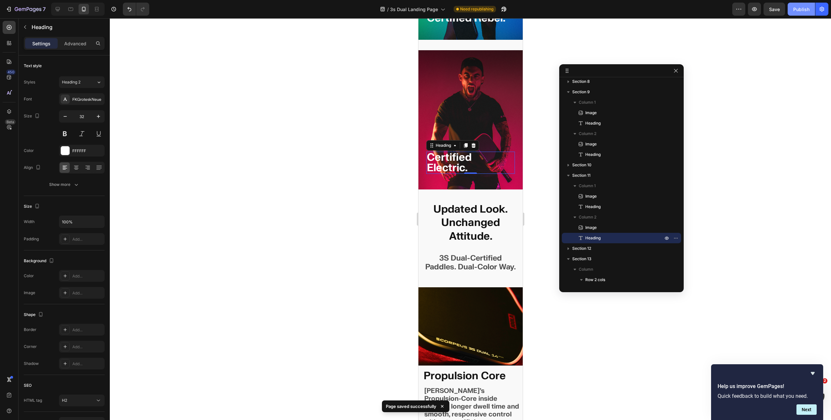
click at [793, 13] on button "Publish" at bounding box center [801, 9] width 27 height 13
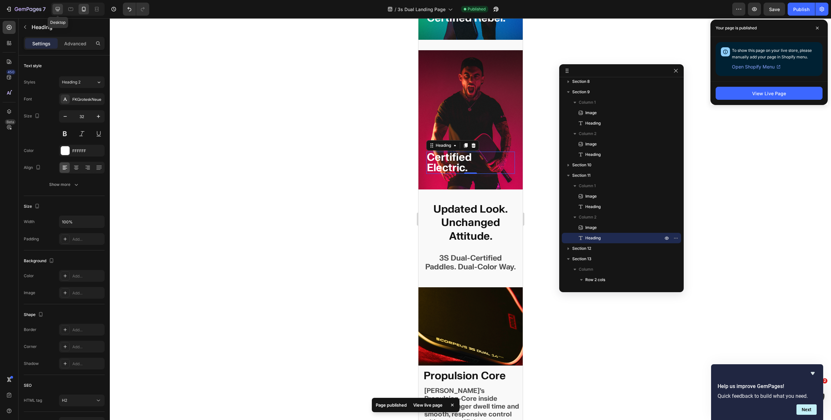
click at [62, 10] on div at bounding box center [57, 9] width 10 height 10
type input "44"
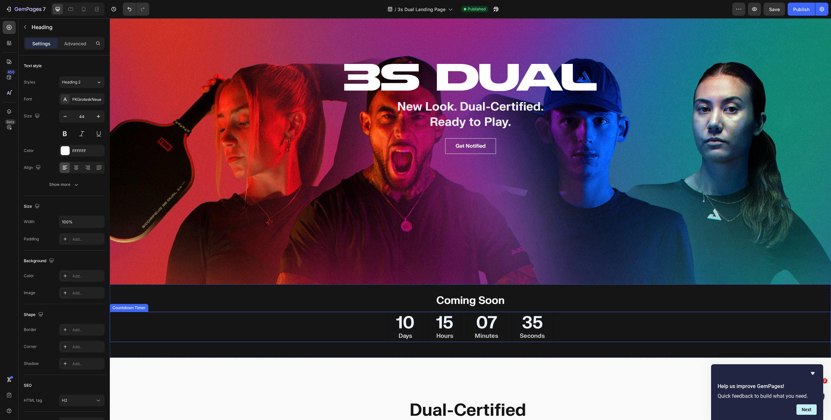
scroll to position [104, 0]
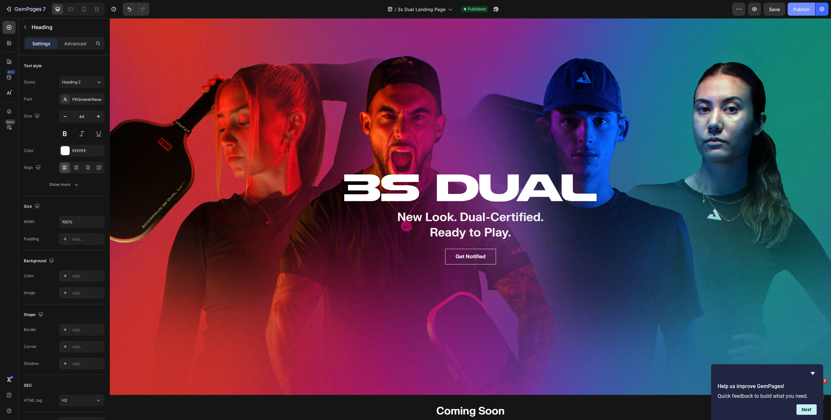
click at [803, 8] on div "Publish" at bounding box center [801, 9] width 16 height 7
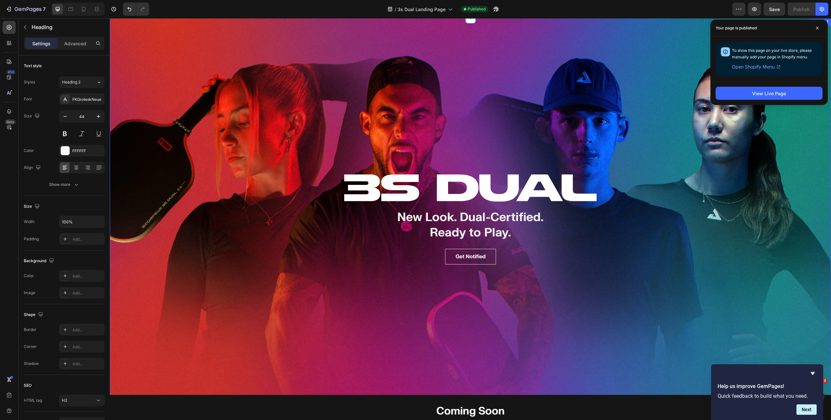
click at [475, 82] on div "Row Hero Banner" at bounding box center [470, 219] width 721 height 402
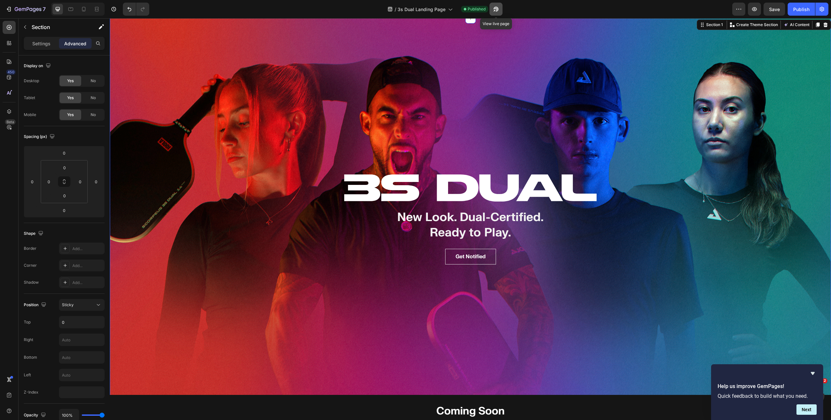
click at [492, 6] on button "button" at bounding box center [496, 9] width 13 height 13
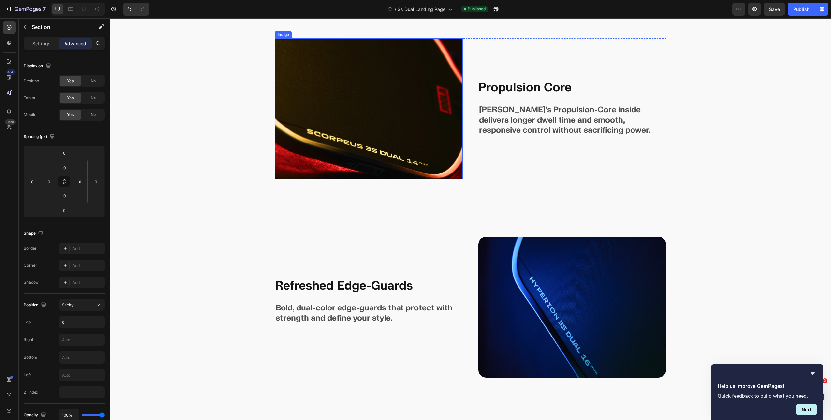
scroll to position [2580, 0]
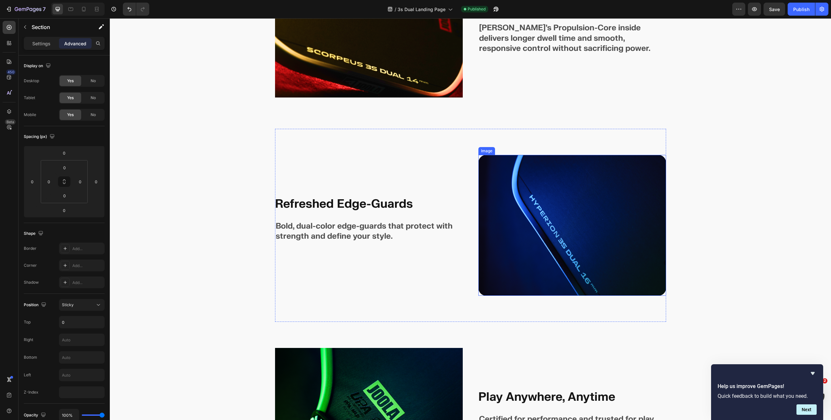
click at [521, 199] on img at bounding box center [572, 225] width 188 height 141
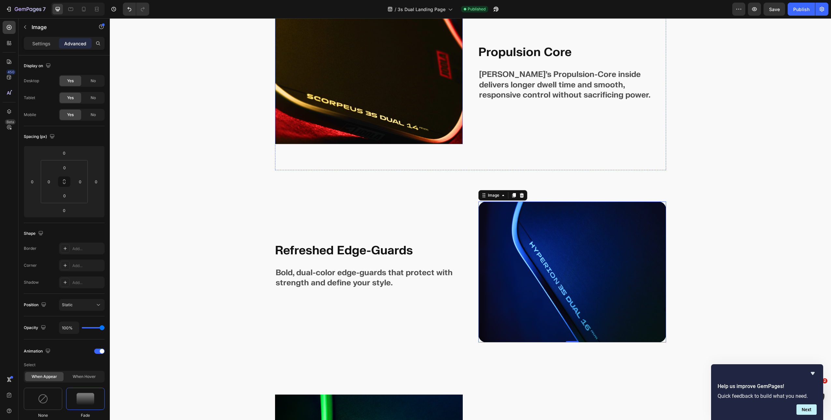
scroll to position [2466, 0]
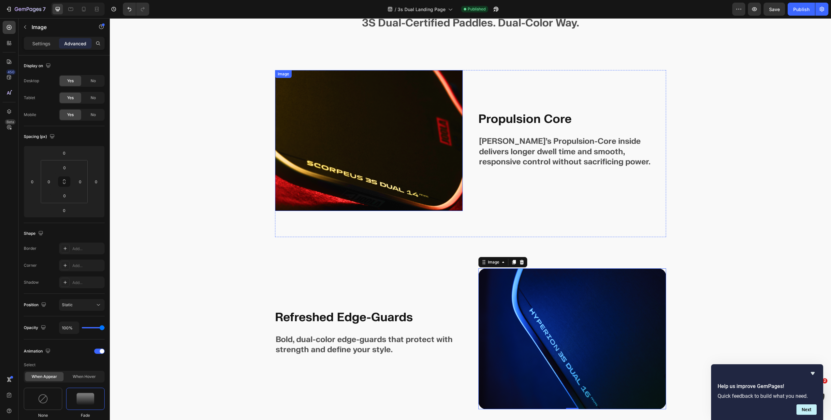
click at [392, 150] on img at bounding box center [369, 140] width 188 height 141
click at [390, 128] on img at bounding box center [369, 140] width 188 height 141
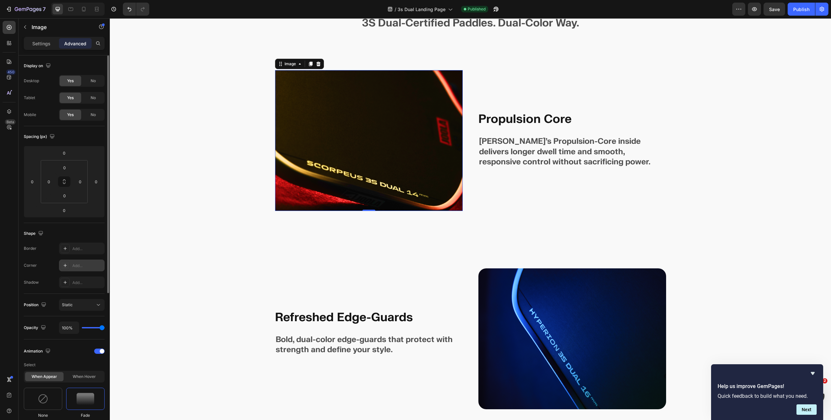
click at [80, 263] on div "Add..." at bounding box center [87, 266] width 31 height 6
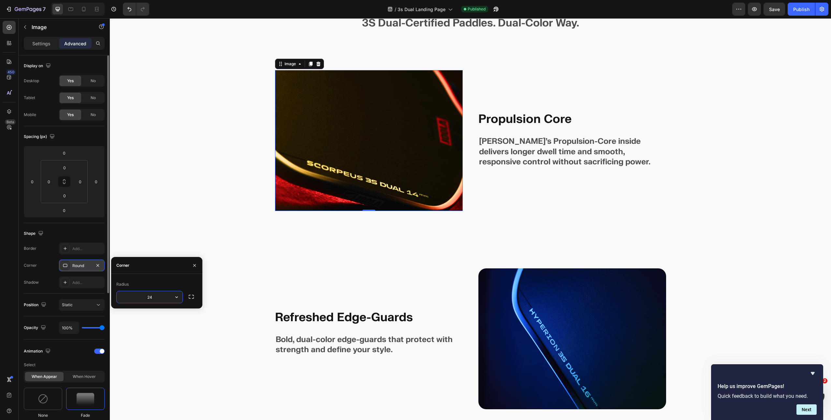
type input "24"
click at [489, 234] on div "Image 0 Propulsion Core Text Block JOOLA’s Propulsion-Core inside delivers long…" at bounding box center [470, 153] width 391 height 167
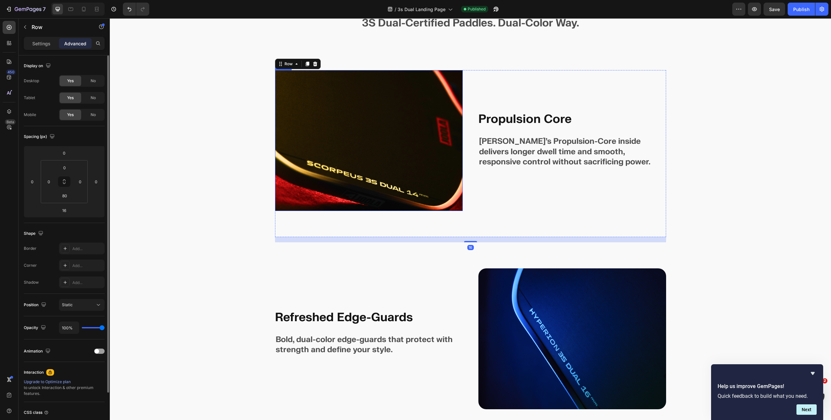
click at [401, 189] on img at bounding box center [369, 140] width 188 height 141
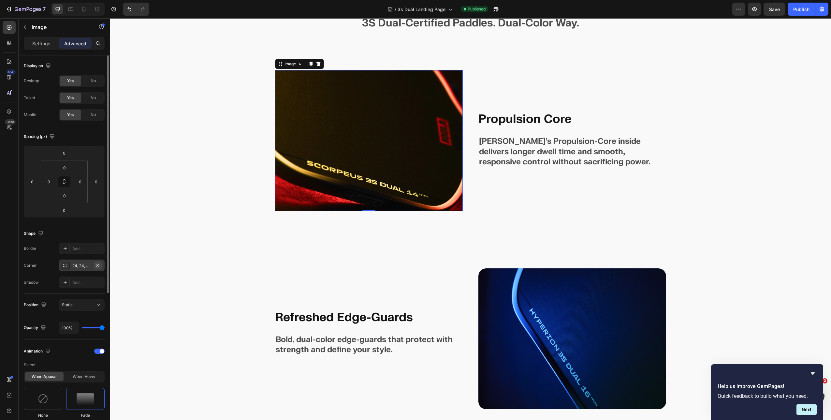
click at [99, 266] on icon "button" at bounding box center [97, 265] width 3 height 3
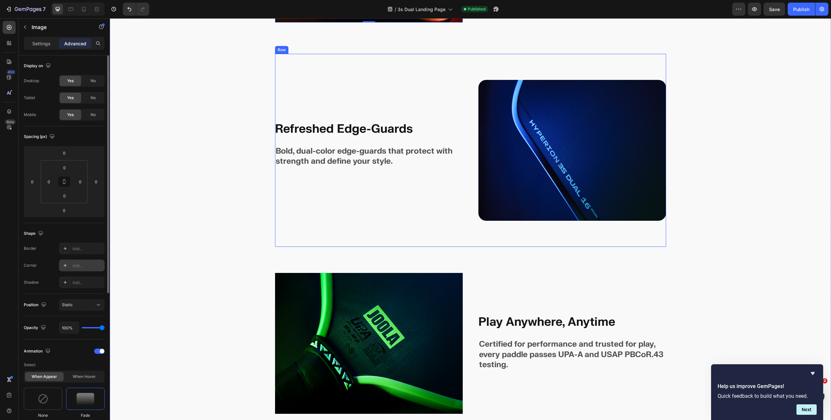
scroll to position [2703, 0]
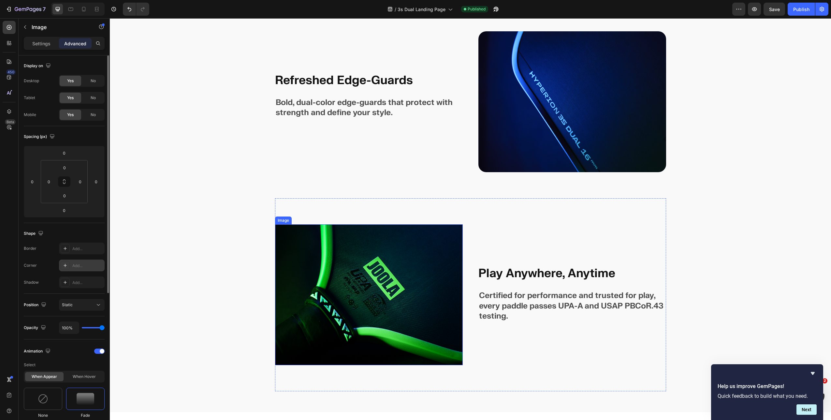
click at [370, 264] on img at bounding box center [369, 294] width 188 height 141
click at [78, 263] on div "Add..." at bounding box center [87, 266] width 31 height 6
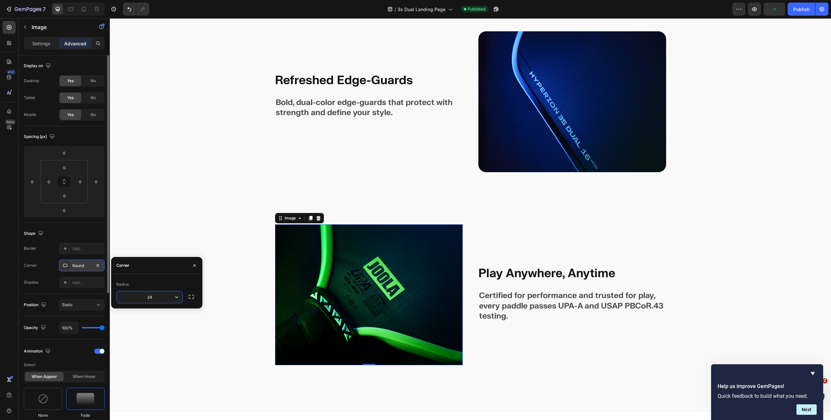
type input "24"
click at [194, 269] on button "button" at bounding box center [194, 265] width 10 height 10
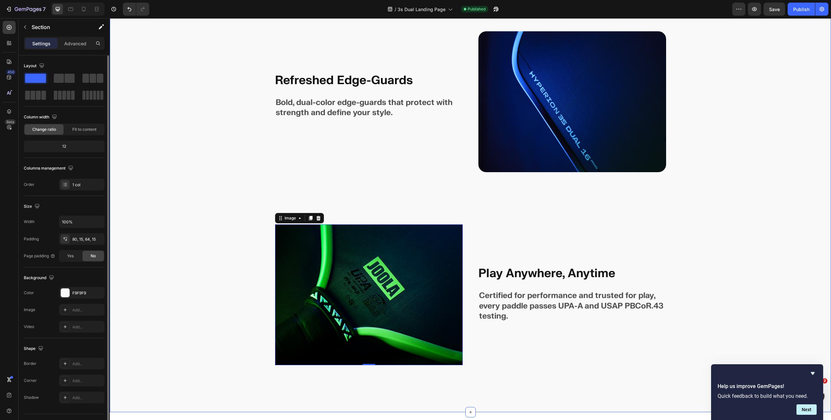
click at [263, 248] on div "Image Propulsion Core Text Block JOOLA’s Propulsion-Core inside delivers longer…" at bounding box center [471, 112] width 712 height 558
click at [338, 240] on img at bounding box center [369, 294] width 188 height 141
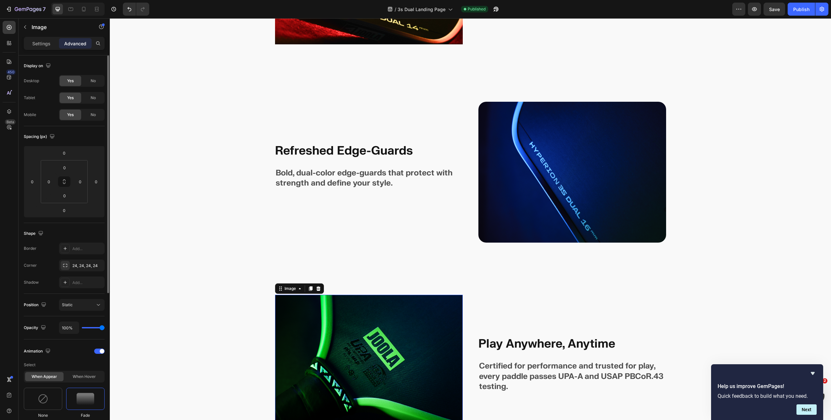
scroll to position [2475, 0]
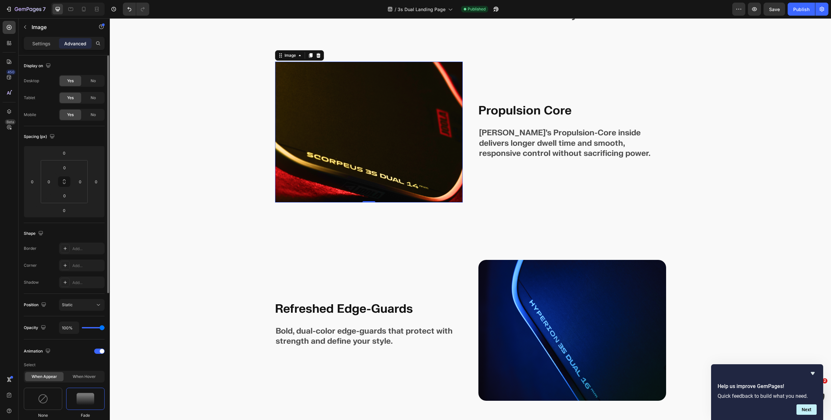
click at [331, 182] on img at bounding box center [369, 132] width 188 height 141
click at [75, 263] on div "Add..." at bounding box center [87, 266] width 31 height 6
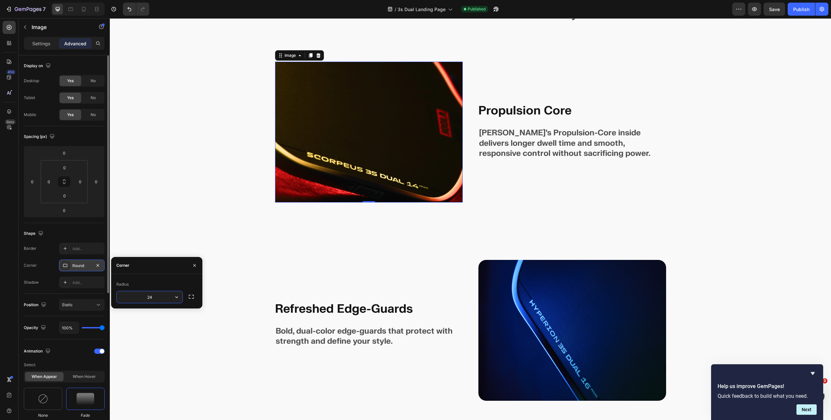
type input "24"
click at [290, 266] on div "Refreshed Edge-Guards Heading Bold, dual-color edge-guards that protect with st…" at bounding box center [369, 330] width 188 height 141
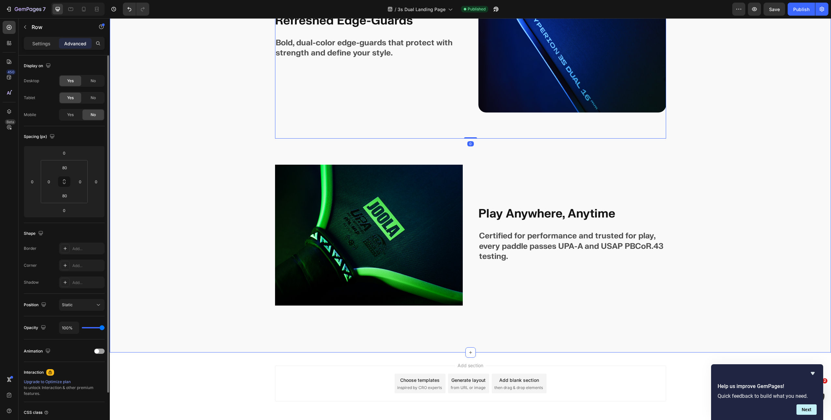
scroll to position [2781, 0]
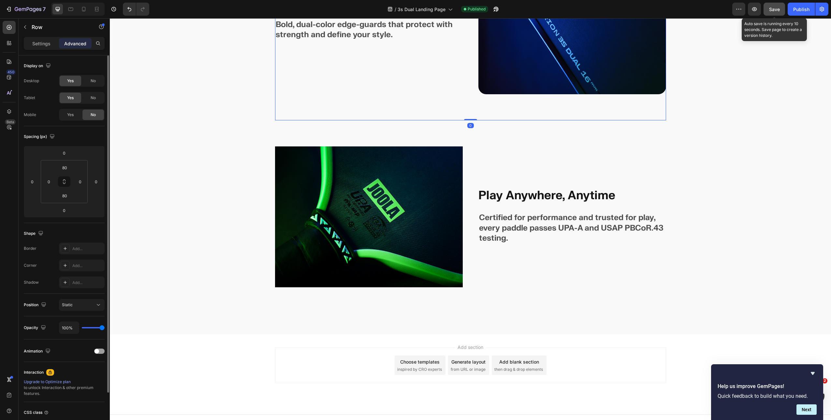
click at [777, 13] on button "Save" at bounding box center [775, 9] width 22 height 13
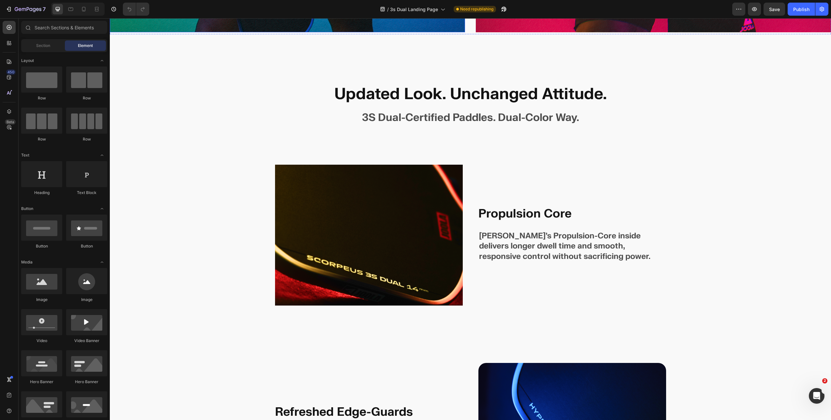
scroll to position [2560, 0]
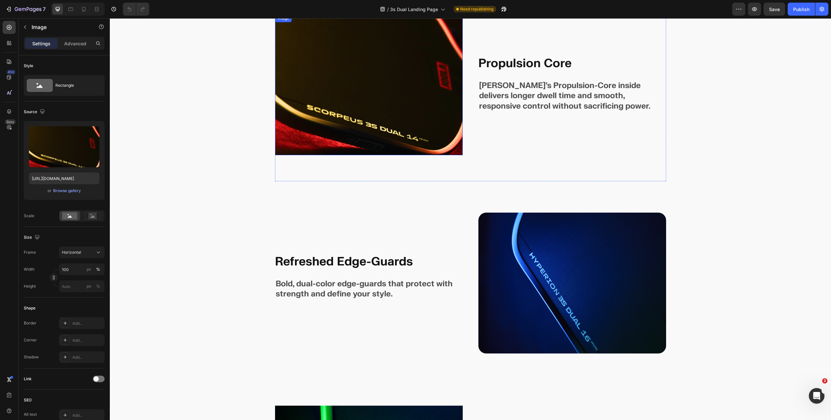
click at [367, 142] on img at bounding box center [369, 84] width 188 height 141
click at [75, 339] on div "Add..." at bounding box center [87, 340] width 31 height 6
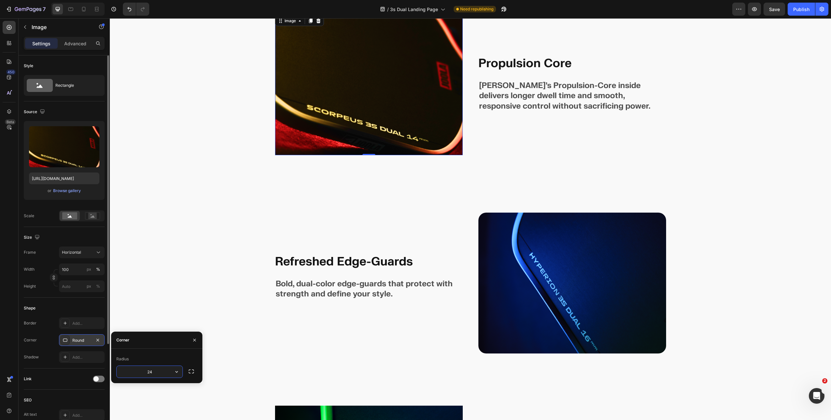
type input "24"
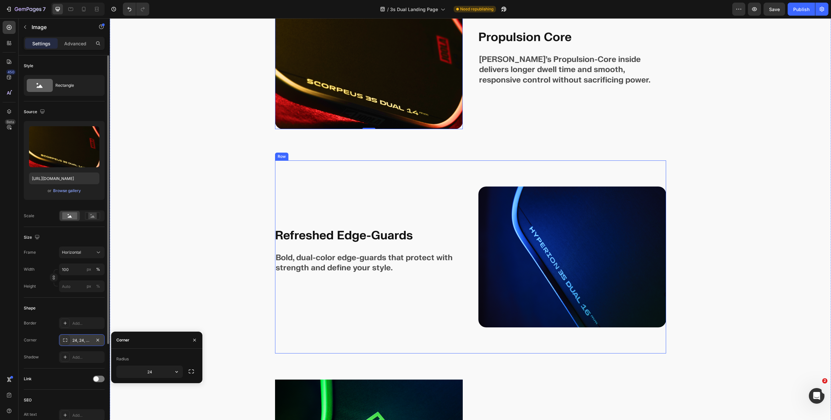
scroll to position [2778, 0]
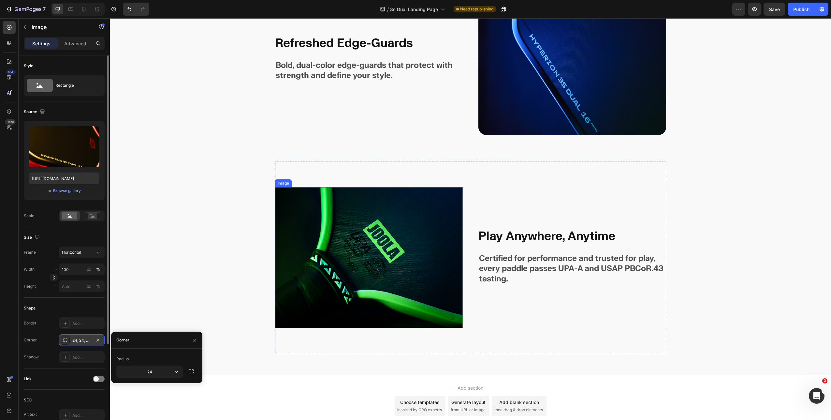
click at [400, 255] on img at bounding box center [369, 257] width 188 height 141
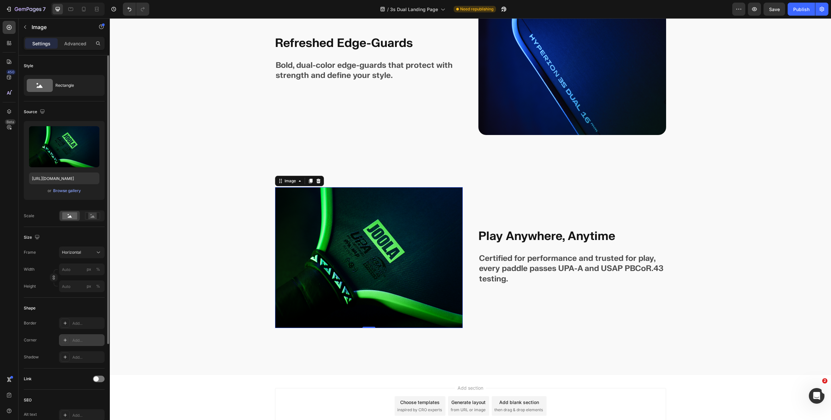
click at [80, 344] on div "Add..." at bounding box center [82, 340] width 46 height 12
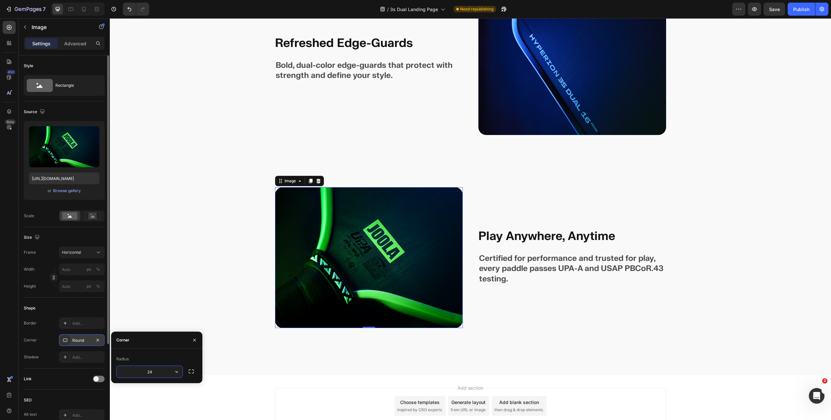
type input "24"
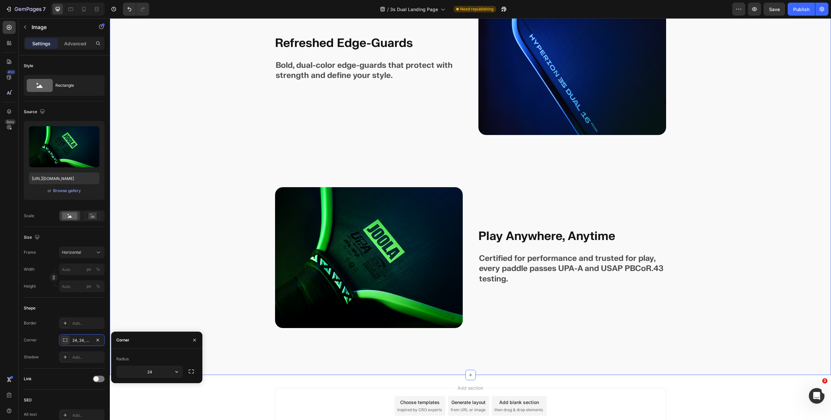
click at [207, 270] on div "Image Propulsion Core Text Block [PERSON_NAME]’s Propulsion-Core inside deliver…" at bounding box center [471, 75] width 712 height 558
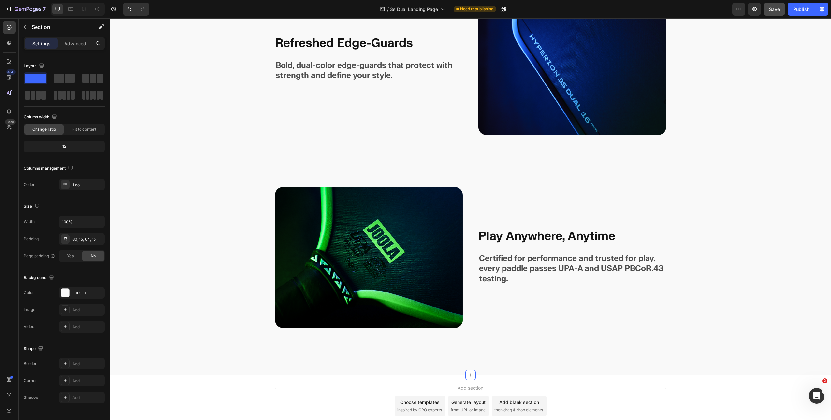
click at [775, 9] on span "Save" at bounding box center [774, 10] width 11 height 6
click at [792, 9] on button "Publish" at bounding box center [801, 9] width 27 height 13
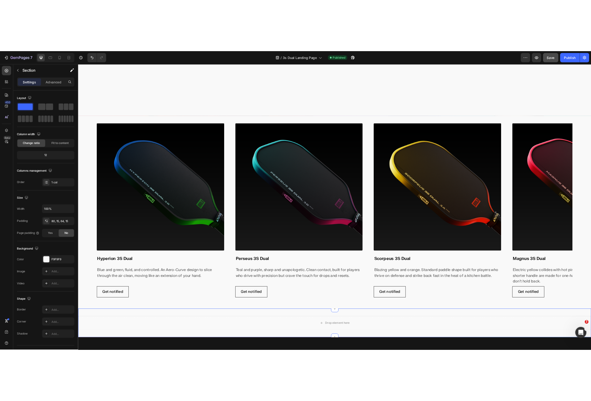
scroll to position [554, 0]
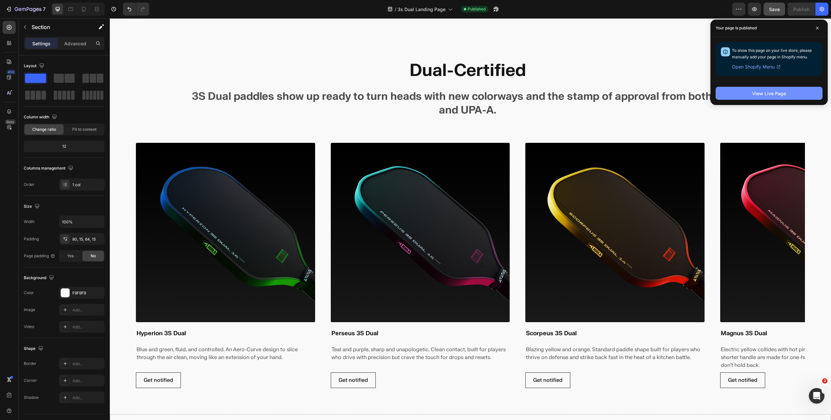
click at [760, 96] on div "View Live Page" at bounding box center [769, 93] width 34 height 7
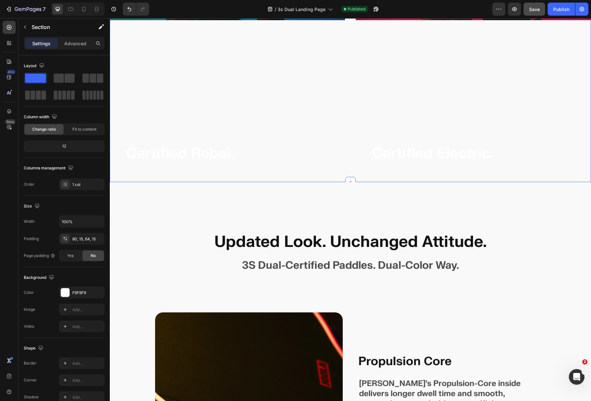
scroll to position [2204, 0]
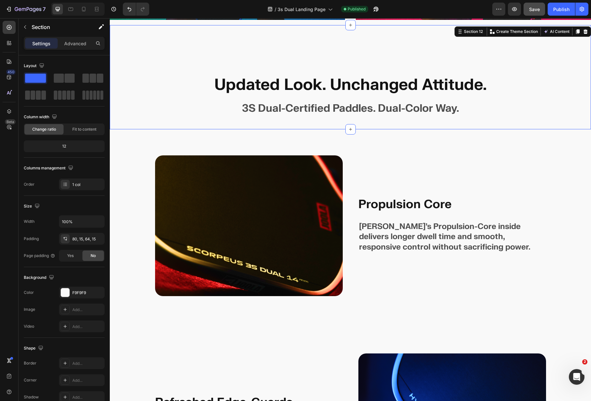
click at [348, 59] on div "Updated Look. Unchanged Attitude. Heading 3S Dual-Certified Paddles. Dual-Color…" at bounding box center [350, 77] width 481 height 104
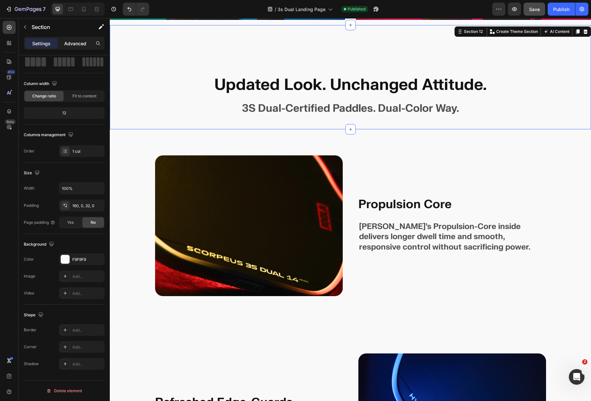
click at [62, 42] on div "Advanced" at bounding box center [75, 43] width 33 height 10
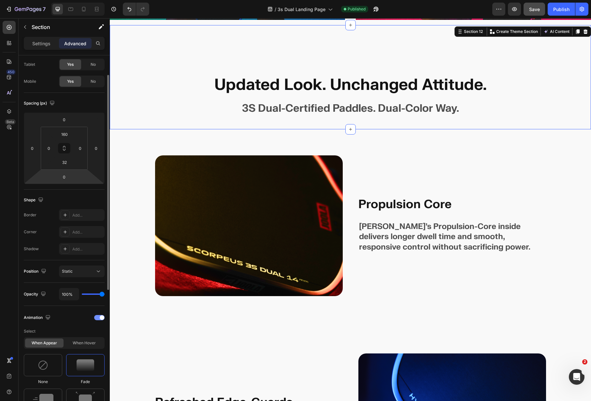
click at [96, 316] on div at bounding box center [99, 317] width 10 height 5
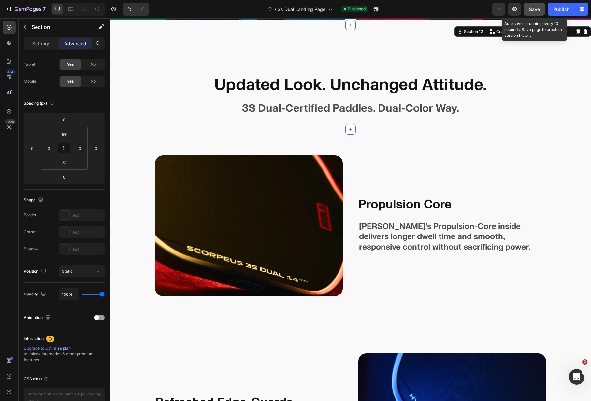
click at [540, 8] on button "Save" at bounding box center [535, 9] width 22 height 13
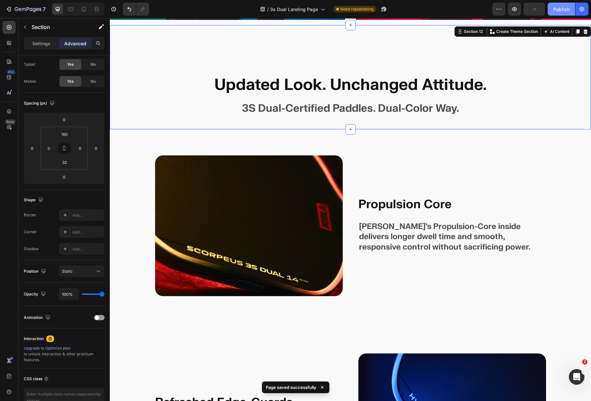
click at [563, 7] on div "Publish" at bounding box center [561, 9] width 16 height 7
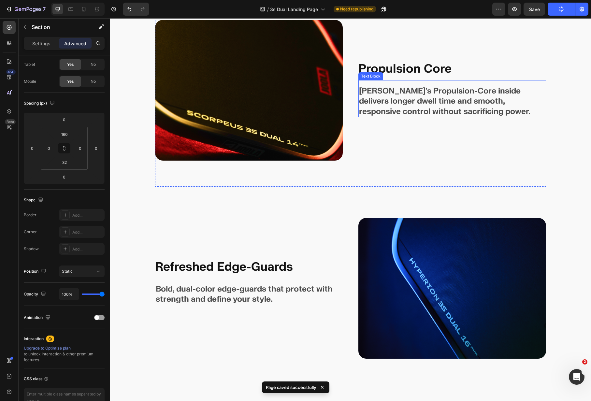
scroll to position [2274, 0]
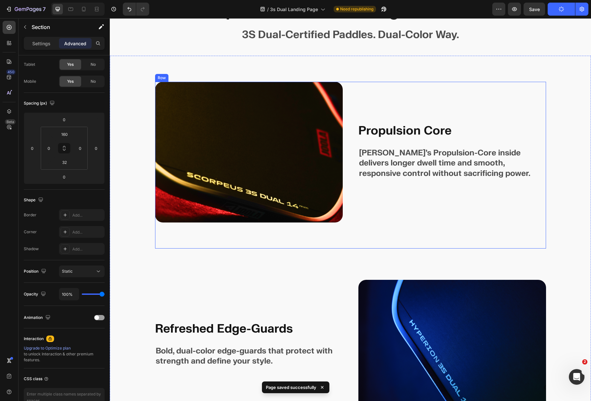
click at [385, 98] on div "Propulsion Core Text Block [PERSON_NAME]’s Propulsion-Core inside delivers long…" at bounding box center [453, 152] width 188 height 141
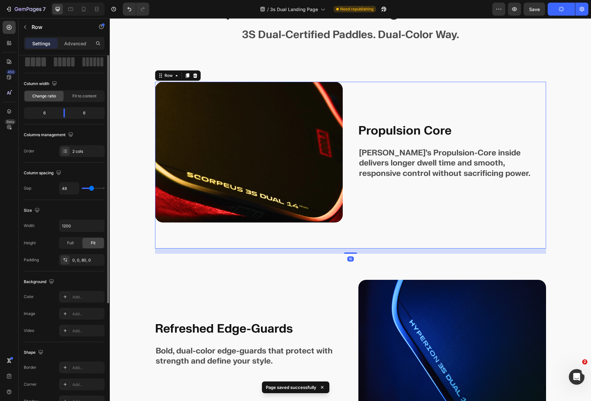
scroll to position [0, 0]
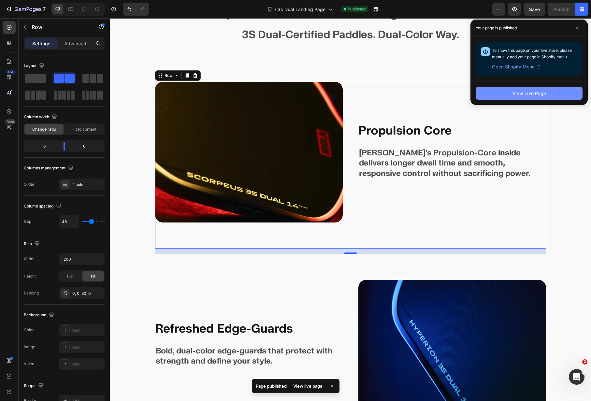
click at [522, 92] on div "View Live Page" at bounding box center [529, 93] width 34 height 7
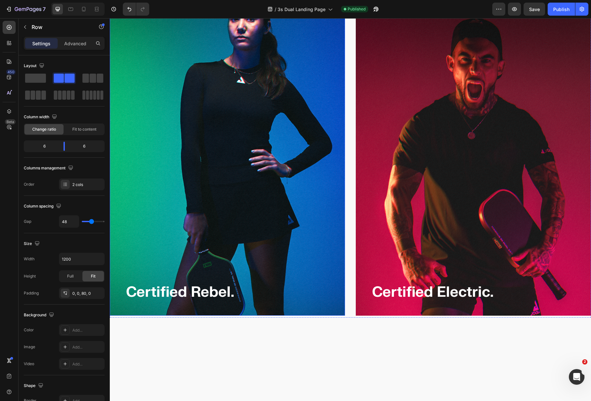
scroll to position [1736, 0]
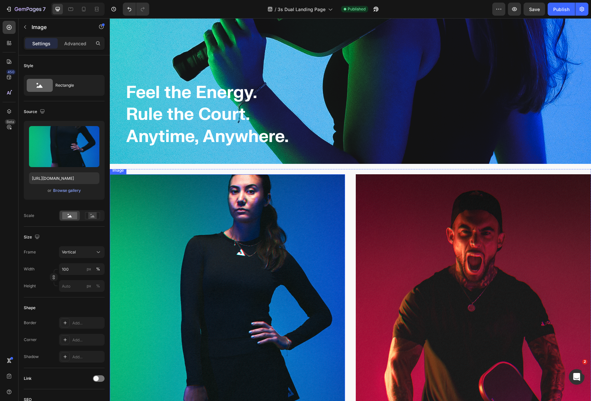
click at [279, 188] on img at bounding box center [227, 331] width 235 height 314
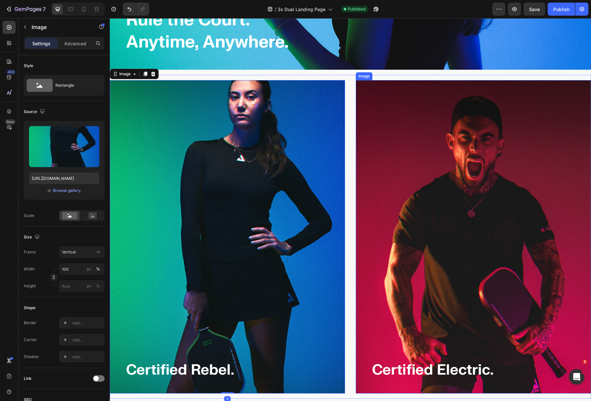
click at [391, 160] on img at bounding box center [473, 237] width 235 height 314
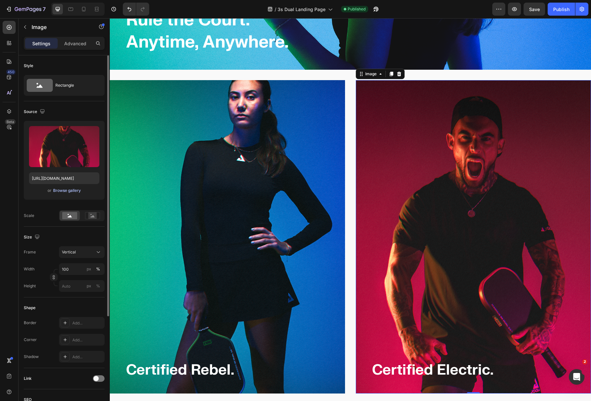
click at [66, 192] on div "Browse gallery" at bounding box center [67, 191] width 28 height 6
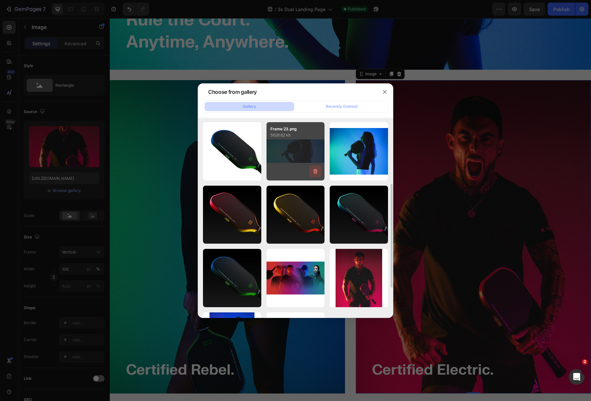
scroll to position [140, 0]
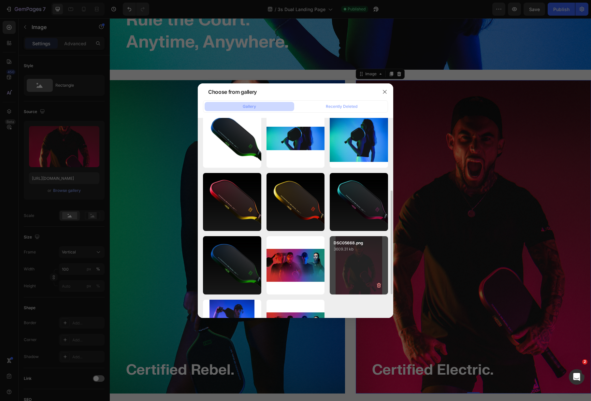
click at [368, 248] on p "3609.31 kb" at bounding box center [359, 249] width 51 height 7
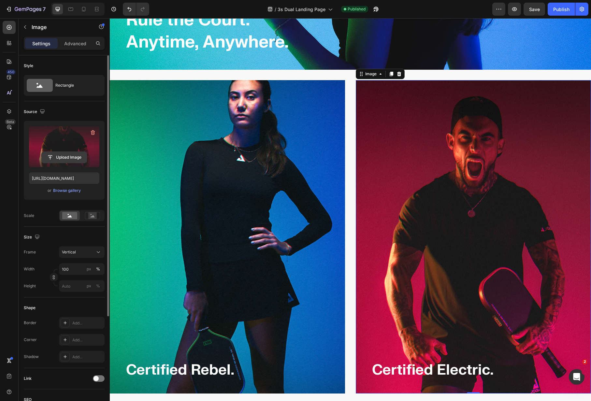
click at [76, 157] on input "file" at bounding box center [64, 157] width 45 height 11
type input "[URL][DOMAIN_NAME]"
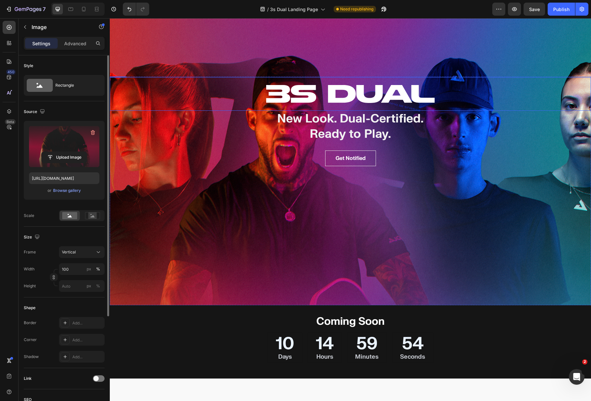
scroll to position [0, 0]
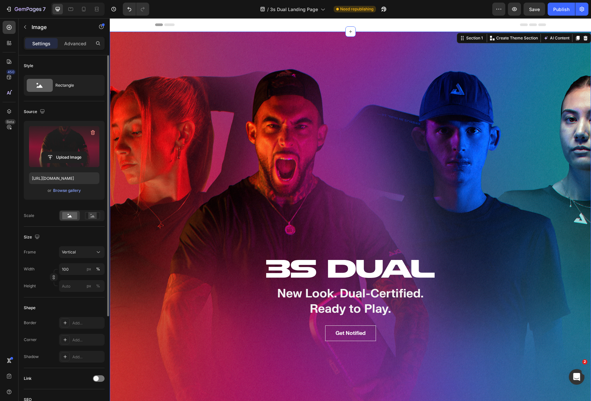
click at [248, 90] on div "Row Hero Banner" at bounding box center [350, 223] width 481 height 383
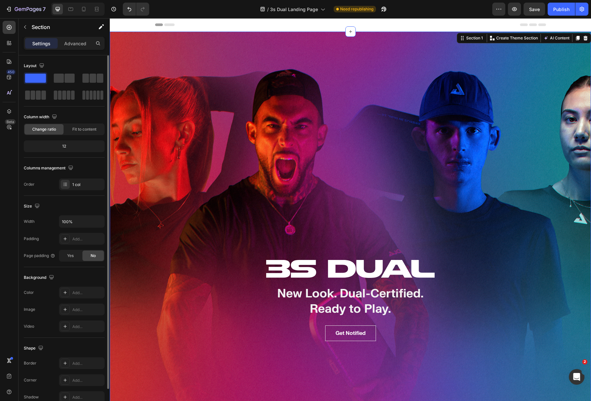
click at [201, 56] on div "Row Hero Banner" at bounding box center [350, 223] width 481 height 383
click at [220, 44] on div "Row Hero Banner" at bounding box center [350, 223] width 481 height 383
click at [7, 109] on icon at bounding box center [9, 111] width 7 height 7
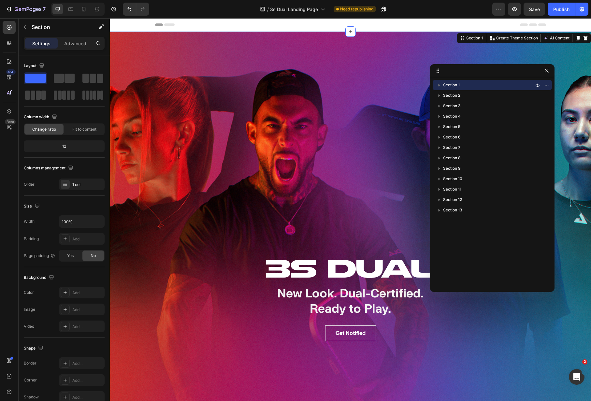
click at [437, 86] on icon "button" at bounding box center [439, 85] width 7 height 7
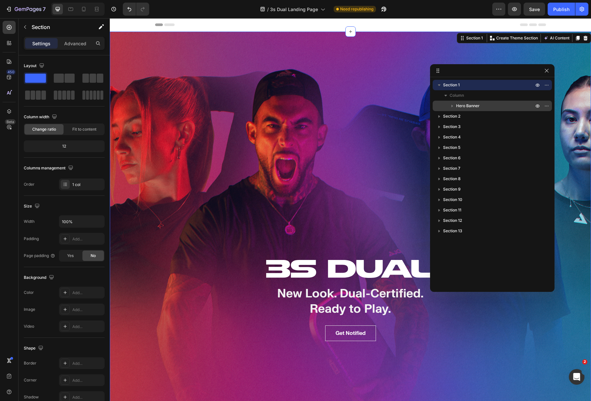
click at [466, 108] on span "Hero Banner" at bounding box center [467, 106] width 23 height 7
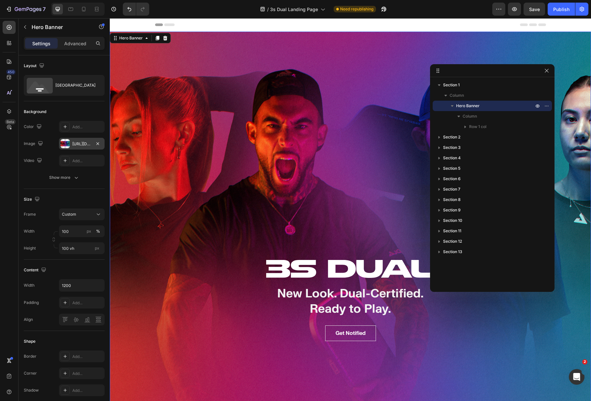
click at [73, 142] on div "[URL][DOMAIN_NAME]" at bounding box center [81, 144] width 19 height 6
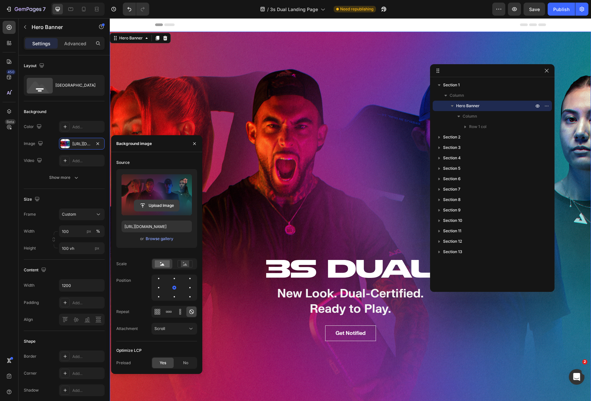
click at [152, 206] on input "file" at bounding box center [156, 205] width 45 height 11
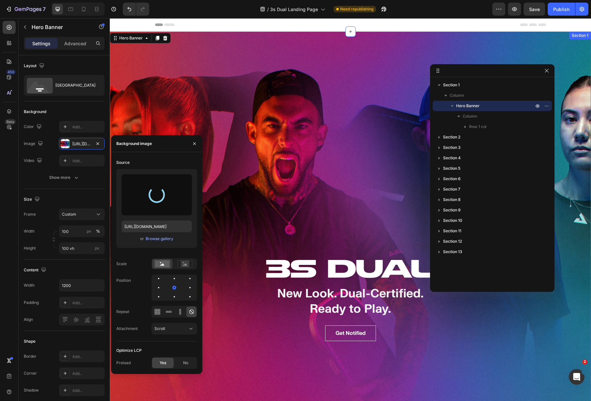
type input "[URL][DOMAIN_NAME]"
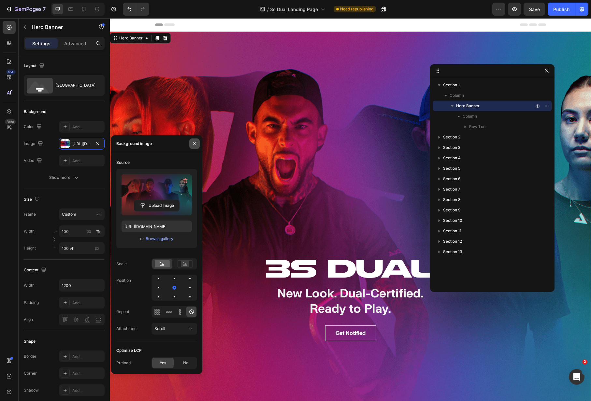
click at [197, 147] on button "button" at bounding box center [194, 144] width 10 height 10
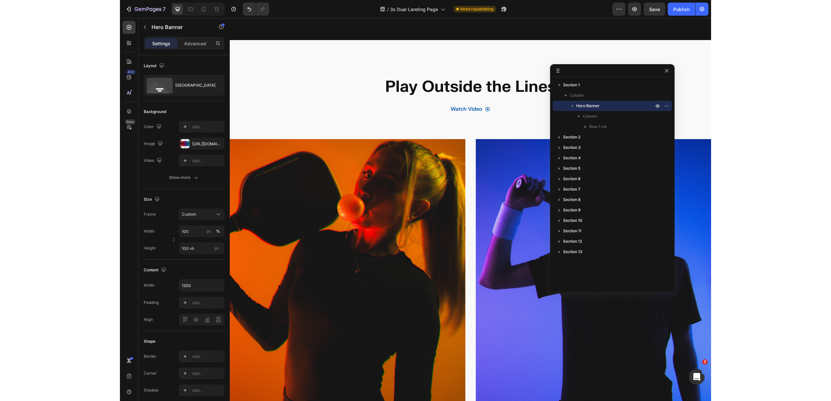
scroll to position [1031, 0]
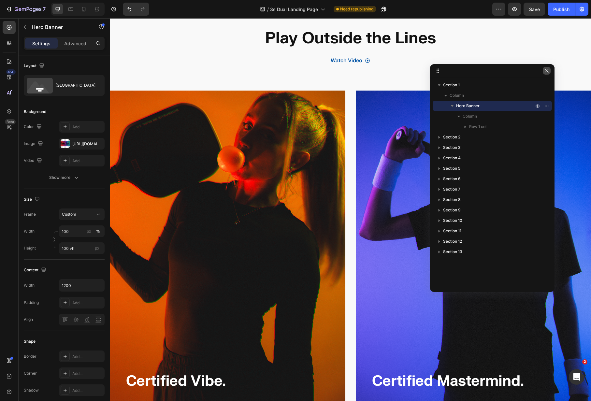
click at [547, 72] on icon "button" at bounding box center [546, 70] width 5 height 5
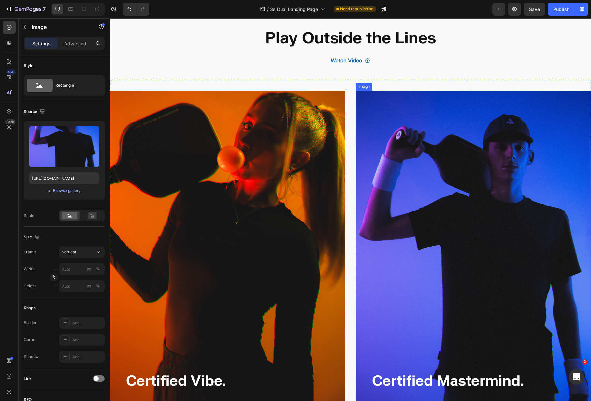
click at [425, 128] on img at bounding box center [474, 248] width 236 height 314
click at [466, 121] on img at bounding box center [474, 248] width 236 height 314
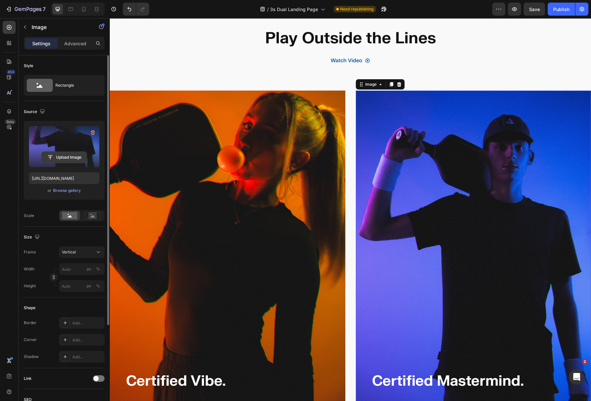
click at [71, 156] on input "file" at bounding box center [64, 157] width 45 height 11
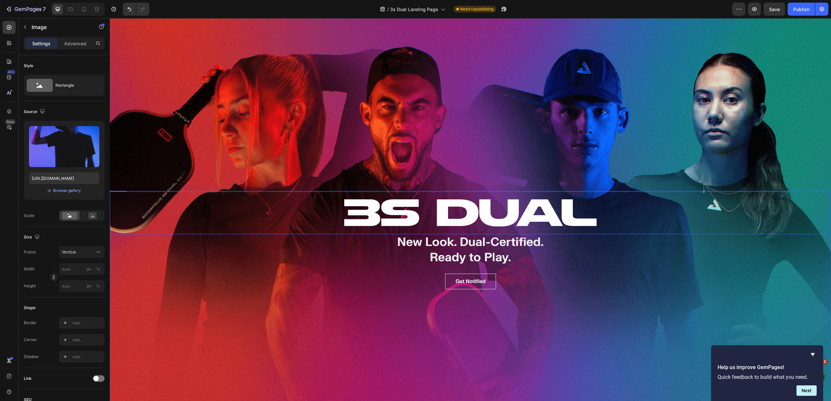
scroll to position [0, 0]
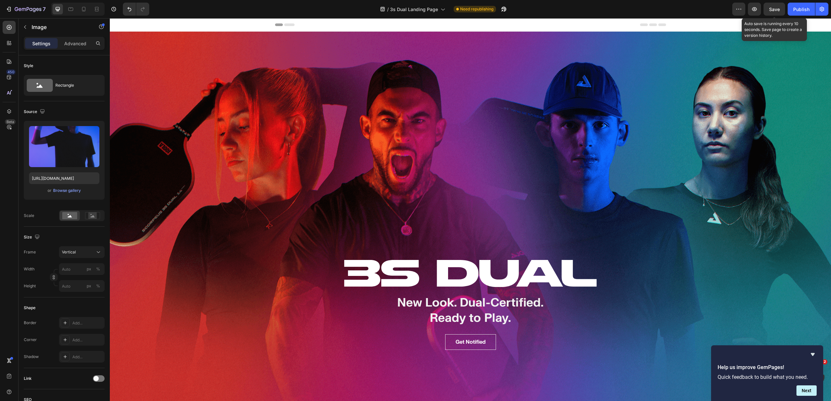
click at [773, 8] on span "Save" at bounding box center [774, 10] width 11 height 6
click at [796, 11] on div "Publish" at bounding box center [801, 9] width 16 height 7
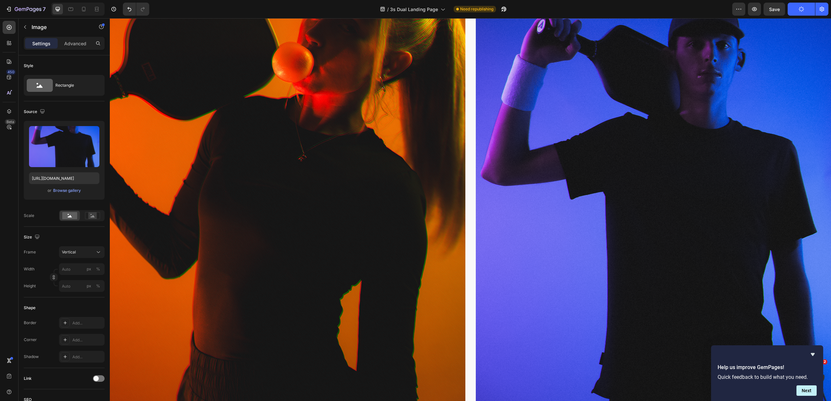
scroll to position [1048, 0]
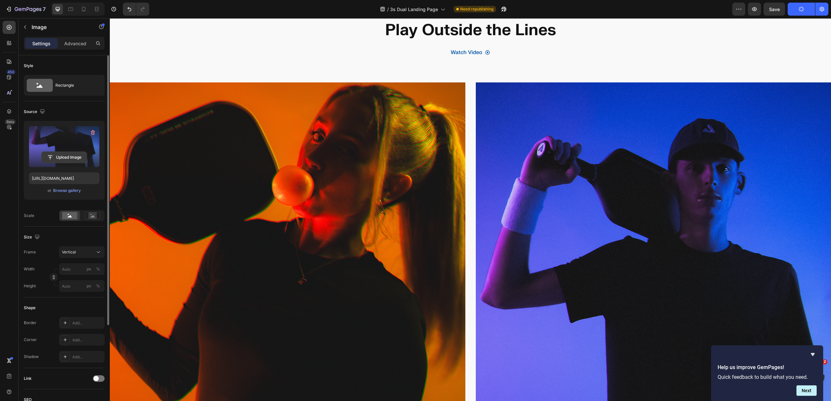
click at [58, 154] on input "file" at bounding box center [64, 157] width 45 height 11
type input "[URL][DOMAIN_NAME]"
click at [620, 67] on div "Play Outside the Lines Heading Watch Video Button Section 8" at bounding box center [470, 27] width 721 height 89
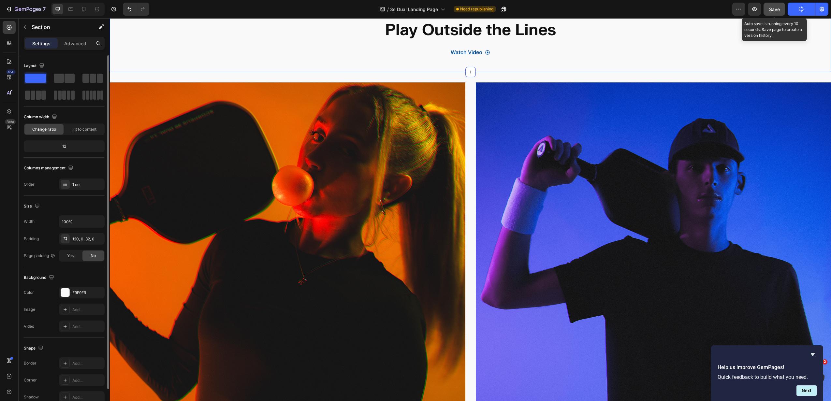
click at [774, 13] on button "Save" at bounding box center [775, 9] width 22 height 13
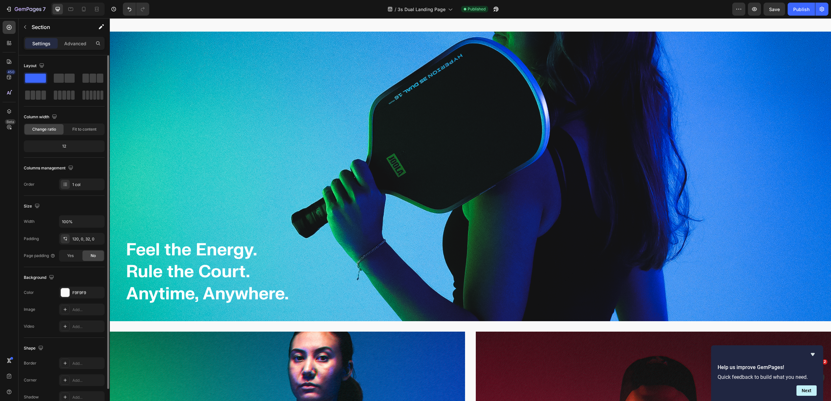
scroll to position [1661, 0]
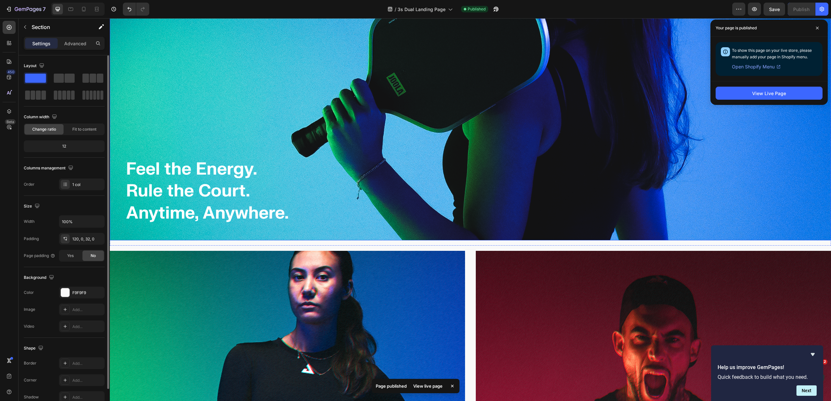
click at [593, 92] on img at bounding box center [470, 96] width 721 height 290
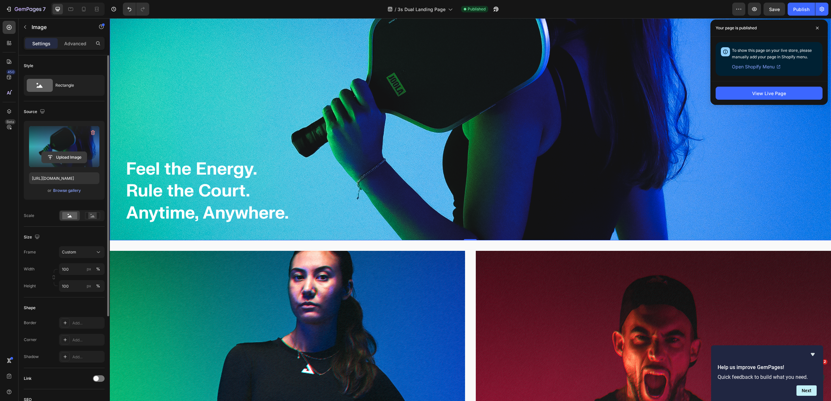
click at [70, 153] on input "file" at bounding box center [64, 157] width 45 height 11
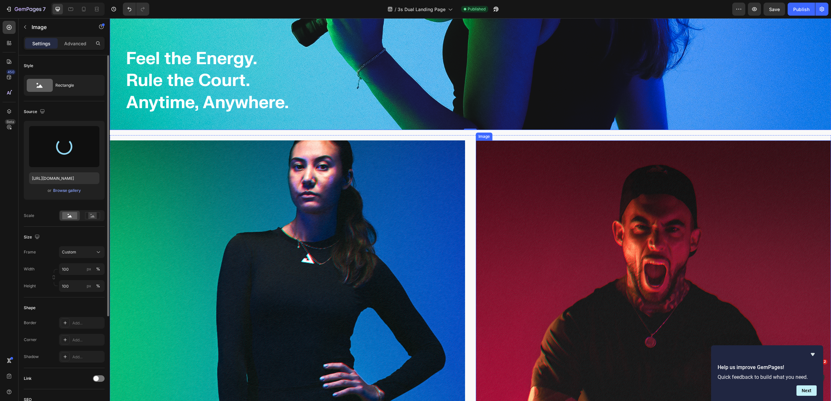
type input "[URL][DOMAIN_NAME]"
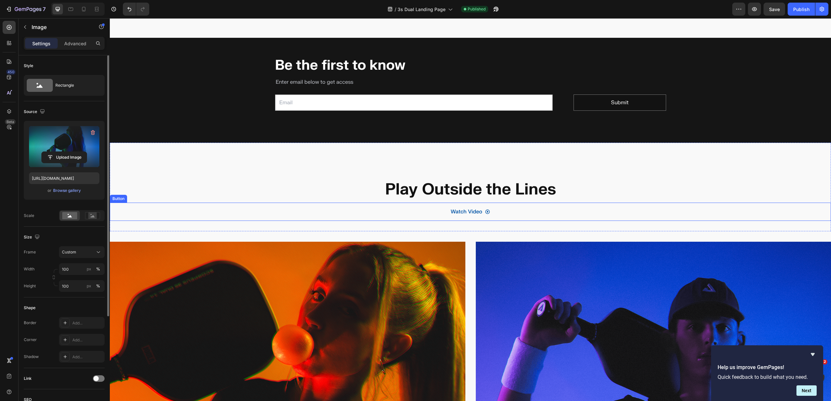
scroll to position [1108, 0]
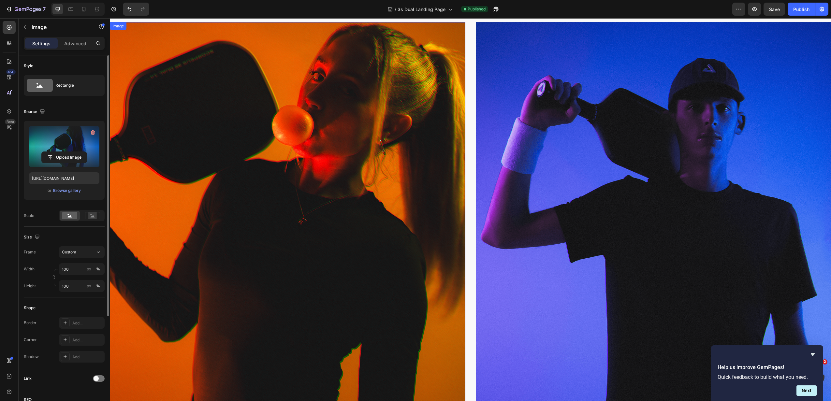
click at [409, 185] on img at bounding box center [288, 259] width 356 height 474
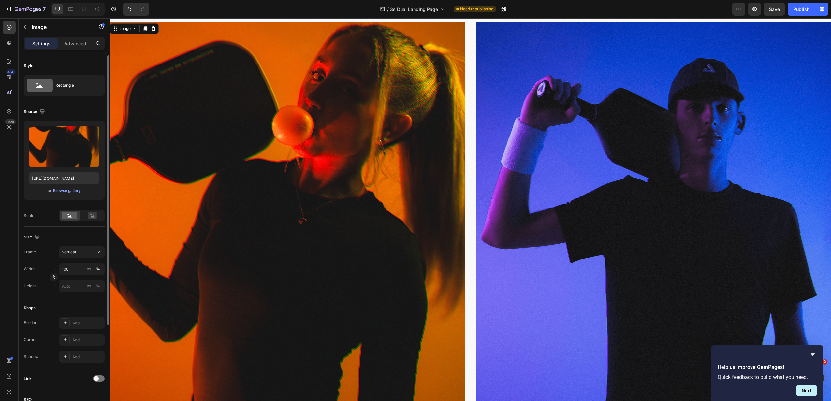
click at [217, 97] on img at bounding box center [288, 259] width 356 height 474
click at [56, 153] on input "file" at bounding box center [64, 157] width 45 height 11
type input "[URL][DOMAIN_NAME]"
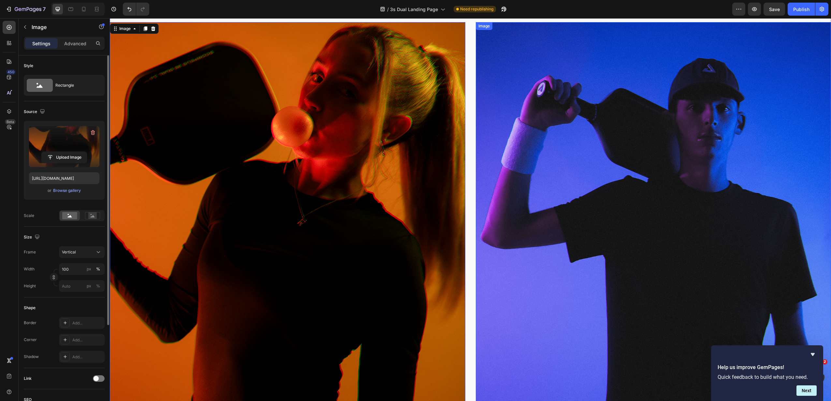
click at [591, 160] on img at bounding box center [654, 259] width 356 height 474
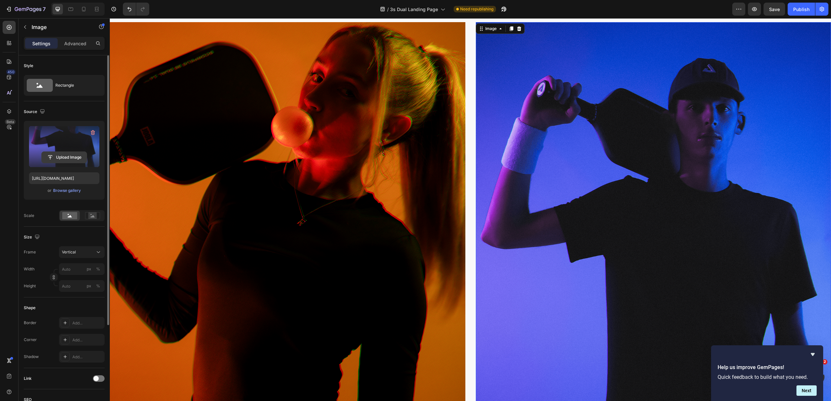
click at [73, 155] on input "file" at bounding box center [64, 157] width 45 height 11
type input "[URL][DOMAIN_NAME]"
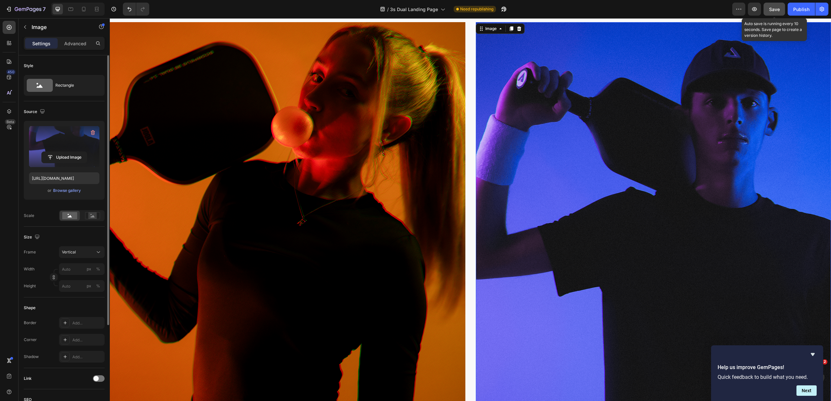
click at [768, 11] on button "Save" at bounding box center [775, 9] width 22 height 13
click at [800, 7] on div "Publish" at bounding box center [801, 9] width 16 height 7
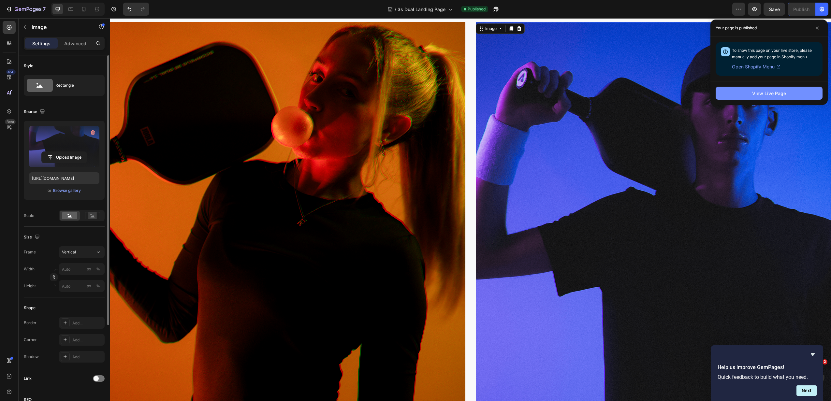
click at [729, 91] on button "View Live Page" at bounding box center [769, 93] width 107 height 13
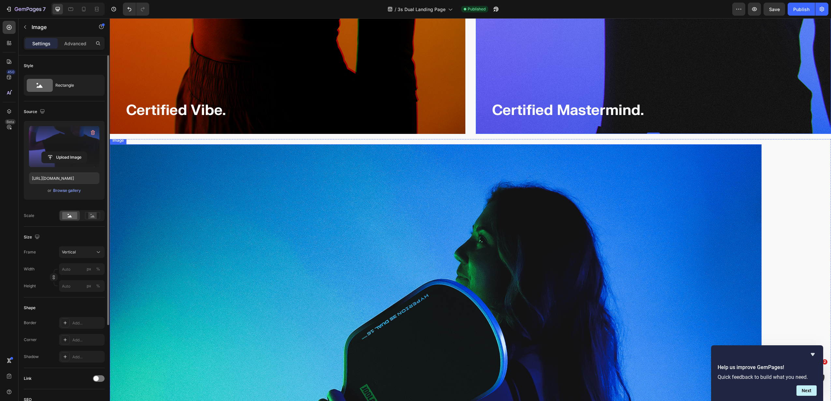
scroll to position [1646, 0]
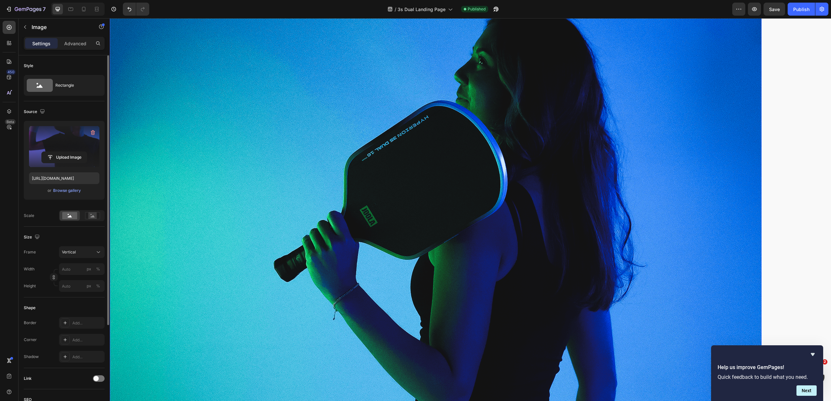
click at [398, 183] on img at bounding box center [436, 226] width 652 height 521
click at [67, 153] on input "file" at bounding box center [64, 157] width 45 height 11
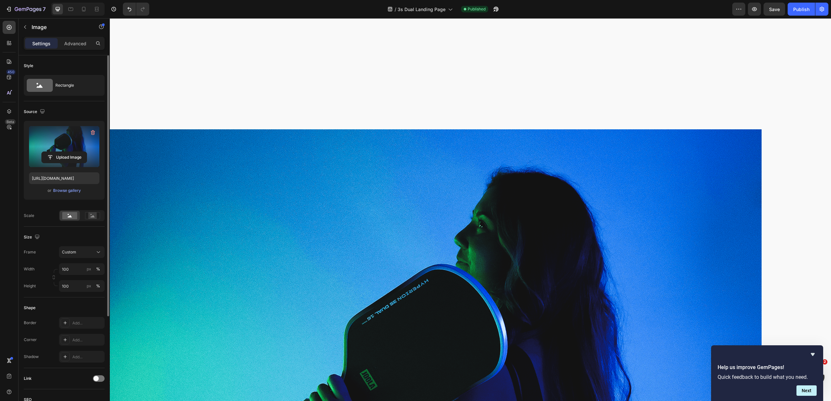
scroll to position [1620, 0]
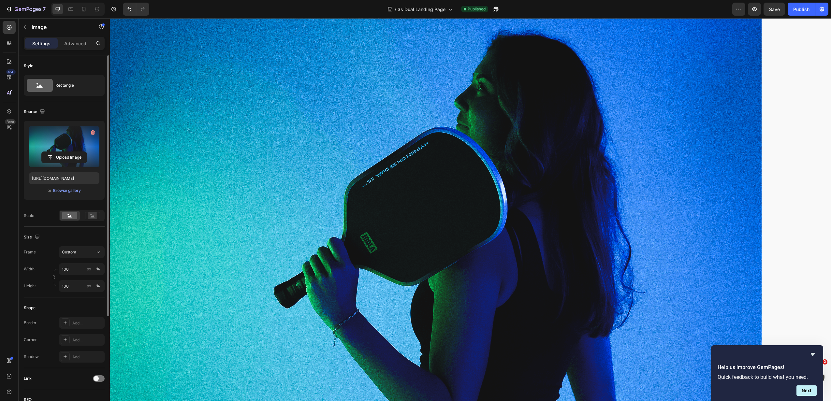
click at [556, 238] on img at bounding box center [436, 252] width 652 height 521
click at [794, 171] on div "Image Feel the Energy. Rule the Court. Anytime, Anywhere. Heading Section 10 Cr…" at bounding box center [470, 253] width 721 height 532
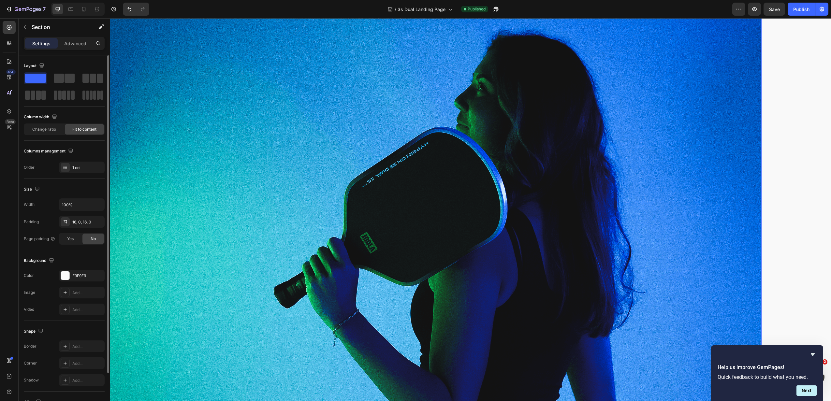
click at [228, 174] on img at bounding box center [436, 252] width 652 height 521
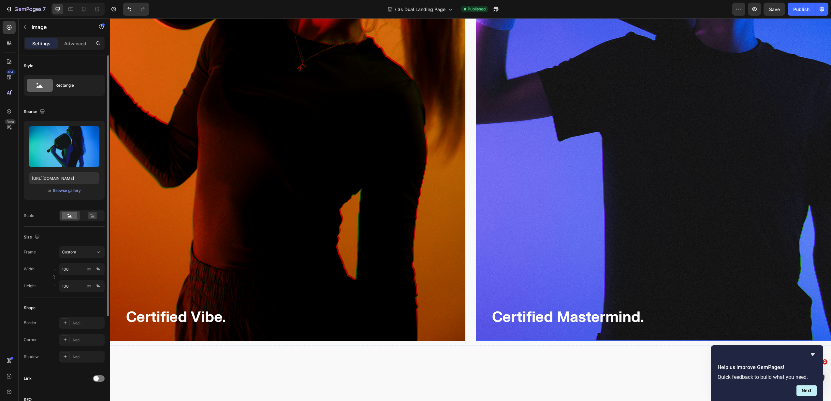
scroll to position [1572, 0]
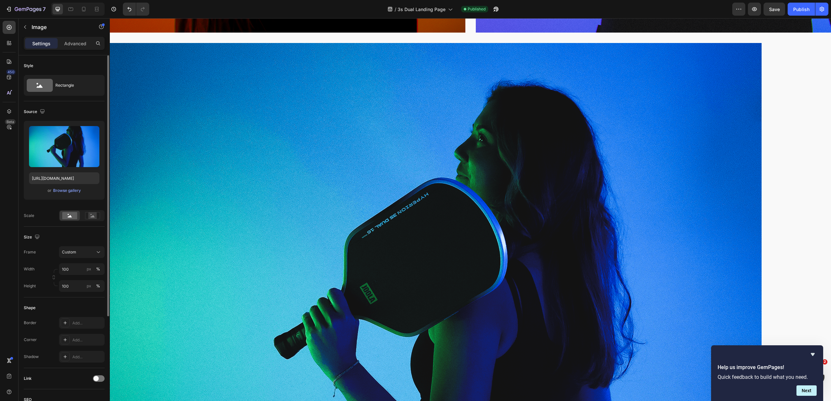
click at [610, 161] on img at bounding box center [436, 303] width 652 height 521
click at [71, 8] on icon at bounding box center [71, 8] width 2 height 1
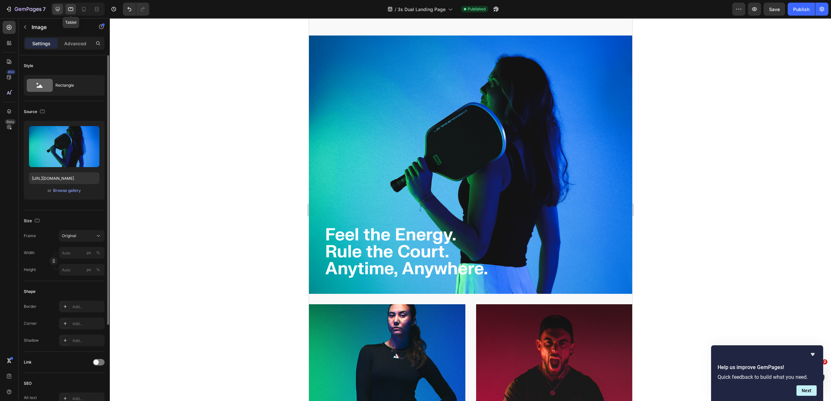
scroll to position [1343, 0]
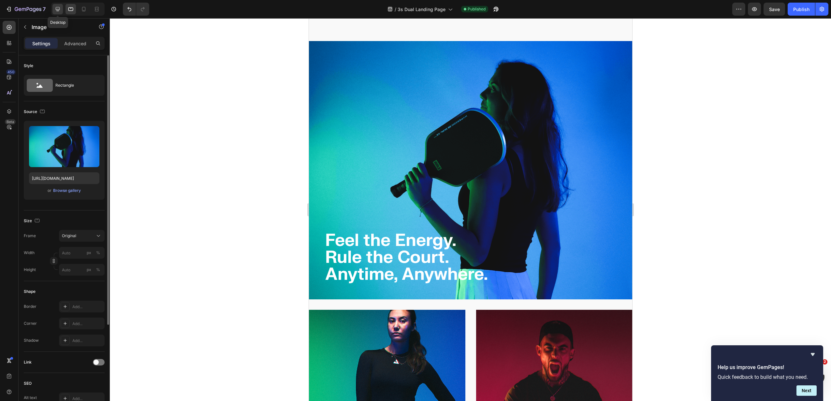
click at [55, 8] on icon at bounding box center [57, 9] width 7 height 7
type input "100"
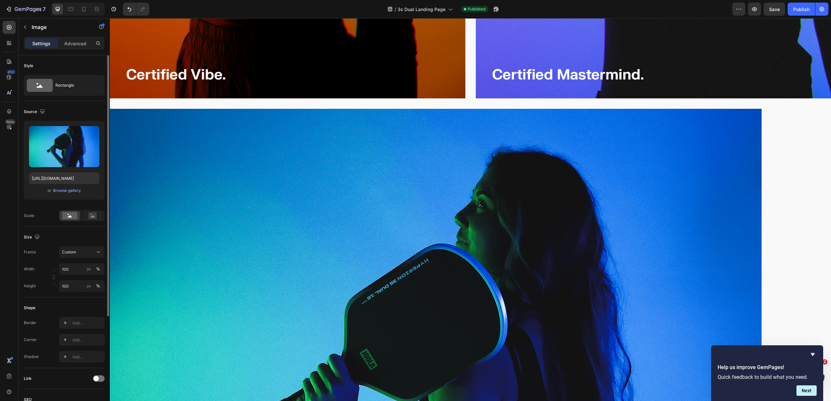
scroll to position [1512, 0]
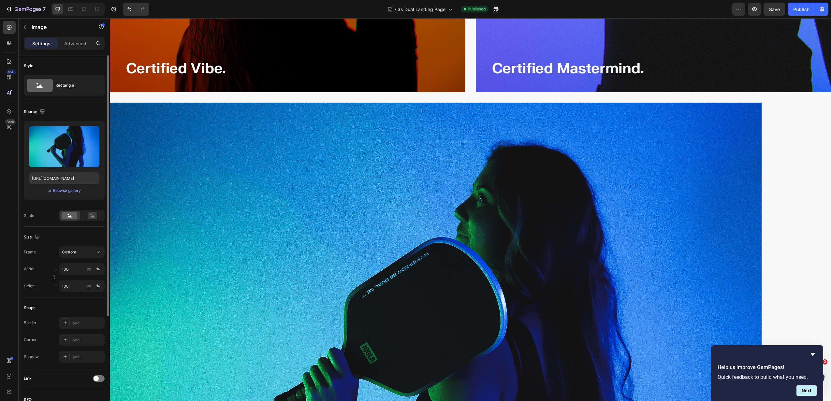
click at [561, 189] on img at bounding box center [436, 363] width 652 height 521
click at [84, 252] on div "Custom" at bounding box center [78, 252] width 32 height 6
click at [81, 289] on div "Horizontal" at bounding box center [76, 293] width 52 height 12
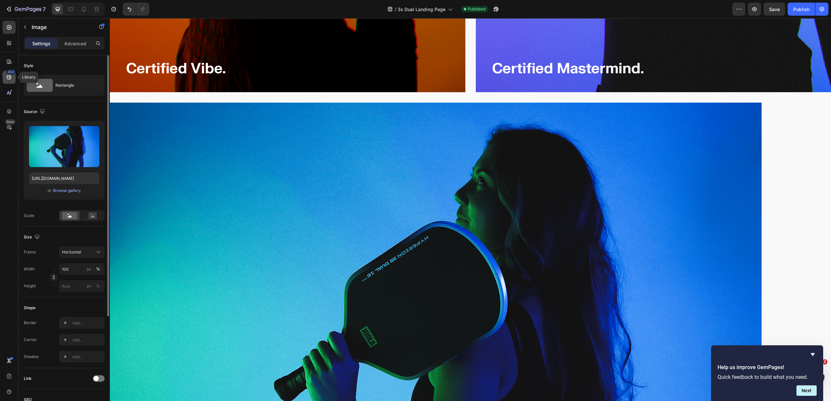
click at [7, 77] on icon at bounding box center [9, 77] width 7 height 7
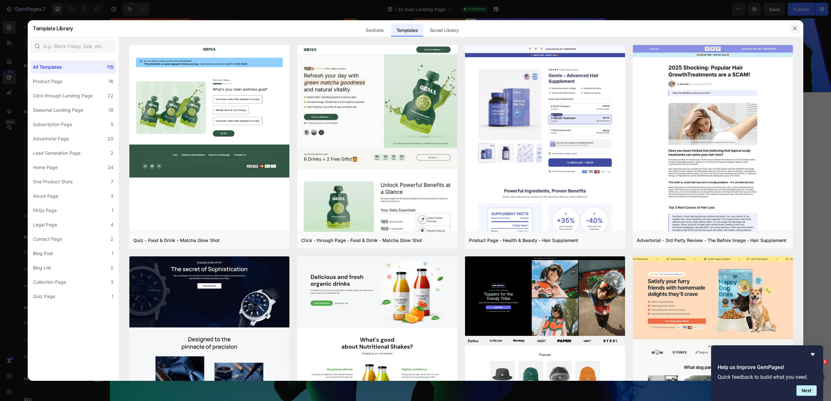
click at [800, 29] on button "button" at bounding box center [795, 28] width 10 height 10
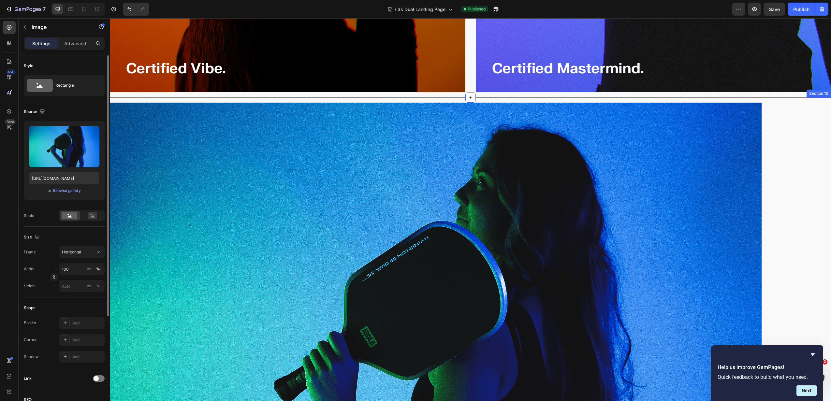
click at [771, 123] on div "Image Feel the Energy. Rule the Court. Anytime, Anywhere. Heading Section 10" at bounding box center [470, 346] width 721 height 499
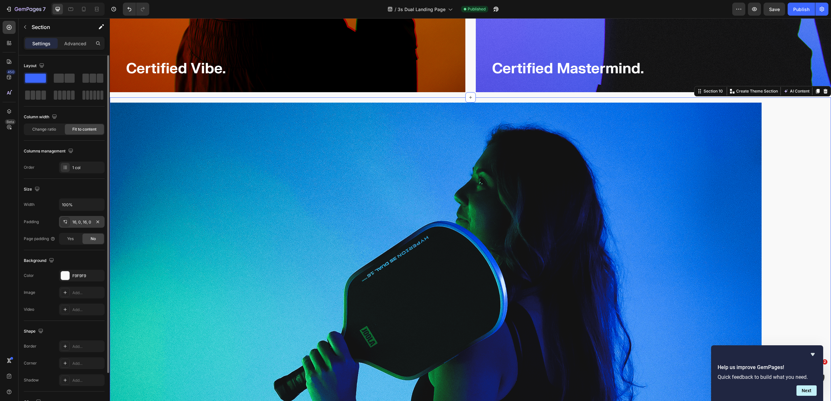
click at [82, 222] on div "16, 0, 16, 0" at bounding box center [81, 222] width 19 height 6
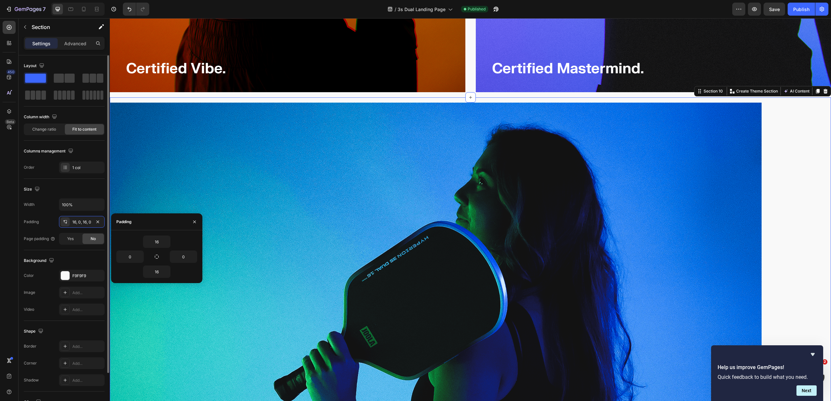
click at [89, 238] on div "No" at bounding box center [93, 239] width 22 height 10
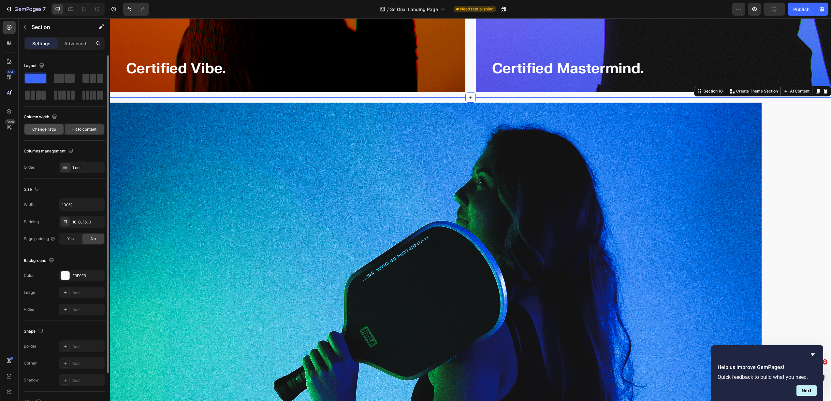
click at [40, 126] on div "Change ratio" at bounding box center [43, 129] width 39 height 10
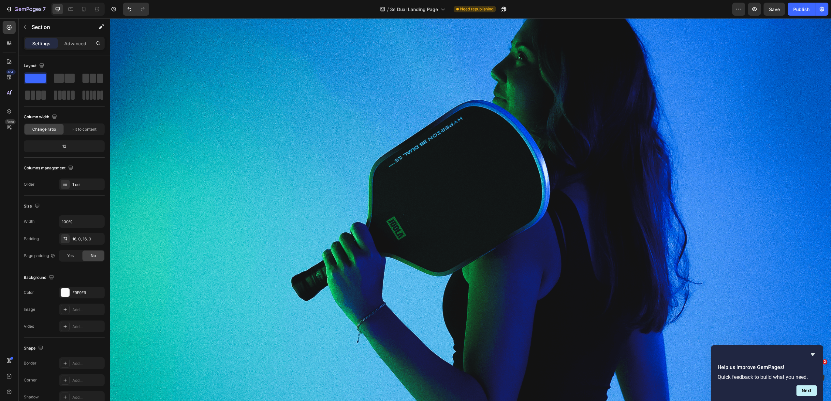
scroll to position [1715, 0]
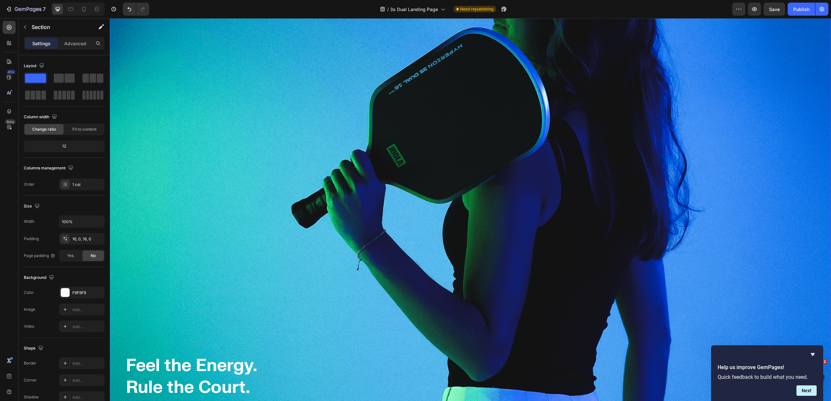
click at [275, 189] on img at bounding box center [470, 166] width 721 height 541
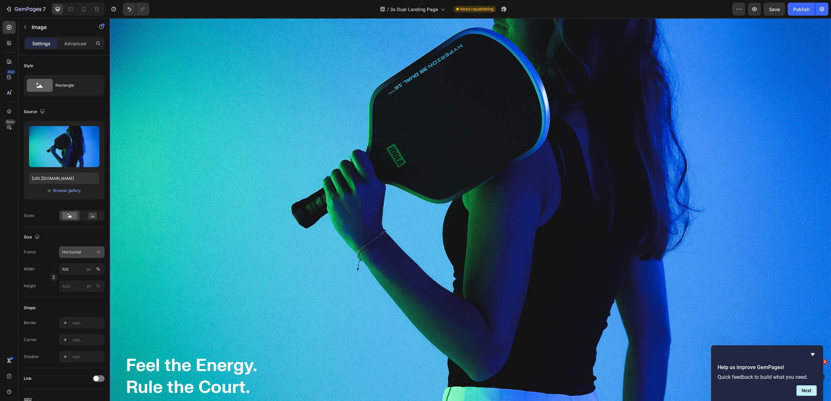
click at [82, 251] on div "Horizontal" at bounding box center [78, 252] width 32 height 6
click at [81, 301] on div "Original" at bounding box center [76, 305] width 52 height 12
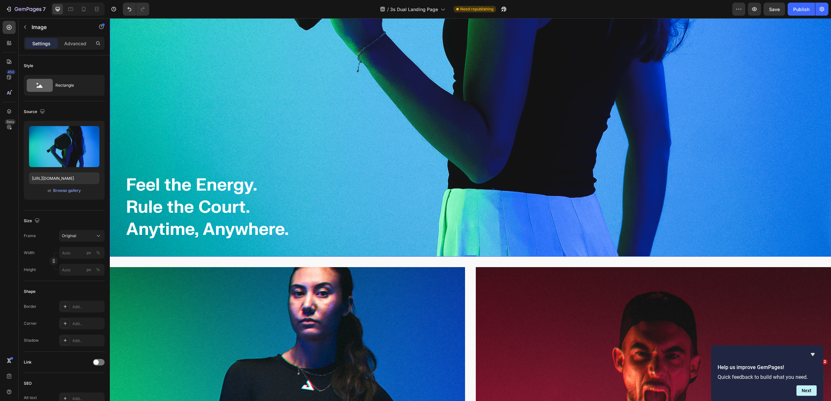
scroll to position [1616, 0]
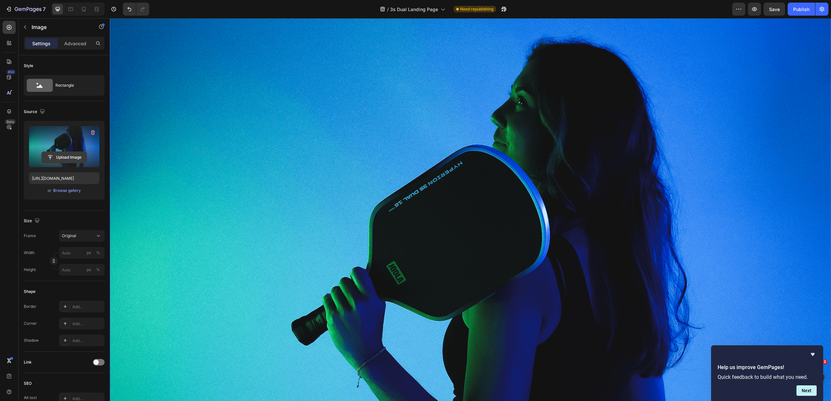
click at [66, 156] on input "file" at bounding box center [64, 157] width 45 height 11
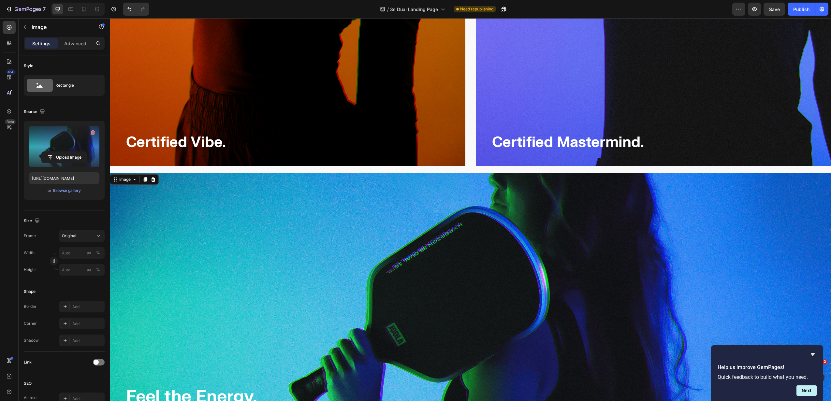
scroll to position [1565, 0]
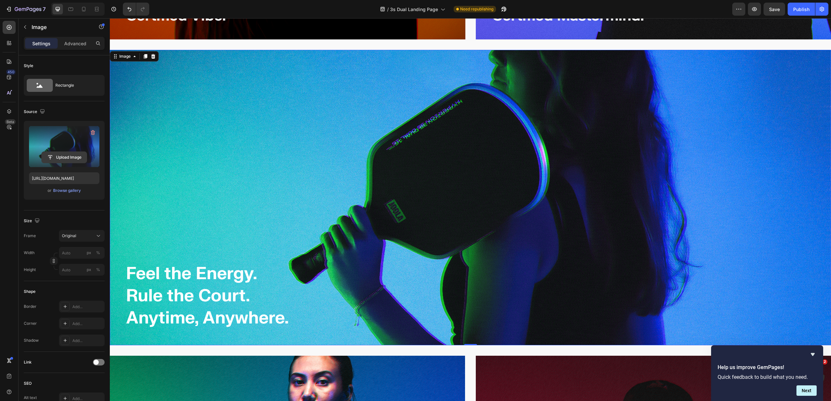
click at [60, 156] on input "file" at bounding box center [64, 157] width 45 height 11
type input "[URL][DOMAIN_NAME]"
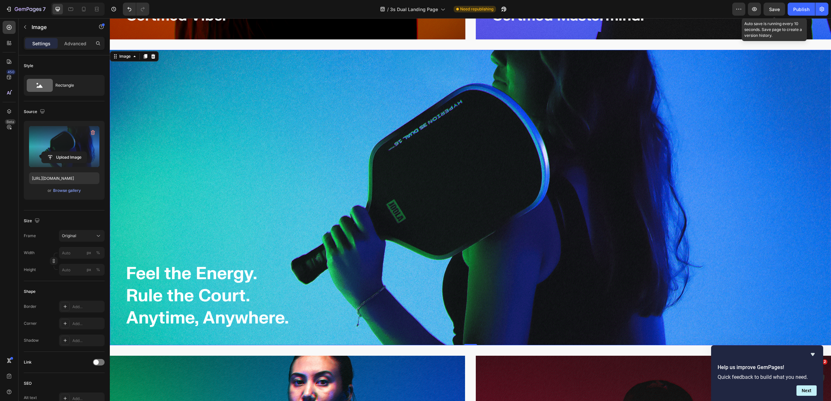
click at [772, 10] on span "Save" at bounding box center [774, 10] width 11 height 6
click at [795, 9] on div "Publish" at bounding box center [801, 9] width 16 height 7
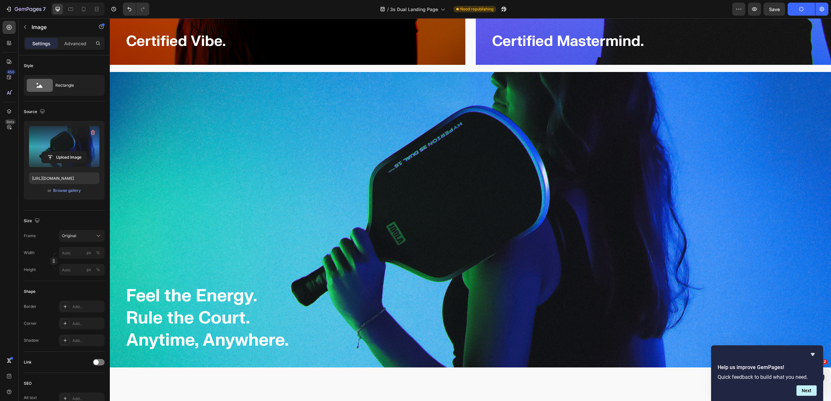
scroll to position [1495, 0]
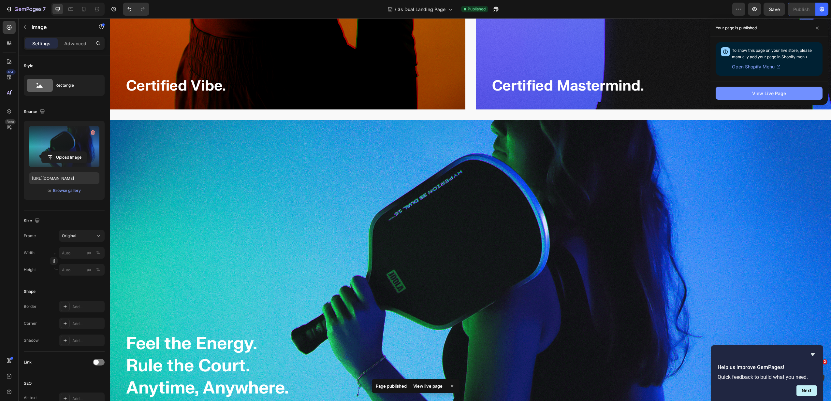
click at [763, 94] on div "View Live Page" at bounding box center [769, 93] width 34 height 7
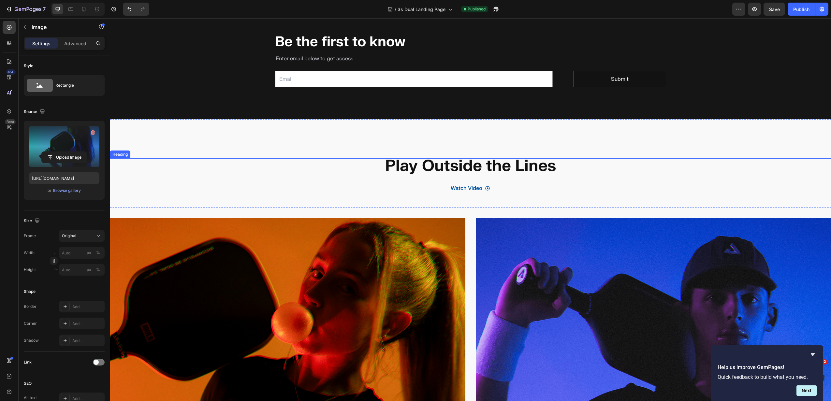
scroll to position [948, 0]
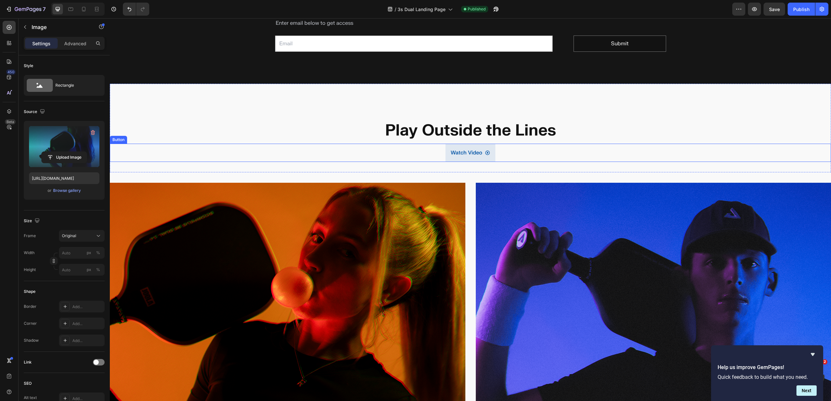
click at [492, 155] on button "Watch Video" at bounding box center [471, 153] width 50 height 18
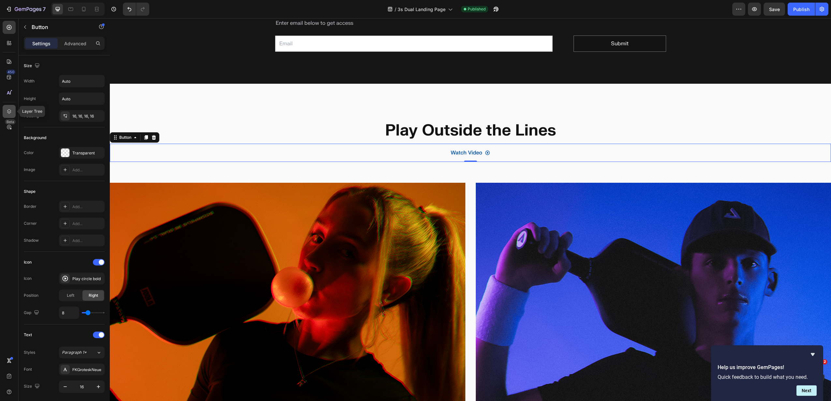
click at [6, 109] on icon at bounding box center [9, 111] width 7 height 7
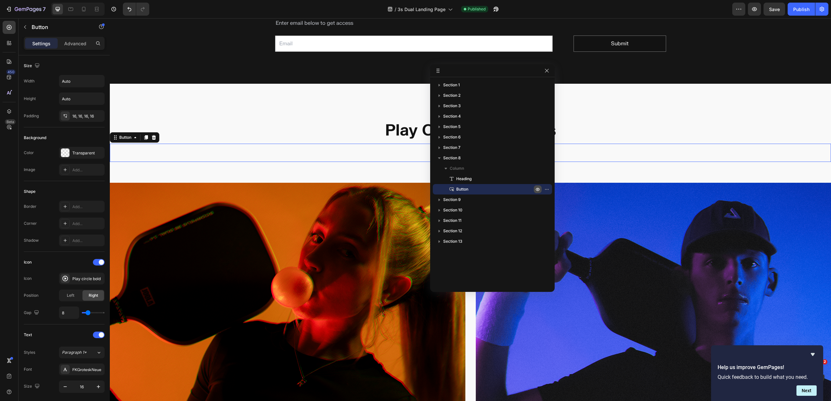
click at [538, 187] on icon "button" at bounding box center [537, 189] width 5 height 5
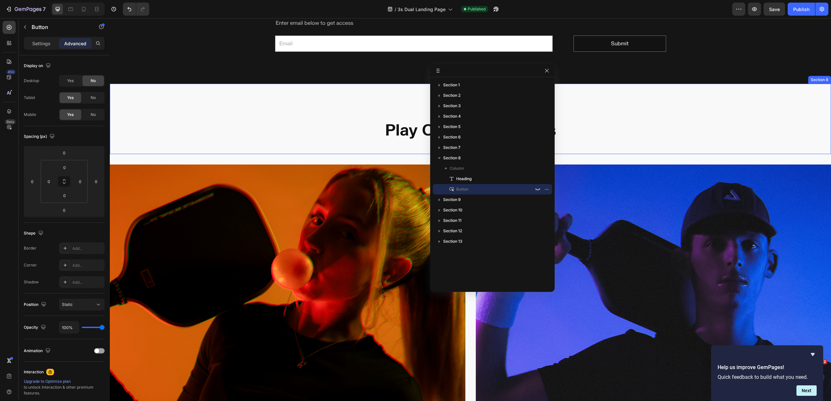
click at [362, 112] on div "Play Outside the Lines Heading Watch Video Button 0 Section 8" at bounding box center [470, 119] width 721 height 70
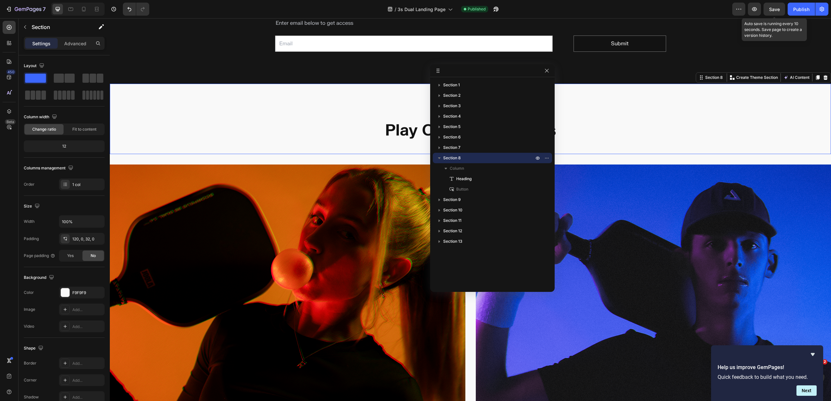
click at [778, 7] on span "Save" at bounding box center [774, 10] width 11 height 6
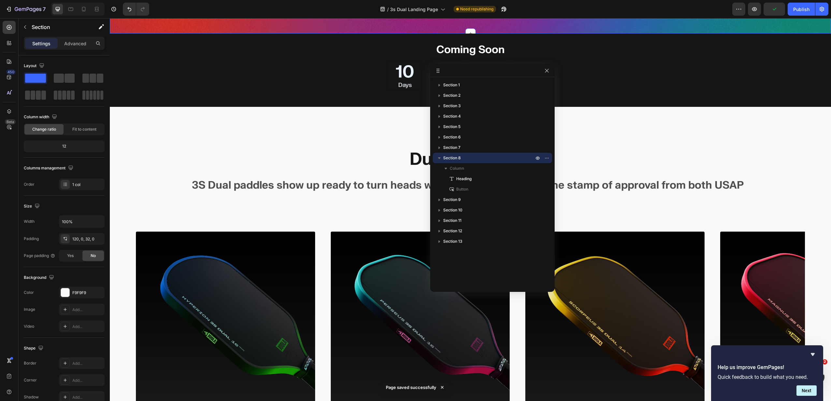
scroll to position [313, 0]
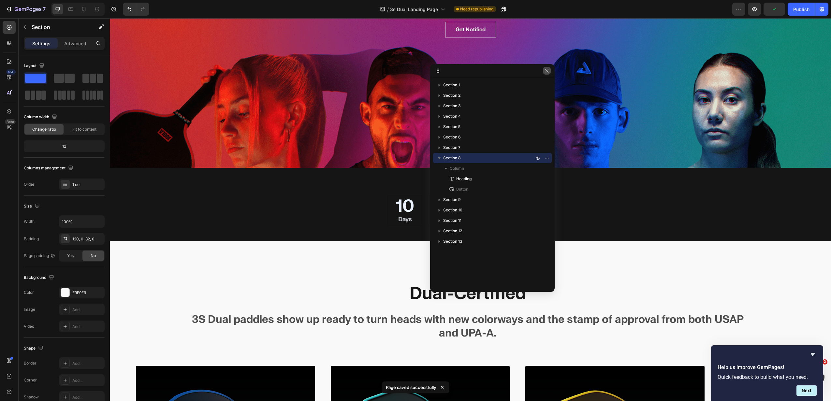
click at [549, 70] on icon "button" at bounding box center [546, 70] width 5 height 5
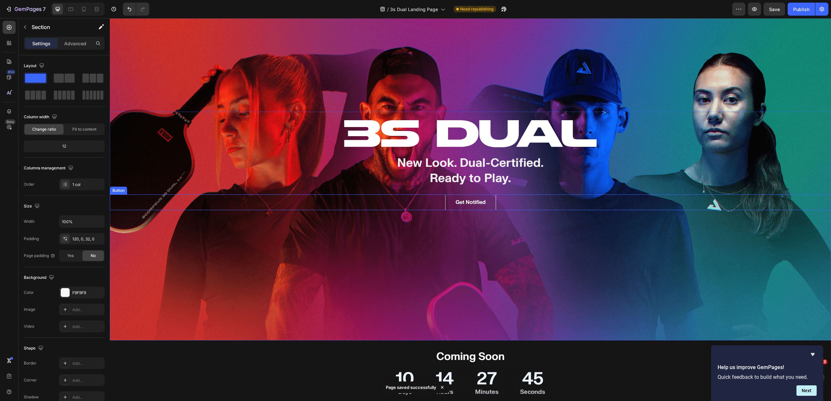
scroll to position [145, 0]
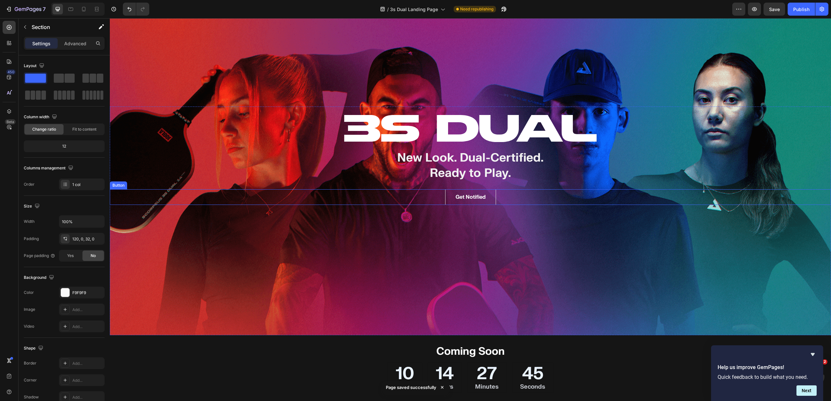
click at [494, 197] on div "Get Notified Button" at bounding box center [470, 197] width 721 height 16
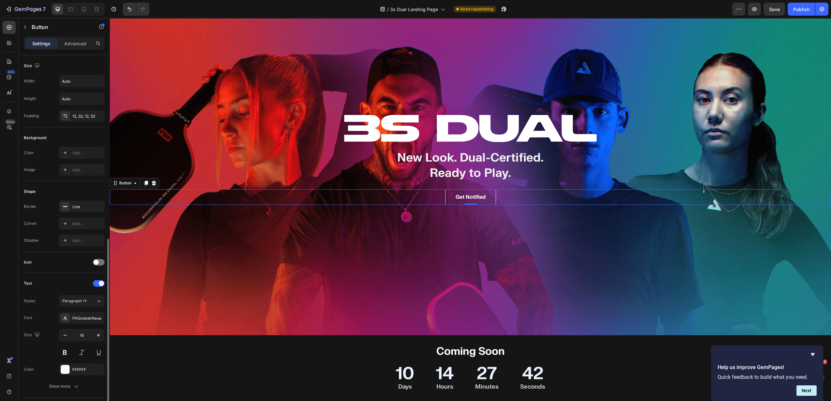
scroll to position [103, 0]
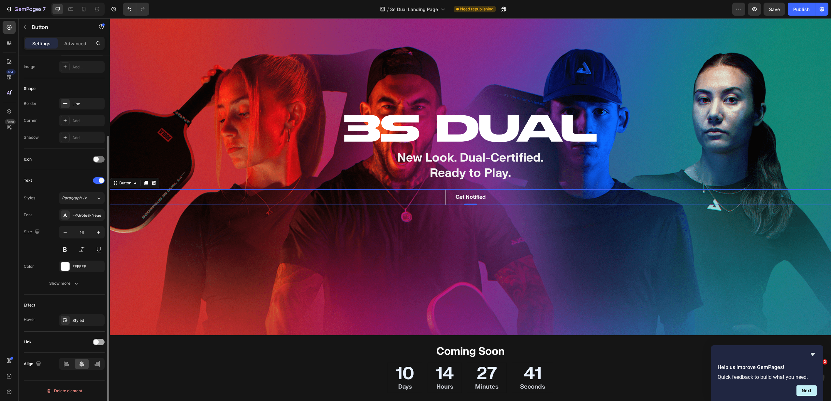
click at [97, 345] on div at bounding box center [99, 342] width 12 height 7
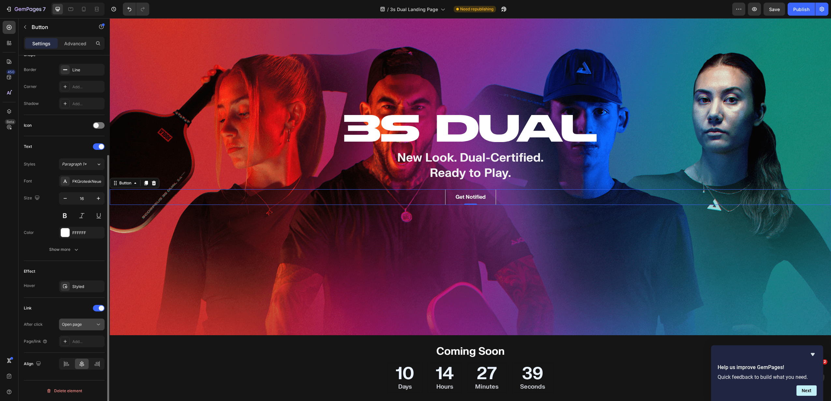
click at [86, 323] on div "Open page" at bounding box center [78, 325] width 33 height 6
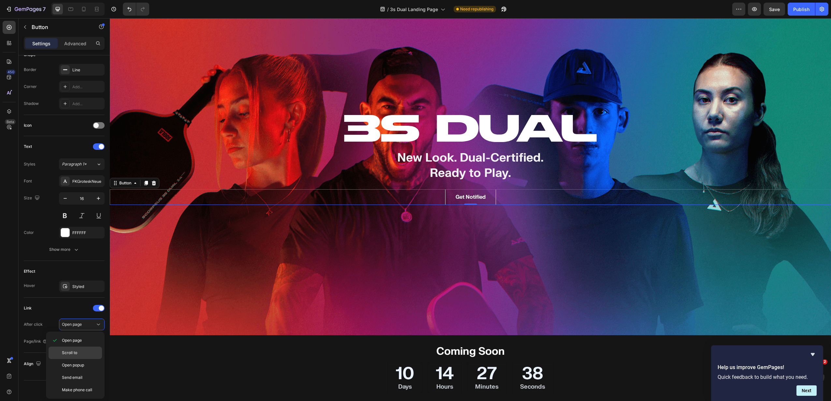
click at [75, 354] on span "Scroll to" at bounding box center [69, 353] width 15 height 6
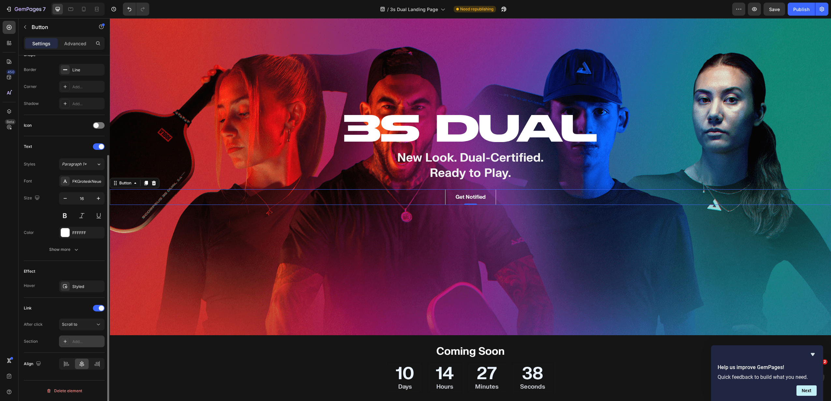
click at [89, 341] on div "Add..." at bounding box center [87, 342] width 31 height 6
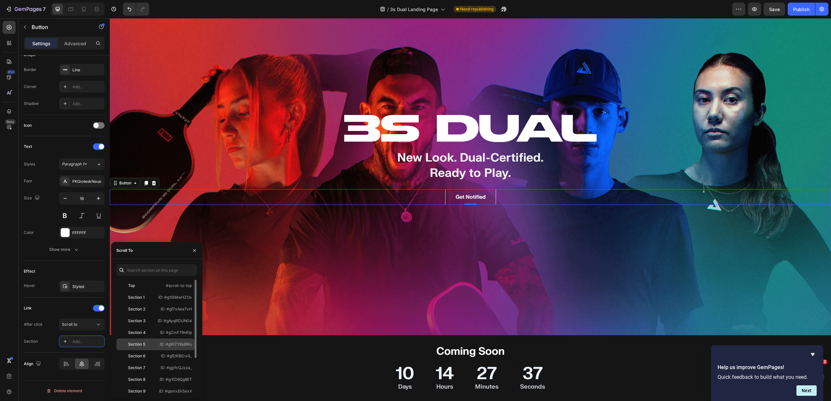
click at [148, 340] on div "Section 5 ID: #gWZY8s8f4u" at bounding box center [155, 345] width 78 height 12
click at [66, 313] on div "Link" at bounding box center [64, 308] width 81 height 10
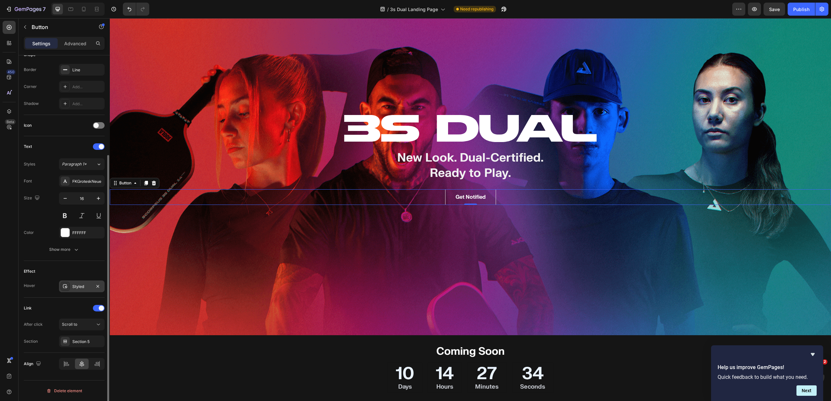
click at [78, 287] on div "Styled" at bounding box center [81, 287] width 19 height 6
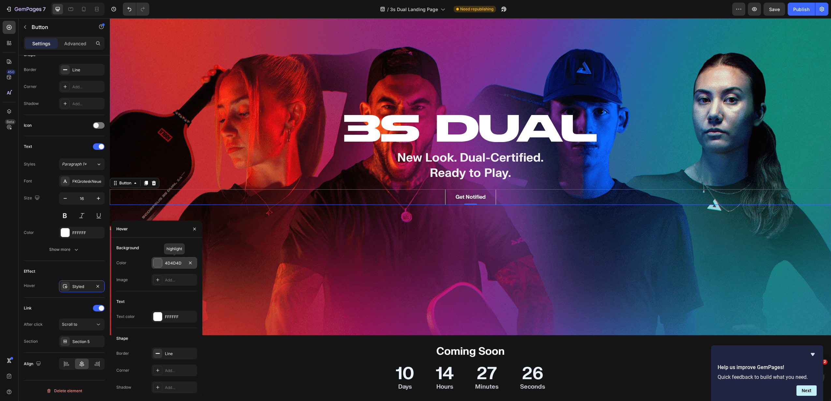
click at [160, 264] on div at bounding box center [158, 263] width 8 height 8
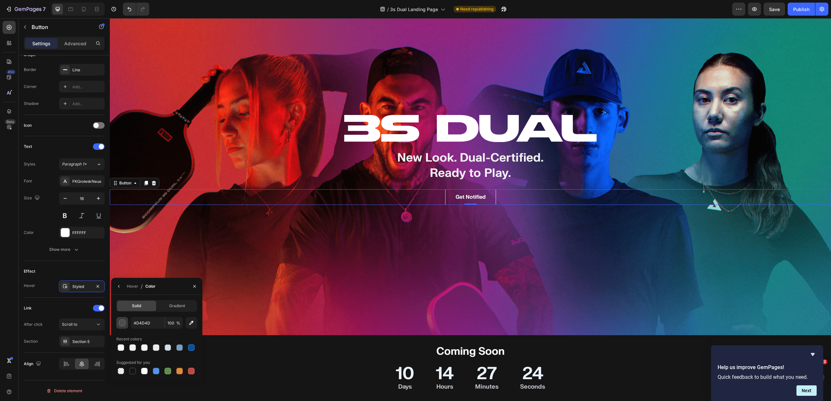
click at [121, 324] on div "button" at bounding box center [122, 323] width 7 height 7
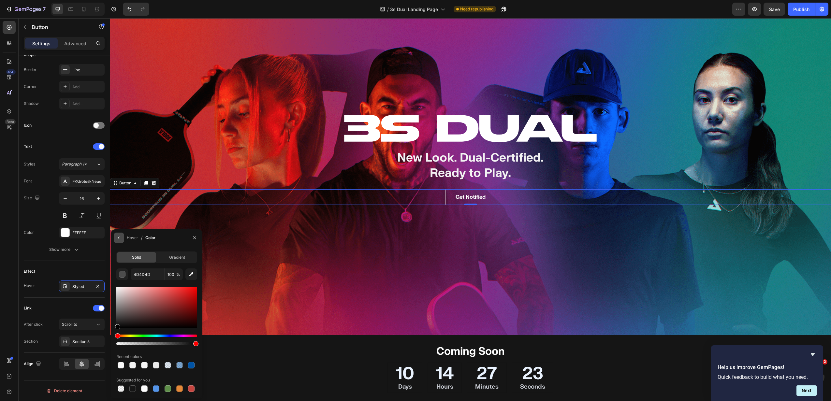
click at [114, 236] on button "button" at bounding box center [119, 238] width 10 height 10
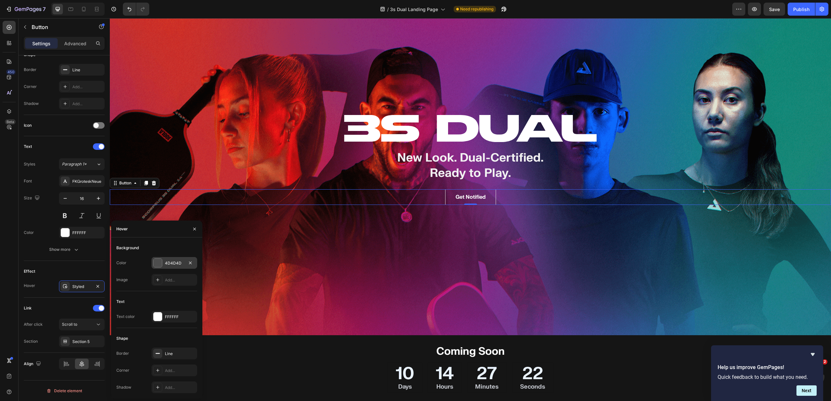
click at [156, 266] on div at bounding box center [158, 263] width 8 height 8
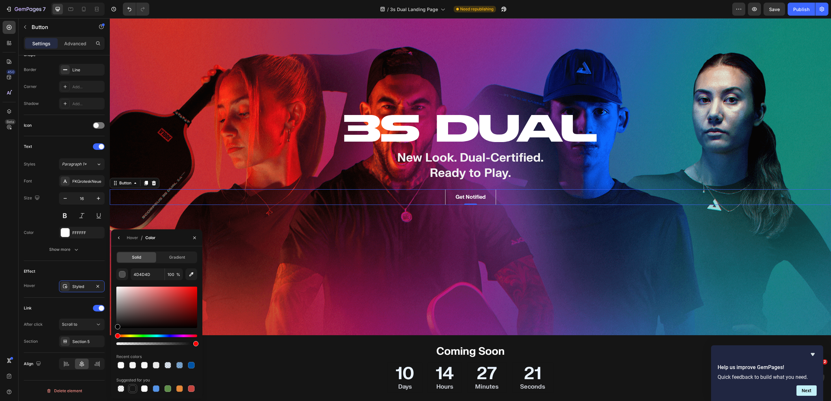
click at [135, 389] on div at bounding box center [132, 389] width 7 height 7
type input "151515"
click at [117, 237] on icon "button" at bounding box center [118, 237] width 5 height 5
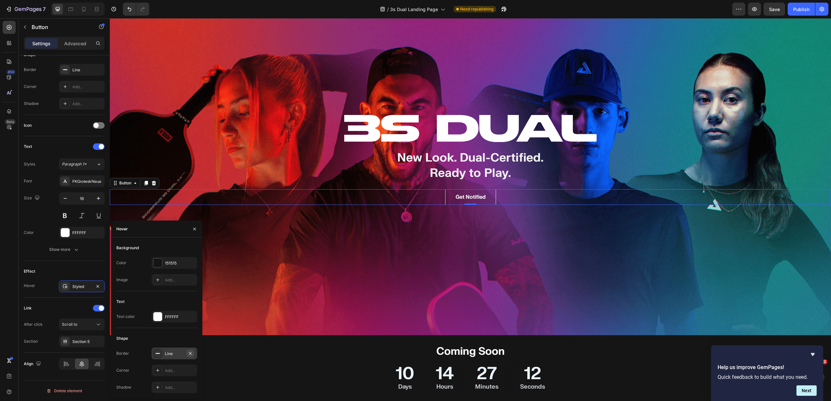
click at [190, 354] on icon "button" at bounding box center [190, 353] width 3 height 3
click at [781, 8] on button "Save" at bounding box center [775, 9] width 22 height 13
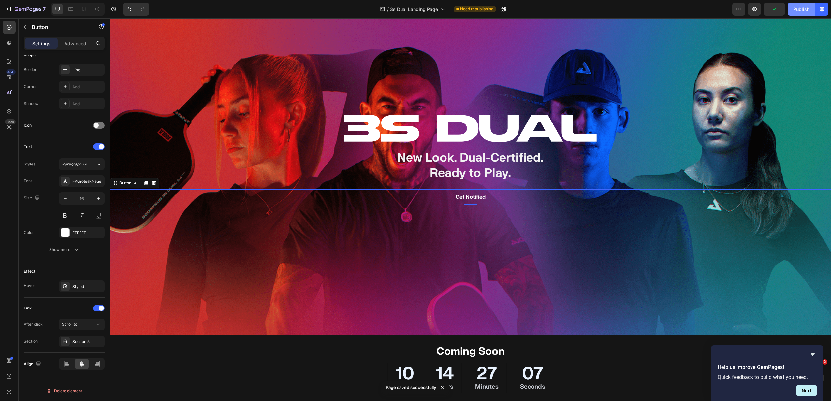
click at [801, 9] on div "Publish" at bounding box center [801, 9] width 16 height 7
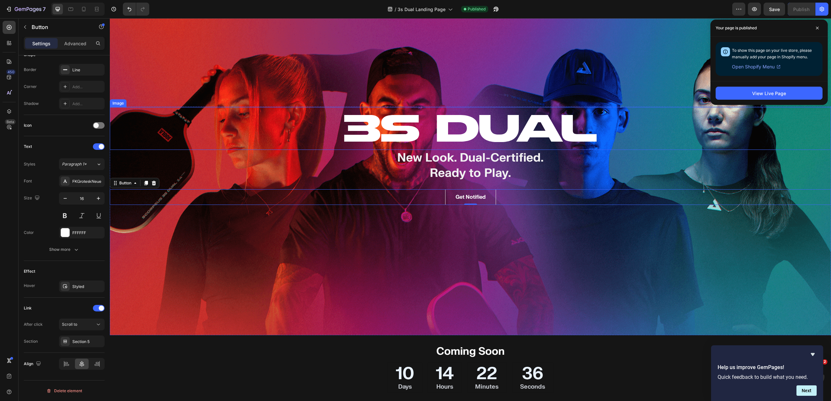
click at [431, 142] on div "Image" at bounding box center [470, 128] width 721 height 43
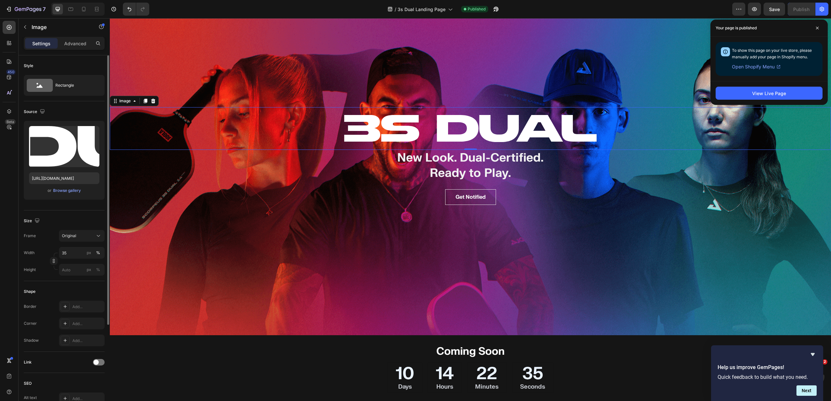
click at [640, 223] on div "Image 0 New Look. Dual-Certified. Ready to Play. Heading Get Notified Button Se…" at bounding box center [470, 221] width 721 height 229
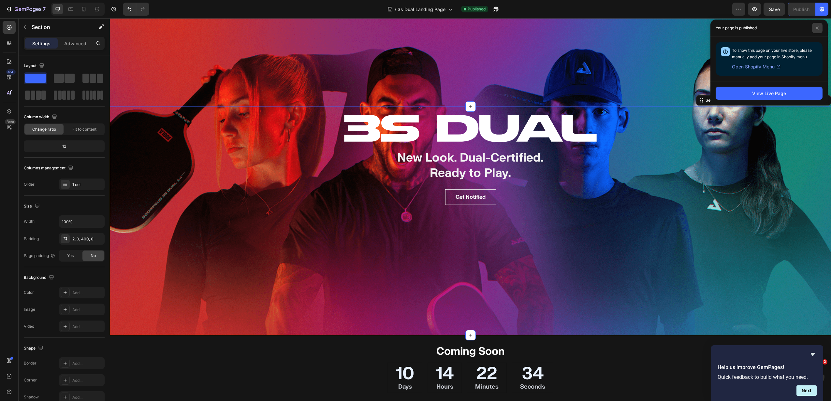
drag, startPoint x: 814, startPoint y: 25, endPoint x: 822, endPoint y: 25, distance: 7.5
click at [814, 26] on span at bounding box center [817, 28] width 10 height 10
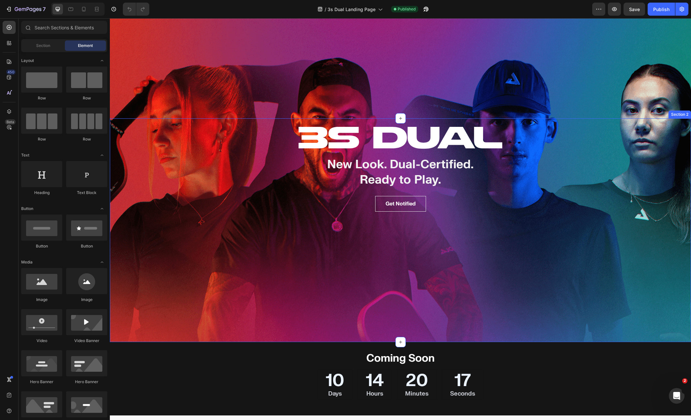
scroll to position [198, 0]
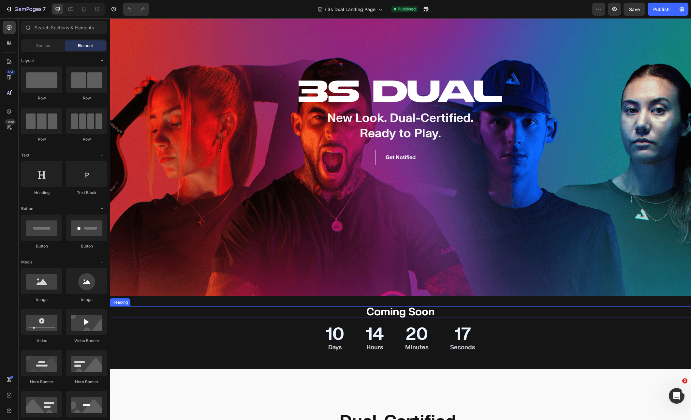
click at [414, 312] on h2 "Coming Soon" at bounding box center [400, 312] width 581 height 12
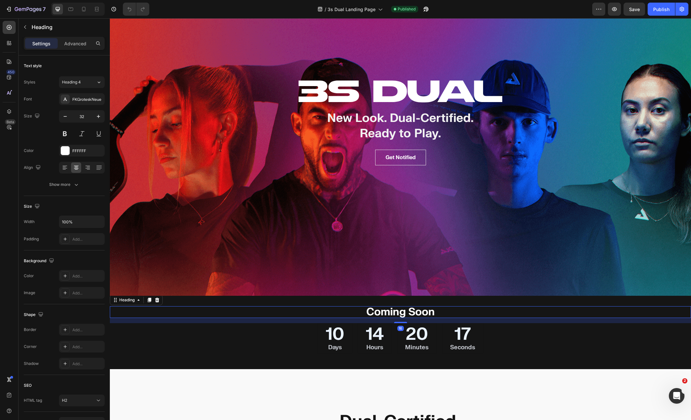
click at [414, 312] on h2 "Coming Soon" at bounding box center [400, 312] width 581 height 12
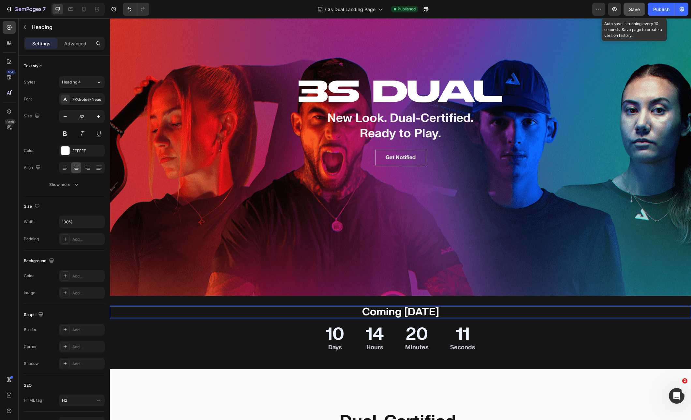
click at [635, 5] on button "Save" at bounding box center [635, 9] width 22 height 13
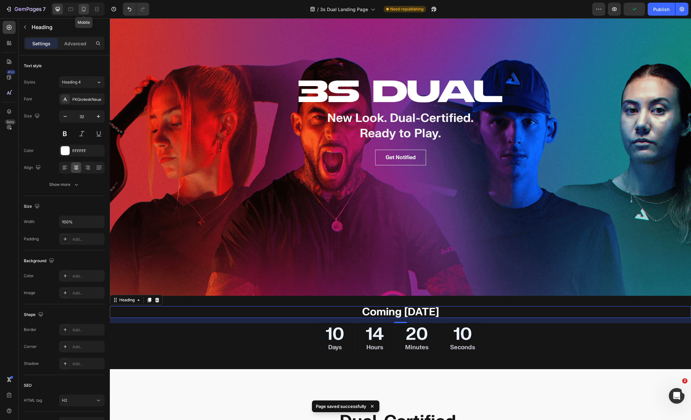
click at [86, 11] on icon at bounding box center [84, 9] width 7 height 7
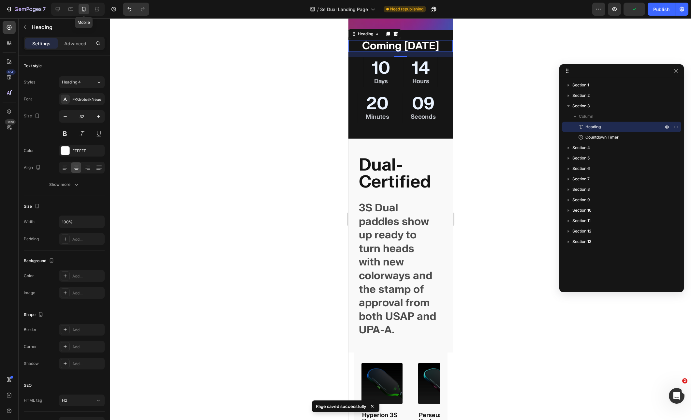
scroll to position [161, 0]
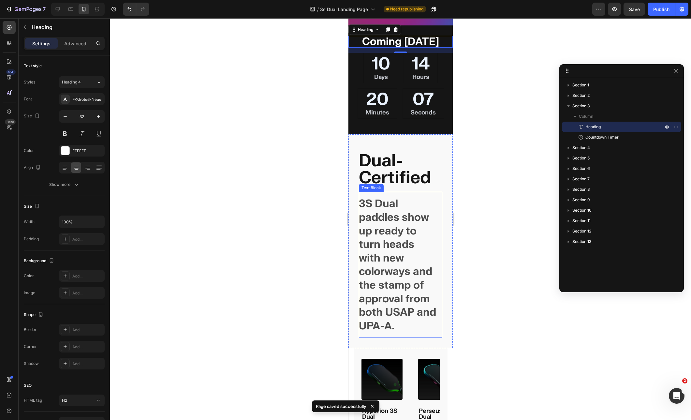
click at [380, 235] on p "3S Dual paddles show up ready to turn heads with new colorways and the stamp of…" at bounding box center [398, 265] width 78 height 136
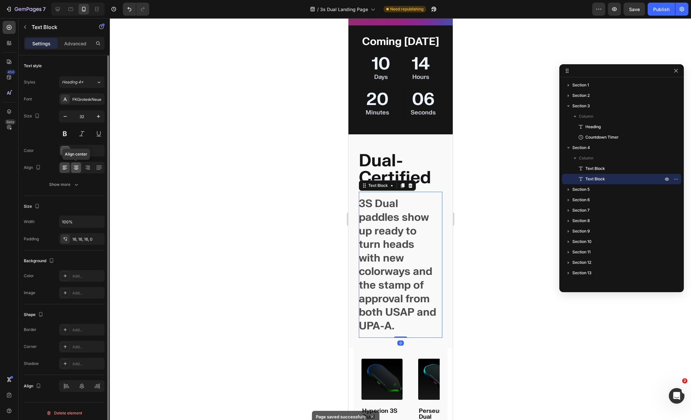
click at [76, 169] on icon at bounding box center [76, 169] width 3 height 1
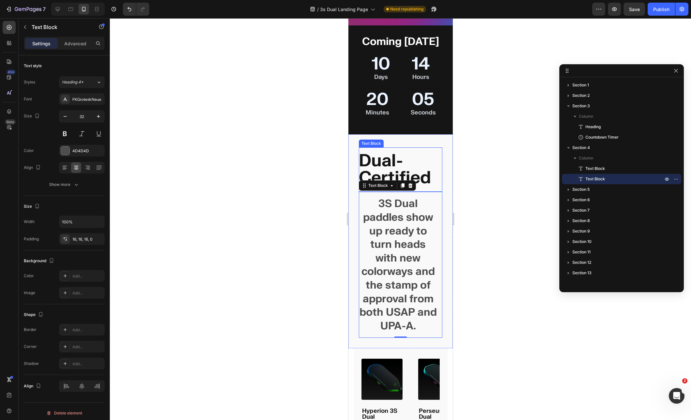
click at [388, 169] on strong "Dual-Certified" at bounding box center [395, 169] width 72 height 39
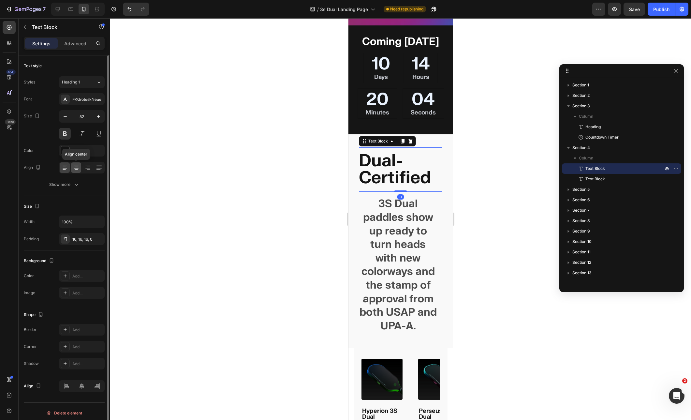
click at [79, 166] on icon at bounding box center [76, 167] width 7 height 7
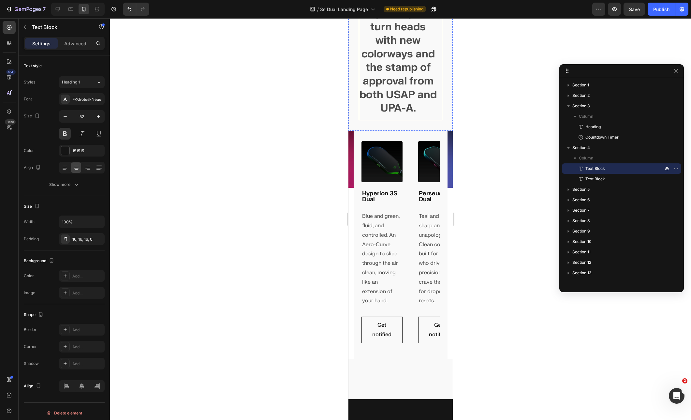
scroll to position [425, 0]
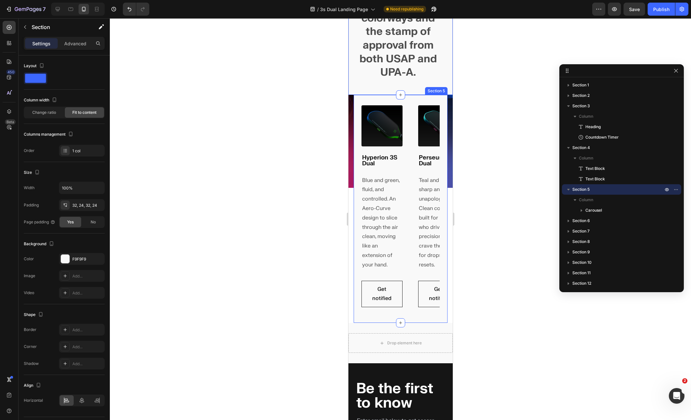
click at [421, 118] on div "Image Hyperion 3S Dual Heading Blue and green, fluid, and controlled. An Aero-C…" at bounding box center [400, 209] width 94 height 228
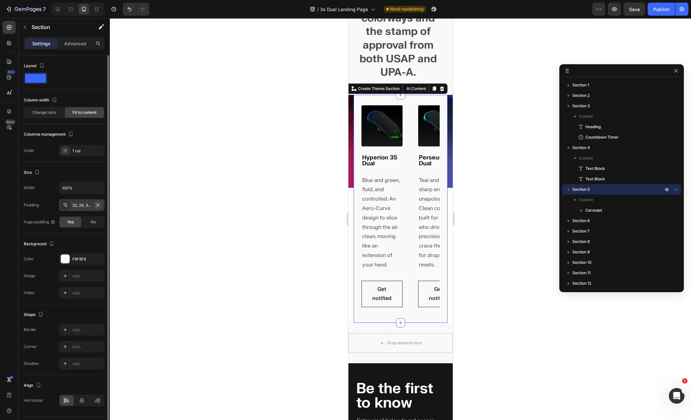
click at [98, 205] on icon "button" at bounding box center [97, 204] width 3 height 3
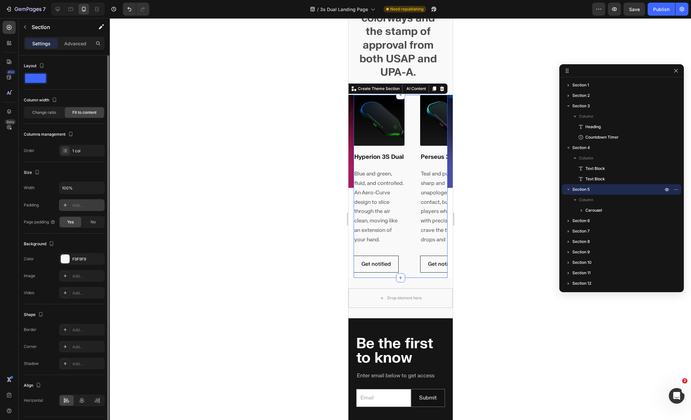
click at [228, 182] on div at bounding box center [400, 219] width 581 height 402
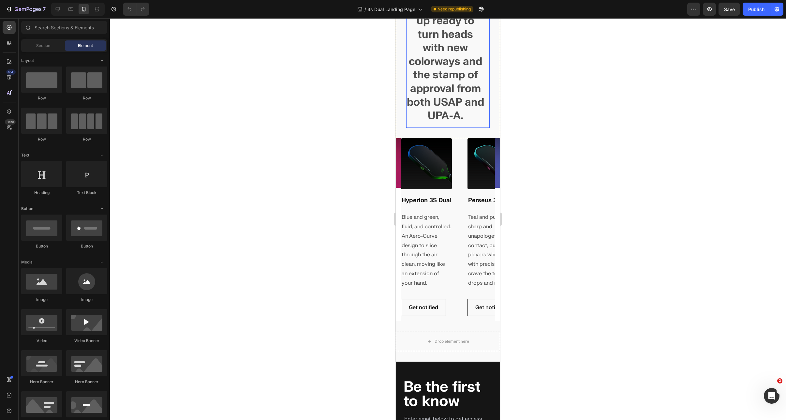
scroll to position [166, 0]
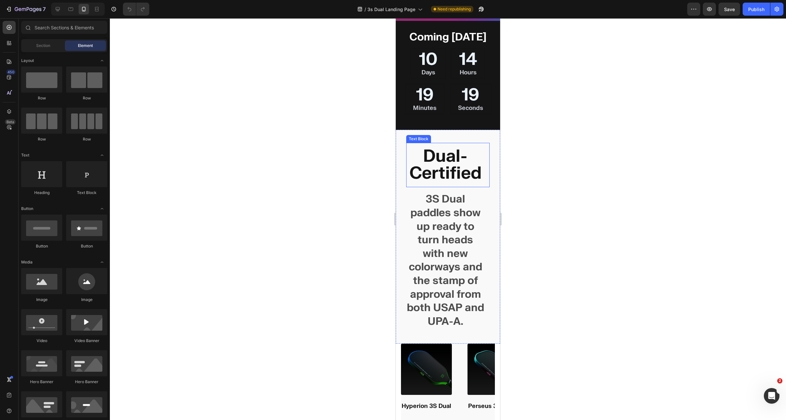
click at [445, 164] on strong "Dual-Certified" at bounding box center [445, 164] width 72 height 39
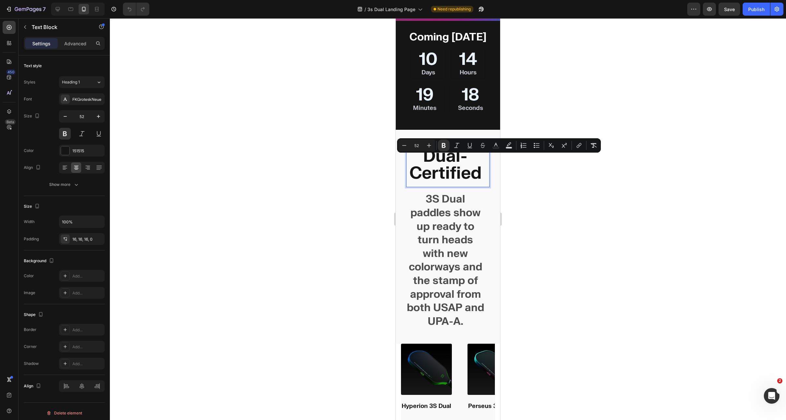
click at [467, 167] on p "Dual-Certified" at bounding box center [445, 165] width 78 height 34
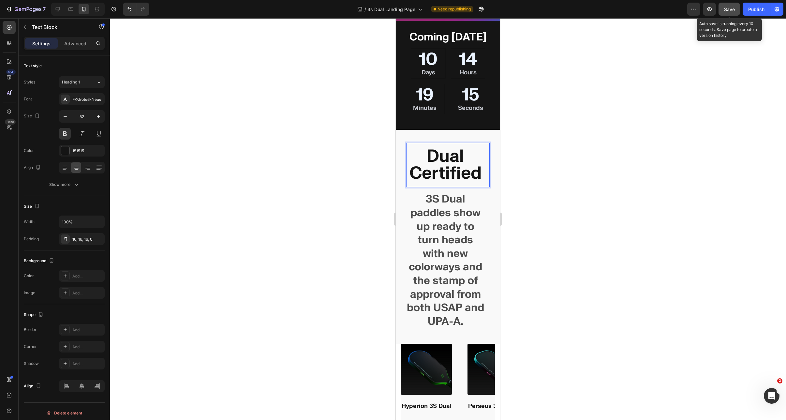
click at [691, 7] on span "Save" at bounding box center [729, 10] width 11 height 6
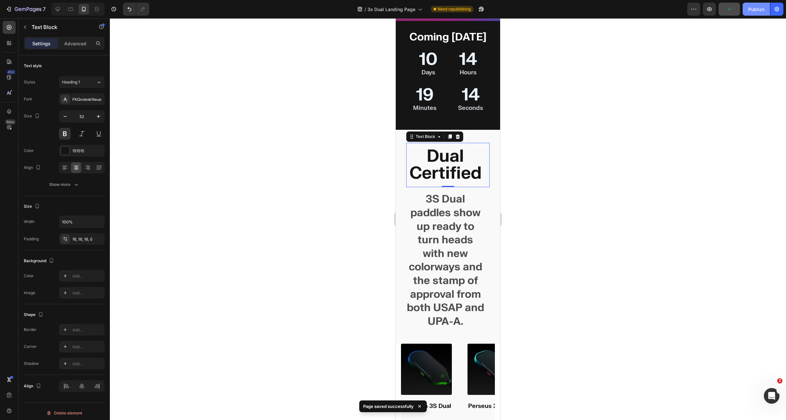
click at [691, 9] on div "Publish" at bounding box center [756, 9] width 16 height 7
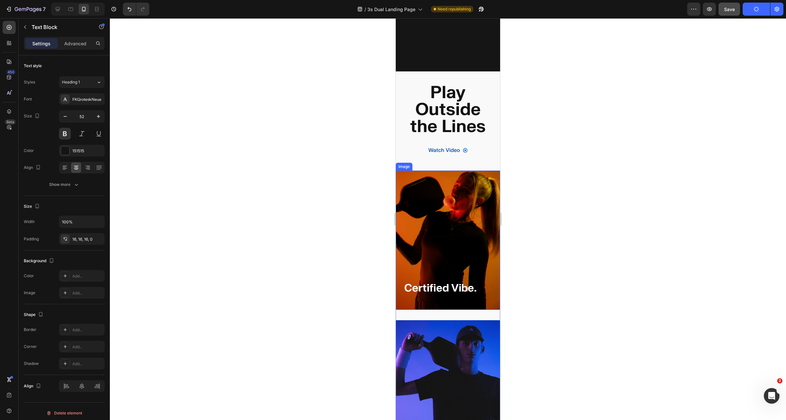
scroll to position [763, 0]
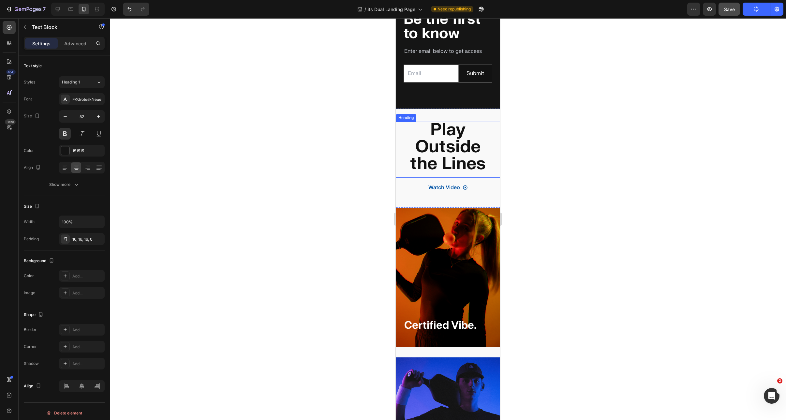
click at [443, 139] on strong "Play Outside the Lines" at bounding box center [448, 147] width 76 height 56
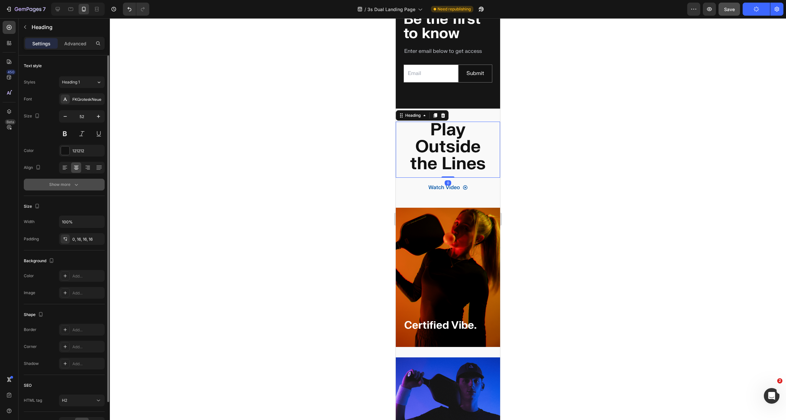
click at [69, 187] on div "Show more" at bounding box center [64, 184] width 30 height 7
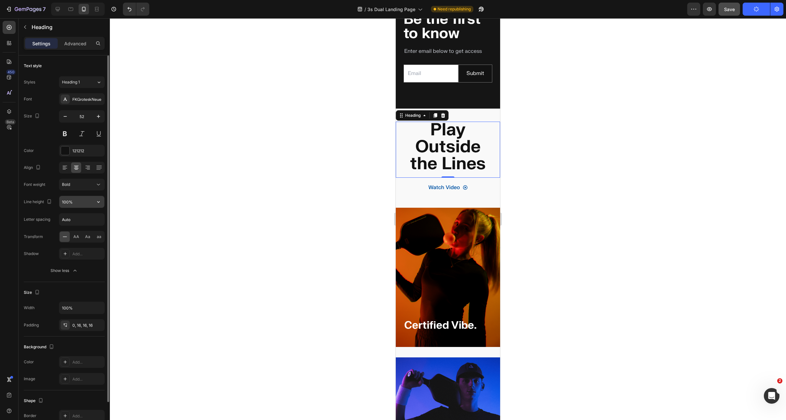
click at [92, 202] on input "100%" at bounding box center [81, 202] width 45 height 12
click at [99, 203] on icon "button" at bounding box center [98, 201] width 7 height 7
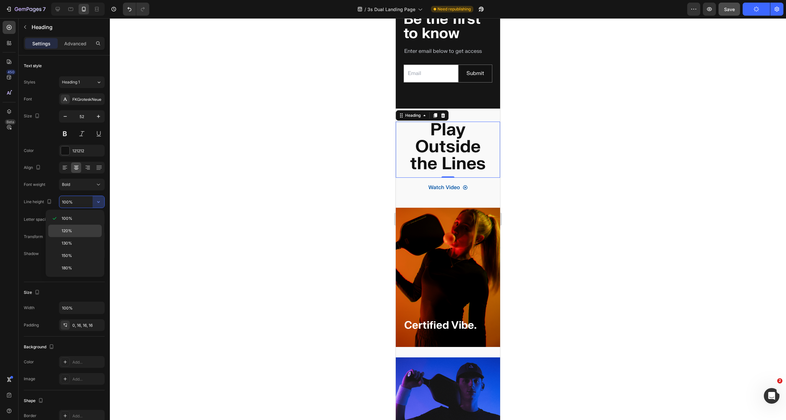
click at [76, 231] on p "120%" at bounding box center [80, 231] width 37 height 6
type input "120%"
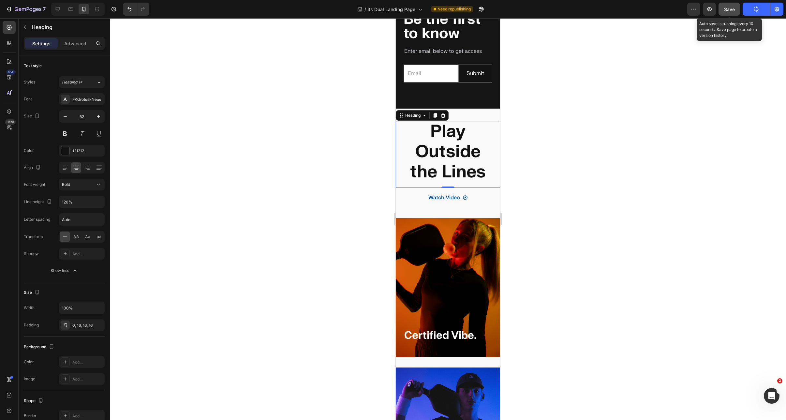
click at [691, 12] on div "Save" at bounding box center [729, 9] width 11 height 7
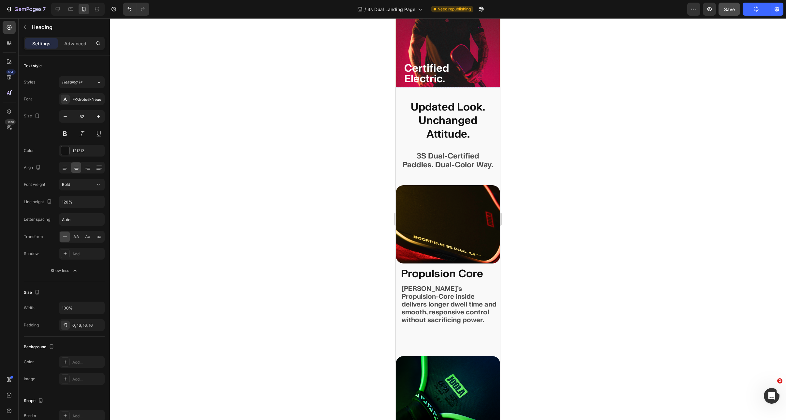
scroll to position [1613, 0]
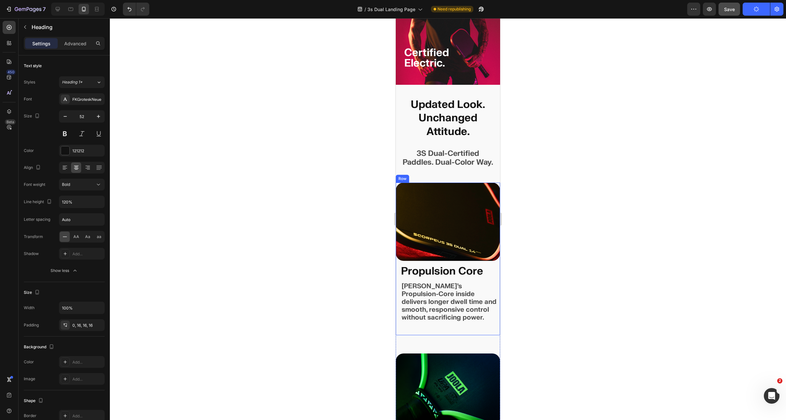
click at [421, 316] on div "Image Propulsion Core Text Block JOOLA’s Propulsion-Core inside delivers longer…" at bounding box center [448, 259] width 104 height 153
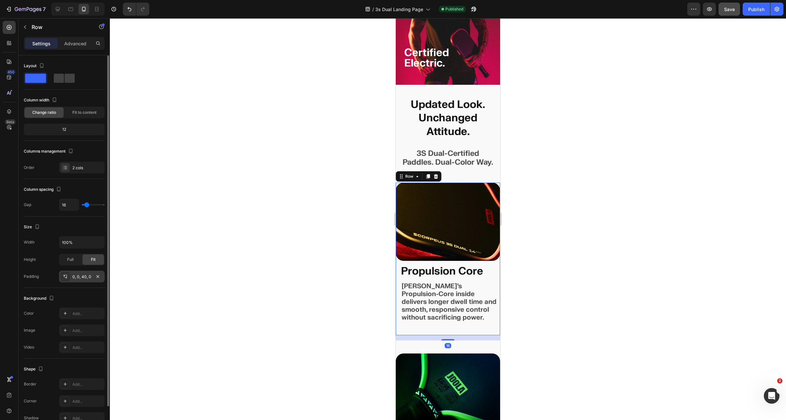
click at [72, 276] on div "0, 0, 40, 0" at bounding box center [82, 277] width 46 height 12
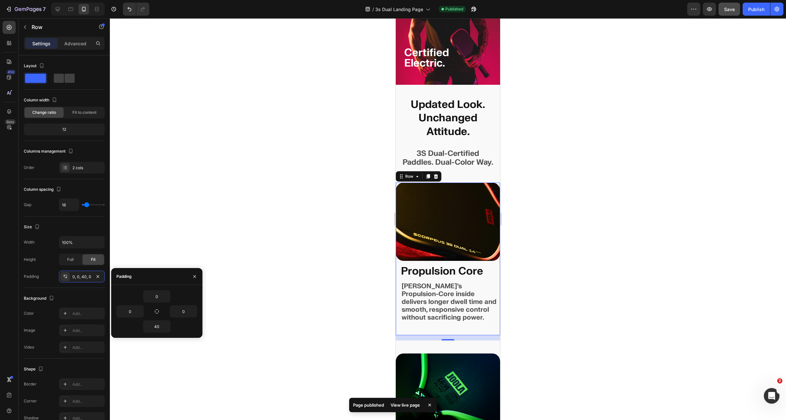
click at [422, 202] on img at bounding box center [448, 222] width 104 height 78
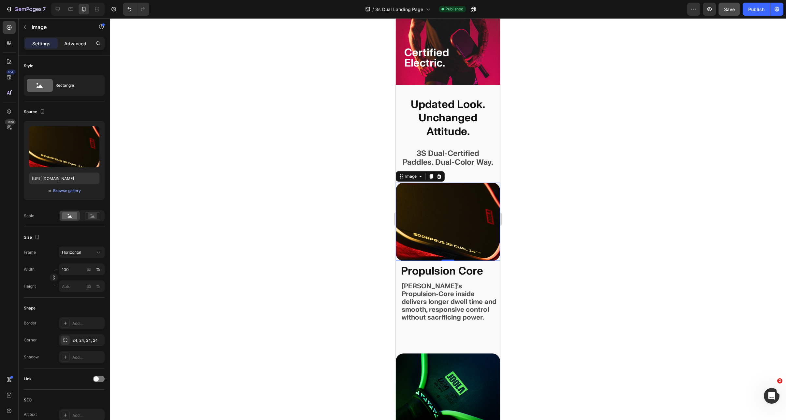
click at [72, 46] on p "Advanced" at bounding box center [75, 43] width 22 height 7
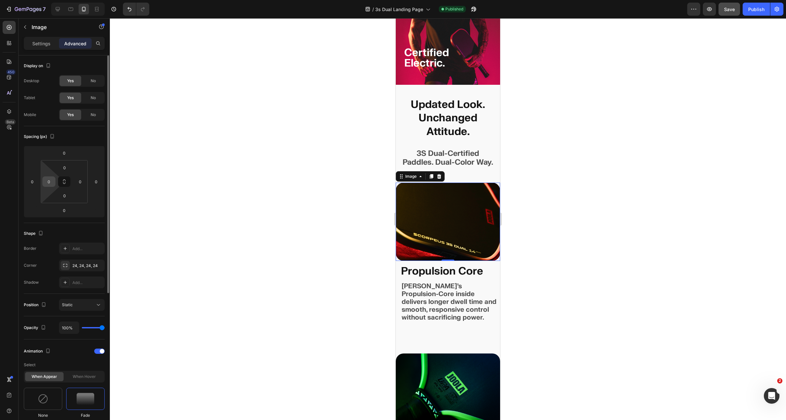
click at [48, 183] on input "0" at bounding box center [49, 182] width 10 height 10
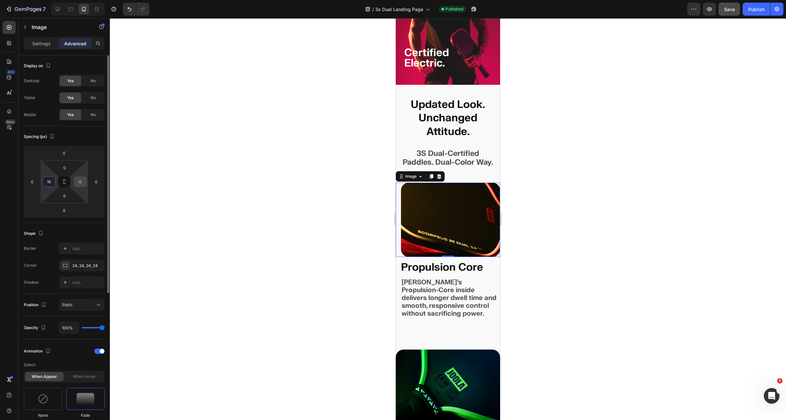
type input "16"
click at [81, 182] on input "0" at bounding box center [80, 182] width 10 height 10
type input "16"
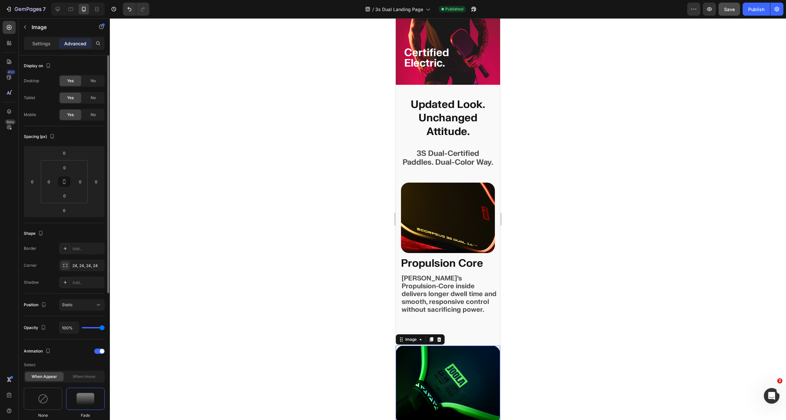
click at [444, 357] on img at bounding box center [448, 384] width 104 height 78
click at [53, 180] on input "0" at bounding box center [49, 182] width 10 height 10
type input "16"
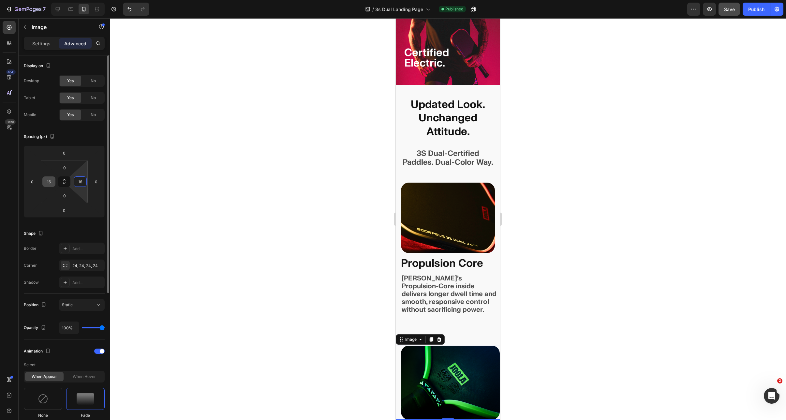
type input "16"
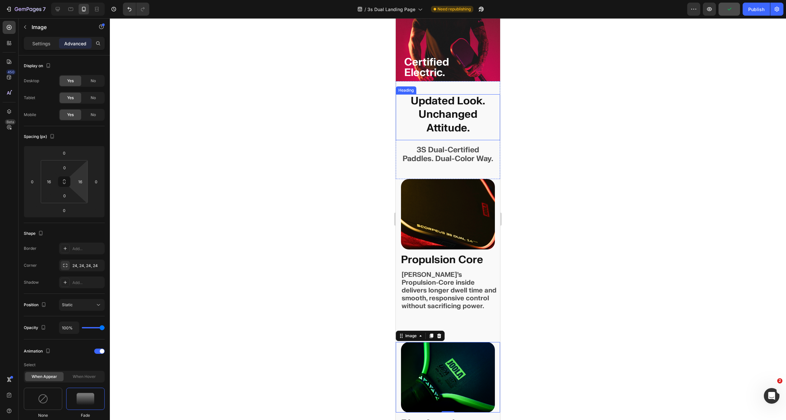
scroll to position [1580, 0]
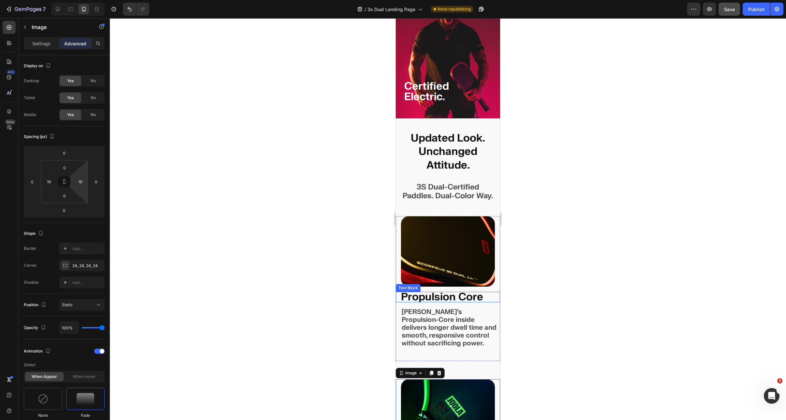
click at [424, 292] on p "Propulsion Core" at bounding box center [450, 297] width 99 height 10
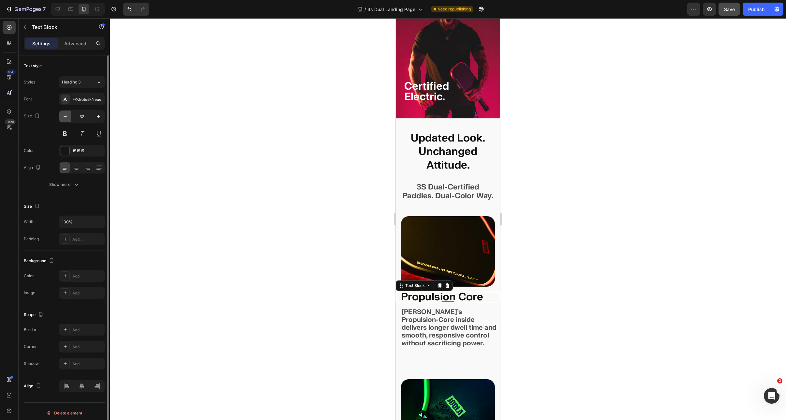
click at [64, 116] on icon "button" at bounding box center [65, 116] width 7 height 7
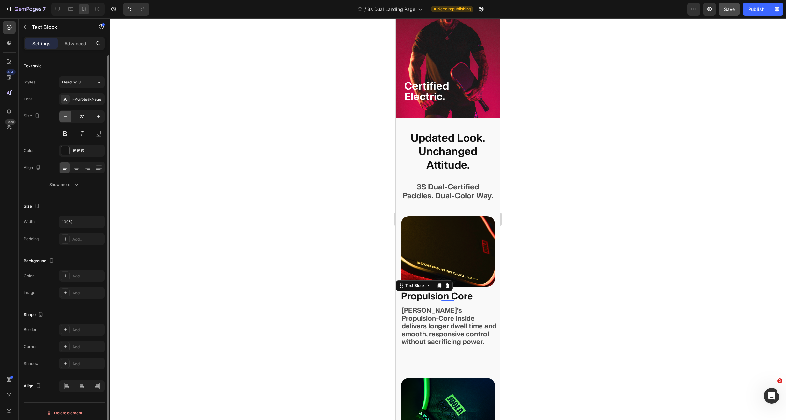
click at [64, 116] on icon "button" at bounding box center [65, 116] width 7 height 7
type input "24"
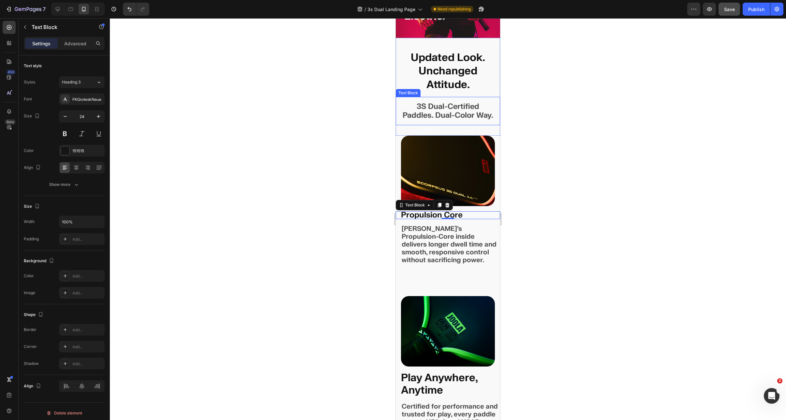
scroll to position [1716, 0]
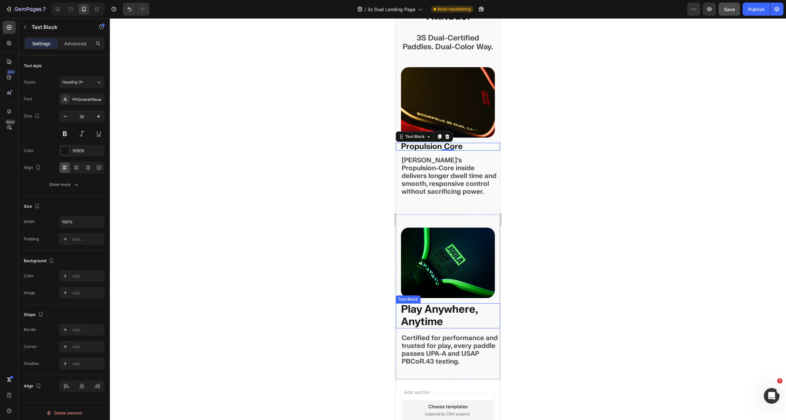
click at [433, 321] on p "Play Anywhere, Anytime" at bounding box center [450, 315] width 99 height 25
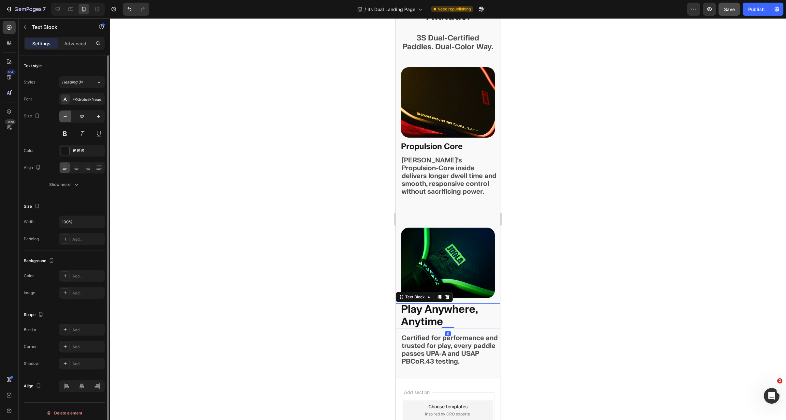
click at [68, 116] on icon "button" at bounding box center [65, 116] width 7 height 7
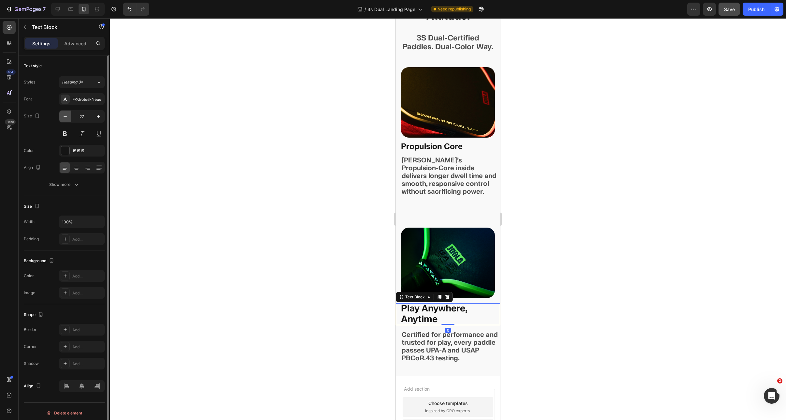
click at [68, 116] on icon "button" at bounding box center [65, 116] width 7 height 7
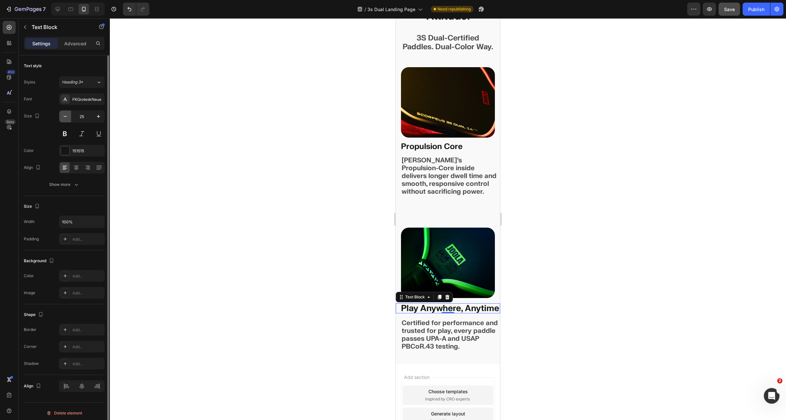
click at [68, 116] on icon "button" at bounding box center [65, 116] width 7 height 7
type input "24"
click at [555, 244] on div at bounding box center [448, 219] width 676 height 402
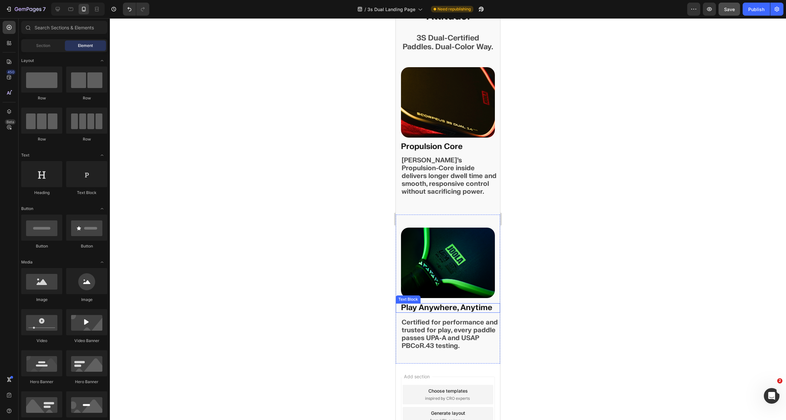
click at [473, 309] on p "Play Anywhere, Anytime" at bounding box center [450, 307] width 99 height 9
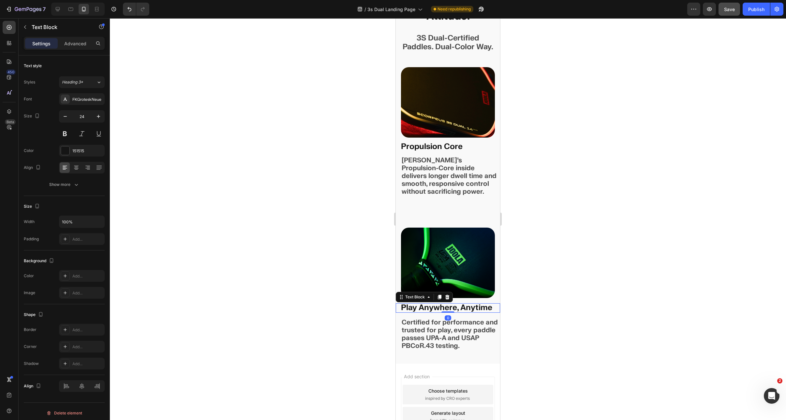
click at [473, 309] on p "Play Anywhere, Anytime" at bounding box center [450, 307] width 99 height 9
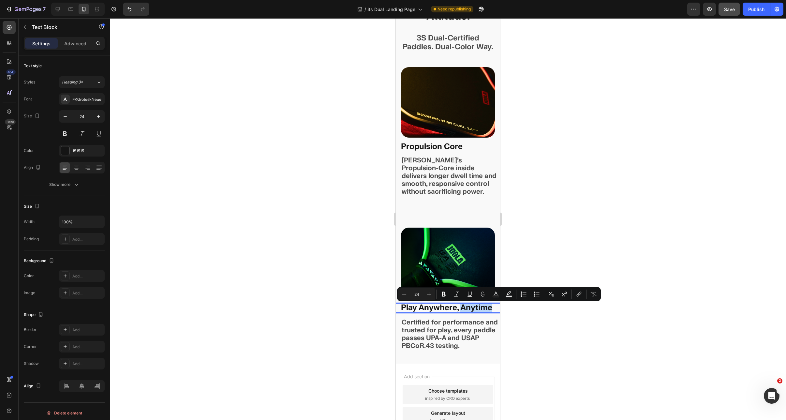
click at [462, 308] on p "Play Anywhere, Anytime" at bounding box center [450, 307] width 99 height 9
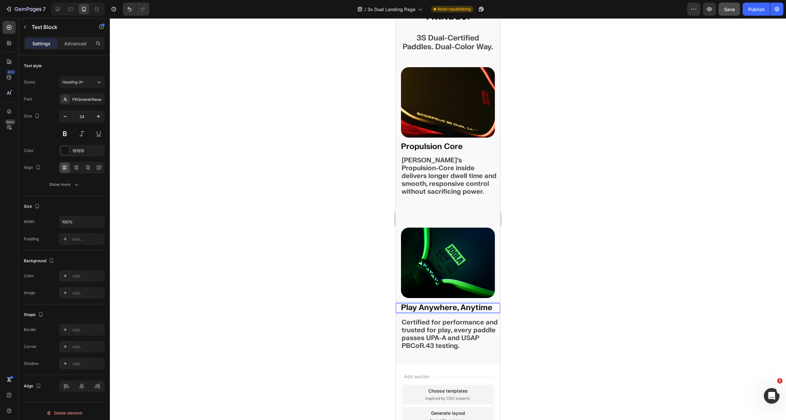
click at [551, 253] on div at bounding box center [448, 219] width 676 height 402
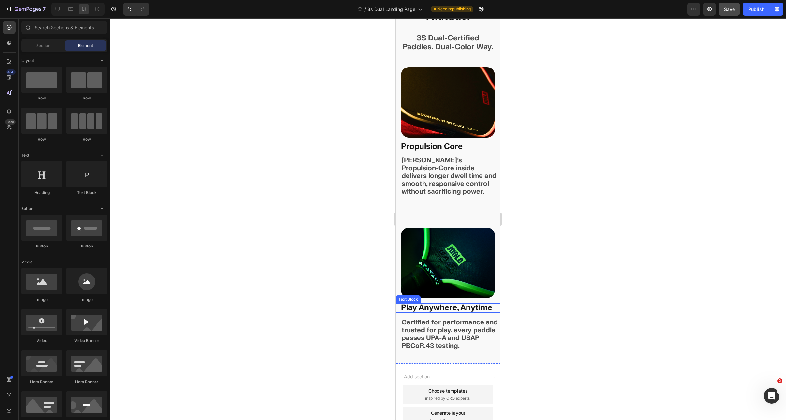
click at [474, 309] on p "Play Anywhere, Anytime" at bounding box center [450, 307] width 99 height 9
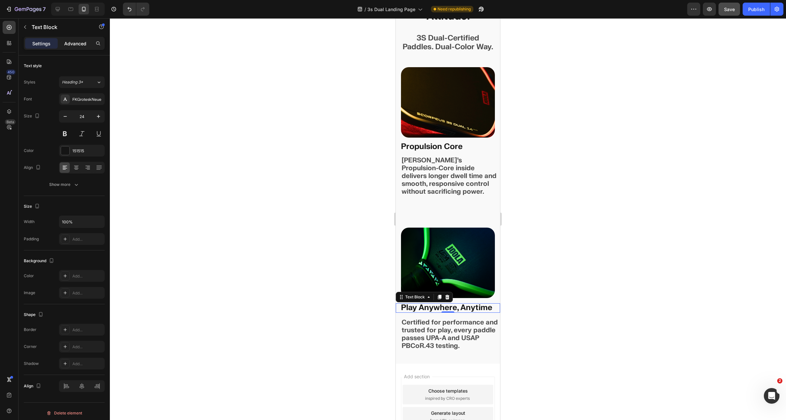
click at [75, 47] on div "Advanced" at bounding box center [75, 43] width 33 height 10
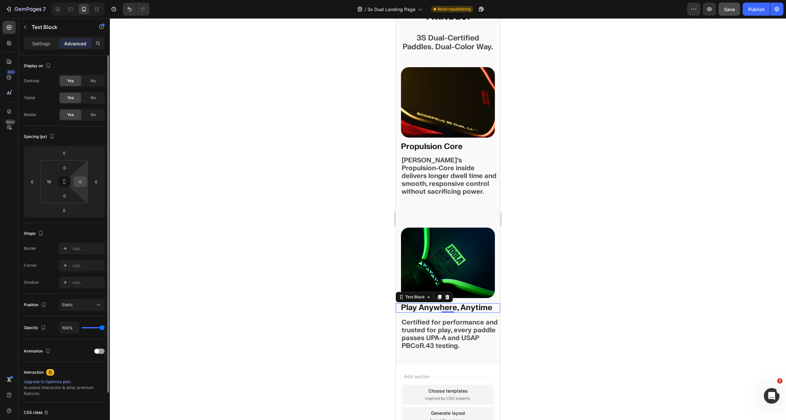
click at [81, 178] on input "0" at bounding box center [80, 182] width 10 height 10
type input "16"
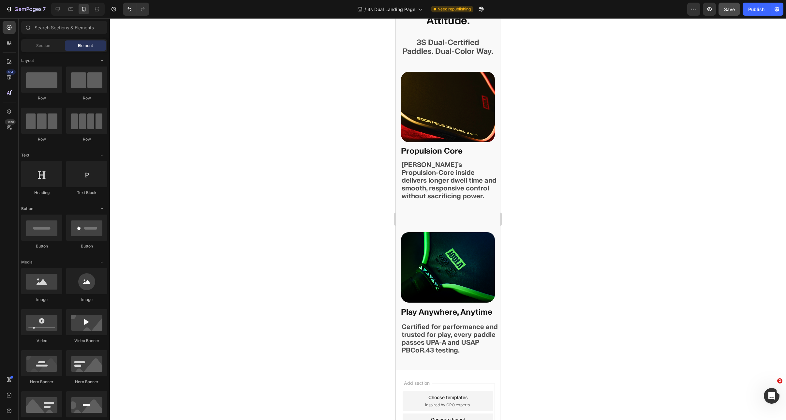
scroll to position [1756, 0]
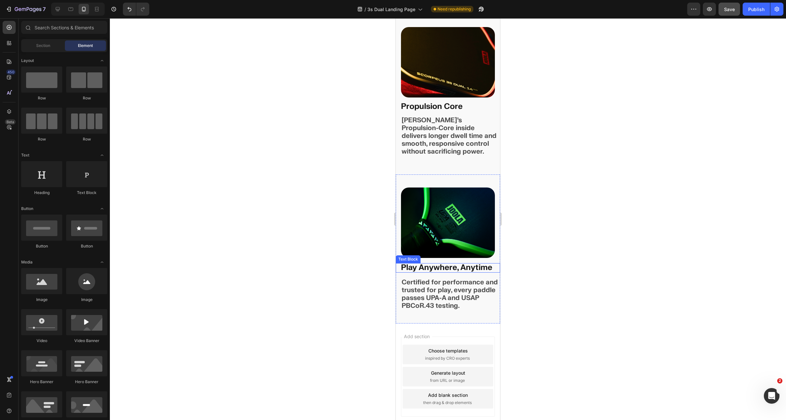
click at [440, 272] on p "Play Anywhere, Anytime" at bounding box center [448, 267] width 94 height 9
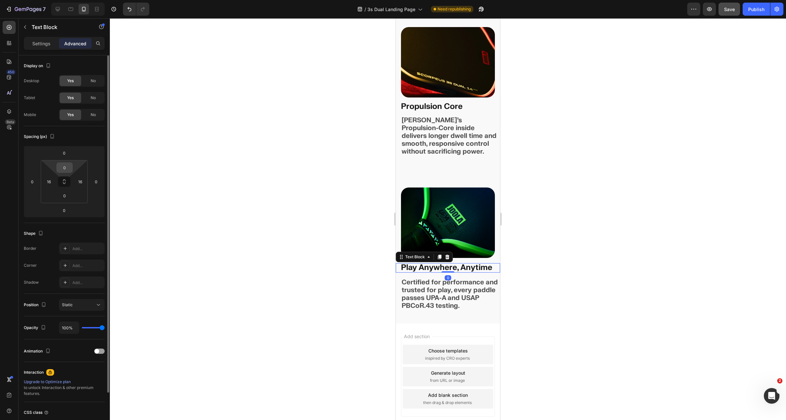
click at [62, 166] on input "0" at bounding box center [64, 168] width 13 height 10
drag, startPoint x: 64, startPoint y: 168, endPoint x: 74, endPoint y: 168, distance: 9.8
click at [73, 168] on div "0 16 0 16" at bounding box center [64, 181] width 47 height 43
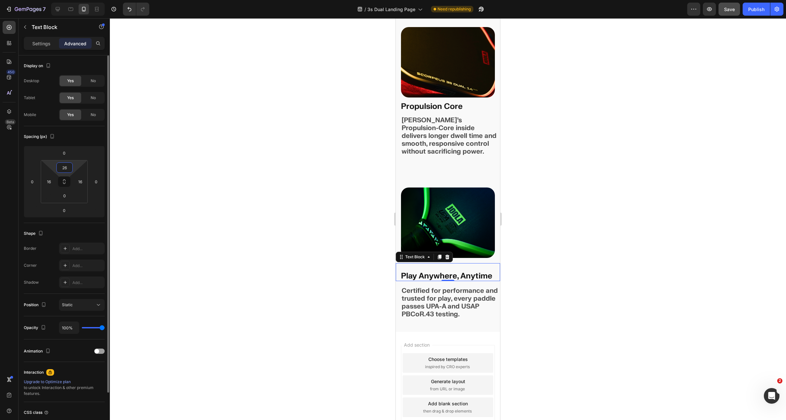
type input "2"
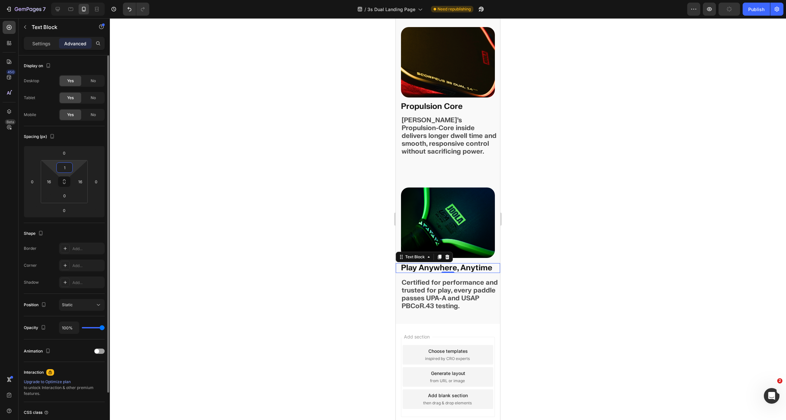
type input "16"
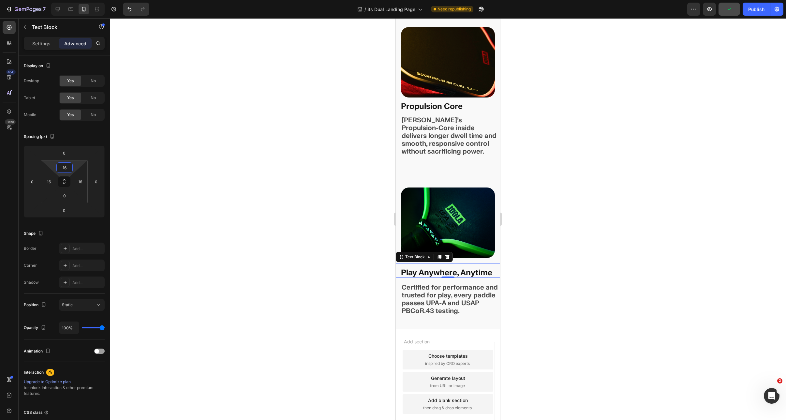
click at [346, 154] on div at bounding box center [448, 219] width 676 height 402
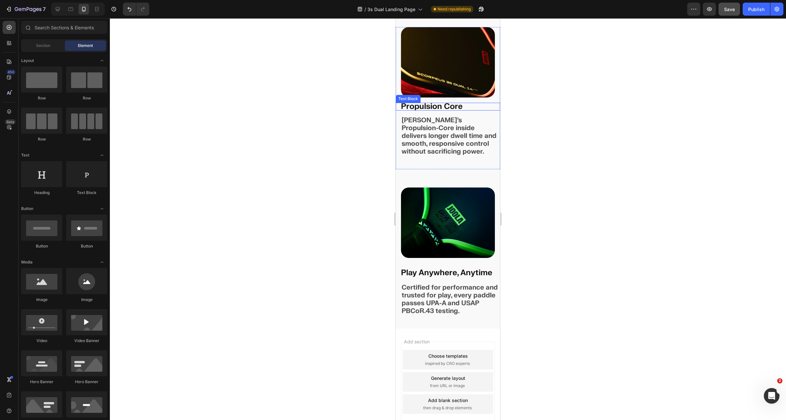
click at [436, 110] on p "Propulsion Core" at bounding box center [450, 107] width 99 height 8
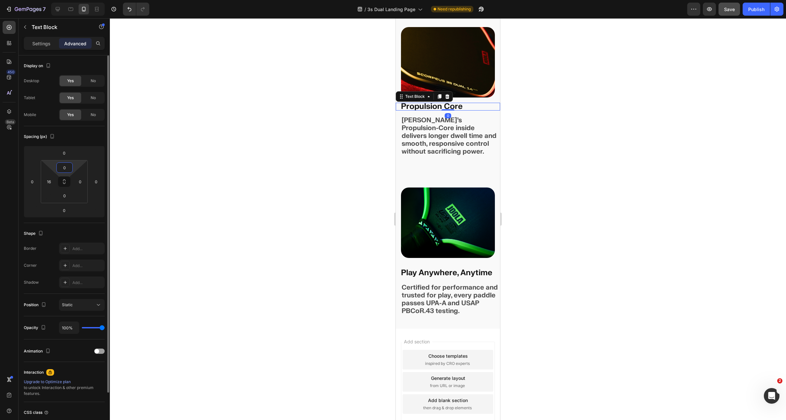
click at [63, 167] on input "0" at bounding box center [64, 168] width 13 height 10
type input "26"
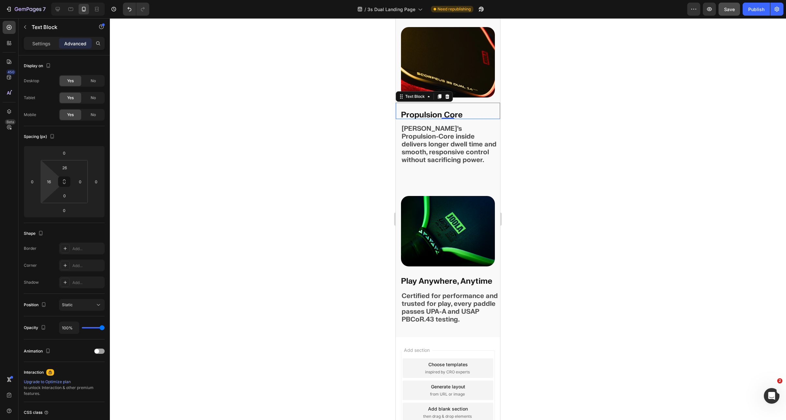
click at [277, 169] on div at bounding box center [448, 219] width 676 height 402
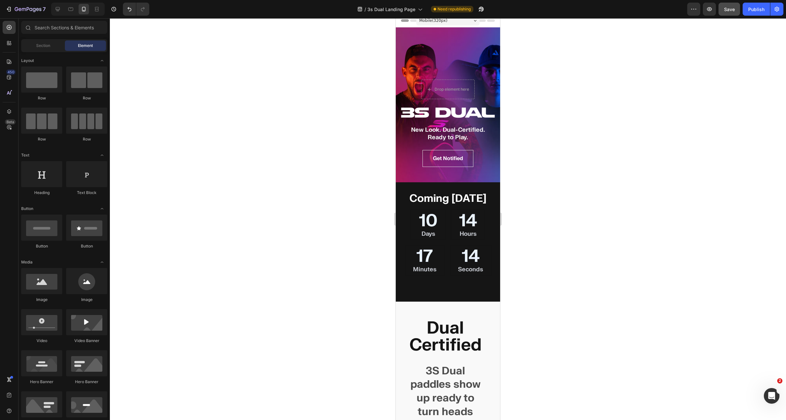
scroll to position [0, 0]
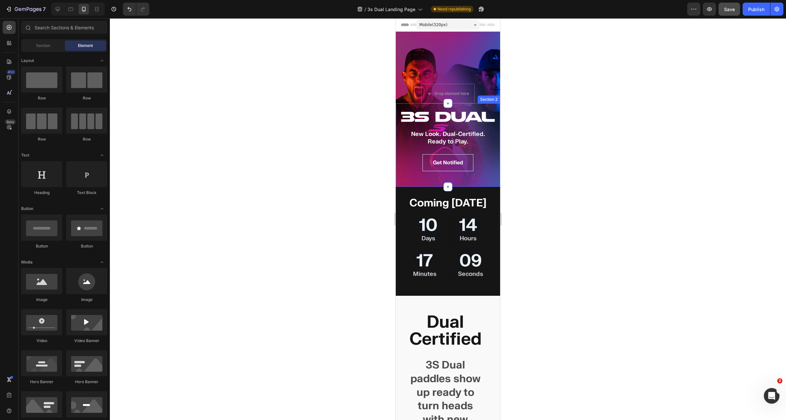
click at [491, 109] on div "Image New Look. Dual-Certified. Ready to Play. Heading Get Notified Button Sect…" at bounding box center [448, 144] width 104 height 83
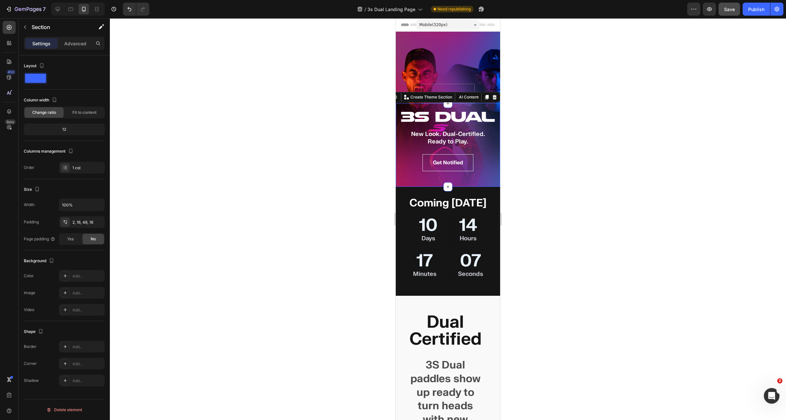
click at [77, 229] on div "Width 100% Padding 2, 16, 48, 16 Page padding Yes No" at bounding box center [64, 221] width 81 height 46
click at [78, 225] on div "2, 16, 48, 16" at bounding box center [82, 222] width 46 height 12
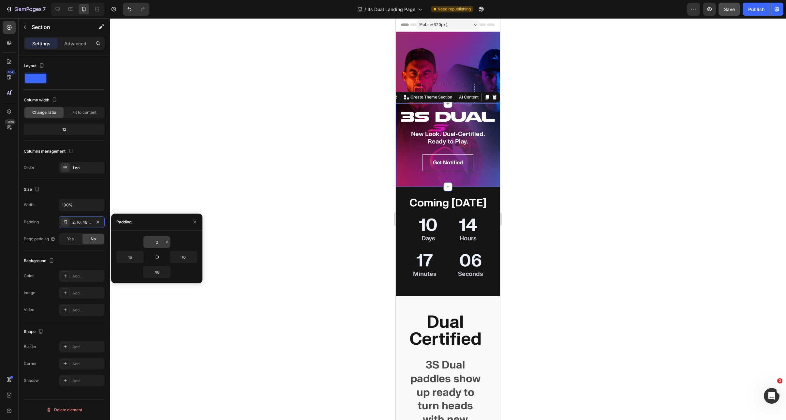
click at [161, 243] on input "2" at bounding box center [156, 242] width 27 height 12
type input "0"
click at [73, 45] on p "Advanced" at bounding box center [75, 43] width 22 height 7
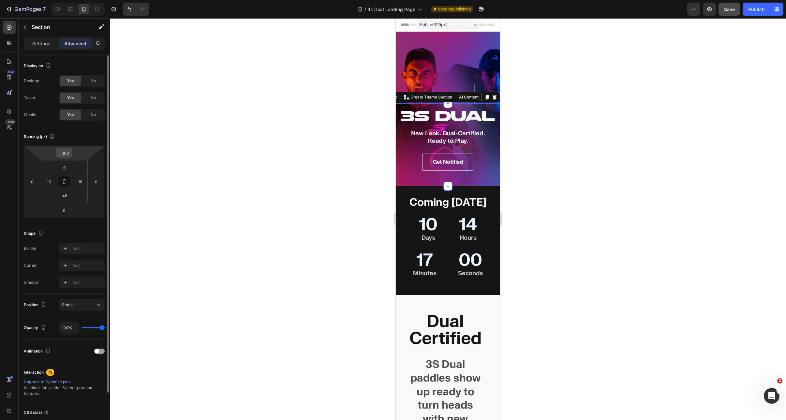
click at [66, 155] on input "-300" at bounding box center [64, 153] width 13 height 10
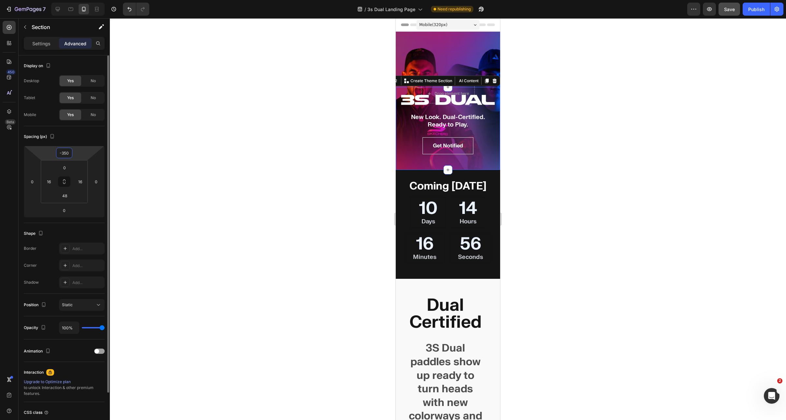
drag, startPoint x: 63, startPoint y: 153, endPoint x: 85, endPoint y: 154, distance: 21.8
click at [85, 154] on div "-350 0 0 0" at bounding box center [64, 182] width 81 height 72
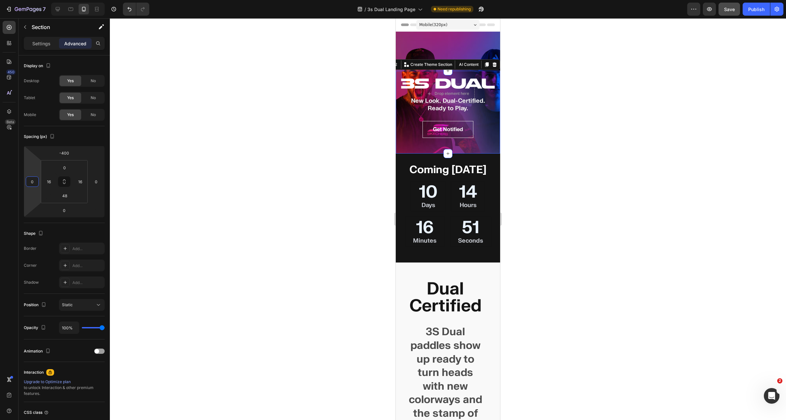
type input "-300"
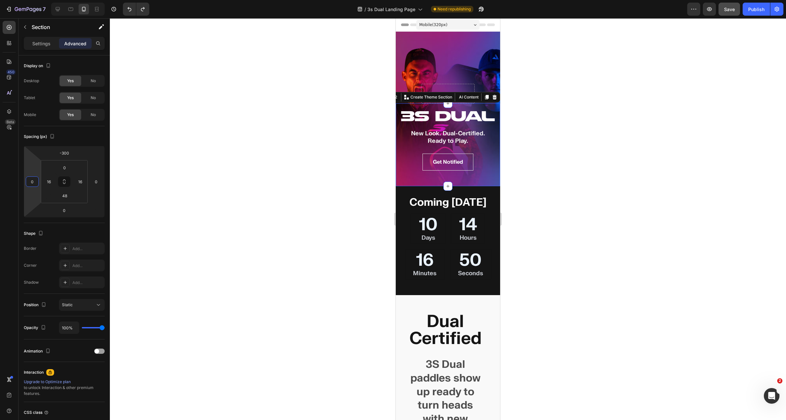
click at [217, 154] on div at bounding box center [448, 219] width 676 height 402
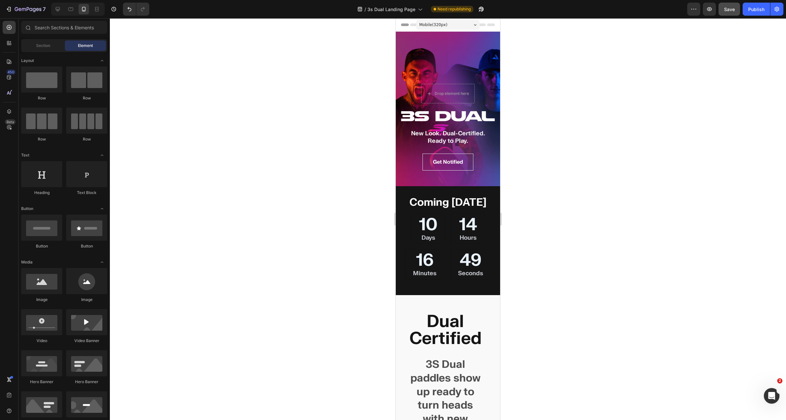
drag, startPoint x: 726, startPoint y: 17, endPoint x: 730, endPoint y: 15, distance: 4.5
click at [691, 17] on div "7 Version history / 3s Dual Landing Page Need republishing Preview Save Publish" at bounding box center [393, 9] width 786 height 19
click at [691, 14] on button "Save" at bounding box center [729, 9] width 22 height 13
click at [691, 10] on div "Publish" at bounding box center [756, 9] width 16 height 7
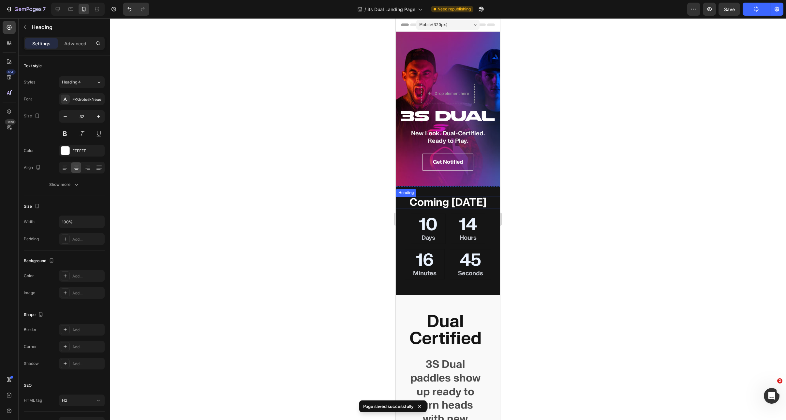
click at [465, 198] on h2 "Coming [DATE]" at bounding box center [448, 203] width 104 height 12
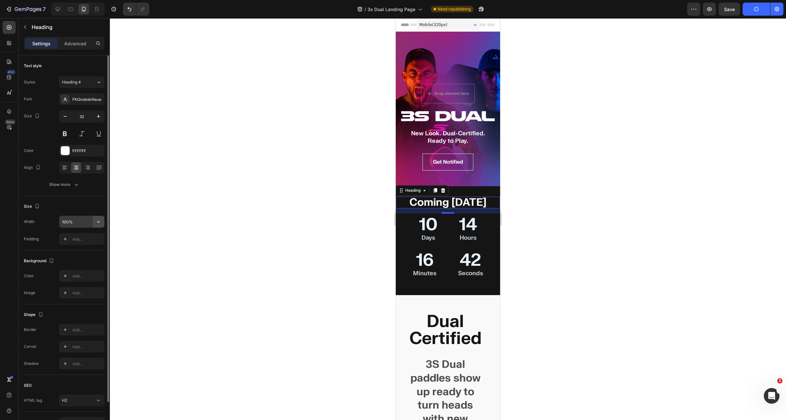
click at [98, 222] on icon "button" at bounding box center [98, 221] width 7 height 7
click at [87, 185] on button "Show more" at bounding box center [64, 185] width 81 height 12
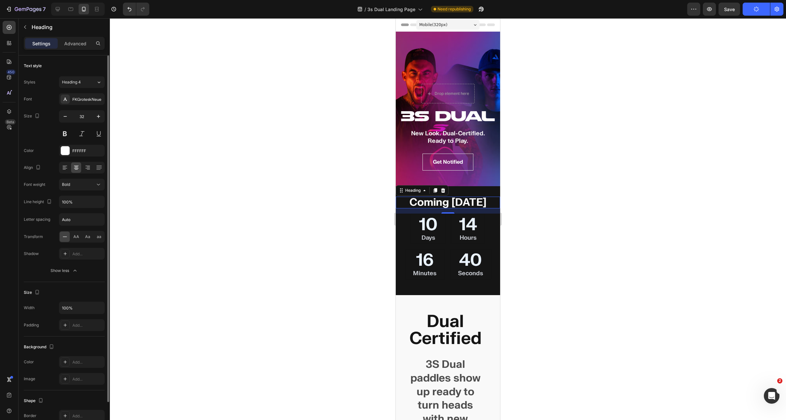
click at [95, 210] on div "Font FKGroteskNeue Size 32 Color FFFFFF Align Font weight Bold Line height 100%…" at bounding box center [64, 184] width 81 height 183
click at [96, 205] on button "button" at bounding box center [99, 202] width 12 height 12
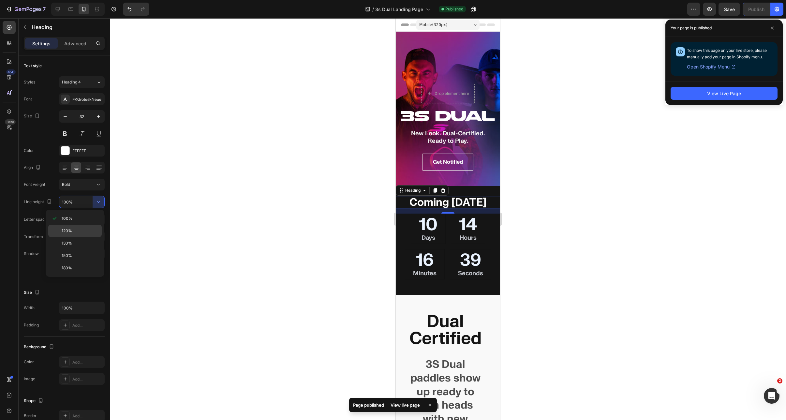
click at [81, 226] on div "120%" at bounding box center [74, 231] width 53 height 12
type input "120%"
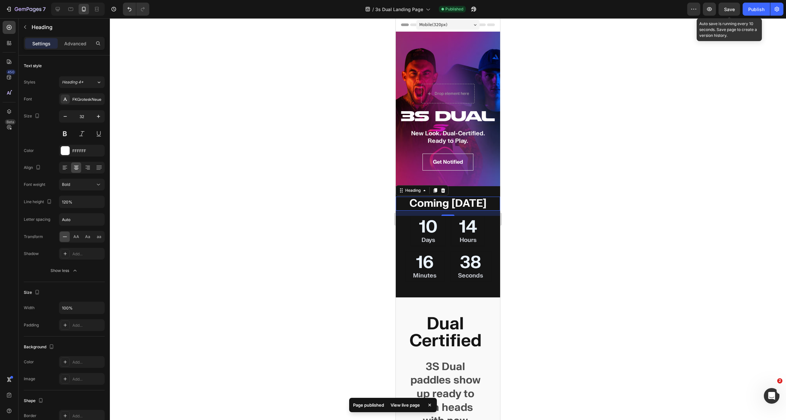
drag, startPoint x: 732, startPoint y: 10, endPoint x: 735, endPoint y: 11, distance: 3.4
click at [691, 10] on span "Save" at bounding box center [729, 10] width 11 height 6
click at [691, 9] on div "Publish" at bounding box center [756, 9] width 16 height 7
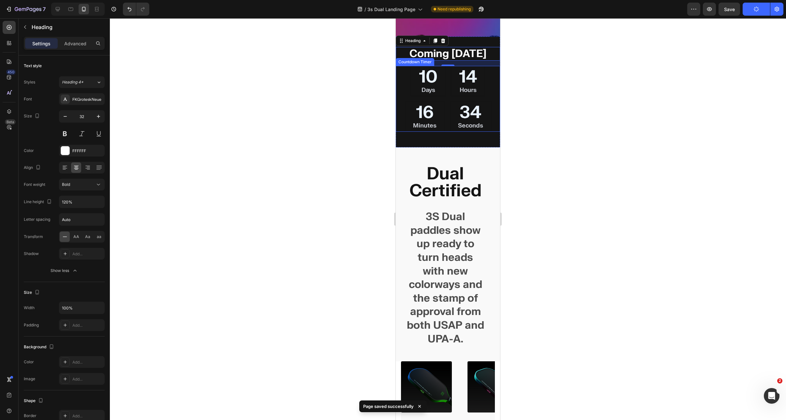
scroll to position [188, 0]
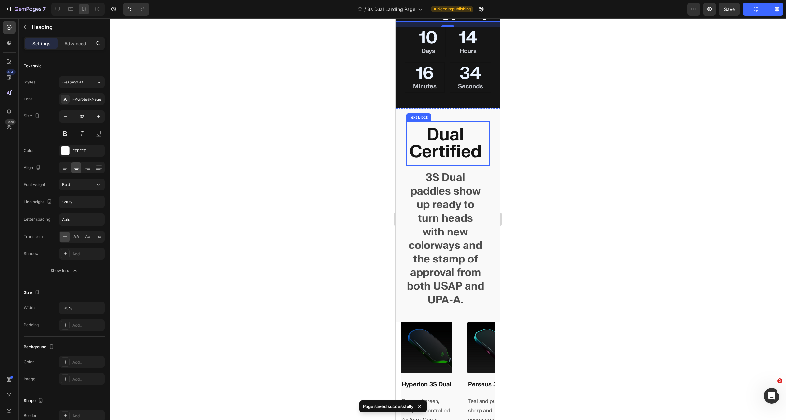
click at [449, 159] on strong "Dual Certified" at bounding box center [445, 143] width 72 height 39
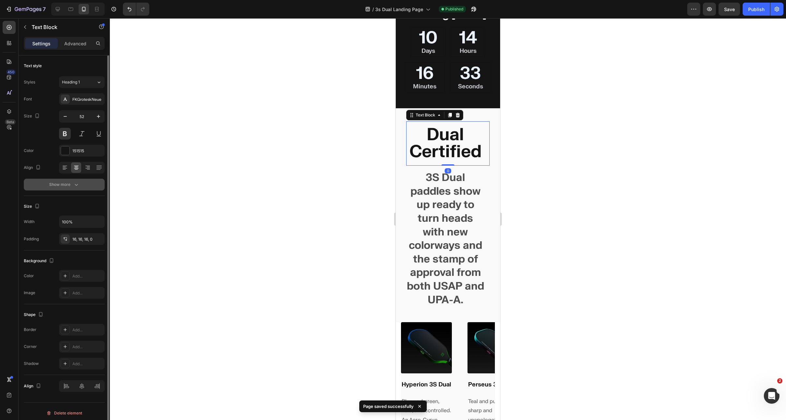
click at [79, 188] on button "Show more" at bounding box center [64, 185] width 81 height 12
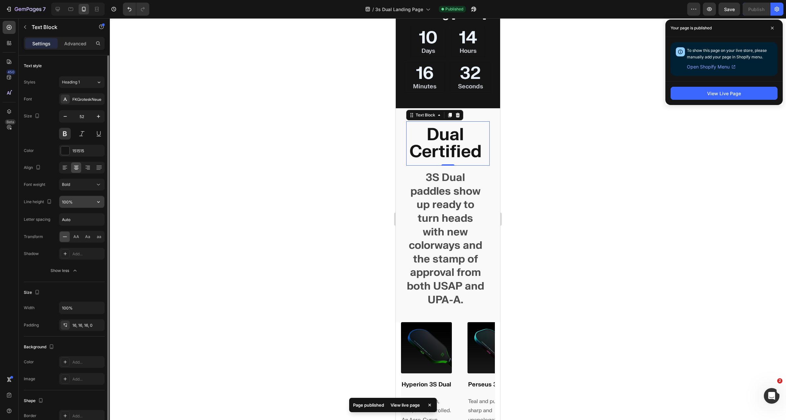
click at [96, 205] on icon "button" at bounding box center [98, 201] width 7 height 7
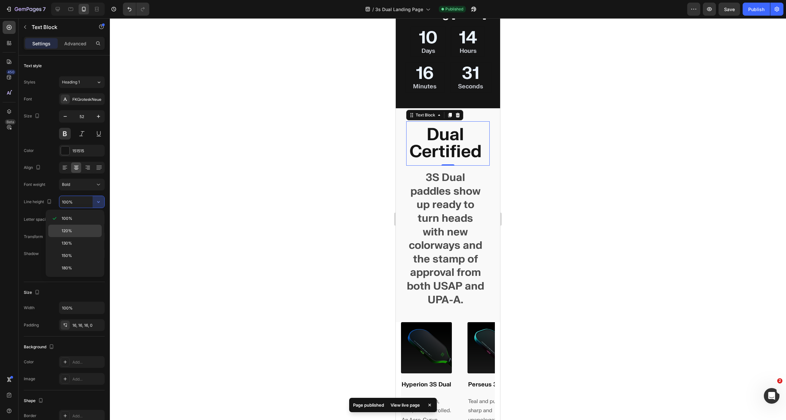
click at [77, 230] on p "120%" at bounding box center [80, 231] width 37 height 6
type input "120%"
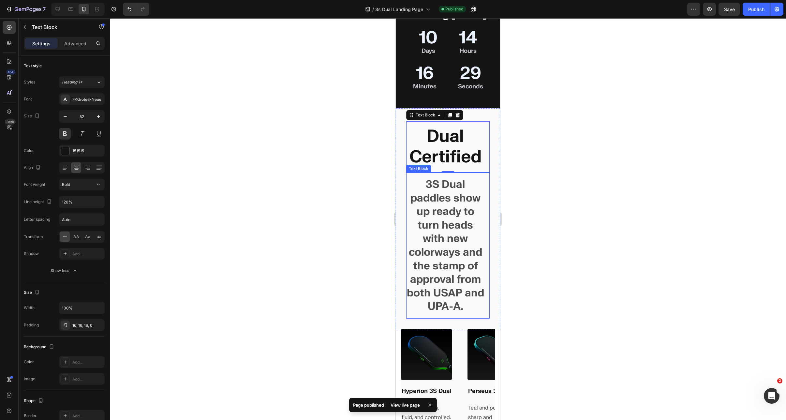
click at [426, 223] on p "3S Dual paddles show up ready to turn heads with new colorways and the stamp of…" at bounding box center [445, 246] width 78 height 136
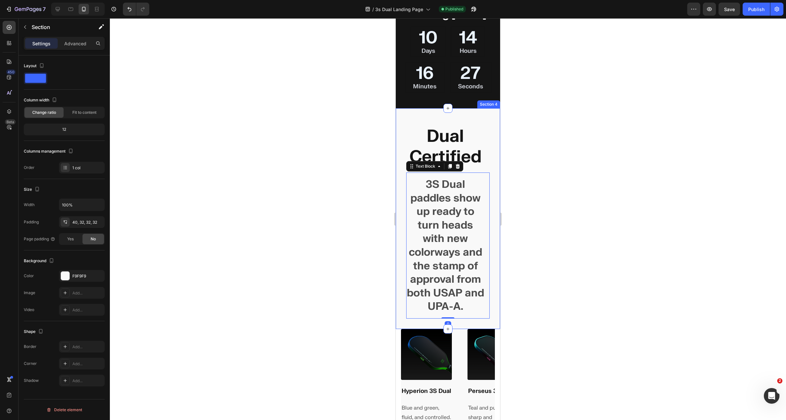
click at [403, 207] on div "Dual Certified Text Block 3S Dual paddles show up ready to turn heads with new …" at bounding box center [448, 218] width 104 height 221
click at [85, 219] on div "40, 32, 32, 32" at bounding box center [82, 222] width 46 height 12
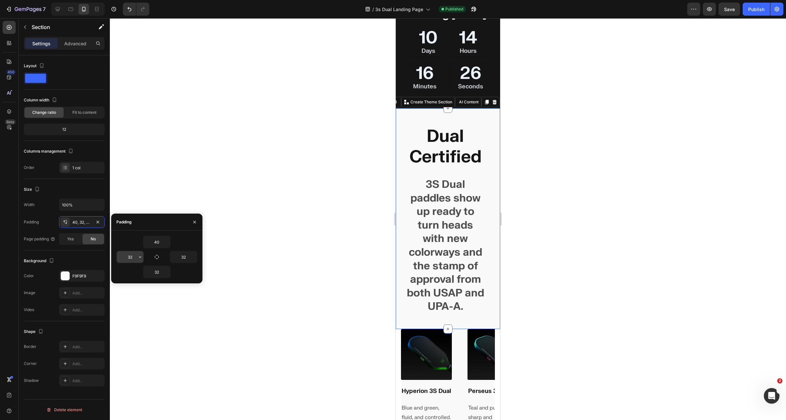
click at [136, 256] on input "32" at bounding box center [130, 257] width 27 height 12
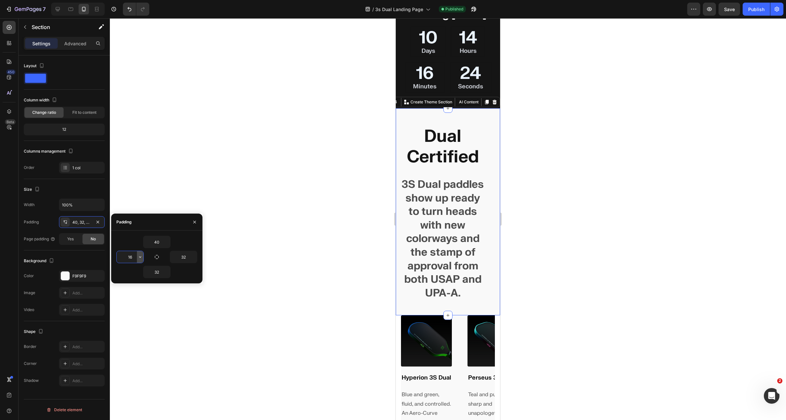
type input "16"
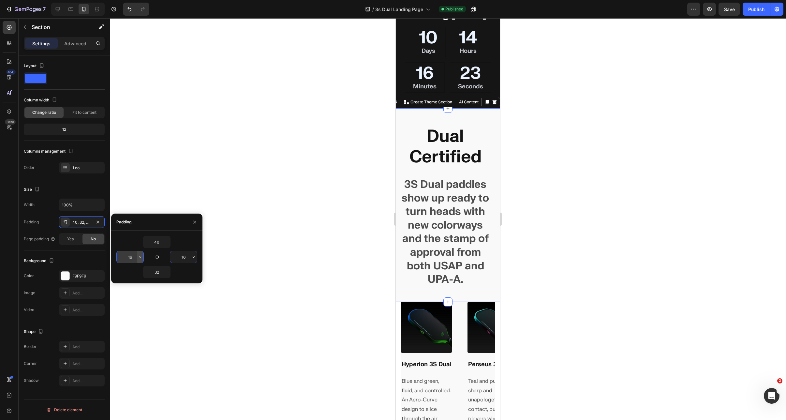
type input "16"
click at [426, 201] on p "3S Dual paddles show up ready to turn heads with new colorways and the stamp of…" at bounding box center [445, 232] width 89 height 109
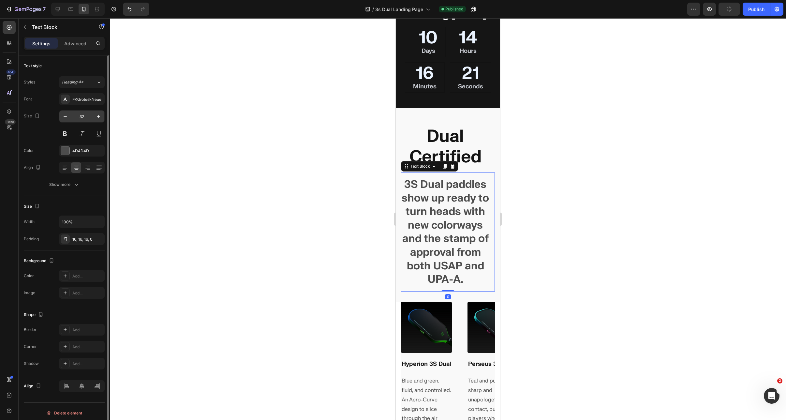
click at [71, 119] on input "32" at bounding box center [82, 116] width 22 height 12
drag, startPoint x: 71, startPoint y: 119, endPoint x: 67, endPoint y: 119, distance: 4.6
click at [71, 119] on input "32" at bounding box center [82, 116] width 22 height 12
click at [65, 119] on icon "button" at bounding box center [65, 116] width 7 height 7
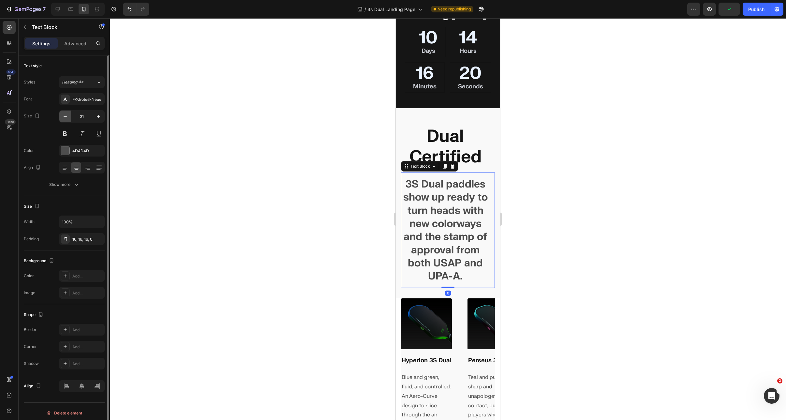
click at [65, 119] on icon "button" at bounding box center [65, 116] width 7 height 7
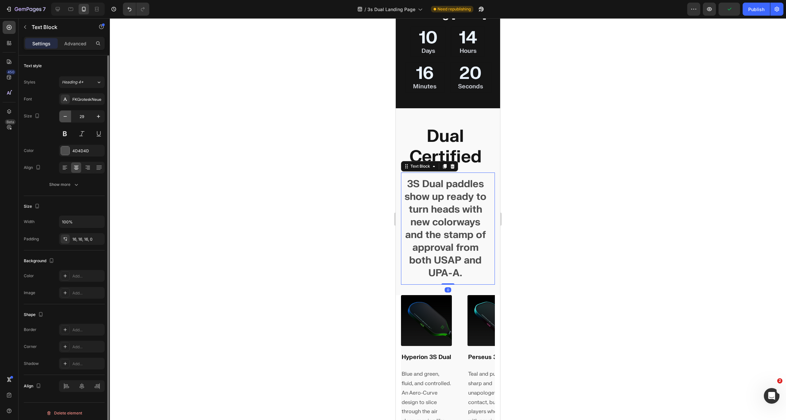
click at [65, 119] on icon "button" at bounding box center [65, 116] width 7 height 7
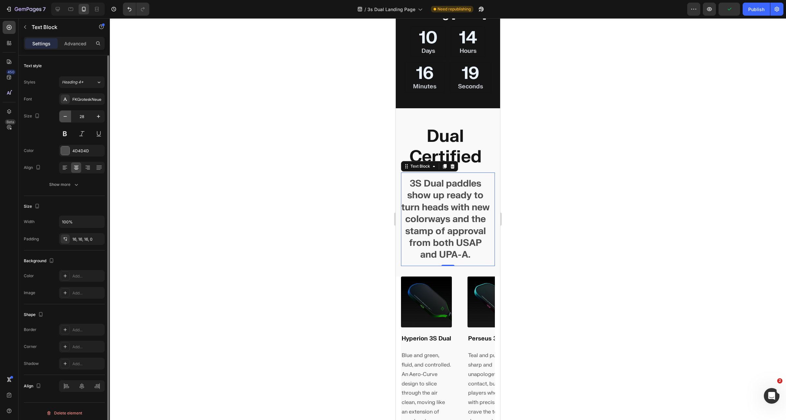
click at [65, 119] on icon "button" at bounding box center [65, 116] width 7 height 7
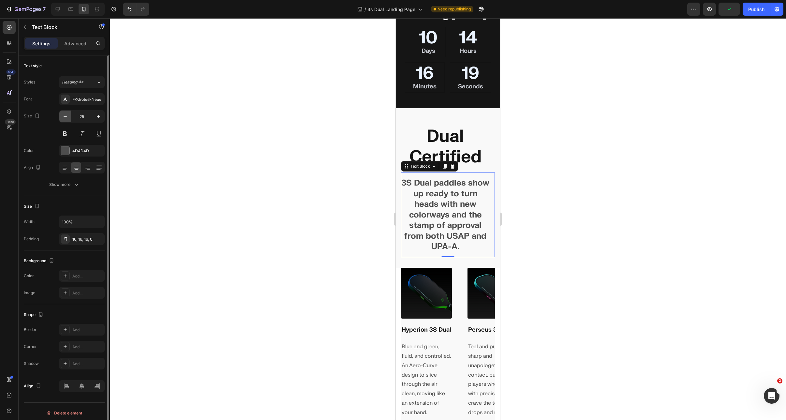
click at [65, 119] on icon "button" at bounding box center [65, 116] width 7 height 7
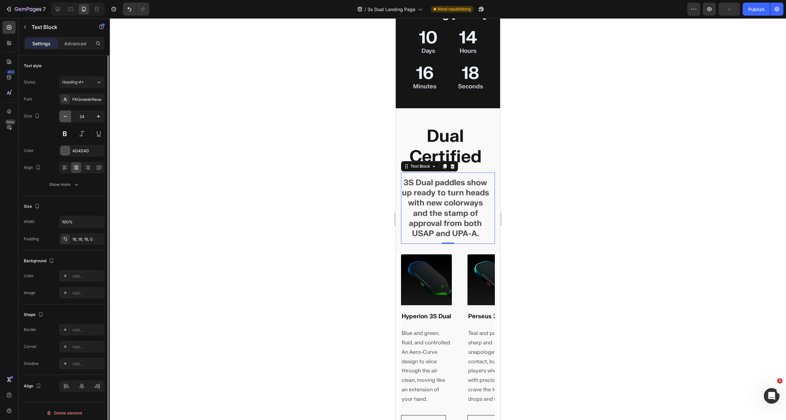
click at [65, 119] on icon "button" at bounding box center [65, 116] width 7 height 7
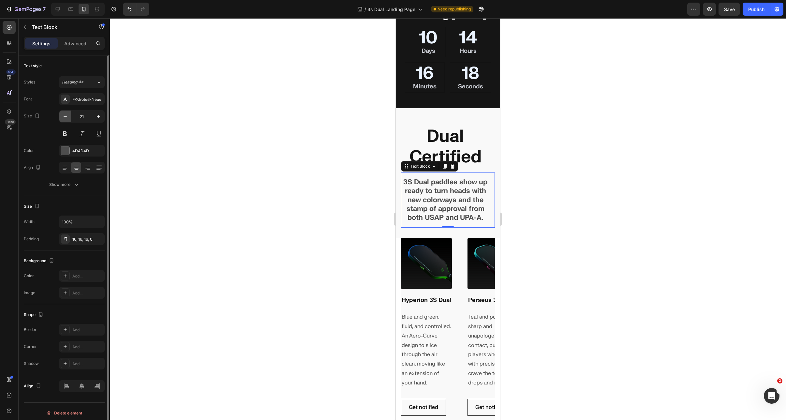
click at [65, 119] on icon "button" at bounding box center [65, 116] width 7 height 7
click at [98, 115] on icon "button" at bounding box center [98, 116] width 3 height 3
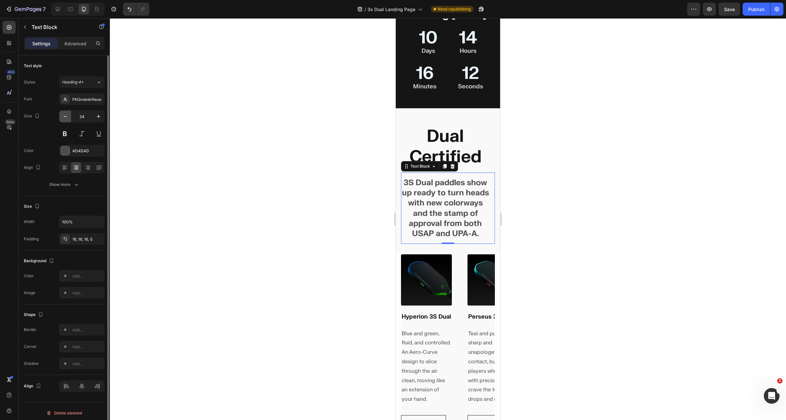
click at [64, 117] on icon "button" at bounding box center [65, 116] width 7 height 7
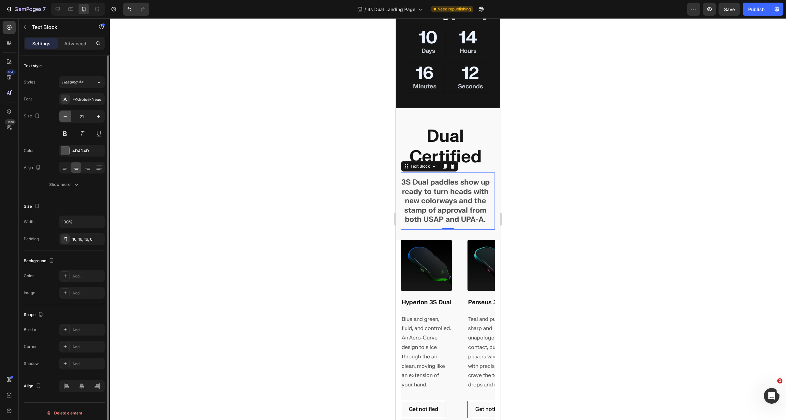
click at [64, 117] on icon "button" at bounding box center [65, 116] width 7 height 7
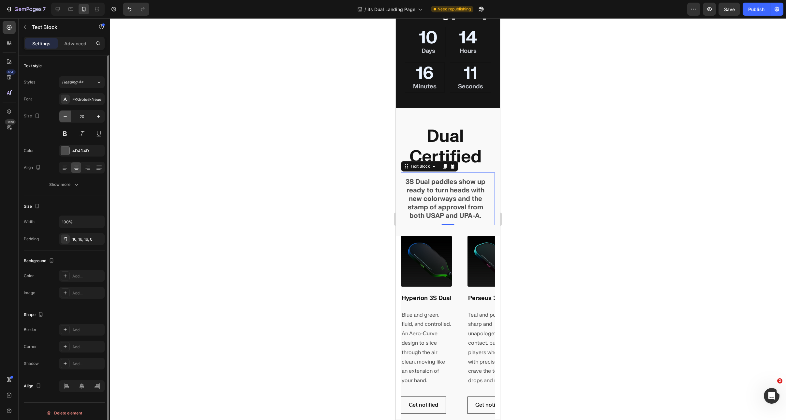
click at [64, 117] on icon "button" at bounding box center [65, 116] width 7 height 7
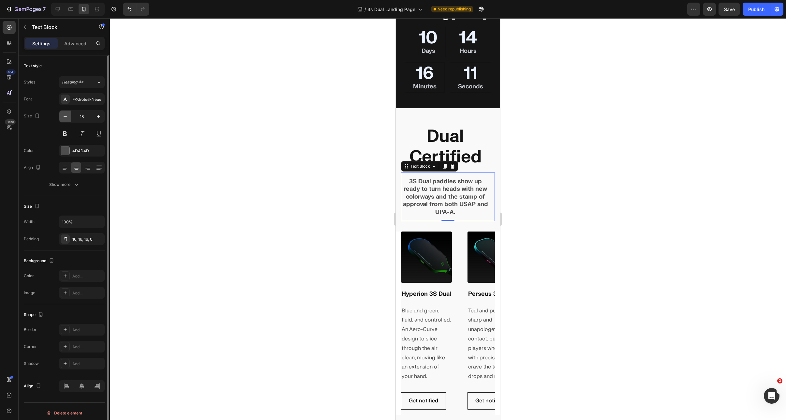
click at [64, 117] on icon "button" at bounding box center [65, 116] width 7 height 7
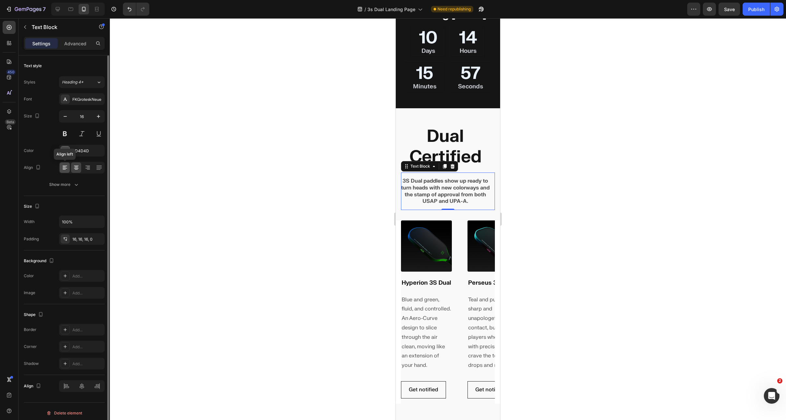
click at [65, 169] on icon at bounding box center [65, 167] width 7 height 7
click at [97, 121] on button "button" at bounding box center [99, 116] width 12 height 12
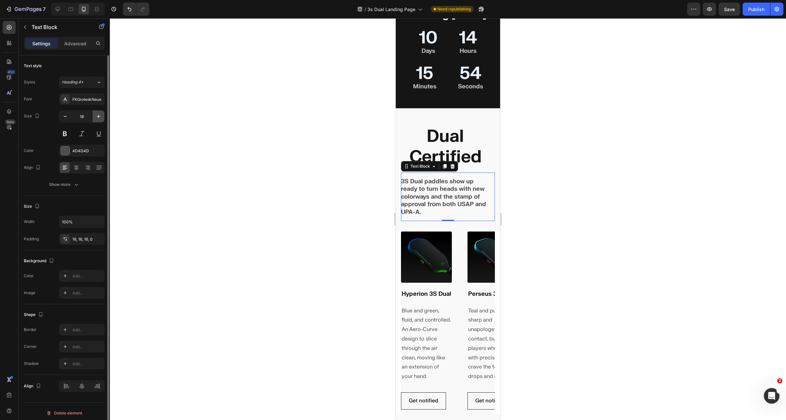
click at [97, 121] on button "button" at bounding box center [99, 116] width 12 height 12
type input "20"
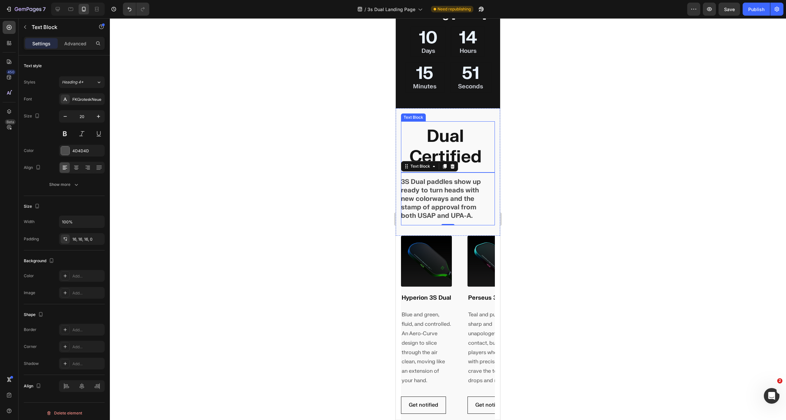
click at [433, 156] on strong "Dual Certified" at bounding box center [445, 146] width 72 height 42
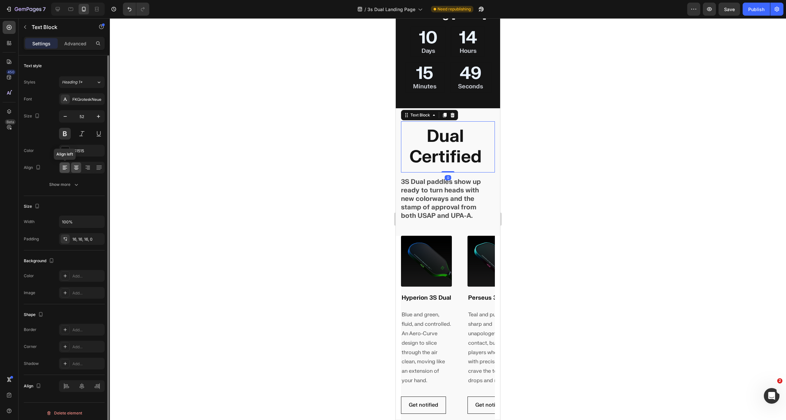
click at [64, 164] on icon at bounding box center [65, 167] width 7 height 7
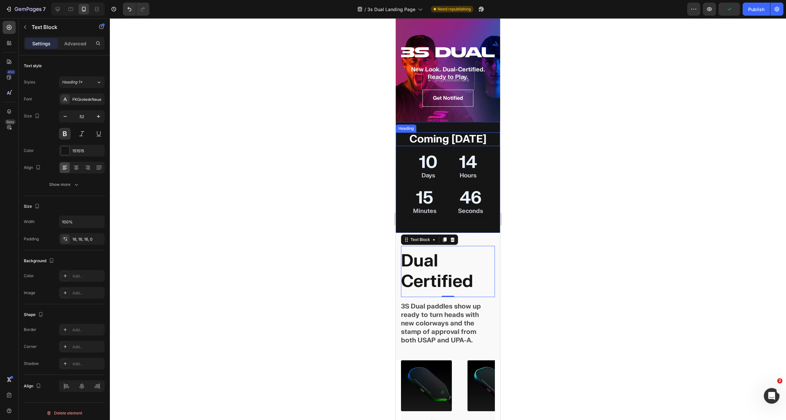
scroll to position [63, 0]
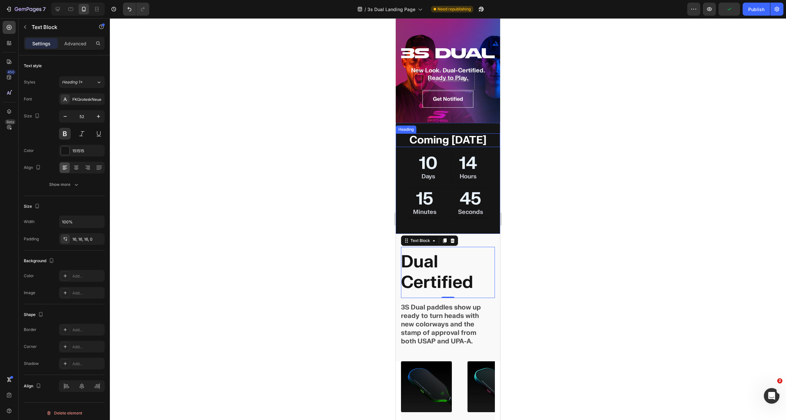
click at [459, 147] on h2 "Coming [DATE]" at bounding box center [448, 140] width 104 height 14
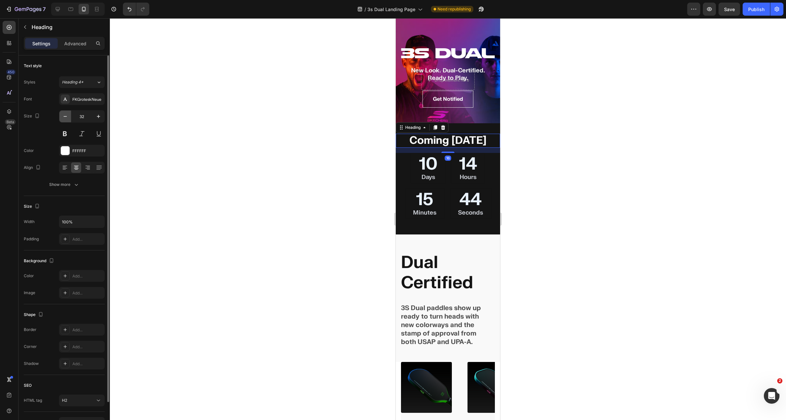
click at [59, 117] on button "button" at bounding box center [65, 116] width 12 height 12
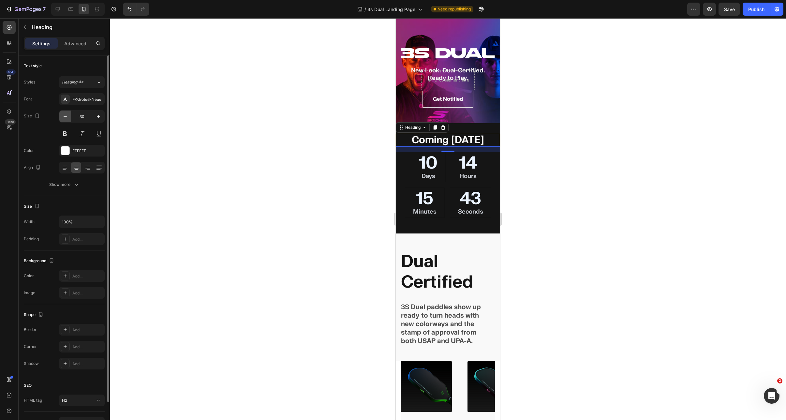
click at [59, 117] on button "button" at bounding box center [65, 116] width 12 height 12
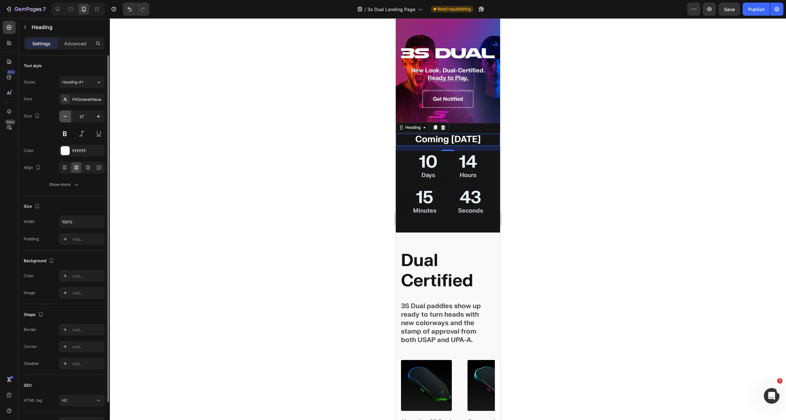
click at [59, 117] on button "button" at bounding box center [65, 116] width 12 height 12
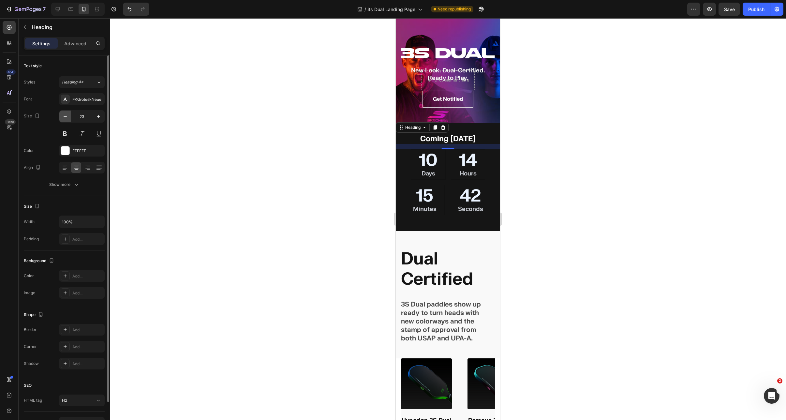
click at [59, 117] on button "button" at bounding box center [65, 116] width 12 height 12
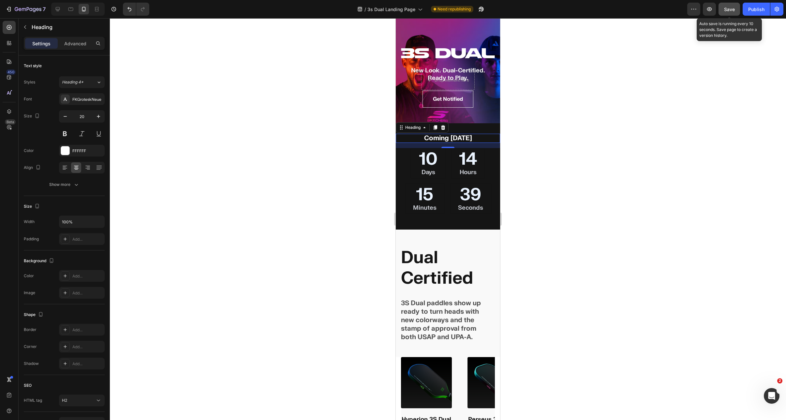
click at [691, 8] on button "Save" at bounding box center [729, 9] width 22 height 13
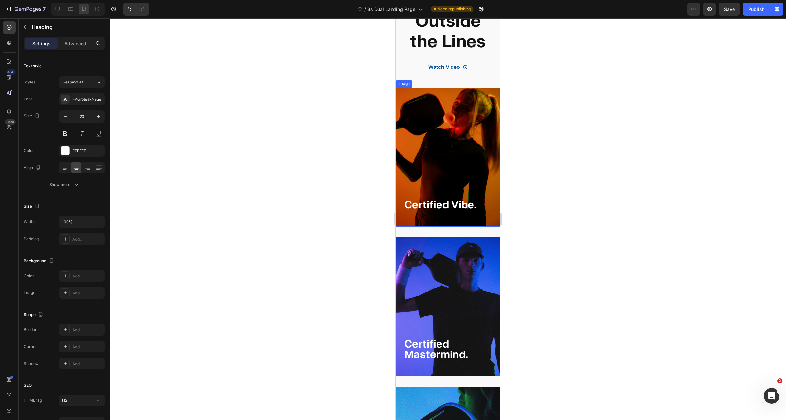
scroll to position [987, 0]
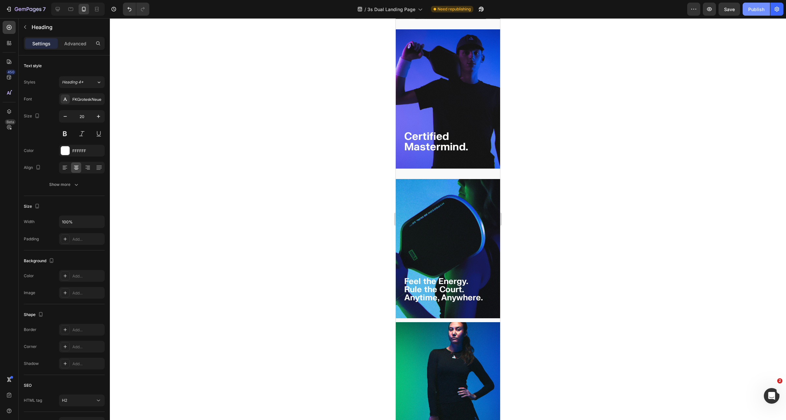
click at [691, 13] on button "Publish" at bounding box center [755, 9] width 27 height 13
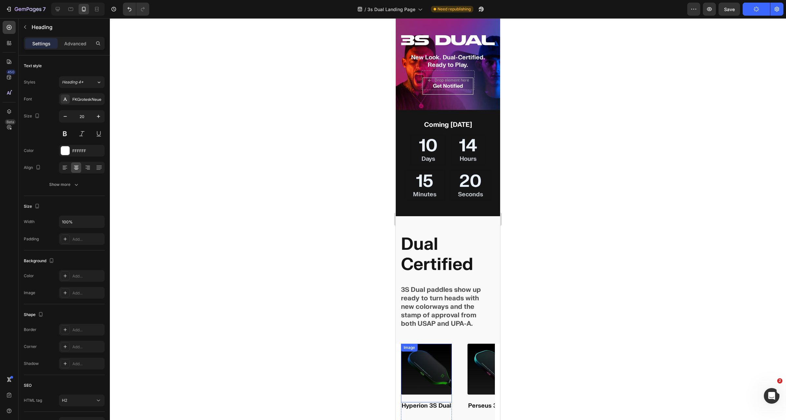
scroll to position [0, 0]
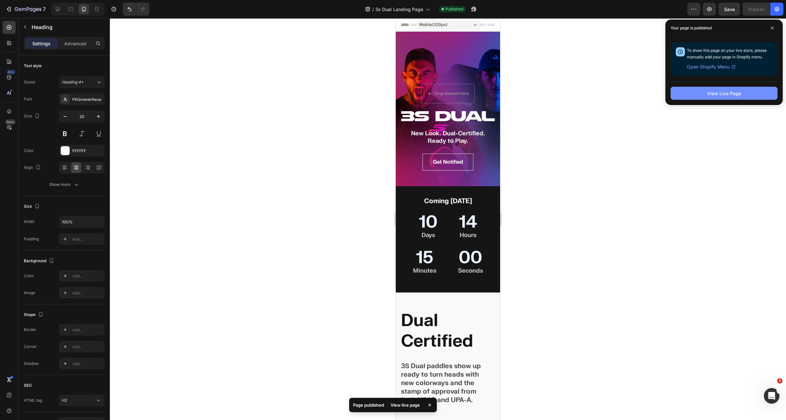
click at [691, 99] on button "View Live Page" at bounding box center [723, 93] width 107 height 13
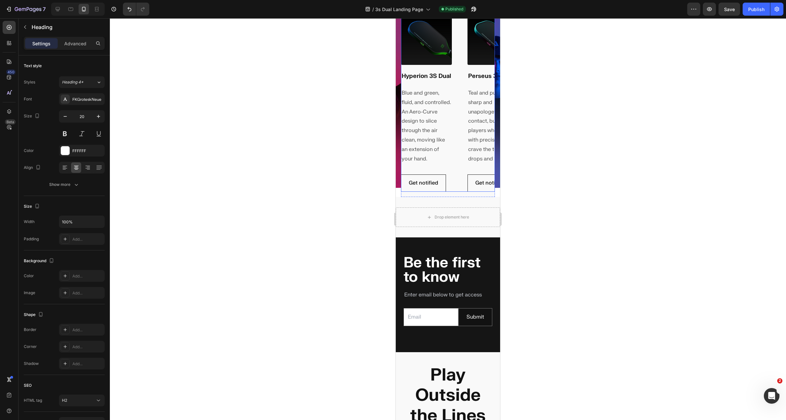
scroll to position [409, 0]
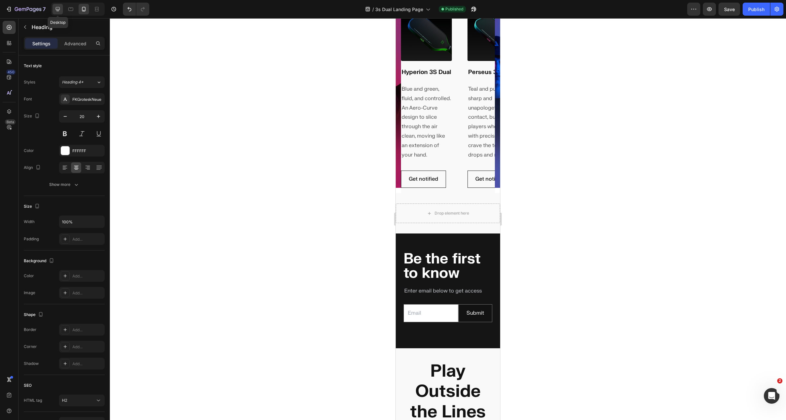
click at [59, 10] on icon at bounding box center [57, 9] width 7 height 7
type input "32"
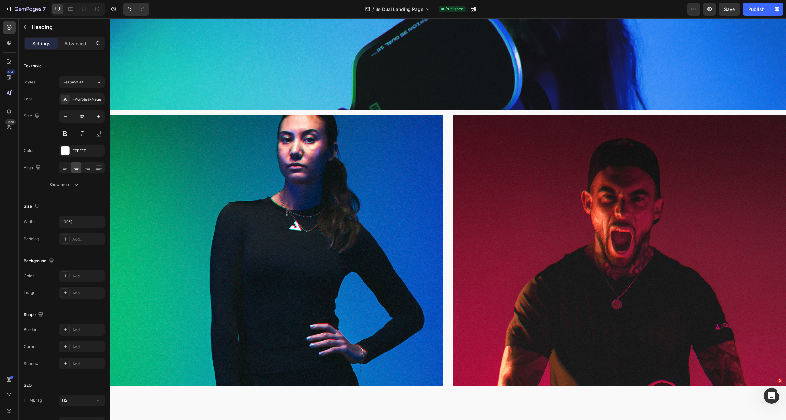
scroll to position [1452, 0]
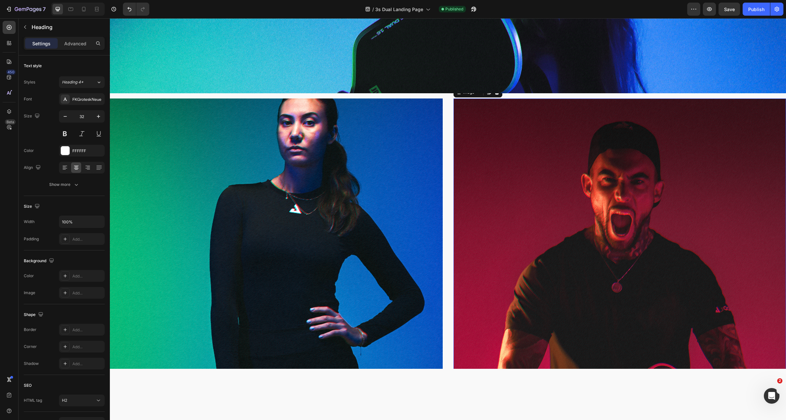
click at [552, 256] on img at bounding box center [619, 320] width 333 height 444
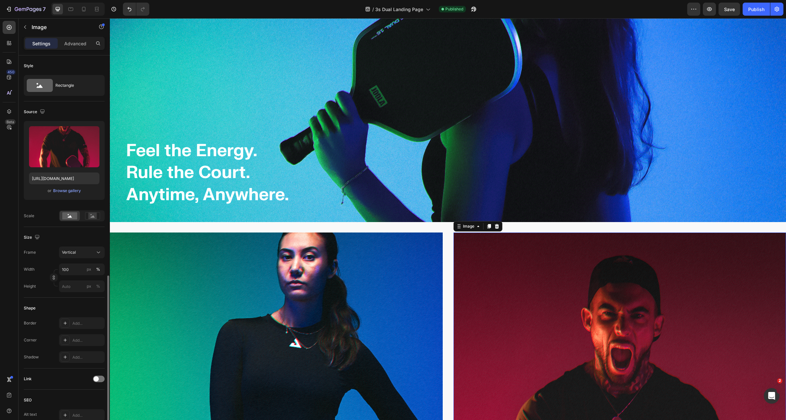
scroll to position [125, 0]
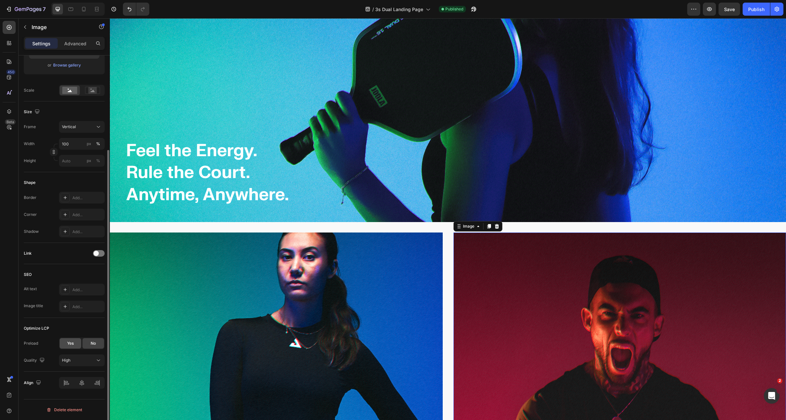
click at [70, 341] on span "Yes" at bounding box center [70, 343] width 7 height 6
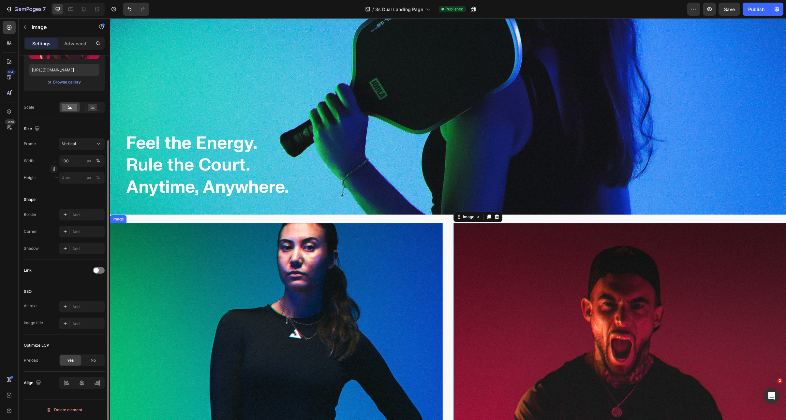
scroll to position [1453, 0]
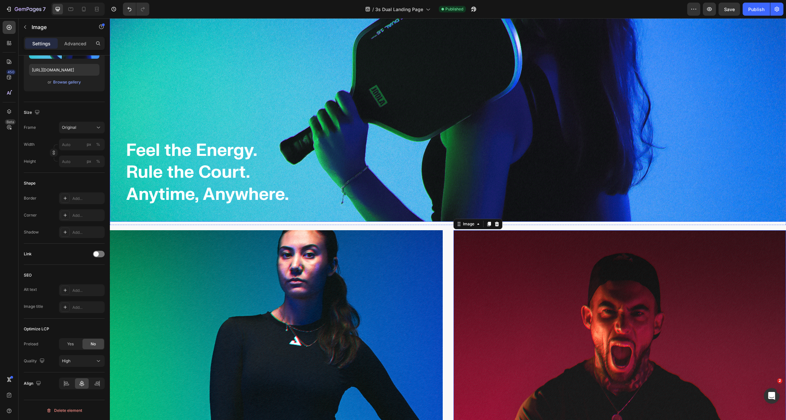
click at [312, 153] on img at bounding box center [448, 83] width 676 height 277
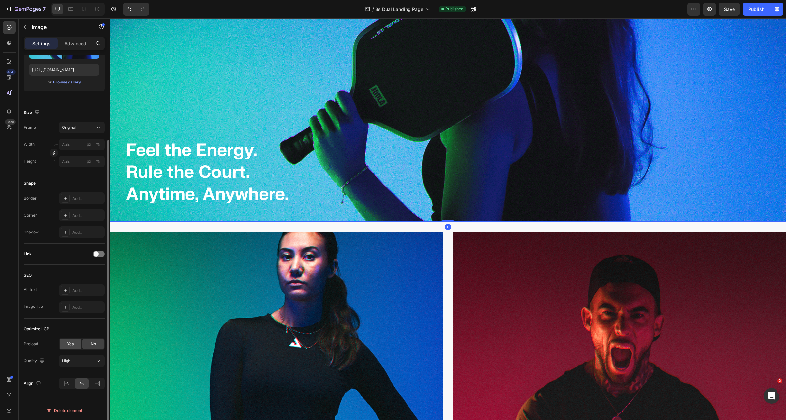
click at [66, 340] on div "Yes" at bounding box center [71, 344] width 22 height 10
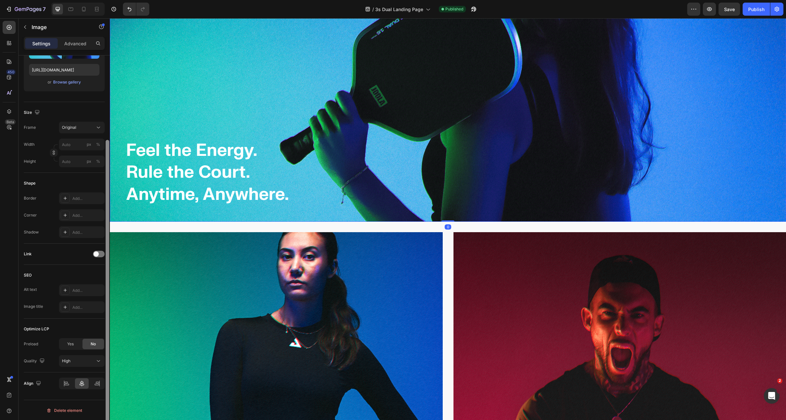
scroll to position [92, 0]
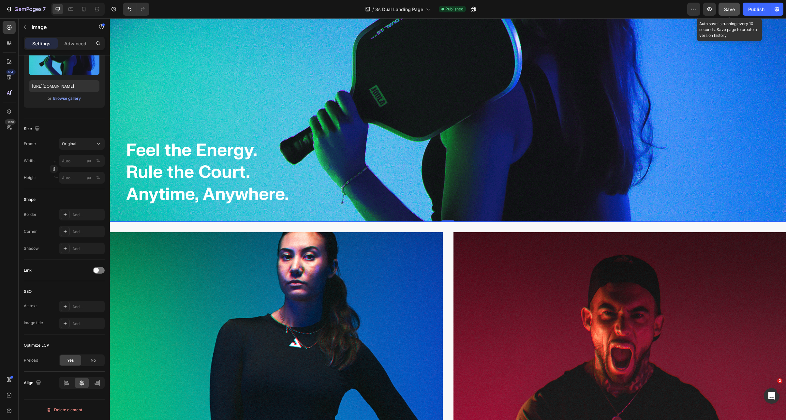
click at [691, 7] on span "Save" at bounding box center [729, 10] width 11 height 6
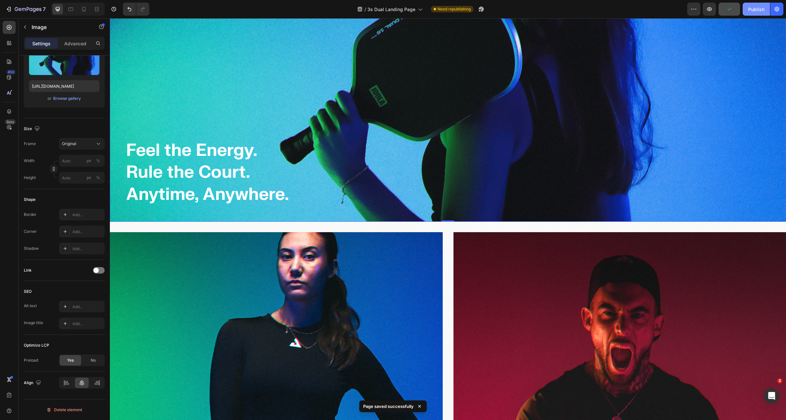
click at [691, 7] on div "Publish" at bounding box center [756, 9] width 16 height 7
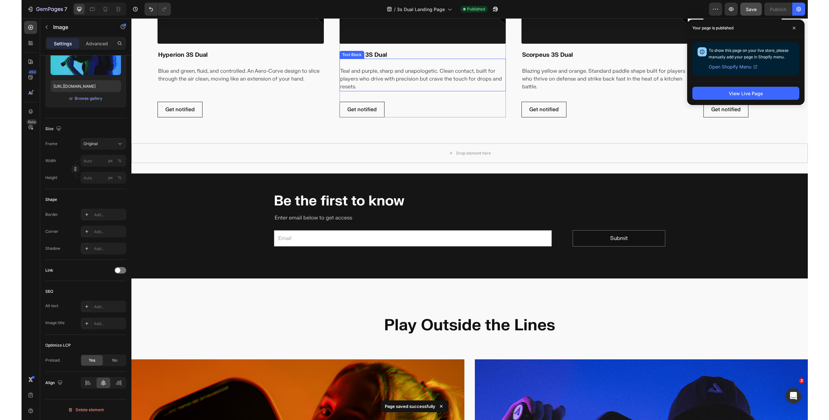
scroll to position [922, 0]
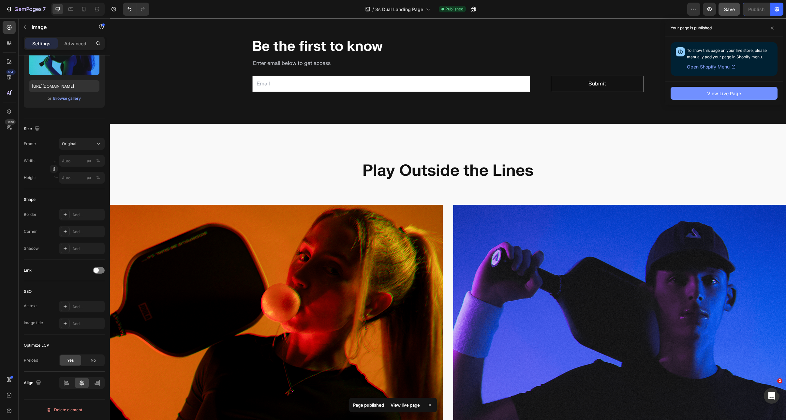
click at [691, 96] on button "View Live Page" at bounding box center [723, 93] width 107 height 13
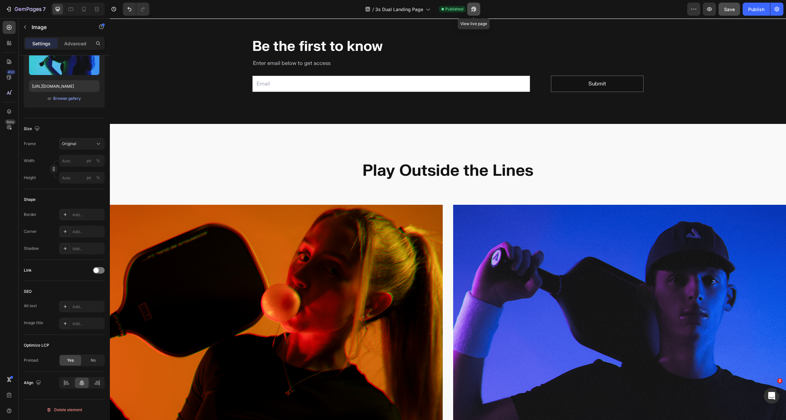
click at [471, 8] on icon "button" at bounding box center [473, 9] width 5 height 5
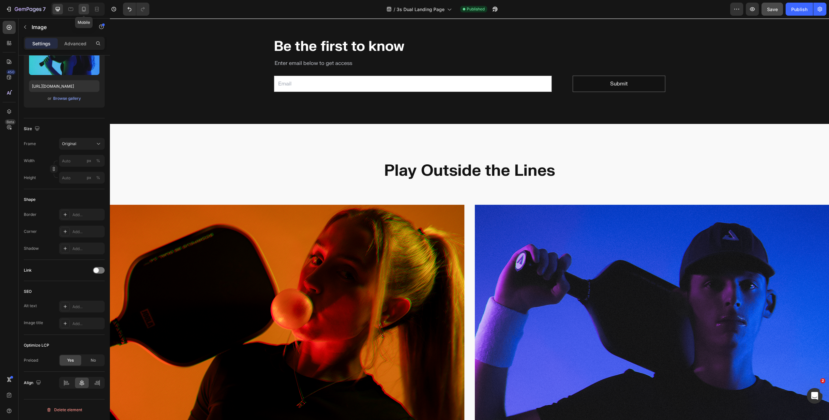
click at [84, 9] on icon at bounding box center [84, 9] width 7 height 7
type input "100"
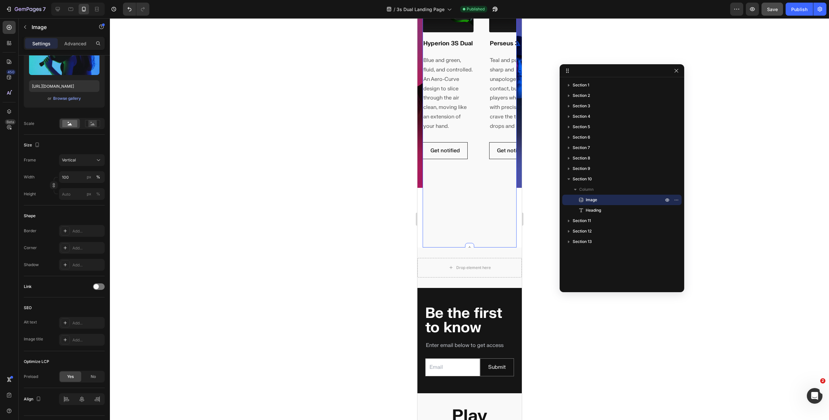
scroll to position [374, 0]
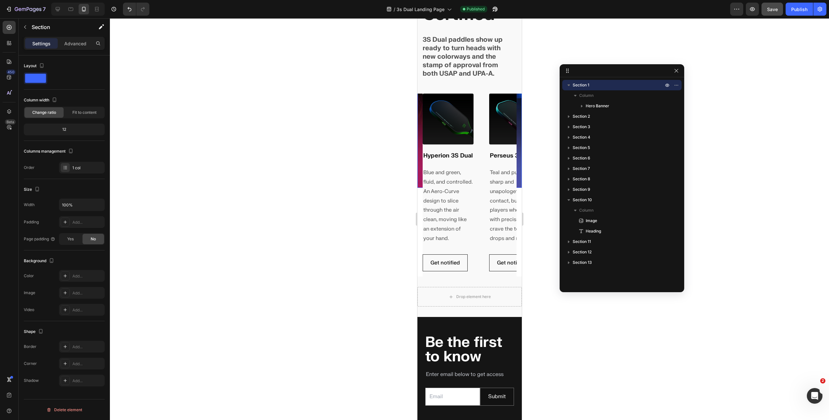
click at [420, 102] on div "Row Hero Banner" at bounding box center [469, 102] width 104 height 169
click at [82, 274] on div "Add..." at bounding box center [87, 276] width 31 height 6
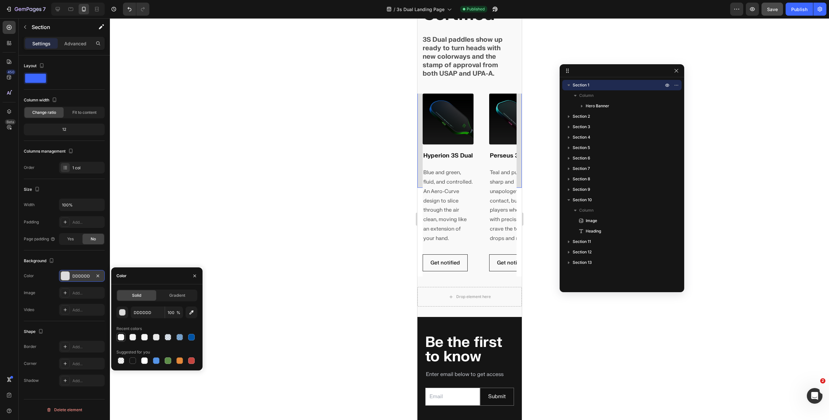
click at [122, 337] on div at bounding box center [121, 337] width 7 height 7
type input "F9F9F9"
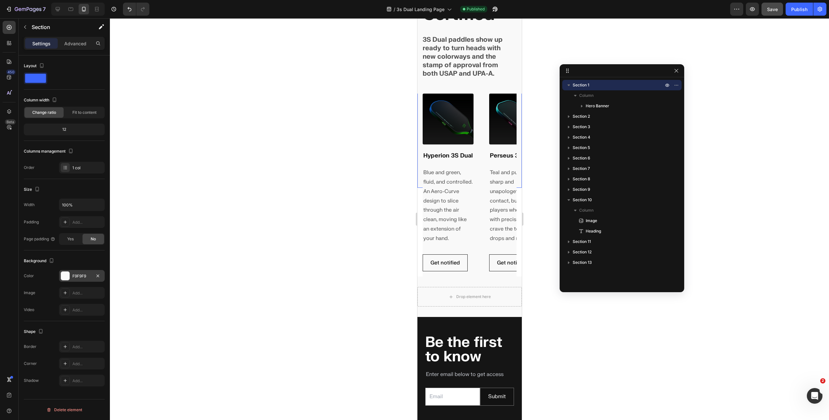
click at [359, 179] on div at bounding box center [469, 219] width 719 height 402
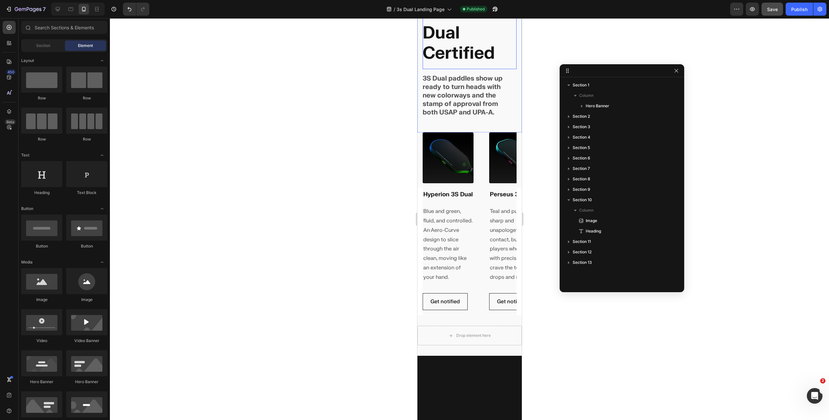
scroll to position [241, 0]
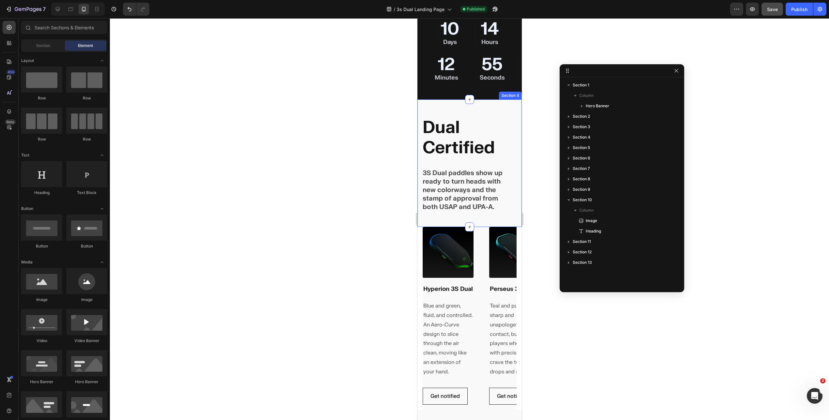
click at [501, 107] on div "Dual Certified Text Block 3S Dual paddles show up ready to turn heads with new …" at bounding box center [469, 162] width 104 height 127
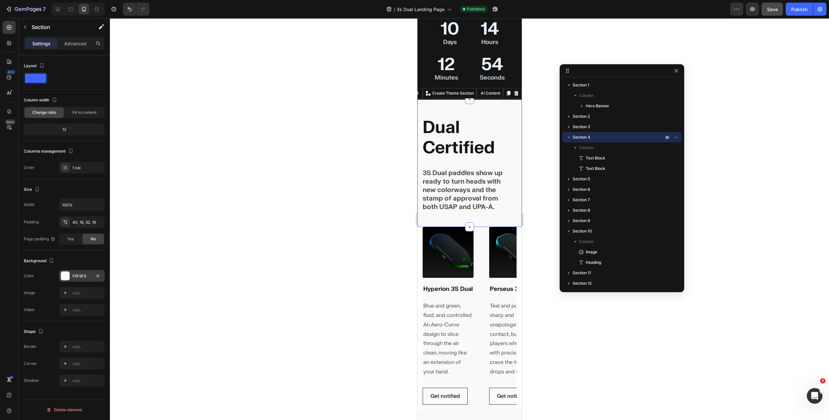
click at [65, 279] on div at bounding box center [65, 276] width 8 height 8
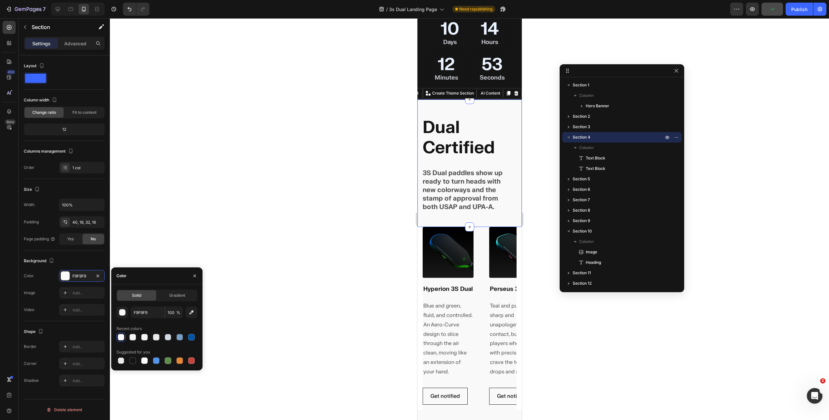
click at [121, 337] on div at bounding box center [121, 337] width 7 height 7
click at [238, 207] on div at bounding box center [469, 219] width 719 height 402
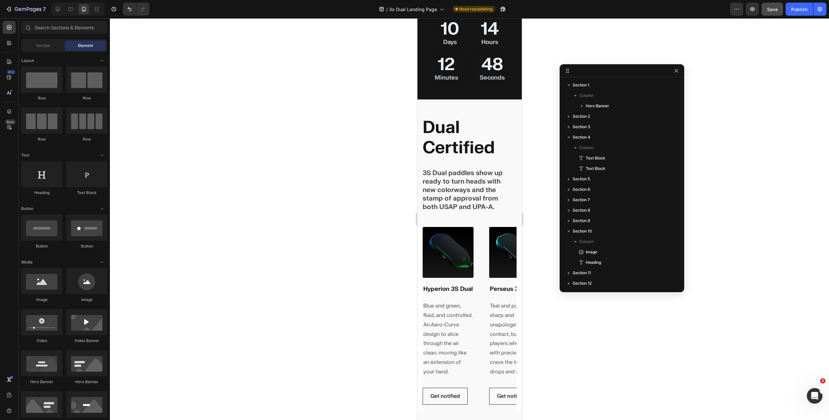
click at [418, 249] on section "Image Hyperion 3S Dual Heading Blue and green, fluid, and controlled. An Aero-C…" at bounding box center [469, 318] width 104 height 183
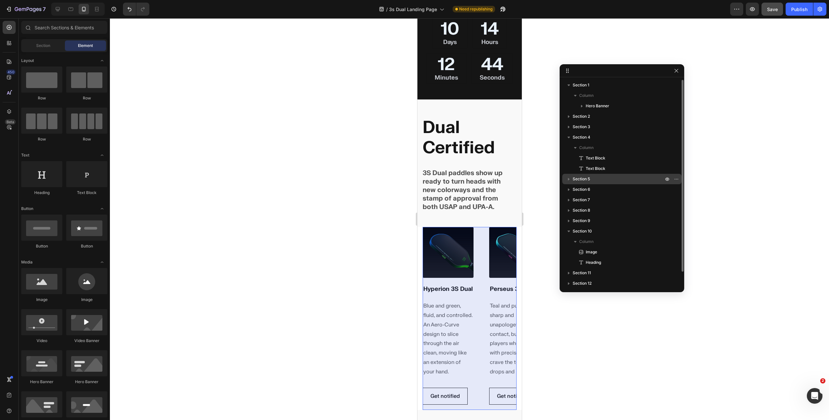
click at [597, 179] on p "Section 5" at bounding box center [618, 179] width 92 height 7
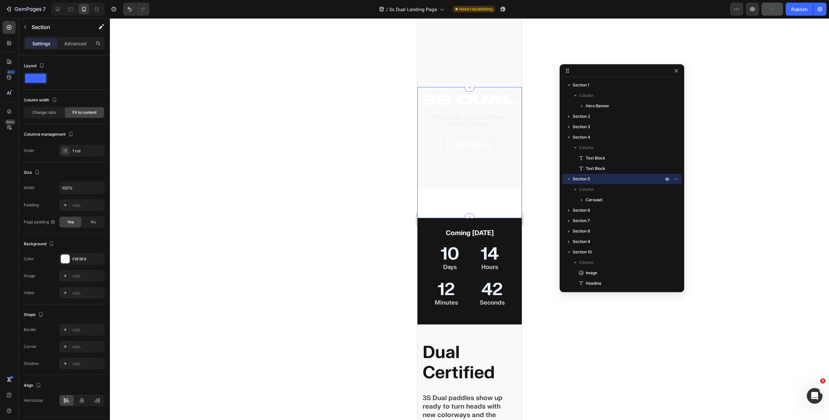
scroll to position [0, 0]
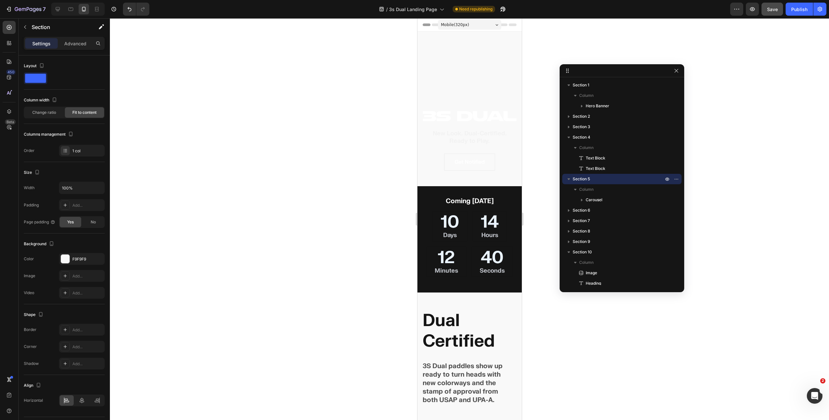
click at [532, 114] on div at bounding box center [469, 219] width 719 height 402
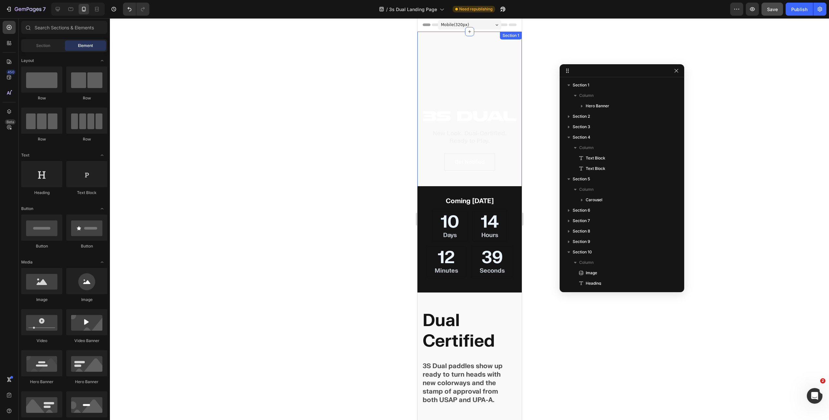
click at [474, 92] on div "Row Hero Banner" at bounding box center [469, 116] width 104 height 169
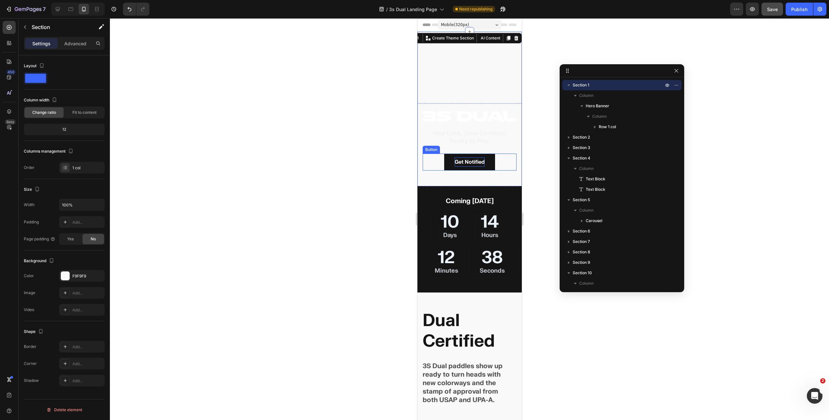
click at [460, 159] on p "Get Notified" at bounding box center [469, 161] width 30 height 9
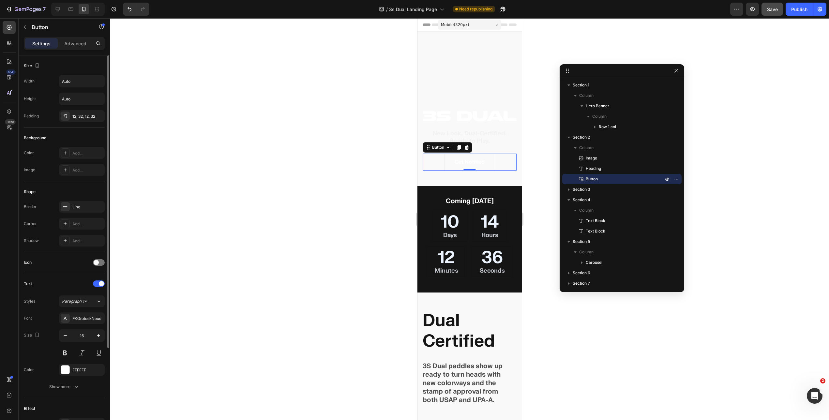
scroll to position [118, 0]
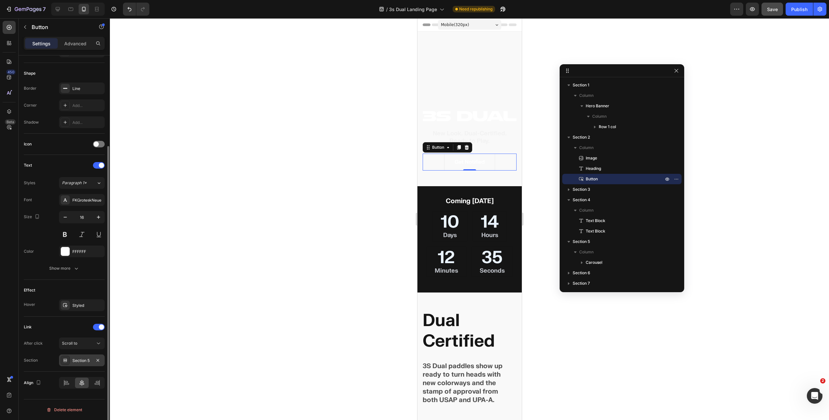
click at [84, 361] on div "Section 5" at bounding box center [81, 361] width 19 height 6
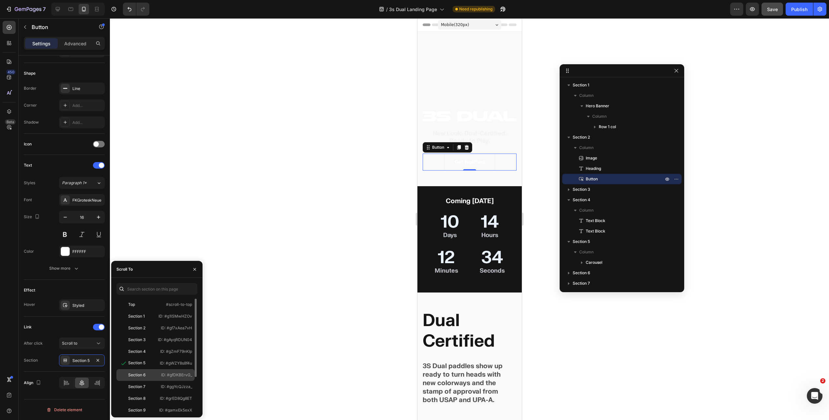
click at [142, 371] on div "Section 6 ID: #gfDKBErvG_" at bounding box center [155, 375] width 78 height 12
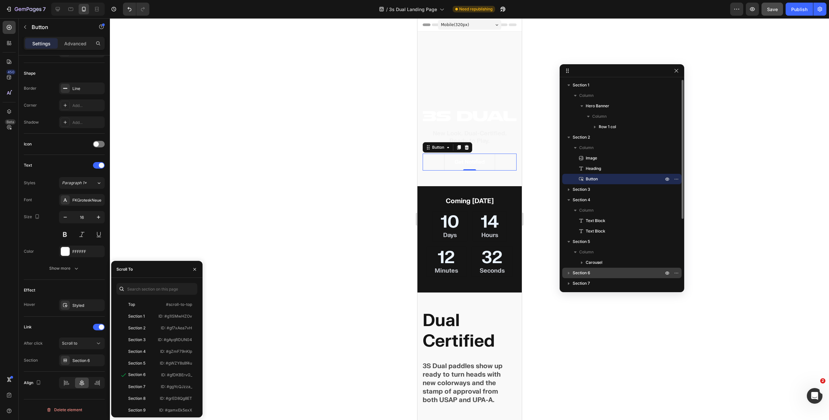
click at [585, 272] on span "Section 6" at bounding box center [581, 273] width 18 height 7
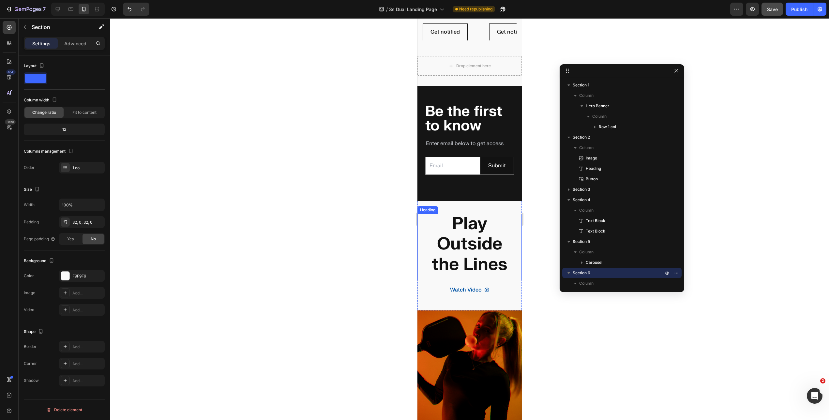
scroll to position [561, 0]
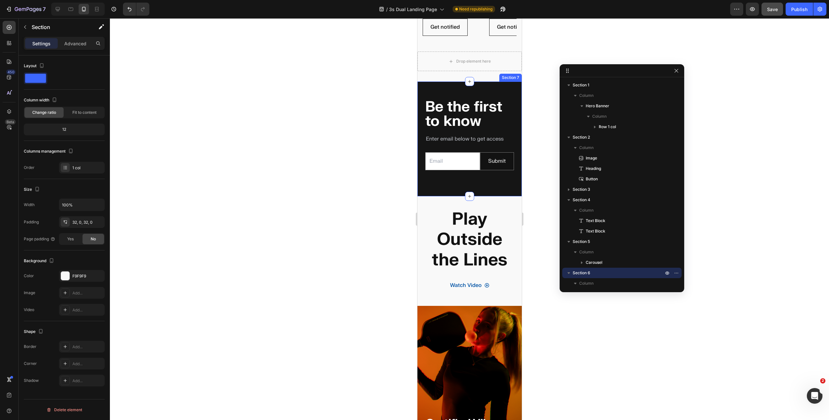
click at [449, 86] on div "Be the first to know Heading Enter email below to get access Text Block Email F…" at bounding box center [469, 138] width 104 height 115
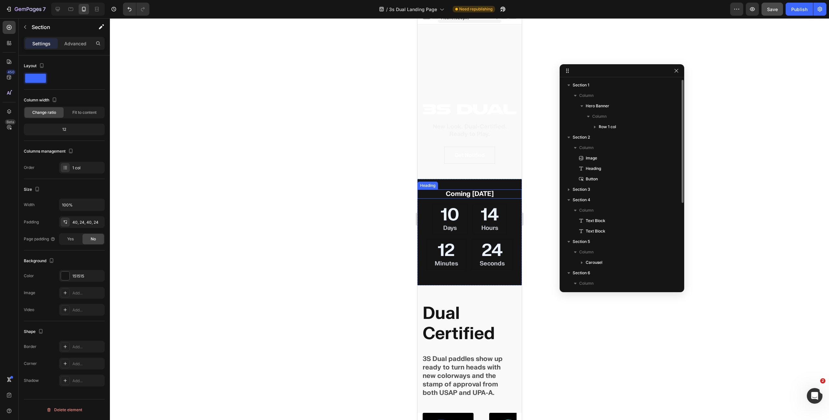
scroll to position [0, 0]
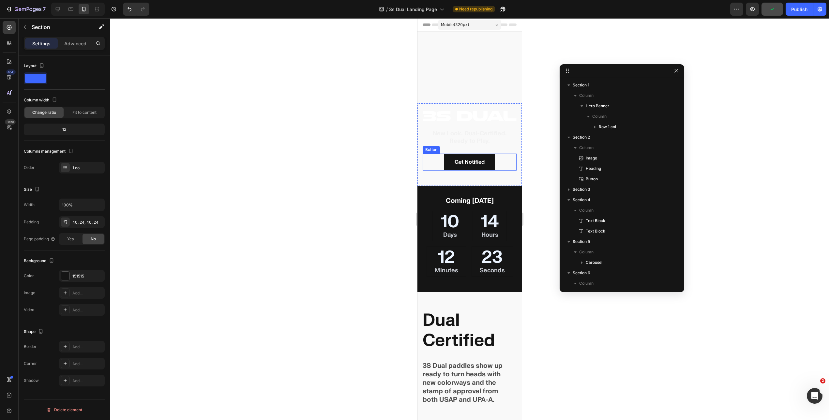
click at [444, 160] on link "Get Notified" at bounding box center [469, 162] width 51 height 17
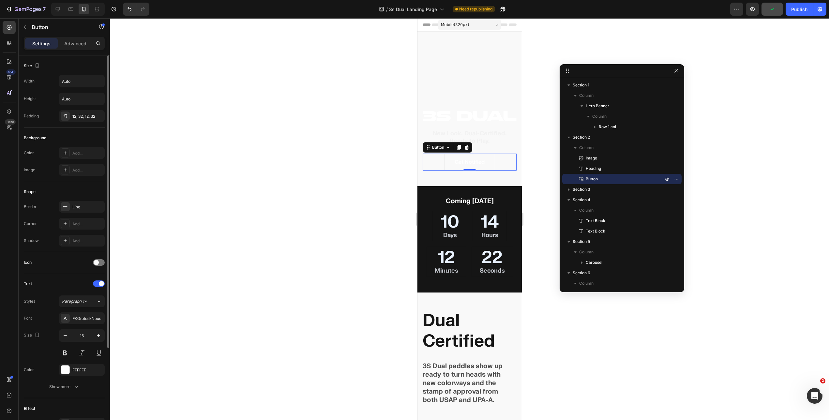
scroll to position [118, 0]
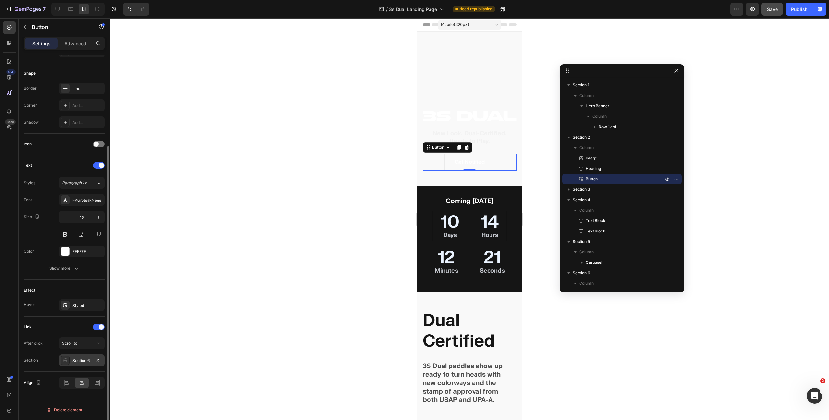
click at [81, 359] on div "Section 6" at bounding box center [81, 361] width 19 height 6
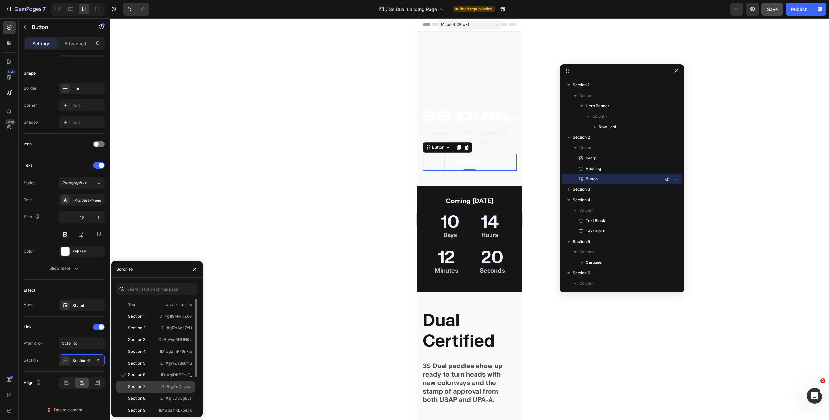
click at [145, 385] on div "Section 7" at bounding box center [136, 387] width 17 height 6
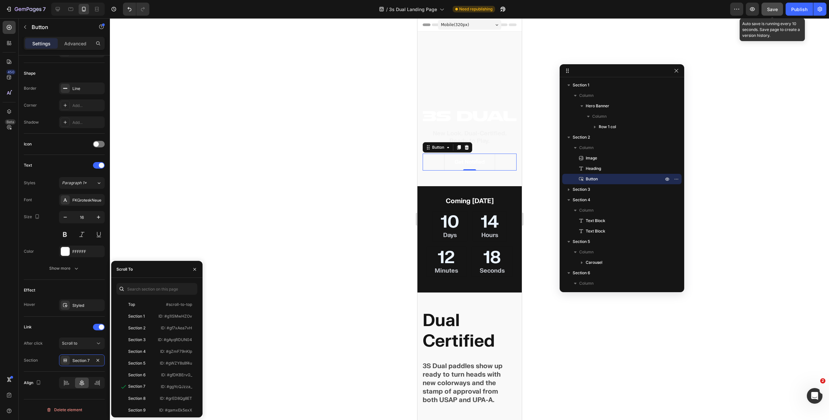
click at [691, 12] on div "Save" at bounding box center [772, 9] width 11 height 7
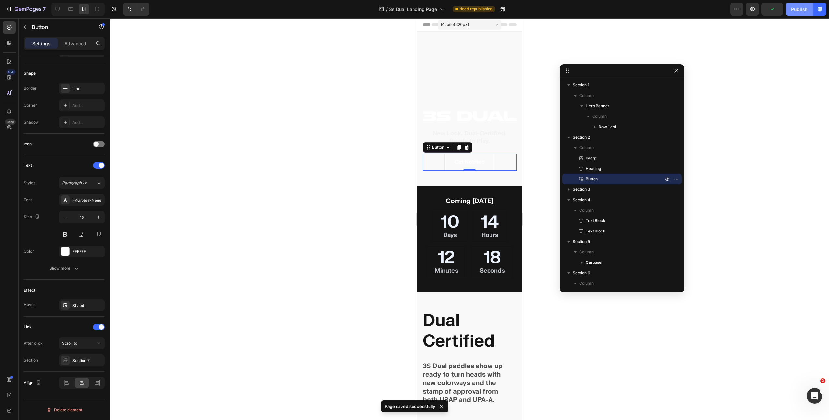
click at [691, 10] on div "Publish" at bounding box center [799, 9] width 16 height 7
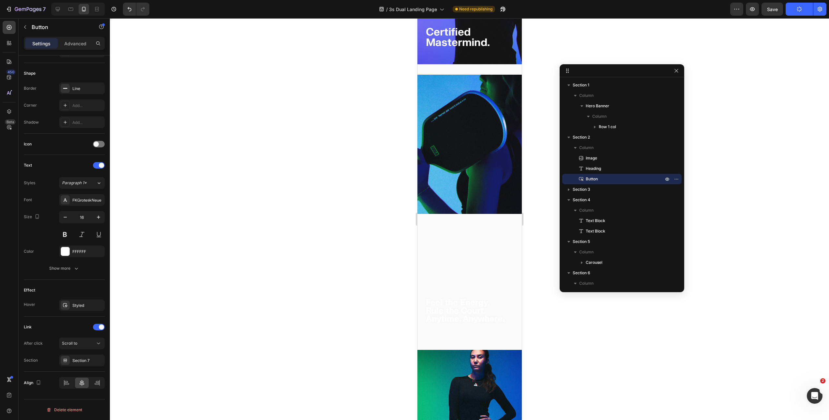
scroll to position [1098, 0]
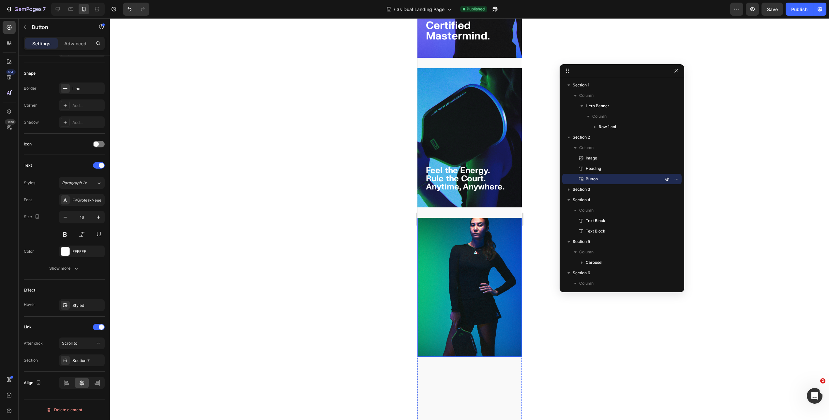
click at [475, 219] on img at bounding box center [469, 287] width 104 height 139
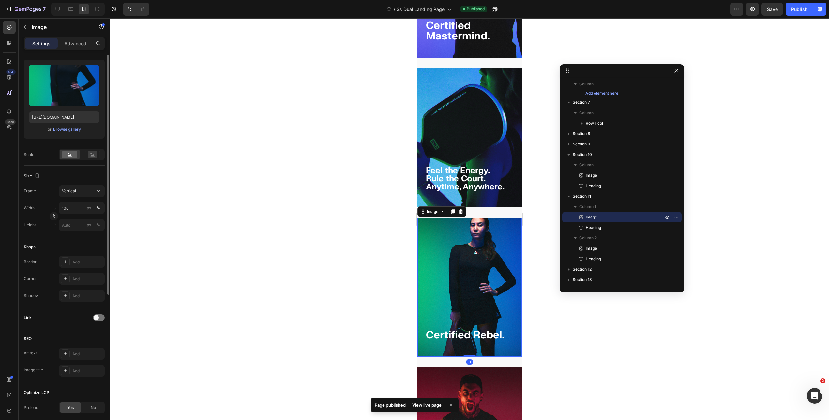
scroll to position [109, 0]
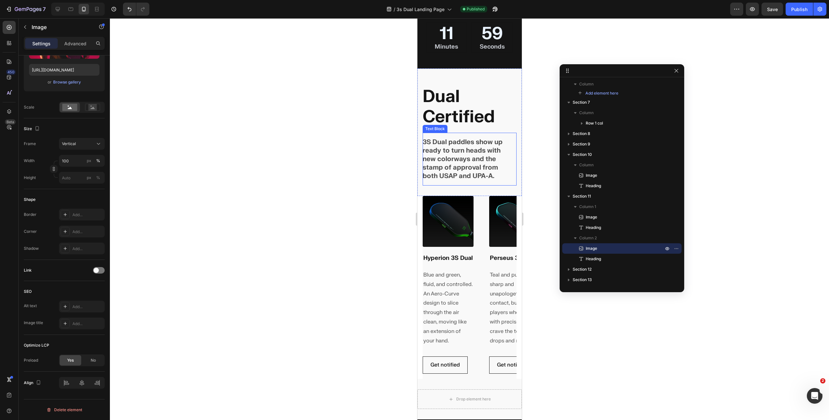
scroll to position [225, 0]
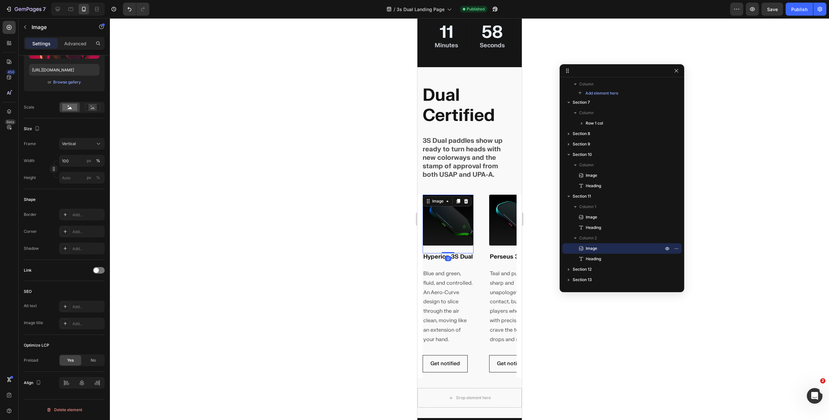
click at [454, 214] on img at bounding box center [447, 220] width 51 height 51
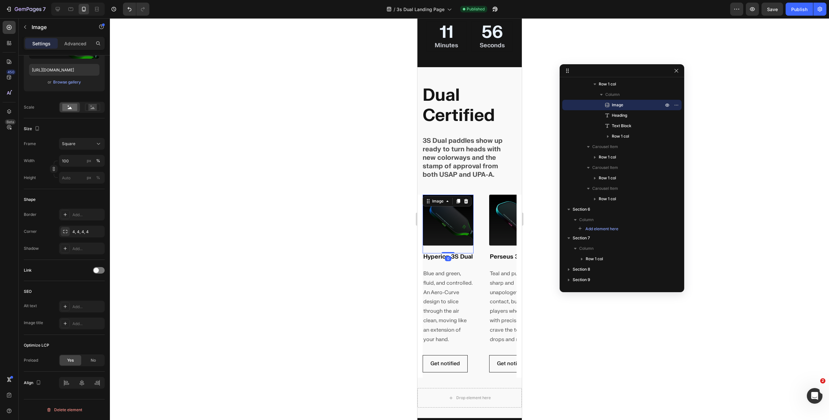
click at [459, 213] on img at bounding box center [447, 220] width 51 height 51
click at [87, 148] on button "Square" at bounding box center [82, 144] width 46 height 12
click at [77, 192] on div "Original" at bounding box center [76, 197] width 52 height 12
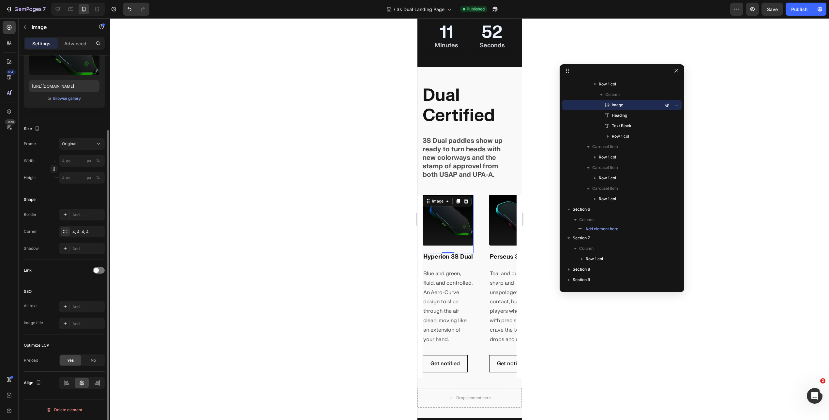
scroll to position [92, 0]
click at [83, 139] on button "Original" at bounding box center [82, 144] width 46 height 12
click at [74, 171] on span "Vertical" at bounding box center [69, 172] width 14 height 7
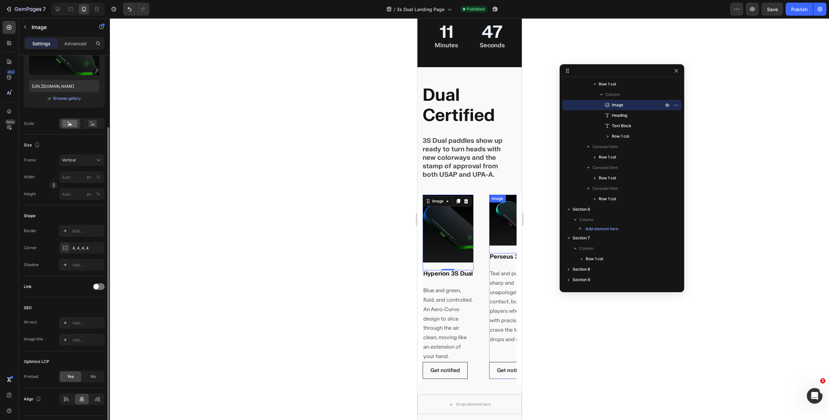
click at [499, 228] on img at bounding box center [514, 220] width 51 height 51
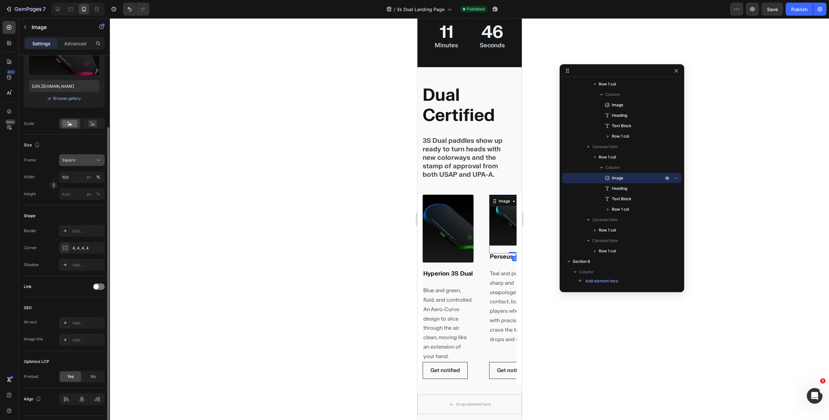
click at [94, 161] on div "Square" at bounding box center [78, 160] width 32 height 6
click at [86, 191] on div "Vertical" at bounding box center [81, 188] width 38 height 7
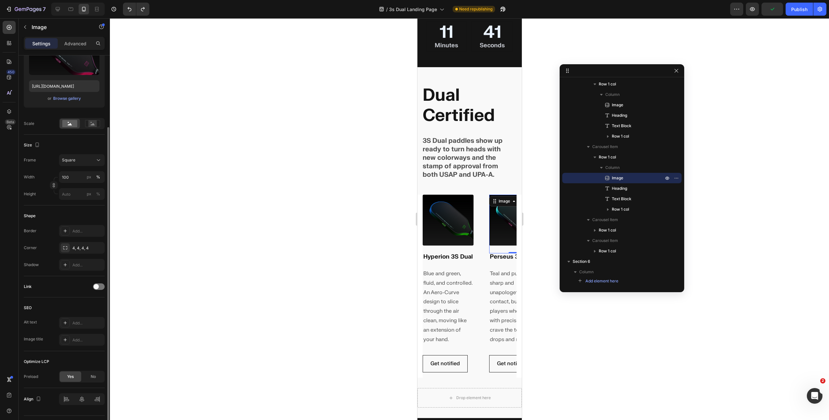
click at [296, 151] on div at bounding box center [469, 219] width 719 height 402
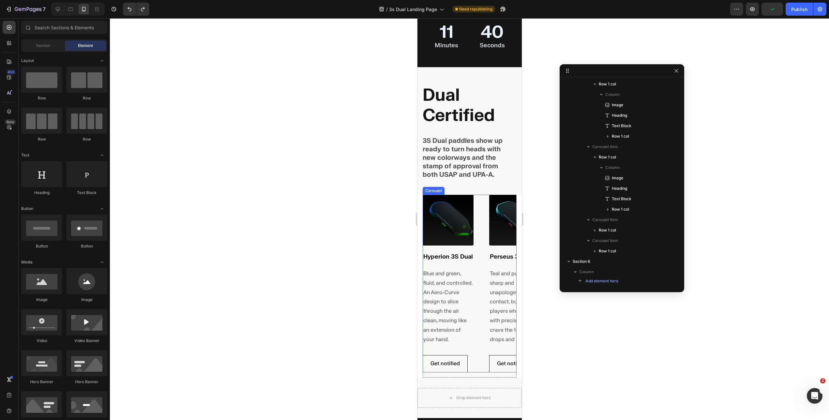
click at [478, 215] on div "Image Hyperion 3S Dual Heading Blue and green, fluid, and controlled. An Aero-C…" at bounding box center [469, 284] width 94 height 178
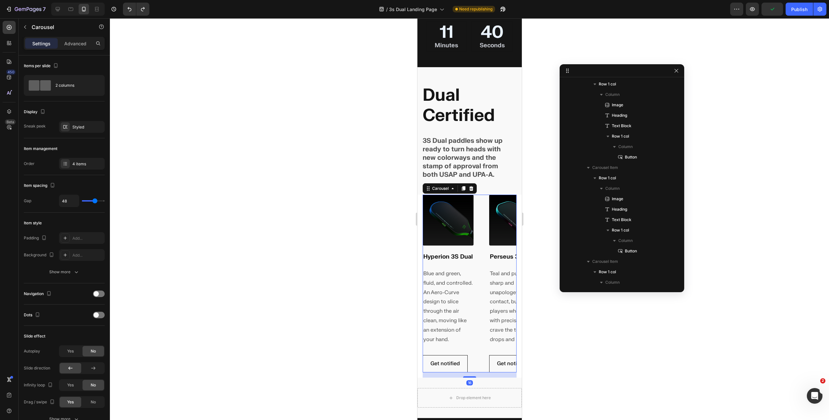
scroll to position [101, 0]
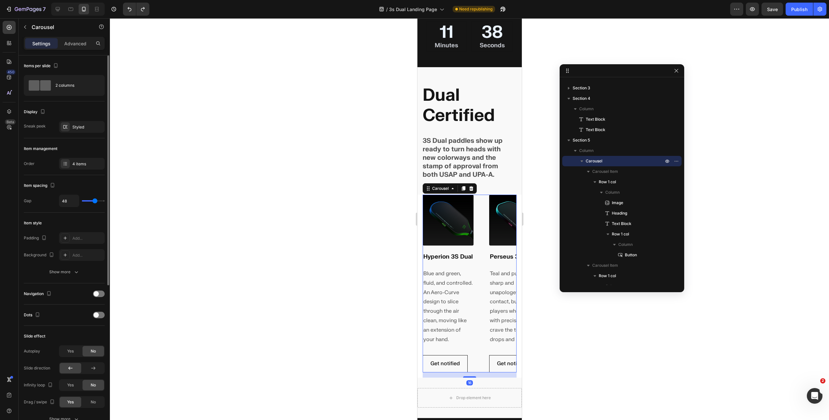
type input "43"
type input "52"
type input "51"
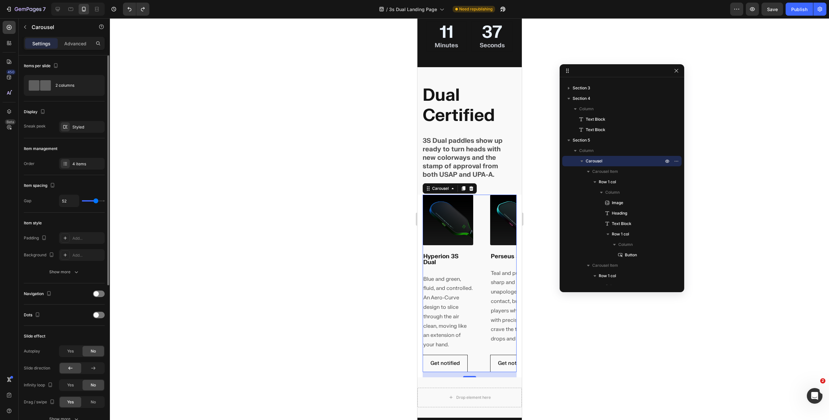
type input "51"
type input "50"
type input "49"
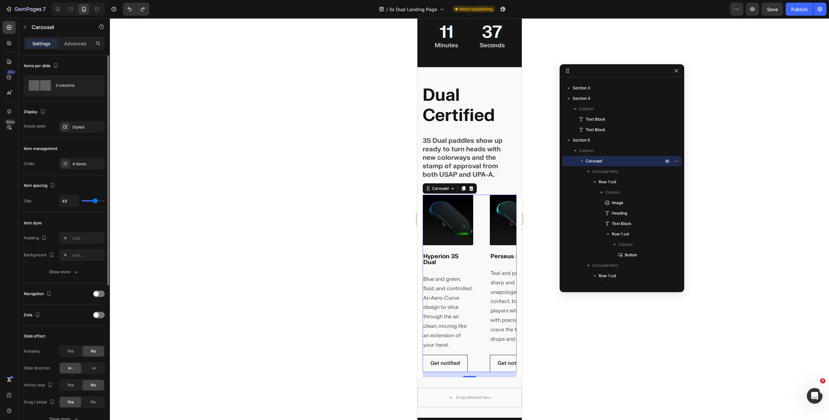
type input "47"
type input "46"
type input "47"
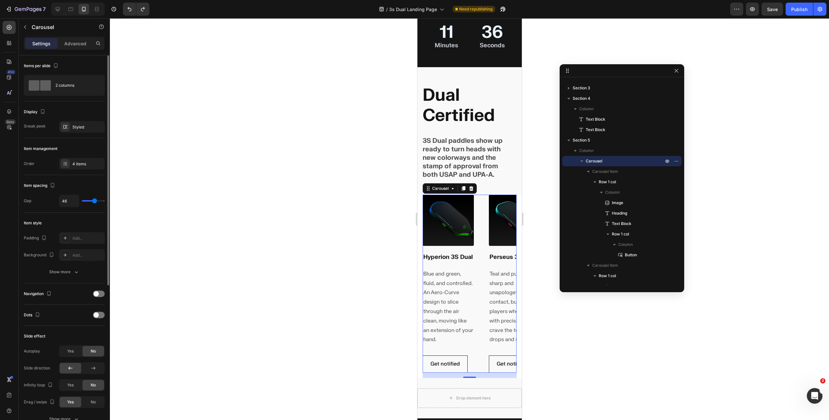
type input "47"
type input "48"
click at [95, 200] on input "range" at bounding box center [93, 200] width 23 height 1
click at [78, 124] on div "Styled" at bounding box center [81, 127] width 19 height 6
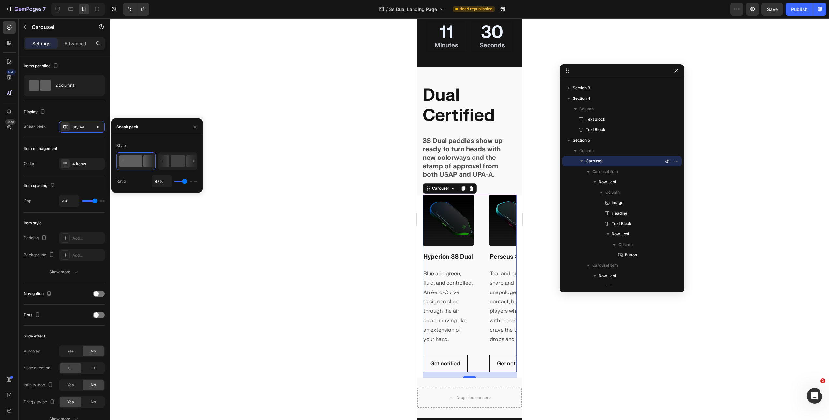
type input "34%"
type input "34"
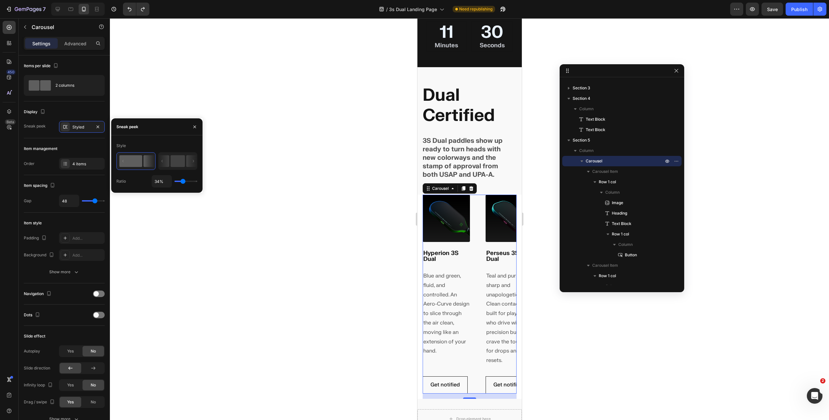
type input "22%"
type input "22"
type input "8%"
type input "8"
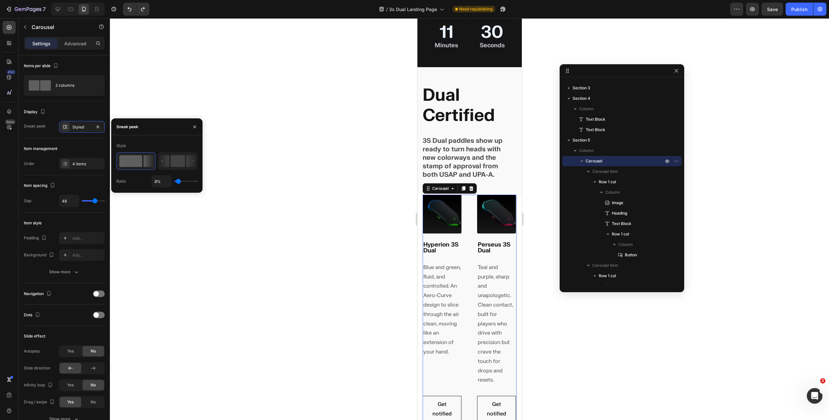
type input "2%"
type input "2"
type input "1%"
type input "1"
type input "41%"
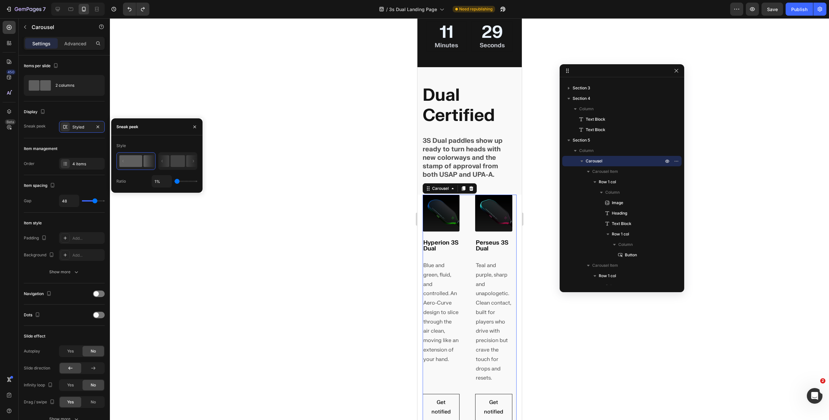
type input "41"
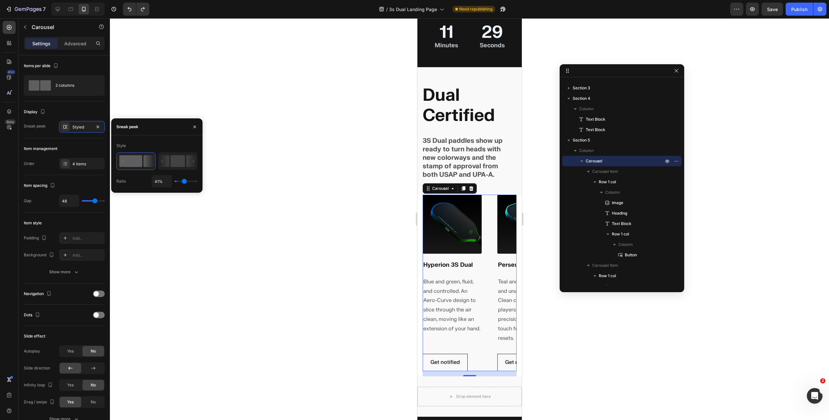
type input "60%"
type input "60"
type input "63%"
type input "63"
type input "64%"
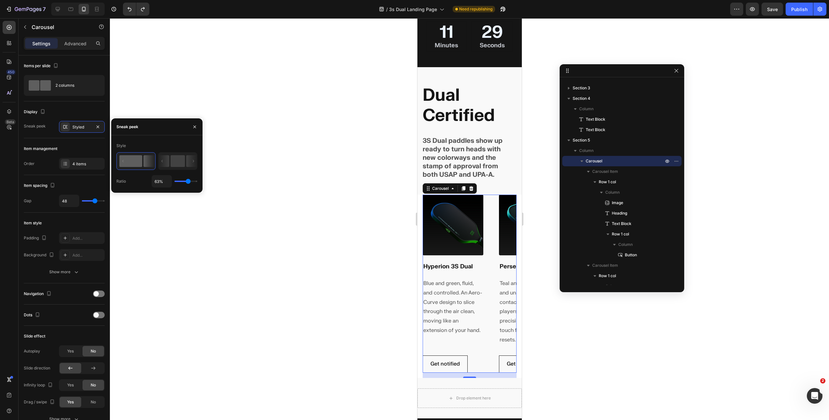
type input "64"
type input "68%"
type input "68"
type input "70%"
type input "70"
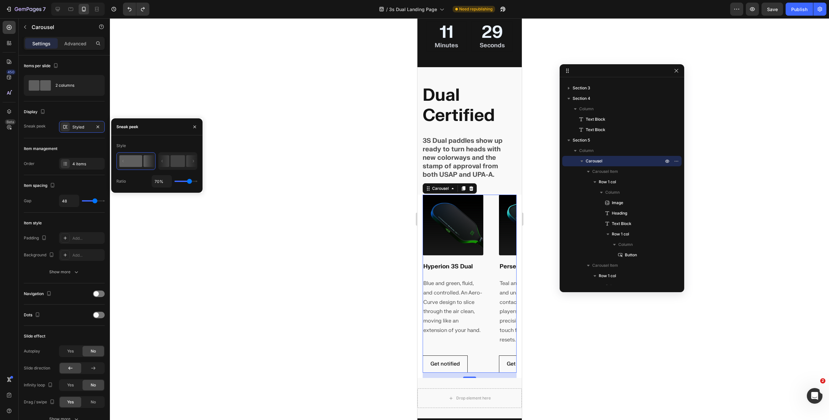
type input "71%"
type input "71"
type input "72%"
type input "72"
type input "73%"
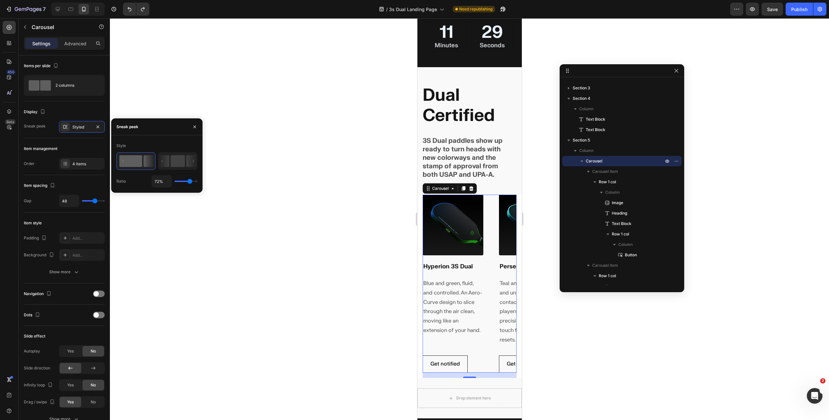
type input "73"
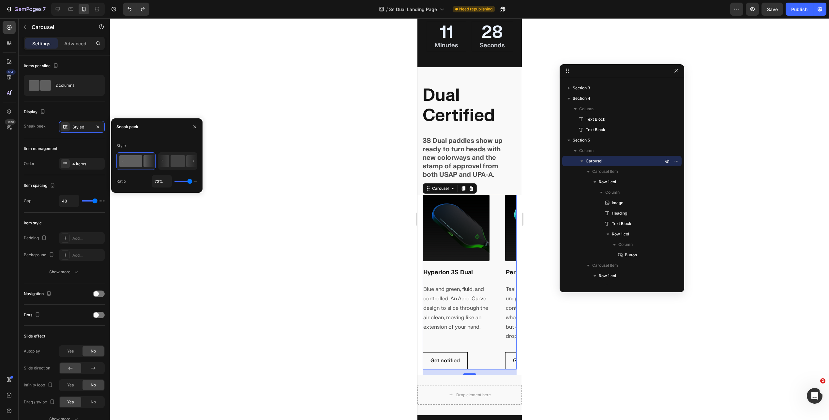
type input "74%"
type input "74"
type input "75%"
type input "75"
type input "77%"
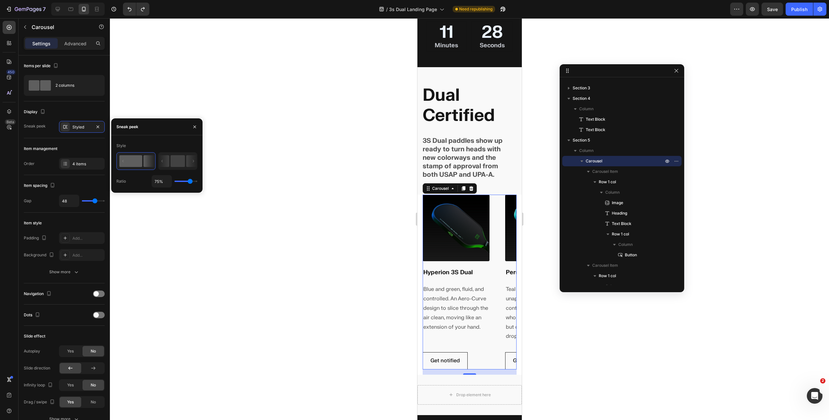
type input "77"
type input "78%"
type input "78"
type input "79%"
type input "79"
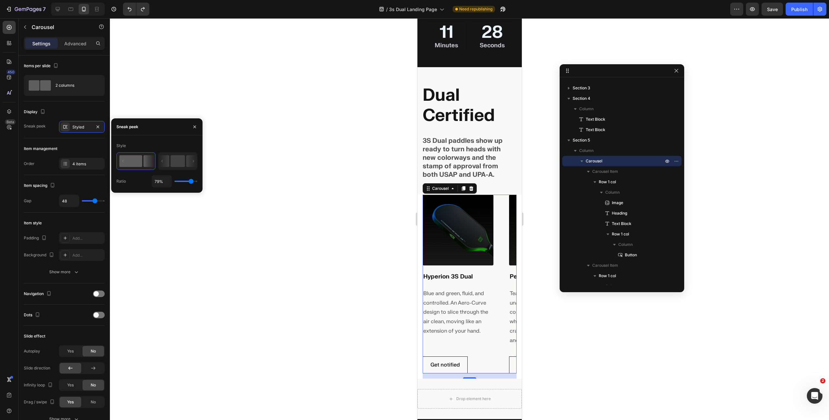
type input "70%"
type input "70"
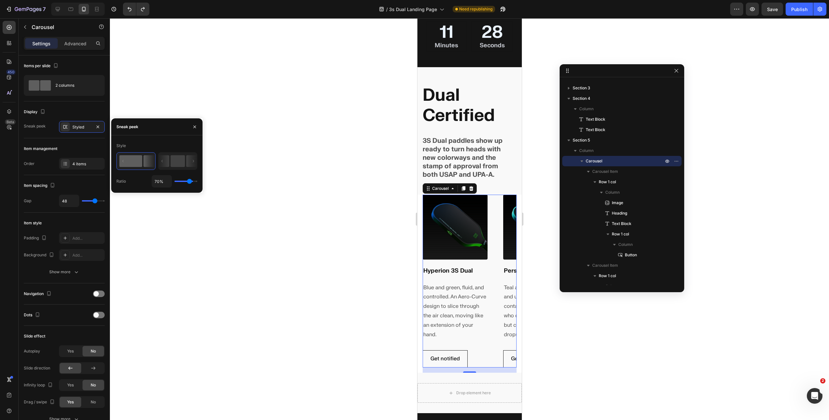
type input "69%"
drag, startPoint x: 183, startPoint y: 181, endPoint x: 189, endPoint y: 181, distance: 6.2
type input "69"
click at [189, 181] on input "range" at bounding box center [185, 181] width 23 height 1
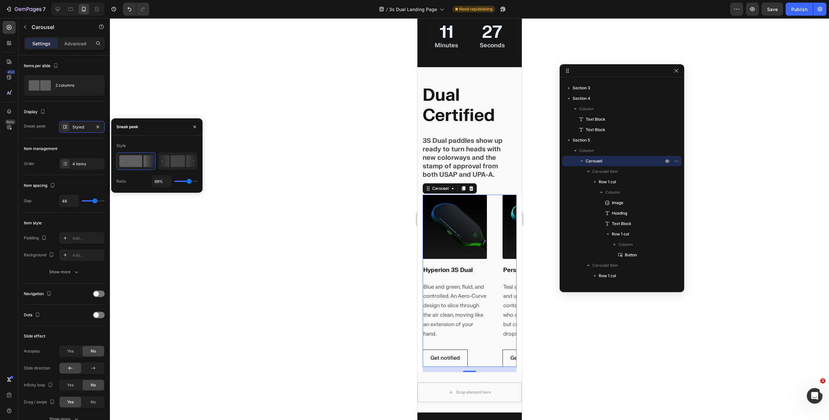
click at [189, 181] on input "range" at bounding box center [185, 181] width 23 height 1
type input "44"
type input "41"
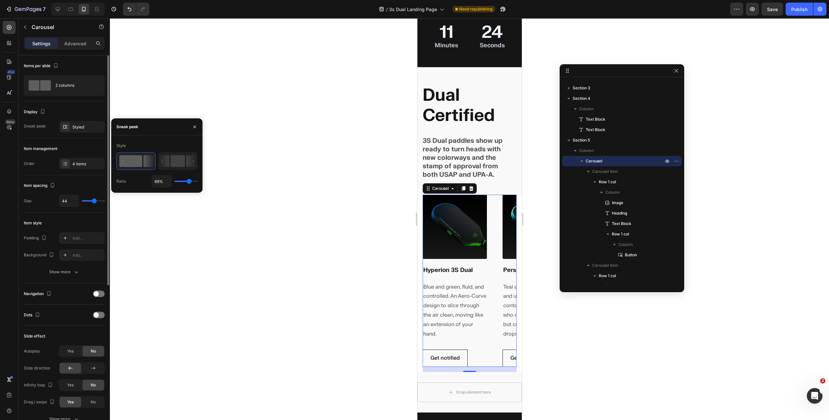
type input "41"
type input "34"
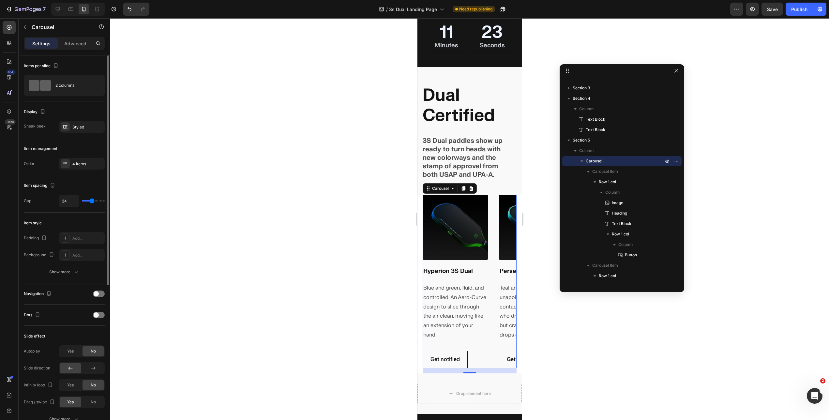
type input "29"
type input "28"
type input "26"
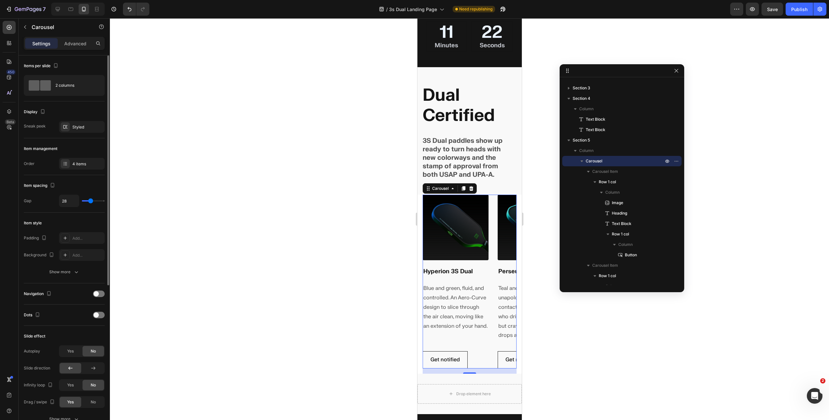
type input "26"
type input "25"
type input "23"
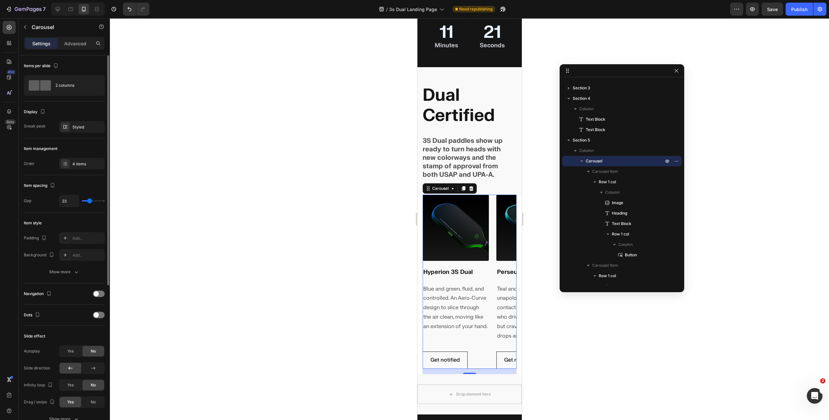
type input "24"
drag, startPoint x: 94, startPoint y: 200, endPoint x: 90, endPoint y: 198, distance: 5.0
type input "24"
click at [90, 200] on input "range" at bounding box center [93, 200] width 23 height 1
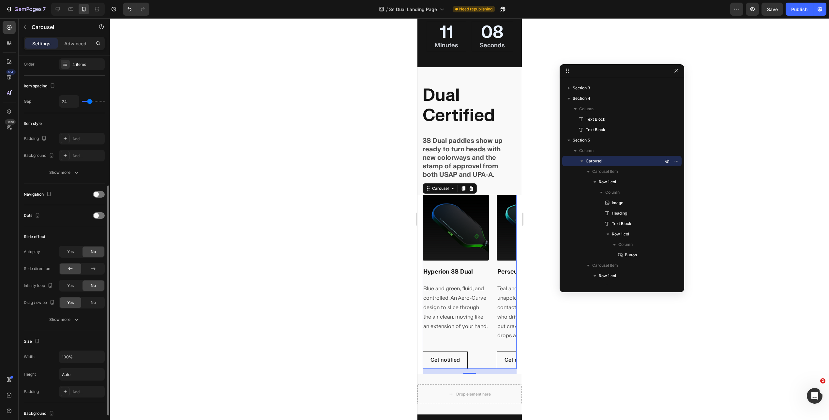
scroll to position [143, 0]
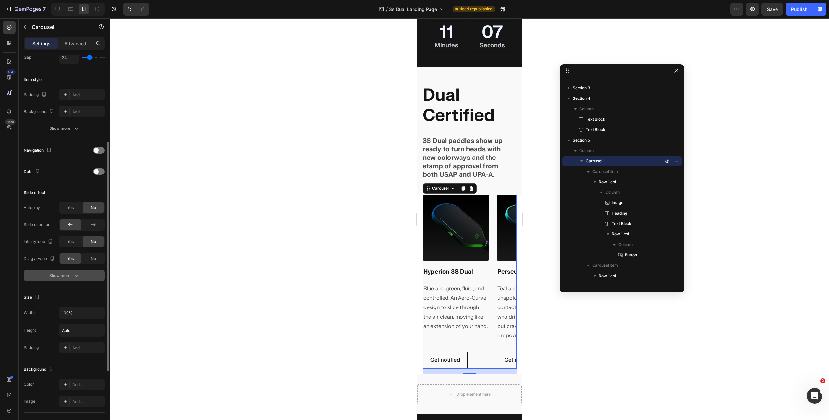
click at [68, 281] on button "Show more" at bounding box center [64, 276] width 81 height 12
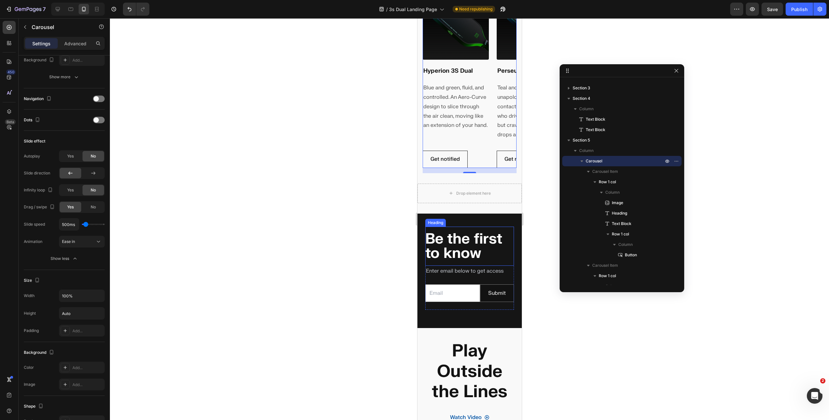
scroll to position [428, 0]
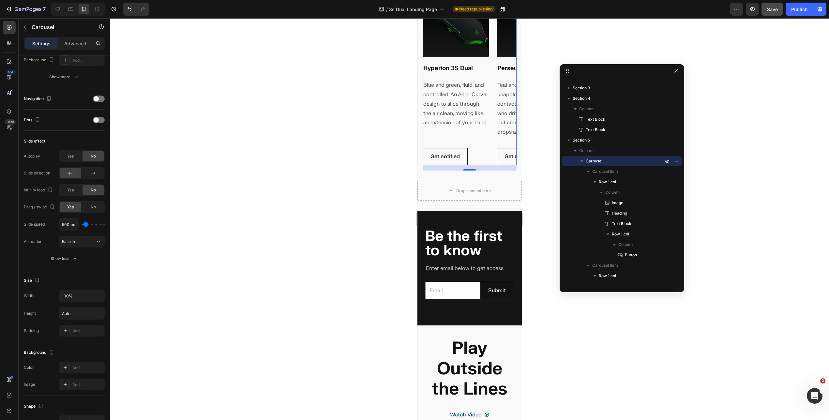
click at [691, 12] on button "Save" at bounding box center [772, 9] width 22 height 13
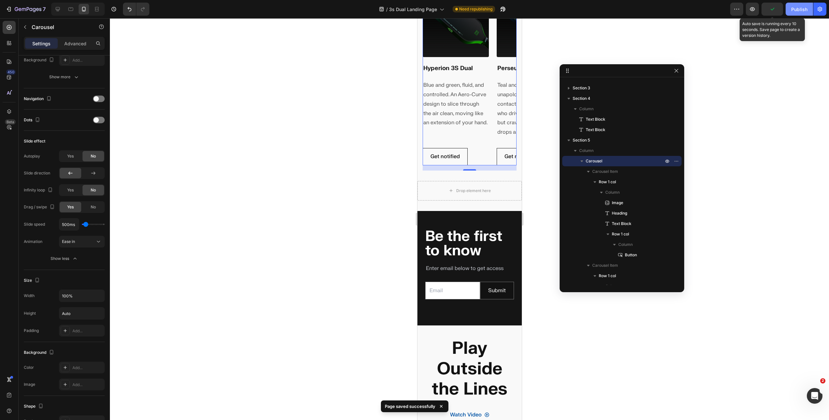
click at [691, 12] on div "Publish" at bounding box center [799, 9] width 16 height 7
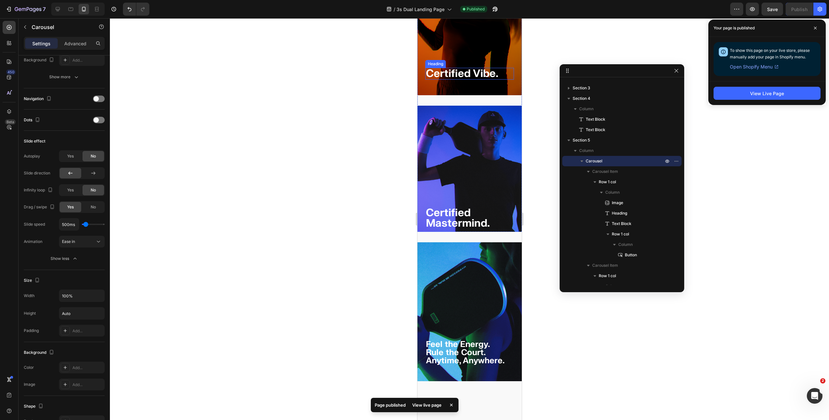
scroll to position [859, 0]
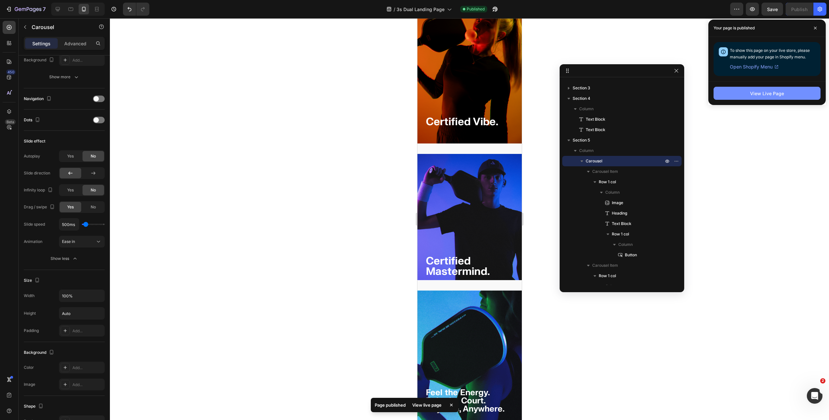
click at [691, 90] on button "View Live Page" at bounding box center [766, 93] width 107 height 13
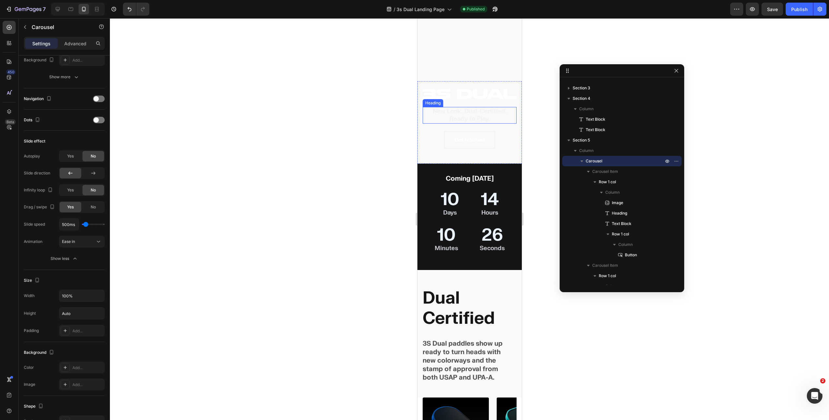
scroll to position [0, 0]
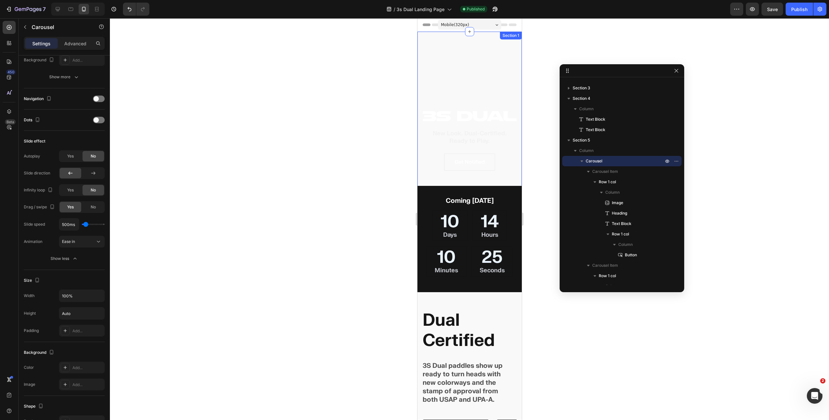
click at [459, 57] on div "Row Hero Banner" at bounding box center [469, 116] width 104 height 169
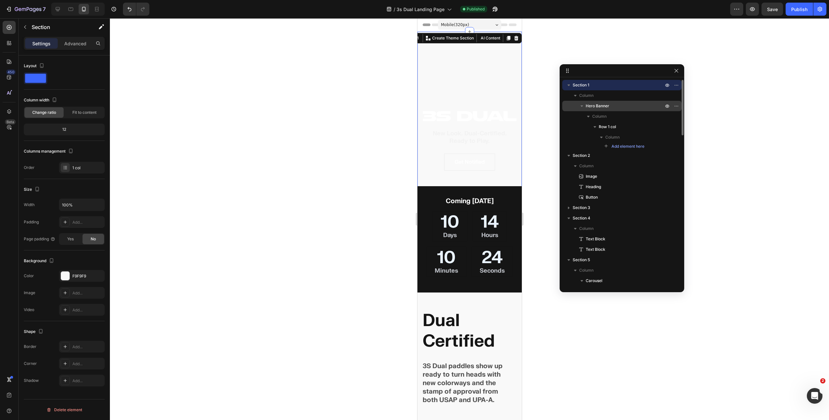
click at [614, 106] on p "Hero Banner" at bounding box center [624, 106] width 79 height 7
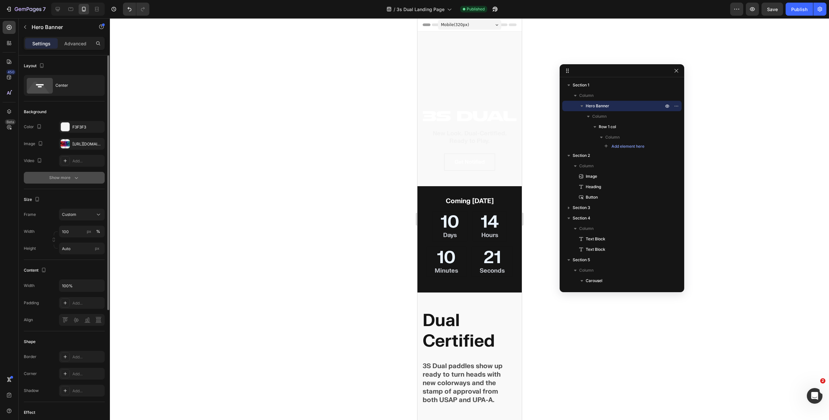
click at [63, 174] on button "Show more" at bounding box center [64, 178] width 81 height 12
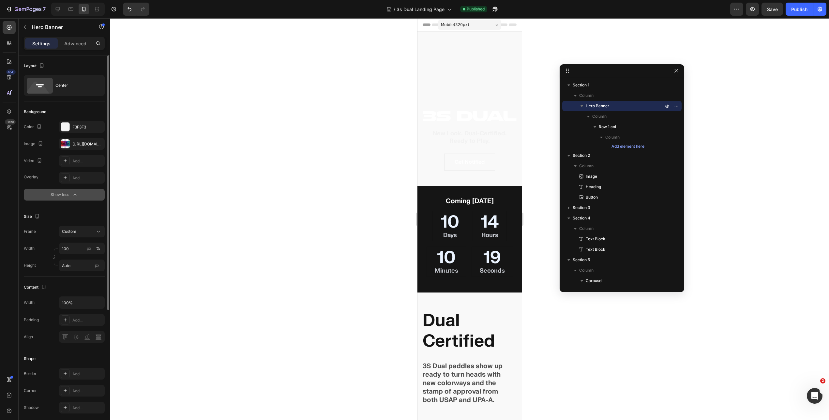
click at [64, 194] on div "Show less" at bounding box center [65, 194] width 28 height 7
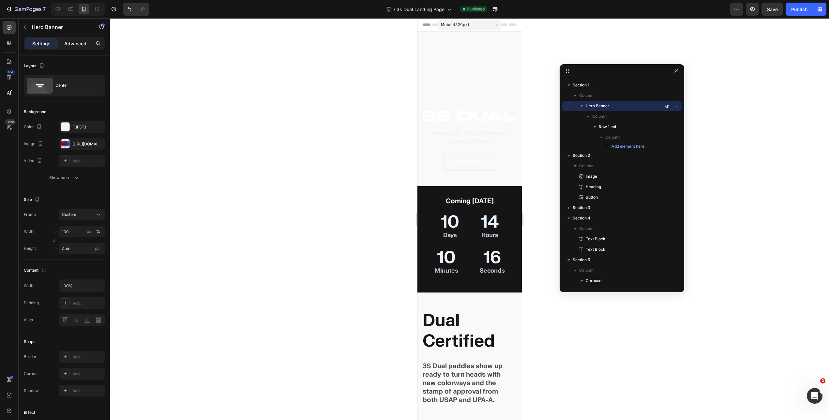
click at [71, 43] on p "Advanced" at bounding box center [75, 43] width 22 height 7
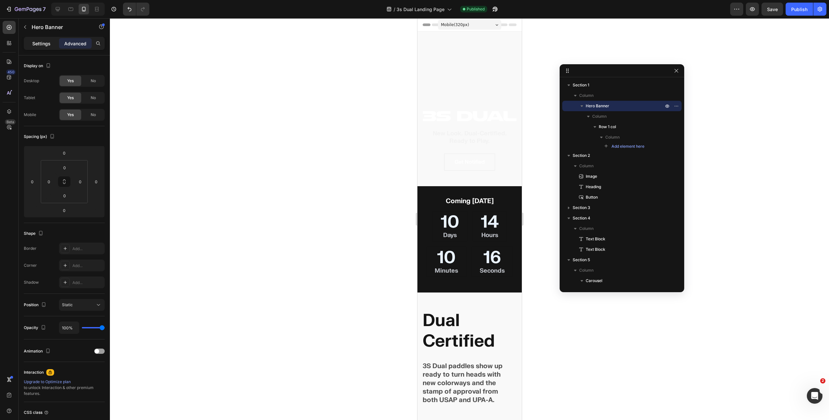
click at [45, 44] on p "Settings" at bounding box center [41, 43] width 18 height 7
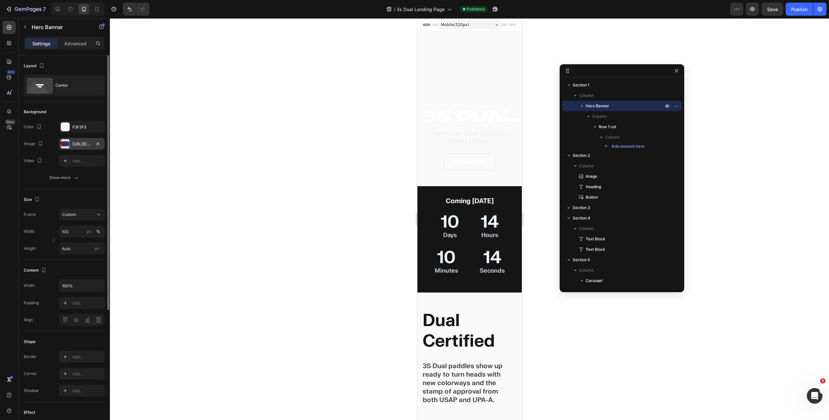
click at [68, 141] on div at bounding box center [65, 143] width 9 height 9
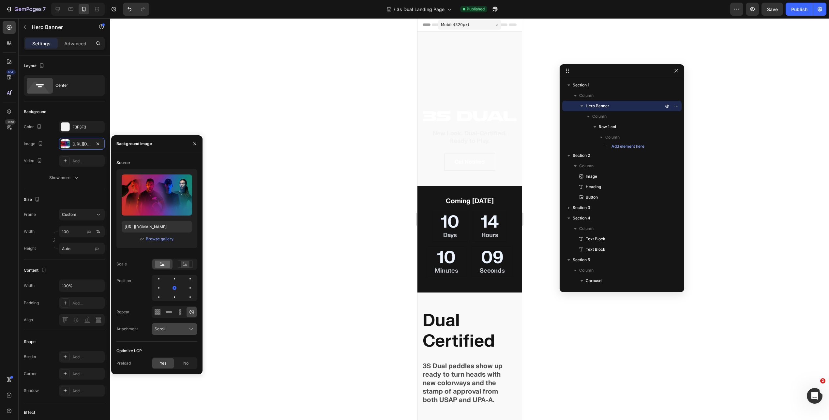
click at [182, 333] on button "Scroll" at bounding box center [175, 329] width 46 height 12
click at [136, 328] on div "Attachment" at bounding box center [127, 329] width 22 height 6
click at [195, 145] on icon "button" at bounding box center [194, 143] width 5 height 5
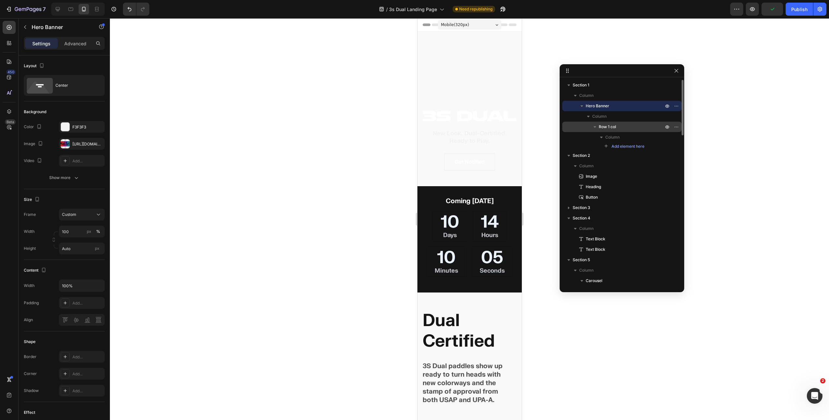
click at [634, 128] on p "Row 1 col" at bounding box center [631, 127] width 66 height 7
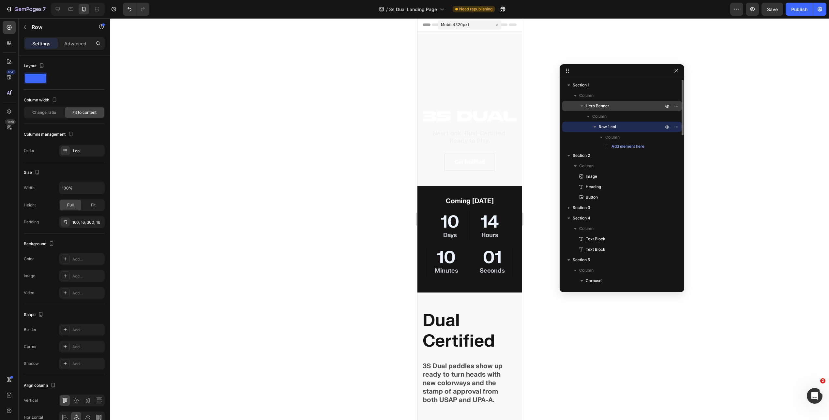
click at [601, 102] on div "Hero Banner" at bounding box center [622, 106] width 114 height 10
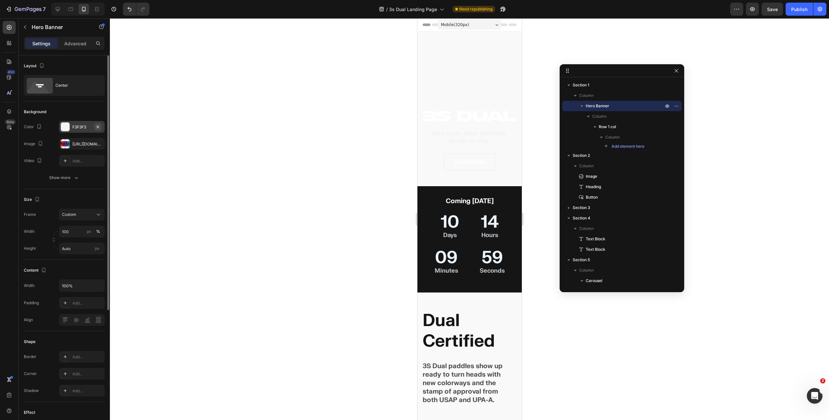
click at [101, 125] on button "button" at bounding box center [98, 127] width 8 height 8
click at [483, 58] on div "Row Hero Banner 0" at bounding box center [469, 116] width 104 height 169
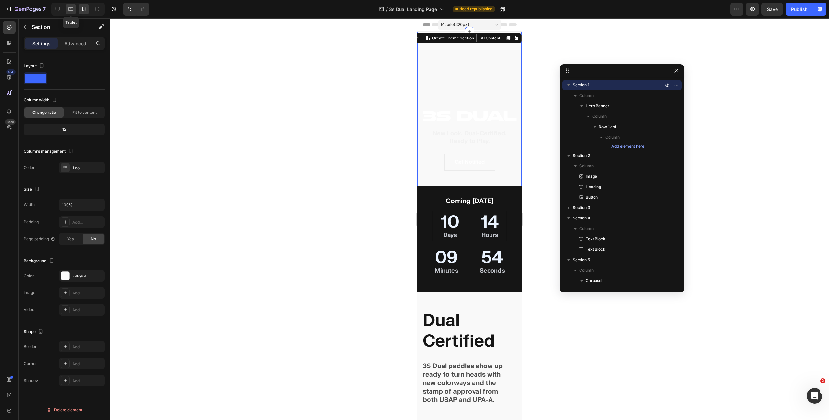
click at [69, 8] on icon at bounding box center [70, 9] width 7 height 7
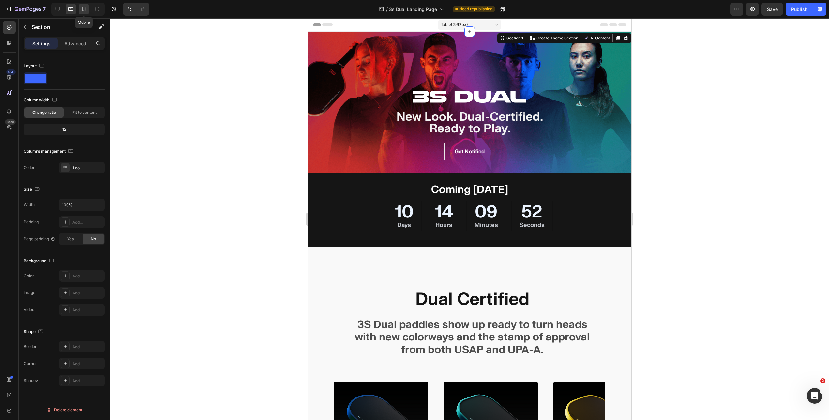
click at [82, 10] on icon at bounding box center [84, 9] width 7 height 7
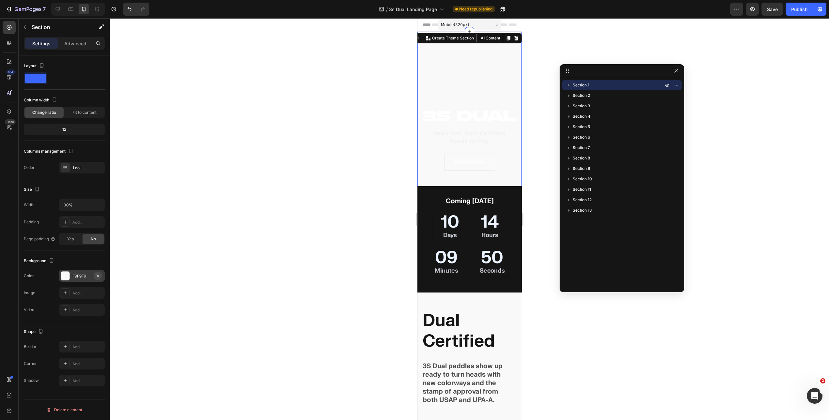
click at [99, 276] on icon "button" at bounding box center [97, 275] width 5 height 5
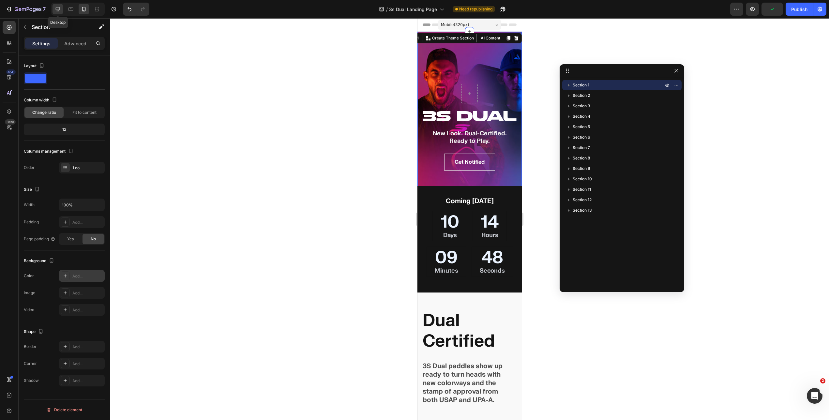
click at [55, 6] on icon at bounding box center [57, 9] width 7 height 7
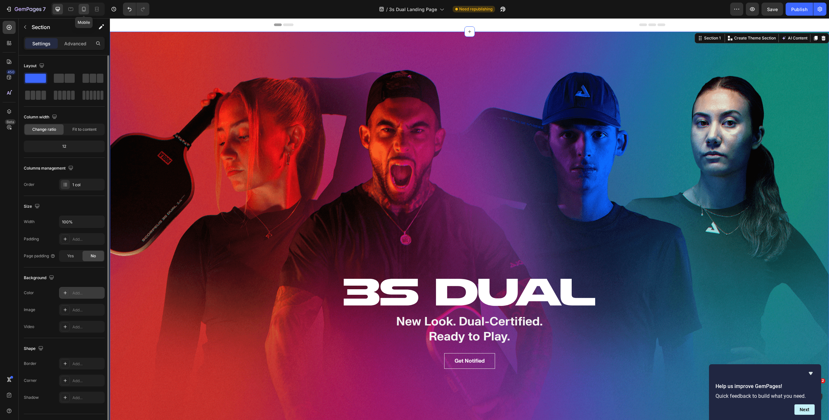
click at [85, 11] on icon at bounding box center [84, 9] width 7 height 7
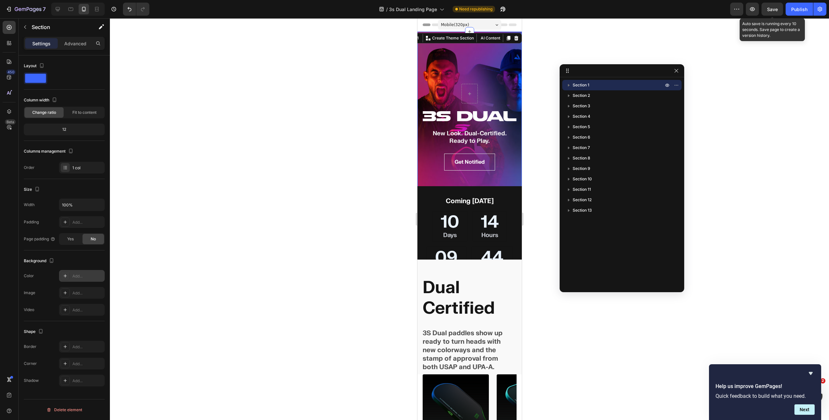
click at [691, 11] on span "Save" at bounding box center [772, 10] width 11 height 6
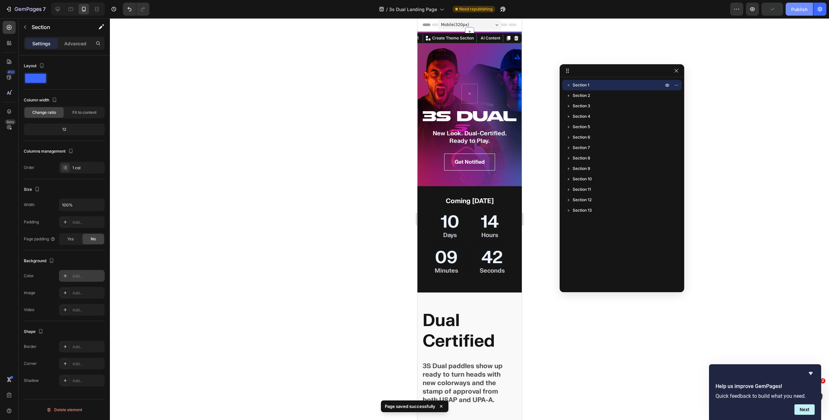
click at [691, 14] on button "Publish" at bounding box center [798, 9] width 27 height 13
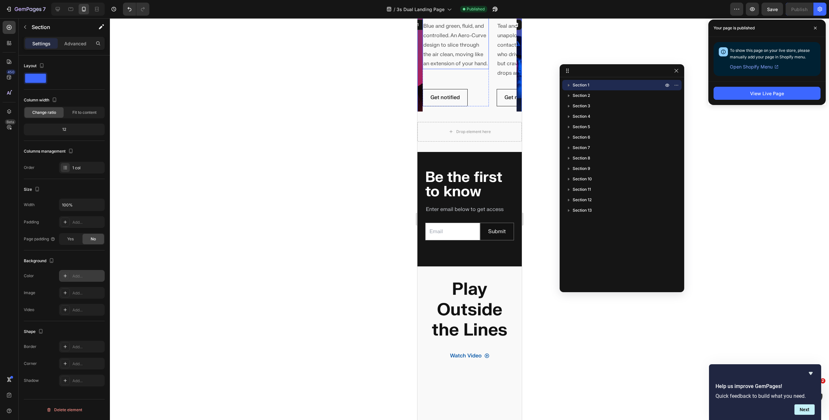
scroll to position [360, 0]
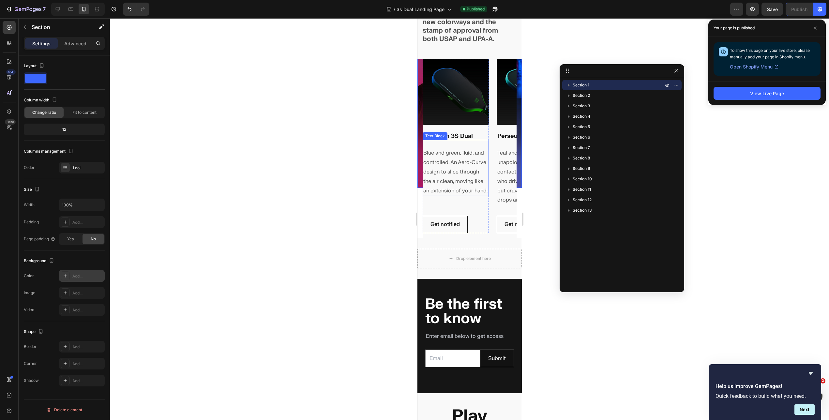
click at [466, 181] on span "Blue and green, fluid, and controlled. An Aero-Curve design to slice through th…" at bounding box center [455, 172] width 64 height 44
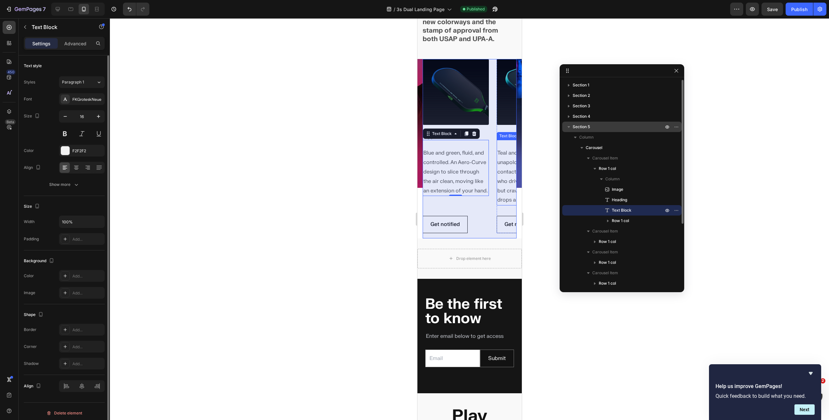
click at [597, 128] on p "Section 5" at bounding box center [618, 127] width 92 height 7
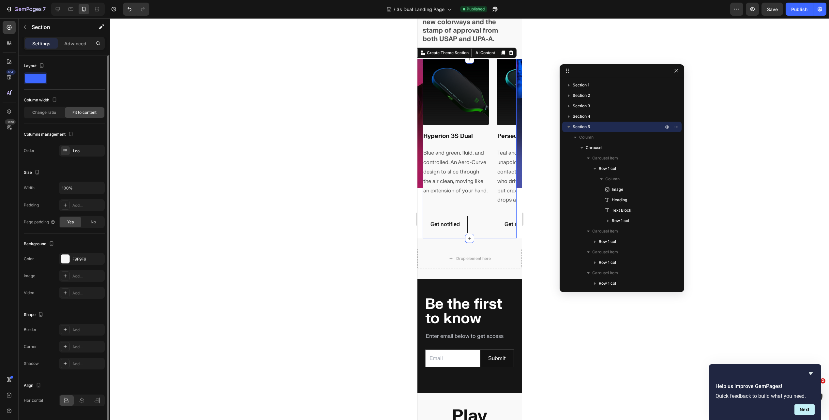
click at [89, 228] on div "Size Width 100% Padding Add... Page padding Yes No" at bounding box center [64, 197] width 81 height 71
click at [93, 224] on span "No" at bounding box center [93, 222] width 5 height 6
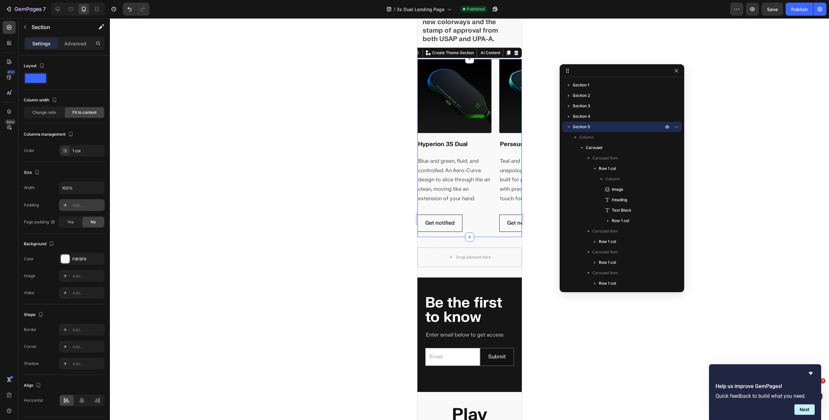
click at [84, 203] on div "Add..." at bounding box center [87, 205] width 31 height 6
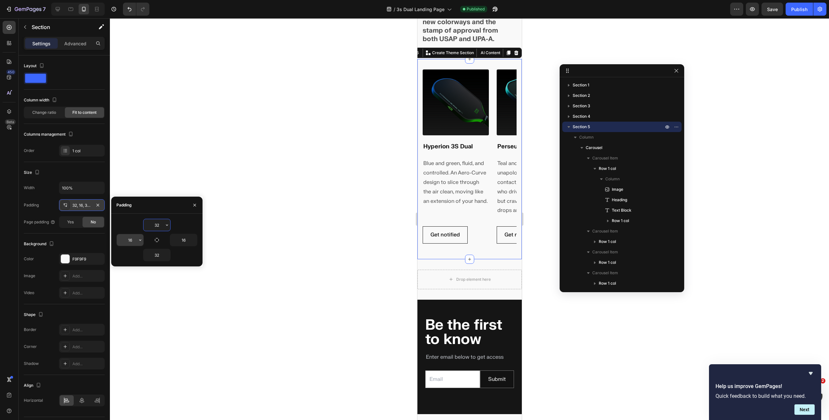
click at [133, 240] on input "16" at bounding box center [130, 240] width 27 height 12
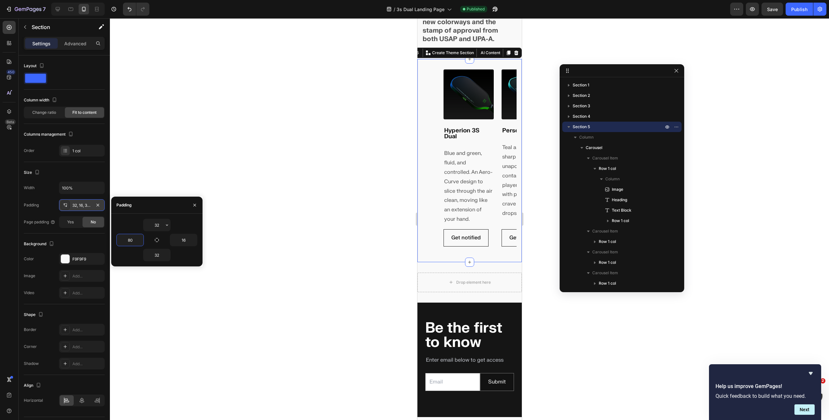
type input "8"
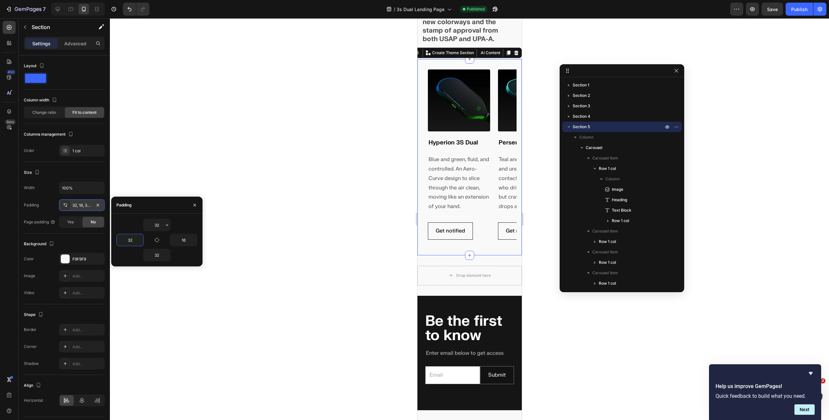
type input "32"
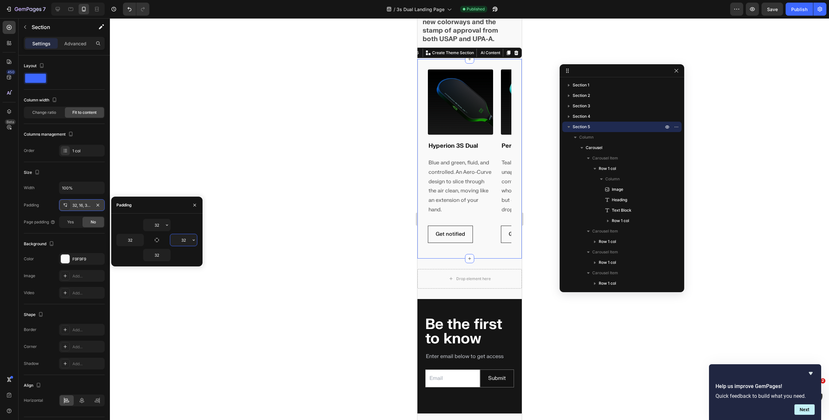
type input "32"
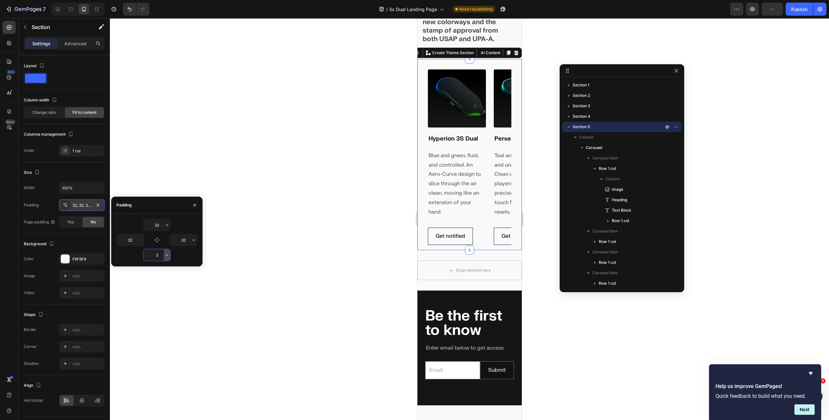
type input "32"
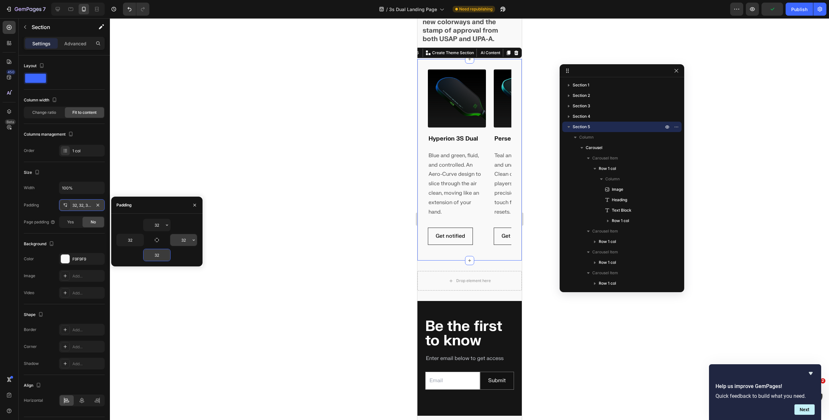
click at [181, 241] on input "32" at bounding box center [183, 240] width 27 height 12
type input "0"
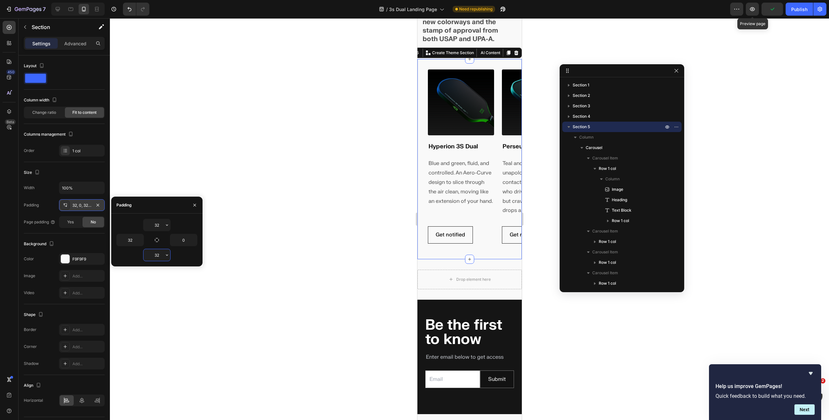
click at [691, 12] on div "Preview Preview page Publish" at bounding box center [778, 9] width 96 height 13
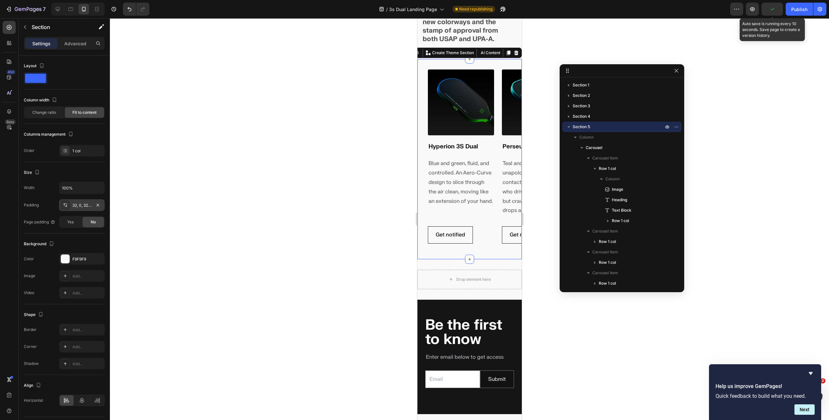
click at [691, 11] on icon "button" at bounding box center [772, 9] width 7 height 7
click at [691, 10] on div "Publish" at bounding box center [799, 9] width 16 height 7
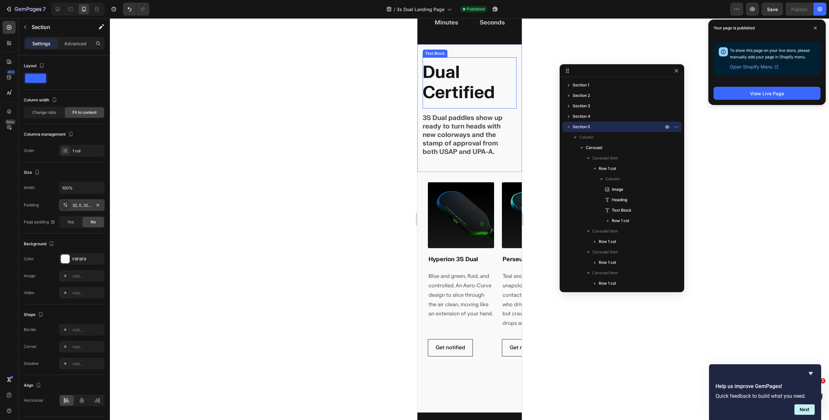
scroll to position [0, 0]
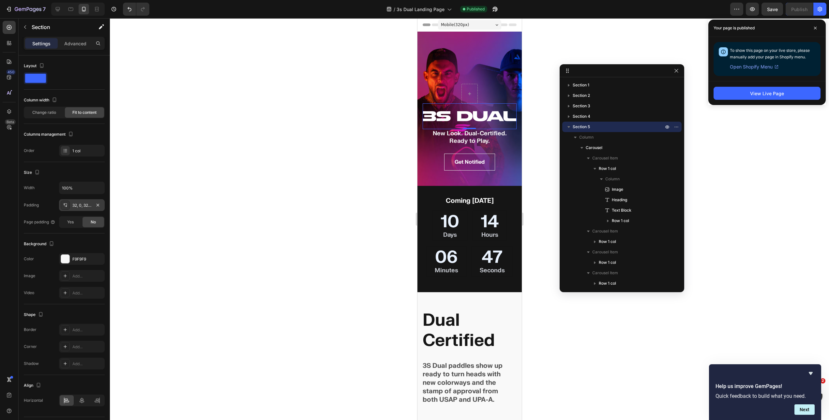
click at [446, 116] on img at bounding box center [469, 116] width 94 height 10
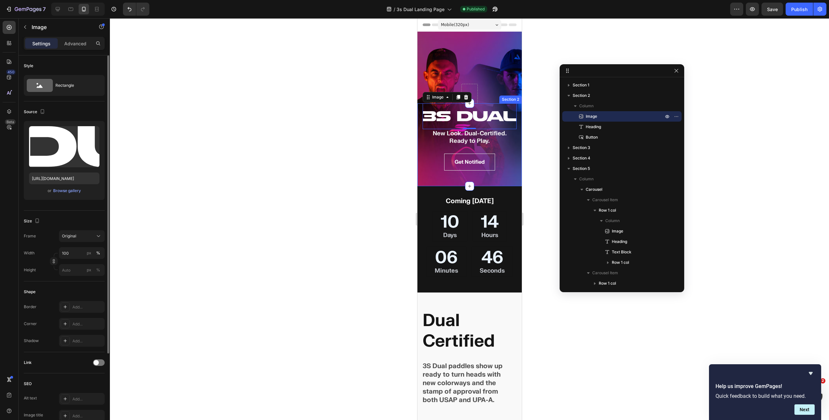
scroll to position [109, 0]
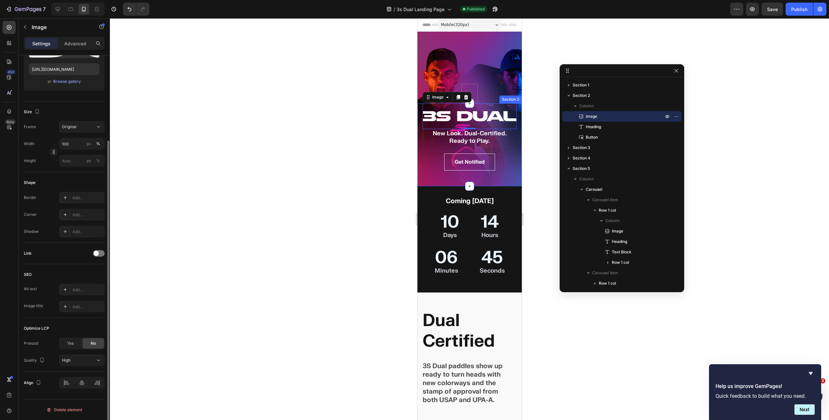
drag, startPoint x: 73, startPoint y: 345, endPoint x: 78, endPoint y: 345, distance: 5.0
click at [73, 345] on span "Yes" at bounding box center [70, 343] width 7 height 6
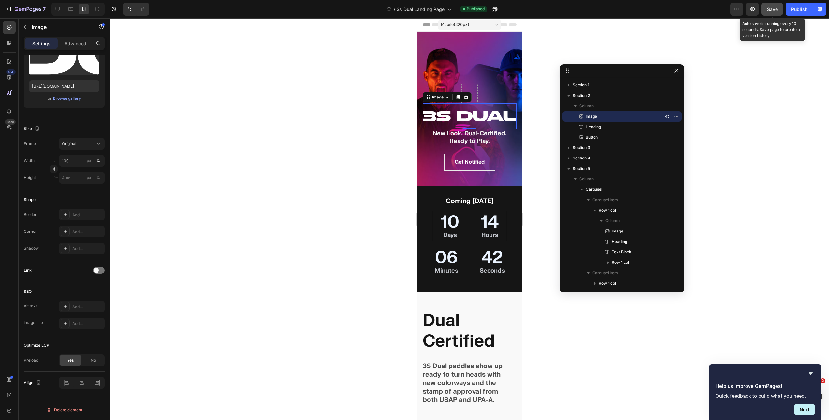
click at [691, 10] on span "Save" at bounding box center [772, 10] width 11 height 6
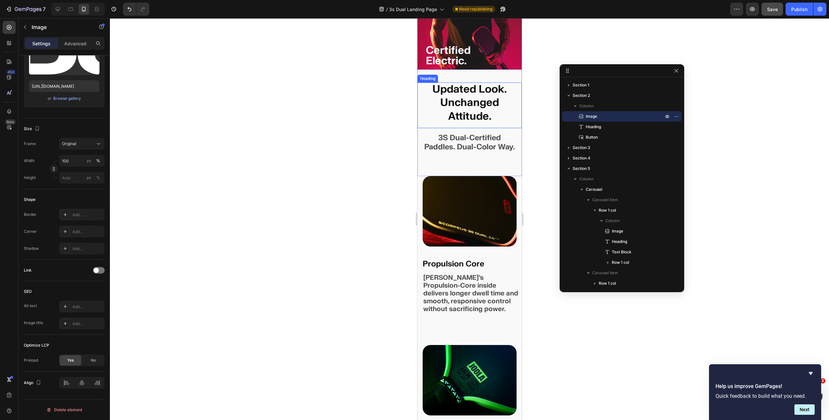
scroll to position [1488, 0]
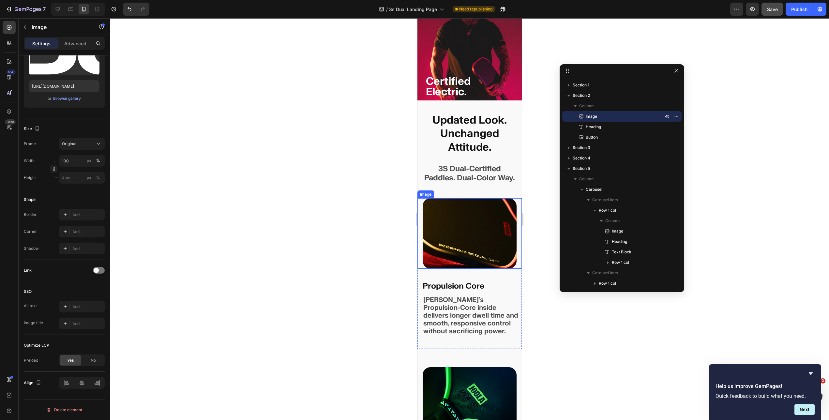
click at [454, 218] on img at bounding box center [469, 233] width 94 height 70
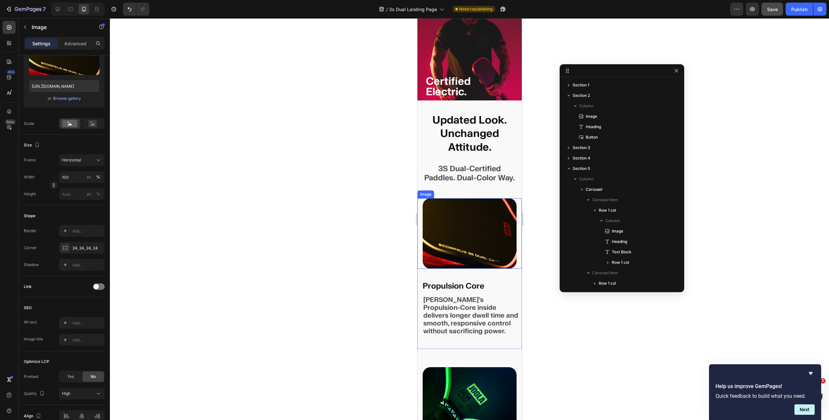
scroll to position [223, 0]
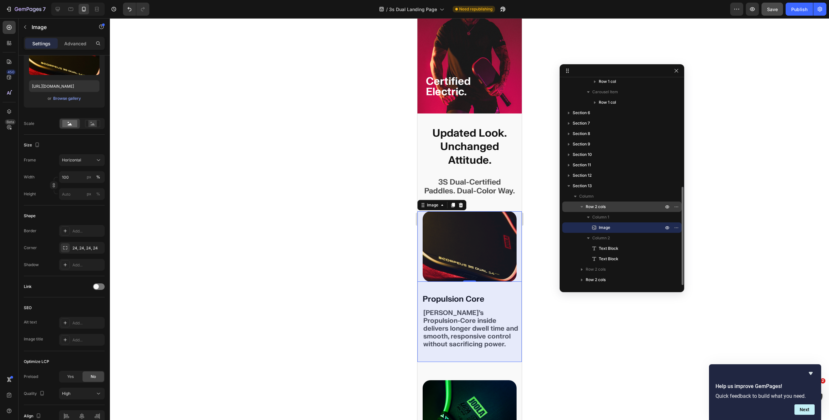
click at [607, 207] on p "Row 2 cols" at bounding box center [624, 206] width 79 height 7
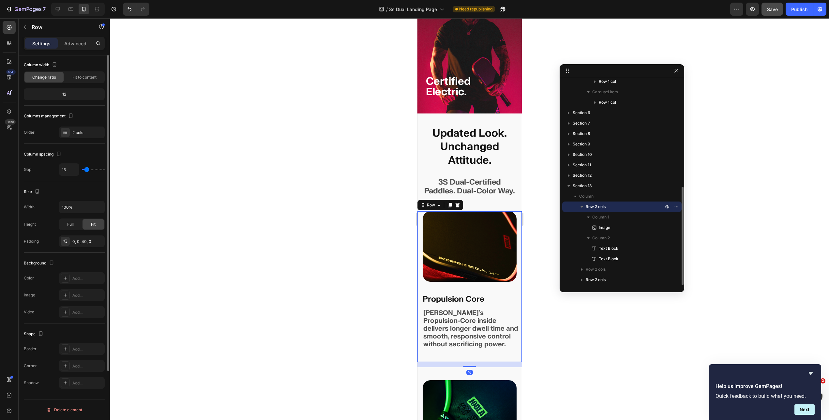
scroll to position [0, 0]
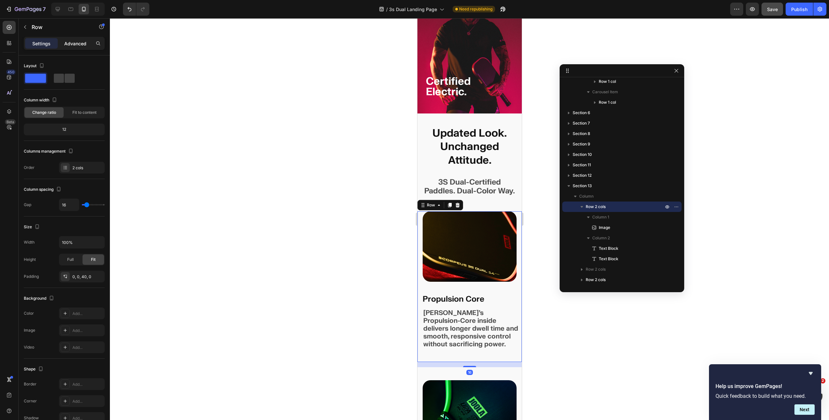
click at [75, 42] on p "Advanced" at bounding box center [75, 43] width 22 height 7
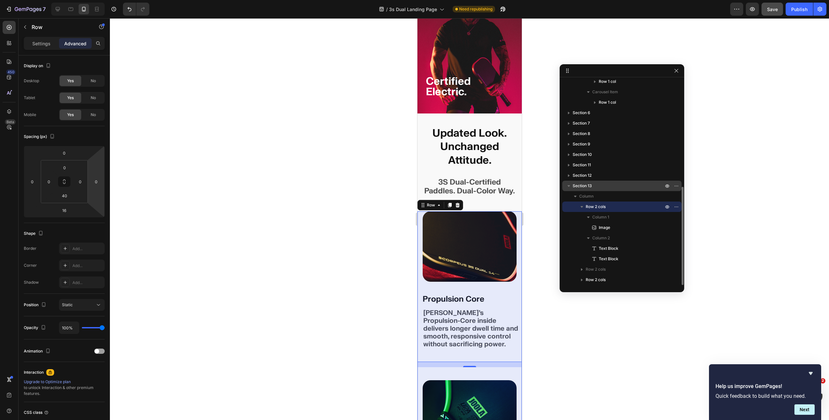
click at [602, 187] on p "Section 13" at bounding box center [618, 186] width 92 height 7
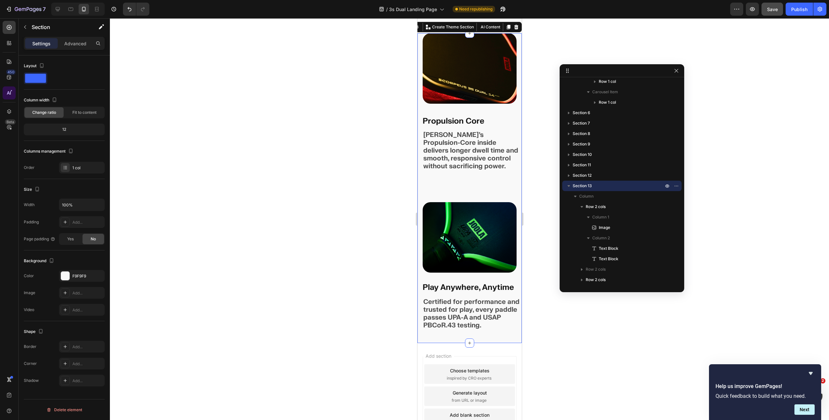
scroll to position [1654, 0]
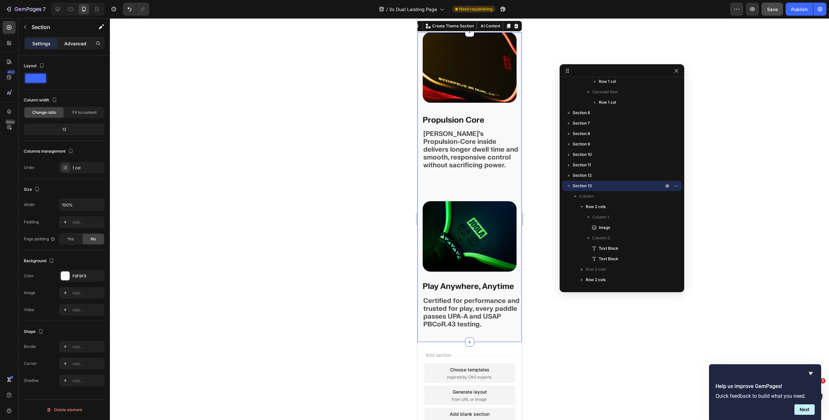
click at [74, 39] on div "Advanced" at bounding box center [75, 43] width 33 height 10
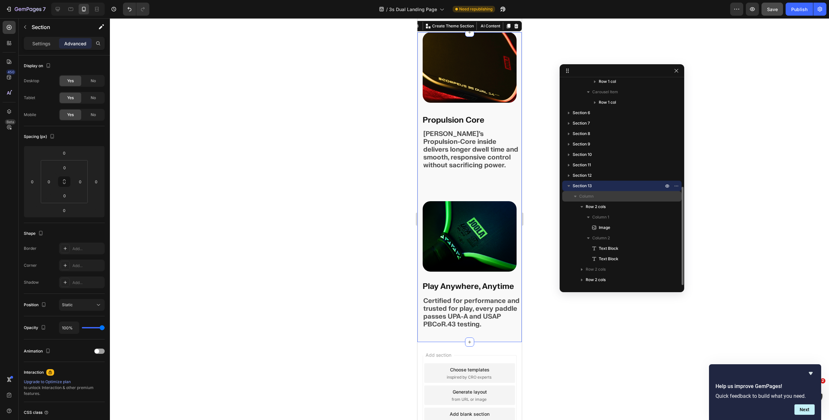
click at [596, 200] on div "Column" at bounding box center [622, 196] width 114 height 10
click at [596, 194] on p "Column" at bounding box center [621, 196] width 85 height 7
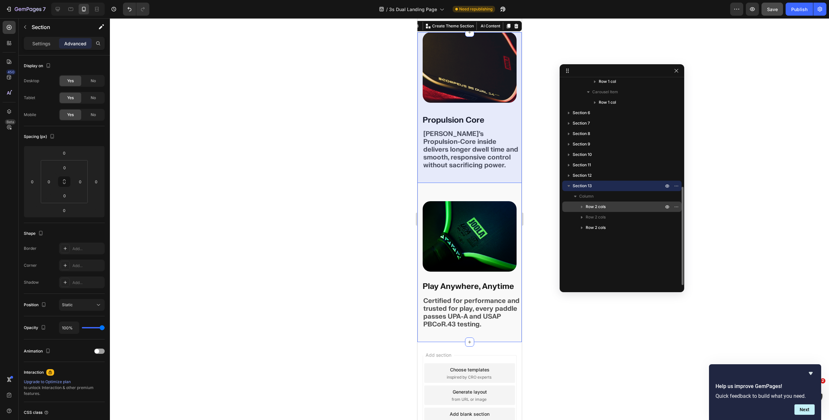
click at [601, 205] on span "Row 2 cols" at bounding box center [595, 206] width 20 height 7
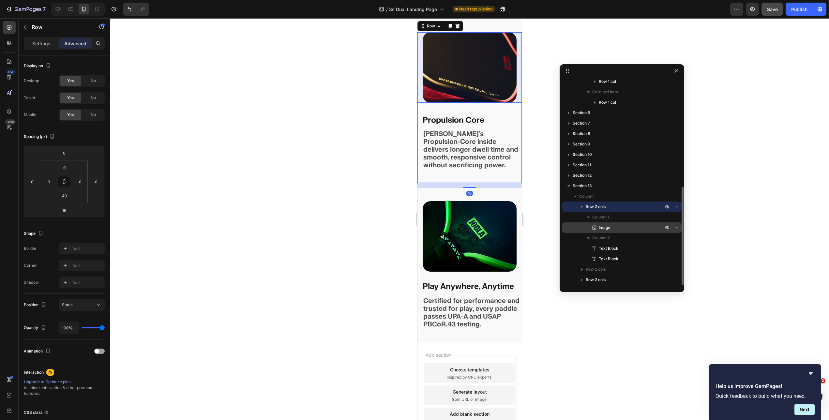
click at [605, 229] on span "Image" at bounding box center [603, 227] width 11 height 7
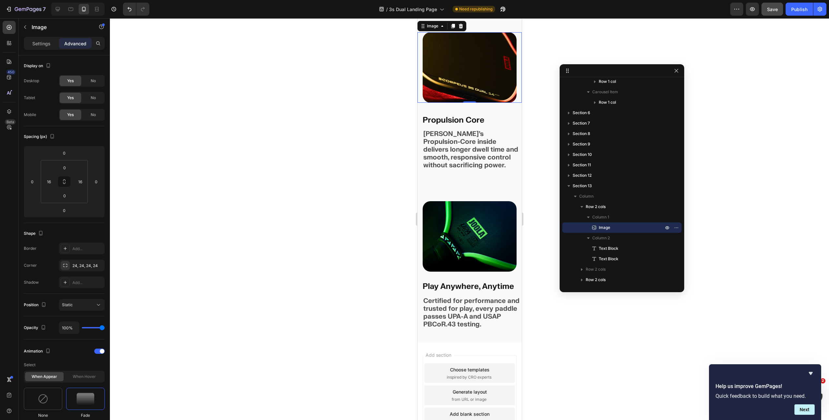
drag, startPoint x: 100, startPoint y: 350, endPoint x: 117, endPoint y: 349, distance: 17.3
click at [100, 350] on span at bounding box center [102, 351] width 5 height 5
click at [464, 219] on img at bounding box center [469, 236] width 94 height 70
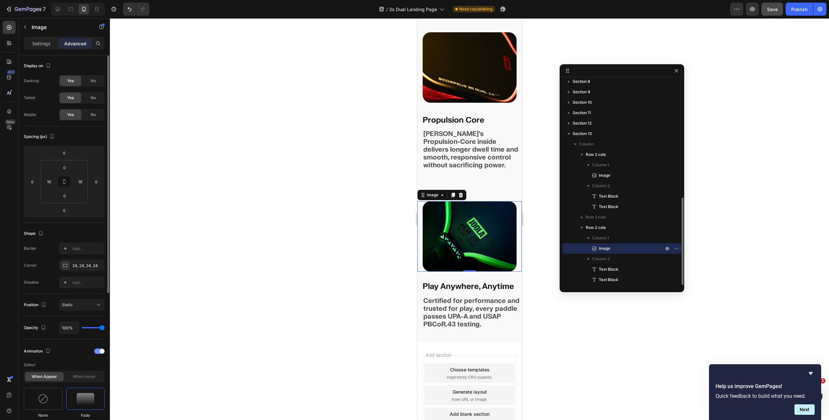
click at [101, 352] on span at bounding box center [102, 351] width 5 height 5
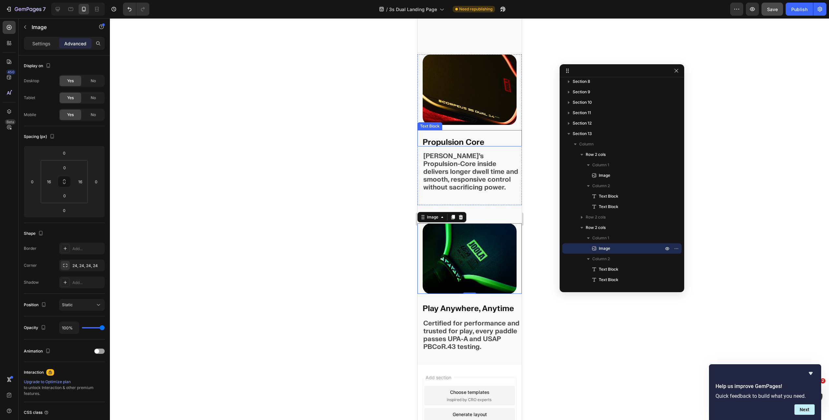
scroll to position [1725, 0]
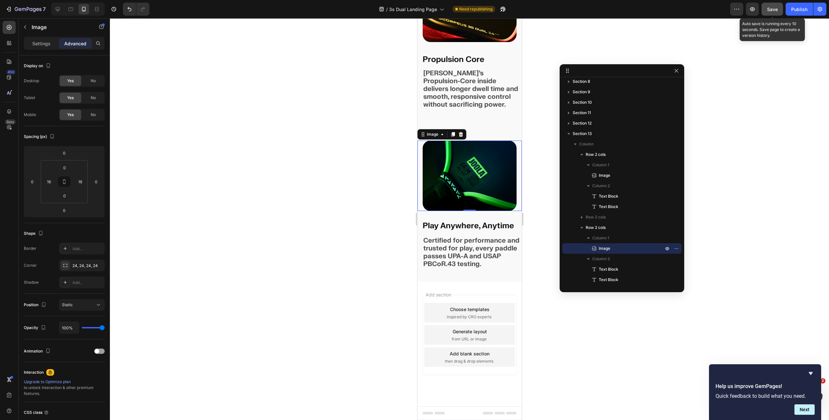
click at [691, 11] on span "Save" at bounding box center [772, 10] width 11 height 6
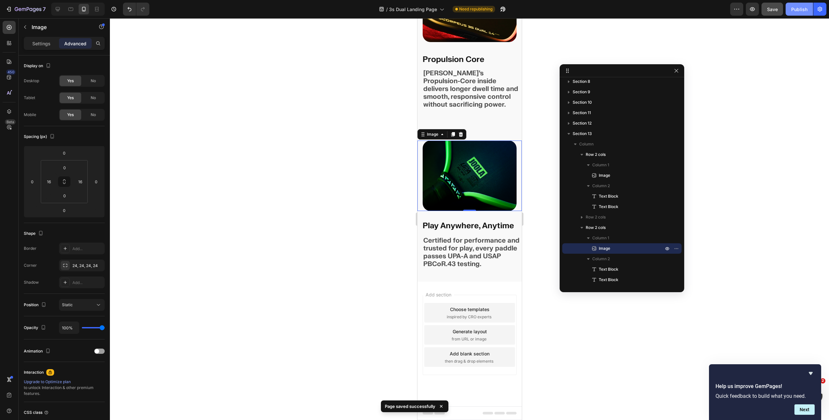
click at [691, 8] on div "Publish" at bounding box center [799, 9] width 16 height 7
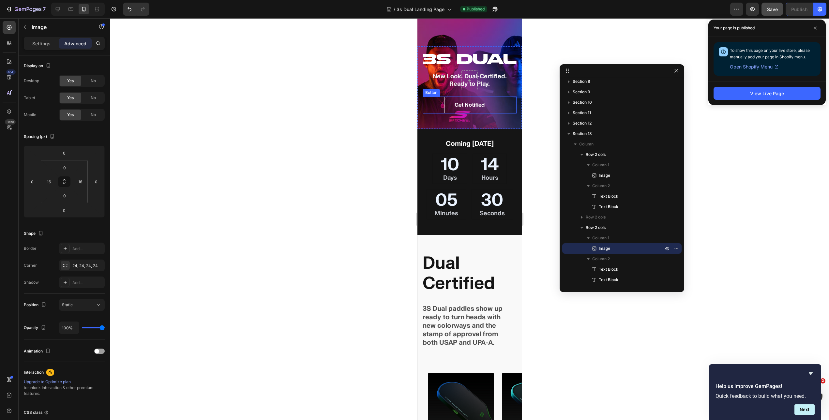
scroll to position [153, 0]
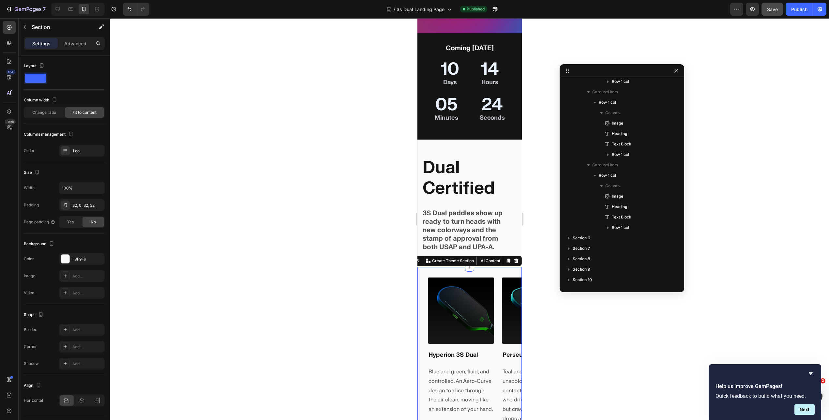
click at [425, 305] on div "Image Hyperion 3S Dual Heading Blue and green, fluid, and controlled. An Aero-C…" at bounding box center [469, 367] width 104 height 200
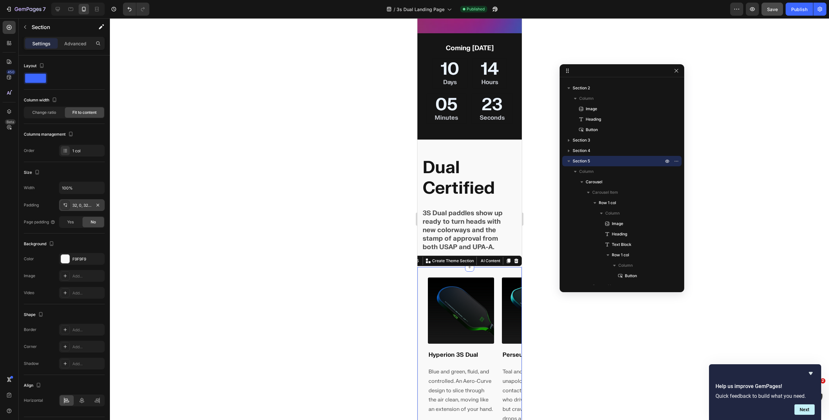
click at [78, 201] on div "32, 0, 32, 32" at bounding box center [82, 205] width 46 height 12
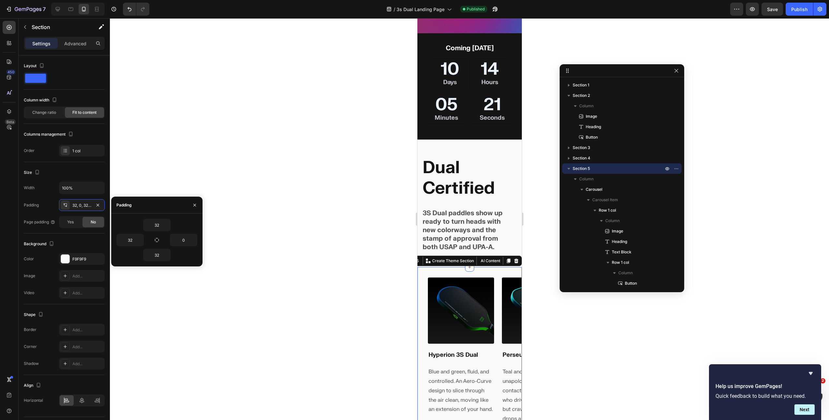
scroll to position [7, 0]
click at [138, 241] on icon "button" at bounding box center [140, 239] width 5 height 5
click at [132, 241] on input "32" at bounding box center [130, 240] width 27 height 12
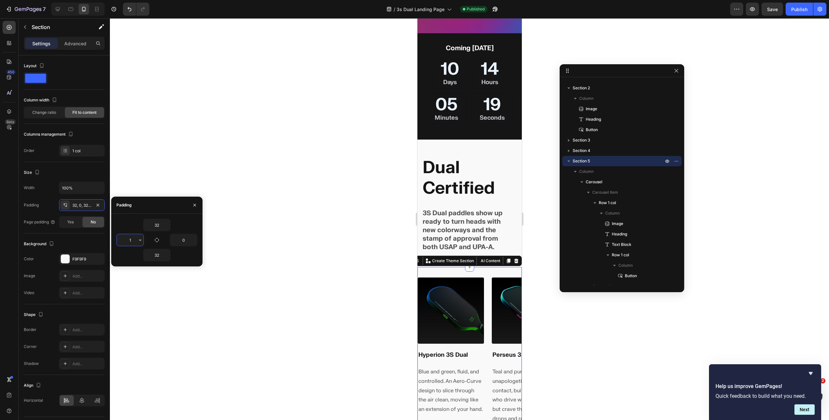
type input "16"
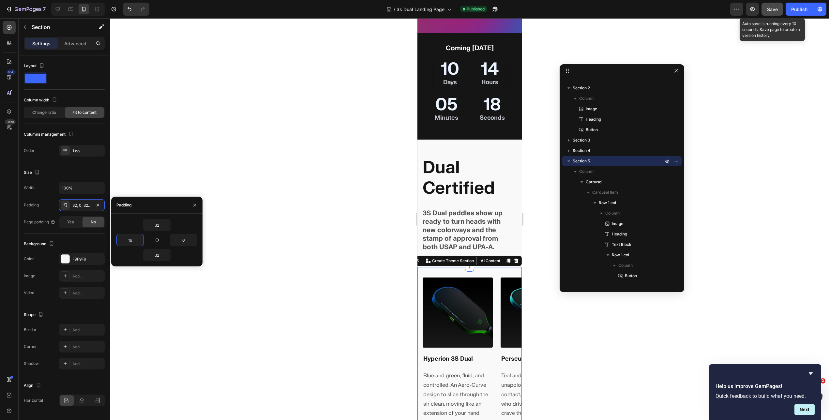
click at [766, 12] on button "Save" at bounding box center [772, 9] width 22 height 13
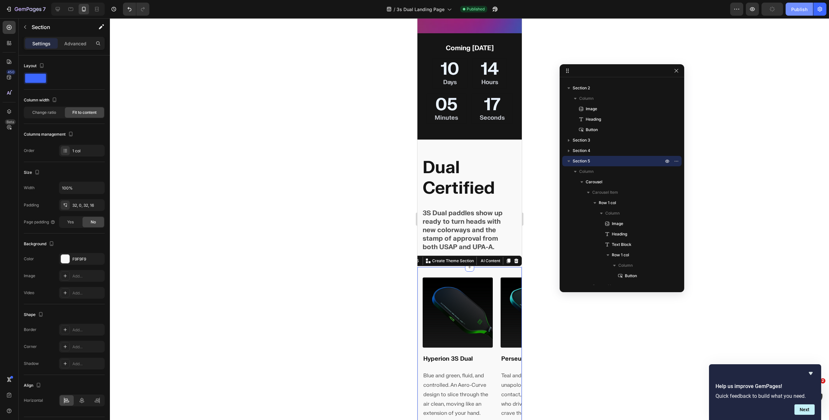
click at [793, 10] on div "Publish" at bounding box center [799, 9] width 16 height 7
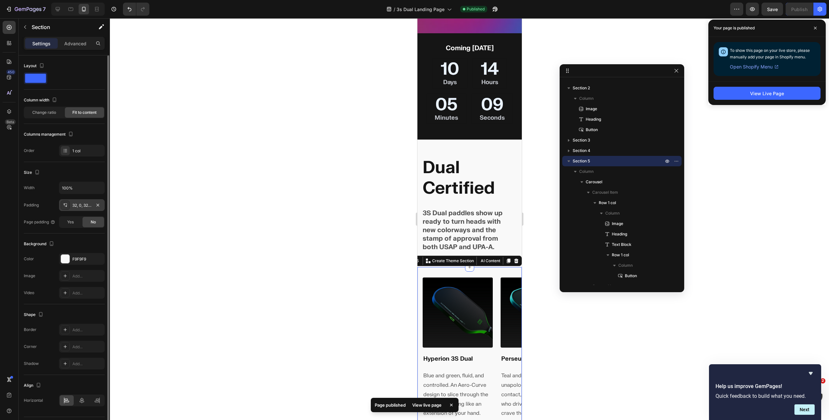
click at [83, 208] on div "32, 0, 32, 16" at bounding box center [82, 205] width 46 height 12
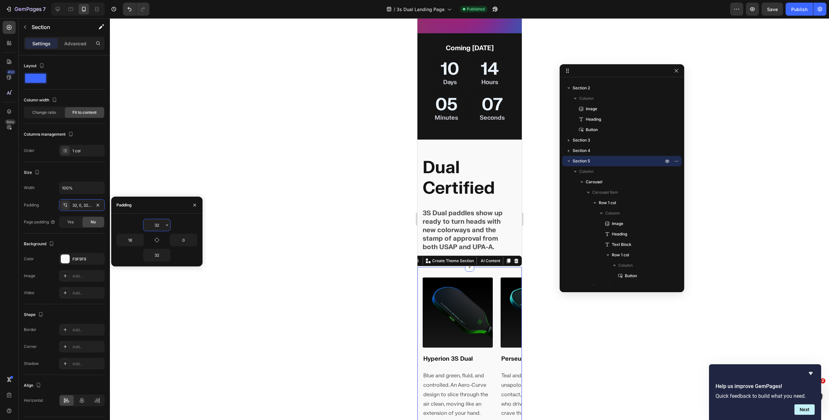
click at [72, 49] on div "Settings Advanced" at bounding box center [64, 43] width 81 height 13
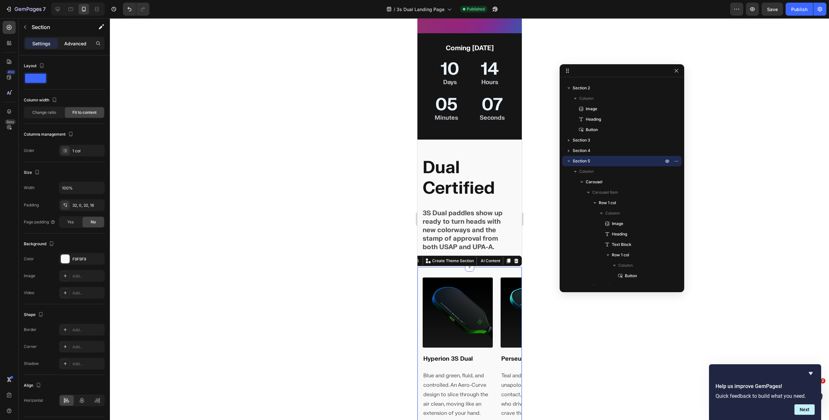
click at [72, 45] on p "Advanced" at bounding box center [75, 43] width 22 height 7
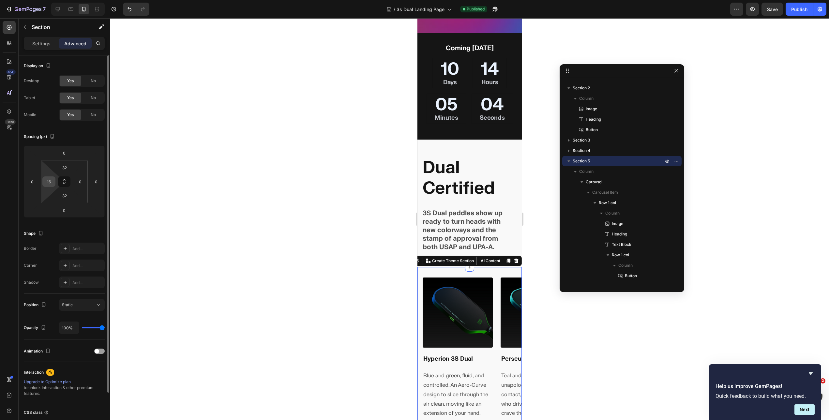
click at [48, 183] on input "16" at bounding box center [49, 182] width 10 height 10
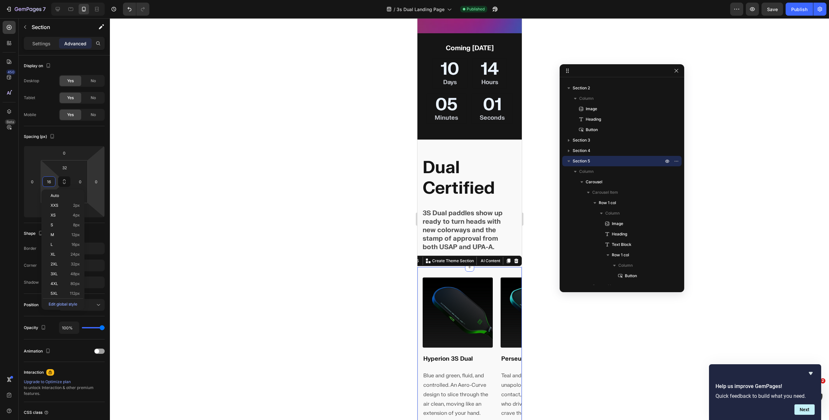
click at [184, 181] on div at bounding box center [469, 219] width 719 height 402
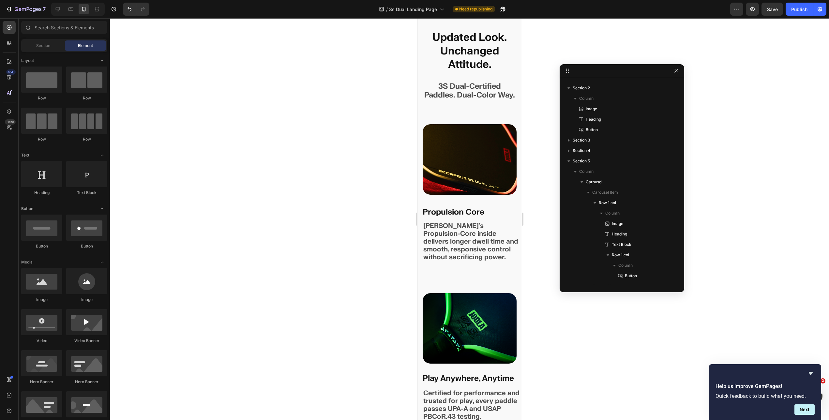
scroll to position [1609, 0]
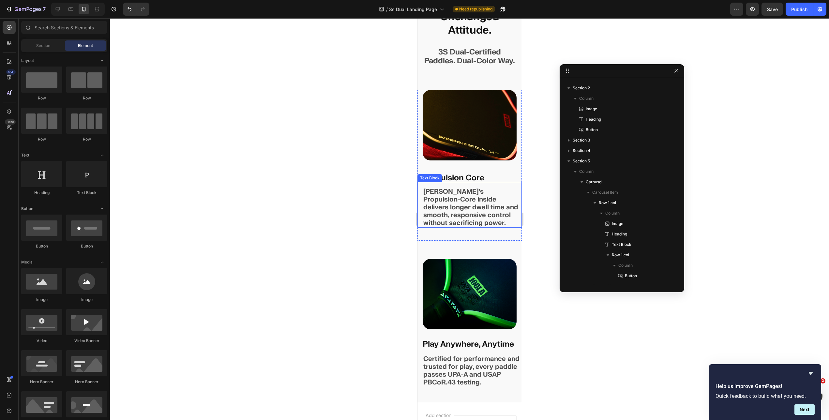
click at [475, 202] on p "[PERSON_NAME]’s Propulsion-Core inside delivers longer dwell time and smooth, r…" at bounding box center [472, 207] width 98 height 39
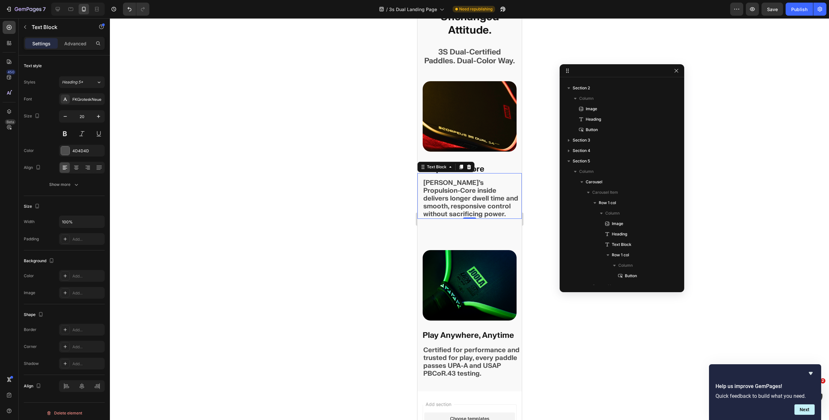
scroll to position [452, 0]
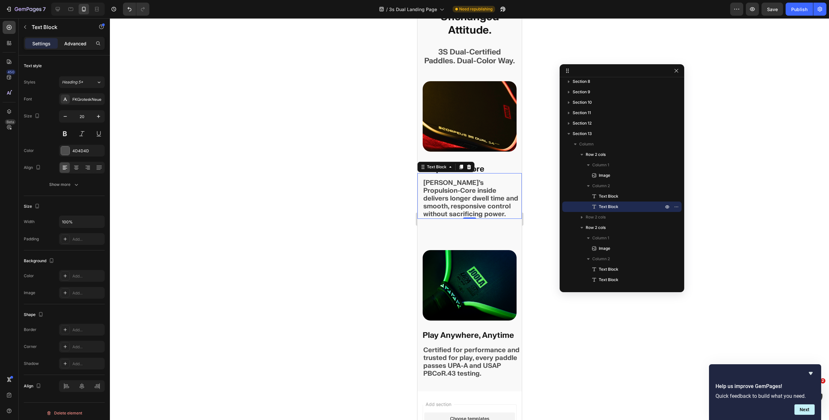
click at [72, 42] on p "Advanced" at bounding box center [75, 43] width 22 height 7
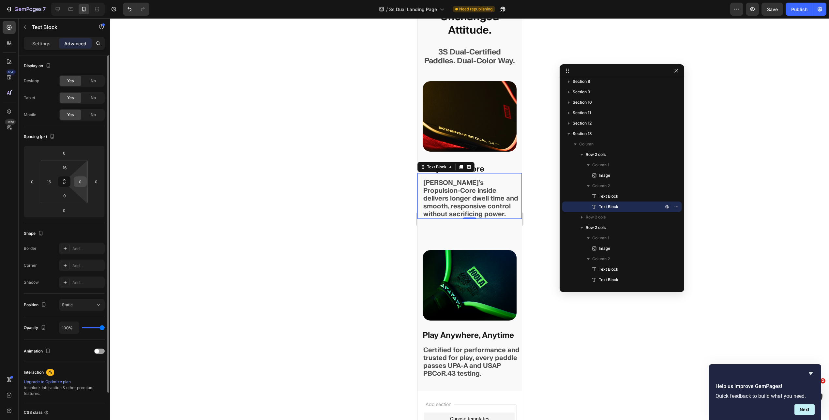
click at [81, 183] on input "0" at bounding box center [80, 182] width 10 height 10
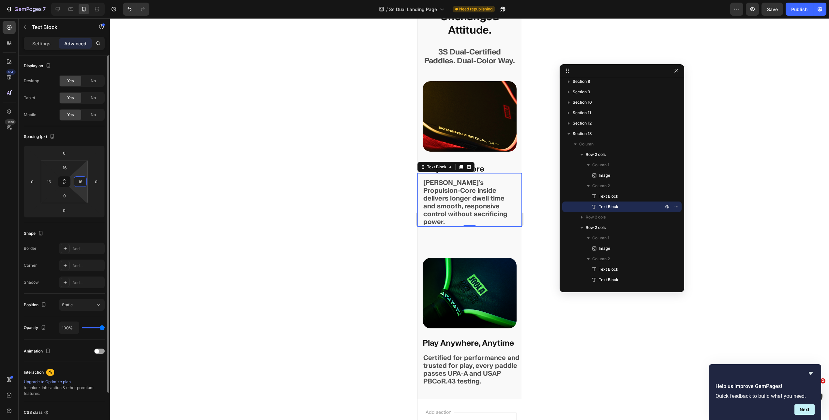
type input "16"
click at [459, 372] on p "Certified for performance and trusted for play, every paddle passes UPA-A and U…" at bounding box center [472, 369] width 98 height 31
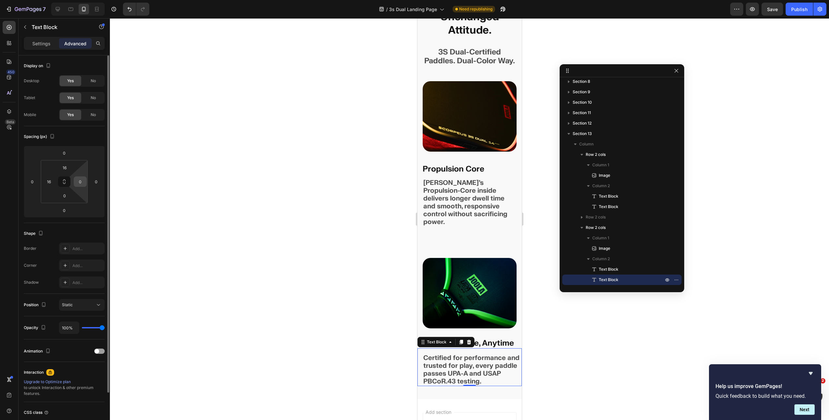
click at [81, 184] on input "0" at bounding box center [80, 182] width 10 height 10
type input "16"
click at [771, 16] on div "7 Version history / 3s Dual Landing Page Need republishing Preview Save Publish" at bounding box center [414, 9] width 829 height 19
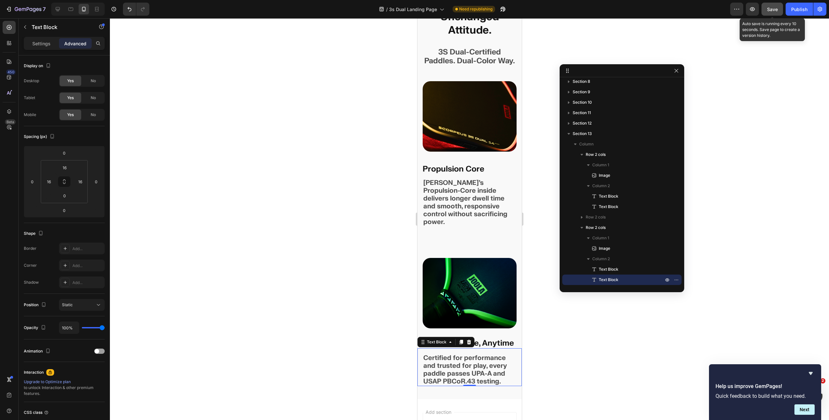
click at [772, 13] on button "Save" at bounding box center [772, 9] width 22 height 13
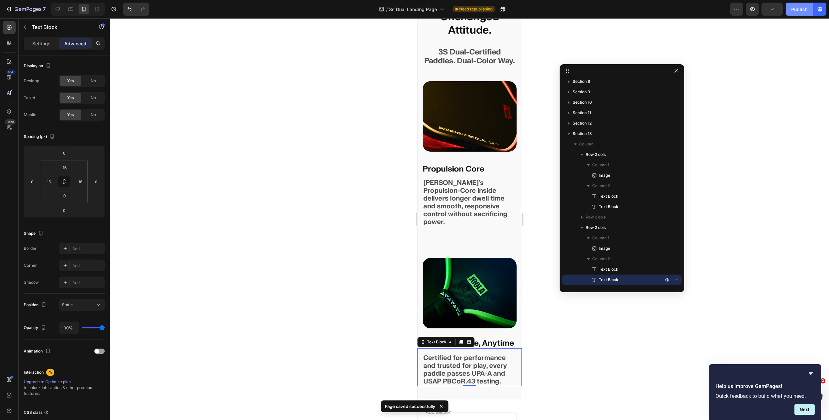
click at [796, 11] on div "Publish" at bounding box center [799, 9] width 16 height 7
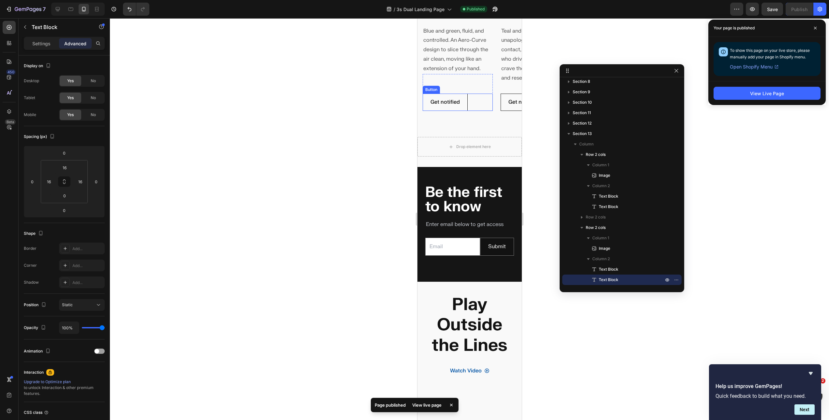
scroll to position [538, 0]
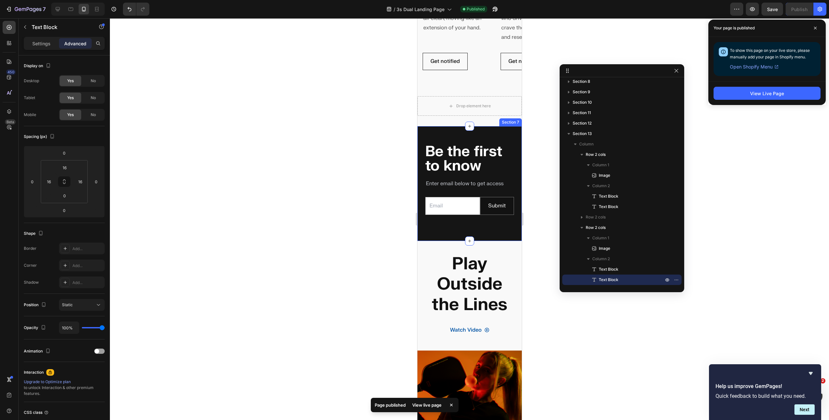
click at [423, 205] on div "Be the first to know Heading Enter email below to get access Text Block Email F…" at bounding box center [469, 183] width 104 height 115
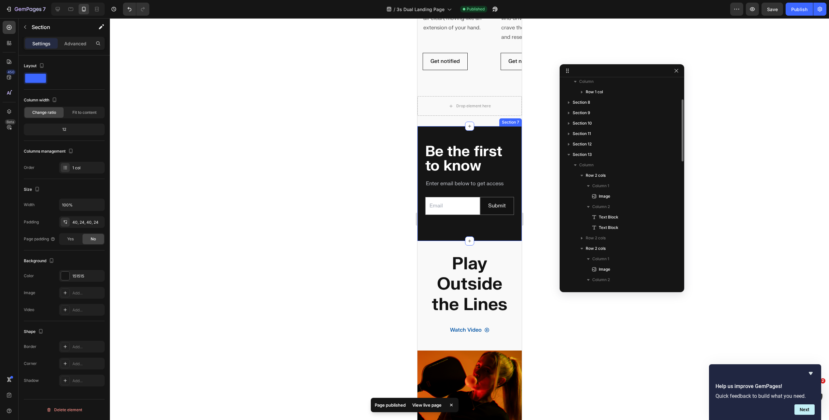
scroll to position [362, 0]
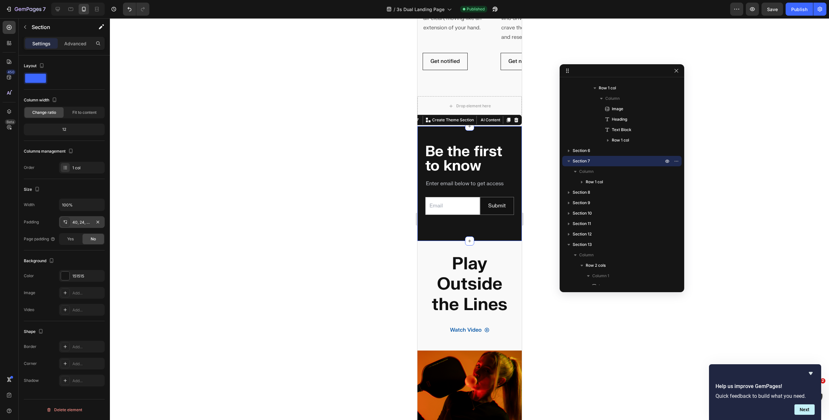
click at [81, 224] on div "40, 24, 40, 24" at bounding box center [81, 222] width 19 height 6
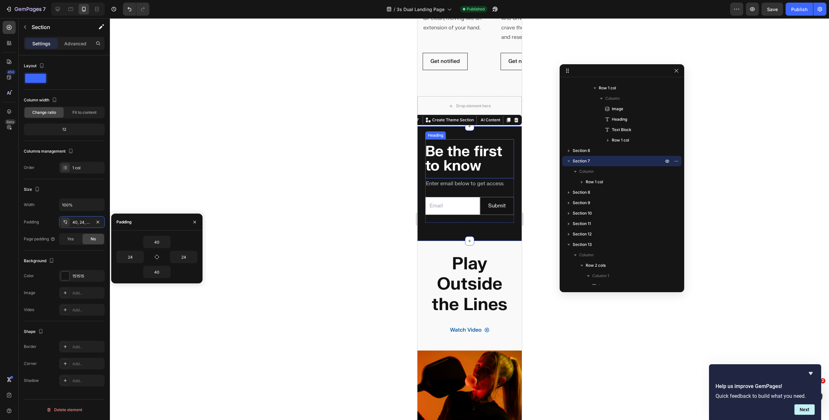
click at [431, 139] on div "Be the first to know Heading Enter email below to get access Text Block Email F…" at bounding box center [469, 183] width 104 height 115
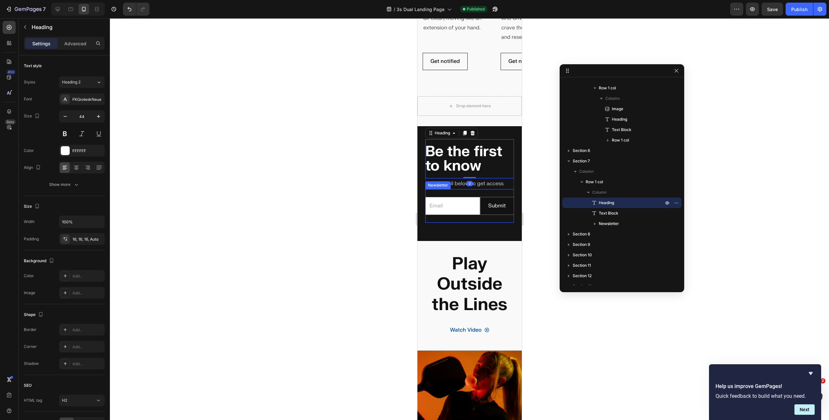
click at [432, 193] on div "Email Field Submit Submit Button Row Newsletter" at bounding box center [469, 206] width 89 height 34
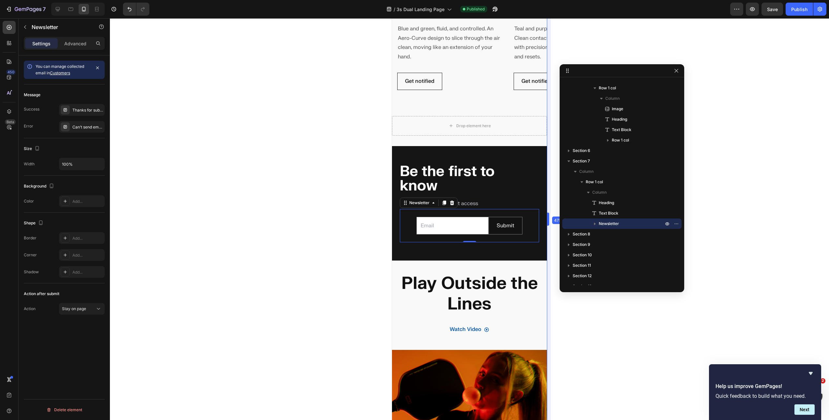
drag, startPoint x: 523, startPoint y: 215, endPoint x: 574, endPoint y: 212, distance: 50.6
click at [433, 222] on input "email" at bounding box center [452, 226] width 72 height 18
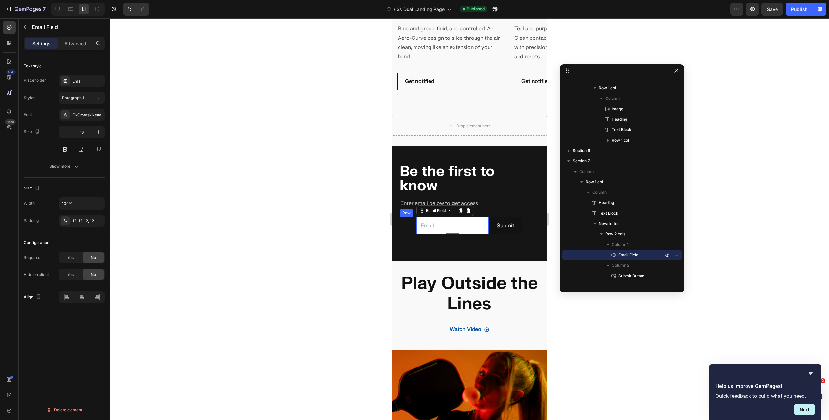
click at [407, 224] on div "Email Field 0 Submit Submit Button Row" at bounding box center [469, 226] width 139 height 18
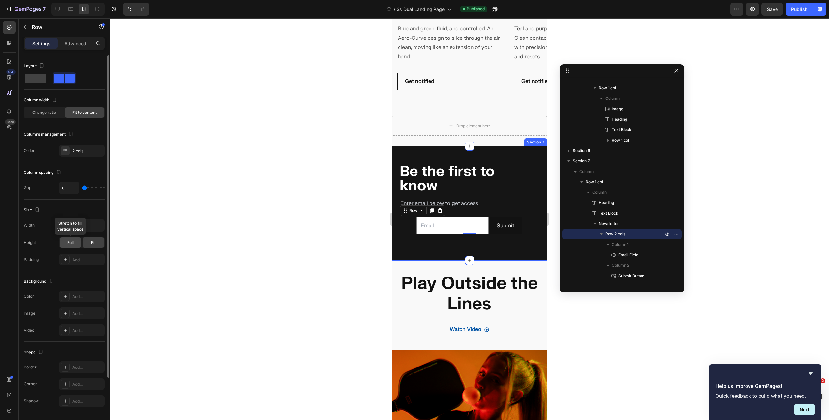
click at [75, 242] on div "Full" at bounding box center [71, 242] width 22 height 10
click at [90, 242] on div "Fit" at bounding box center [93, 242] width 22 height 10
click at [51, 111] on span "Change ratio" at bounding box center [44, 113] width 24 height 6
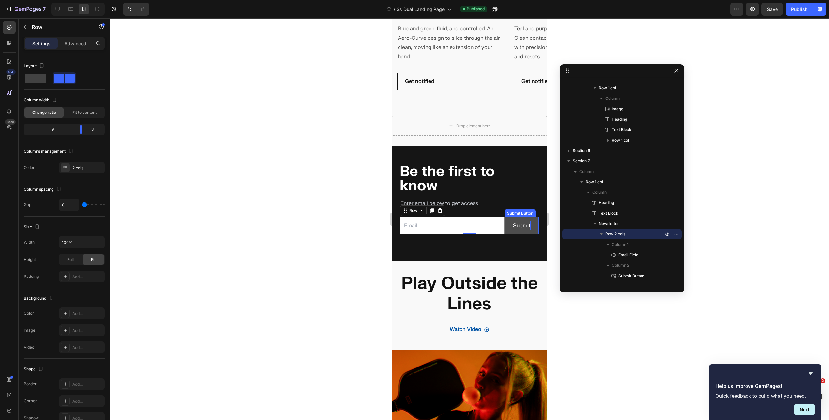
click at [523, 230] on div "Submit" at bounding box center [522, 225] width 18 height 9
click at [465, 235] on div "Email Field" at bounding box center [452, 226] width 104 height 18
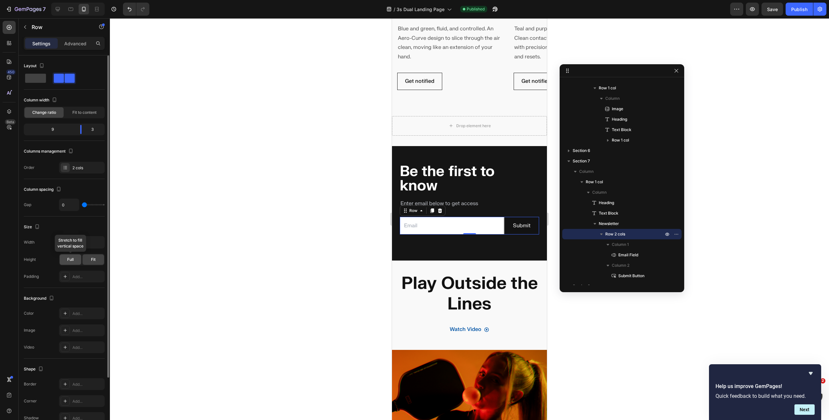
click at [71, 257] on span "Full" at bounding box center [70, 260] width 7 height 6
click at [92, 259] on span "Fit" at bounding box center [93, 260] width 5 height 6
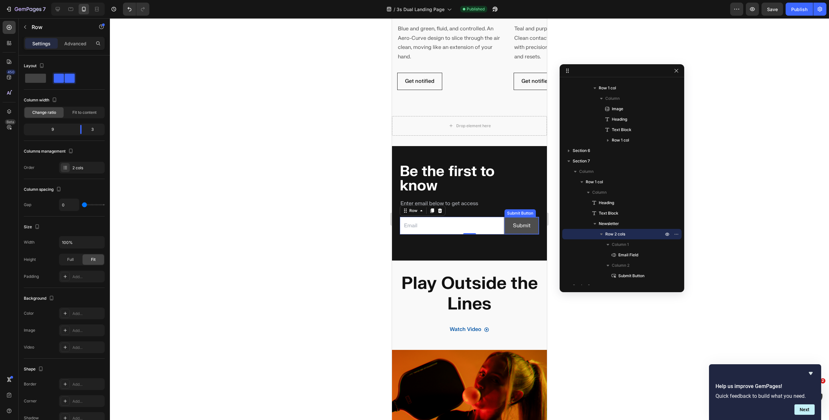
click at [507, 234] on button "Submit" at bounding box center [521, 225] width 34 height 17
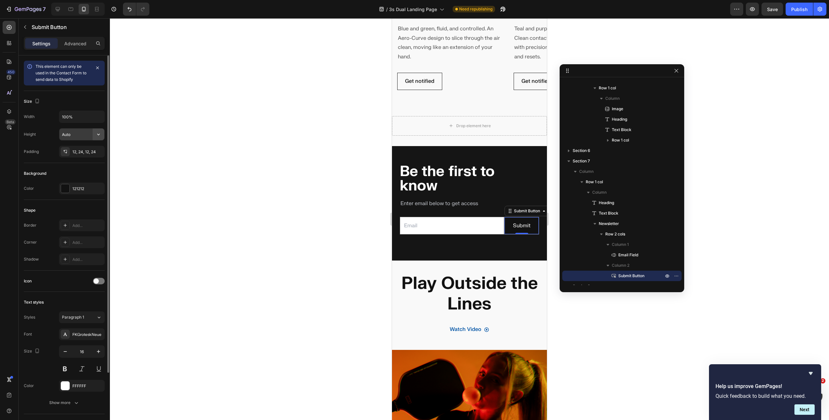
click at [95, 132] on icon "button" at bounding box center [98, 134] width 7 height 7
click at [82, 146] on div "Fit content Auto" at bounding box center [74, 151] width 53 height 12
click at [80, 135] on input "Auto" at bounding box center [81, 134] width 45 height 12
type input "5"
type input "Auto"
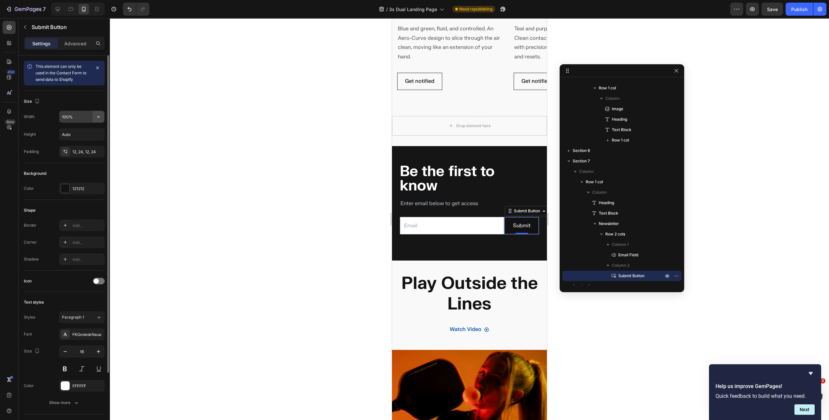
click at [94, 117] on button "button" at bounding box center [99, 117] width 12 height 12
click at [78, 134] on span "Fit content" at bounding box center [72, 133] width 20 height 6
type input "Auto"
click at [520, 226] on div "Submit" at bounding box center [521, 225] width 18 height 9
click at [520, 226] on p "Submit" at bounding box center [521, 225] width 18 height 9
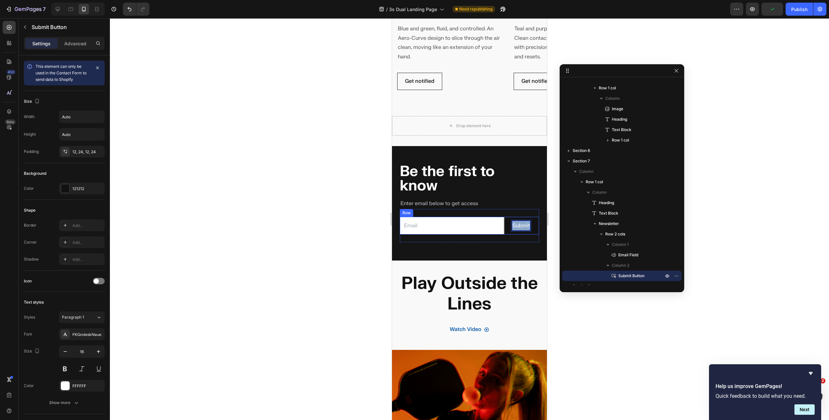
click at [483, 235] on div "Email Field" at bounding box center [452, 226] width 104 height 18
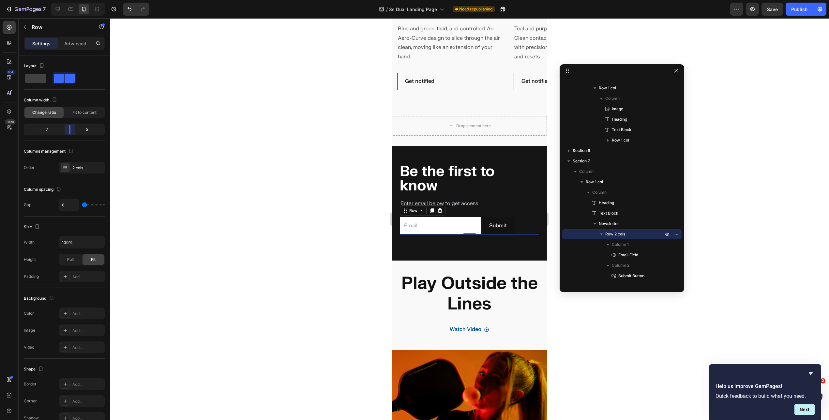
drag, startPoint x: 81, startPoint y: 132, endPoint x: 75, endPoint y: 132, distance: 5.9
click at [75, 0] on body "7 Version history / 3s Dual Landing Page Need republishing Preview Save Publish…" at bounding box center [414, 0] width 829 height 0
click at [516, 226] on div "Submit Submit Button" at bounding box center [510, 226] width 58 height 18
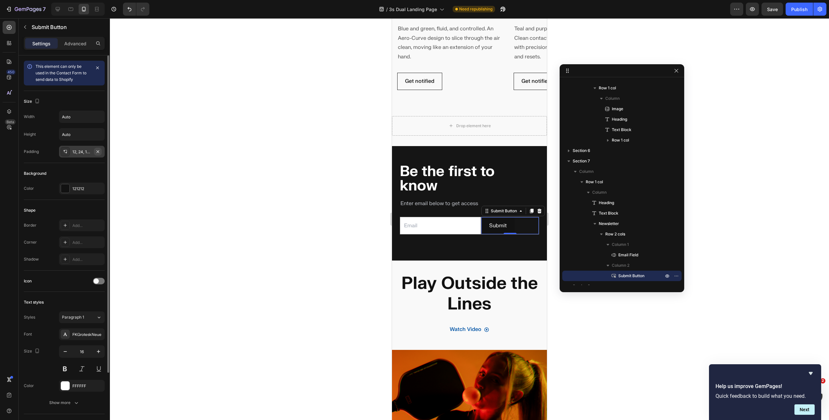
click at [97, 151] on icon "button" at bounding box center [97, 151] width 5 height 5
click at [314, 207] on div at bounding box center [469, 219] width 719 height 402
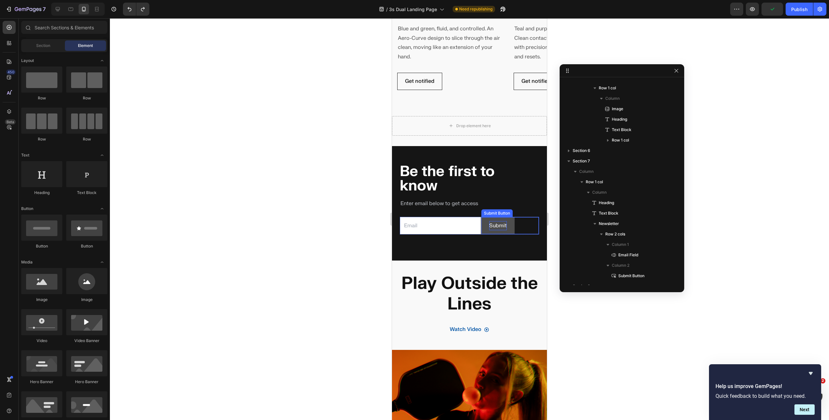
click at [501, 224] on p "Submit" at bounding box center [498, 225] width 18 height 9
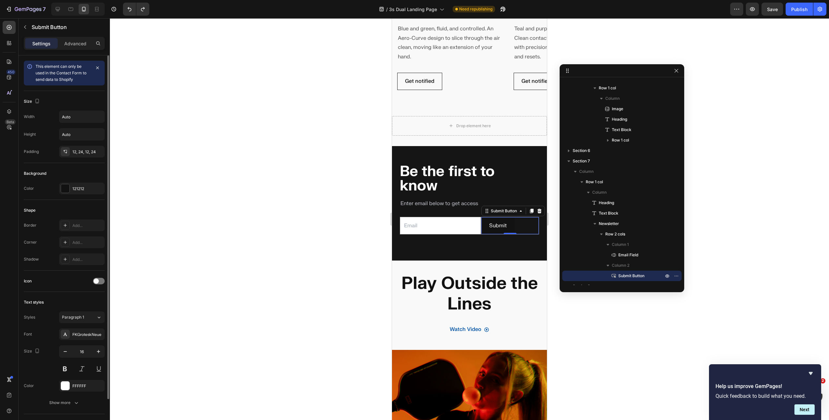
scroll to position [79, 0]
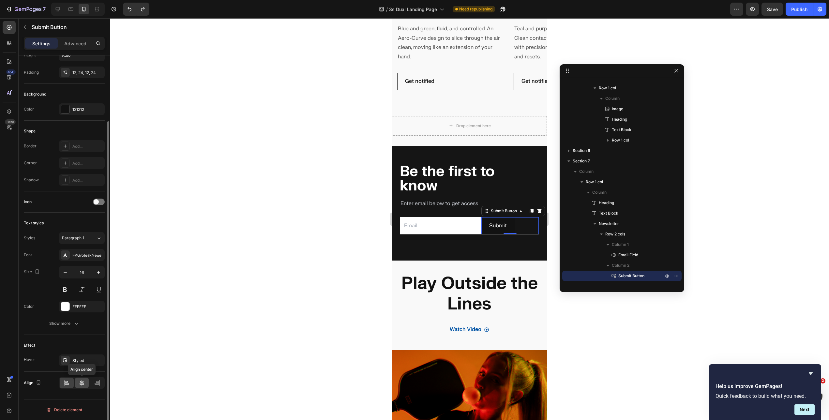
click at [81, 384] on icon at bounding box center [82, 382] width 7 height 7
click at [290, 209] on div at bounding box center [469, 219] width 719 height 402
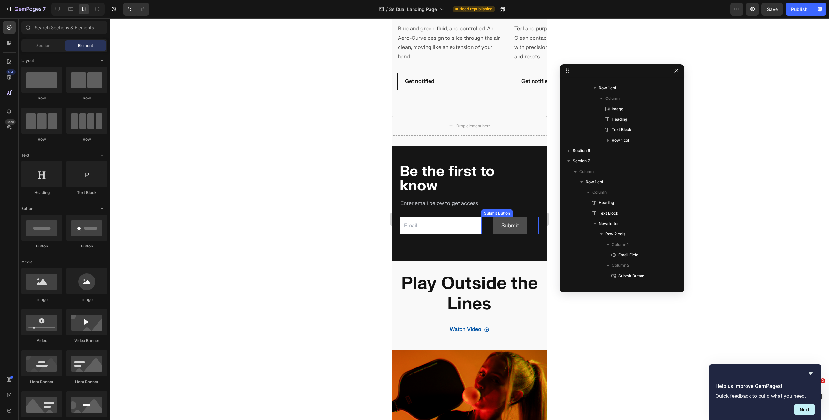
click at [493, 230] on button "Submit" at bounding box center [509, 225] width 33 height 17
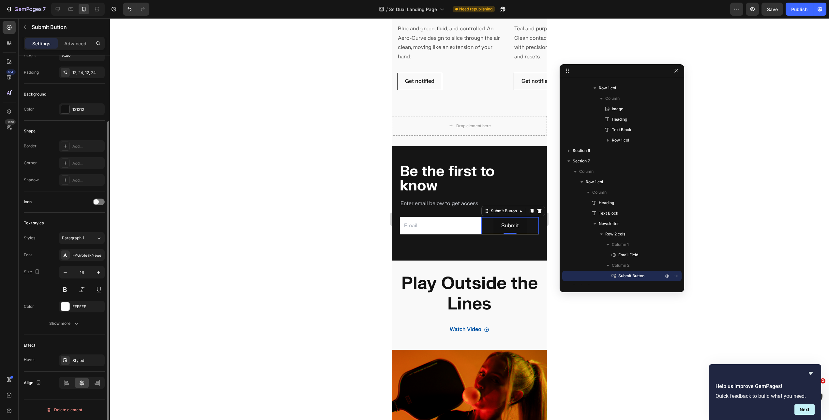
scroll to position [0, 0]
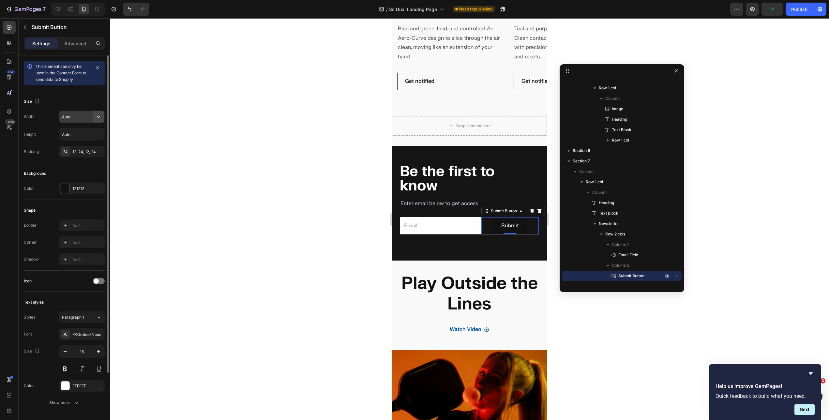
click at [101, 112] on button "button" at bounding box center [99, 117] width 12 height 12
click at [72, 142] on div "Full 100%" at bounding box center [74, 145] width 53 height 12
type input "100%"
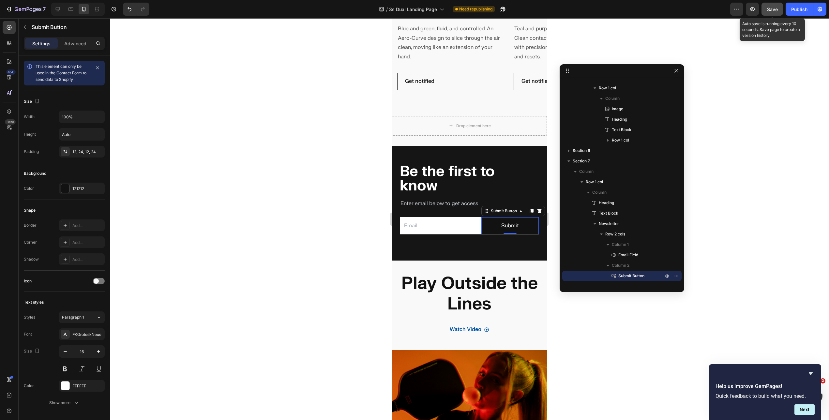
click at [768, 11] on span "Save" at bounding box center [772, 10] width 11 height 6
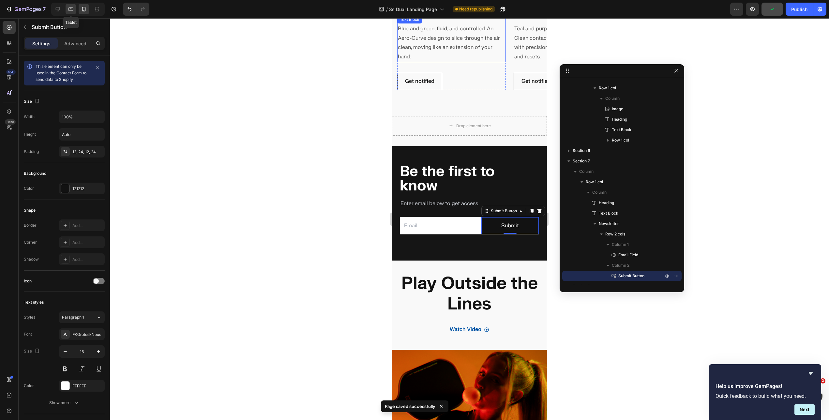
click at [71, 8] on icon at bounding box center [71, 8] width 2 height 1
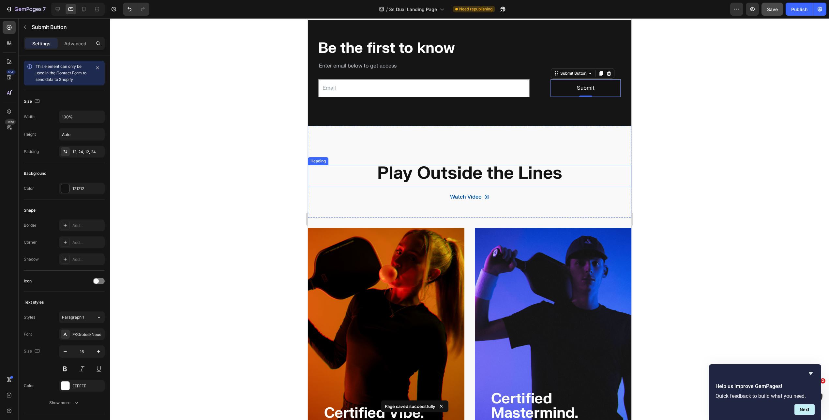
scroll to position [537, 0]
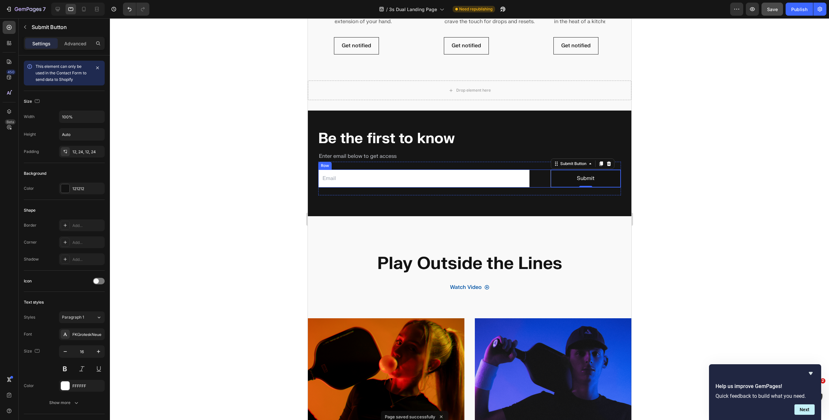
click at [536, 179] on div "Email Field Submit Submit Button 0 Row" at bounding box center [469, 178] width 302 height 18
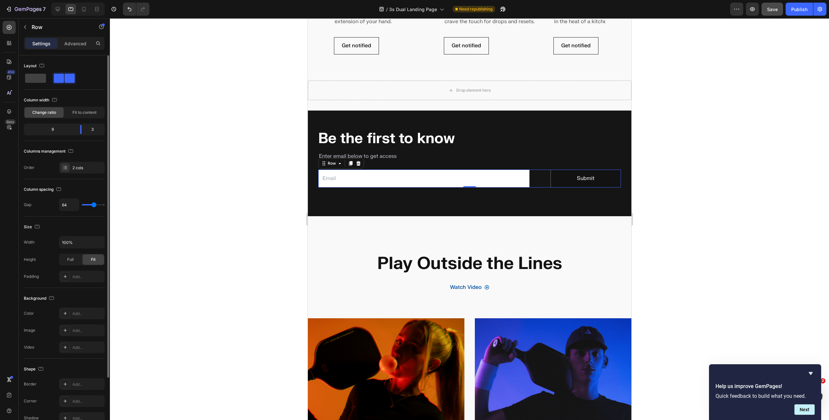
type input "53"
type input "51"
type input "49"
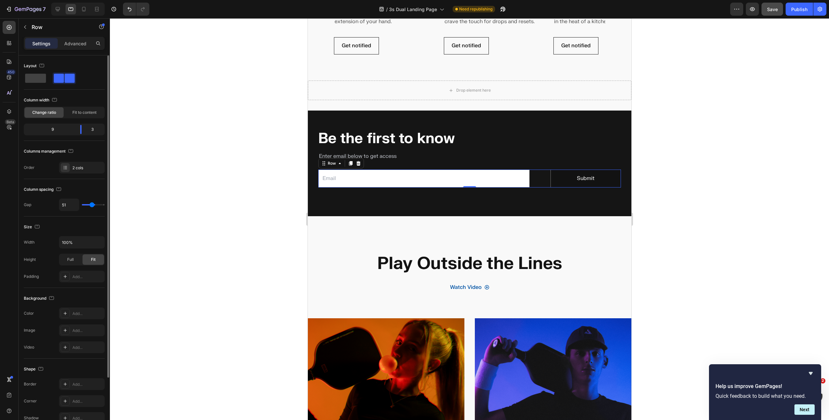
type input "49"
type input "45"
type input "42"
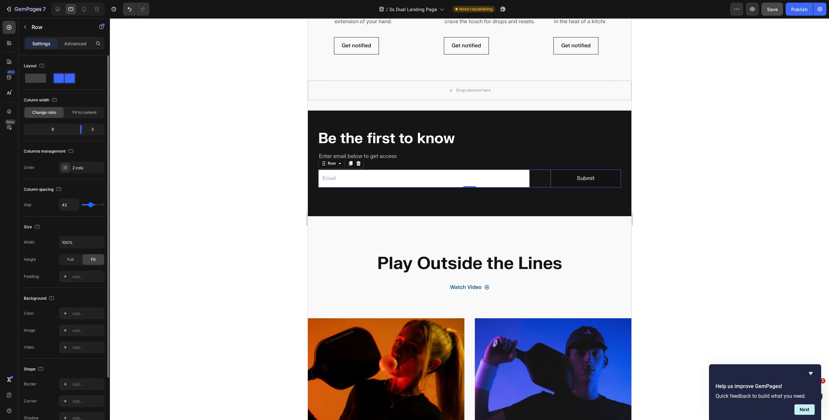
type input "40"
type input "39"
type input "38"
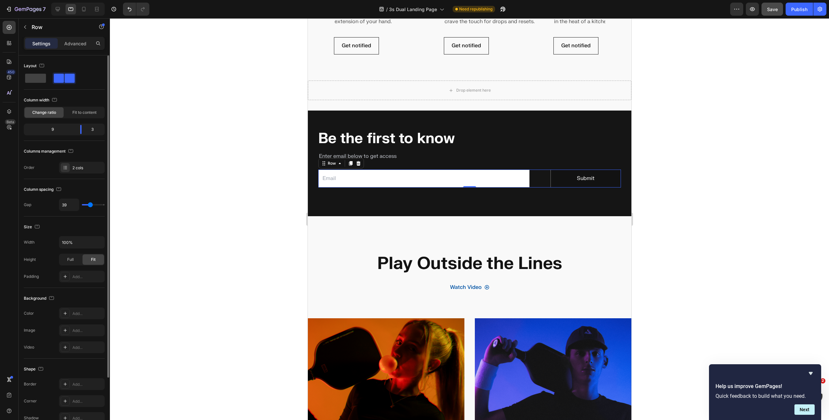
type input "38"
type input "37"
type input "36"
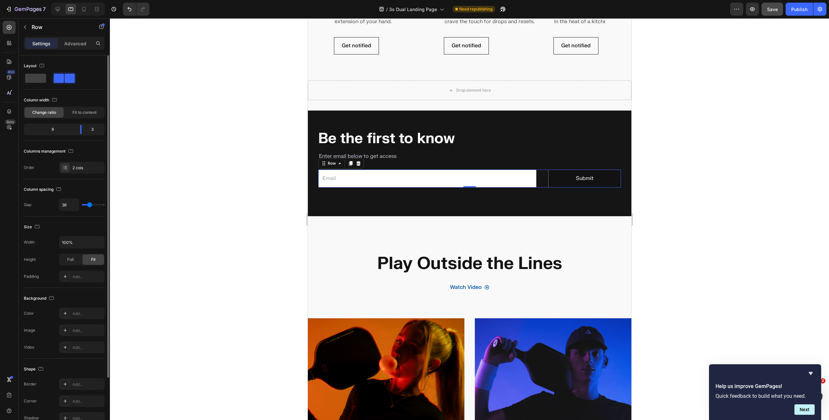
type input "32"
type input "30"
type input "28"
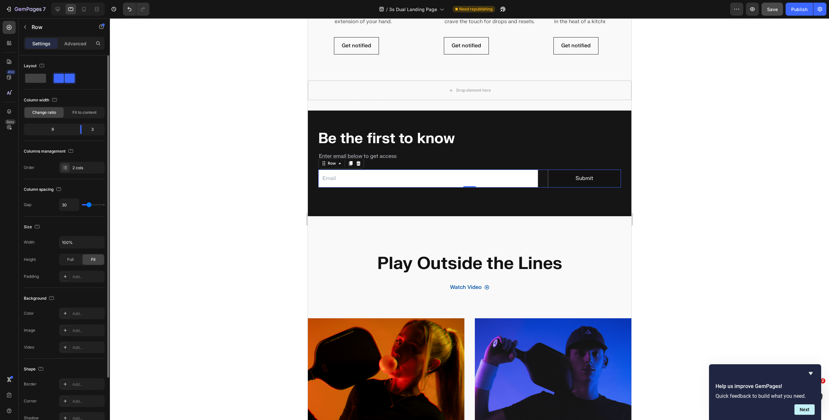
type input "28"
type input "27"
type input "26"
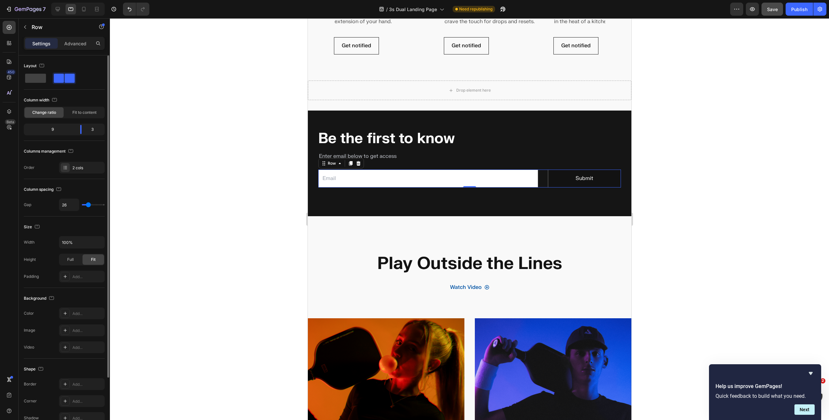
type input "25"
type input "24"
drag, startPoint x: 92, startPoint y: 205, endPoint x: 88, endPoint y: 204, distance: 4.7
type input "24"
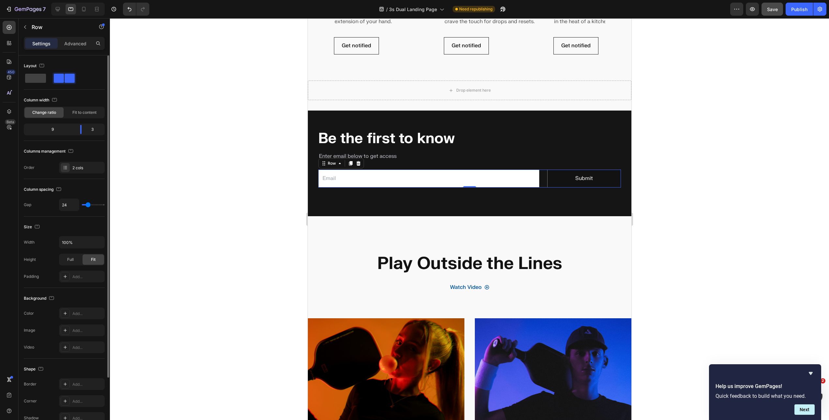
click at [88, 204] on input "range" at bounding box center [93, 204] width 23 height 1
click at [55, 9] on icon at bounding box center [57, 9] width 7 height 7
type input "64"
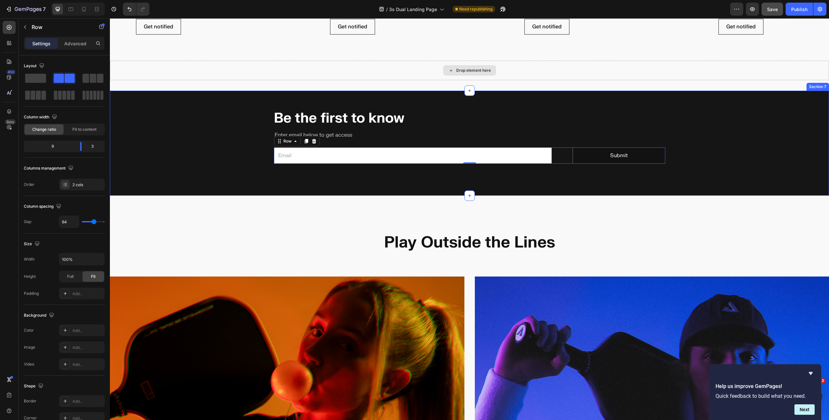
scroll to position [830, 0]
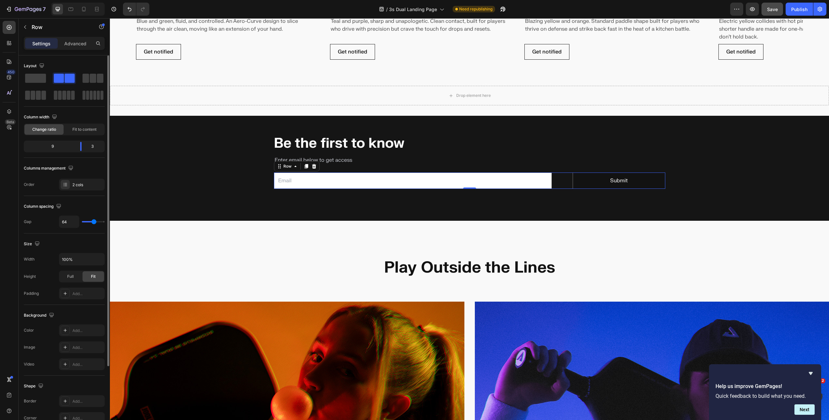
drag, startPoint x: 91, startPoint y: 223, endPoint x: 82, endPoint y: 223, distance: 8.2
click at [82, 223] on div "64" at bounding box center [82, 221] width 46 height 12
type input "43"
type input "38"
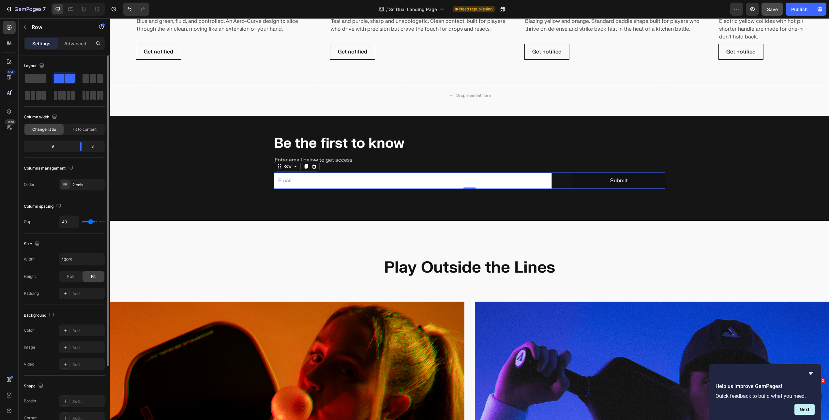
type input "38"
type input "28"
type input "16"
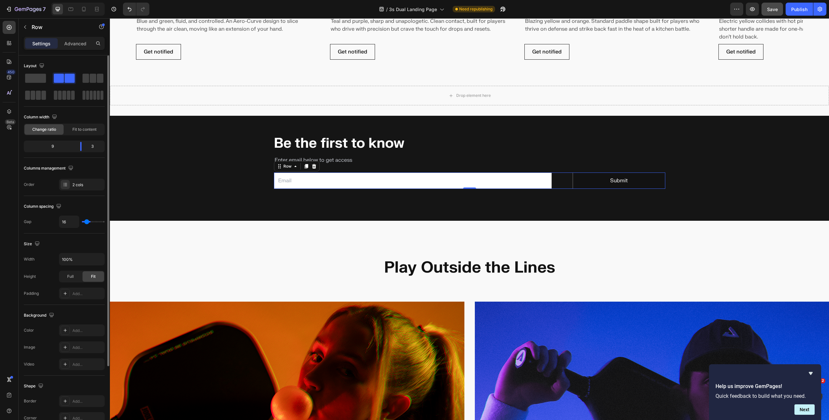
type input "9"
type input "4"
type input "2"
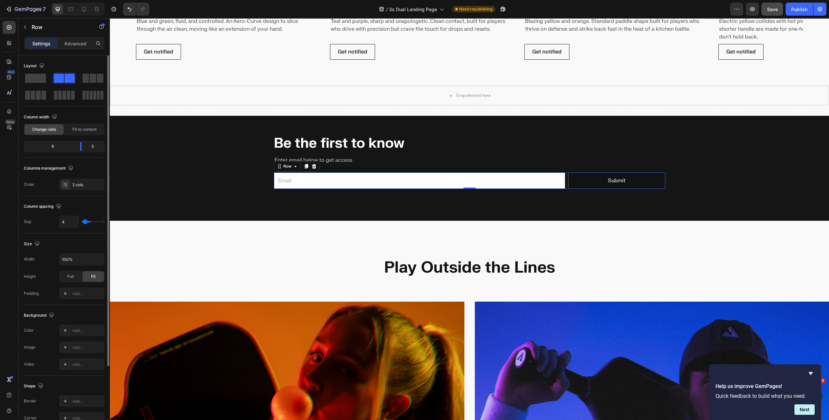
type input "2"
type input "1"
type input "0"
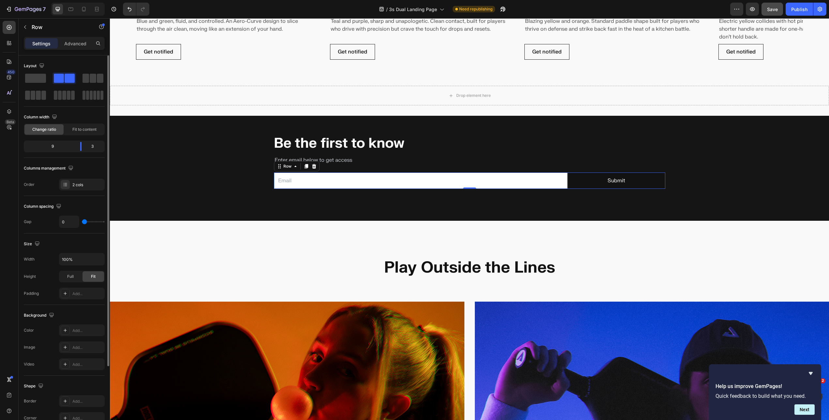
type input "4"
type input "5"
type input "7"
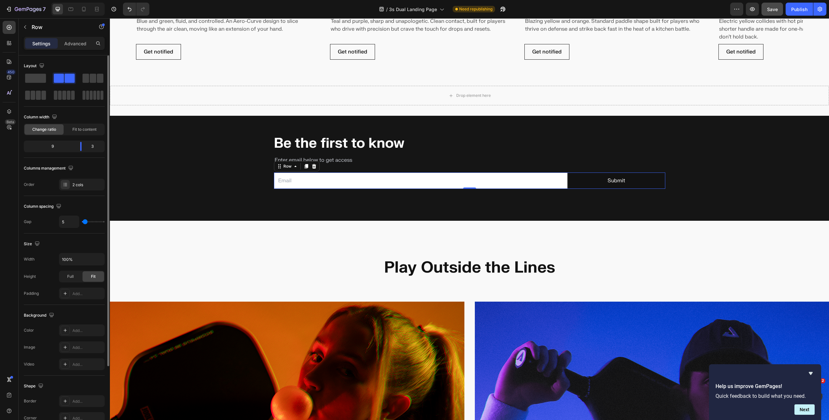
type input "7"
type input "8"
type input "9"
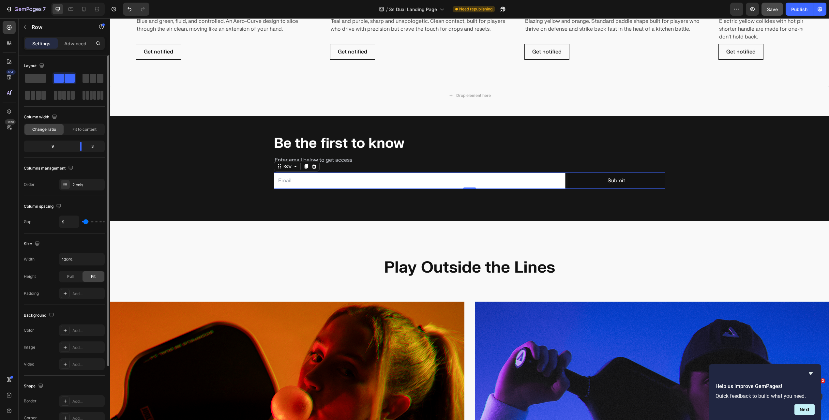
type input "10"
type input "11"
type input "15"
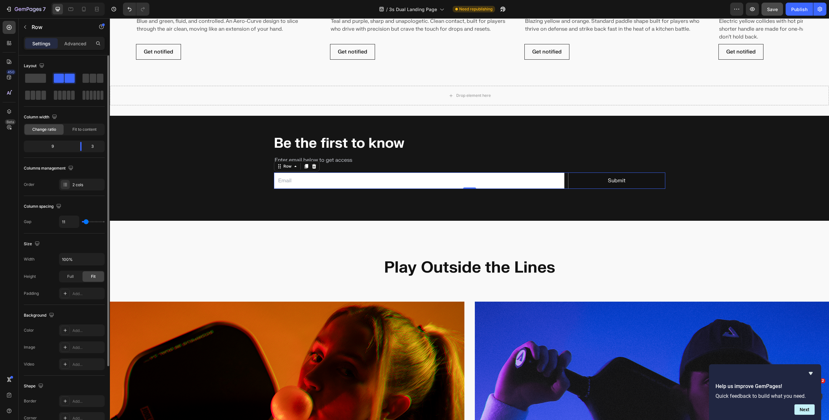
type input "15"
type input "16"
type input "18"
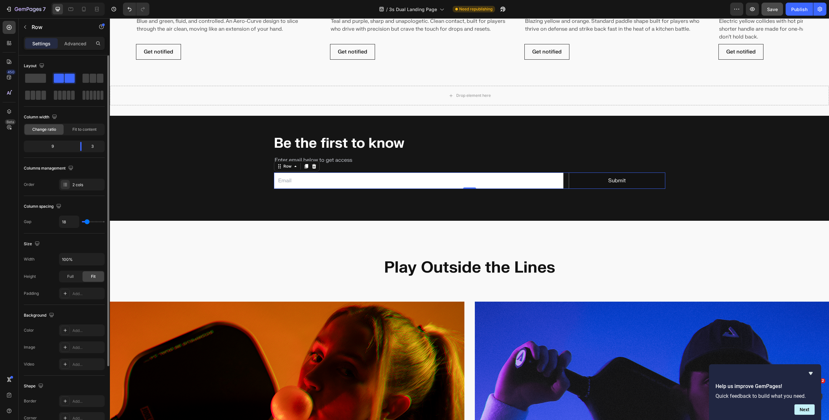
type input "19"
type input "18"
type input "17"
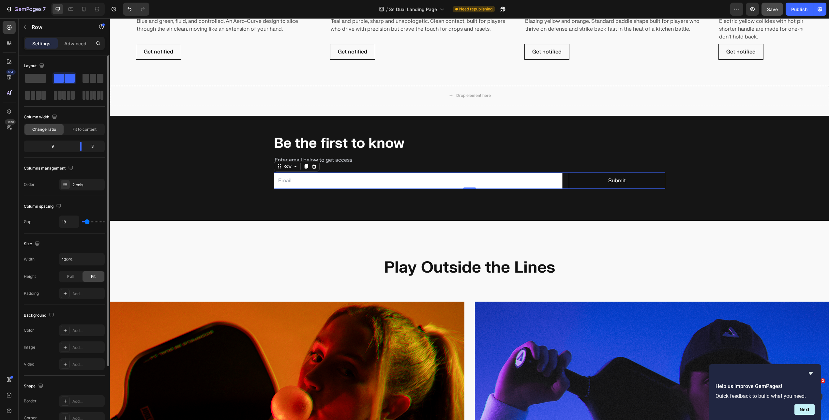
type input "17"
type input "15"
type input "13"
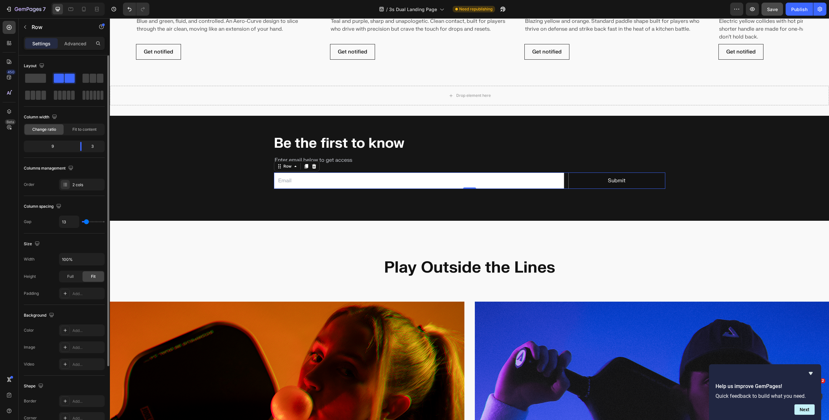
type input "12"
type input "13"
type input "14"
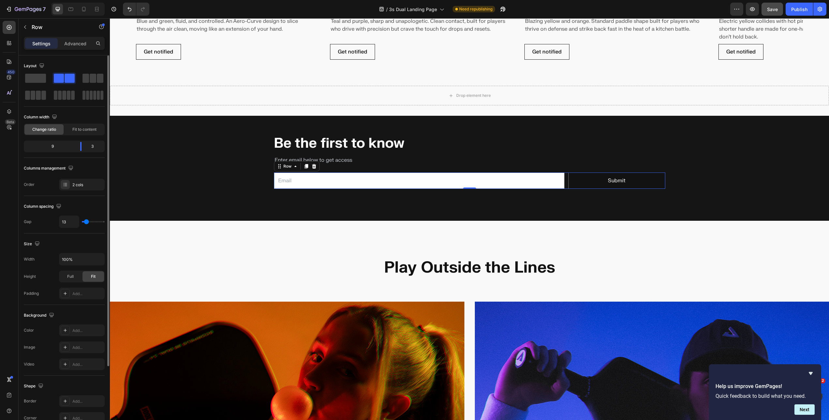
type input "14"
type input "15"
type input "16"
drag, startPoint x: 90, startPoint y: 222, endPoint x: 87, endPoint y: 222, distance: 3.3
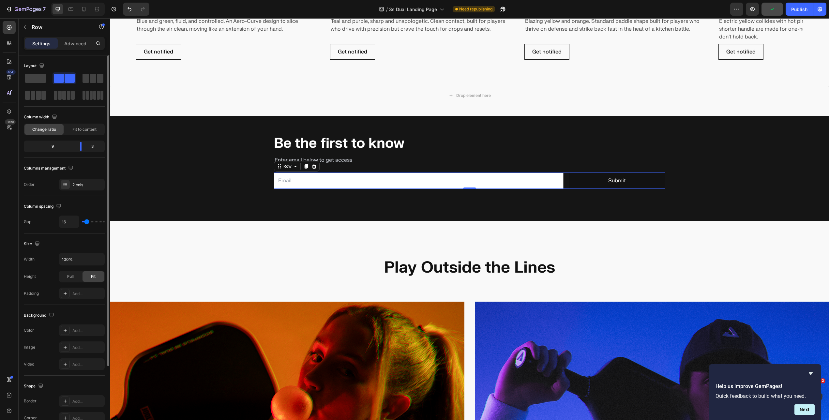
type input "16"
click at [87, 222] on input "range" at bounding box center [93, 221] width 23 height 1
click at [68, 9] on icon at bounding box center [70, 9] width 7 height 7
type input "24"
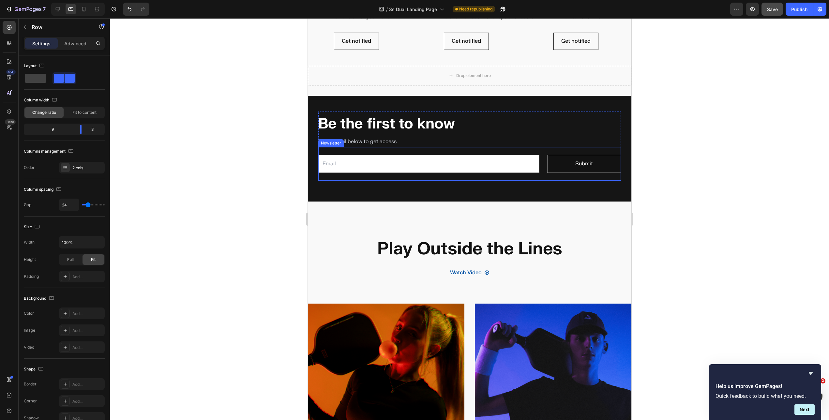
scroll to position [515, 0]
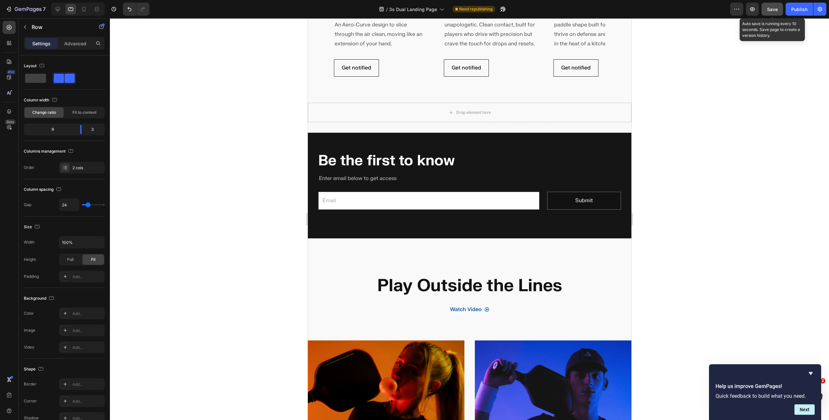
click at [771, 12] on button "Save" at bounding box center [772, 9] width 22 height 13
click at [793, 11] on div "Publish" at bounding box center [799, 9] width 16 height 7
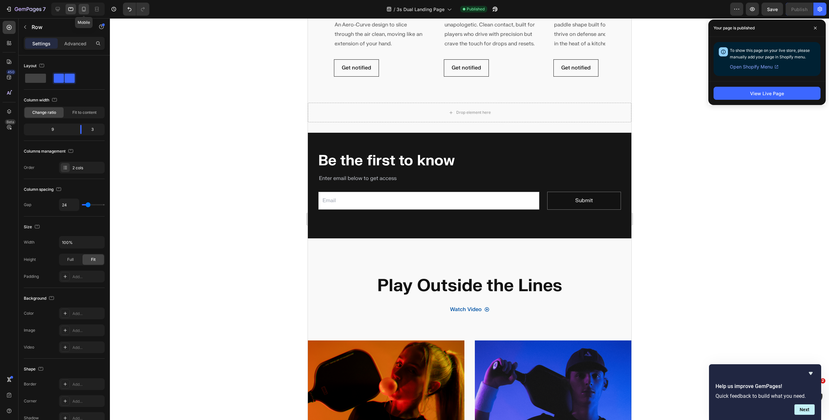
click at [83, 8] on icon at bounding box center [84, 9] width 7 height 7
type input "0"
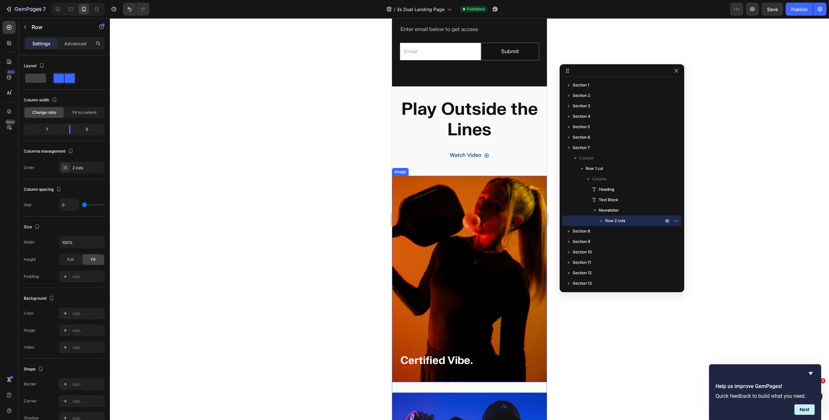
scroll to position [713, 0]
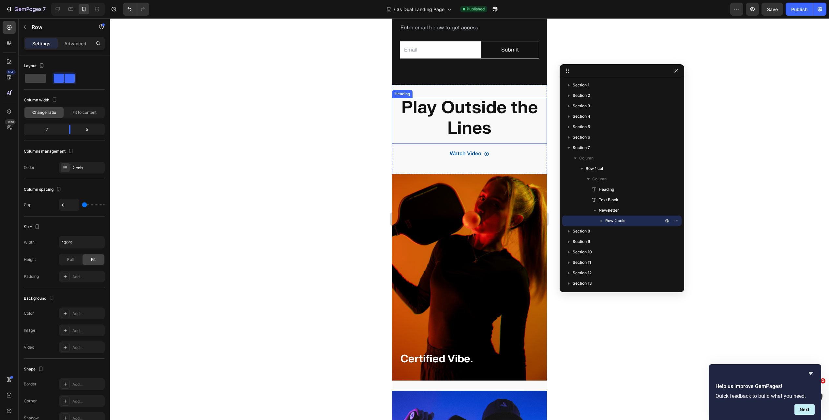
click at [417, 125] on h2 "Play Outside the Lines" at bounding box center [469, 121] width 155 height 46
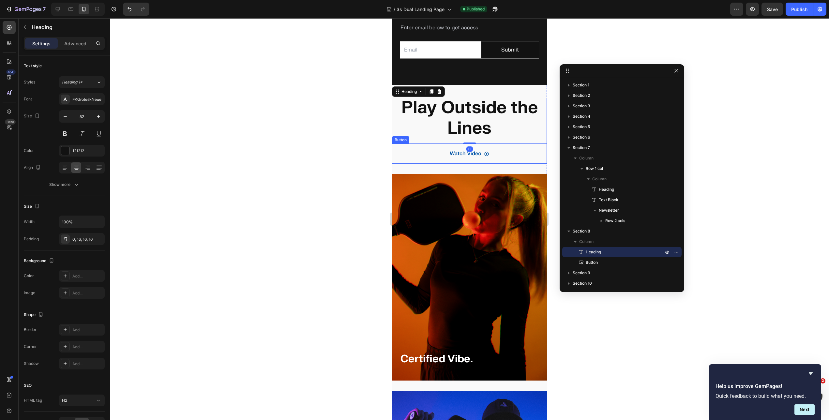
click at [408, 153] on div "Watch Video Button" at bounding box center [469, 154] width 155 height 20
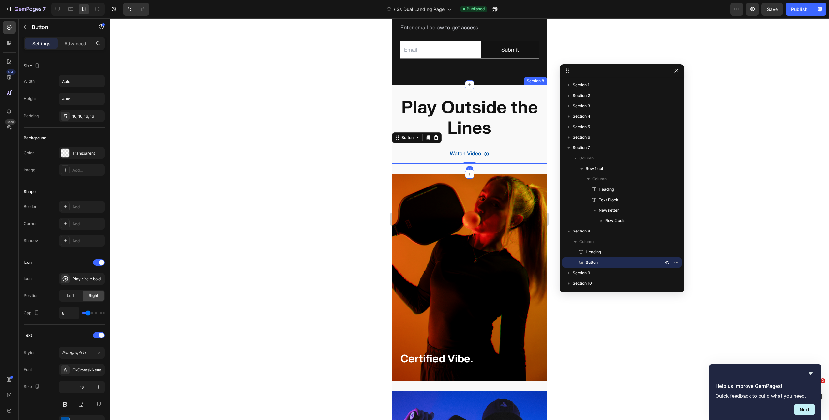
click at [403, 87] on div "Play Outside the Lines Heading Watch Video Button 0 Section 8" at bounding box center [469, 129] width 155 height 89
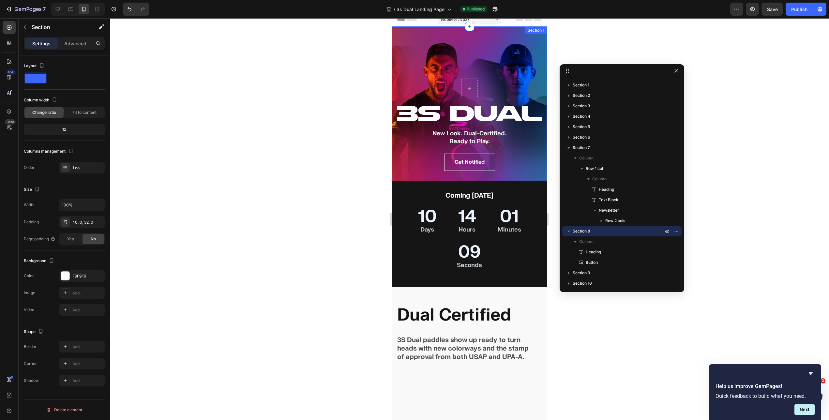
scroll to position [0, 0]
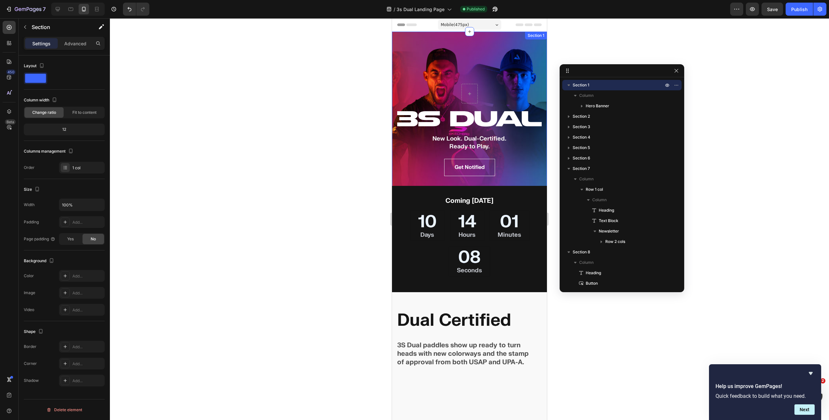
click at [417, 60] on div "Row Hero Banner" at bounding box center [469, 116] width 155 height 169
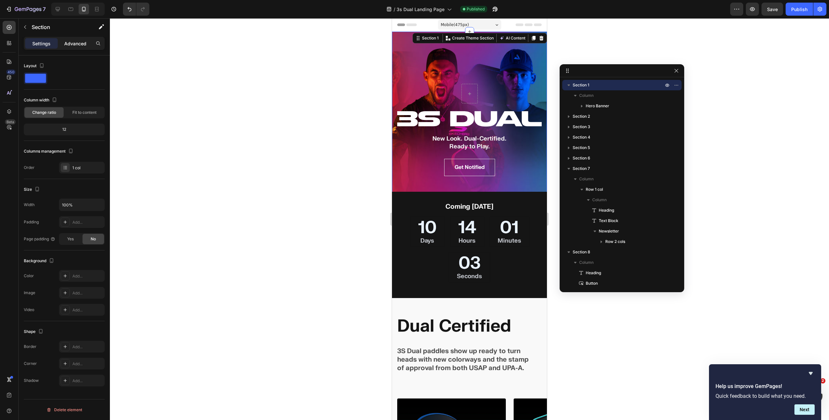
click at [66, 46] on p "Advanced" at bounding box center [75, 43] width 22 height 7
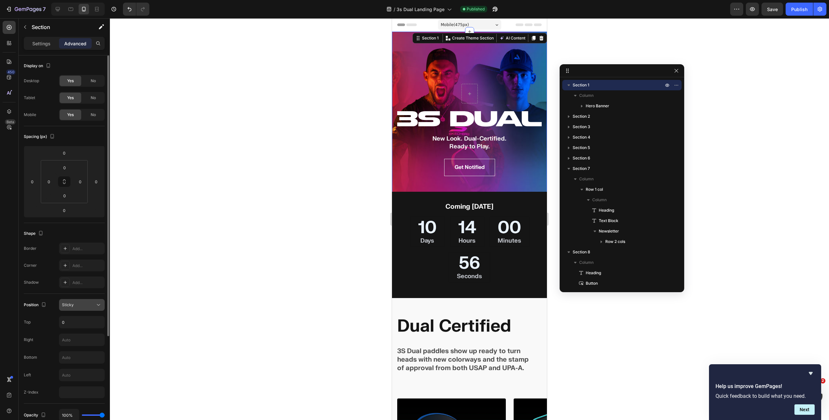
click at [87, 299] on button "Sticky" at bounding box center [82, 305] width 46 height 12
click at [75, 366] on div "Fixed" at bounding box center [75, 370] width 53 height 12
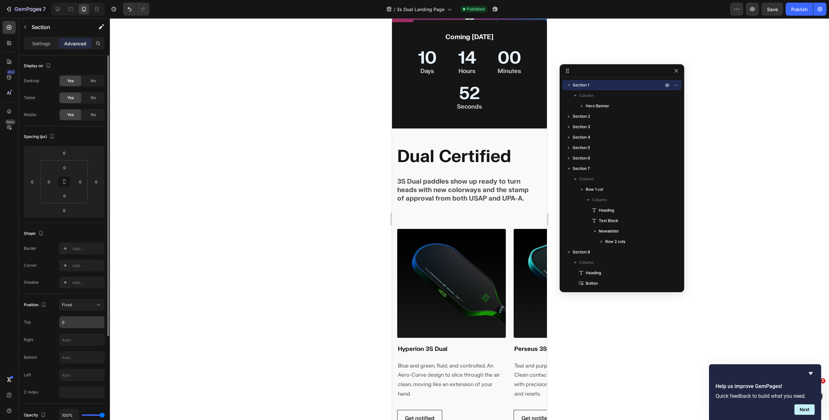
click at [67, 323] on input "0" at bounding box center [81, 322] width 45 height 12
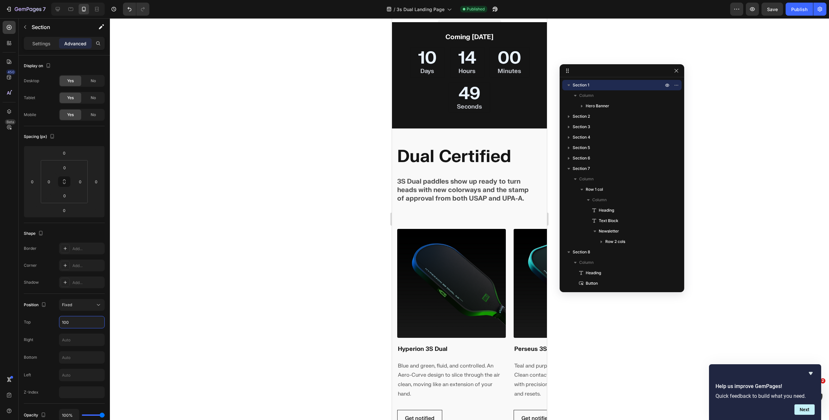
type input "0"
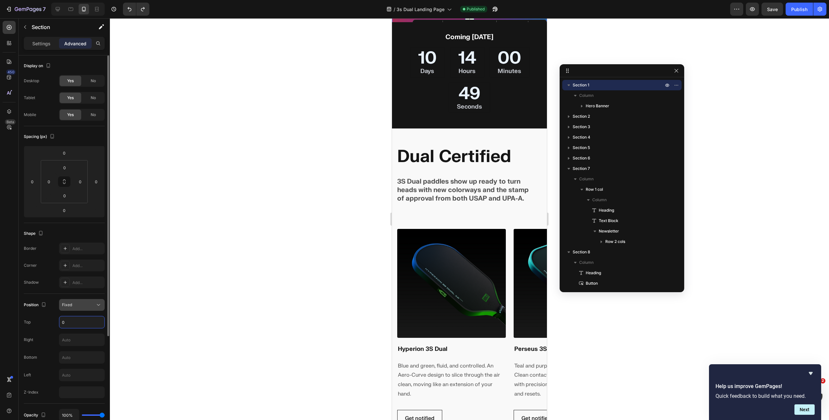
click at [95, 304] on icon at bounding box center [98, 304] width 7 height 7
click at [77, 349] on div "Absolute" at bounding box center [75, 345] width 53 height 12
click at [90, 308] on div "Absolute" at bounding box center [82, 304] width 40 height 7
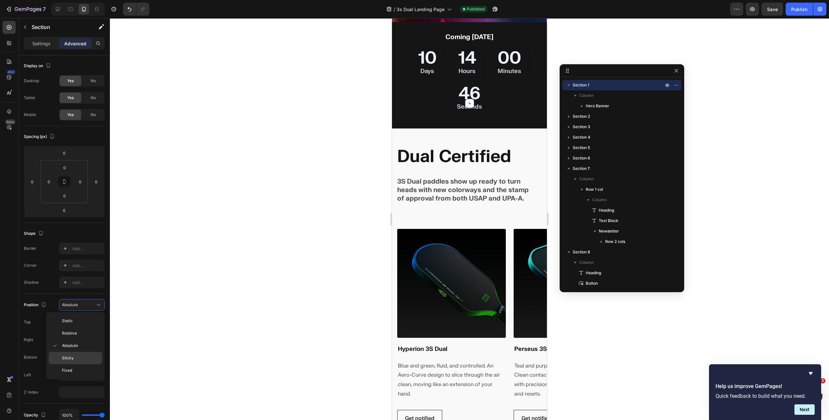
click at [76, 356] on p "Sticky" at bounding box center [80, 358] width 37 height 6
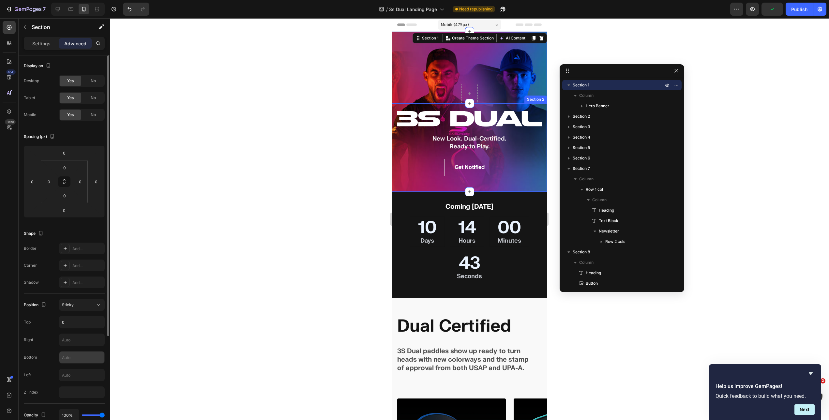
scroll to position [124, 0]
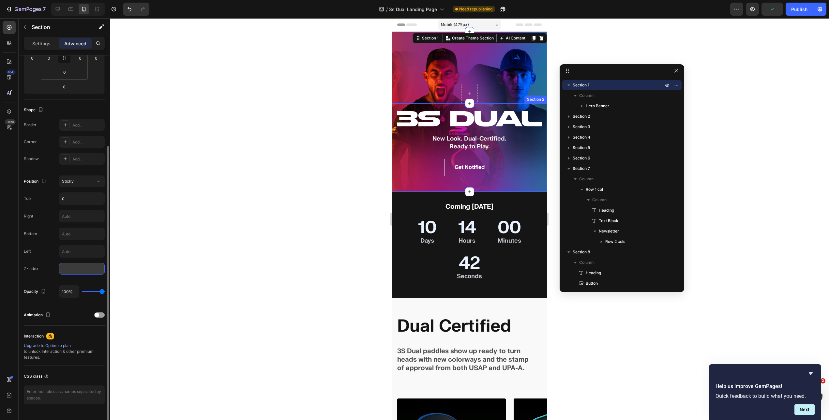
click at [77, 269] on input "number" at bounding box center [82, 269] width 46 height 12
type input "-1"
click at [205, 217] on div at bounding box center [469, 219] width 719 height 402
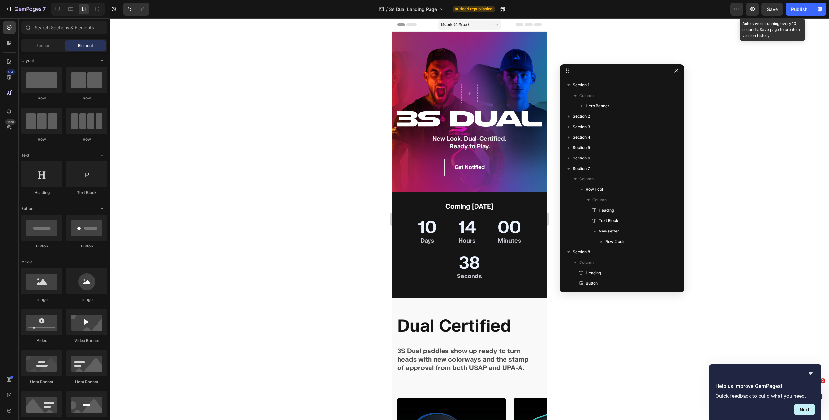
click at [773, 11] on span "Save" at bounding box center [772, 10] width 11 height 6
click at [798, 10] on div "Publish" at bounding box center [799, 9] width 16 height 7
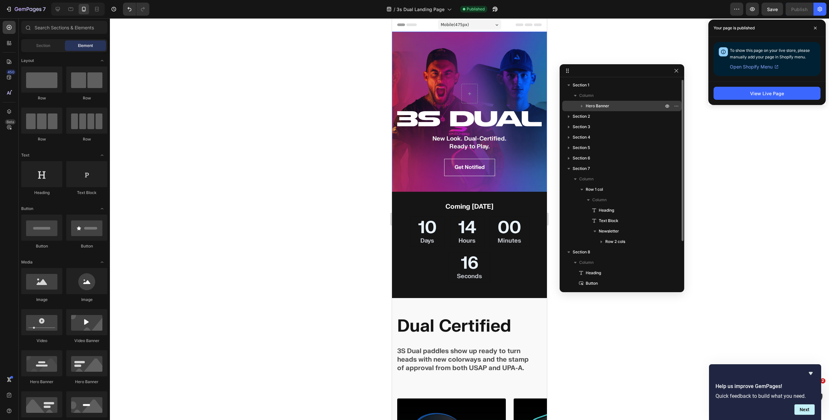
click at [604, 106] on span "Hero Banner" at bounding box center [596, 106] width 23 height 7
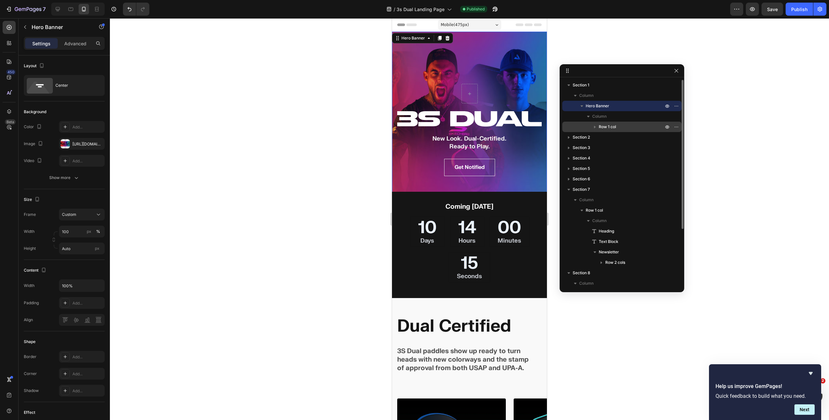
click at [607, 126] on span "Row 1 col" at bounding box center [606, 127] width 17 height 7
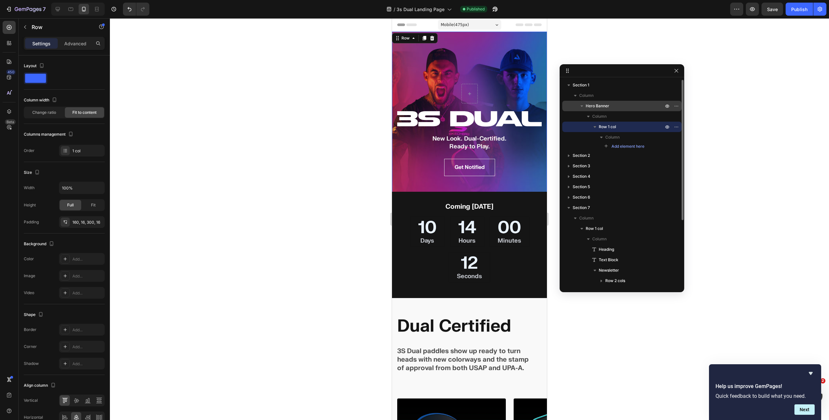
click at [611, 105] on p "Hero Banner" at bounding box center [624, 106] width 79 height 7
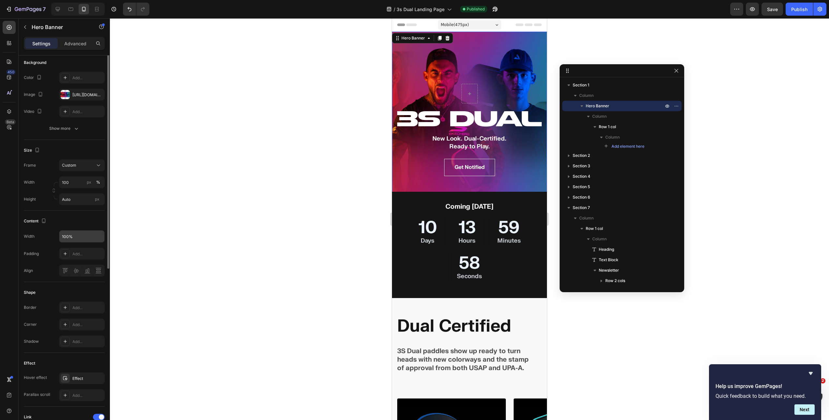
scroll to position [0, 0]
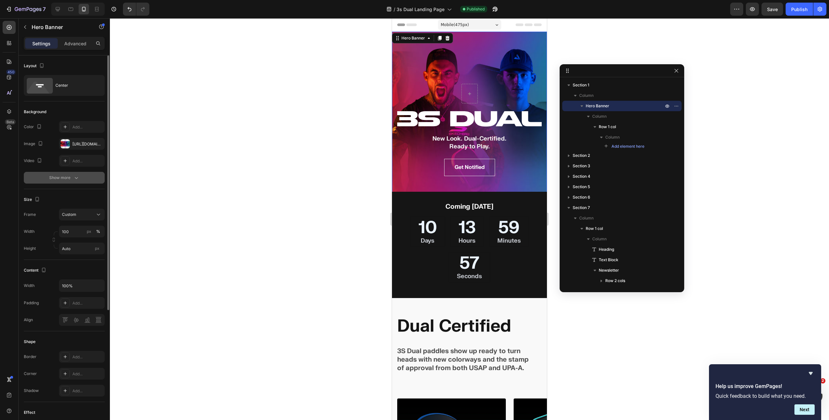
click at [66, 179] on div "Show more" at bounding box center [64, 177] width 30 height 7
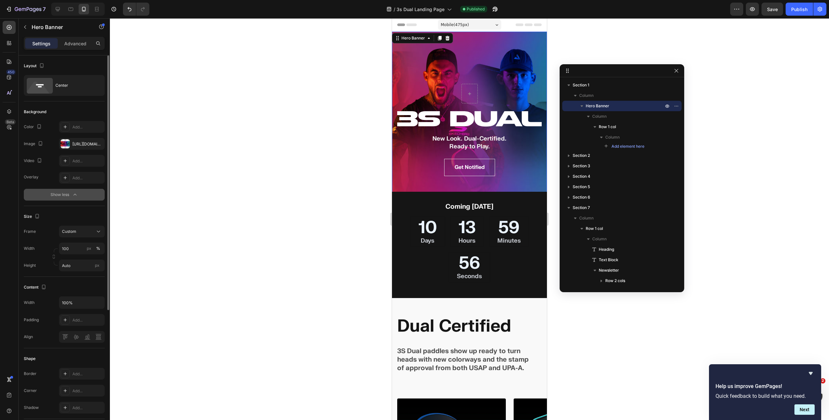
click at [68, 196] on div "Show less" at bounding box center [65, 194] width 28 height 7
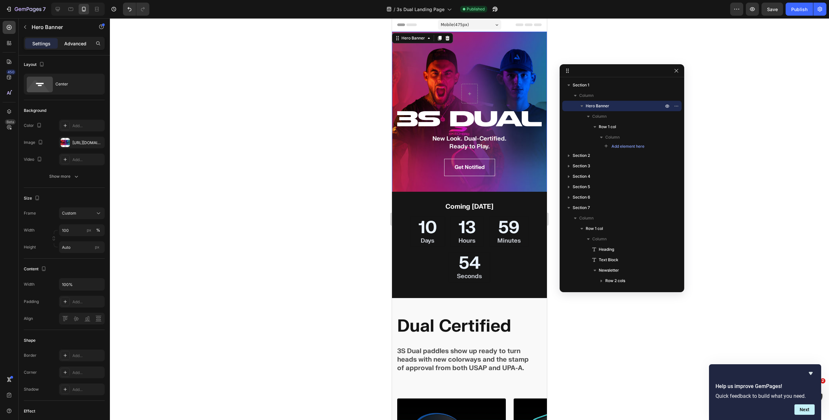
click at [66, 38] on div "Advanced" at bounding box center [75, 43] width 33 height 10
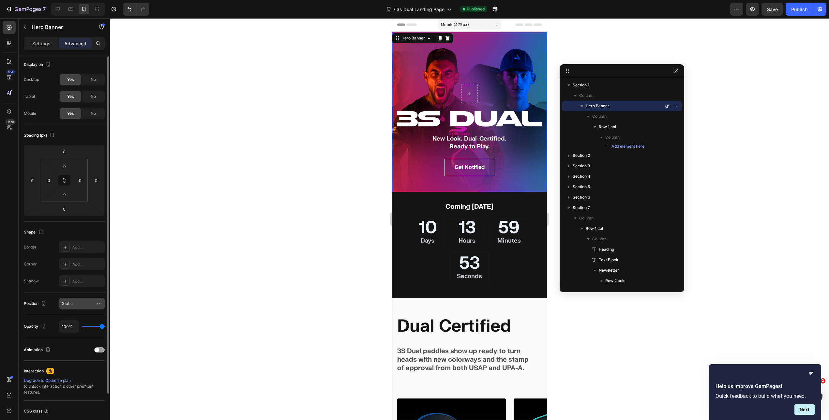
scroll to position [52, 0]
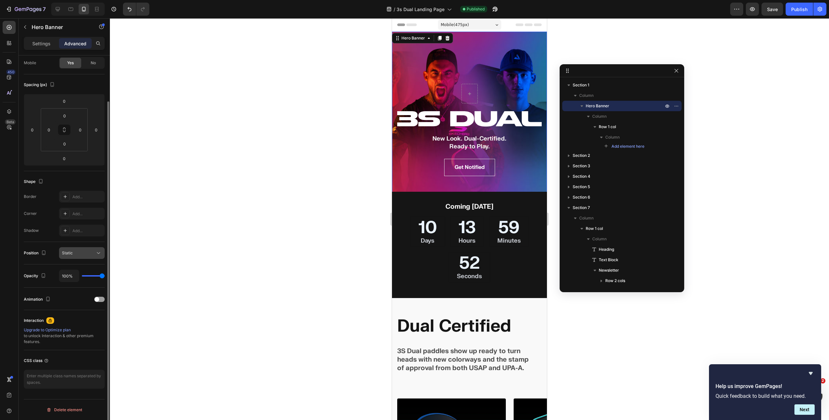
click at [81, 254] on div "Static" at bounding box center [78, 253] width 33 height 6
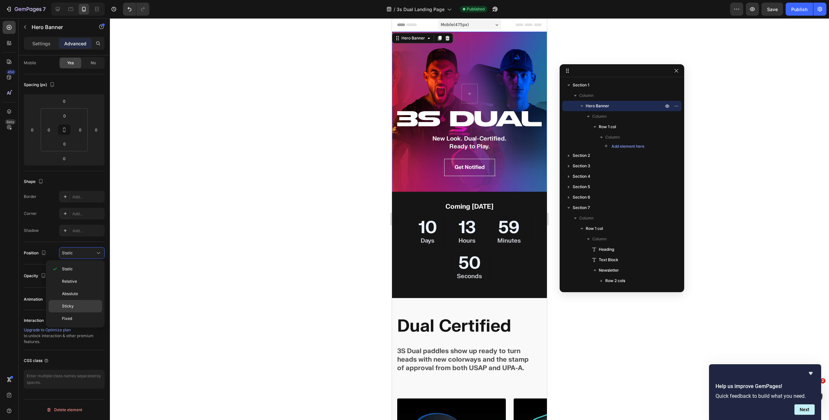
click at [73, 306] on p "Sticky" at bounding box center [80, 306] width 37 height 6
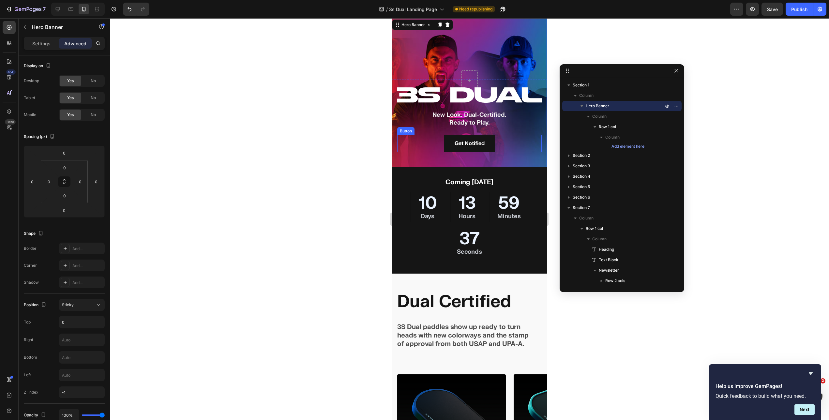
scroll to position [0, 0]
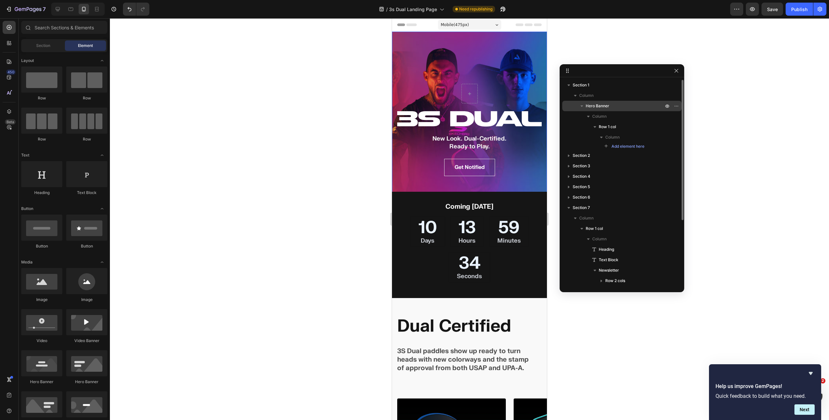
click at [619, 105] on p "Hero Banner" at bounding box center [624, 106] width 79 height 7
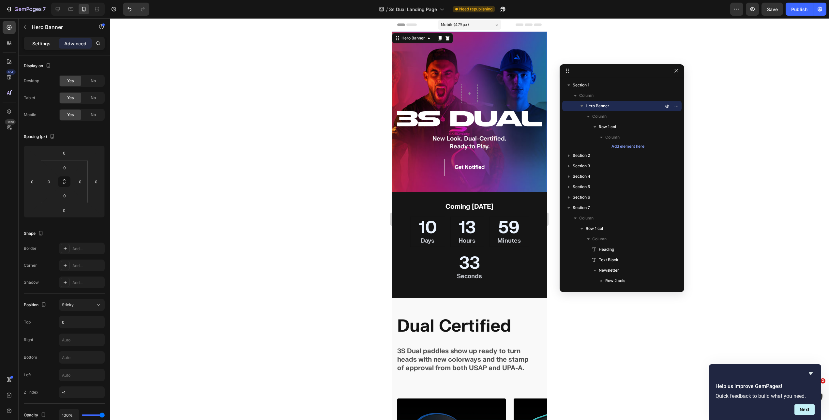
click at [41, 42] on p "Settings" at bounding box center [41, 43] width 18 height 7
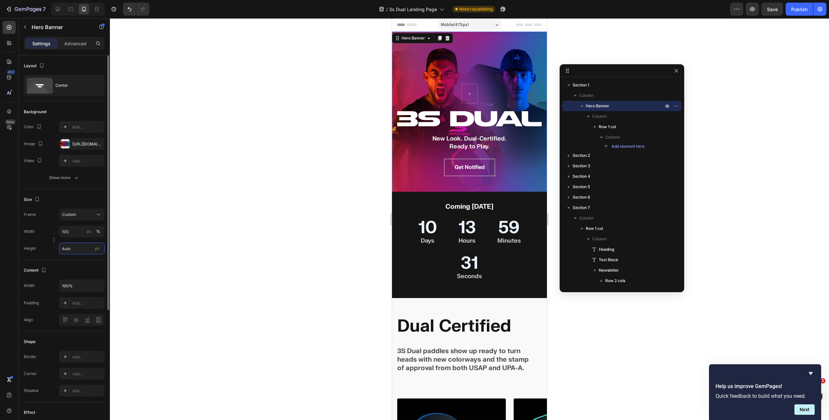
click at [72, 250] on input "Auto" at bounding box center [82, 248] width 46 height 12
click at [73, 274] on span "Fit screen" at bounding box center [71, 276] width 18 height 6
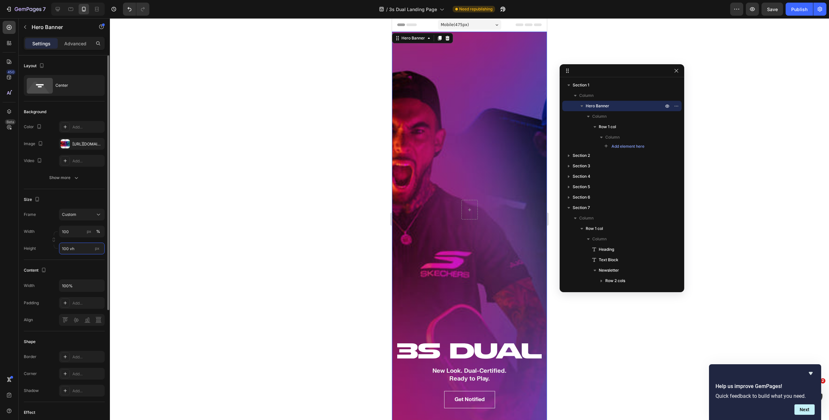
click at [67, 249] on input "100 vh" at bounding box center [82, 248] width 46 height 12
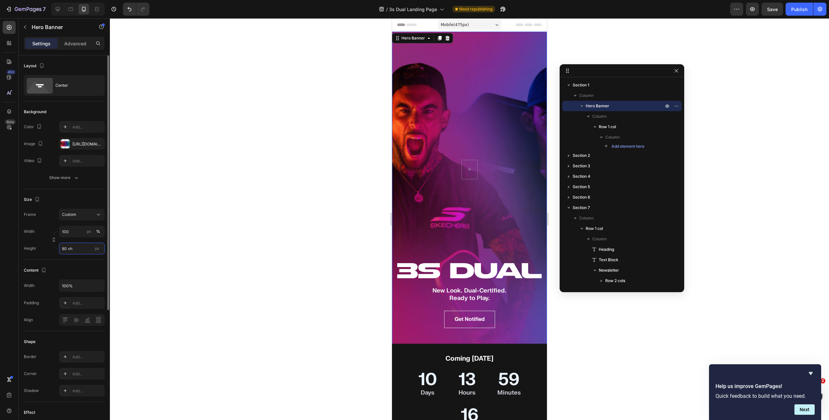
drag, startPoint x: 66, startPoint y: 248, endPoint x: 62, endPoint y: 247, distance: 4.3
click at [62, 247] on input "80 vh" at bounding box center [82, 248] width 46 height 12
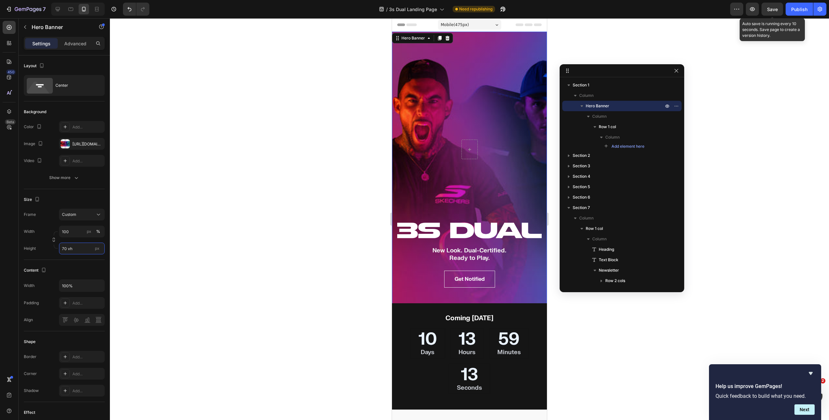
type input "70 vh"
click at [773, 10] on span "Save" at bounding box center [772, 10] width 11 height 6
click at [790, 13] on button "Publish" at bounding box center [798, 9] width 27 height 13
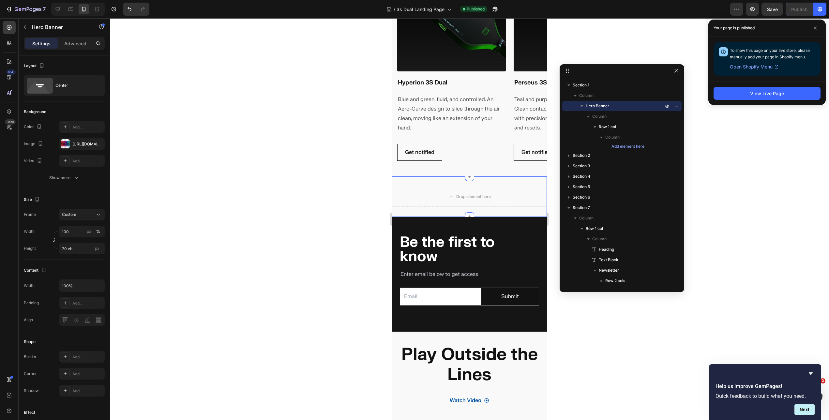
scroll to position [763, 0]
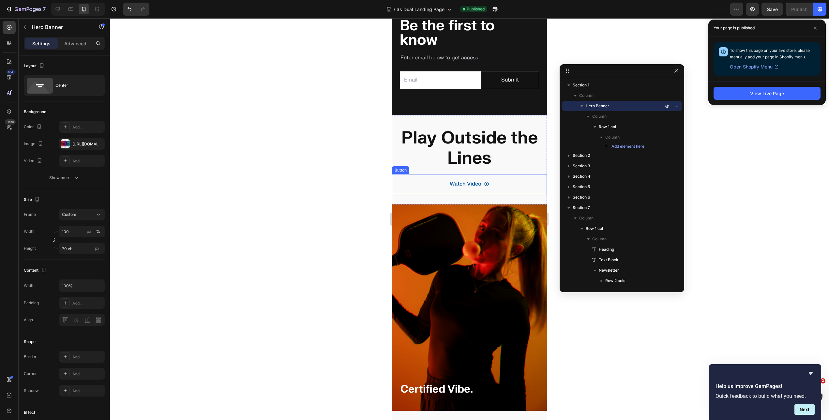
click at [495, 176] on div "Watch Video Button" at bounding box center [469, 184] width 155 height 20
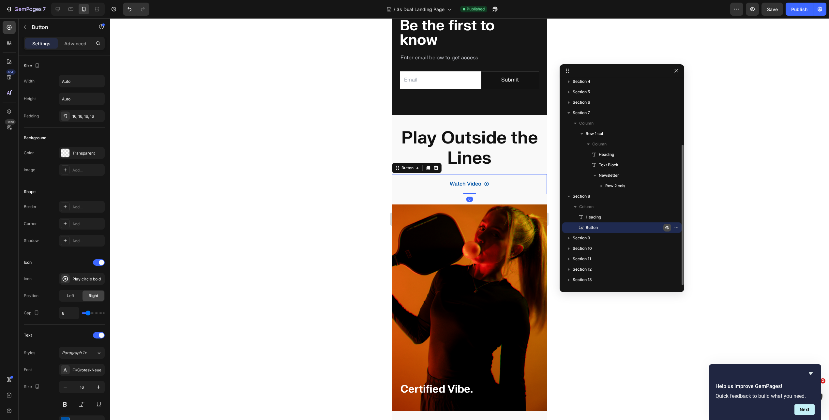
click at [668, 227] on icon "button" at bounding box center [666, 227] width 5 height 5
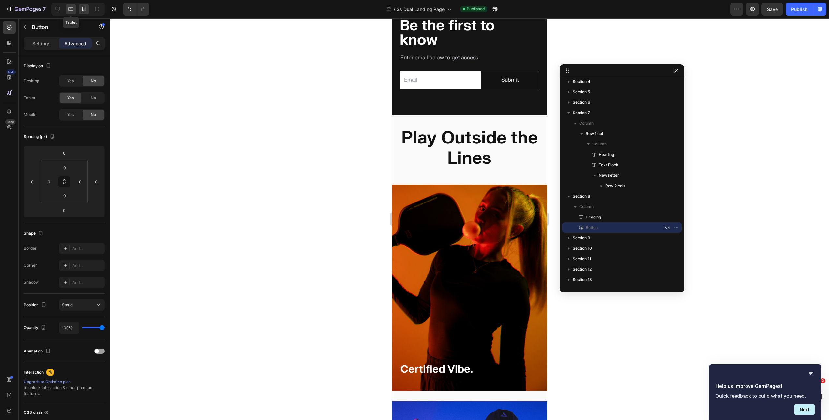
click at [66, 10] on div at bounding box center [71, 9] width 10 height 10
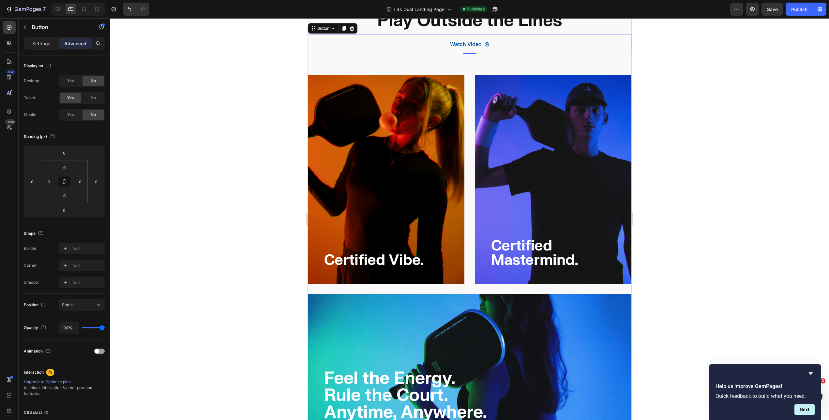
scroll to position [756, 0]
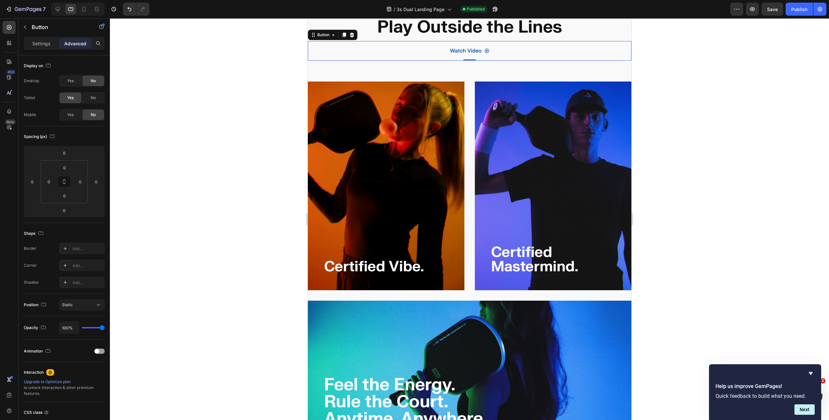
click at [503, 55] on div "Watch Video Button 0" at bounding box center [468, 51] width 323 height 20
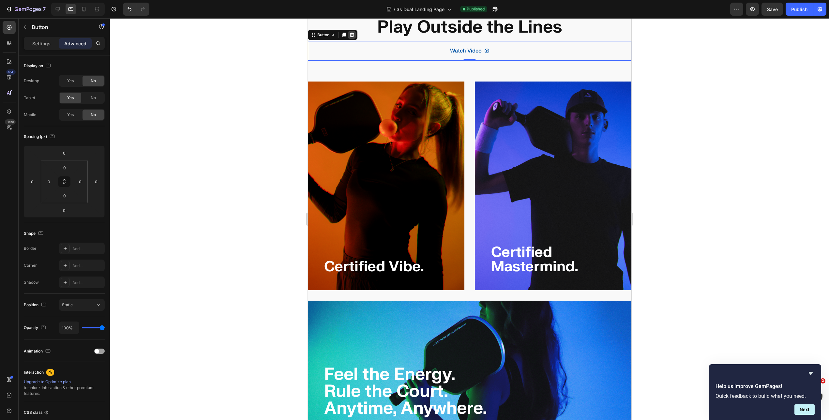
click at [351, 34] on icon at bounding box center [351, 34] width 4 height 5
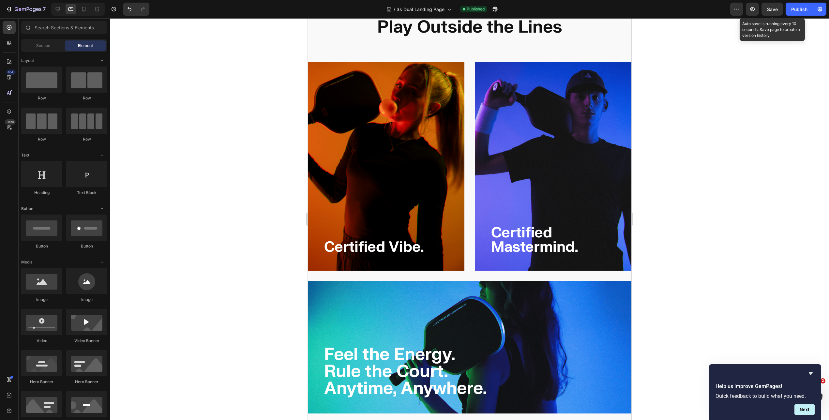
click at [772, 7] on span "Save" at bounding box center [772, 10] width 11 height 6
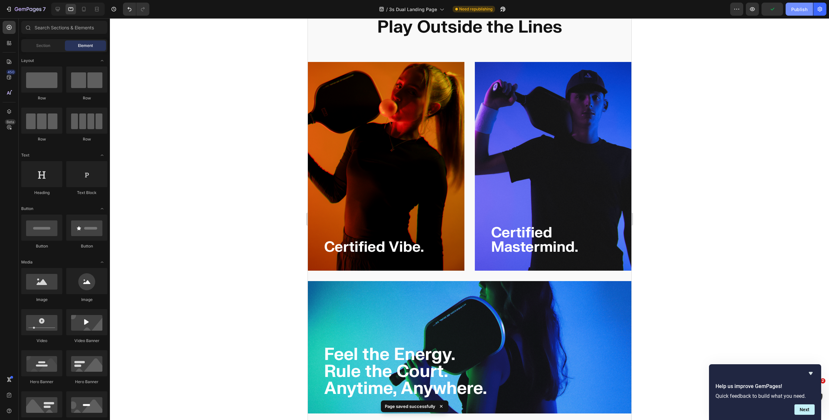
click at [797, 9] on div "Publish" at bounding box center [799, 9] width 16 height 7
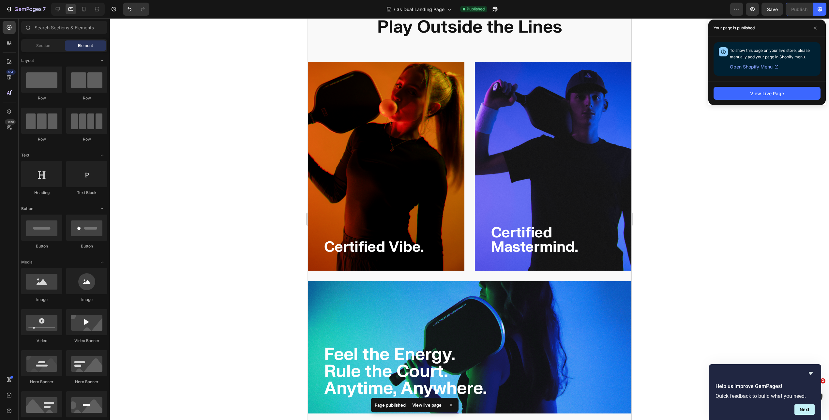
click at [712, 128] on div at bounding box center [469, 219] width 719 height 402
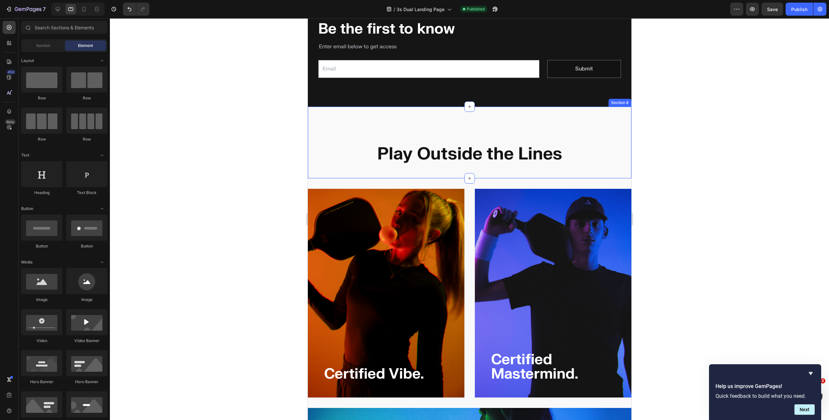
scroll to position [540, 0]
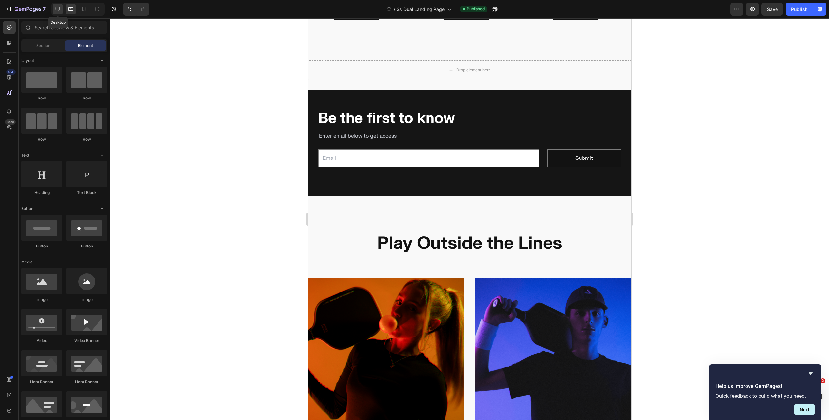
click at [53, 7] on div at bounding box center [57, 9] width 10 height 10
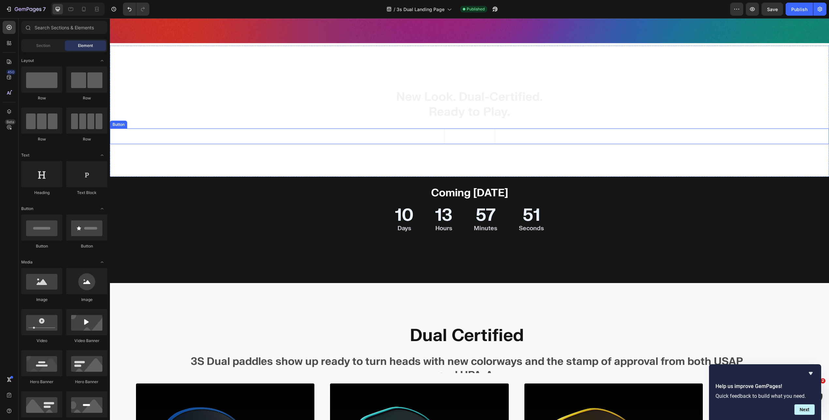
scroll to position [289, 0]
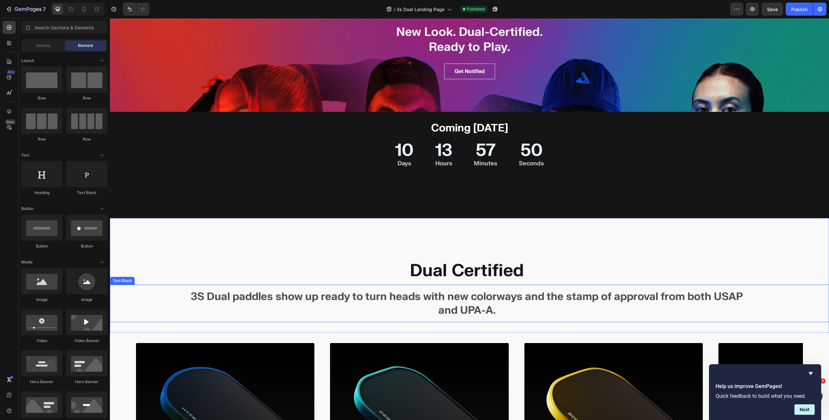
click at [409, 293] on p "3S Dual paddles show up ready to turn heads with new colorways and the stamp of…" at bounding box center [467, 303] width 570 height 27
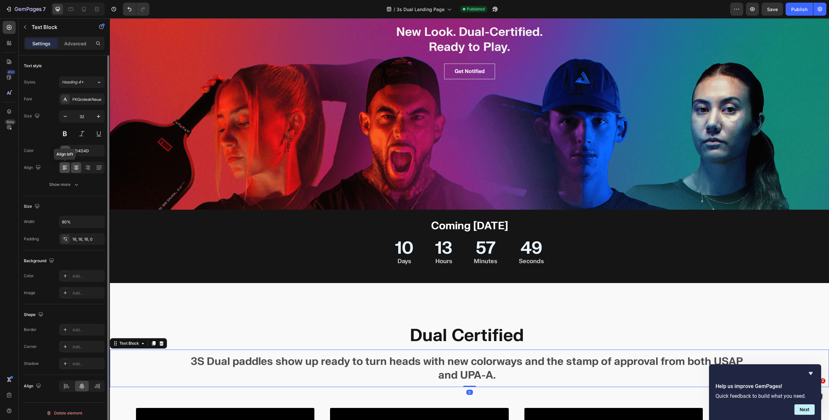
click at [65, 165] on icon at bounding box center [65, 167] width 7 height 7
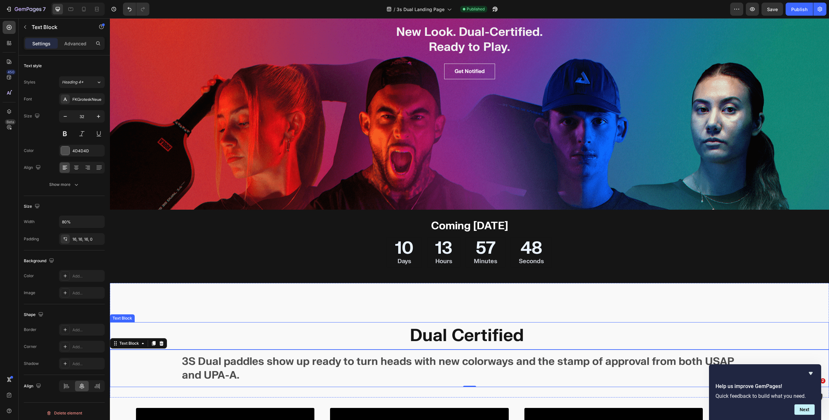
click at [404, 332] on p "Dual Certified" at bounding box center [467, 335] width 570 height 17
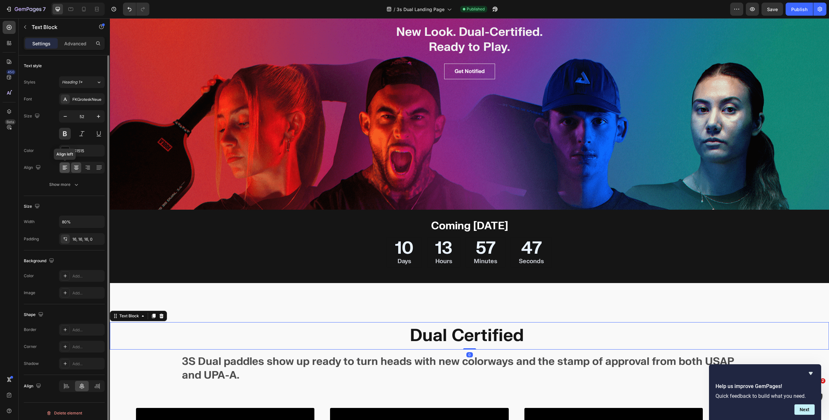
click at [66, 166] on icon at bounding box center [65, 167] width 7 height 7
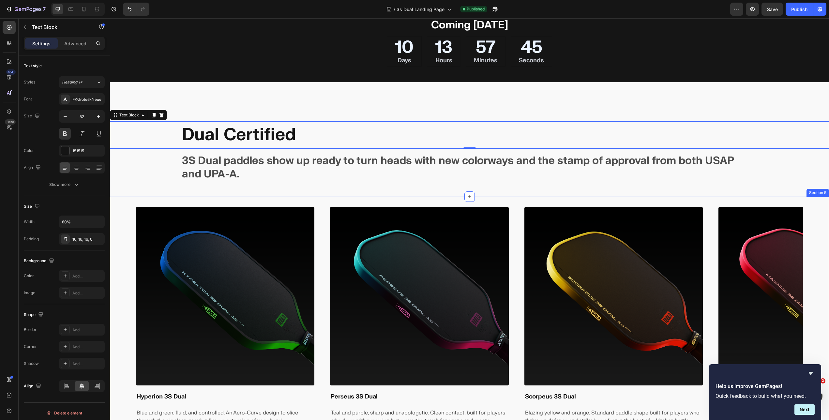
scroll to position [513, 0]
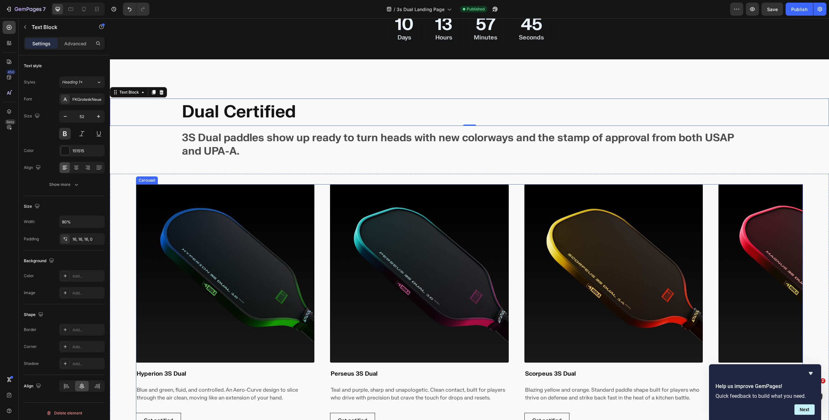
click at [318, 218] on div "Image Hyperion 3S Dual Heading Blue and green, fluid, and controlled. An Aero-C…" at bounding box center [469, 306] width 667 height 244
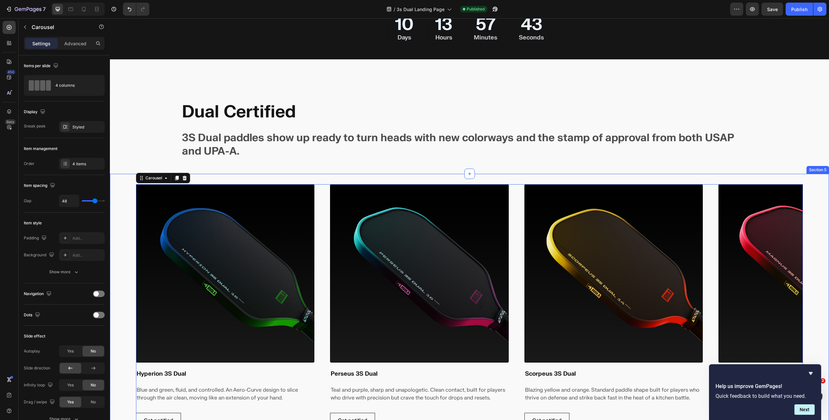
click at [125, 215] on div "Image Hyperion 3S Dual Heading Blue and green, fluid, and controlled. An Aero-C…" at bounding box center [469, 309] width 719 height 270
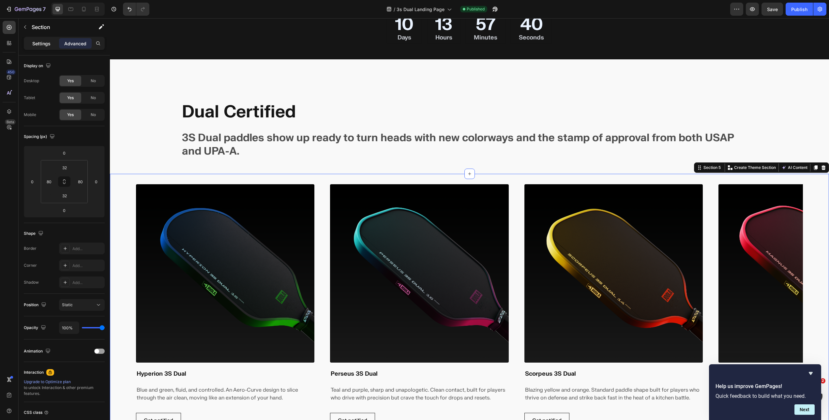
click at [44, 40] on p "Settings" at bounding box center [41, 43] width 18 height 7
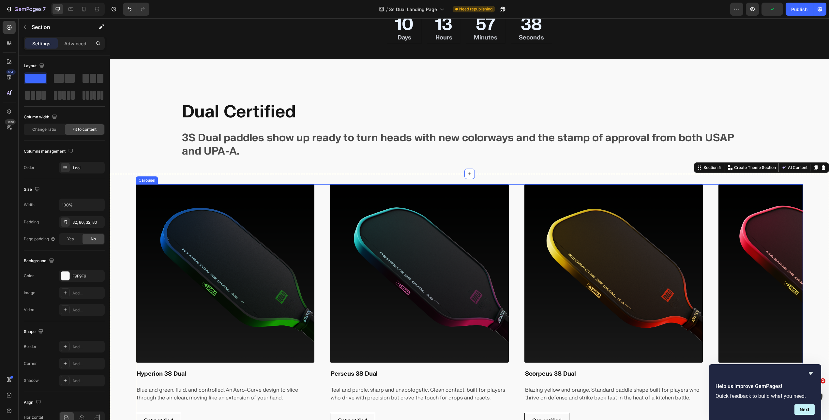
click at [323, 210] on div "Image Hyperion 3S Dual Heading Blue and green, fluid, and controlled. An Aero-C…" at bounding box center [469, 306] width 667 height 244
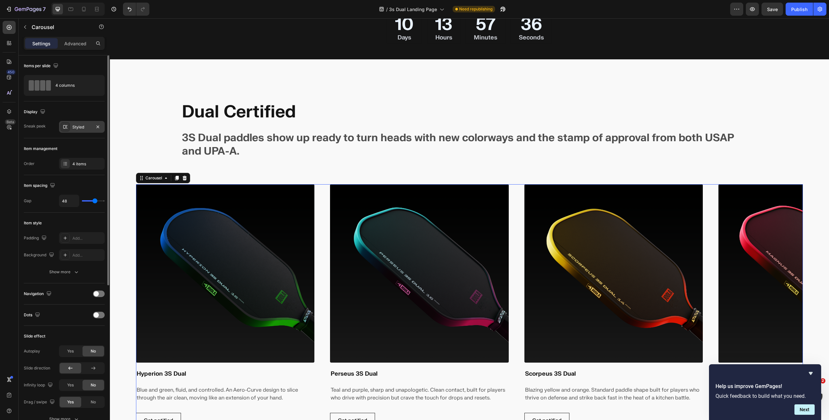
click at [69, 125] on div at bounding box center [65, 126] width 9 height 9
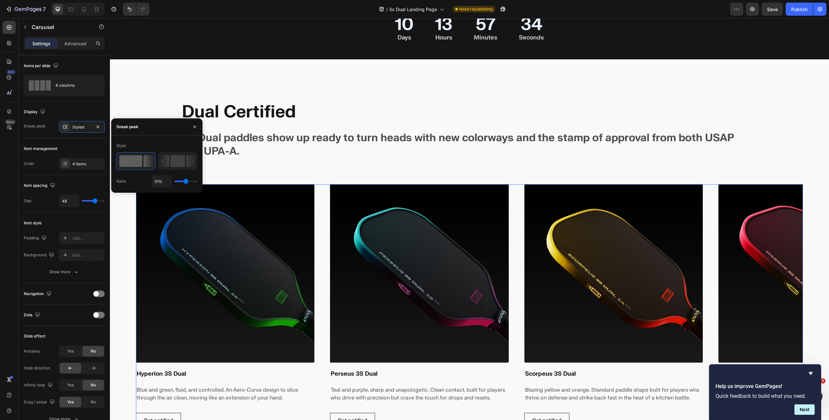
type input "21%"
type input "21"
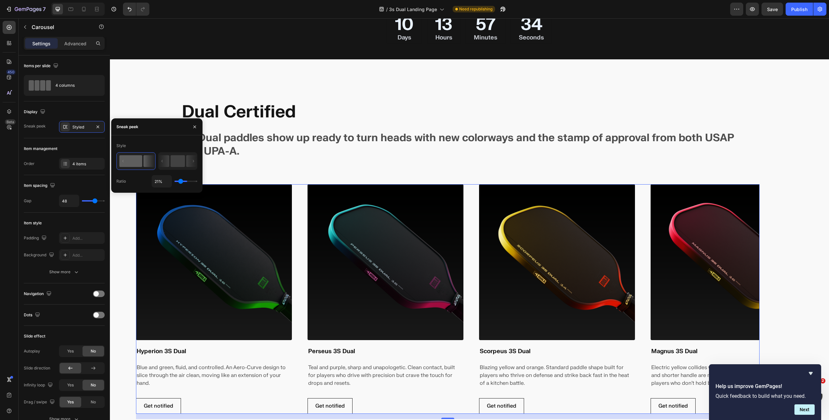
type input "5%"
type input "5"
type input "3%"
type input "3"
type input "26%"
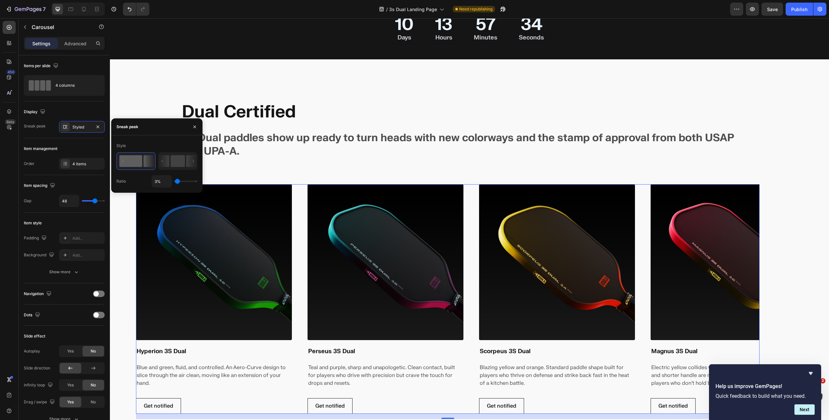
type input "26"
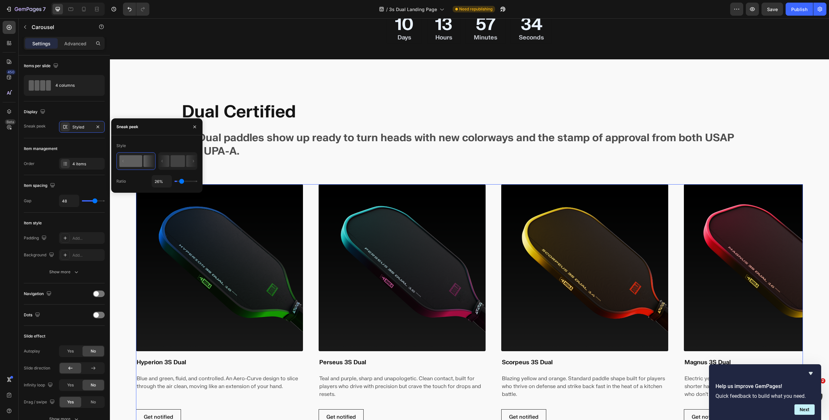
type input "29%"
type input "29"
type input "30%"
type input "30"
type input "63%"
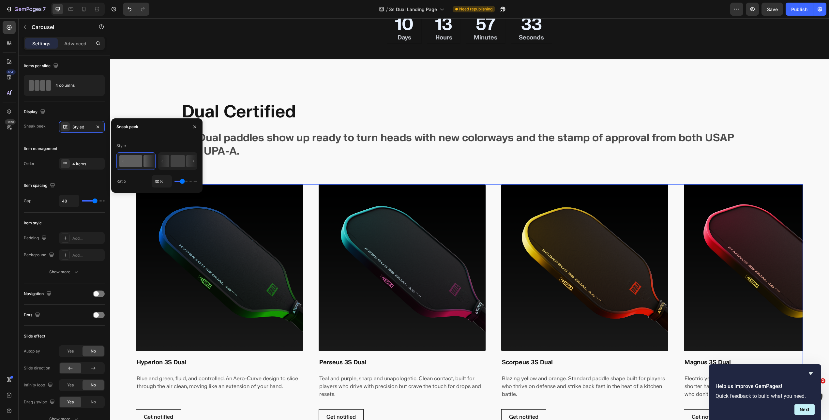
type input "63"
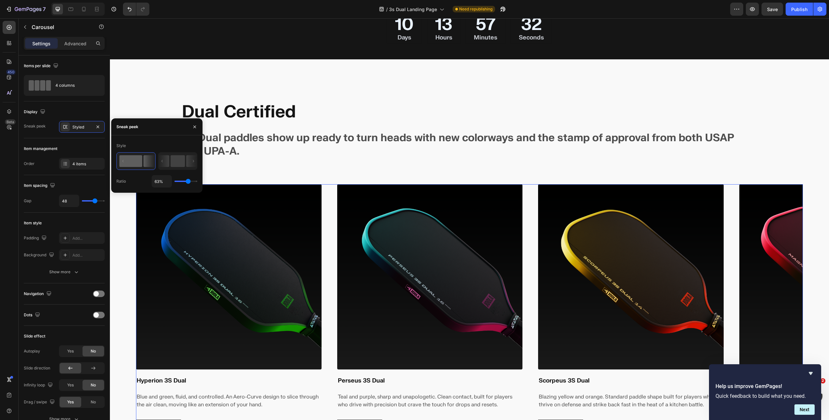
type input "90%"
type input "90"
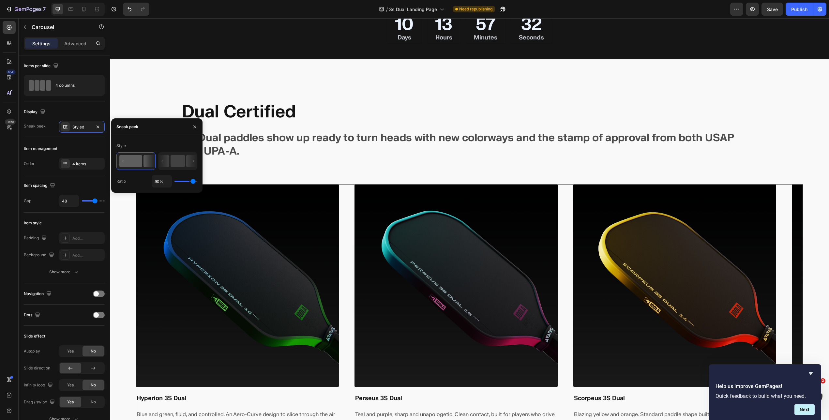
type input "100%"
type input "100"
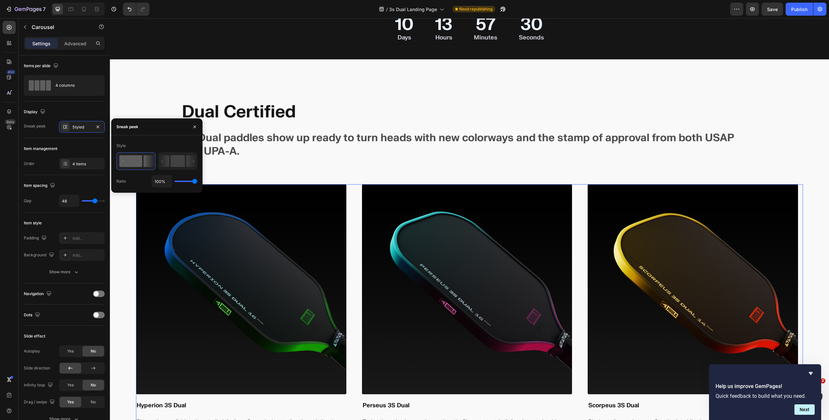
type input "87%"
type input "87"
type input "85%"
type input "85"
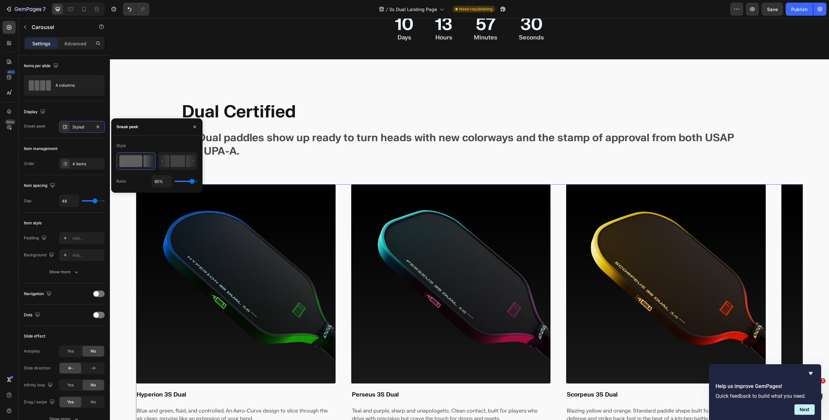
type input "84%"
type input "84"
type input "83%"
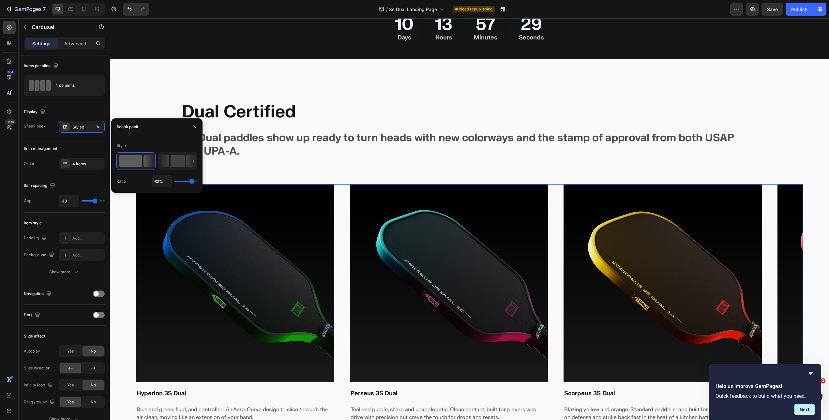
drag, startPoint x: 185, startPoint y: 182, endPoint x: 191, endPoint y: 181, distance: 6.2
type input "83"
click at [191, 181] on input "range" at bounding box center [185, 181] width 23 height 1
click at [36, 158] on div "Order 4 items" at bounding box center [64, 164] width 81 height 12
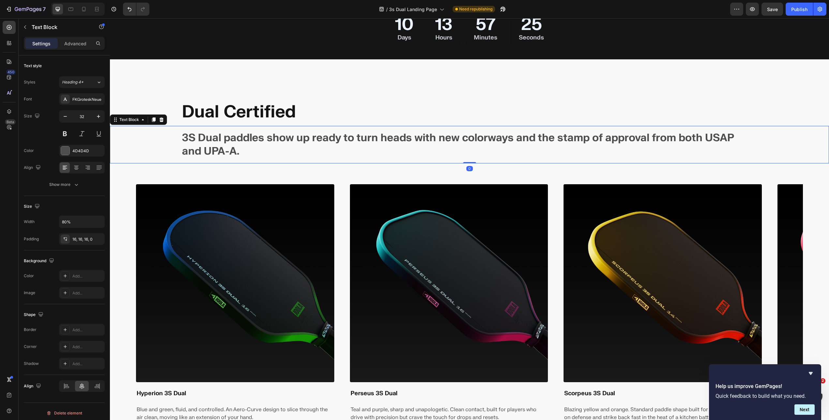
click at [170, 138] on div "3S Dual paddles show up ready to turn heads with new colorways and the stamp of…" at bounding box center [469, 144] width 719 height 37
click at [130, 190] on div "Image Hyperion 3S Dual Heading Blue and green, fluid, and controlled. An Aero-C…" at bounding box center [469, 319] width 719 height 290
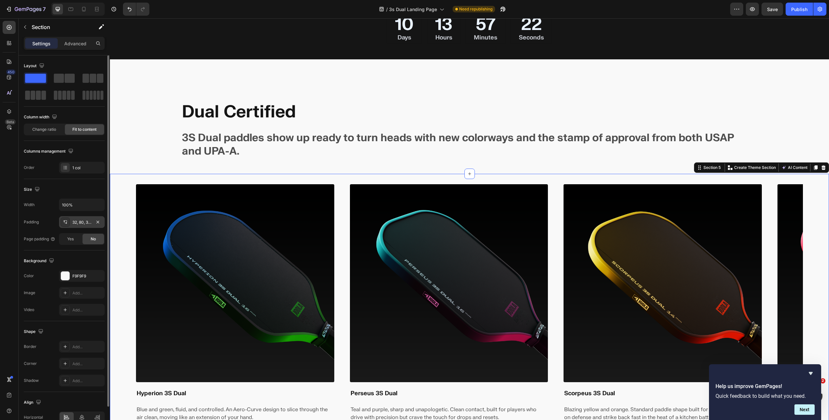
click at [80, 223] on div "32, 80, 32, 80" at bounding box center [81, 222] width 19 height 6
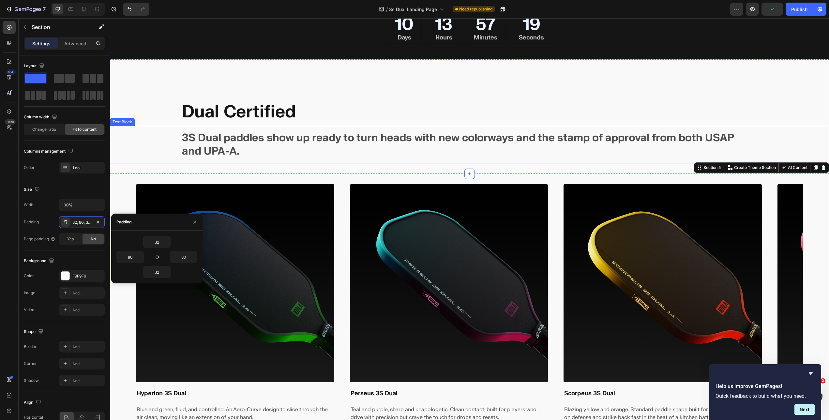
click at [172, 147] on div "3S Dual paddles show up ready to turn heads with new colorways and the stamp of…" at bounding box center [469, 144] width 719 height 37
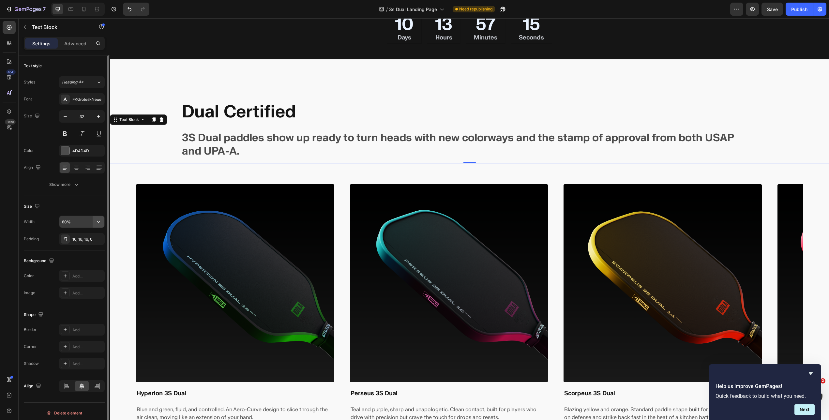
click at [98, 221] on icon "button" at bounding box center [98, 221] width 7 height 7
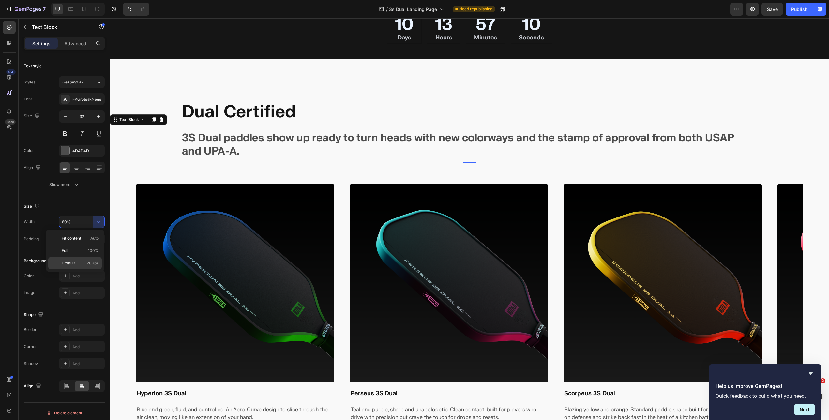
click at [88, 260] on span "1200px" at bounding box center [92, 263] width 14 height 6
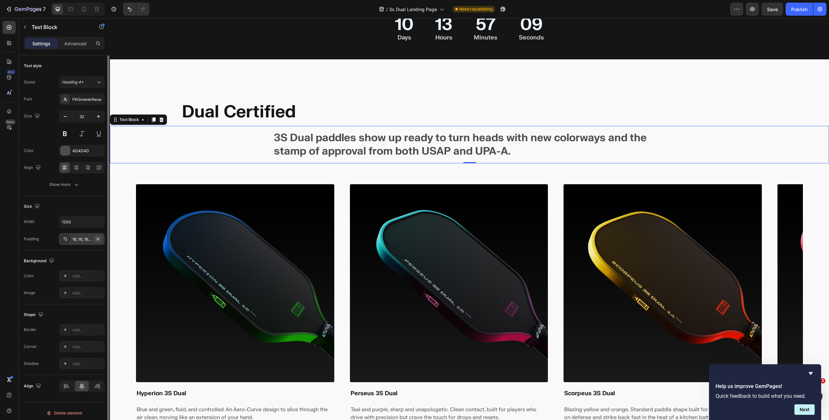
click at [96, 236] on icon "button" at bounding box center [97, 238] width 5 height 5
click at [97, 223] on icon "button" at bounding box center [98, 221] width 7 height 7
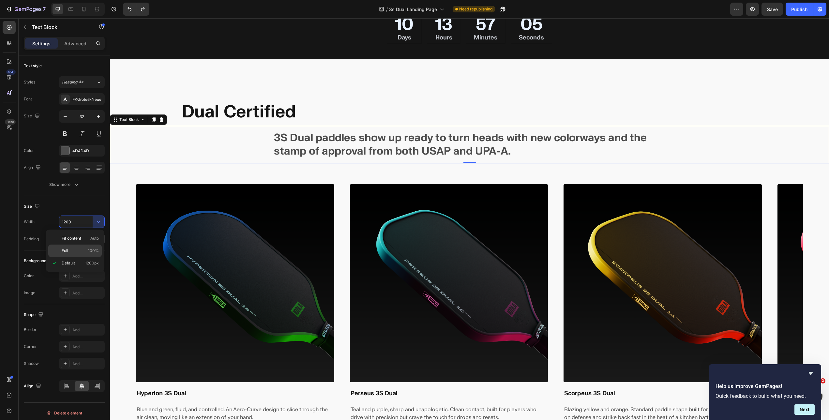
click at [78, 252] on p "Full 100%" at bounding box center [80, 251] width 37 height 6
type input "100%"
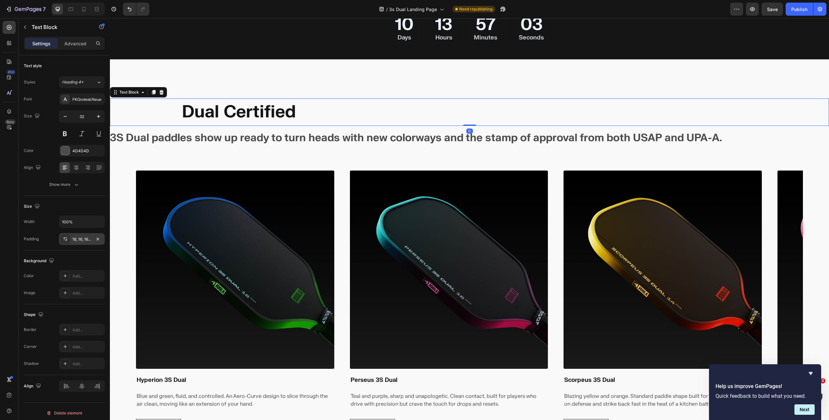
click at [241, 109] on strong "Dual Certified" at bounding box center [239, 112] width 114 height 22
click at [99, 223] on icon "button" at bounding box center [98, 221] width 7 height 7
click at [80, 250] on p "Full 100%" at bounding box center [80, 251] width 37 height 6
type input "100%"
click at [78, 239] on div "16, 16, 16, 0" at bounding box center [81, 239] width 19 height 6
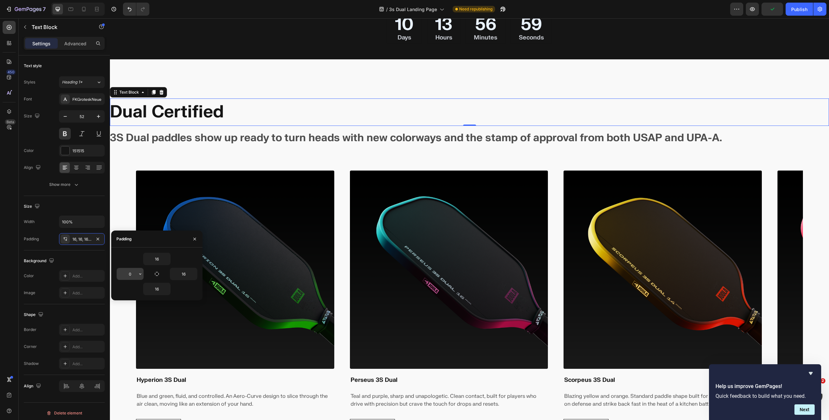
click at [135, 275] on input "0" at bounding box center [130, 274] width 27 height 12
drag, startPoint x: 133, startPoint y: 273, endPoint x: 125, endPoint y: 272, distance: 8.8
click at [125, 272] on input "80" at bounding box center [130, 274] width 27 height 12
type input "8"
type input "120"
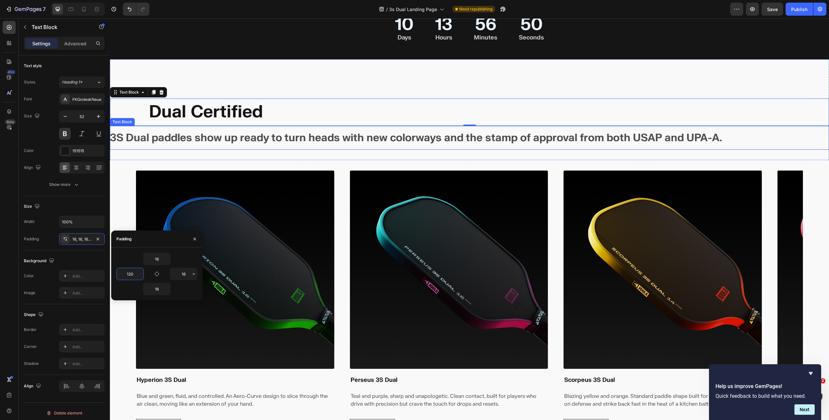
click at [186, 136] on p "3S Dual paddles show up ready to turn heads with new colorways and the stamp of…" at bounding box center [466, 138] width 713 height 14
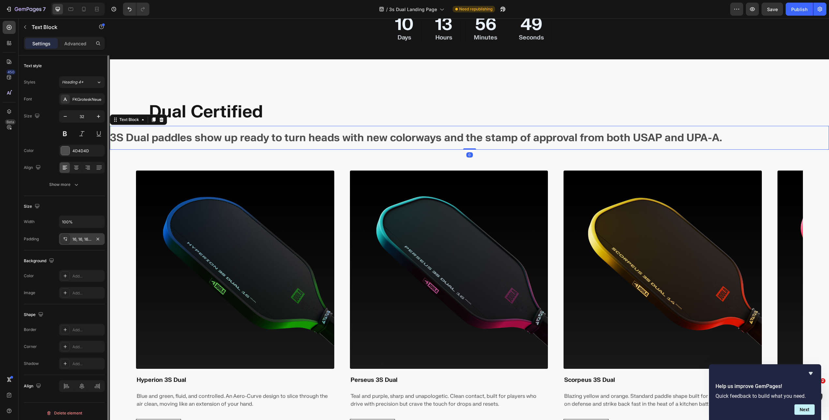
click at [79, 237] on div "16, 16, 16, 0" at bounding box center [81, 239] width 19 height 6
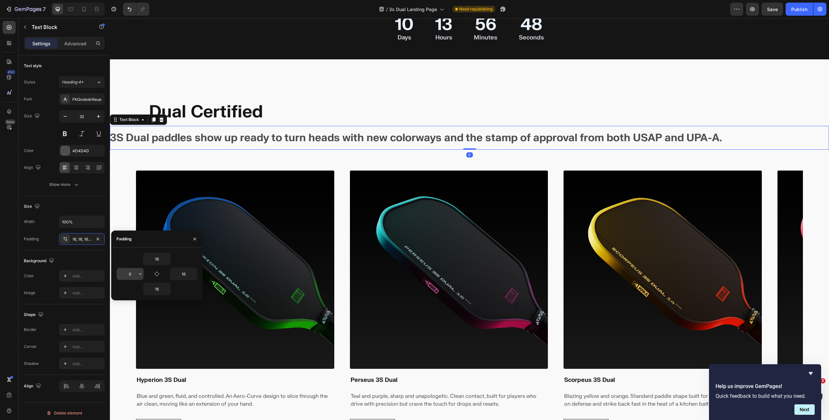
click at [133, 274] on input "0" at bounding box center [130, 274] width 27 height 12
type input "120"
click at [129, 196] on div "Image Hyperion 3S Dual Heading Blue and green, fluid, and controlled. An Aero-C…" at bounding box center [469, 305] width 719 height 290
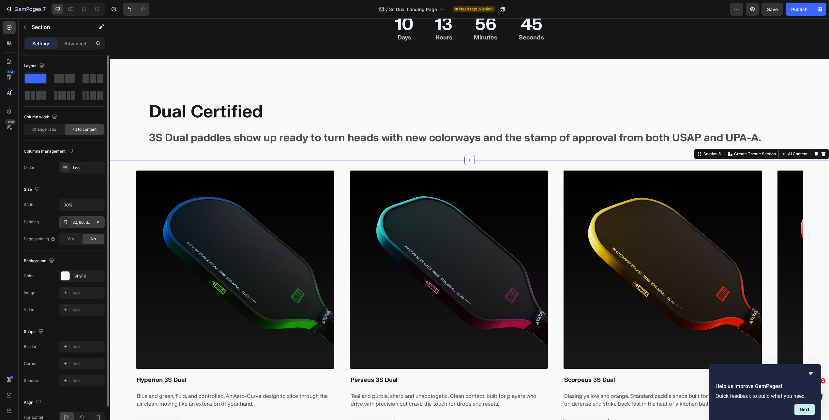
click at [76, 220] on div "32, 80, 32, 80" at bounding box center [81, 222] width 19 height 6
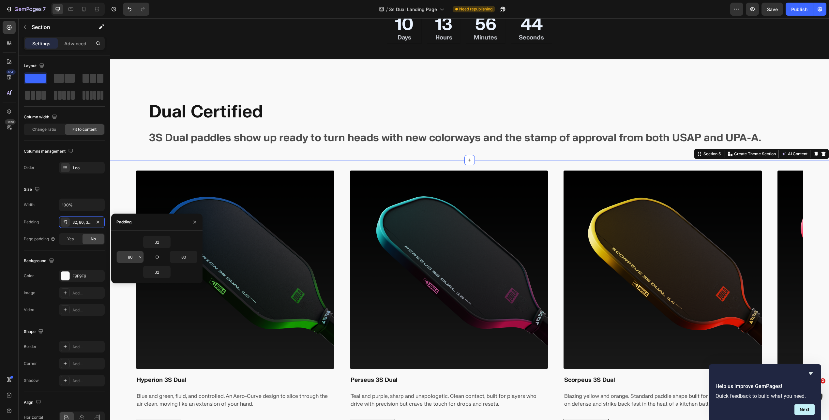
click at [133, 260] on input "80" at bounding box center [130, 257] width 27 height 12
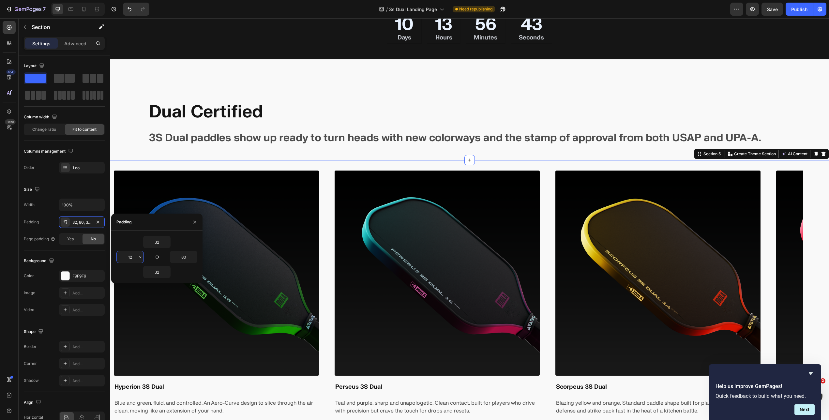
type input "120"
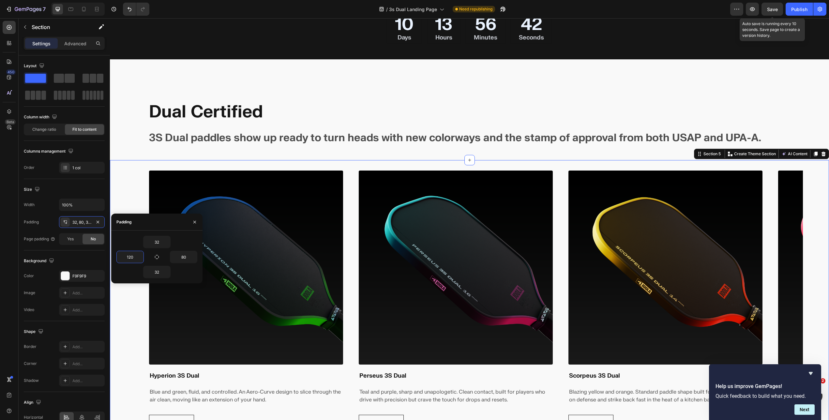
click at [772, 10] on span "Save" at bounding box center [772, 10] width 11 height 6
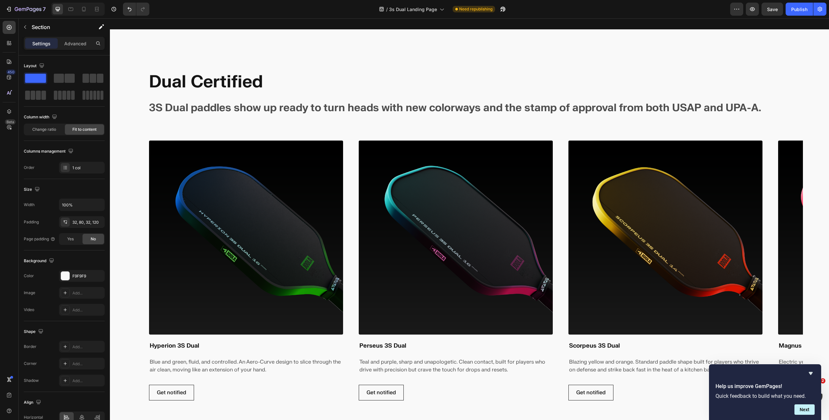
scroll to position [582, 0]
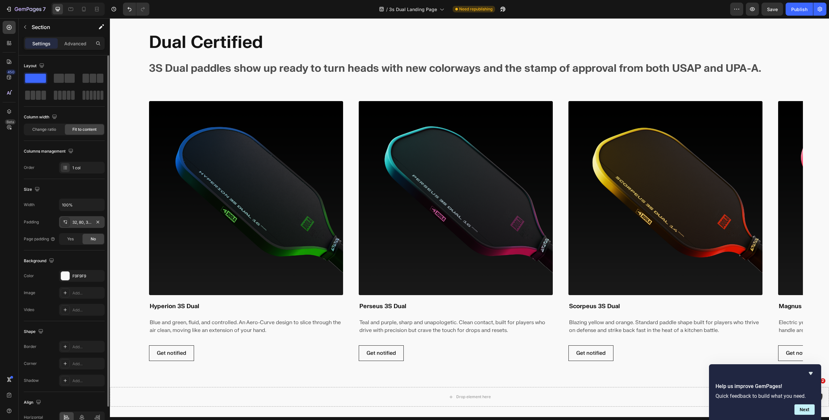
click at [84, 223] on div "32, 80, 32, 120" at bounding box center [81, 222] width 19 height 6
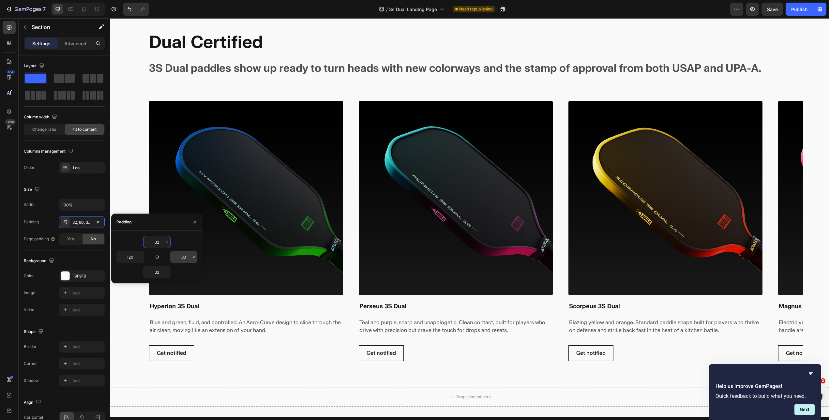
click at [186, 258] on input "80" at bounding box center [183, 257] width 27 height 12
type input "0"
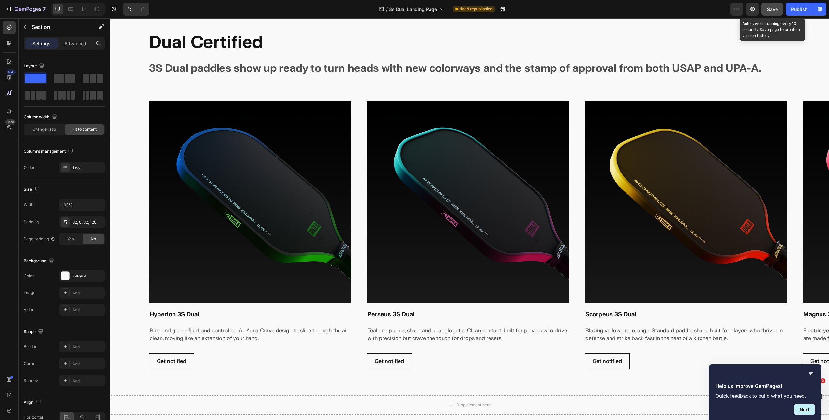
click at [763, 9] on button "Save" at bounding box center [772, 9] width 22 height 13
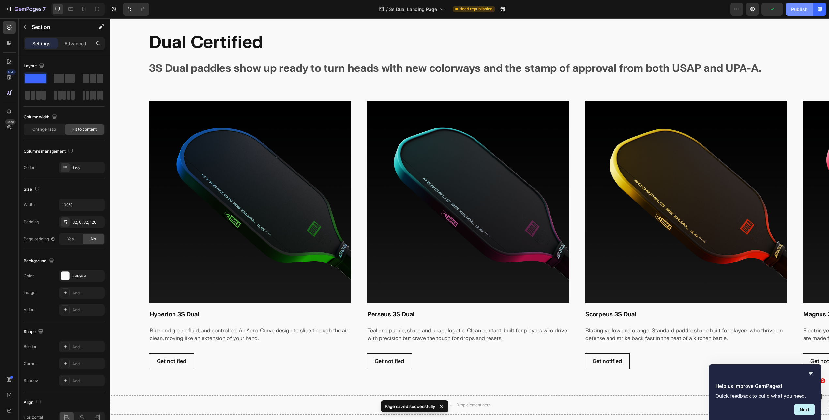
click at [800, 10] on div "Publish" at bounding box center [799, 9] width 16 height 7
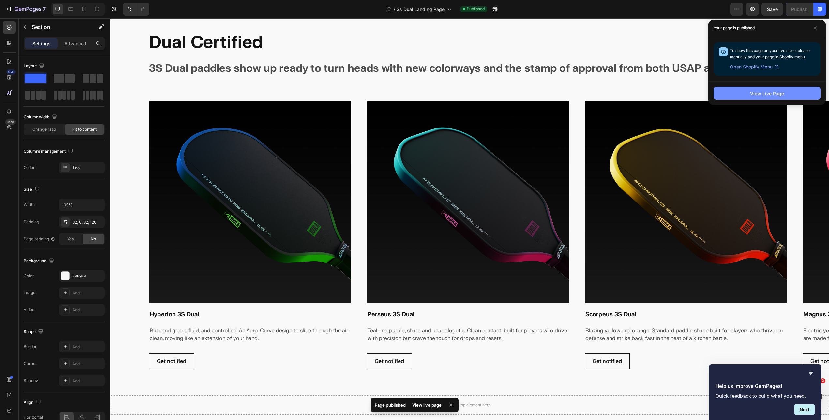
click at [756, 96] on div "View Live Page" at bounding box center [767, 93] width 34 height 7
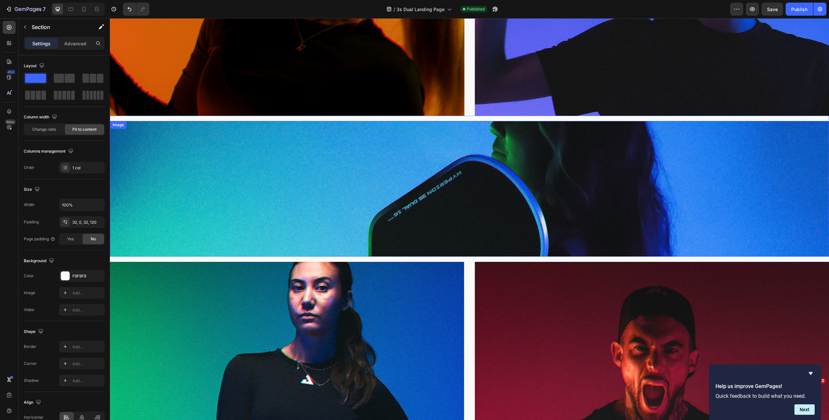
scroll to position [1343, 0]
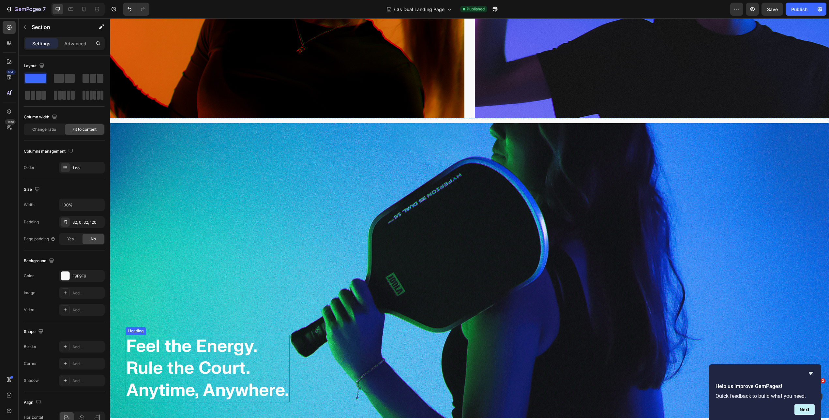
click at [183, 356] on img at bounding box center [469, 270] width 719 height 295
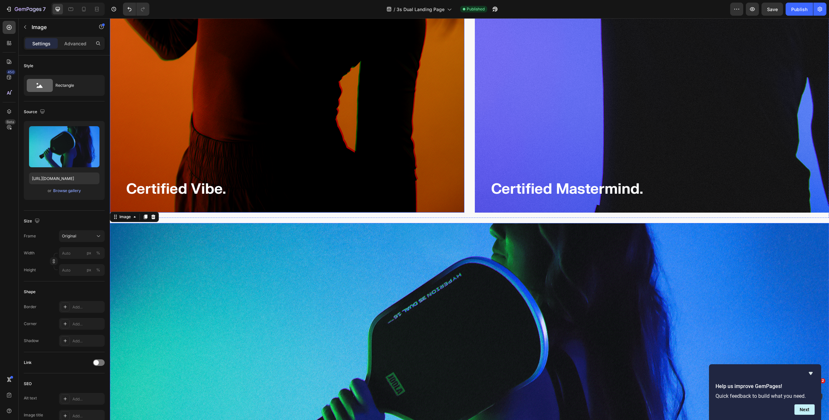
scroll to position [1660, 0]
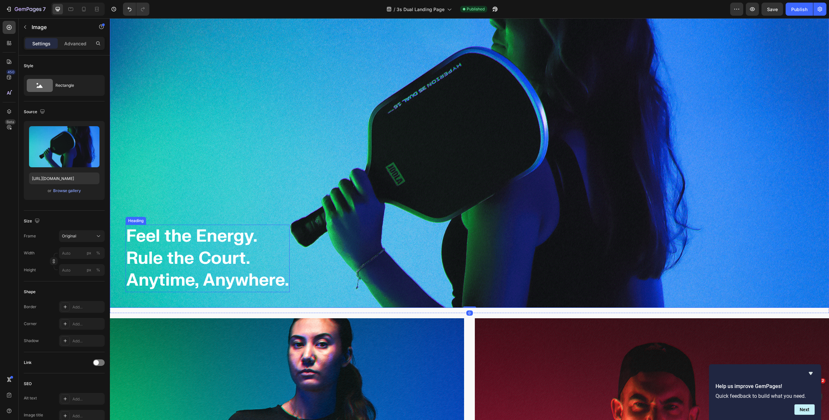
click at [196, 250] on strong "Rule the Court." at bounding box center [188, 258] width 124 height 22
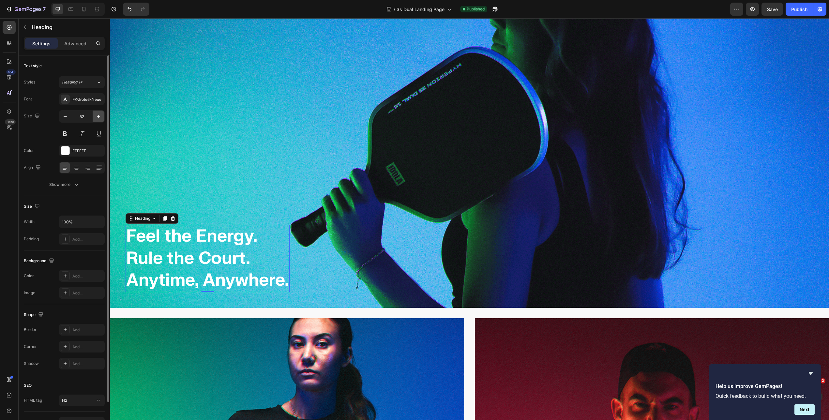
click at [98, 114] on icon "button" at bounding box center [98, 116] width 7 height 7
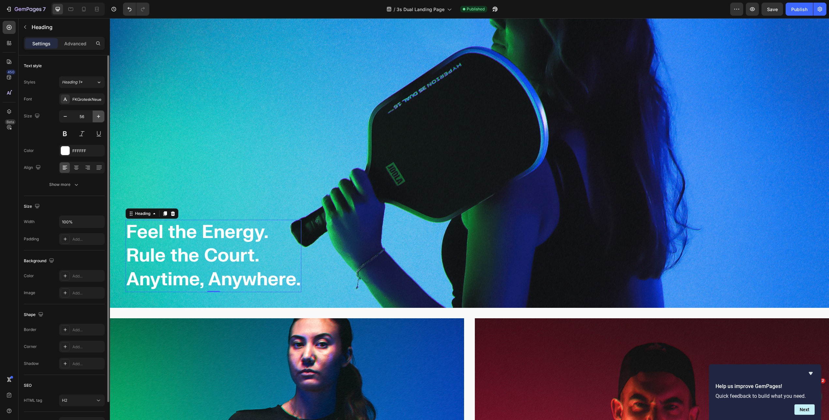
click at [98, 114] on icon "button" at bounding box center [98, 116] width 7 height 7
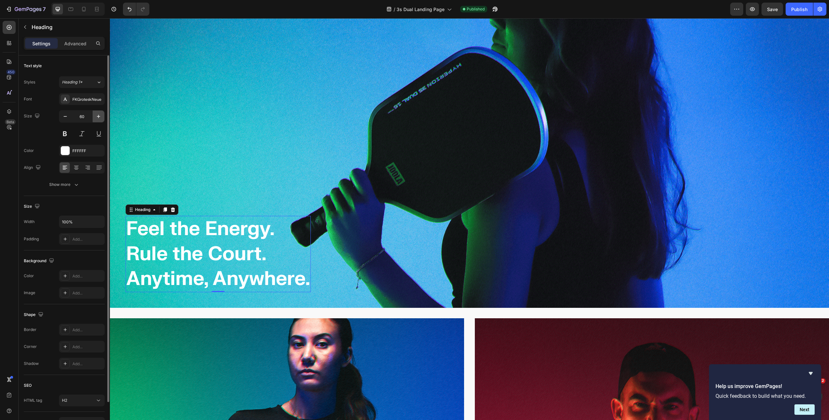
click at [98, 114] on icon "button" at bounding box center [98, 116] width 7 height 7
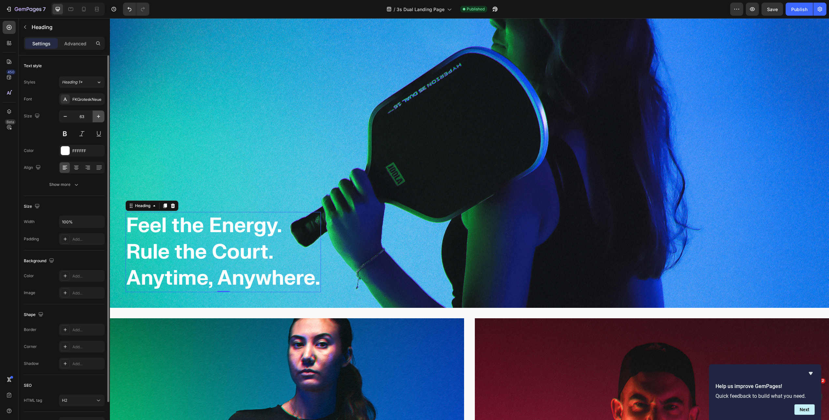
click at [98, 114] on icon "button" at bounding box center [98, 116] width 7 height 7
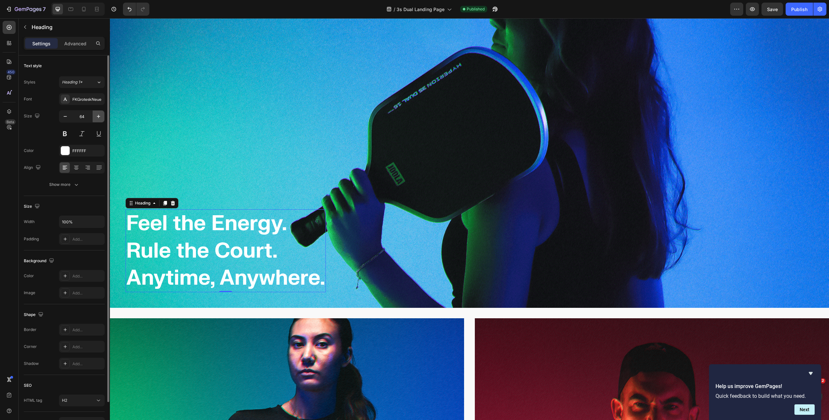
click at [98, 114] on icon "button" at bounding box center [98, 116] width 7 height 7
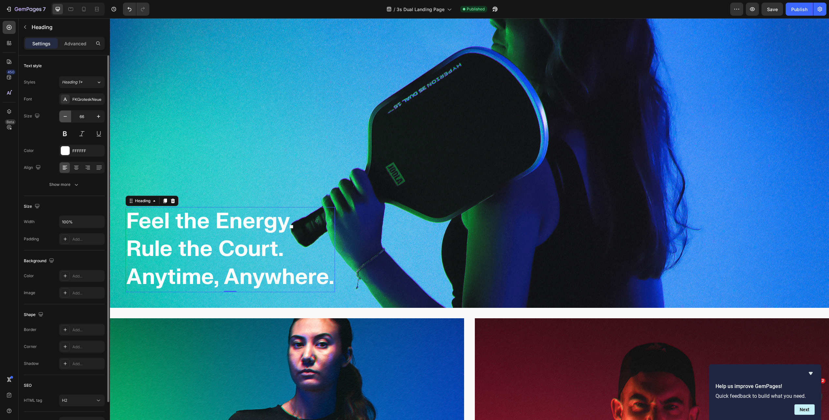
click at [64, 116] on icon "button" at bounding box center [65, 116] width 7 height 7
type input "64"
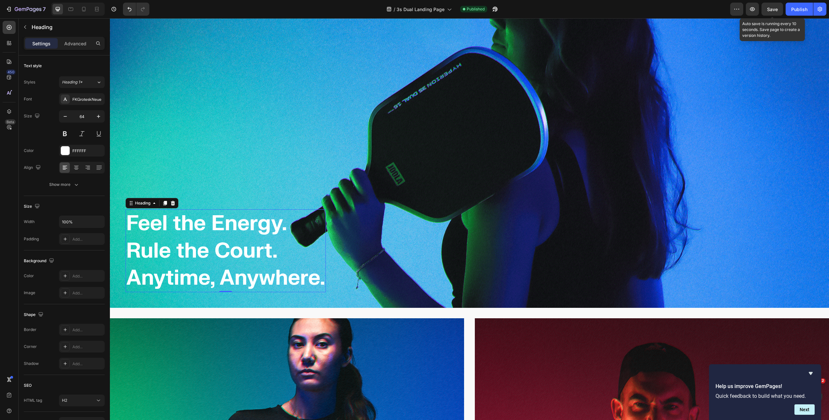
click at [771, 11] on span "Save" at bounding box center [772, 10] width 11 height 6
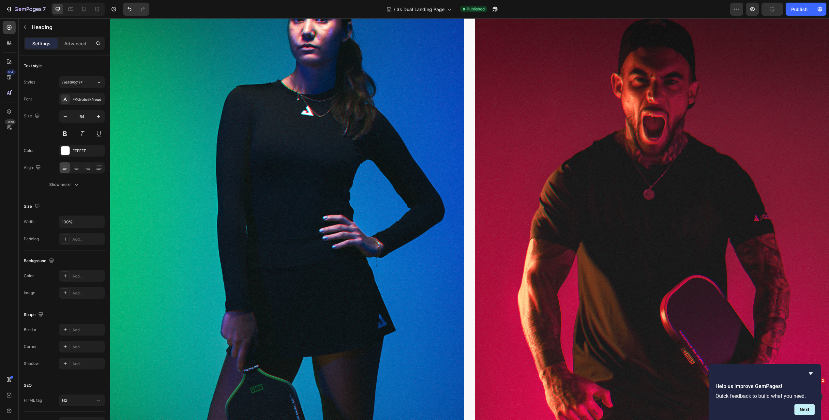
scroll to position [2088, 0]
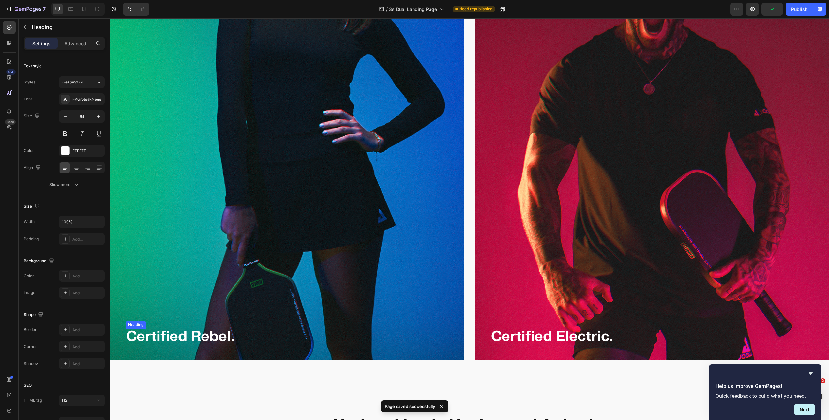
click at [172, 331] on strong "Certified Rebel." at bounding box center [180, 336] width 108 height 18
click at [99, 116] on icon "button" at bounding box center [98, 116] width 3 height 3
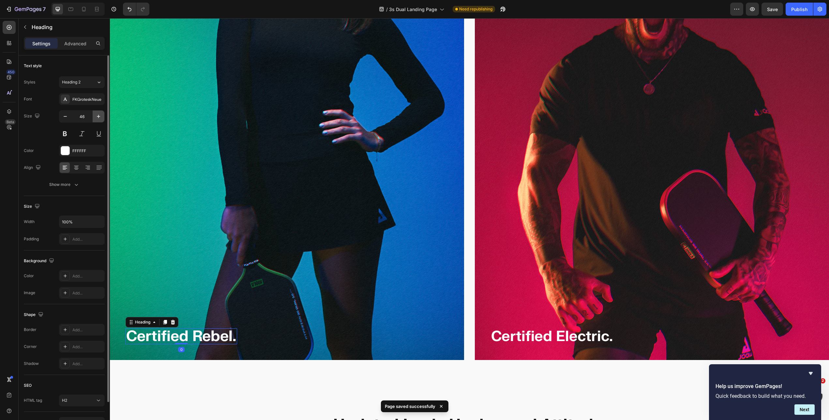
click at [99, 116] on icon "button" at bounding box center [98, 116] width 3 height 3
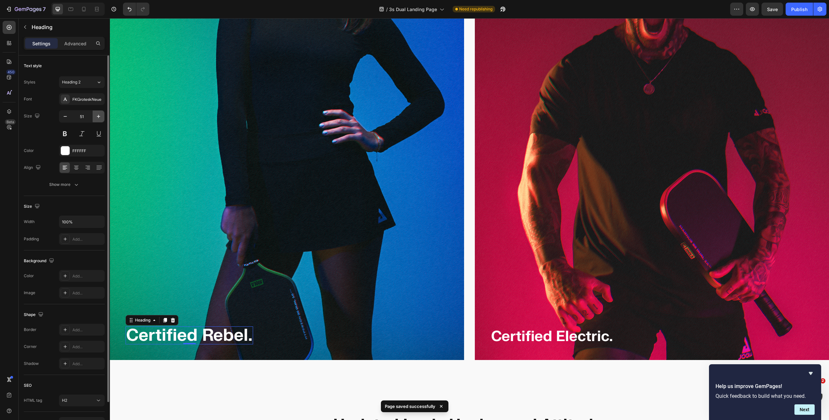
click at [99, 116] on icon "button" at bounding box center [98, 116] width 3 height 3
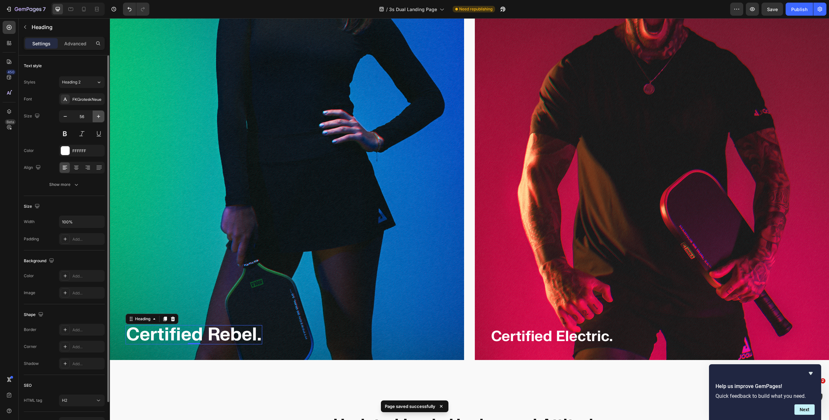
click at [99, 116] on icon "button" at bounding box center [98, 116] width 3 height 3
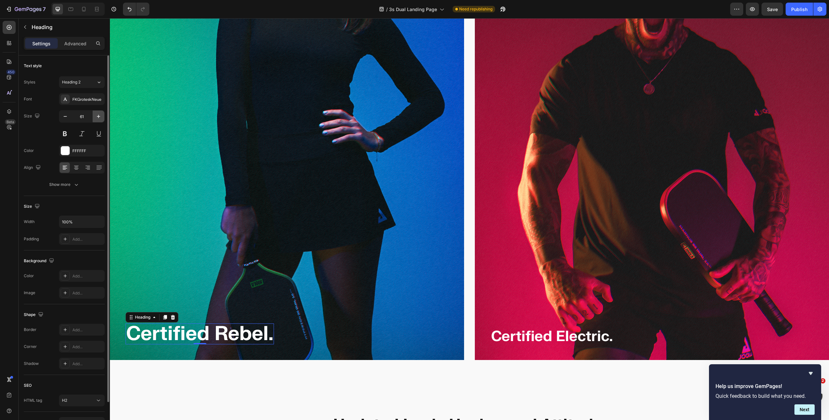
click at [99, 116] on icon "button" at bounding box center [98, 116] width 3 height 3
type input "64"
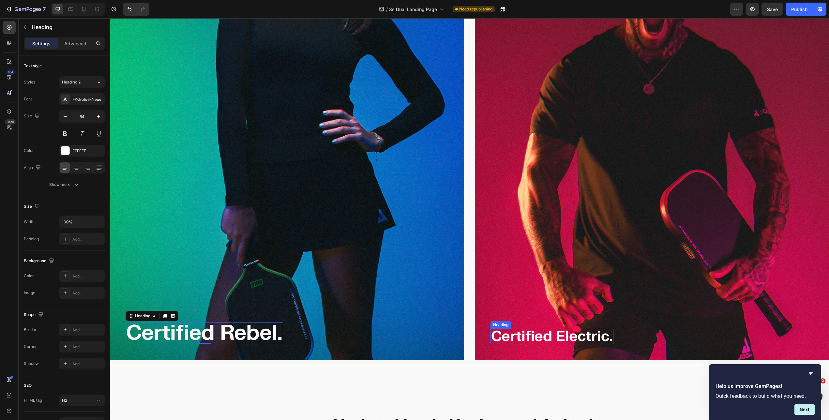
click at [514, 330] on strong "Certified Electric." at bounding box center [552, 336] width 122 height 18
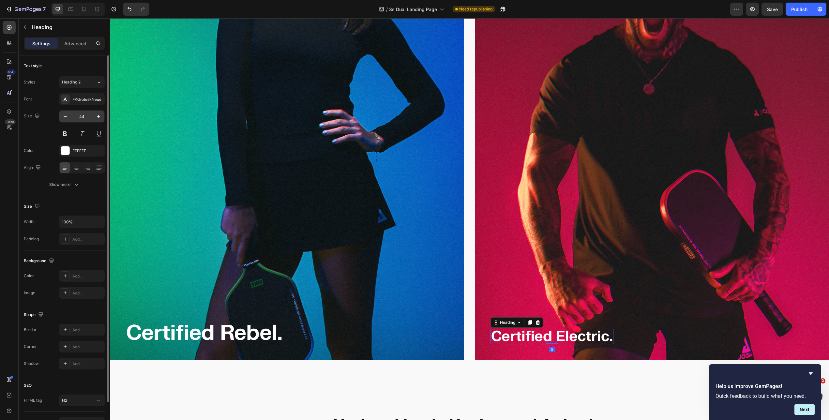
click at [83, 117] on input "44" at bounding box center [82, 116] width 22 height 12
type input "64"
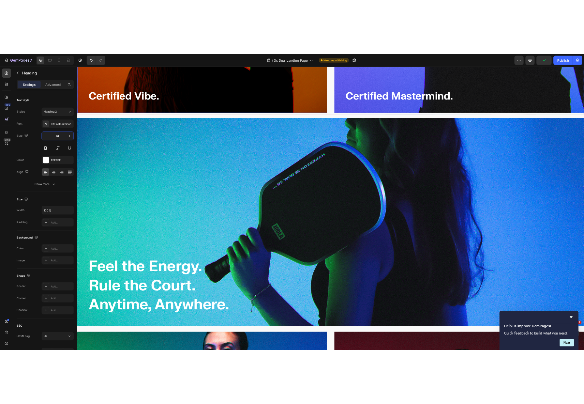
scroll to position [1554, 0]
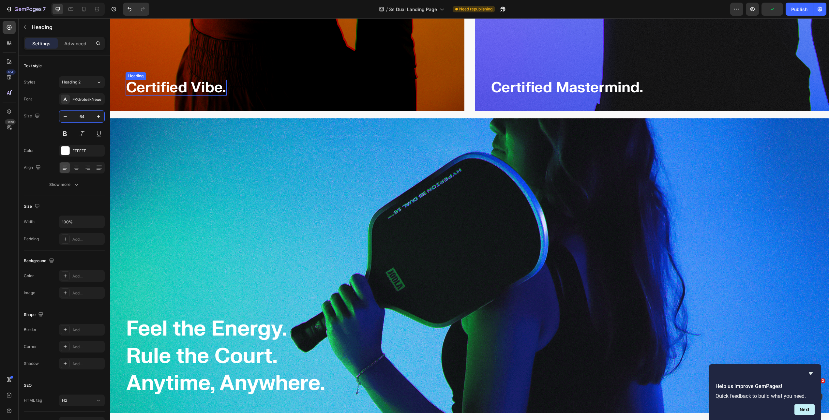
click at [193, 83] on strong "Certified Vibe." at bounding box center [176, 88] width 100 height 18
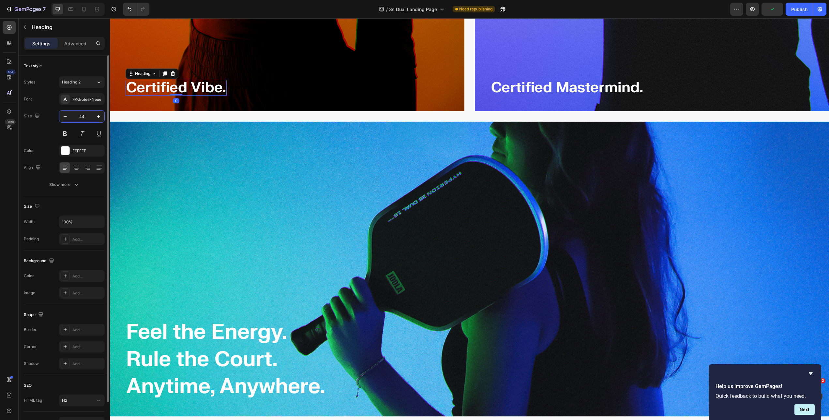
click at [86, 116] on input "44" at bounding box center [82, 116] width 22 height 12
type input "64"
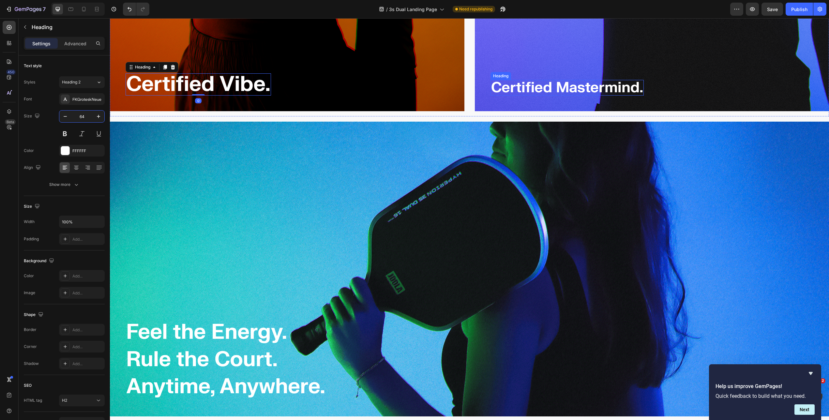
click at [530, 79] on strong "Certified Mastermind." at bounding box center [567, 88] width 152 height 18
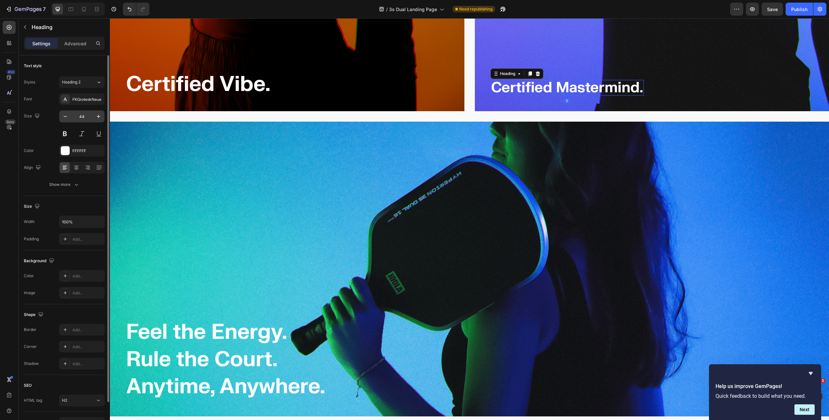
click at [83, 116] on input "44" at bounding box center [82, 116] width 22 height 12
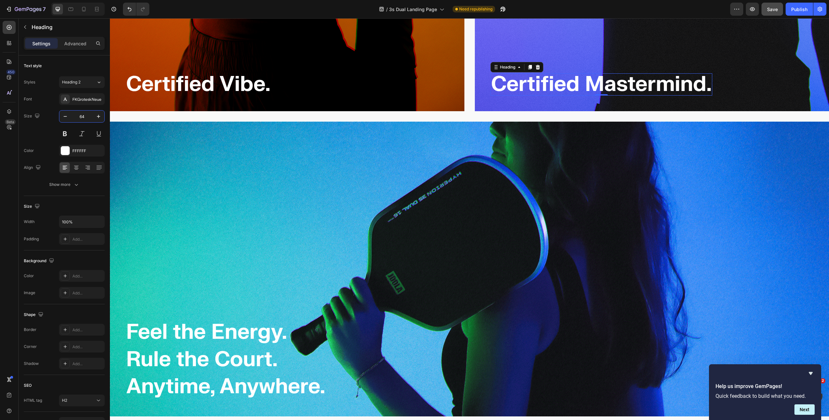
type input "64"
click at [772, 12] on button "Save" at bounding box center [772, 9] width 22 height 13
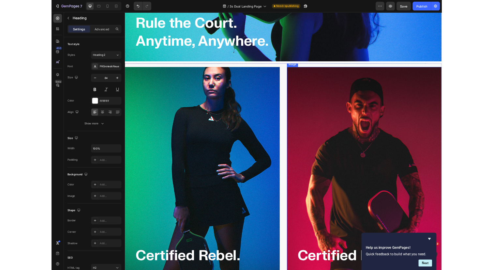
scroll to position [1736, 0]
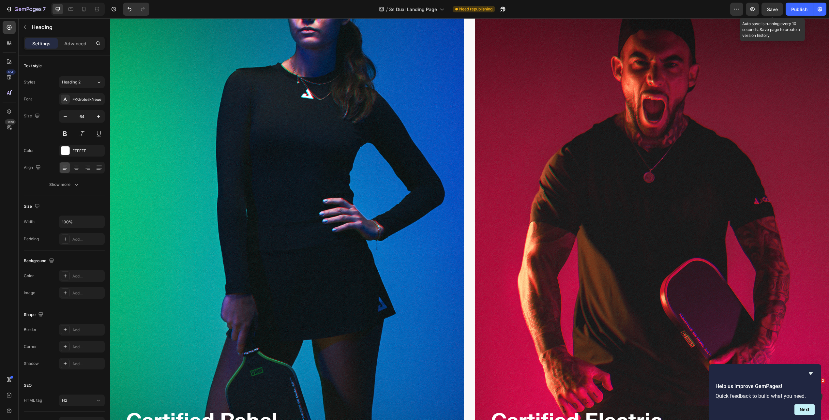
click at [771, 10] on span "Save" at bounding box center [772, 10] width 11 height 6
click at [789, 10] on button "Publish" at bounding box center [798, 9] width 27 height 13
